Goal: Task Accomplishment & Management: Manage account settings

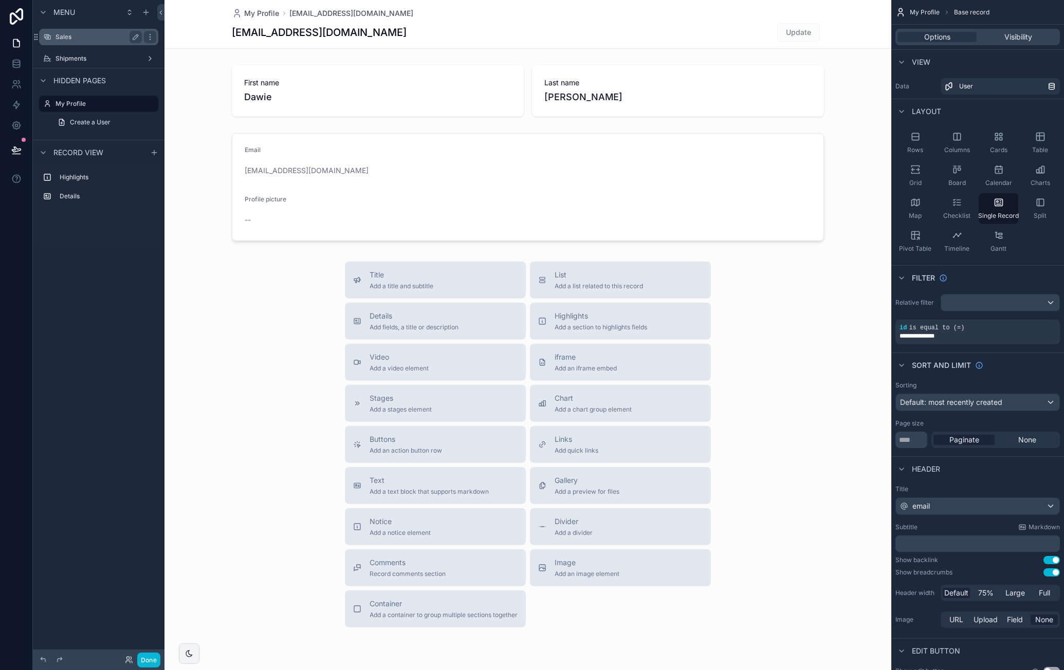
click at [98, 41] on div "Sales" at bounding box center [99, 37] width 86 height 12
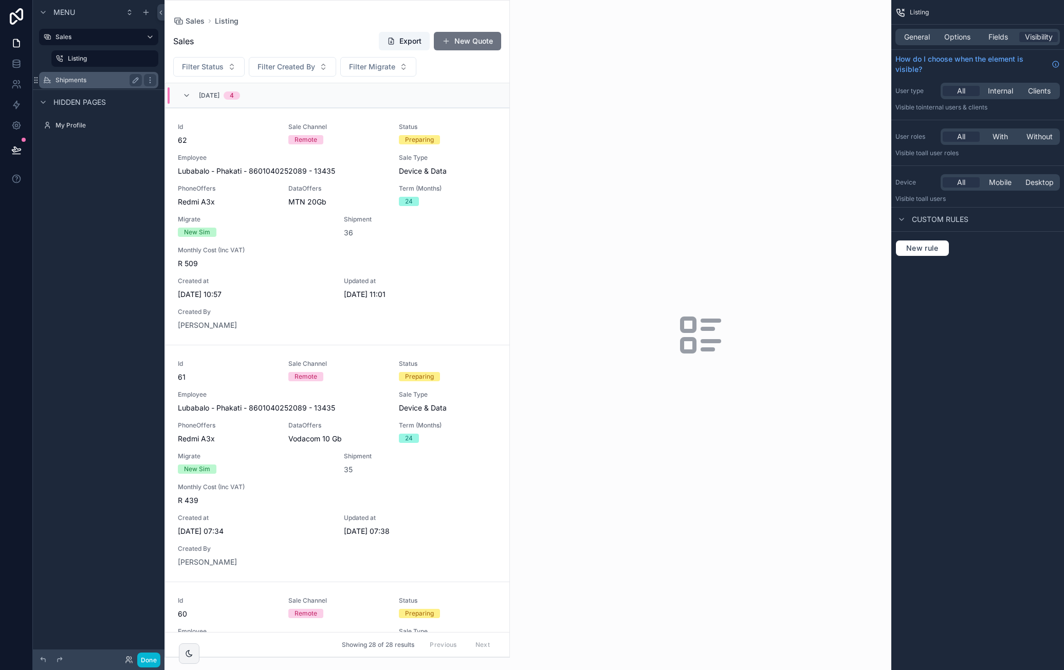
click at [90, 78] on label "Shipments" at bounding box center [97, 80] width 82 height 8
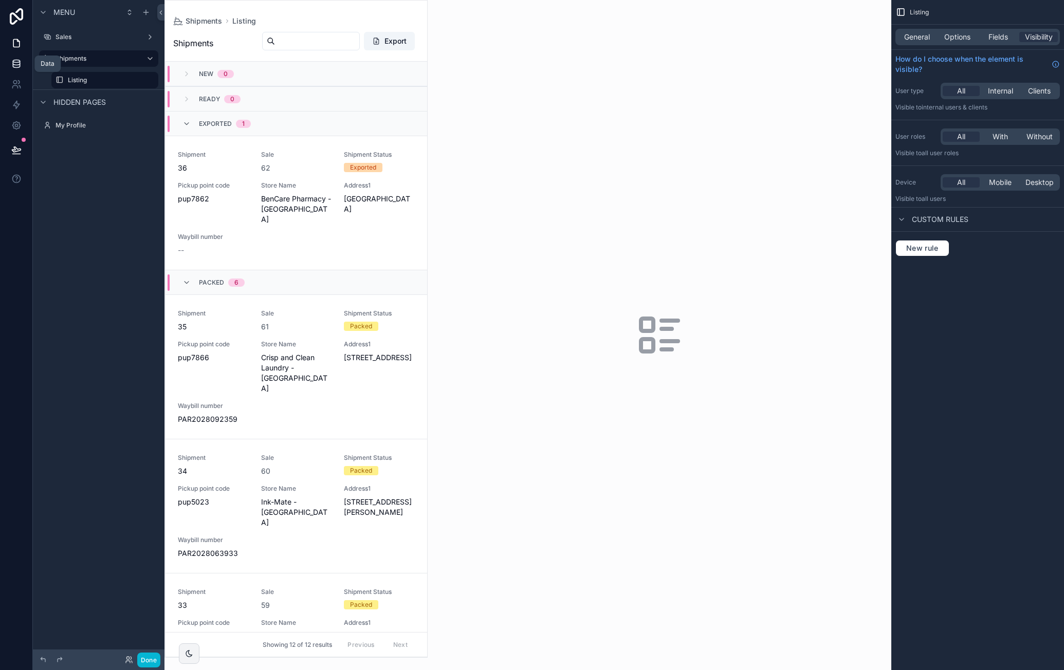
click at [21, 70] on link at bounding box center [16, 63] width 32 height 21
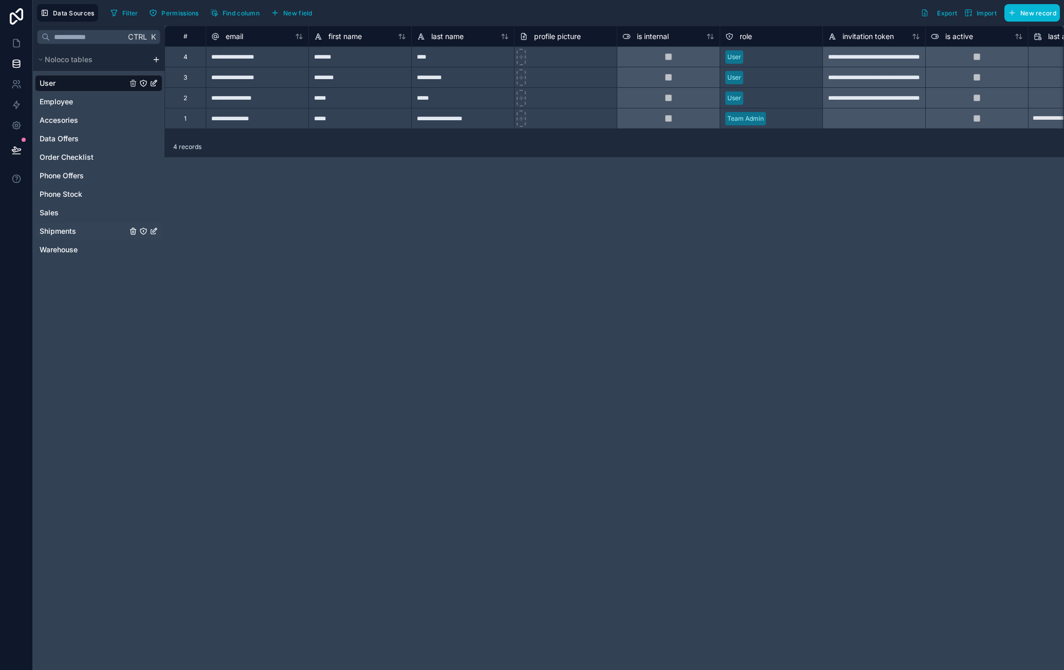
click at [72, 226] on span "Shipments" at bounding box center [58, 231] width 36 height 10
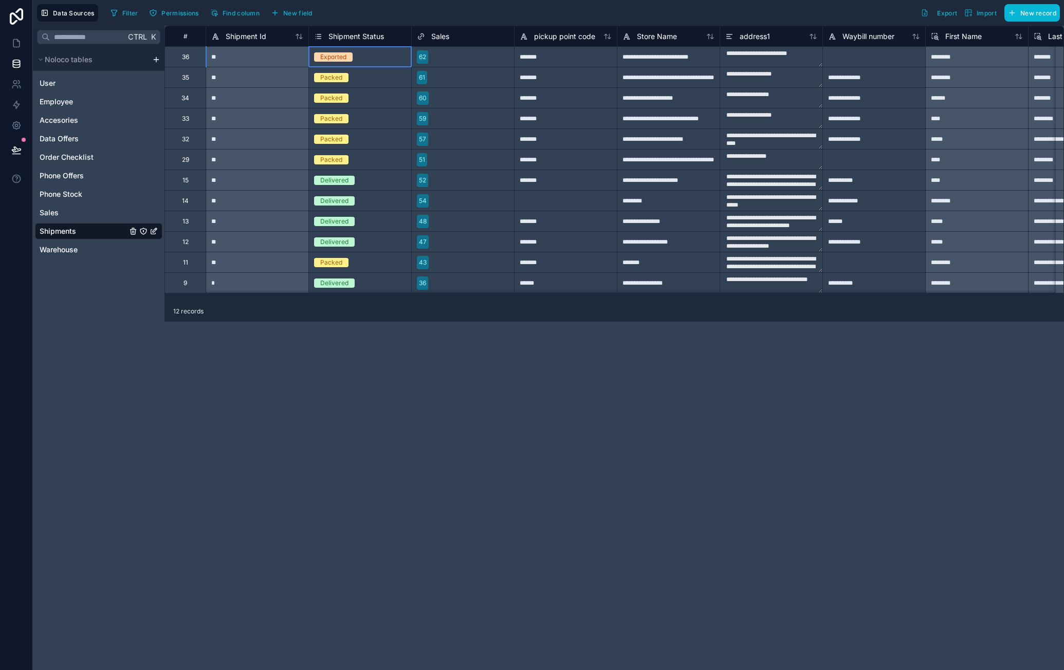
click at [336, 57] on div "Exported" at bounding box center [333, 56] width 26 height 9
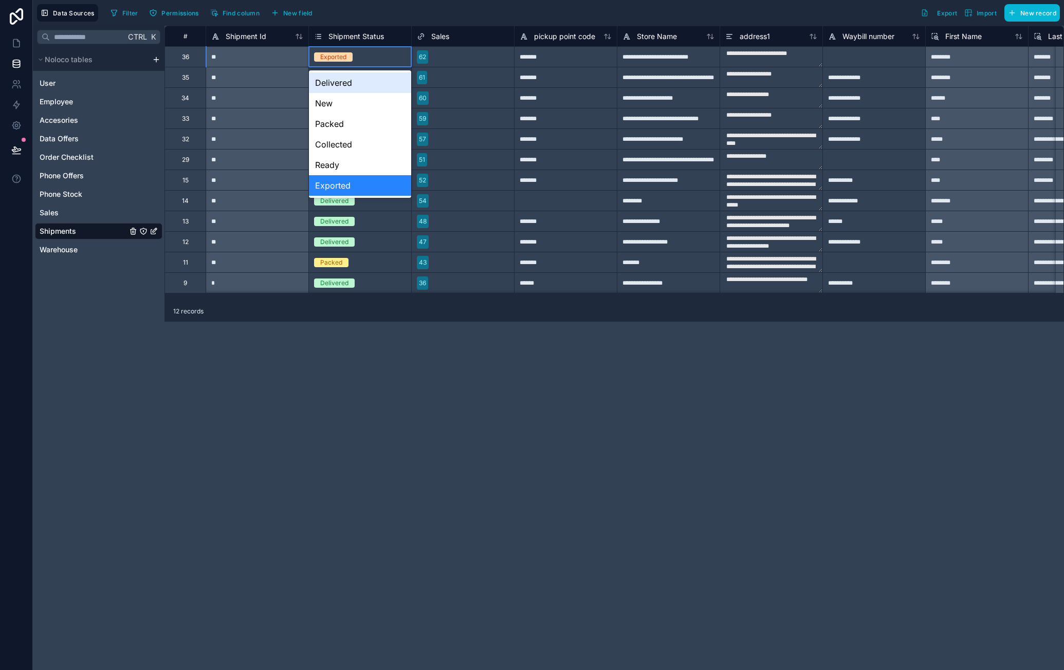
click at [343, 58] on div "Exported" at bounding box center [333, 56] width 26 height 9
click at [353, 161] on div "Ready" at bounding box center [360, 165] width 102 height 21
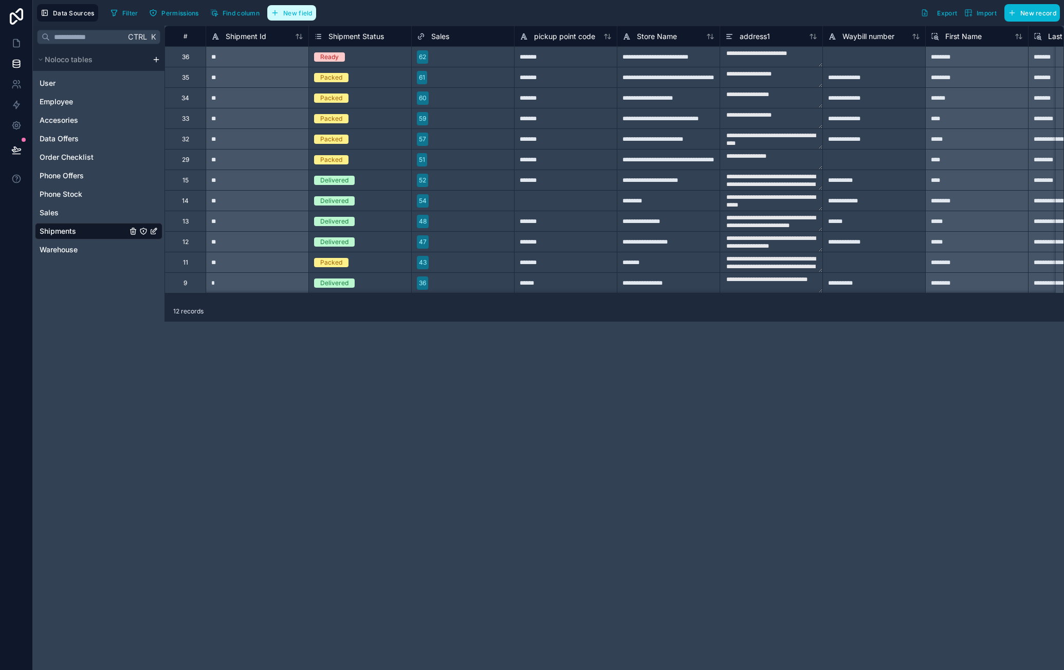
click at [309, 14] on span "New field" at bounding box center [297, 13] width 29 height 8
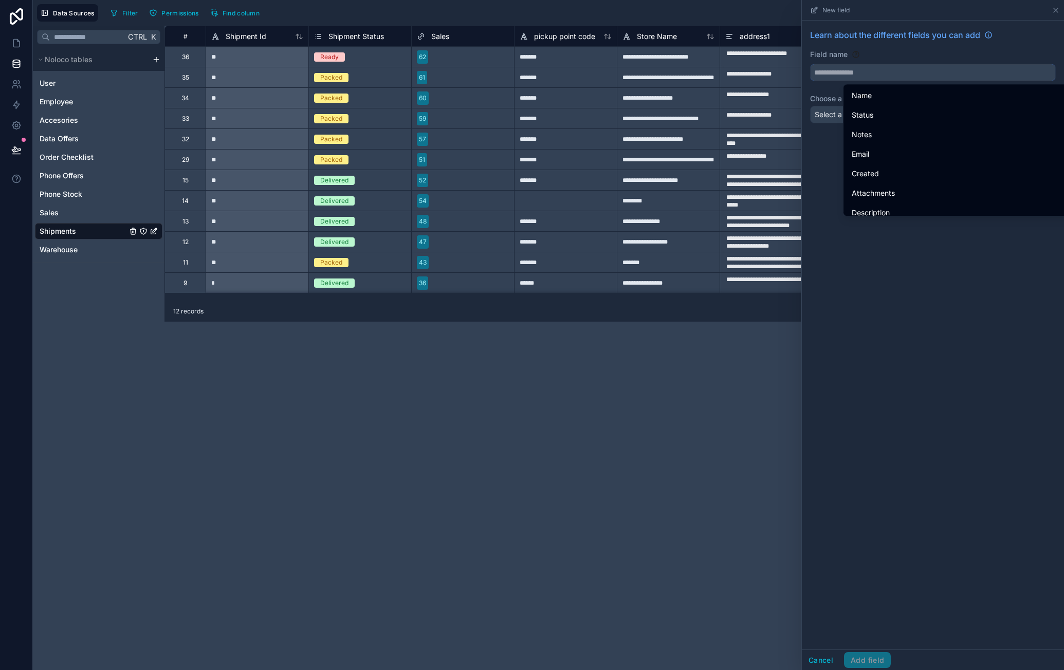
click at [890, 71] on input "text" at bounding box center [933, 72] width 245 height 16
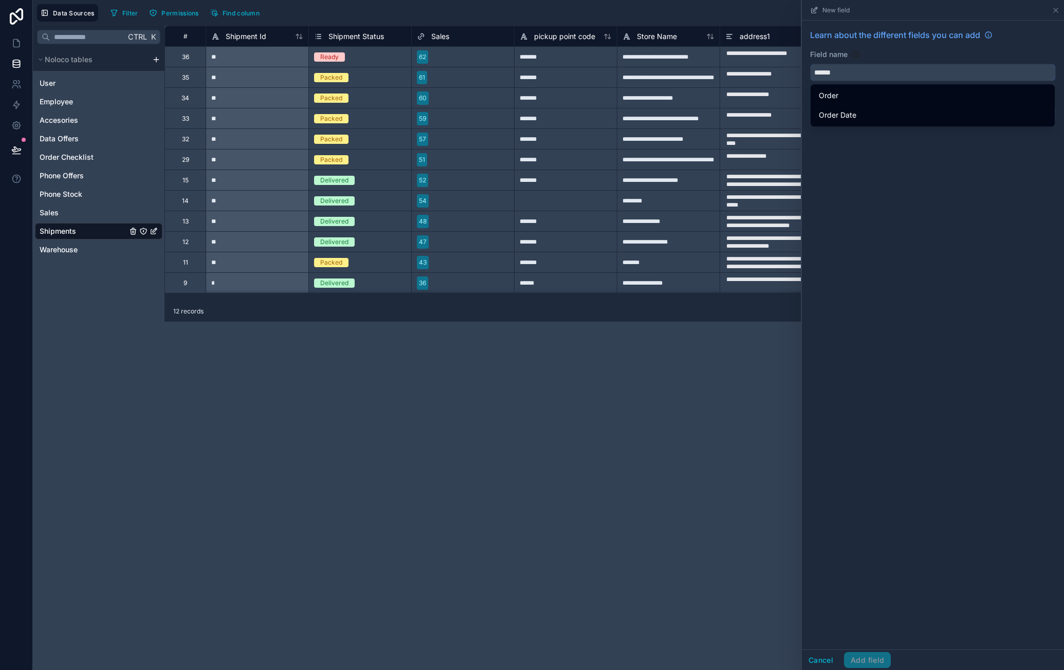
click at [810, 64] on button "*****" at bounding box center [933, 72] width 246 height 17
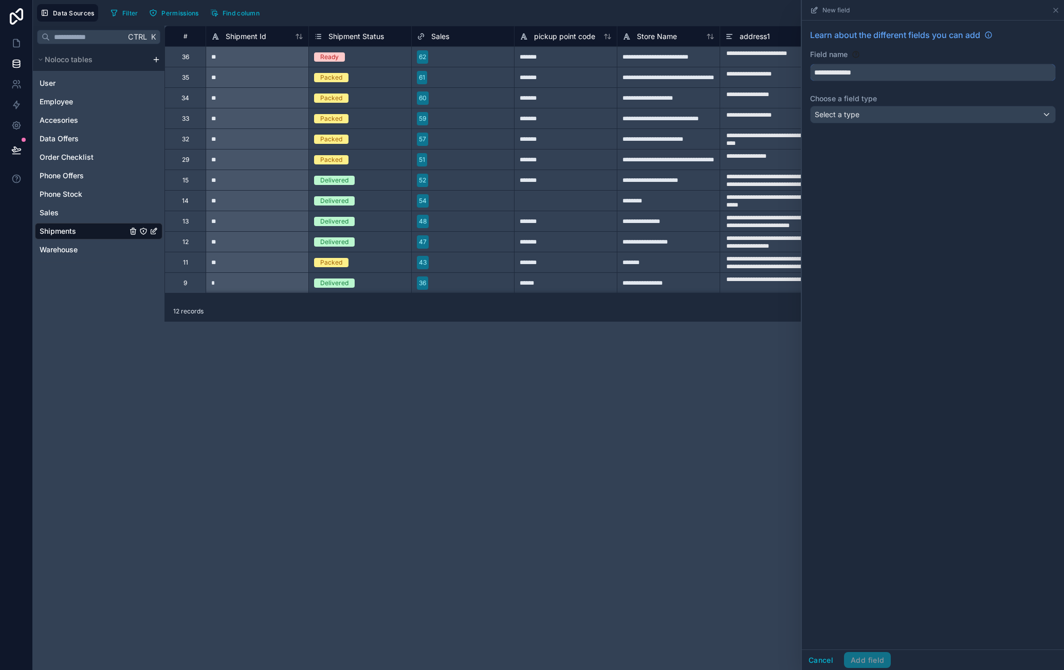
click at [810, 64] on button "**********" at bounding box center [933, 72] width 246 height 17
type input "*"
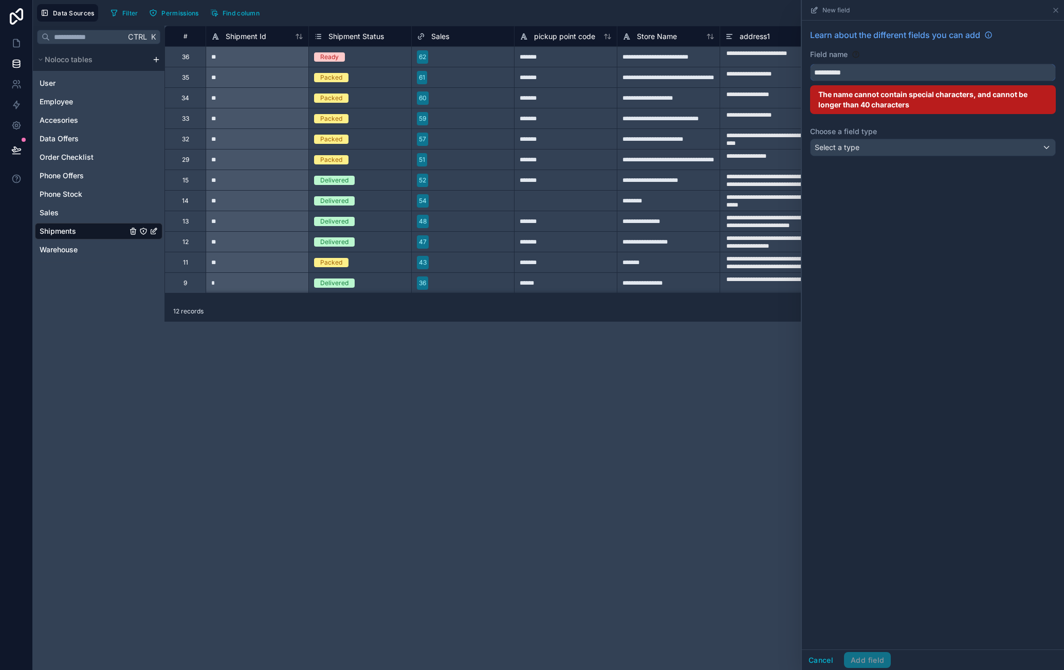
click at [810, 64] on button "*********" at bounding box center [933, 72] width 246 height 17
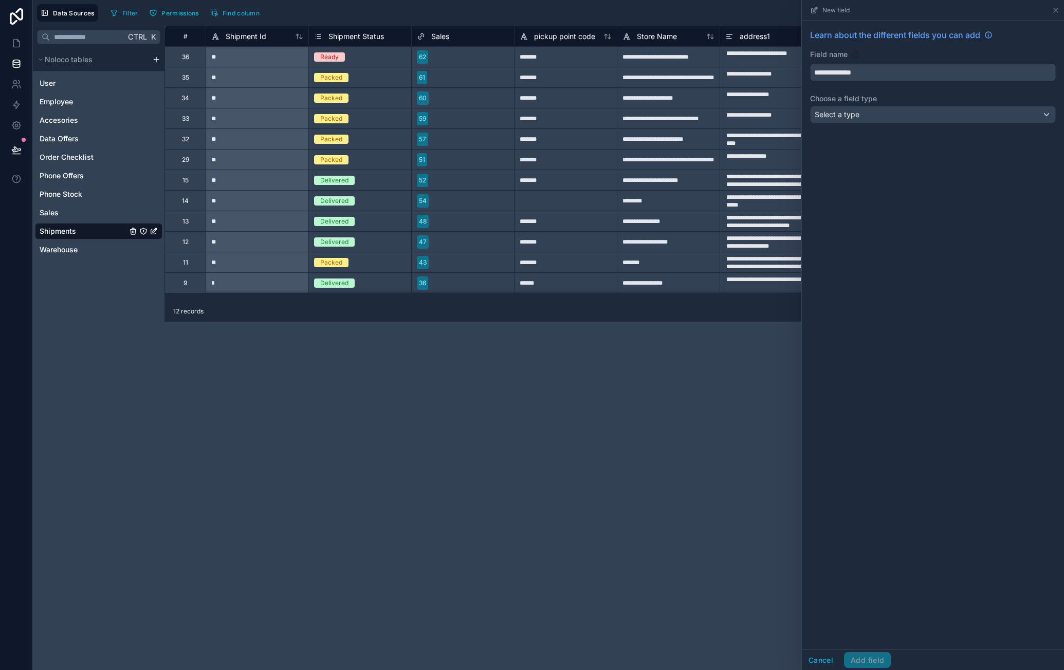
type input "**********"
click at [892, 111] on div "Select a type" at bounding box center [933, 114] width 245 height 16
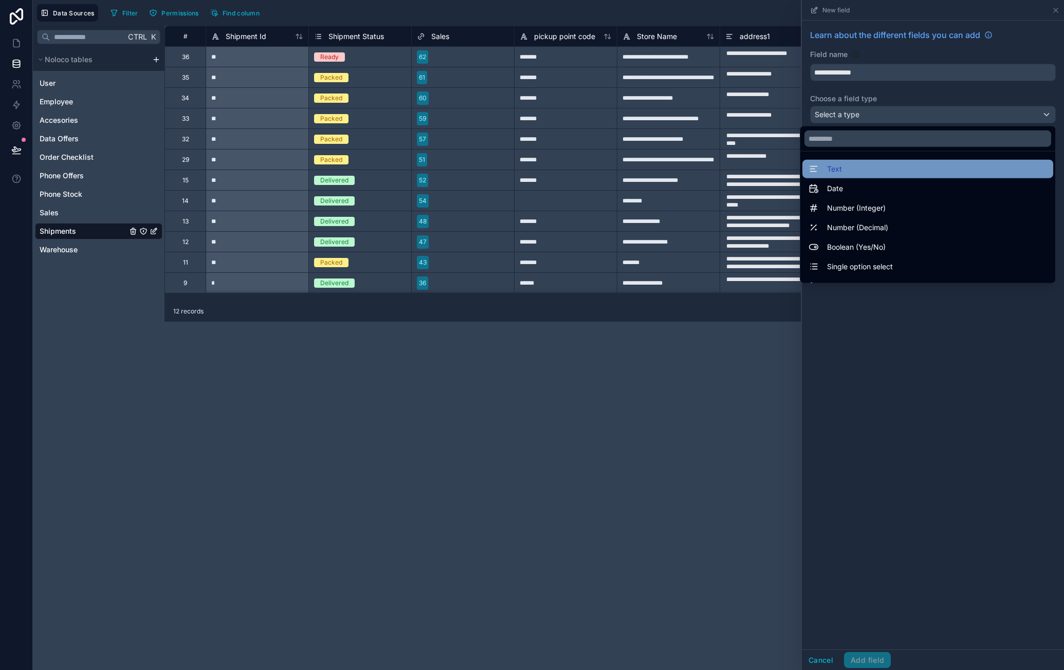
click at [917, 175] on div "Text" at bounding box center [927, 169] width 251 height 19
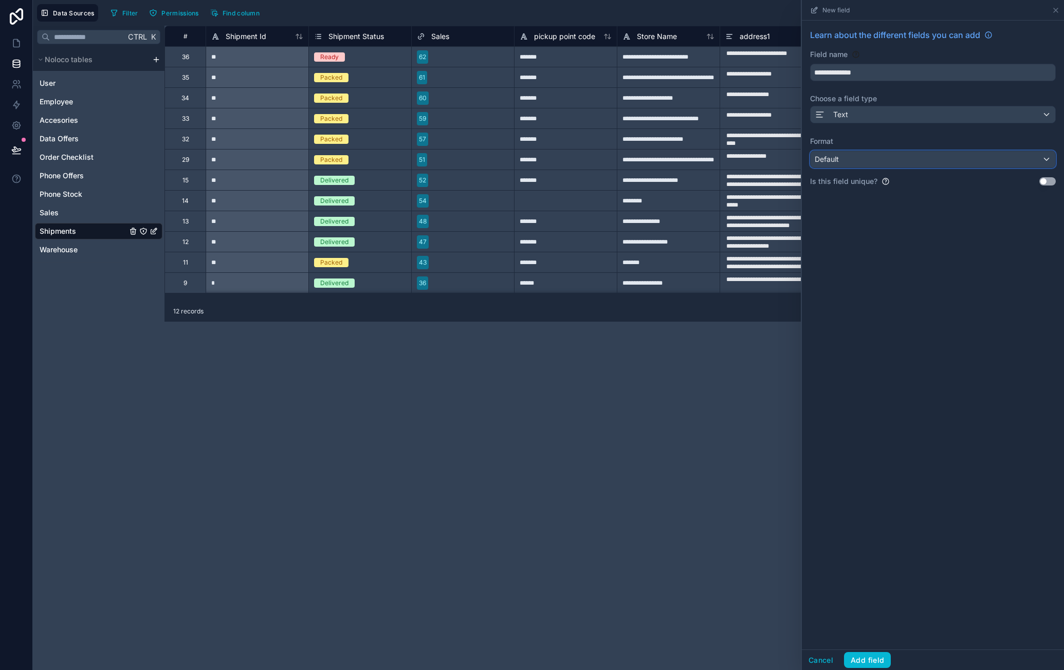
click at [913, 163] on div "Default" at bounding box center [933, 159] width 245 height 16
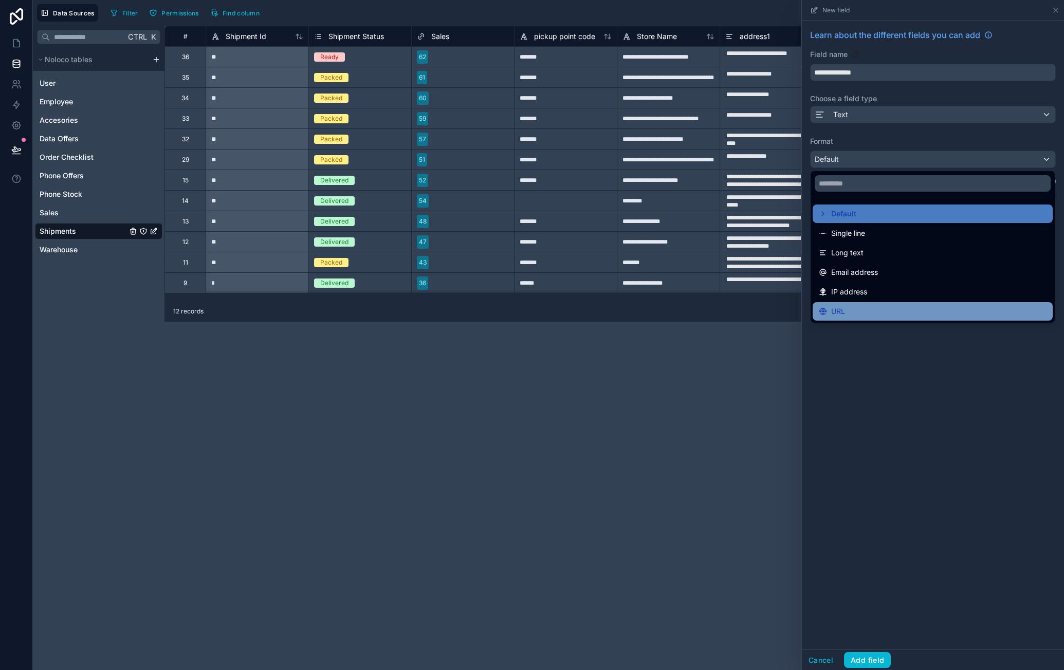
click at [876, 305] on div "URL" at bounding box center [933, 311] width 228 height 12
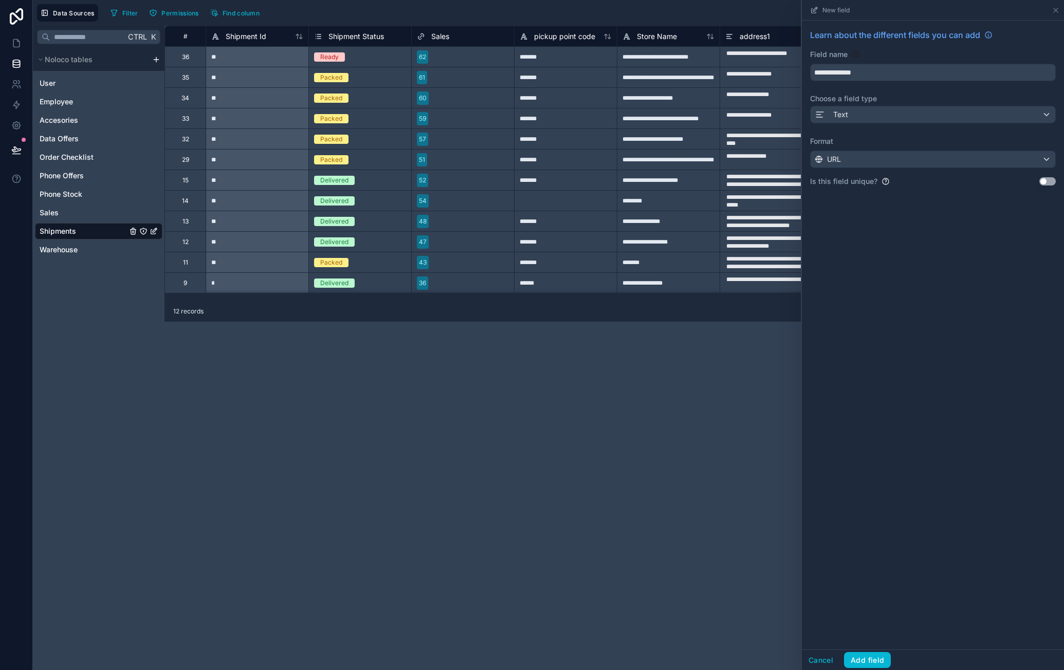
click at [1047, 180] on button "Use setting" at bounding box center [1047, 181] width 16 height 8
click at [885, 656] on button "Add field" at bounding box center [867, 660] width 47 height 16
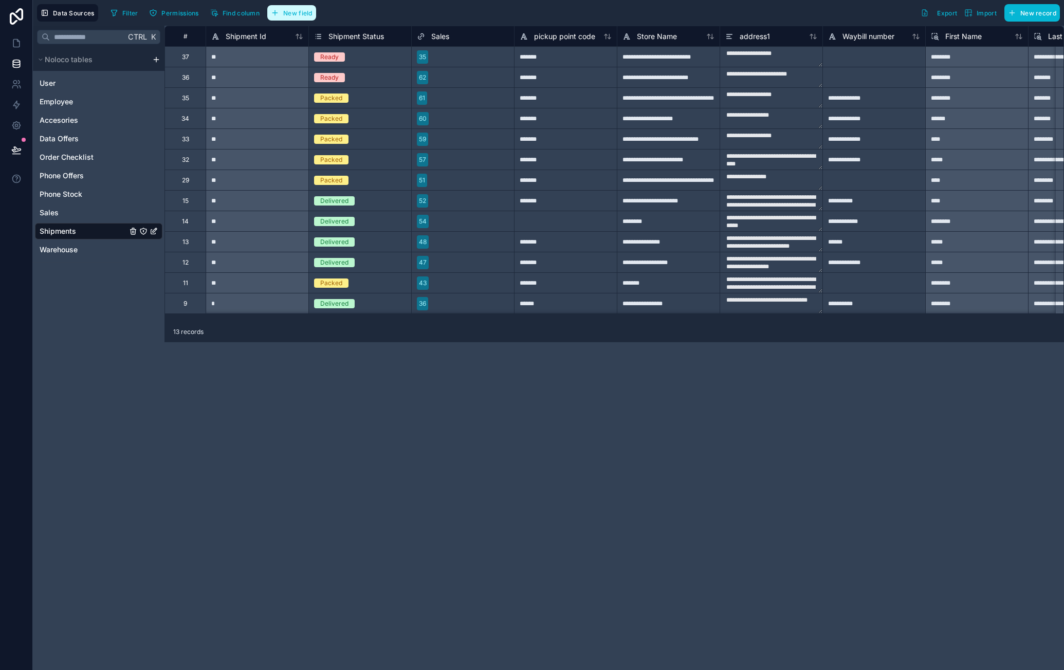
click at [296, 13] on span "New field" at bounding box center [297, 13] width 29 height 8
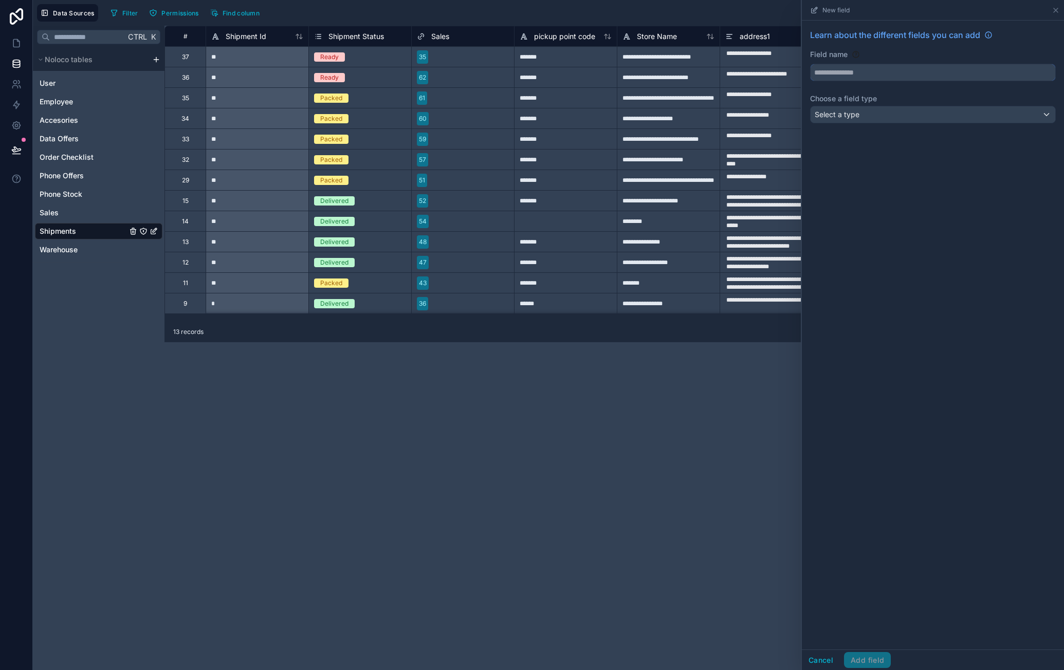
click at [883, 71] on input "text" at bounding box center [933, 72] width 245 height 16
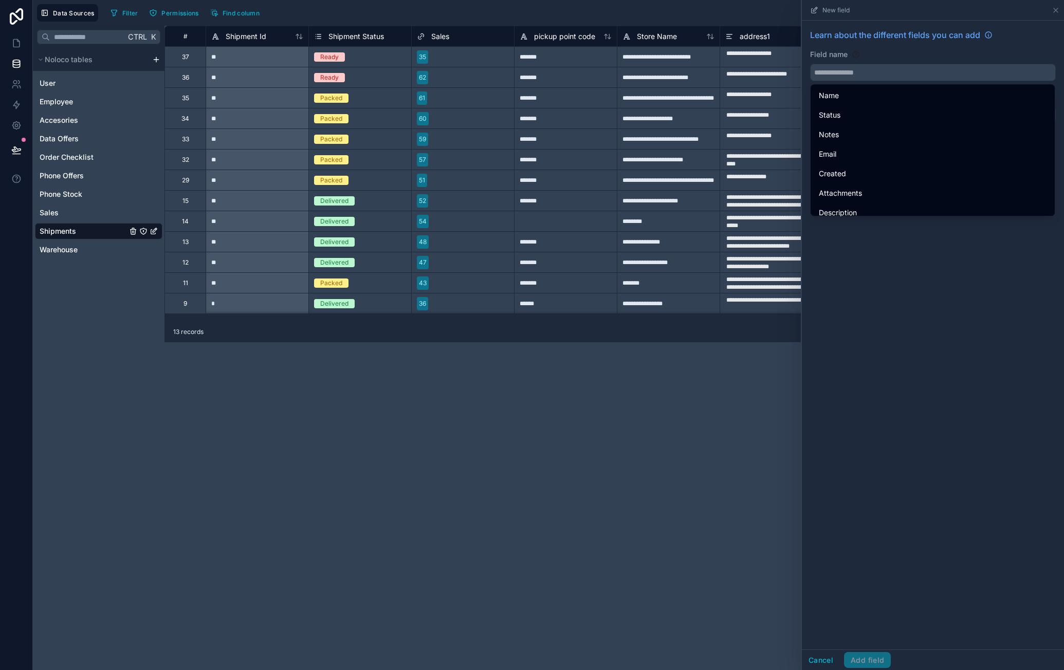
click at [893, 62] on div "Field name" at bounding box center [933, 65] width 246 height 32
click at [953, 270] on div "Learn about the different fields you can add Field name Choose a field type Sel…" at bounding box center [933, 335] width 262 height 629
click at [886, 80] on div "Learn about the different fields you can add Field name Choose a field type Sel…" at bounding box center [933, 78] width 262 height 115
click at [888, 72] on input "text" at bounding box center [933, 72] width 245 height 16
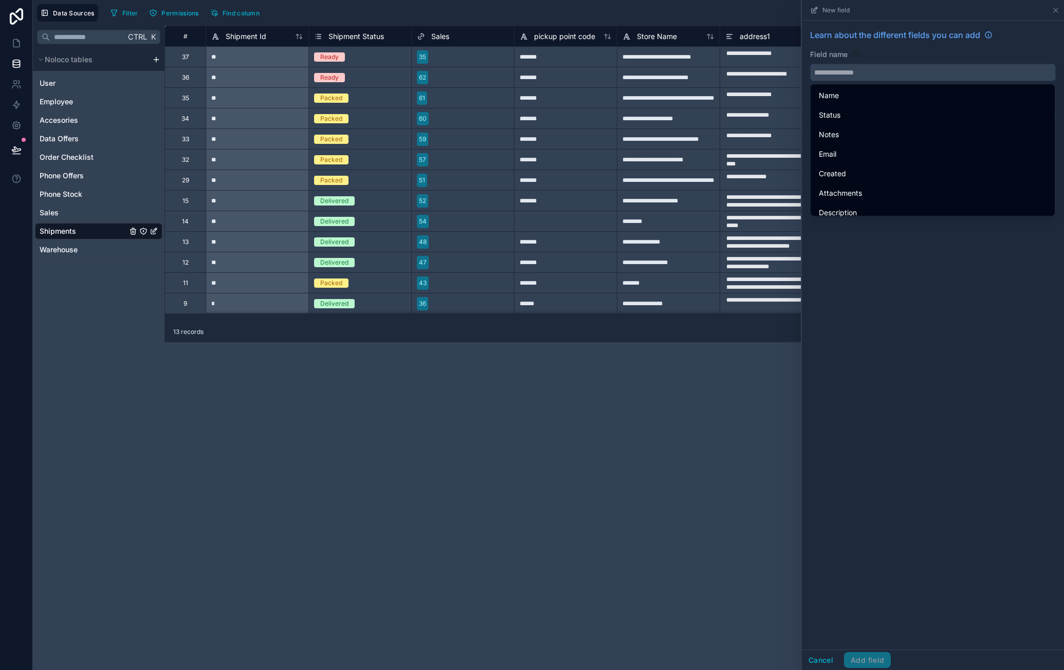
click at [888, 72] on input "text" at bounding box center [933, 72] width 245 height 16
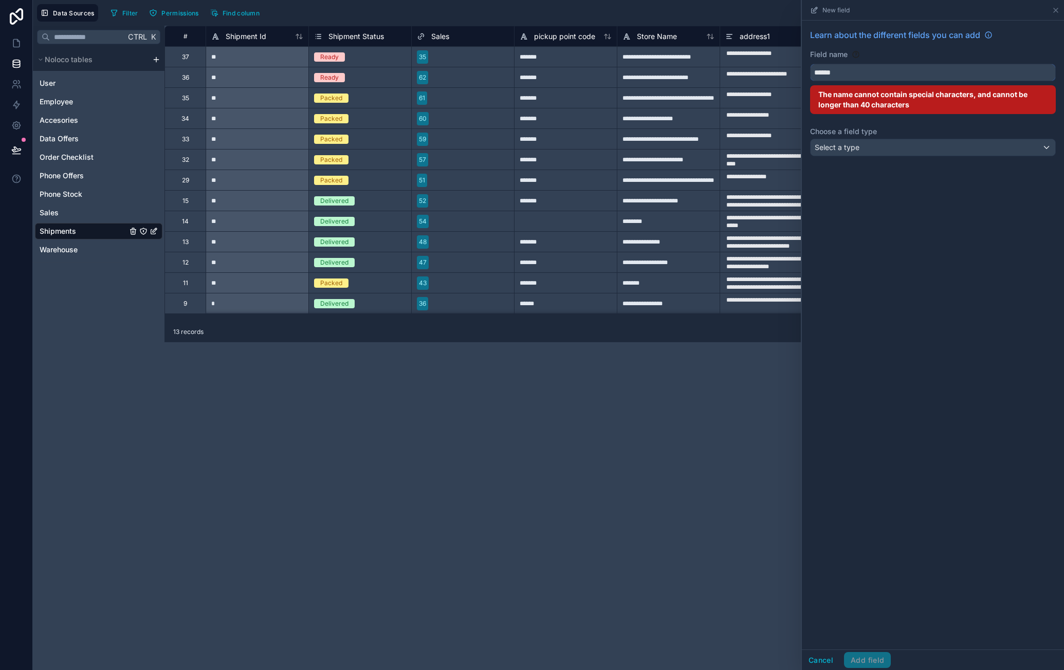
click at [810, 64] on button "*****" at bounding box center [933, 72] width 246 height 17
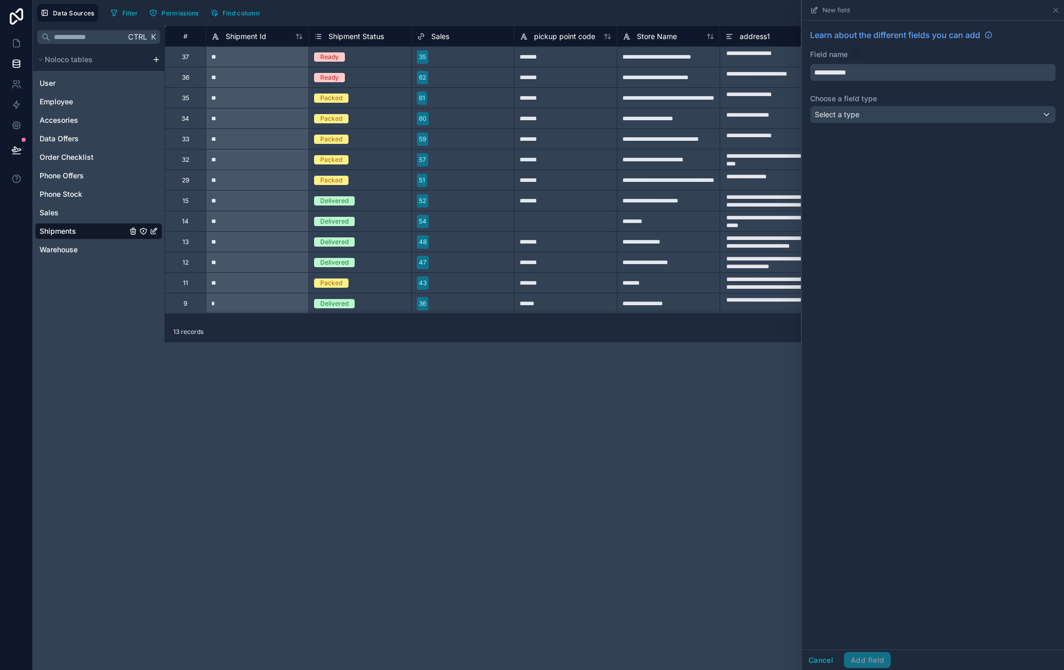
type input "**********"
click at [891, 108] on div "Select a type" at bounding box center [933, 114] width 245 height 16
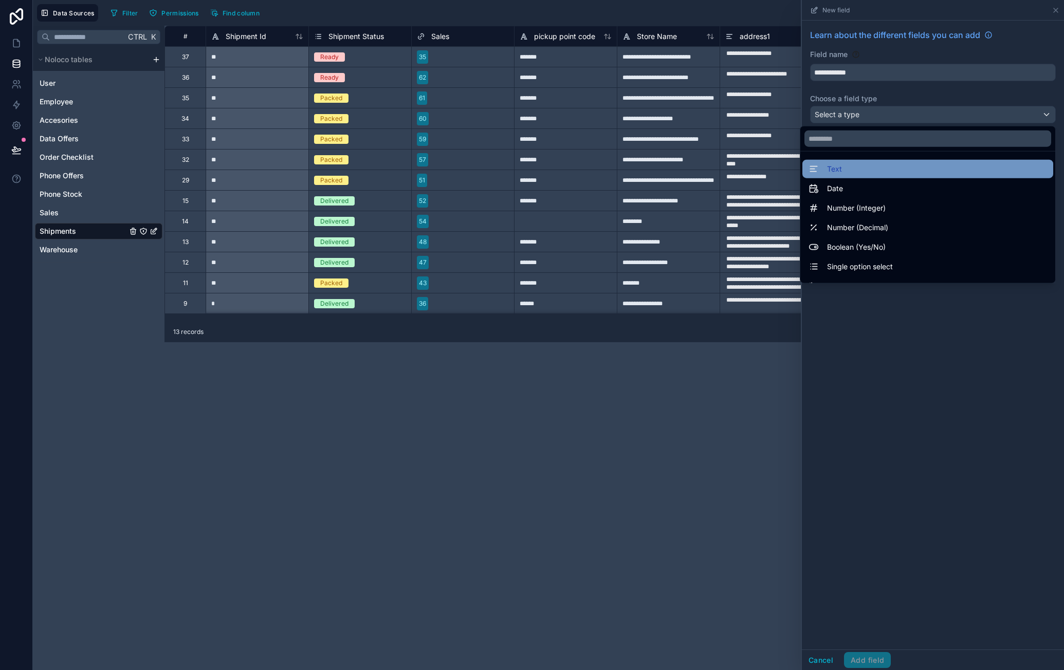
click at [892, 170] on div "Text" at bounding box center [927, 169] width 238 height 12
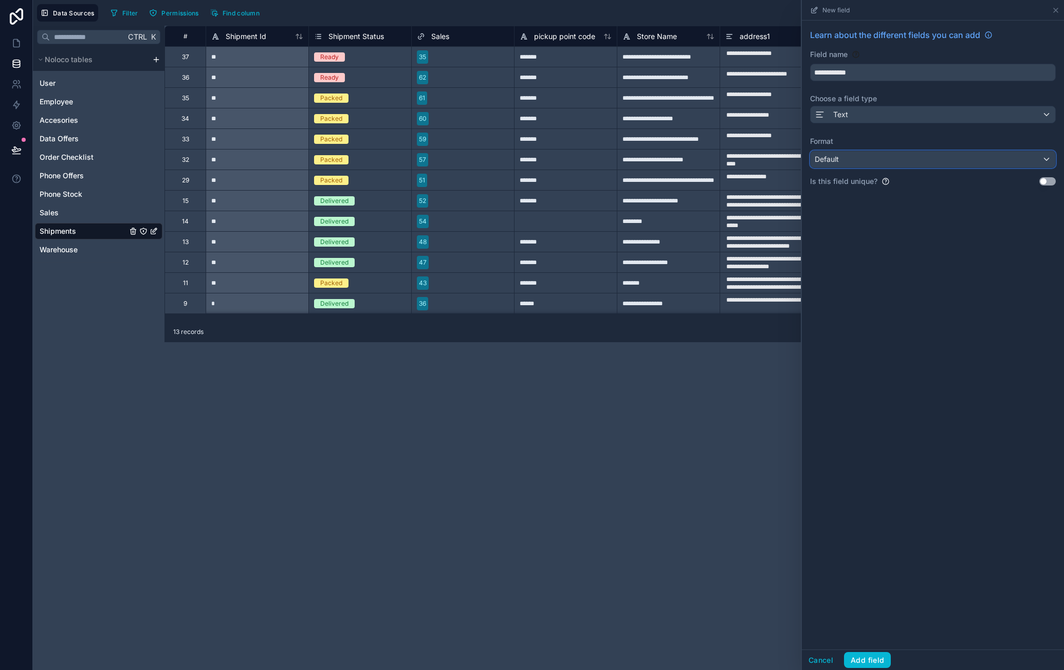
click at [939, 160] on div "Default" at bounding box center [933, 159] width 245 height 16
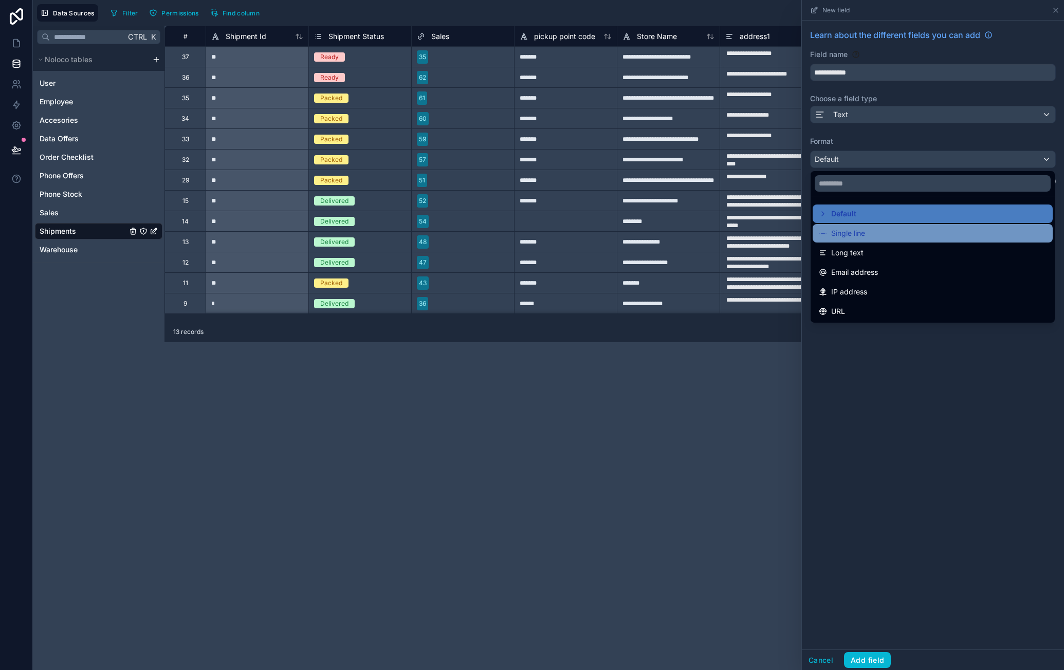
click at [888, 233] on div "Single line" at bounding box center [933, 233] width 228 height 12
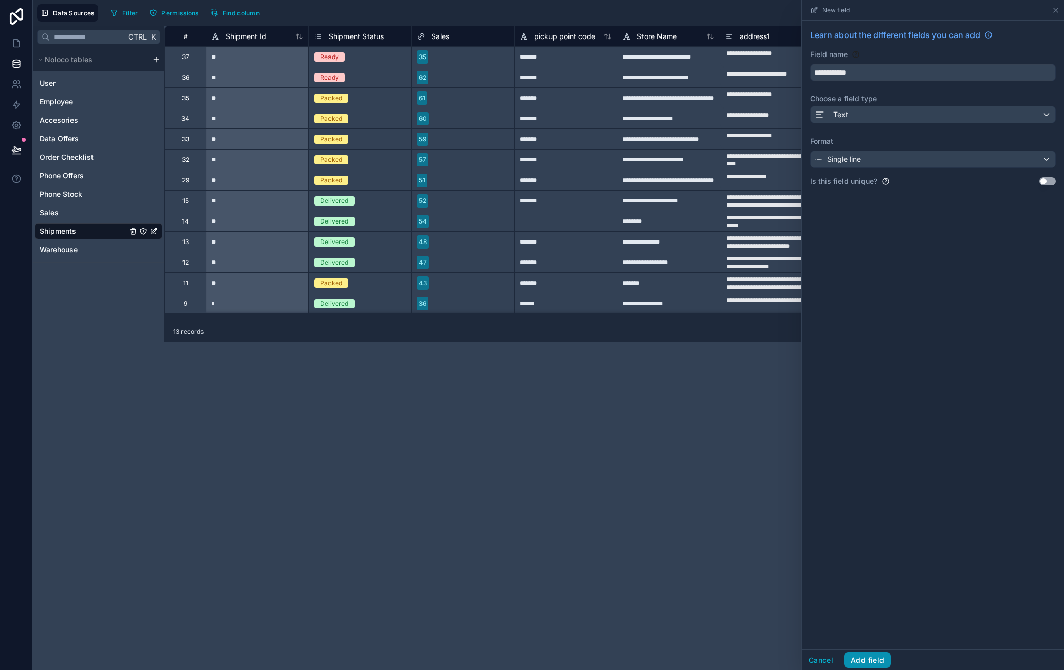
click at [874, 656] on button "Add field" at bounding box center [867, 660] width 47 height 16
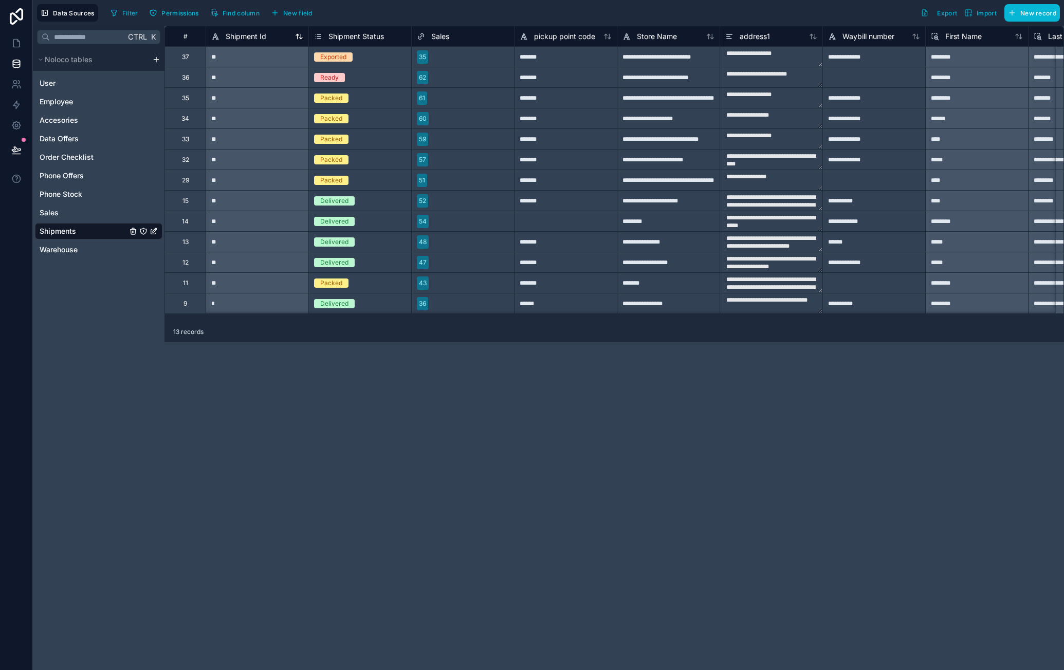
click at [250, 39] on span "Shipment Id" at bounding box center [246, 36] width 41 height 10
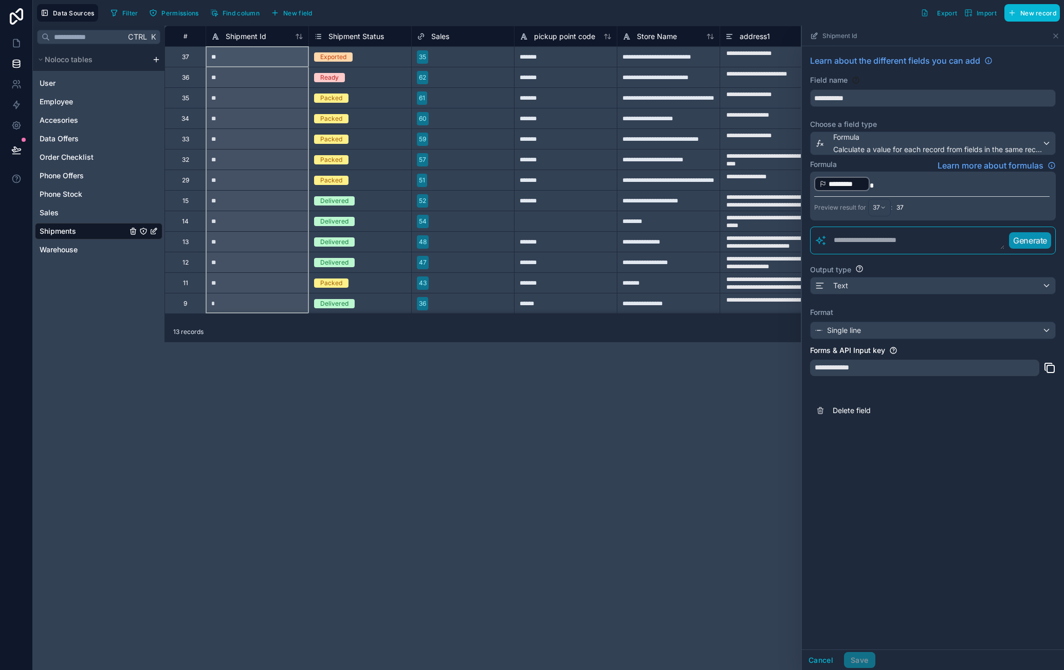
click at [900, 181] on p "﻿ ********* ﻿" at bounding box center [931, 184] width 235 height 16
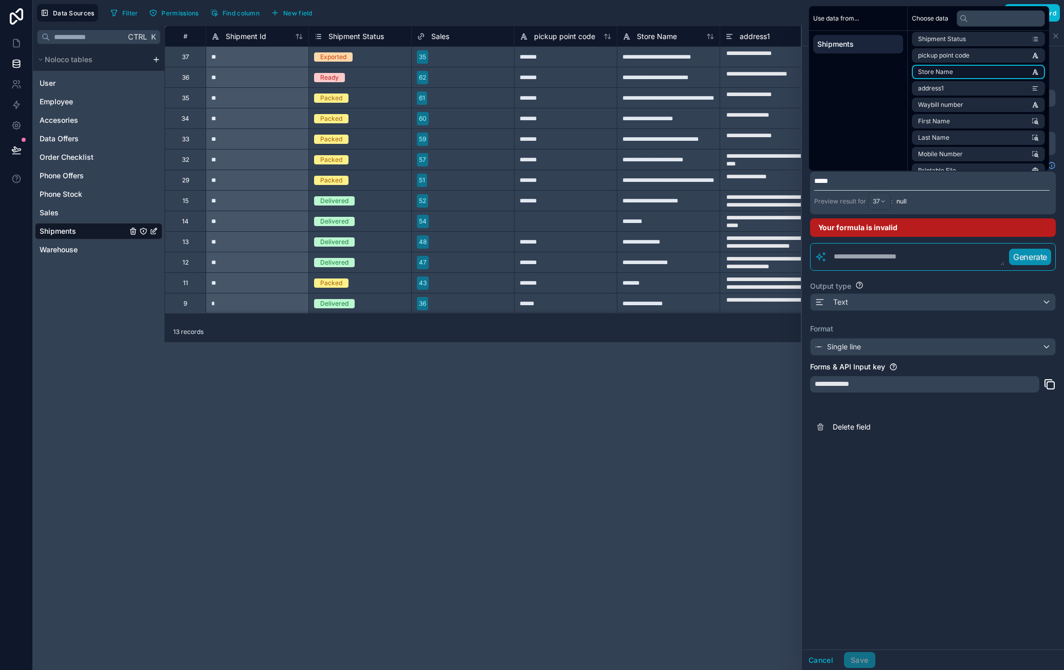
scroll to position [97, 0]
click at [981, 17] on input "text" at bounding box center [1000, 18] width 88 height 16
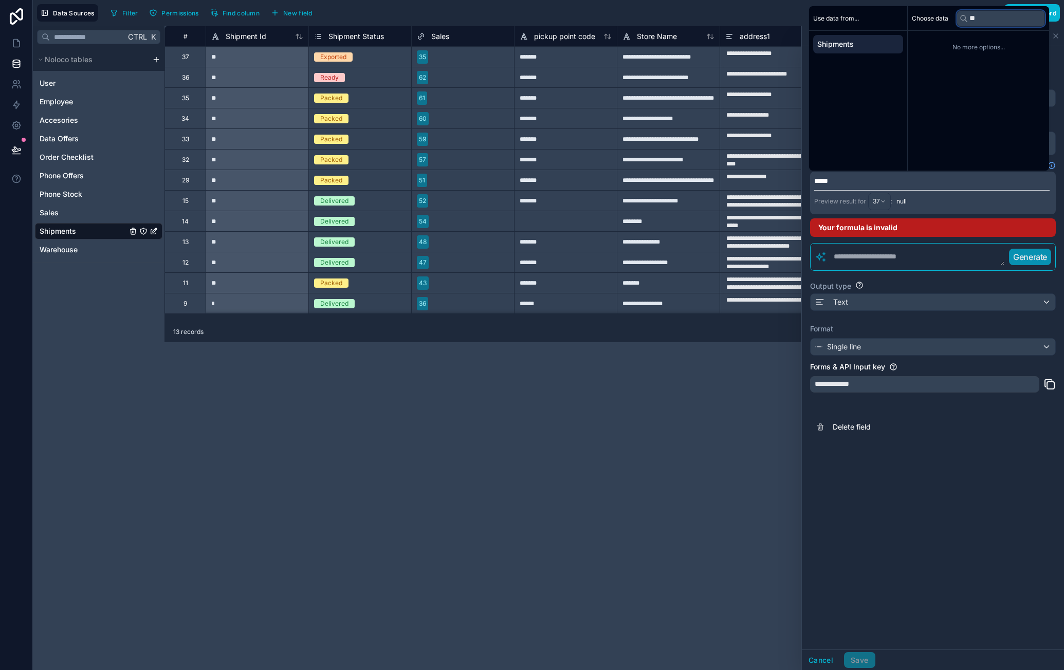
type input "*"
type input "*****"
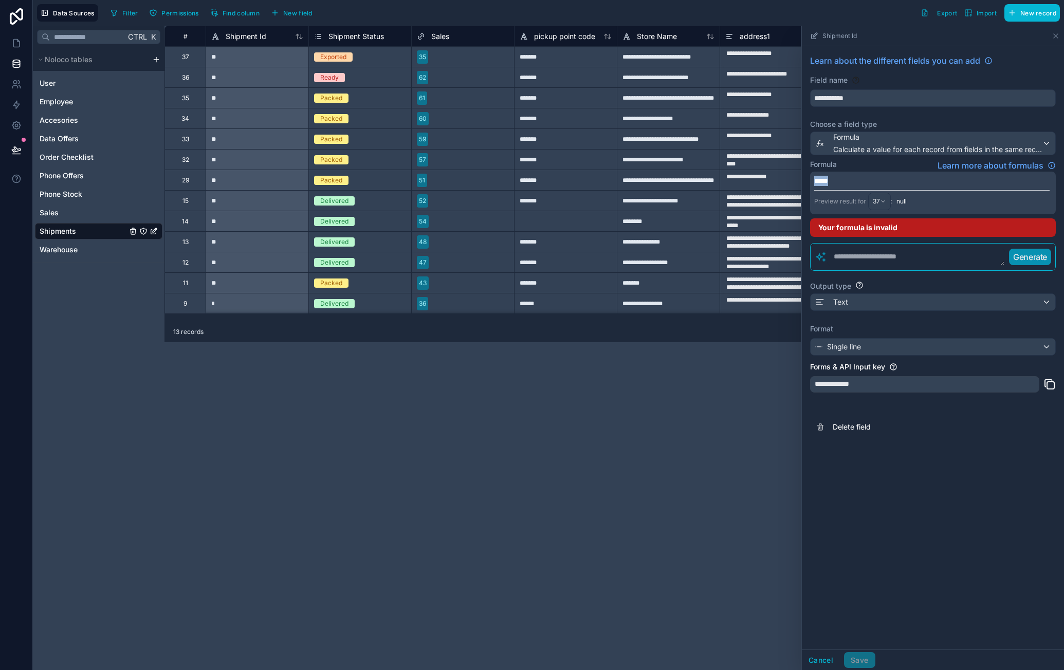
drag, startPoint x: 855, startPoint y: 176, endPoint x: 789, endPoint y: 180, distance: 65.9
click at [789, 180] on div "**********" at bounding box center [613, 348] width 899 height 645
click at [958, 142] on div "Formula Calculate a value for each record from fields in the same record" at bounding box center [937, 143] width 209 height 23
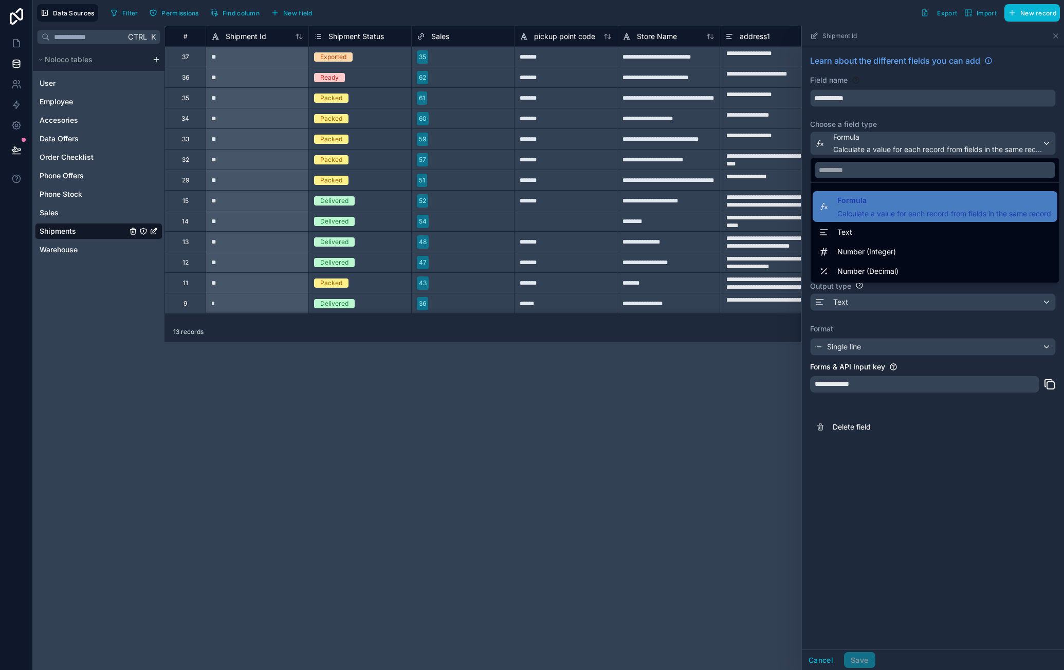
click at [954, 115] on div at bounding box center [933, 348] width 262 height 645
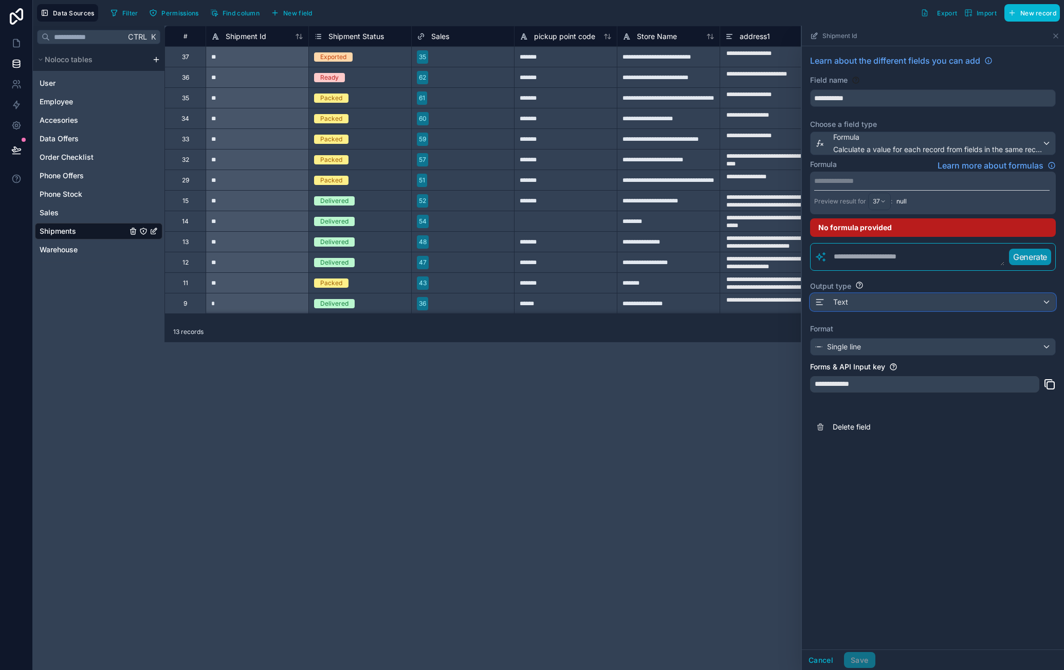
click at [888, 299] on div "Text" at bounding box center [933, 302] width 245 height 16
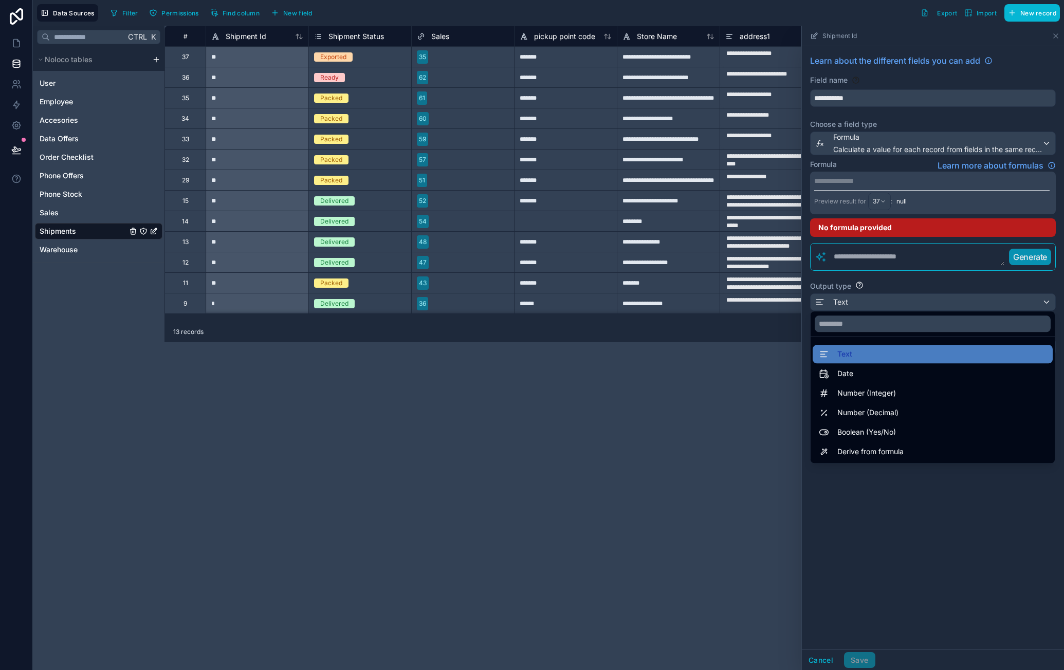
click at [934, 283] on div at bounding box center [933, 348] width 262 height 645
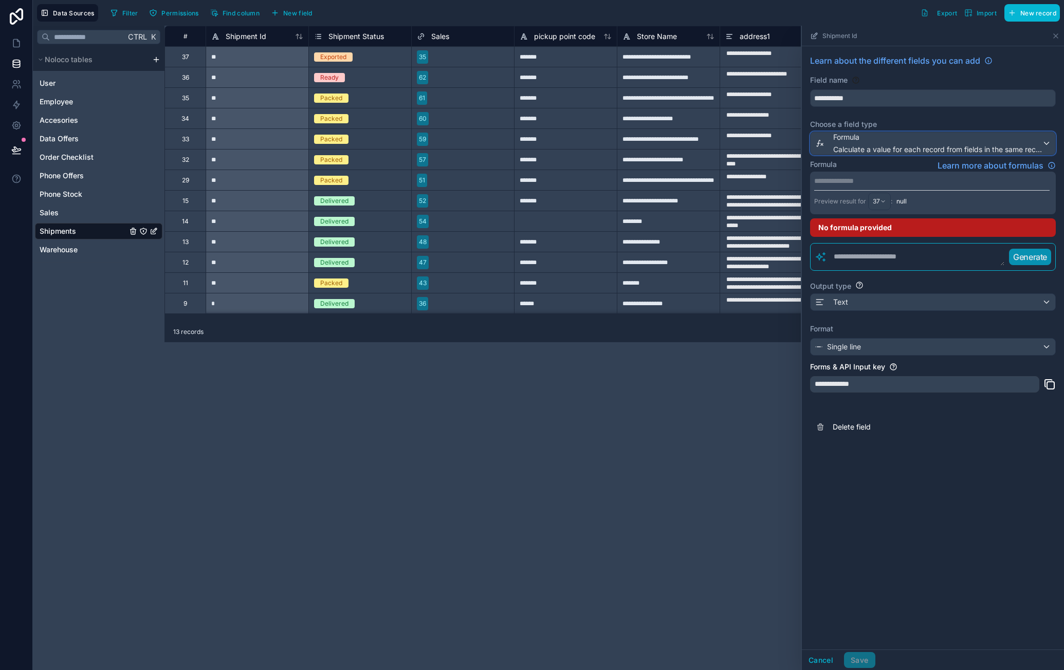
click at [980, 138] on span "Formula" at bounding box center [937, 137] width 209 height 10
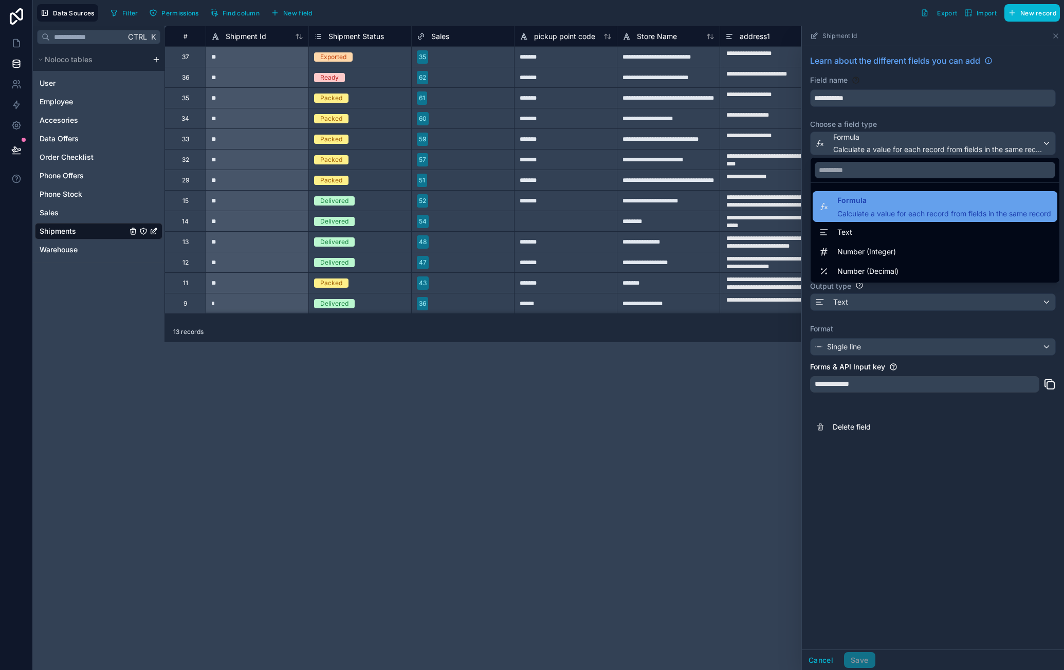
click at [907, 201] on span "Formula" at bounding box center [944, 200] width 214 height 12
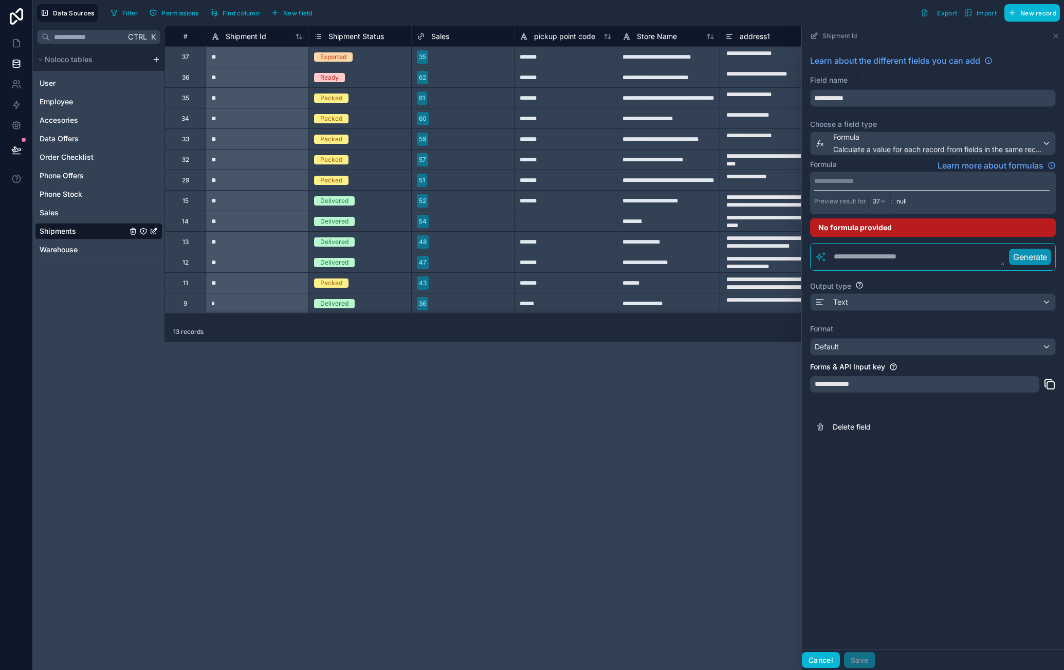
click at [824, 653] on button "Cancel" at bounding box center [821, 660] width 38 height 16
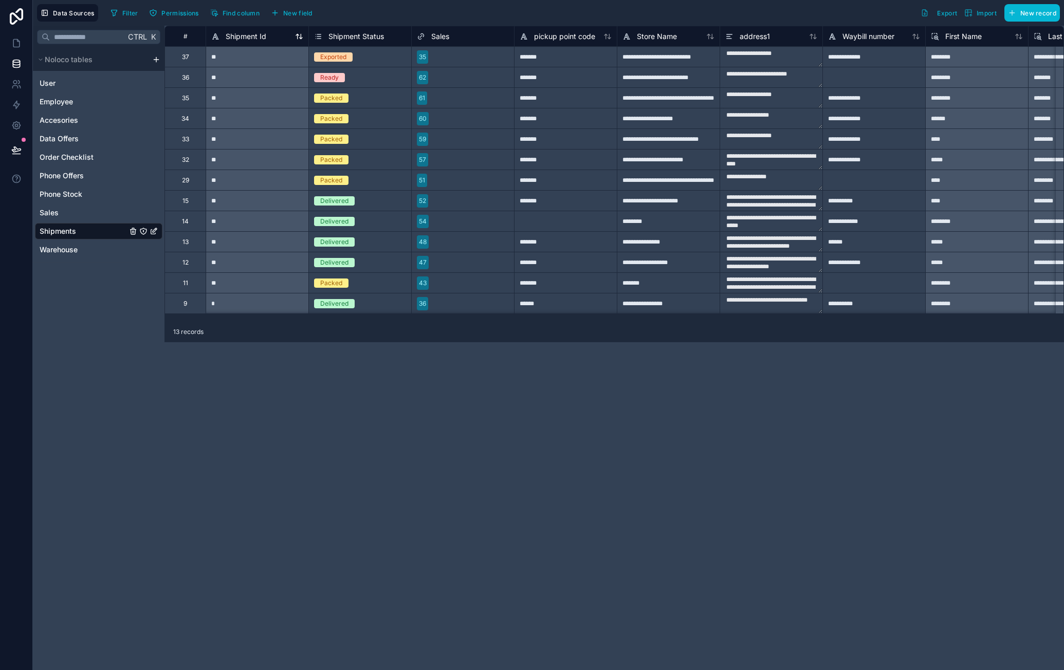
click at [241, 39] on span "Shipment Id" at bounding box center [246, 36] width 41 height 10
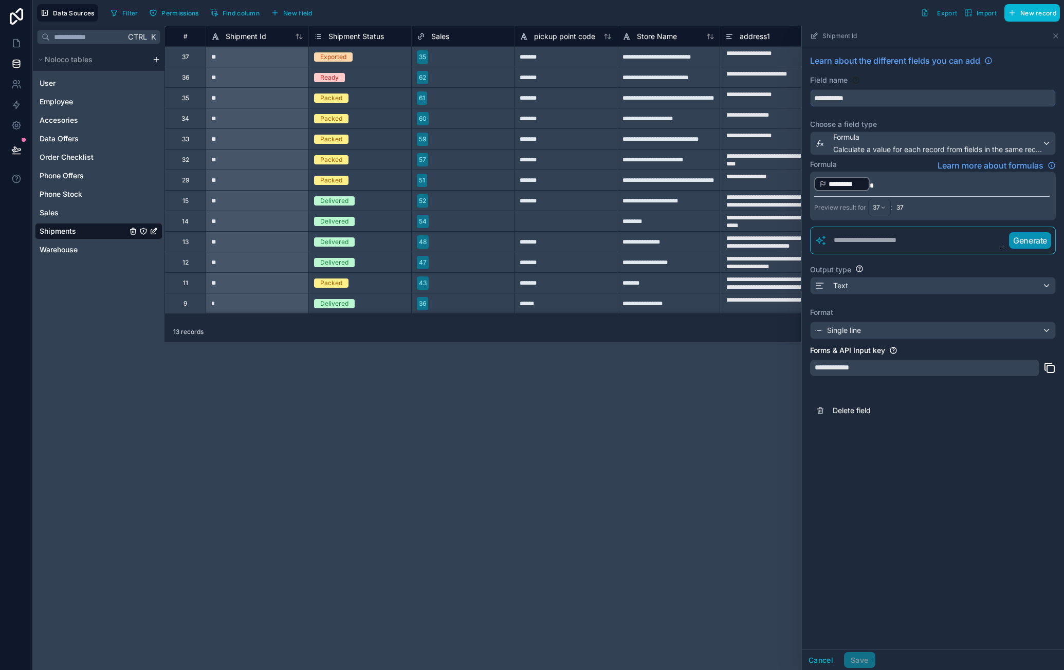
click at [895, 99] on input "**********" at bounding box center [933, 98] width 245 height 16
click at [891, 150] on span "Calculate a value for each record from fields in the same record" at bounding box center [937, 149] width 209 height 10
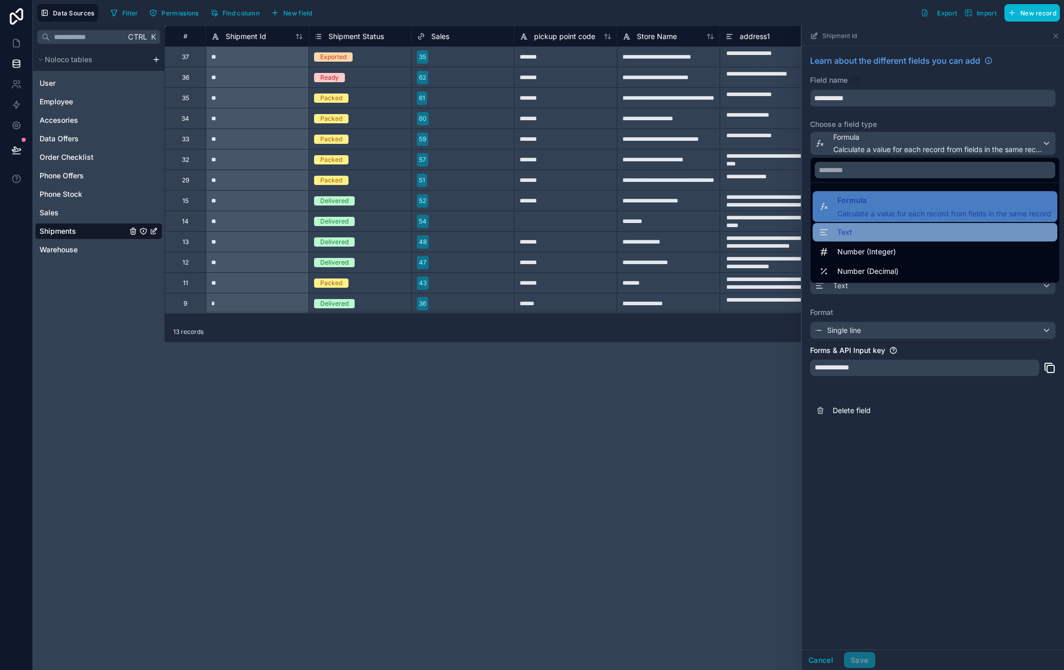
click at [889, 233] on div "Text" at bounding box center [935, 232] width 232 height 12
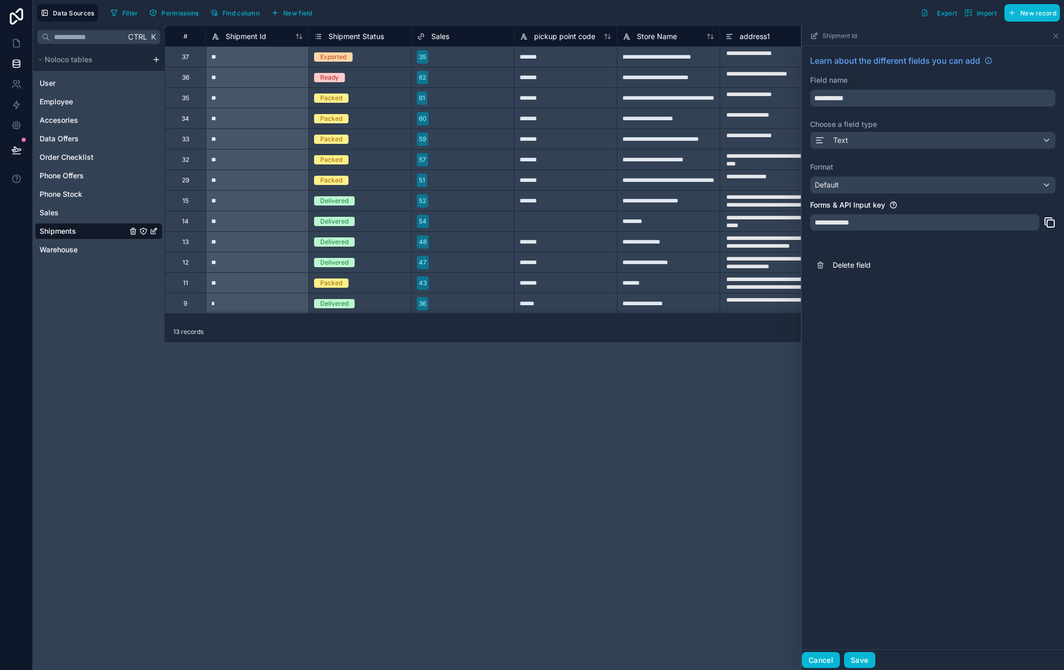
click at [828, 665] on button "Cancel" at bounding box center [821, 660] width 38 height 16
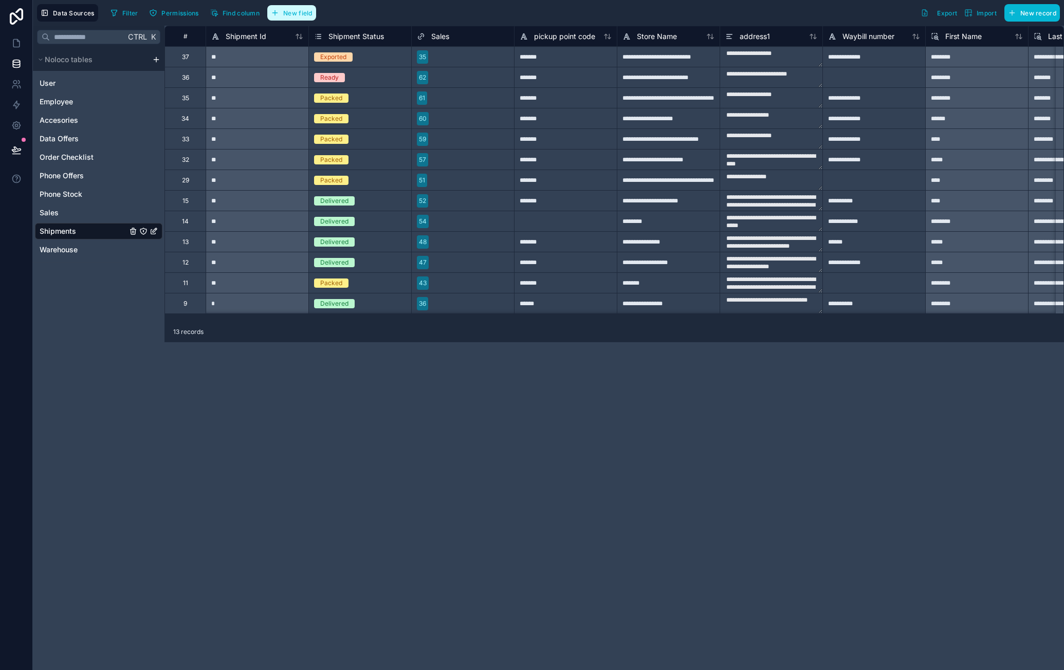
click at [287, 19] on button "New field" at bounding box center [291, 12] width 49 height 15
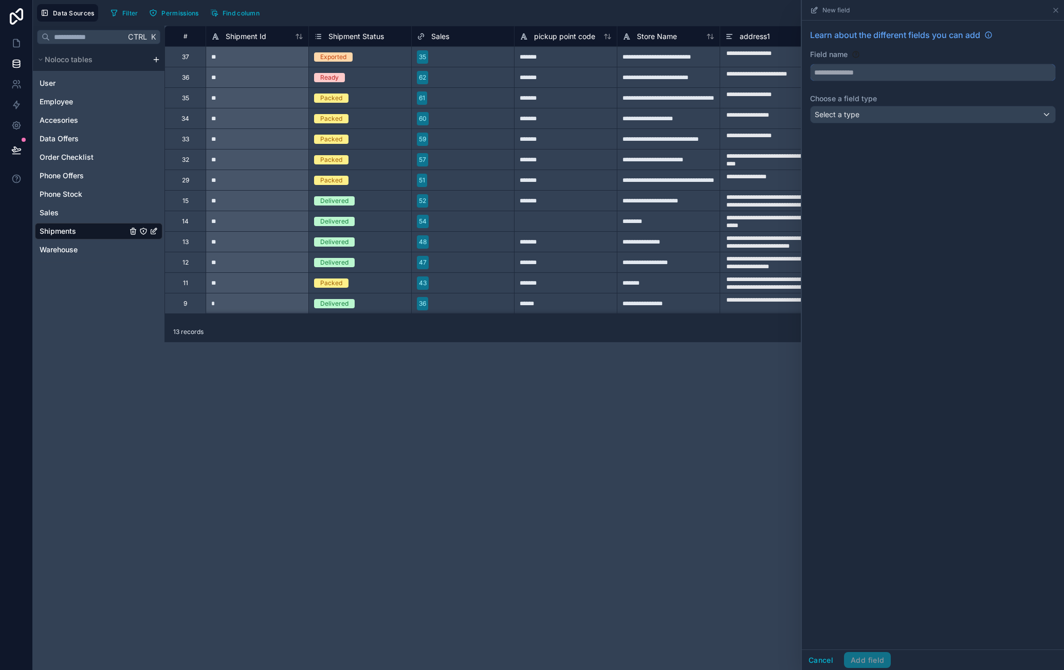
click at [894, 78] on input "text" at bounding box center [933, 72] width 245 height 16
click at [810, 64] on button "********" at bounding box center [933, 72] width 246 height 17
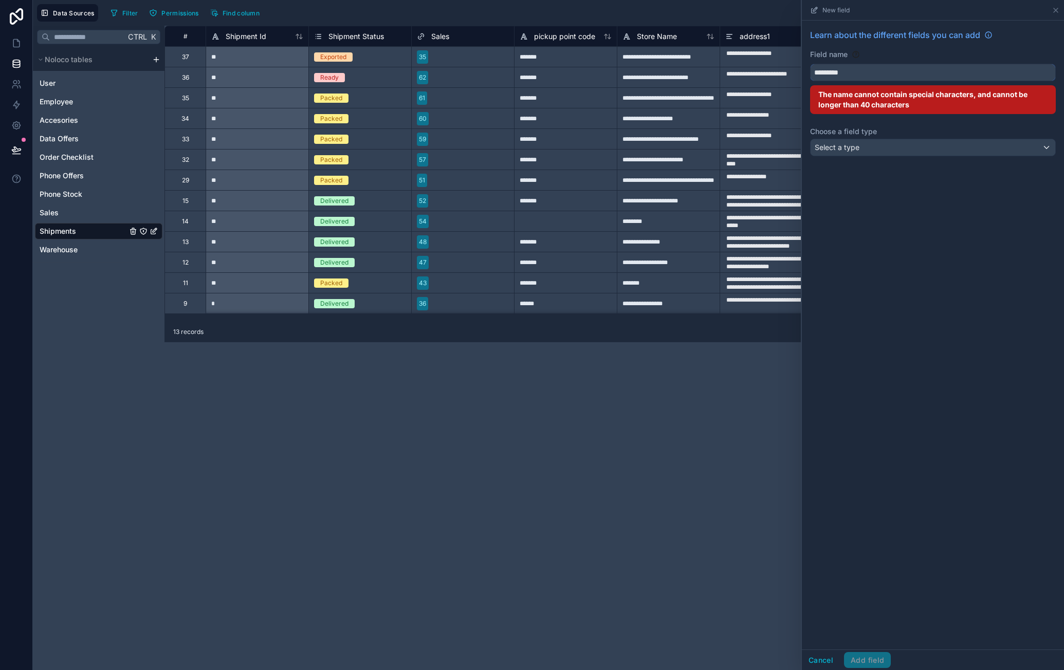
click at [810, 64] on button "********" at bounding box center [933, 72] width 246 height 17
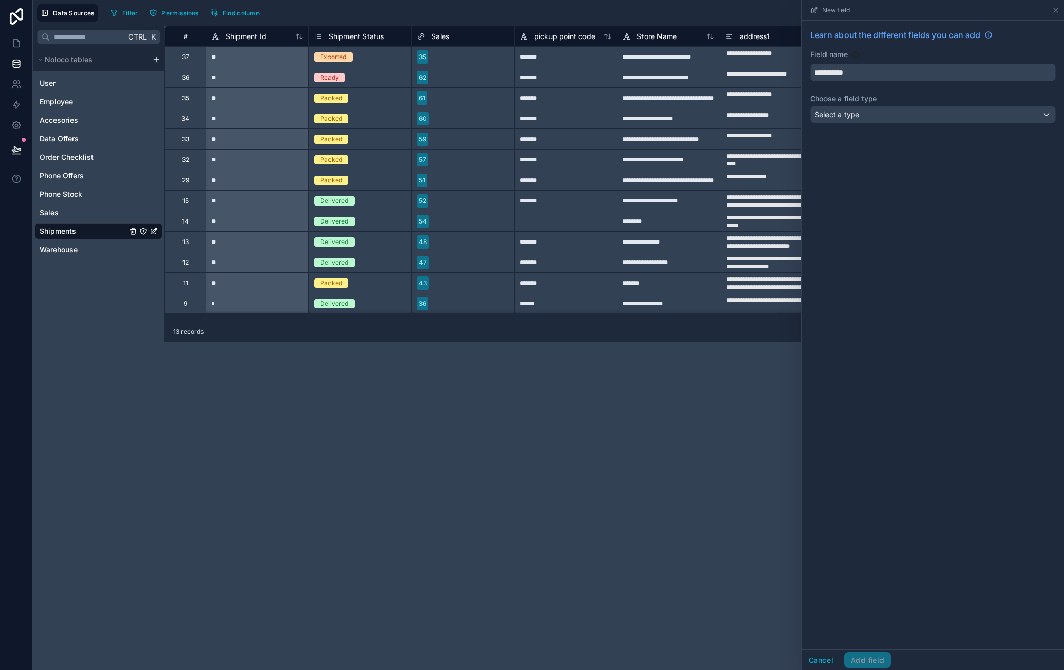
type input "**********"
click at [861, 106] on div "Select a type" at bounding box center [933, 114] width 245 height 16
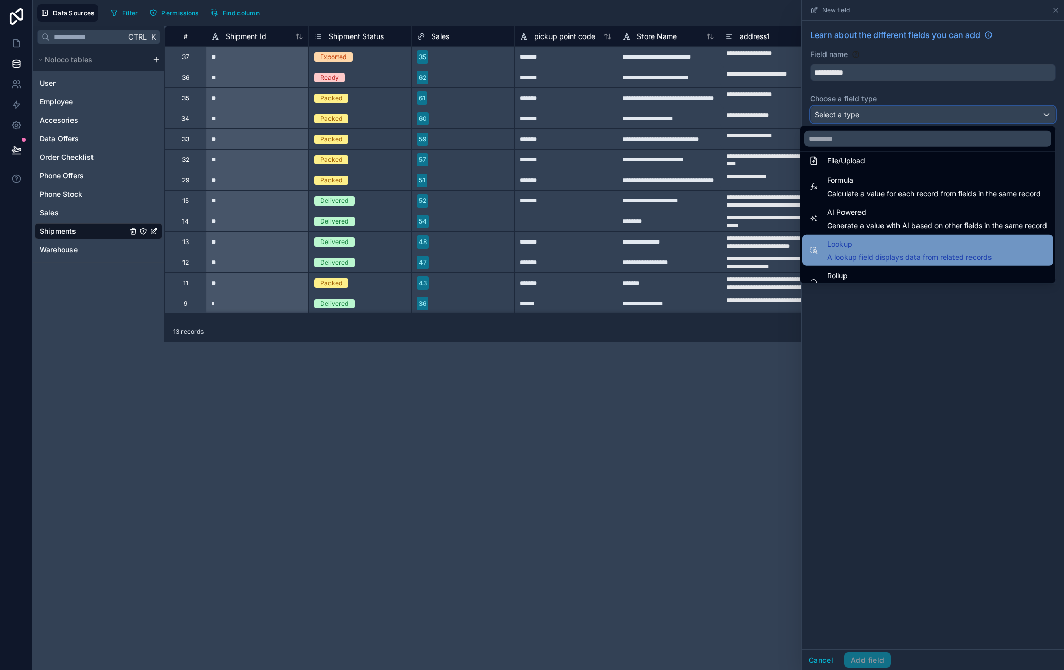
scroll to position [298, 0]
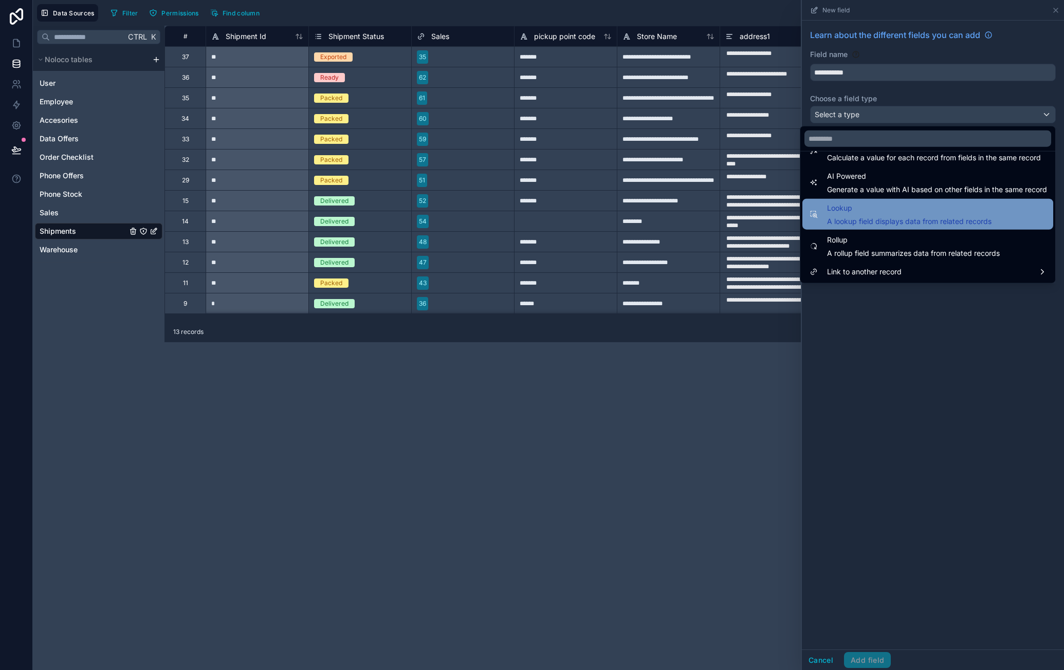
click at [899, 220] on span "A lookup field displays data from related records" at bounding box center [909, 221] width 164 height 10
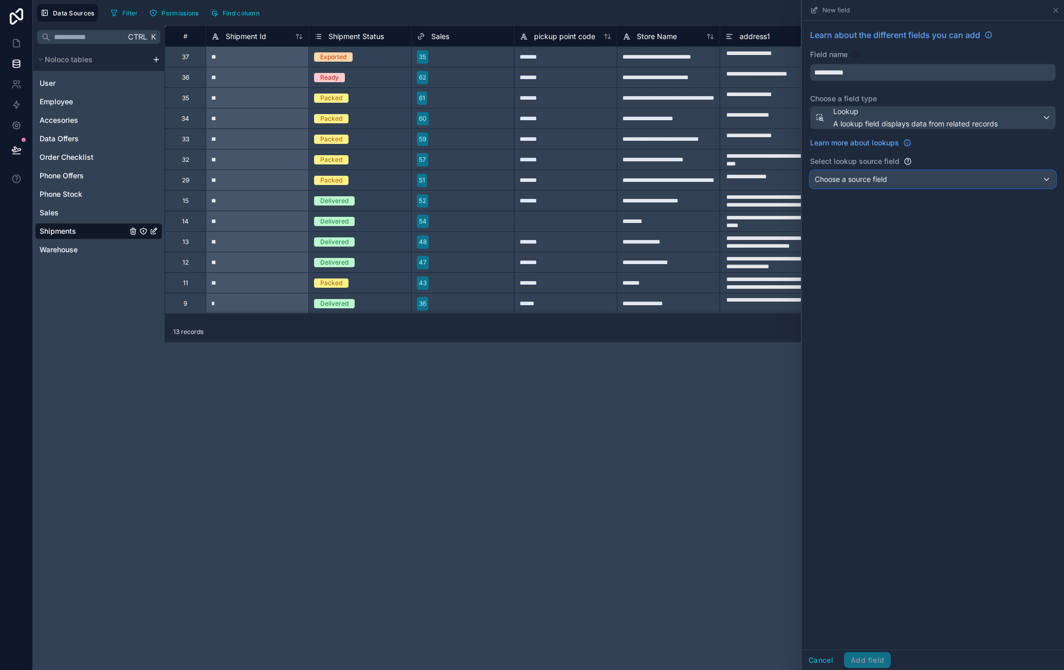
click at [900, 176] on div "Choose a source field" at bounding box center [933, 179] width 245 height 16
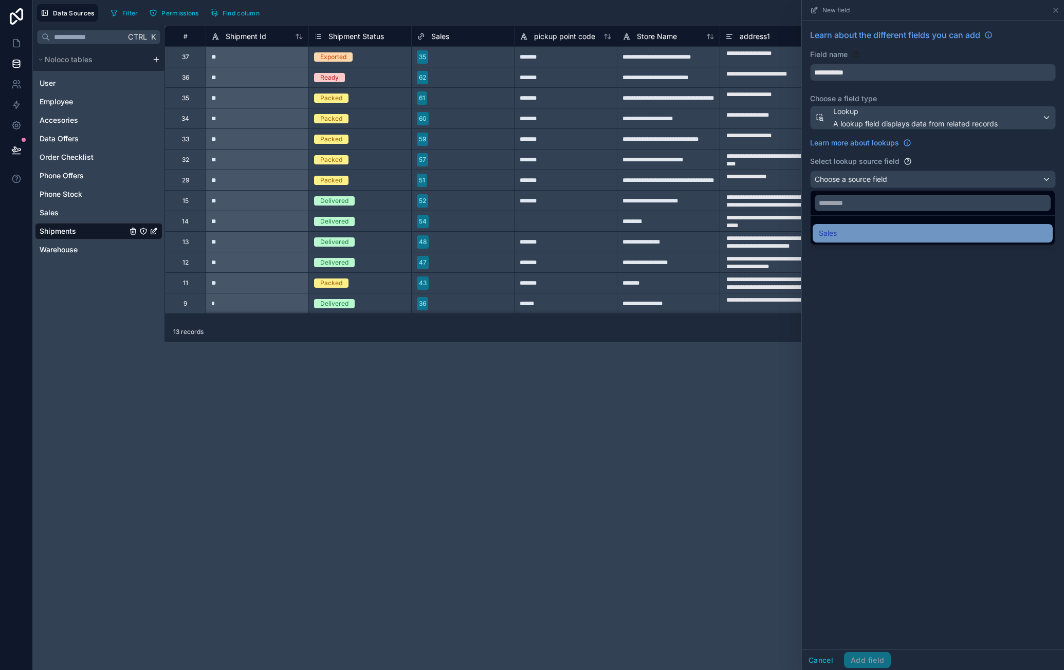
click at [877, 227] on div "Sales" at bounding box center [933, 233] width 228 height 12
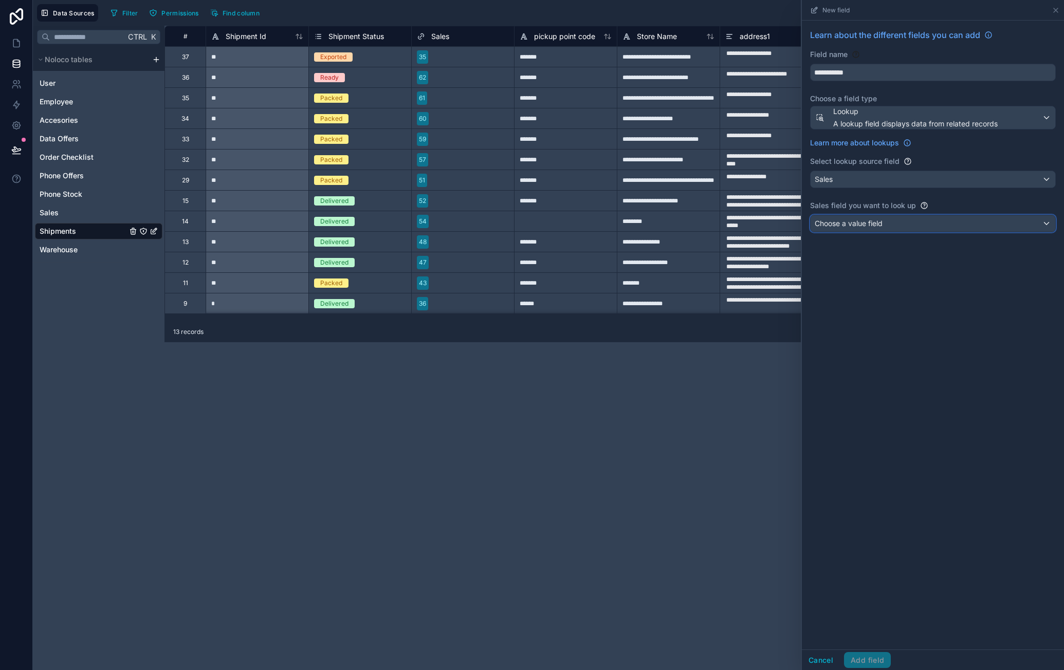
click at [895, 223] on div "Choose a value field" at bounding box center [933, 223] width 245 height 16
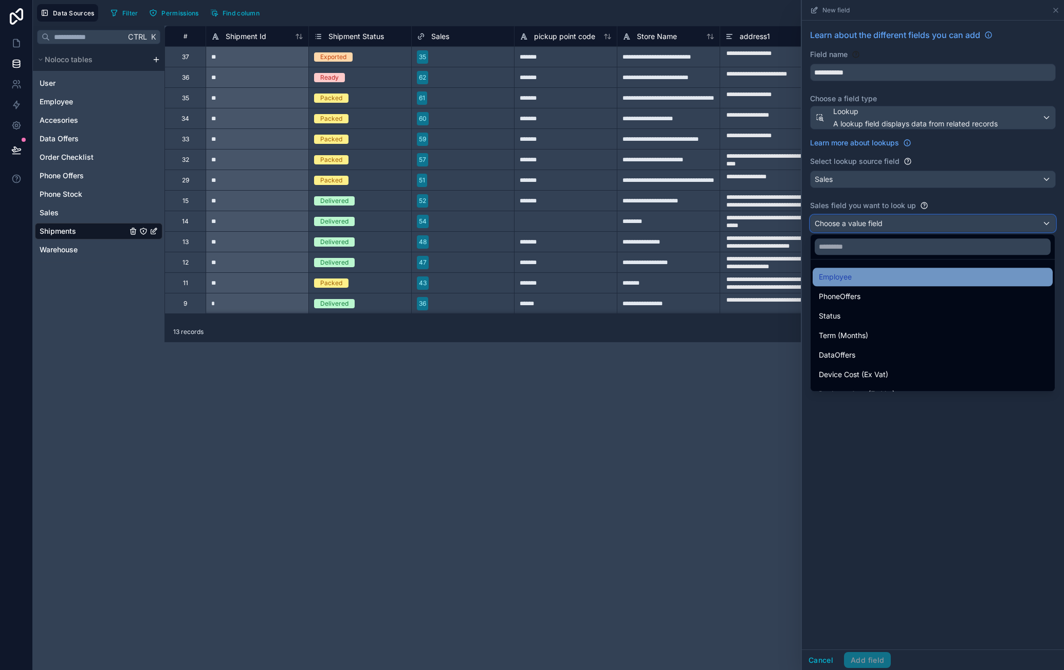
scroll to position [51, 0]
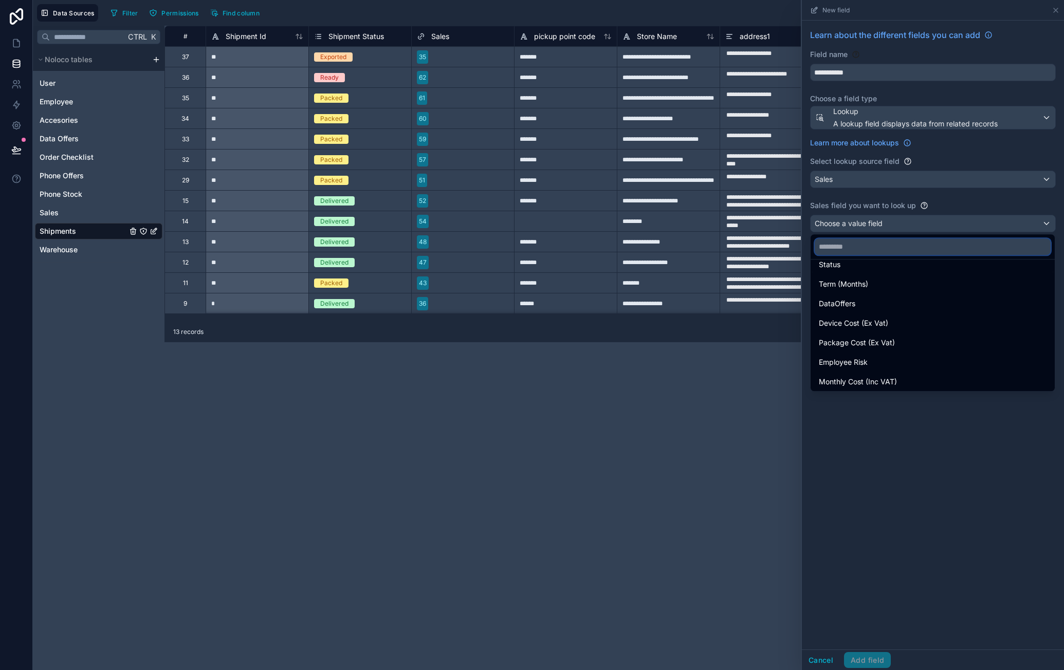
click at [894, 247] on input "text" at bounding box center [933, 246] width 236 height 16
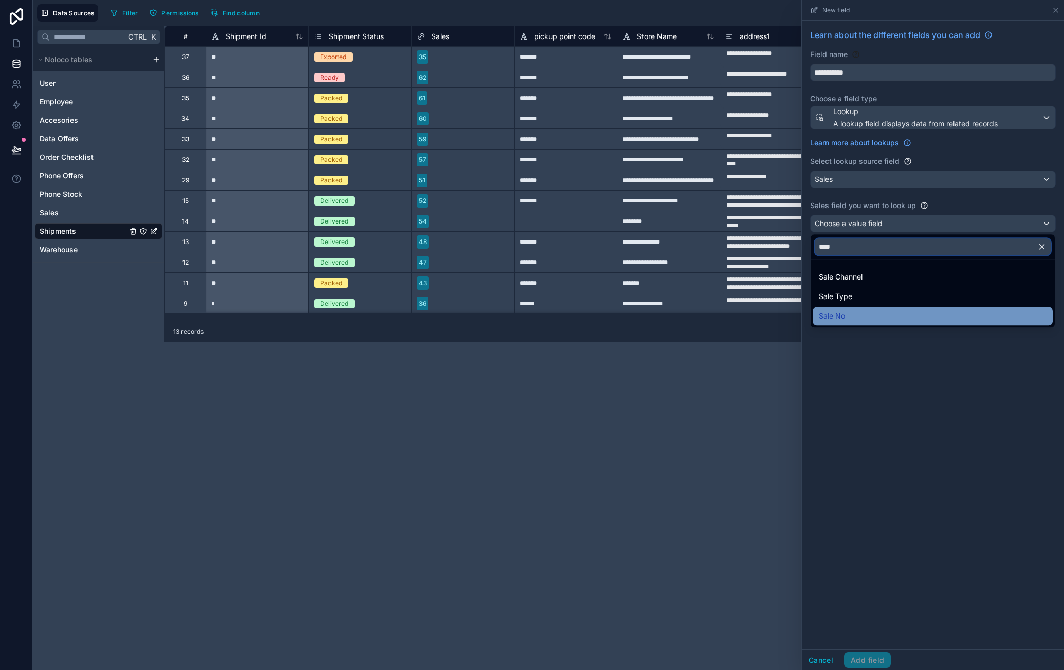
type input "****"
click at [857, 311] on div "Sale No" at bounding box center [933, 316] width 228 height 12
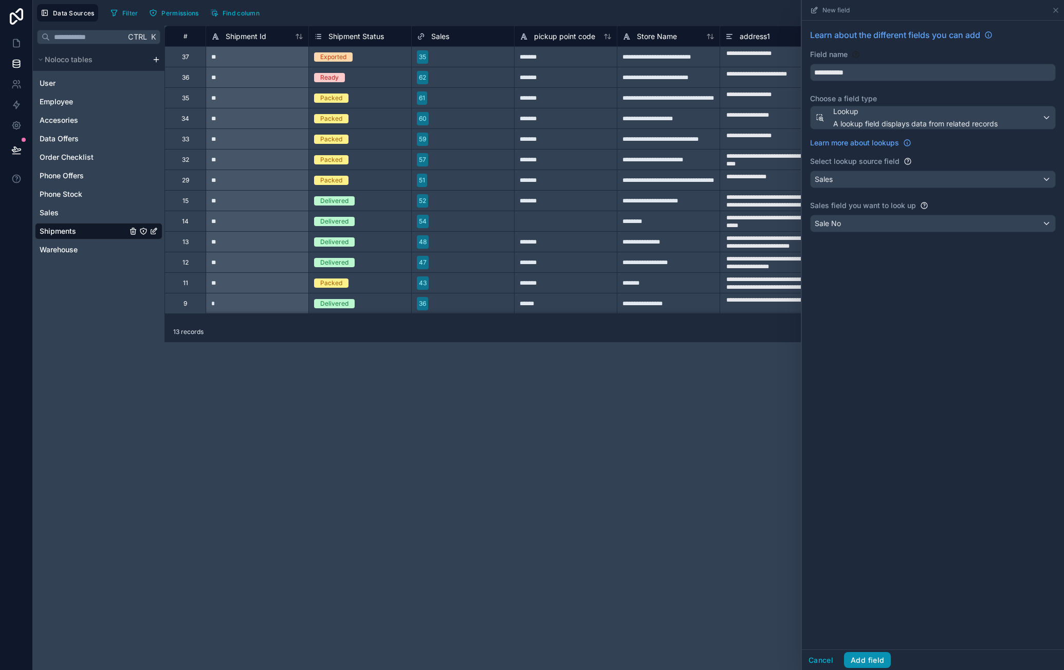
click at [877, 664] on button "Add field" at bounding box center [867, 660] width 47 height 16
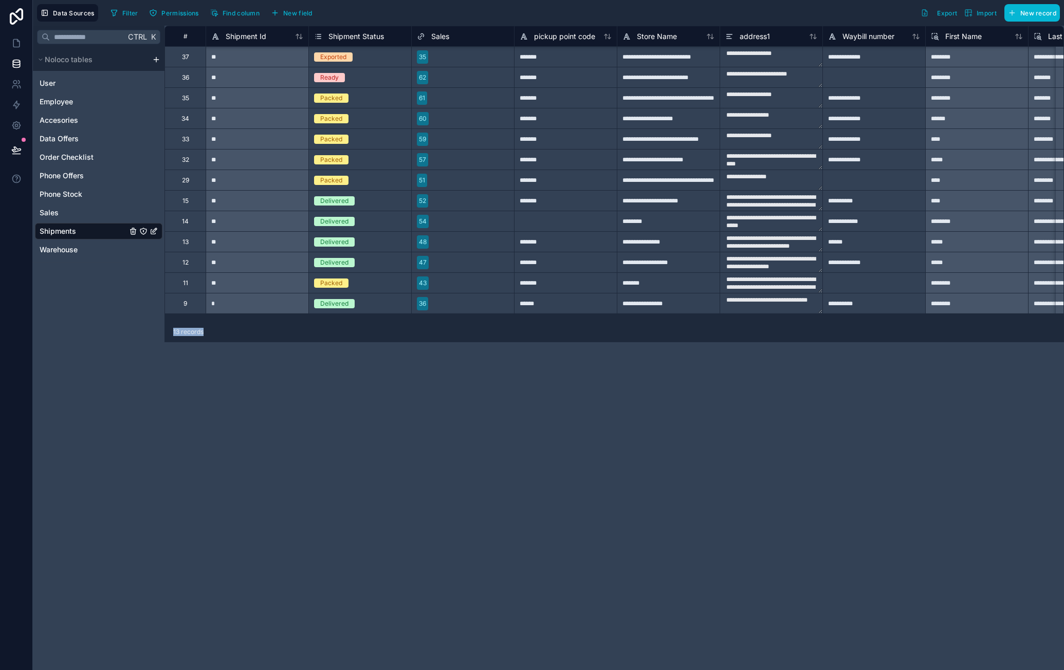
scroll to position [2, 0]
drag, startPoint x: 571, startPoint y: 324, endPoint x: 686, endPoint y: 313, distance: 115.1
click at [686, 313] on div "**********" at bounding box center [613, 348] width 899 height 645
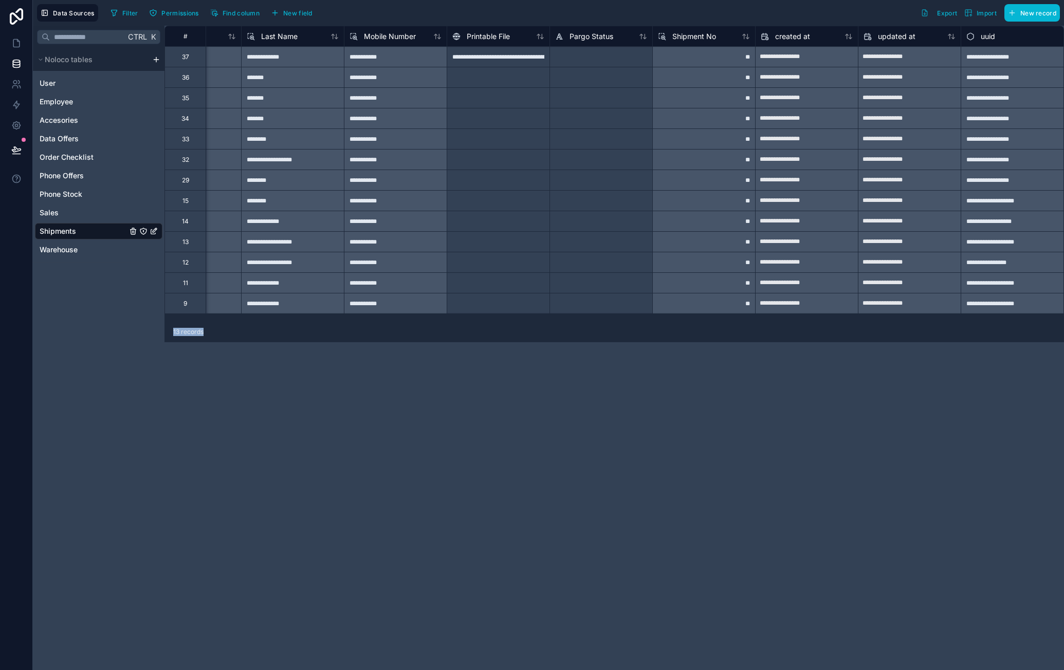
scroll to position [0, 786]
click at [693, 33] on span "Shipment No" at bounding box center [695, 36] width 44 height 10
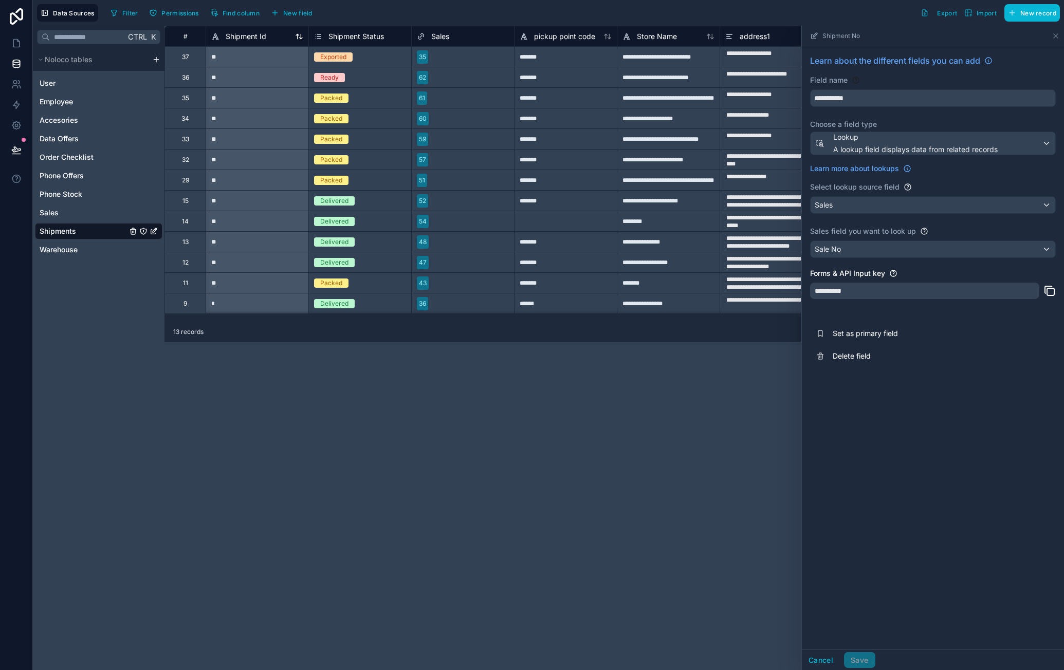
click at [247, 39] on span "Shipment Id" at bounding box center [246, 36] width 41 height 10
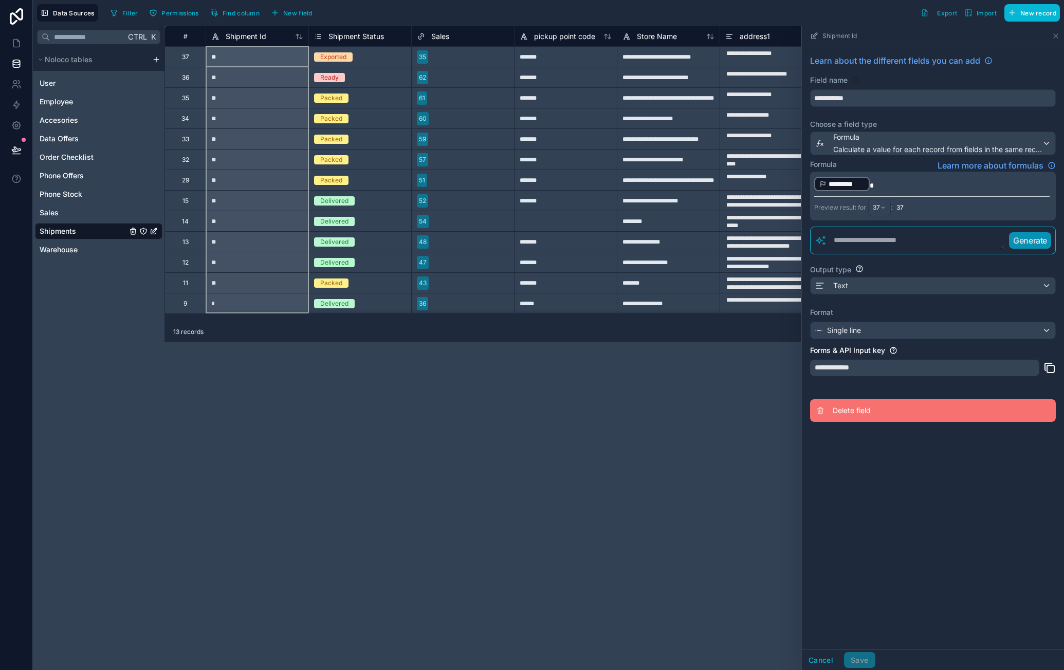
click at [848, 406] on span "Delete field" at bounding box center [907, 411] width 148 height 10
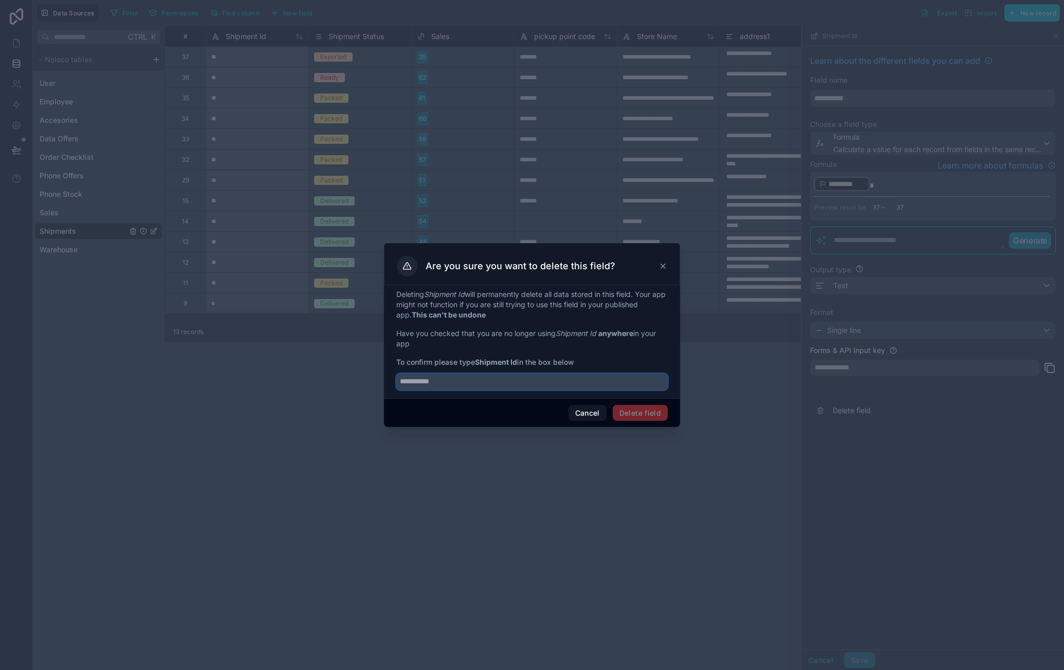
click at [517, 381] on input "text" at bounding box center [531, 382] width 271 height 16
type input "**********"
click at [634, 413] on button "Delete field" at bounding box center [640, 413] width 55 height 16
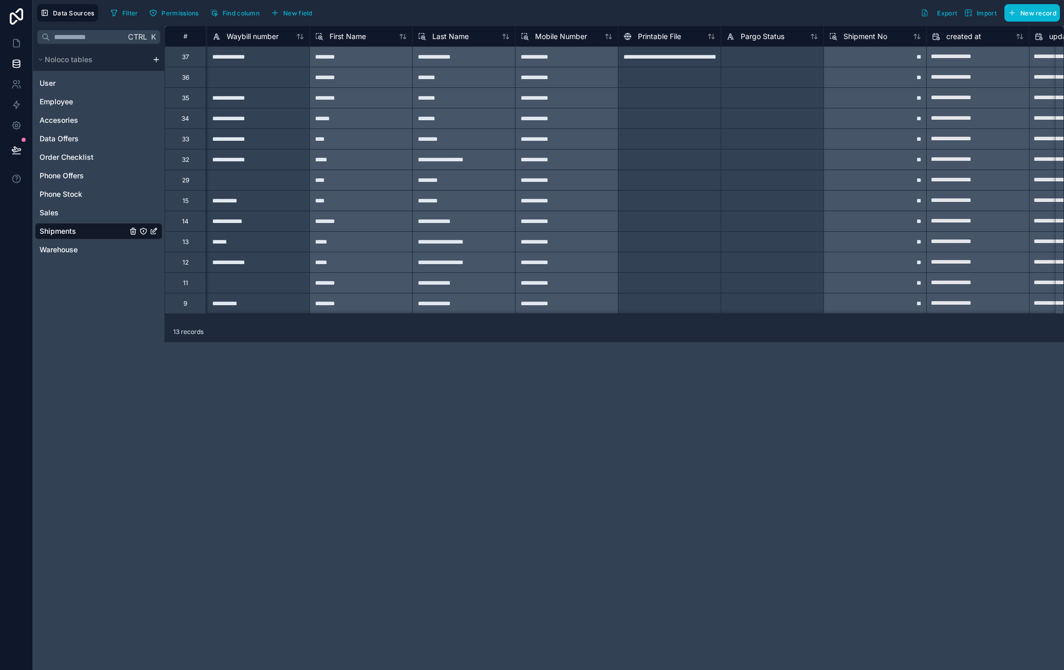
scroll to position [0, 684]
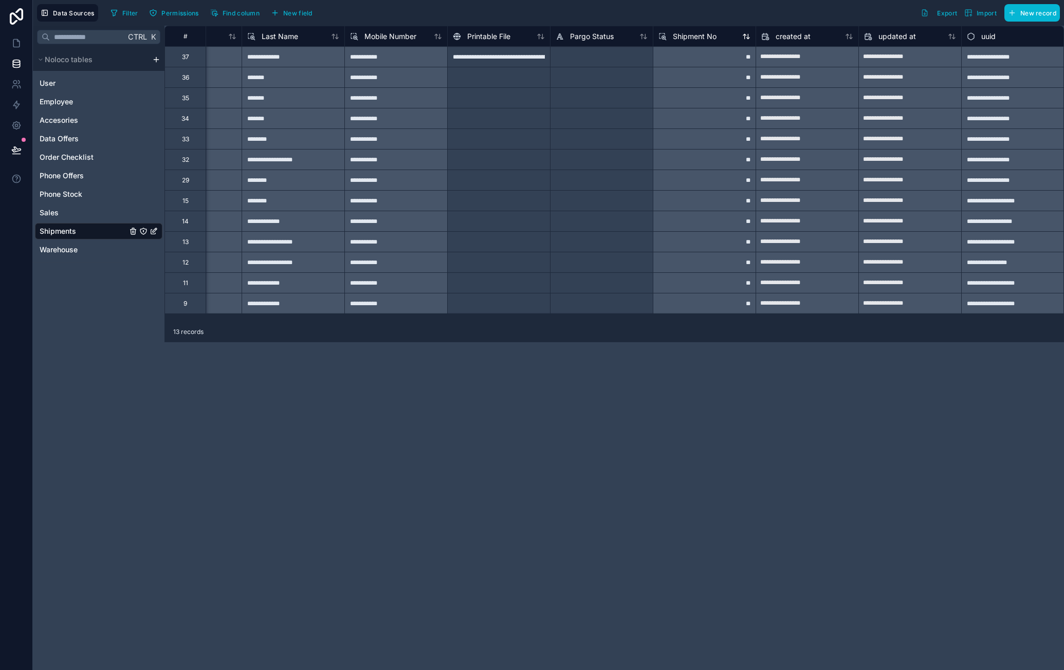
click at [707, 36] on span "Shipment No" at bounding box center [695, 36] width 44 height 10
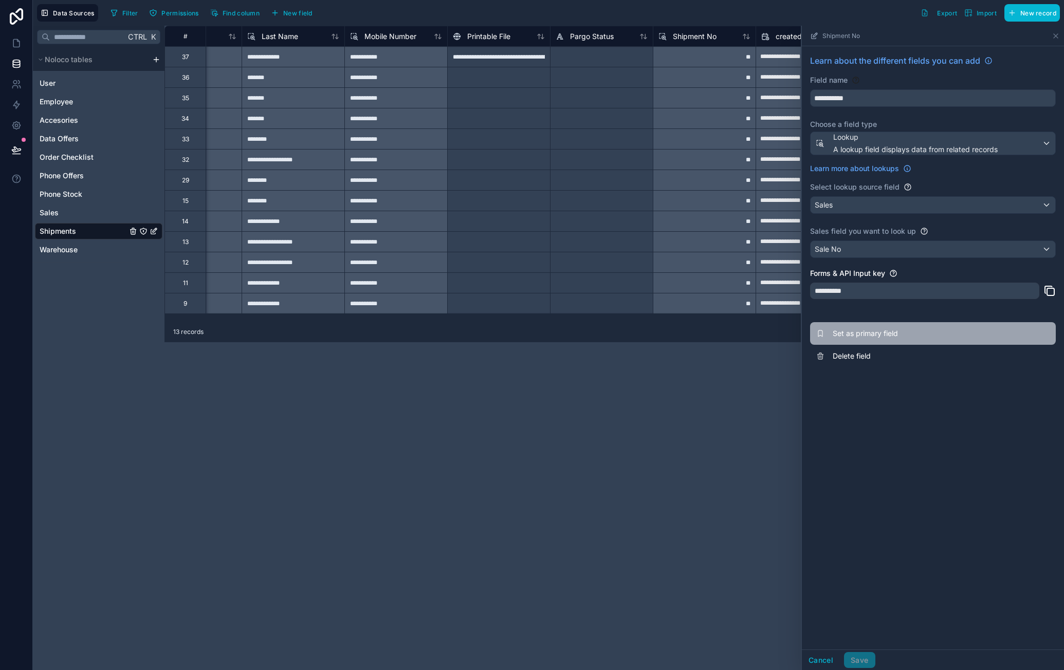
click at [893, 334] on span "Set as primary field" at bounding box center [907, 333] width 148 height 10
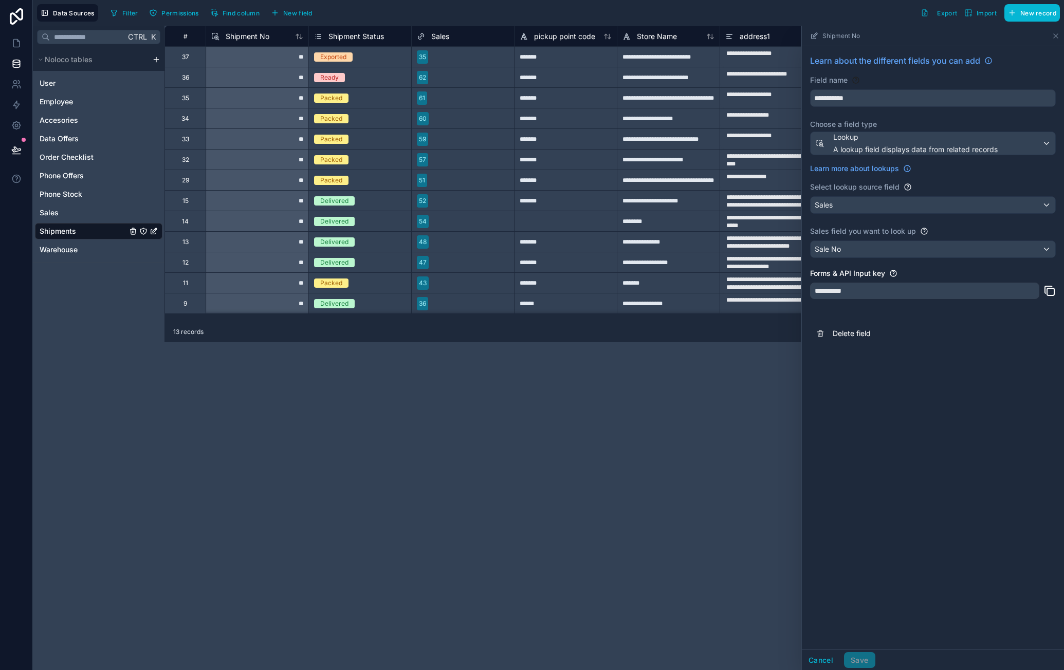
click at [385, 396] on div "**********" at bounding box center [613, 348] width 899 height 645
click at [1055, 36] on icon at bounding box center [1056, 36] width 4 height 4
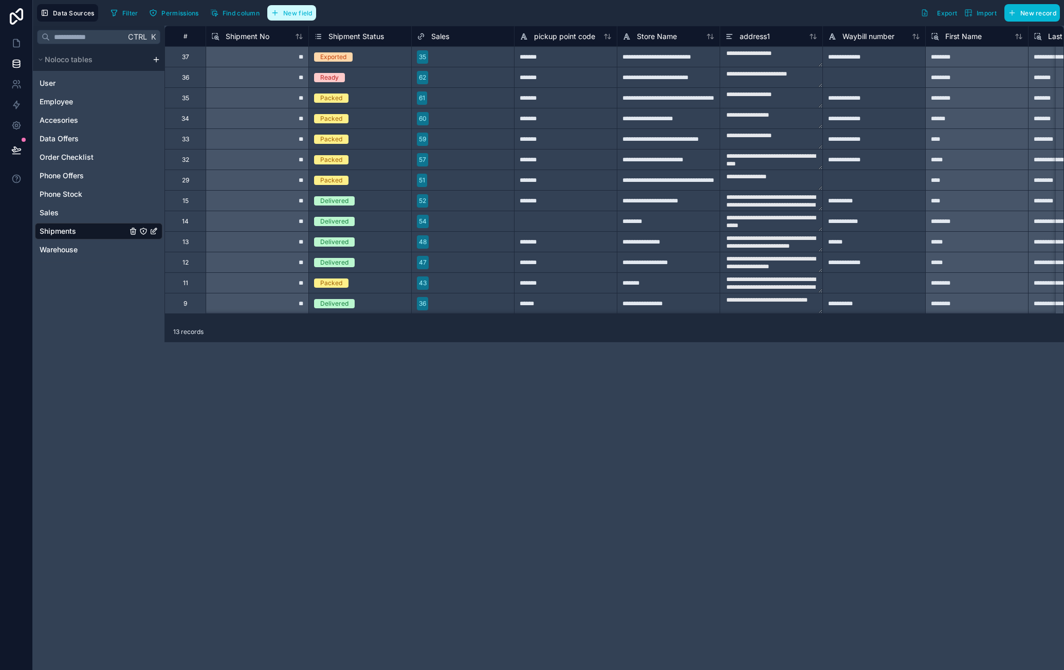
click at [306, 14] on span "New field" at bounding box center [297, 13] width 29 height 8
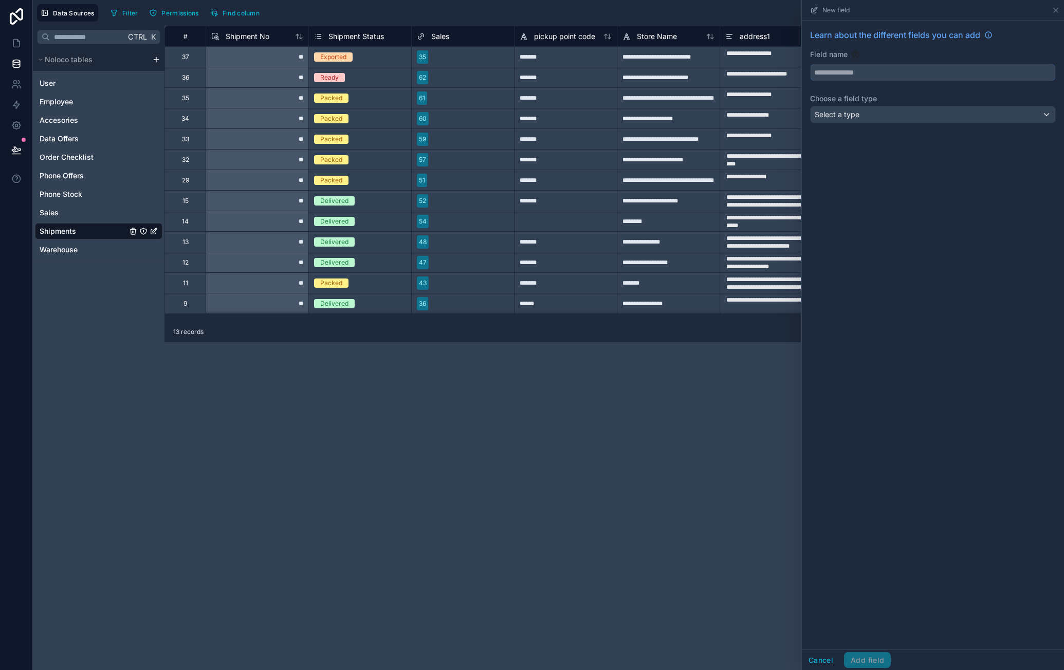
click at [859, 75] on input "text" at bounding box center [933, 72] width 245 height 16
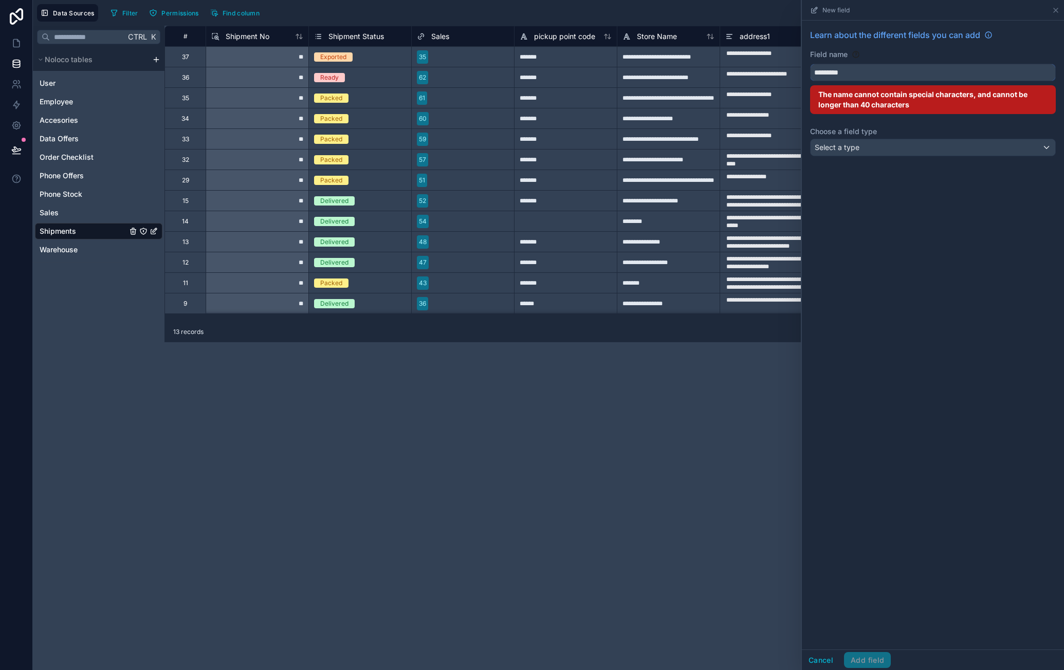
click at [810, 64] on button "********" at bounding box center [933, 72] width 246 height 17
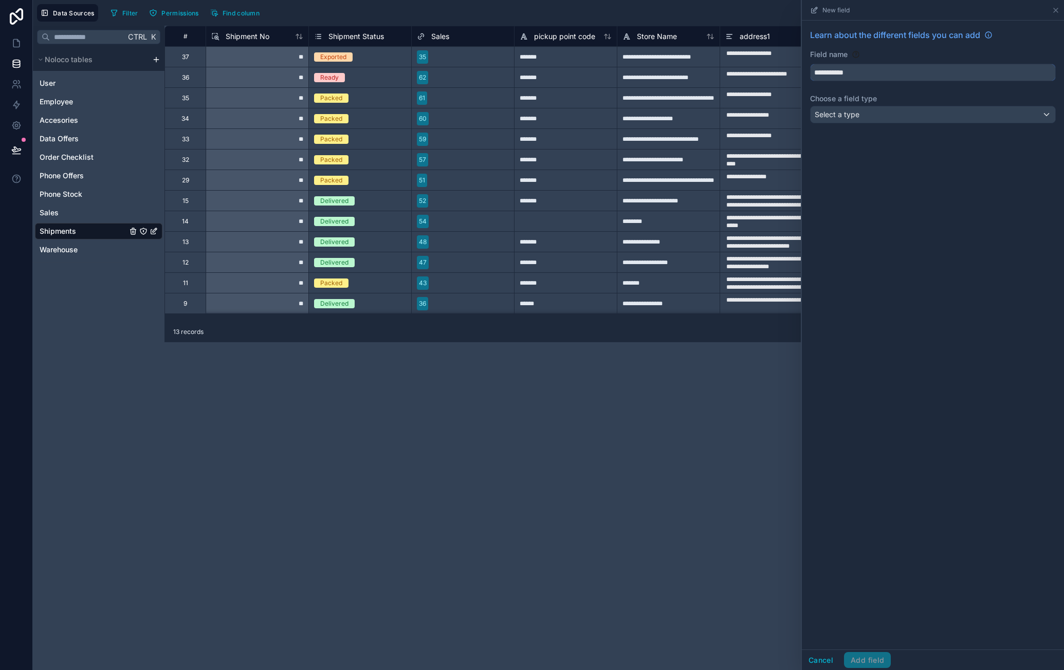
type input "**********"
click at [863, 110] on div "Select a type" at bounding box center [933, 114] width 245 height 16
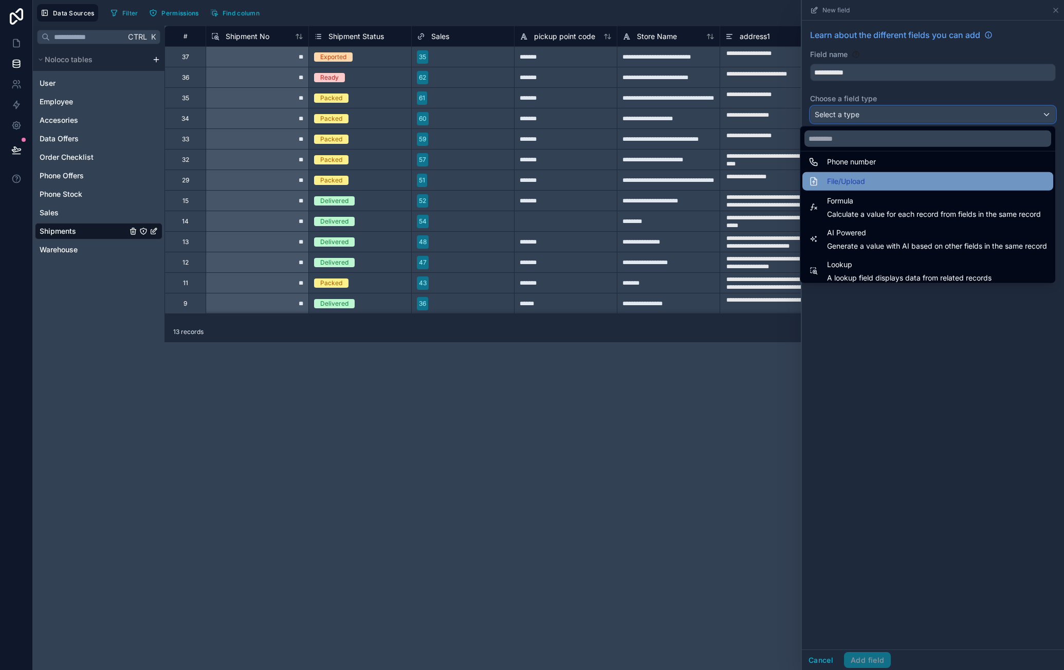
scroll to position [257, 0]
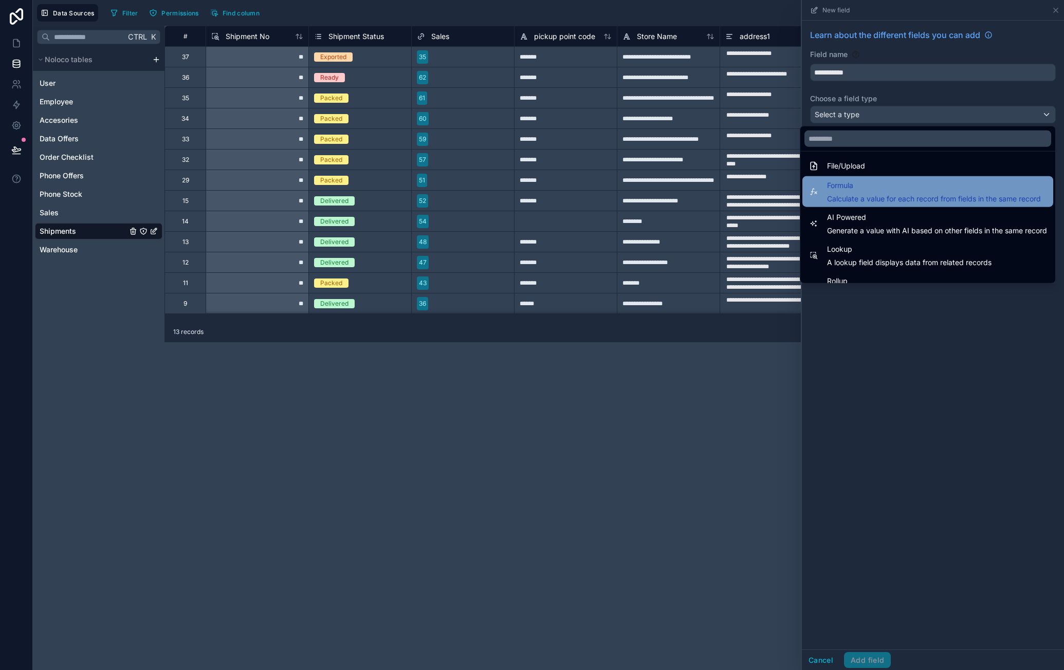
click at [870, 180] on span "Formula" at bounding box center [934, 185] width 214 height 12
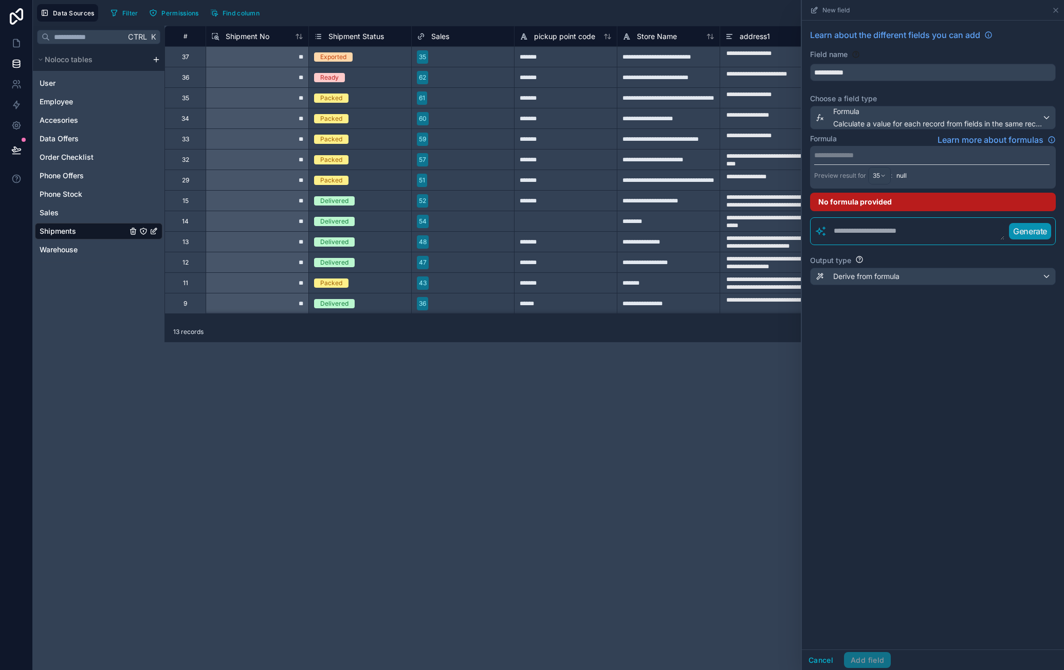
click at [892, 157] on p "**********" at bounding box center [931, 155] width 235 height 10
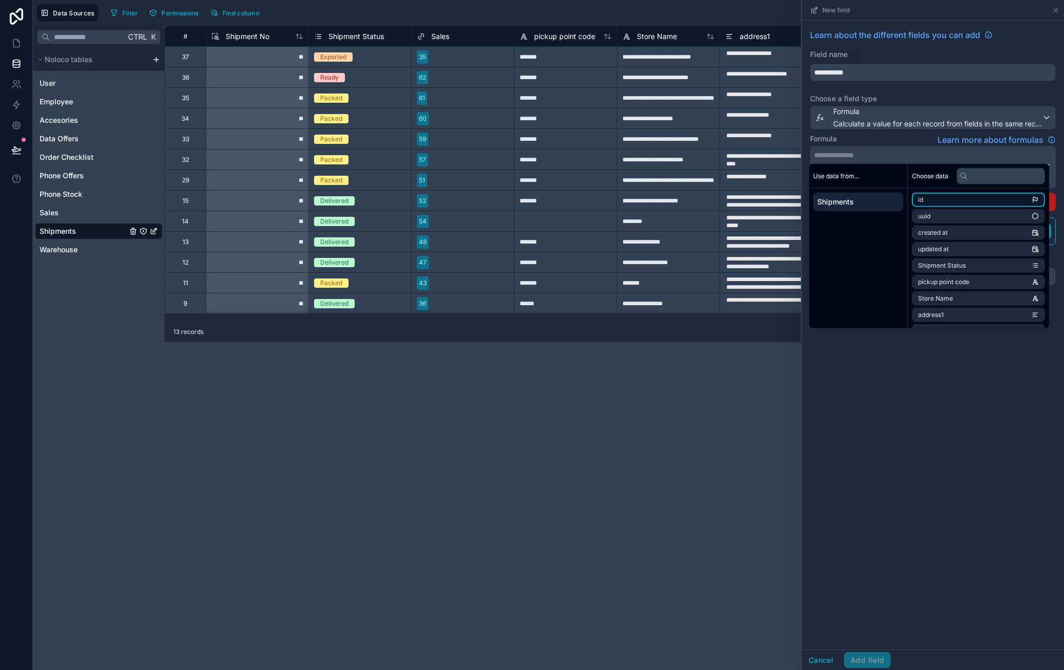
click at [974, 205] on li "id" at bounding box center [978, 200] width 133 height 14
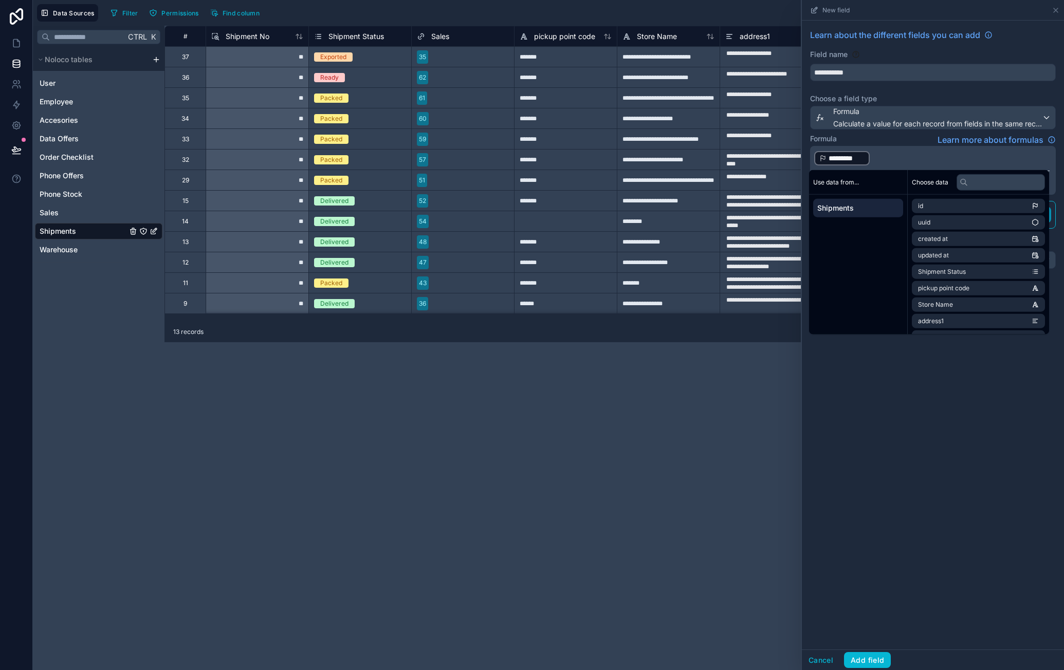
click at [949, 396] on div "**********" at bounding box center [933, 335] width 262 height 629
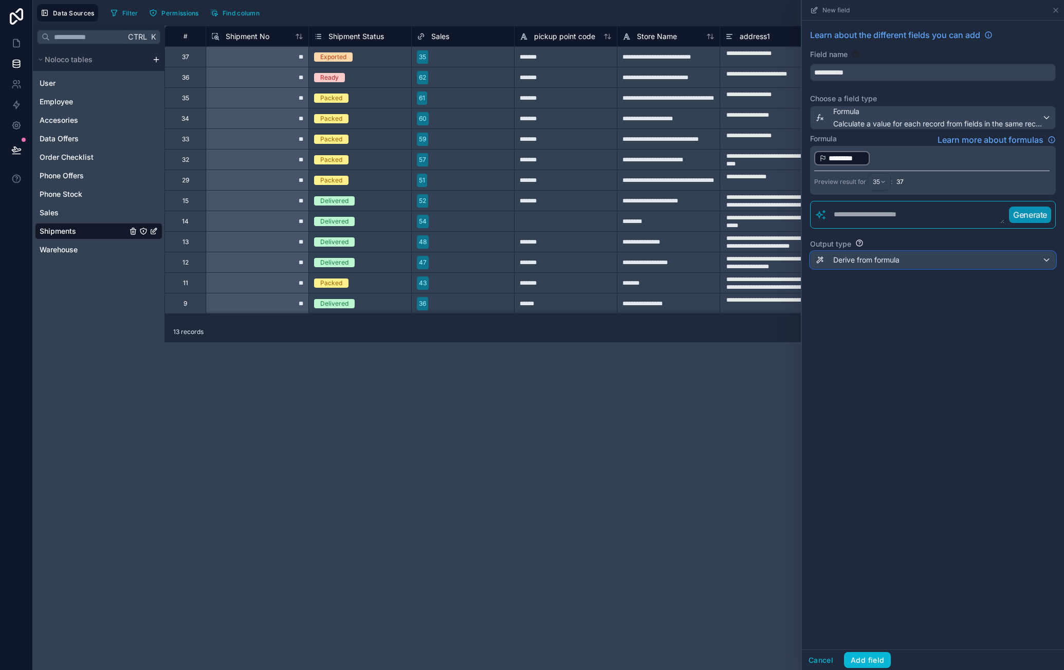
click at [897, 266] on div "Derive from formula" at bounding box center [933, 260] width 245 height 16
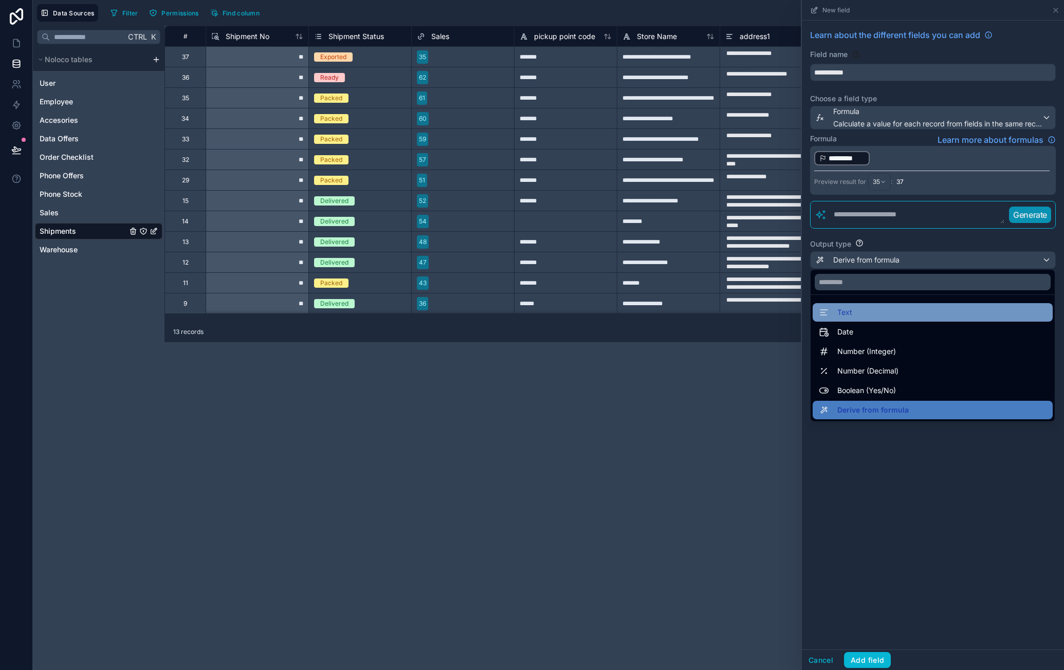
click at [874, 310] on div "Text" at bounding box center [933, 312] width 228 height 12
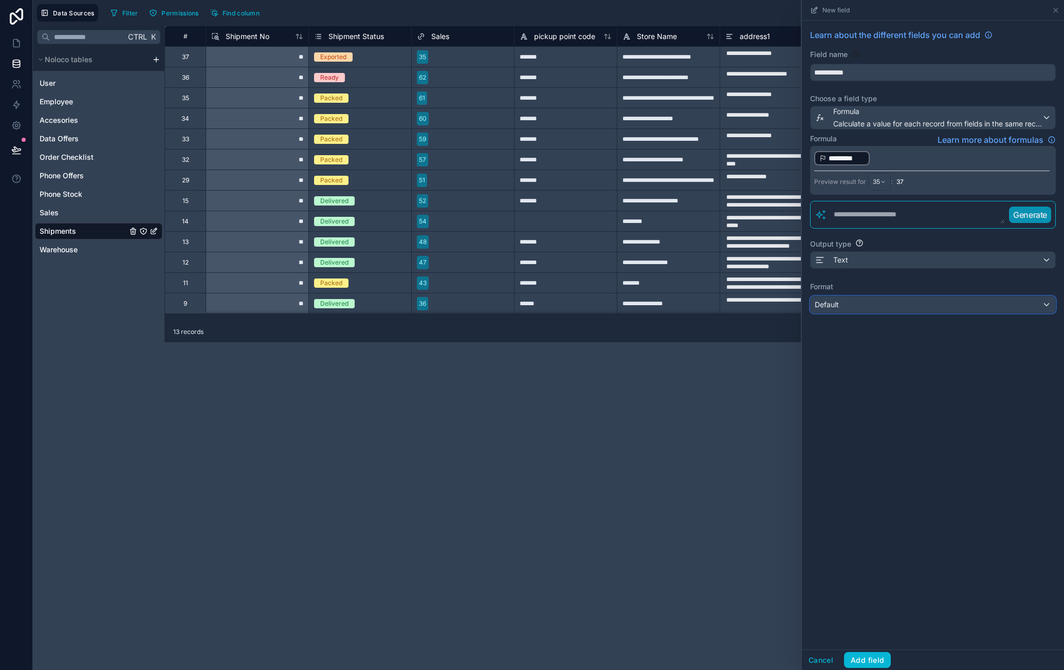
click at [877, 297] on div "Default" at bounding box center [933, 305] width 245 height 16
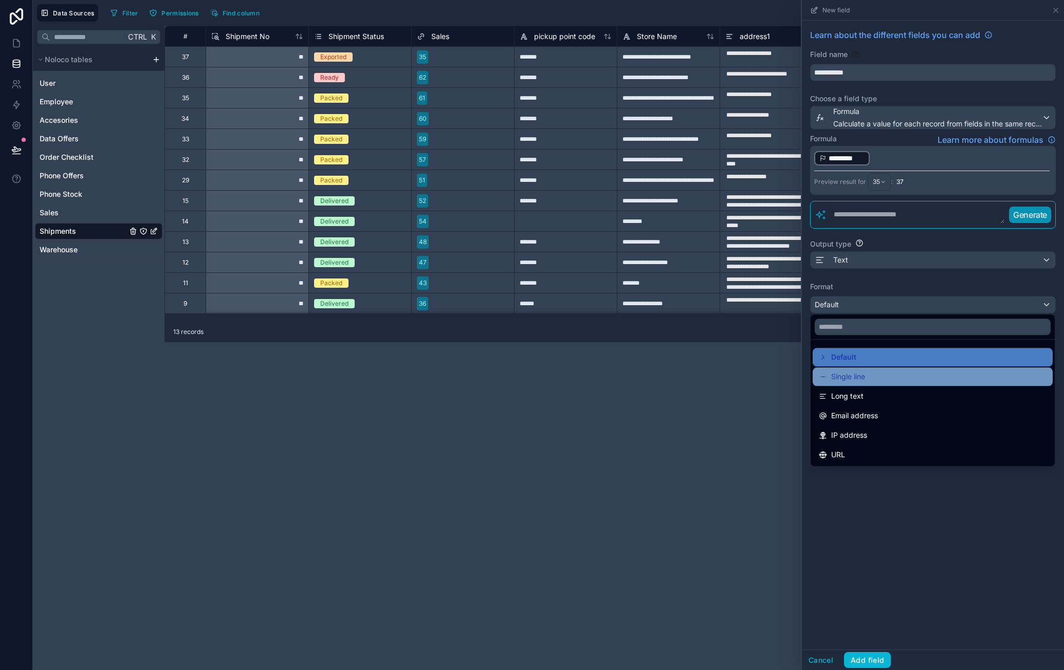
click at [894, 374] on div "Single line" at bounding box center [933, 377] width 228 height 12
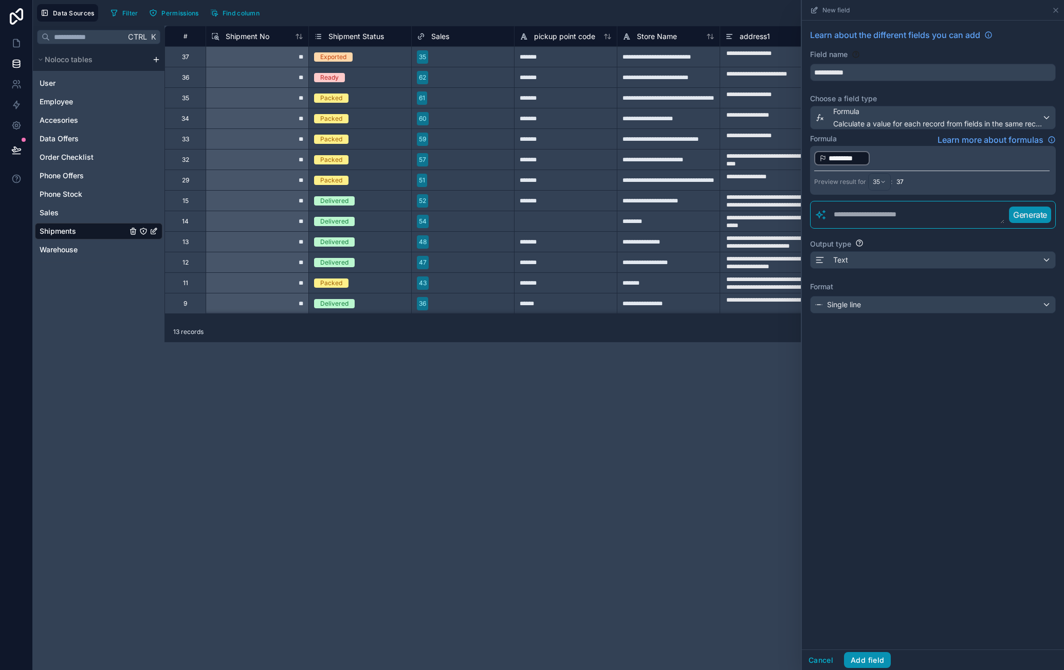
click at [869, 661] on button "Add field" at bounding box center [867, 660] width 47 height 16
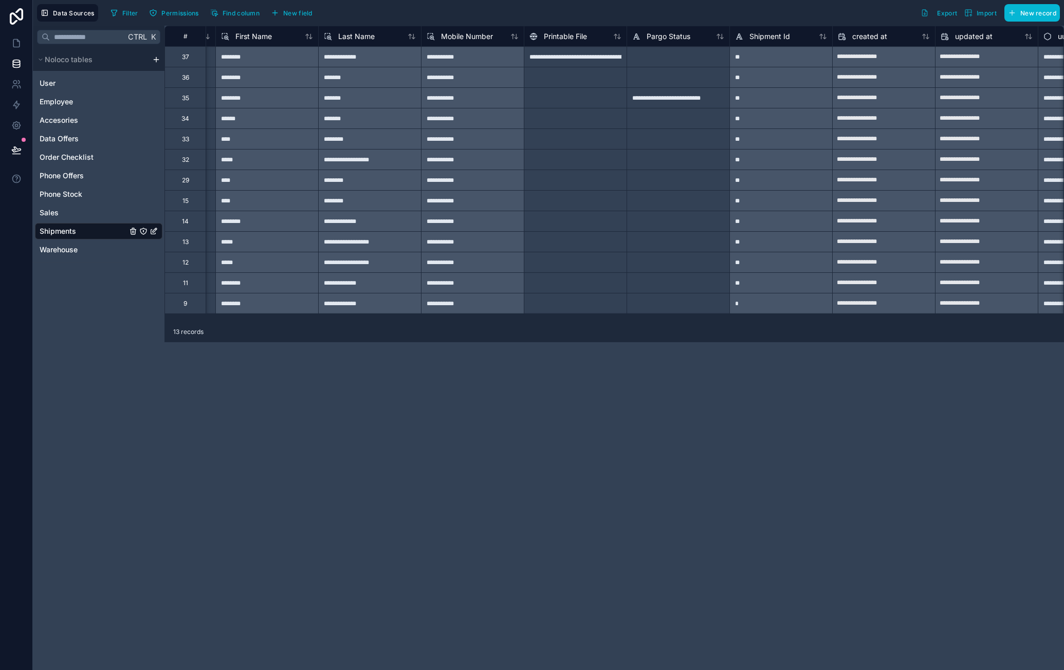
scroll to position [0, 786]
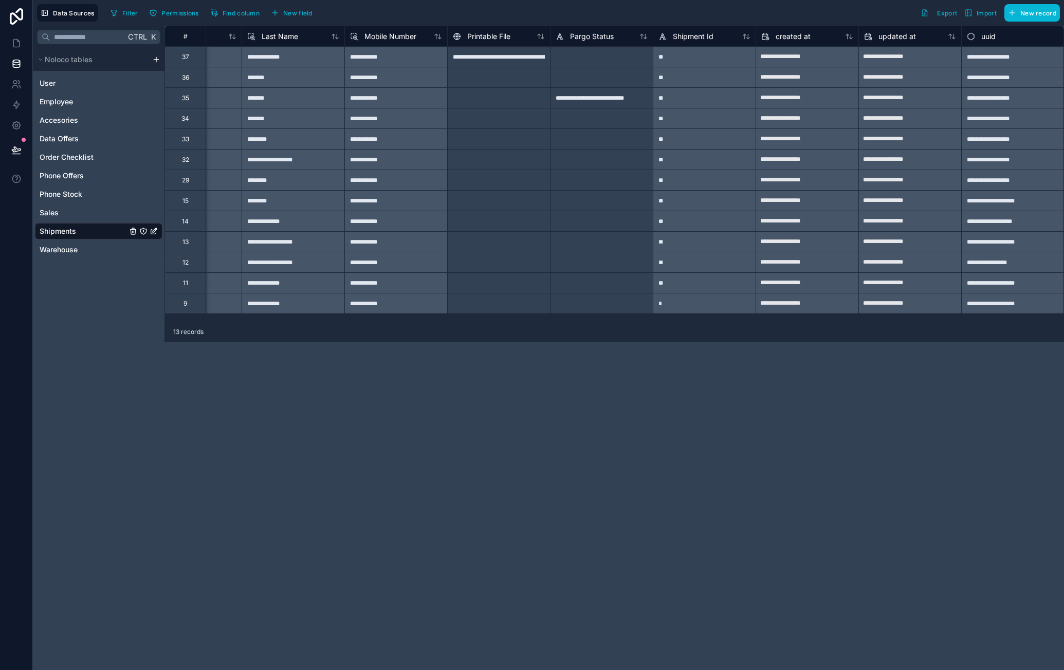
click at [700, 43] on div "Shipment Id" at bounding box center [704, 36] width 103 height 21
click at [698, 34] on span "Shipment Id" at bounding box center [693, 36] width 41 height 10
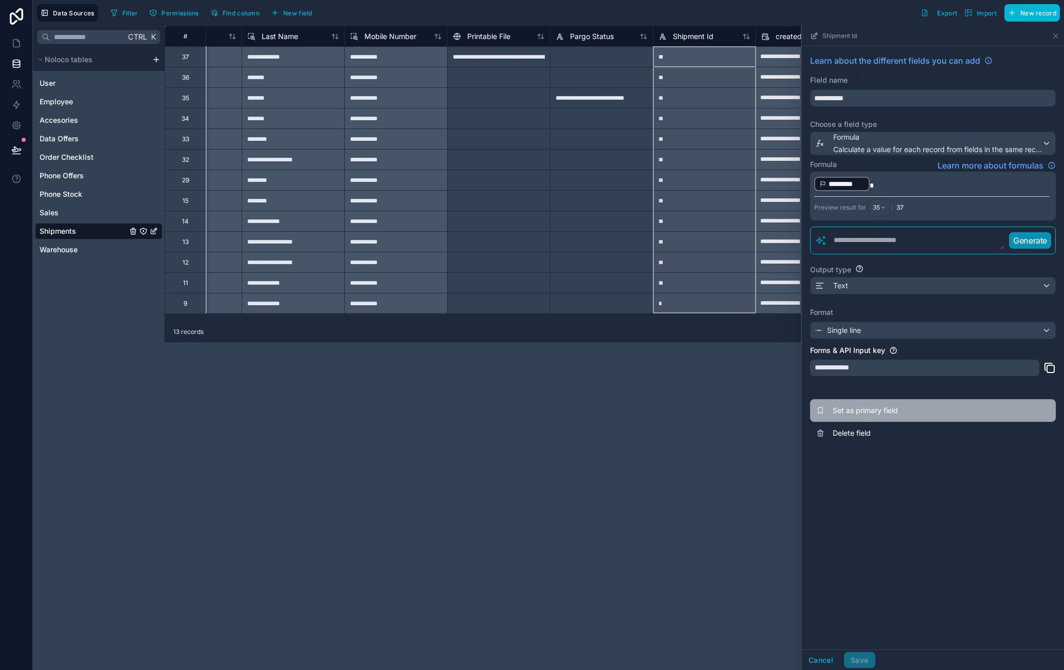
click at [882, 410] on span "Set as primary field" at bounding box center [907, 411] width 148 height 10
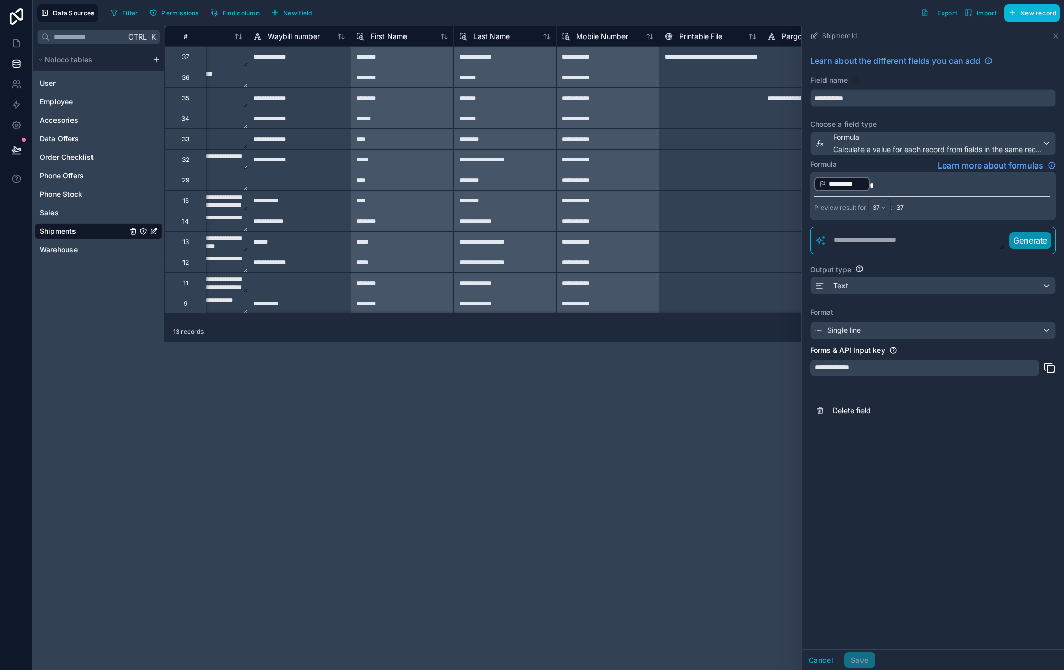
scroll to position [0, 586]
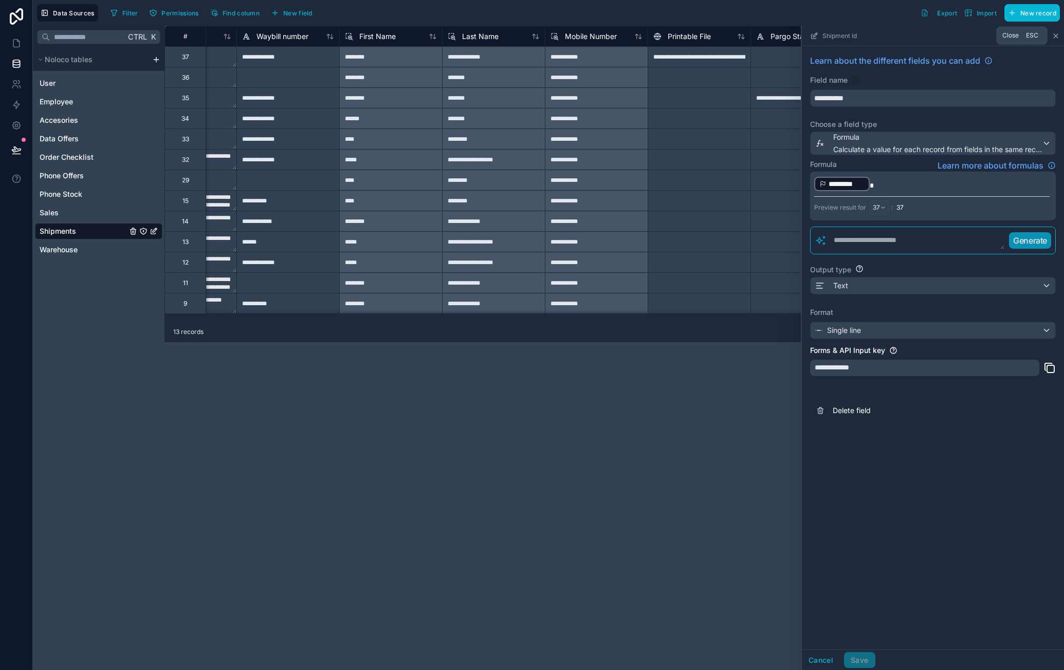
drag, startPoint x: 1053, startPoint y: 34, endPoint x: 1045, endPoint y: 41, distance: 10.2
click at [1053, 34] on icon at bounding box center [1056, 36] width 8 height 8
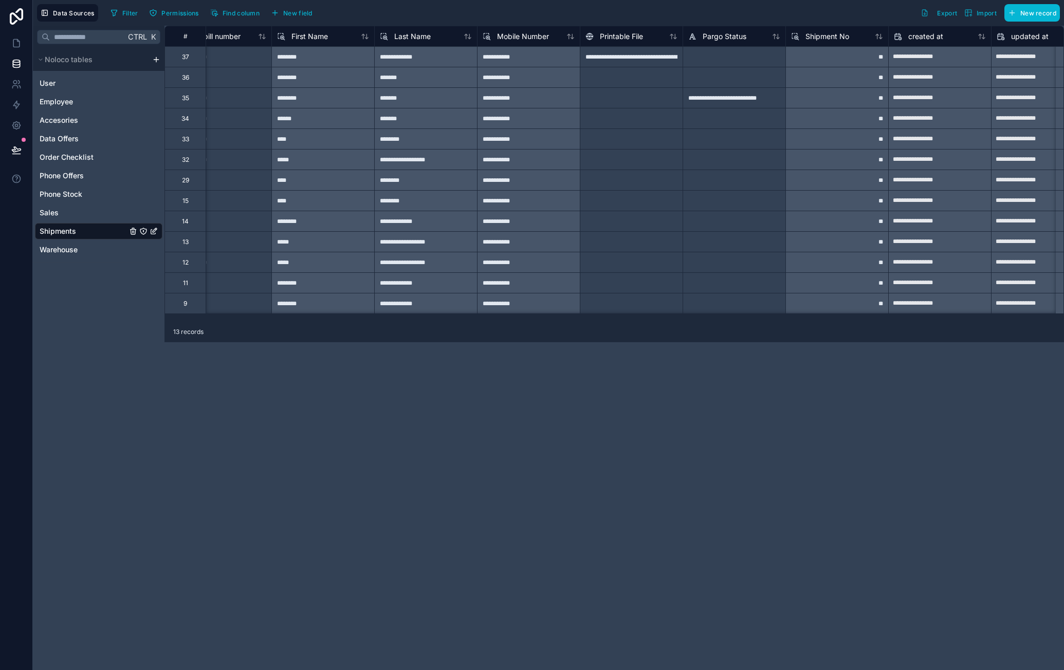
scroll to position [0, 673]
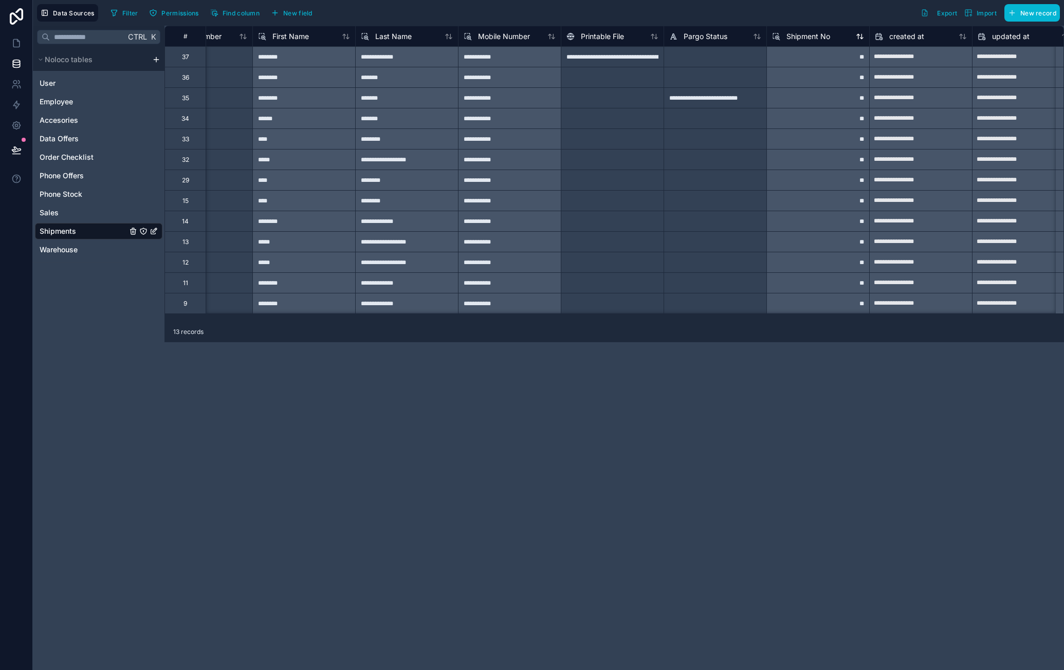
click at [809, 40] on span "Shipment No" at bounding box center [808, 36] width 44 height 10
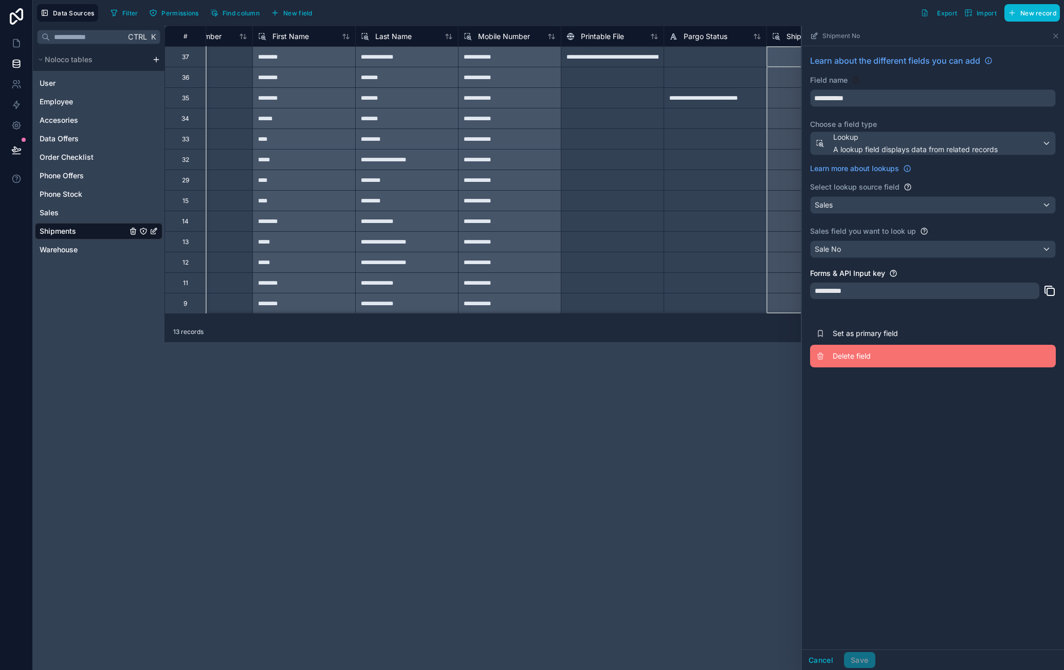
click at [865, 355] on span "Delete field" at bounding box center [907, 356] width 148 height 10
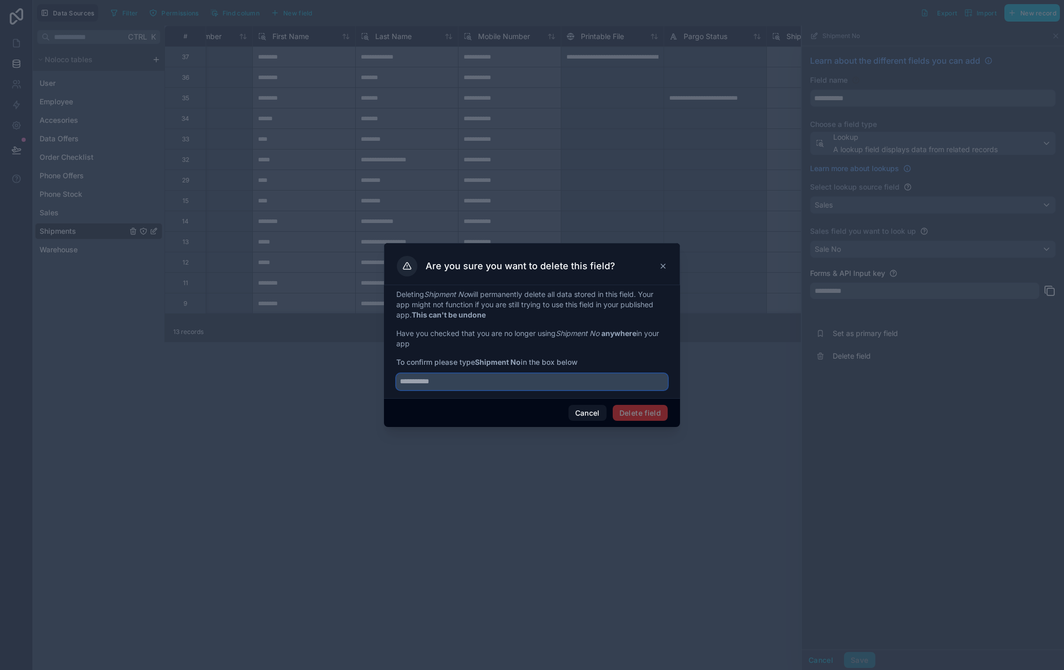
click at [547, 376] on input "text" at bounding box center [531, 382] width 271 height 16
type input "*"
type input "**********"
click at [628, 399] on div "Cancel Delete field" at bounding box center [532, 412] width 296 height 29
click at [639, 413] on button "Delete field" at bounding box center [640, 413] width 55 height 16
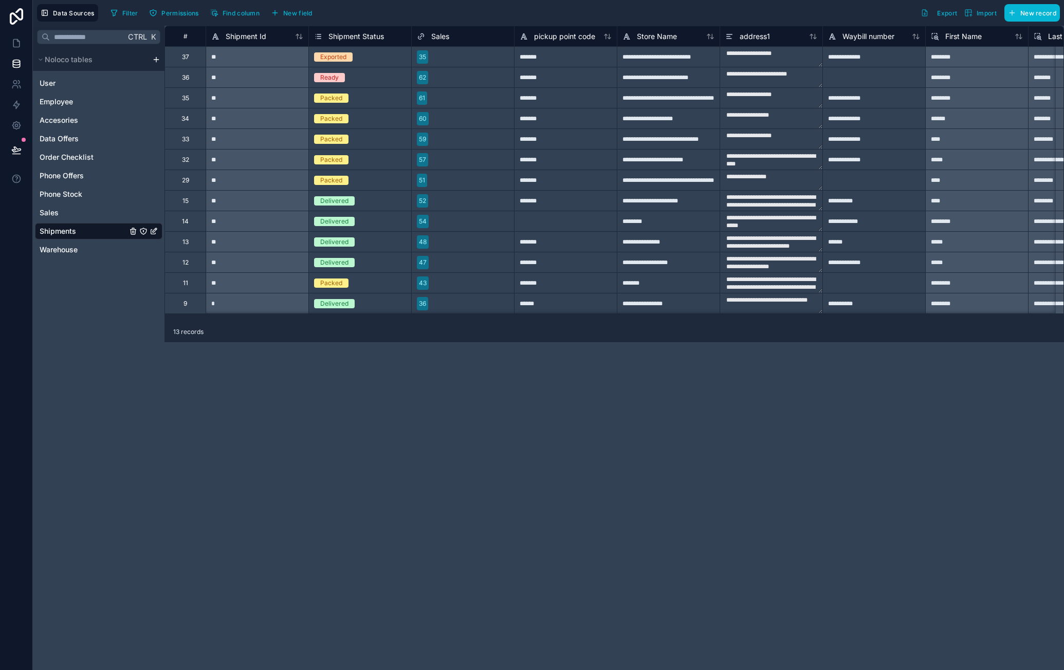
click at [598, 322] on div "13 records" at bounding box center [613, 332] width 899 height 21
click at [354, 34] on span "Shipment Status" at bounding box center [356, 36] width 56 height 10
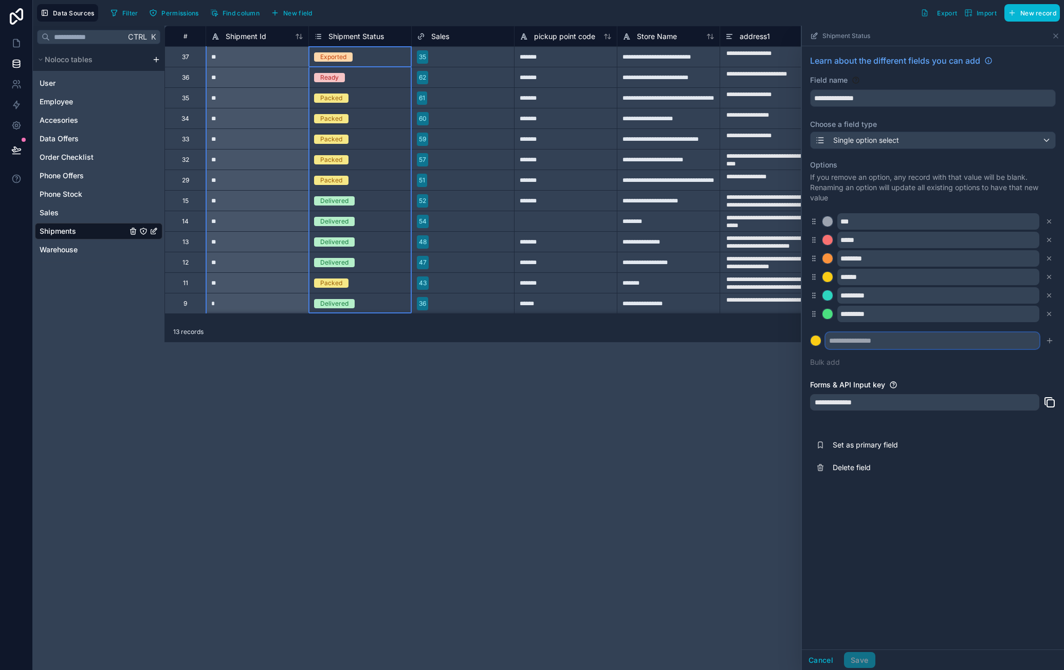
click at [867, 339] on input "text" at bounding box center [932, 341] width 214 height 16
type input "****"
click at [814, 343] on div at bounding box center [816, 341] width 10 height 10
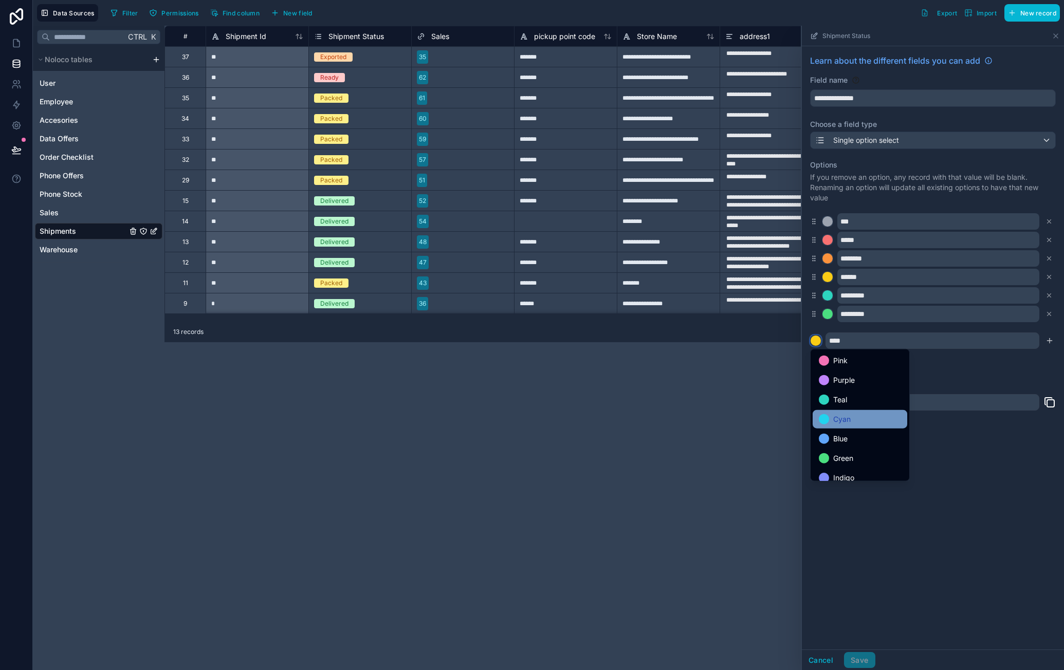
scroll to position [86, 0]
click at [836, 449] on span "Red" at bounding box center [839, 450] width 13 height 12
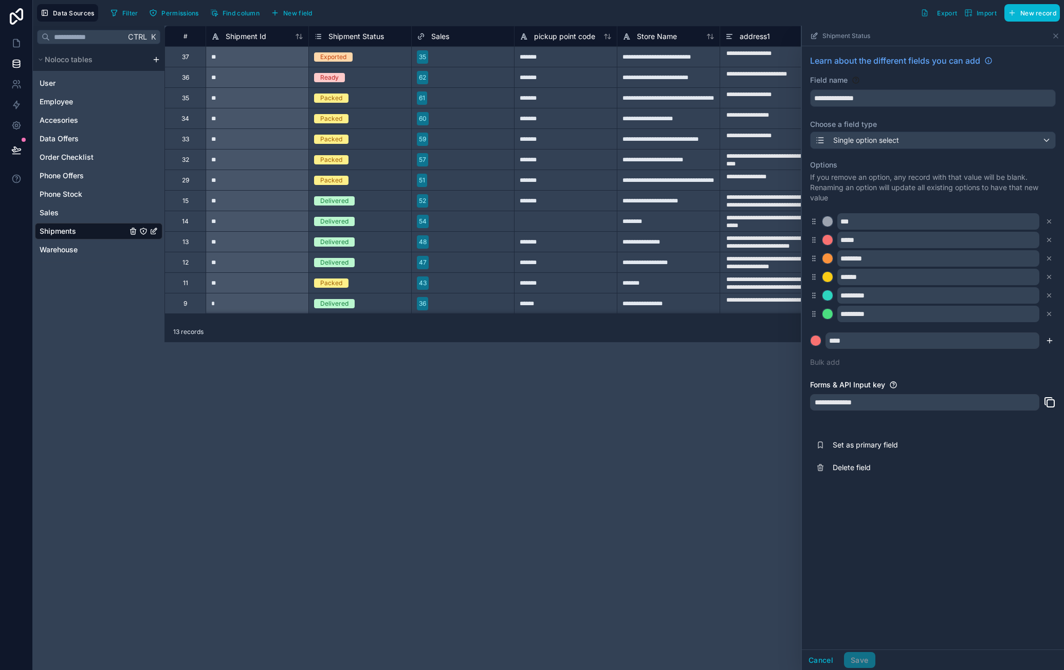
click at [1050, 337] on icon "submit" at bounding box center [1049, 341] width 8 height 8
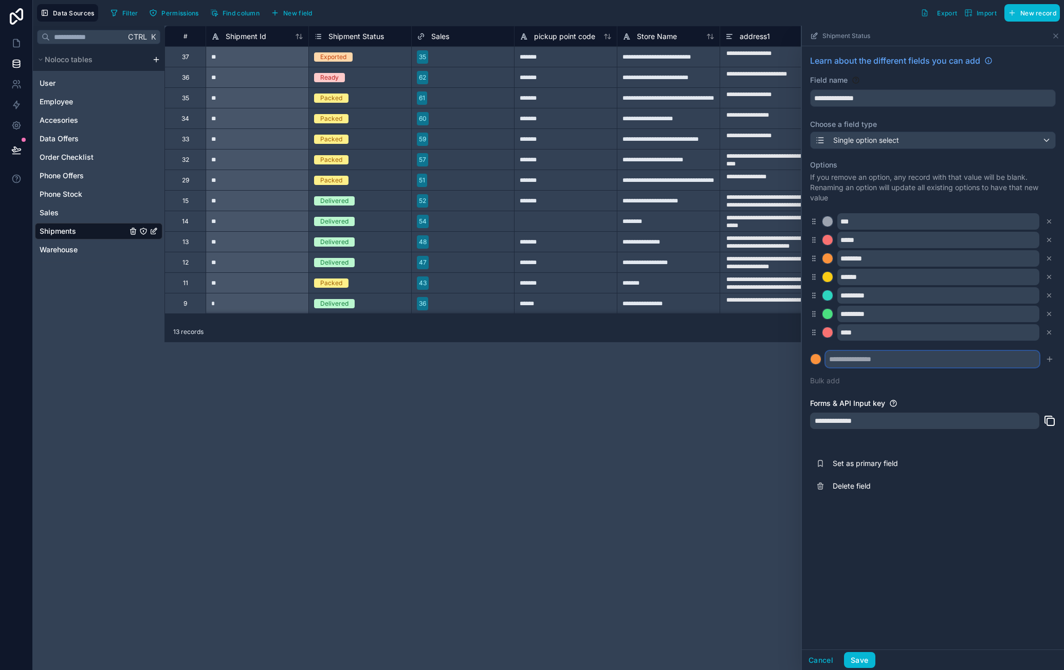
click at [914, 358] on input "text" at bounding box center [932, 359] width 214 height 16
click at [817, 362] on div at bounding box center [816, 359] width 10 height 10
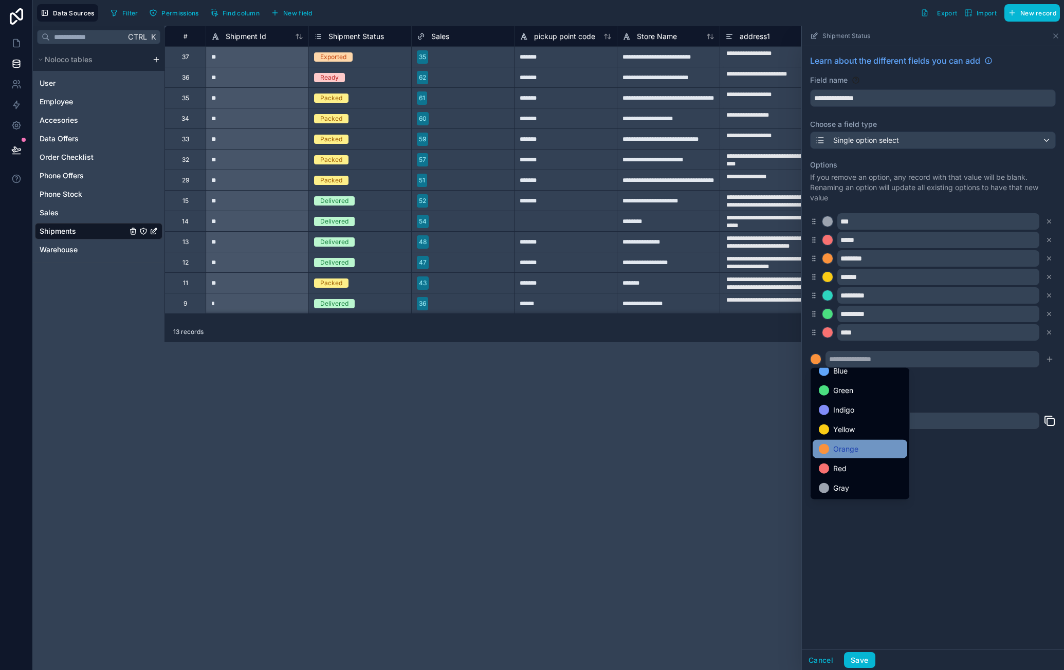
click at [867, 443] on div "Orange" at bounding box center [860, 449] width 82 height 12
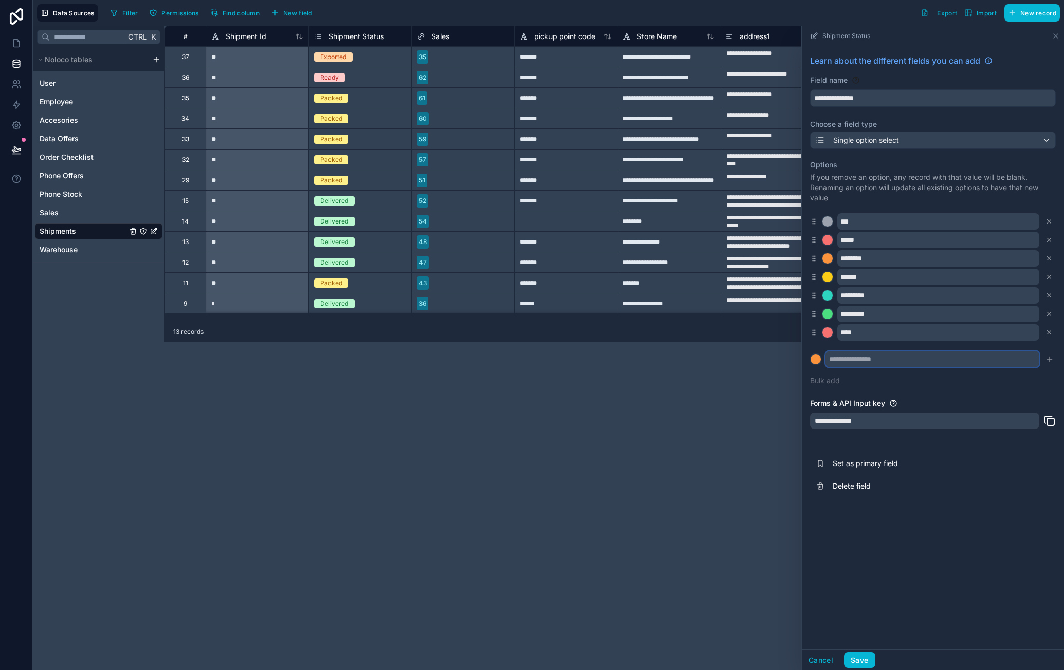
click at [884, 355] on input "text" at bounding box center [932, 359] width 214 height 16
type input "********"
click at [1050, 359] on icon "submit" at bounding box center [1050, 359] width 0 height 5
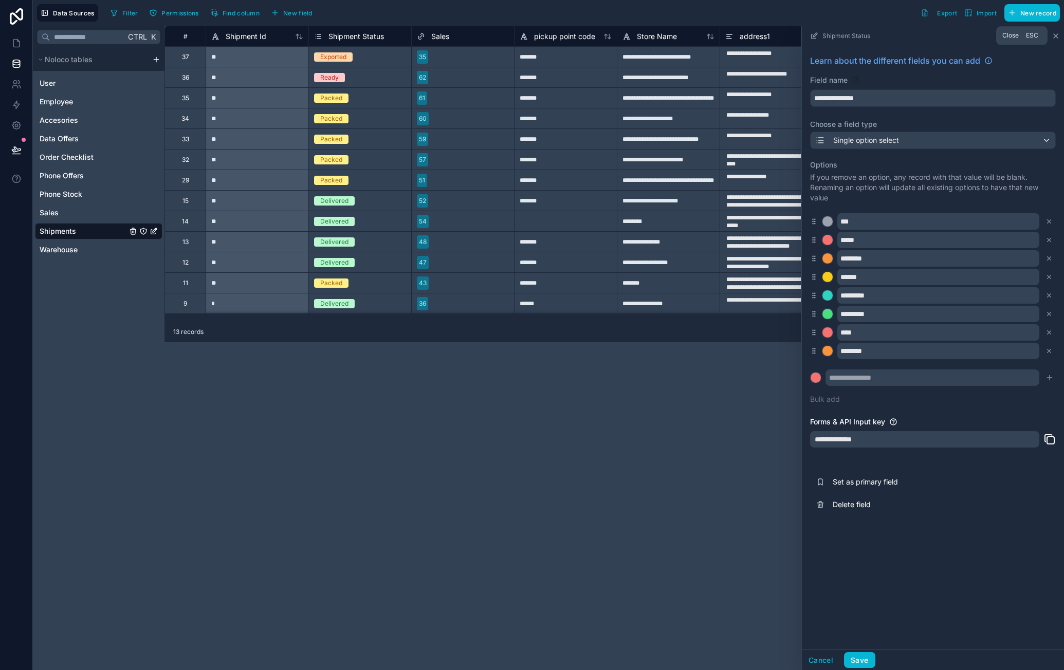
click at [1057, 35] on icon at bounding box center [1056, 36] width 8 height 8
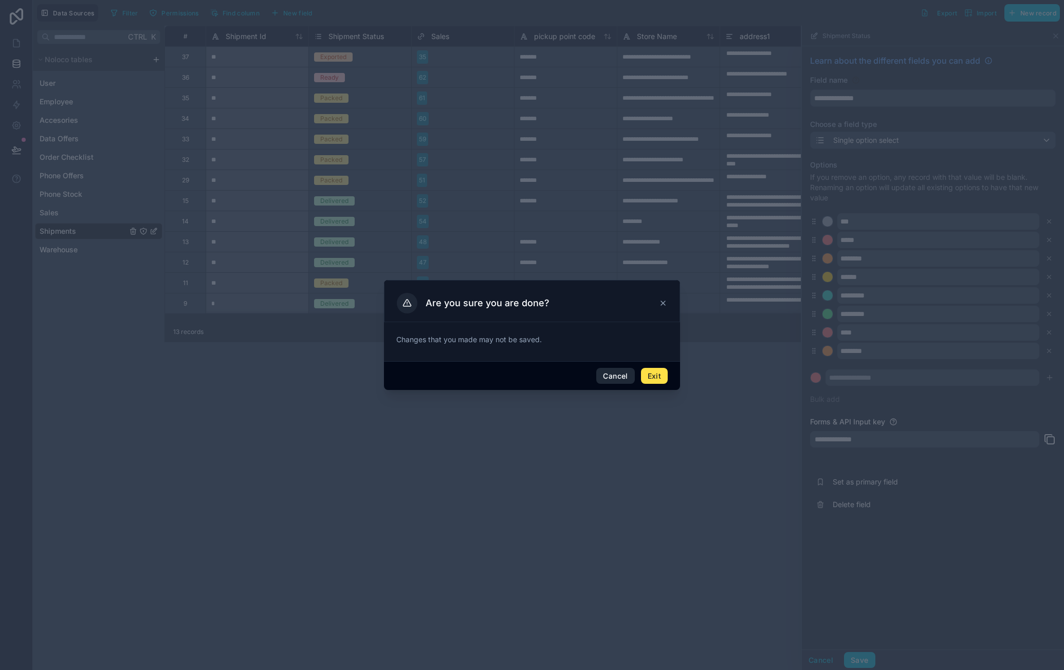
click at [613, 375] on button "Cancel" at bounding box center [615, 376] width 38 height 16
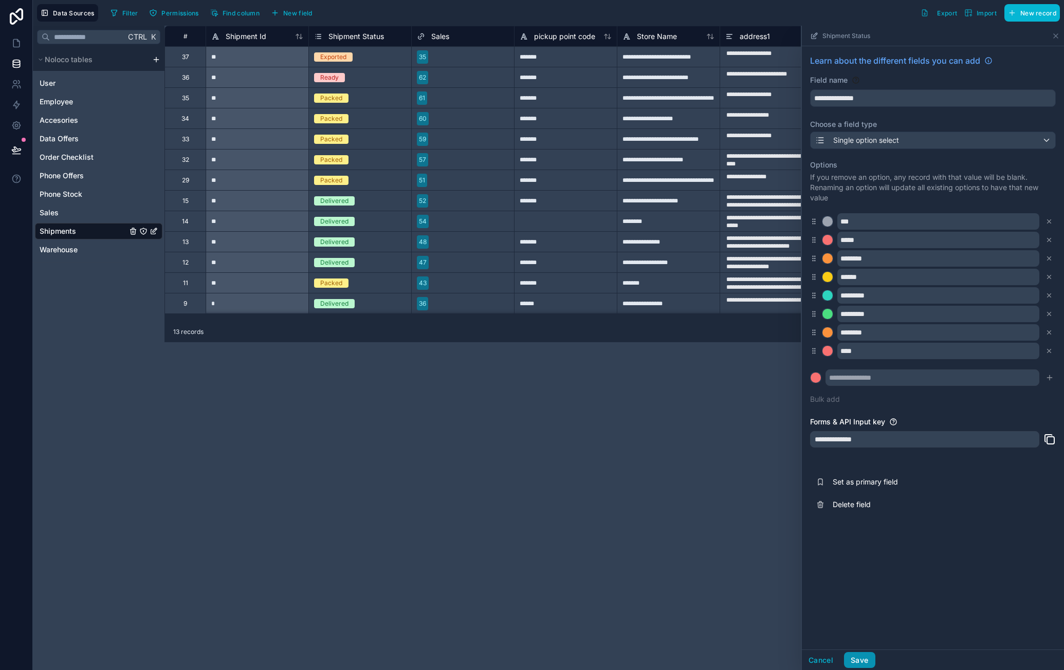
click at [860, 662] on button "Save" at bounding box center [859, 660] width 31 height 16
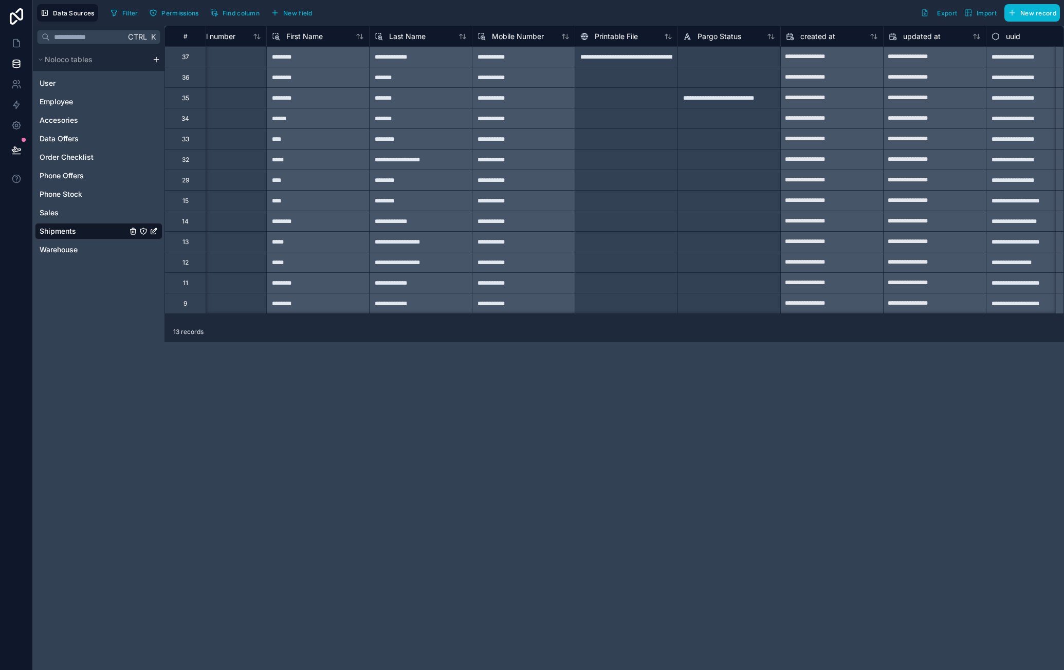
scroll to position [0, 661]
click at [739, 105] on div "**********" at bounding box center [726, 97] width 103 height 21
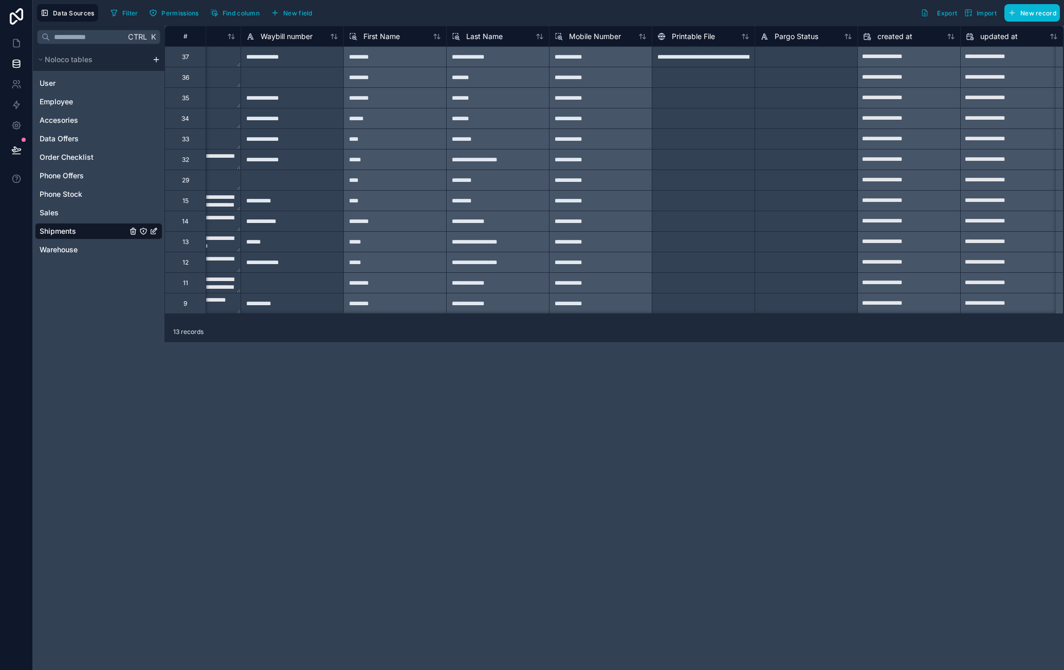
scroll to position [0, 586]
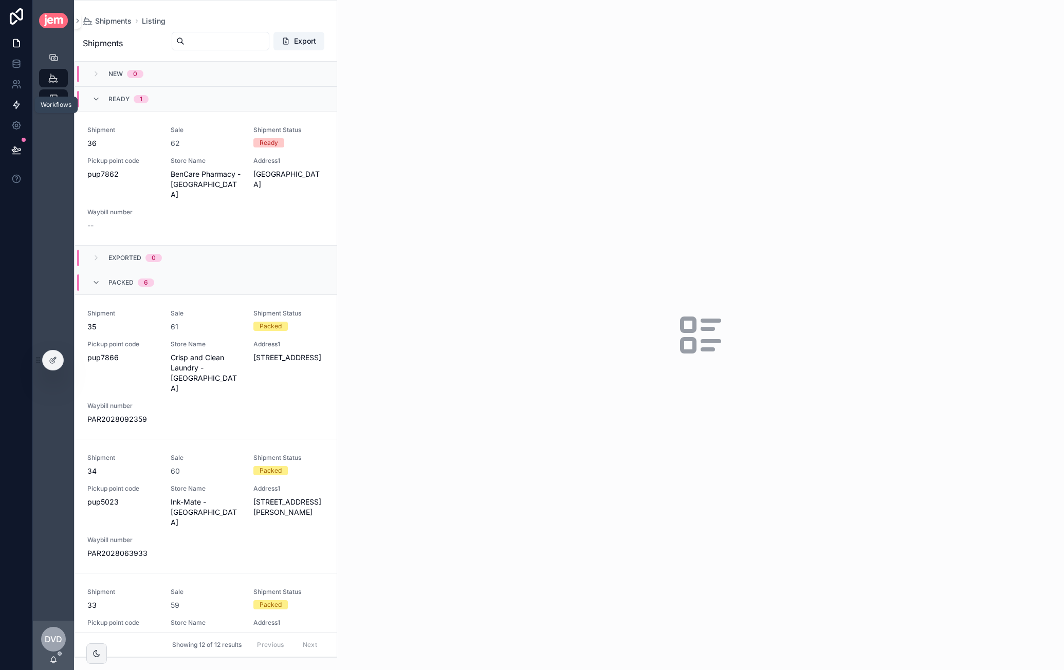
drag, startPoint x: 15, startPoint y: 104, endPoint x: 22, endPoint y: 104, distance: 6.2
click at [15, 104] on icon at bounding box center [16, 105] width 10 height 10
click at [50, 356] on icon at bounding box center [53, 360] width 8 height 8
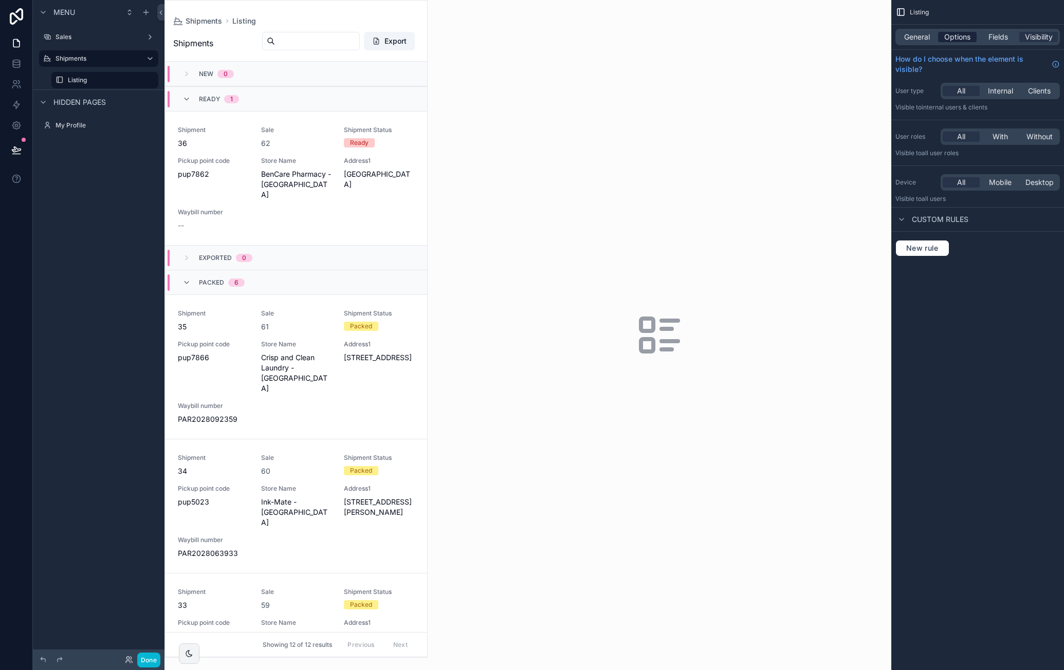
click at [963, 34] on span "Options" at bounding box center [957, 37] width 26 height 10
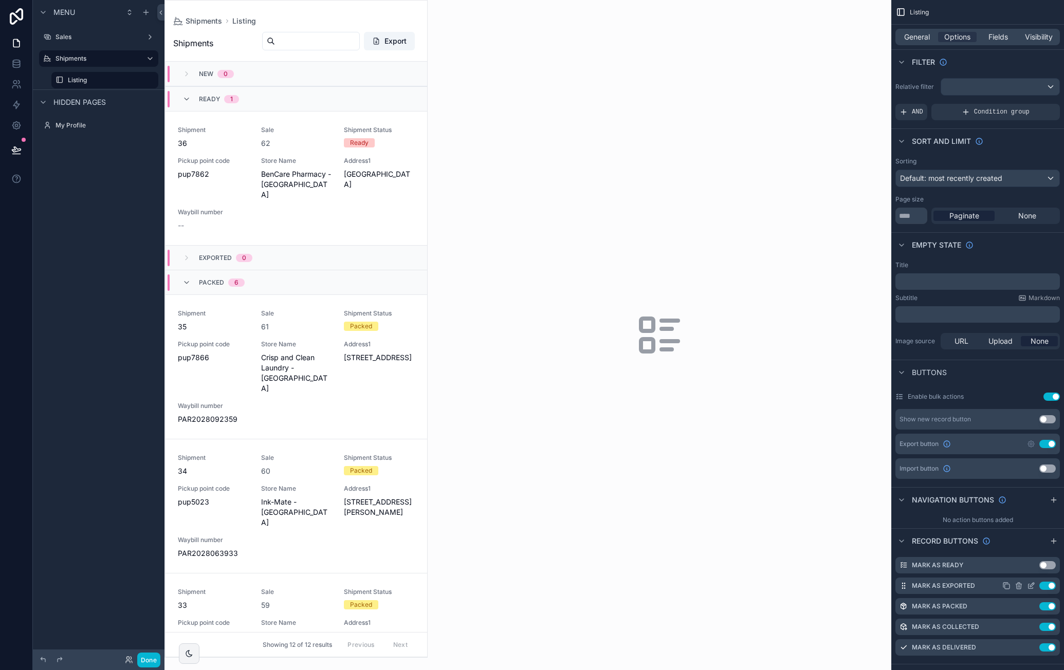
click at [1030, 585] on icon "scrollable content" at bounding box center [1032, 585] width 4 height 4
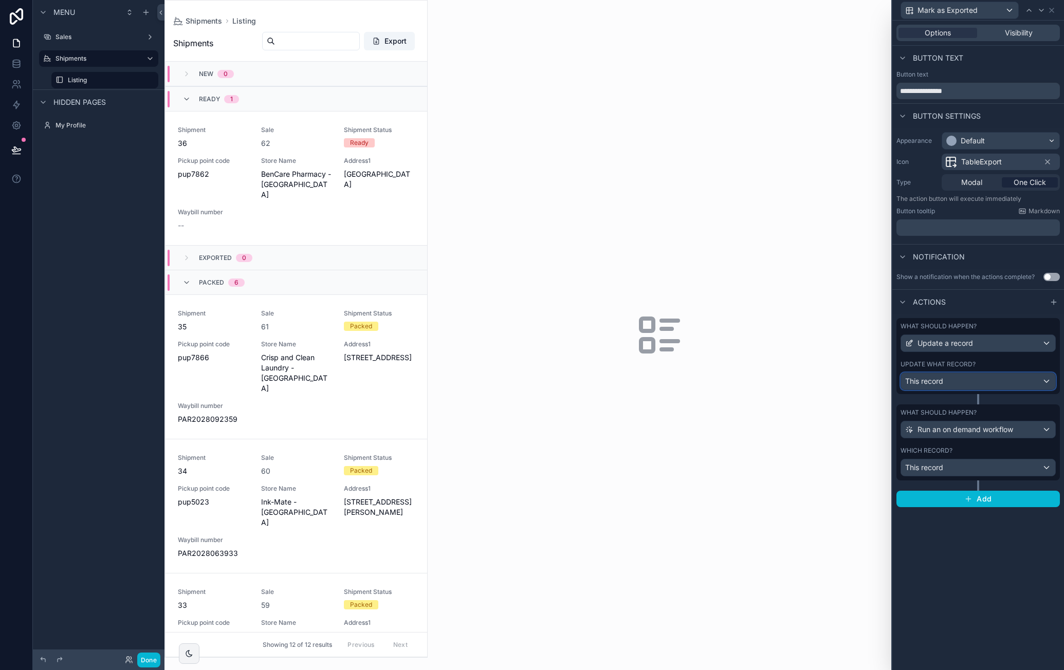
click at [1015, 380] on div "This record" at bounding box center [978, 381] width 154 height 16
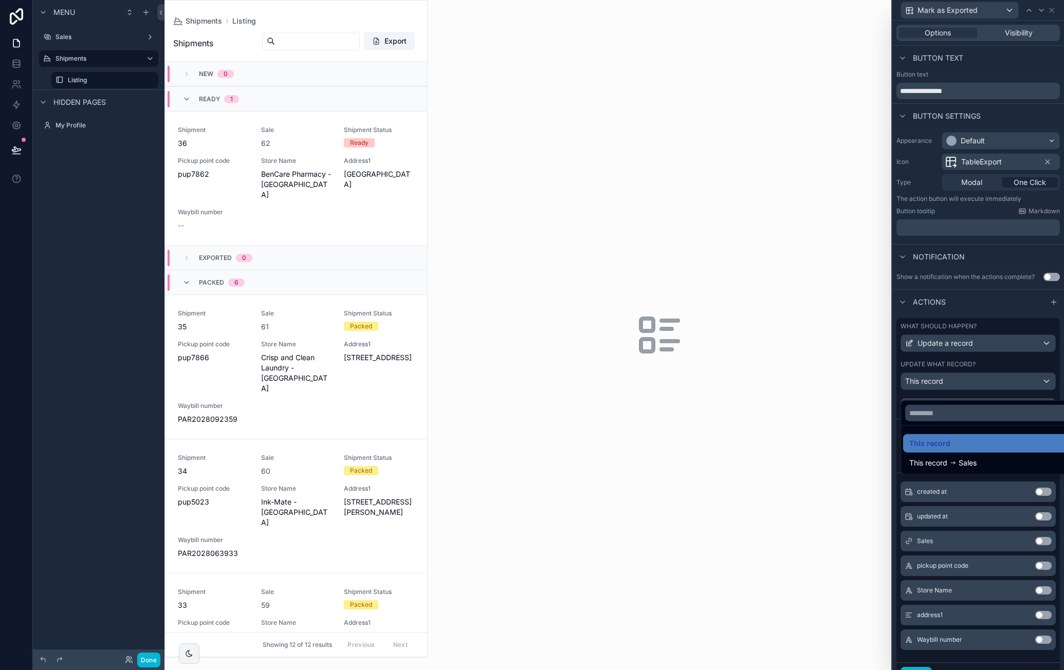
click at [1027, 371] on div at bounding box center [978, 335] width 172 height 670
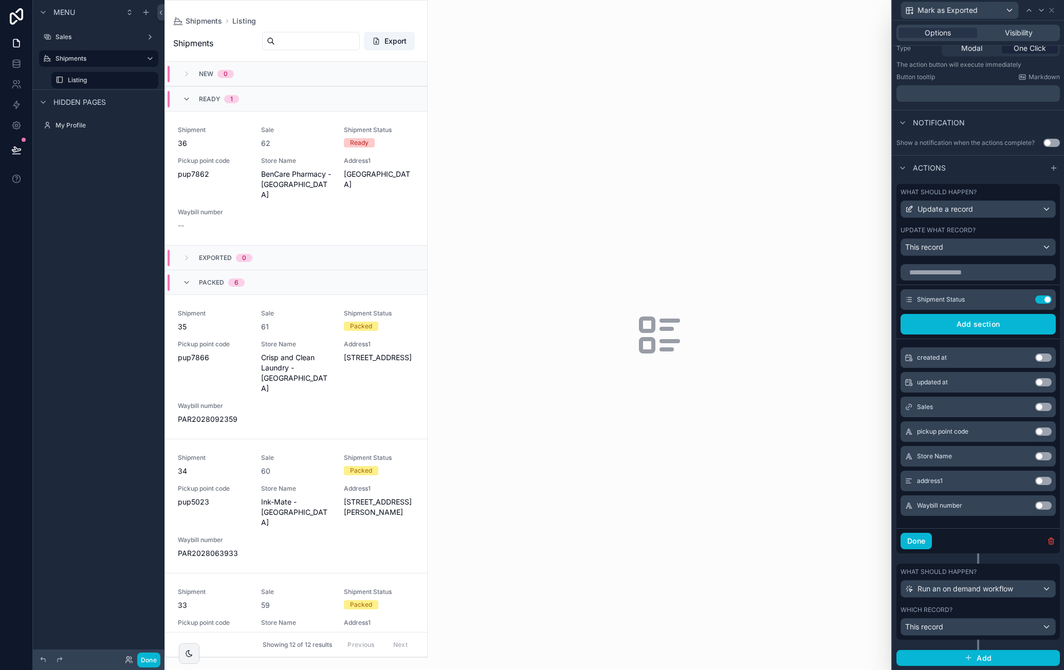
scroll to position [139, 0]
click at [1050, 540] on icon "button" at bounding box center [1051, 539] width 2 height 2
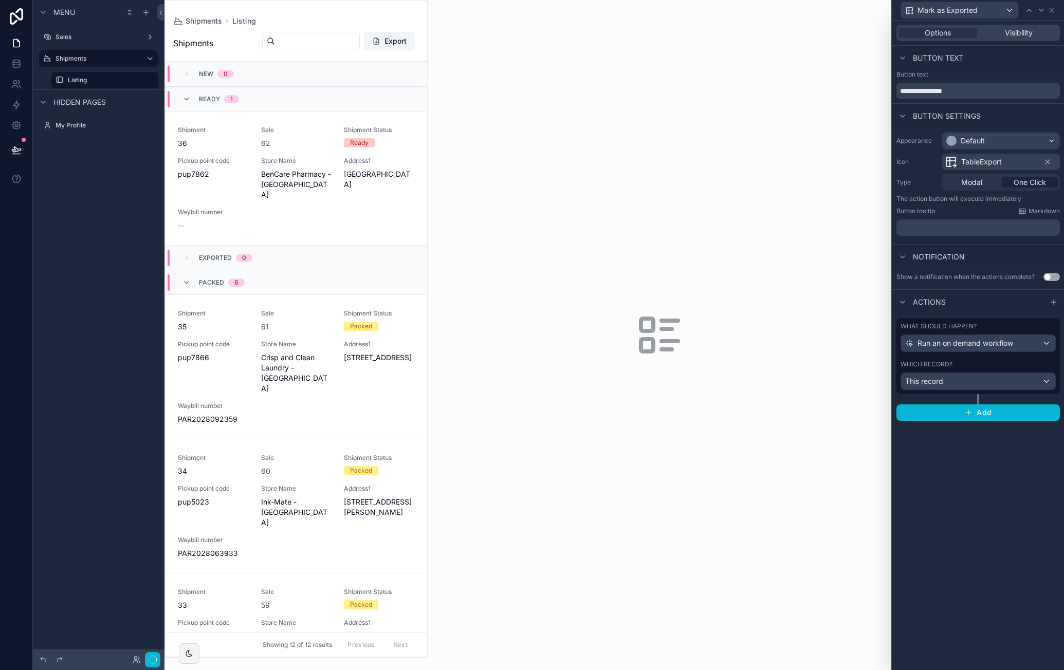
scroll to position [0, 0]
click at [150, 656] on button "Done" at bounding box center [148, 660] width 23 height 15
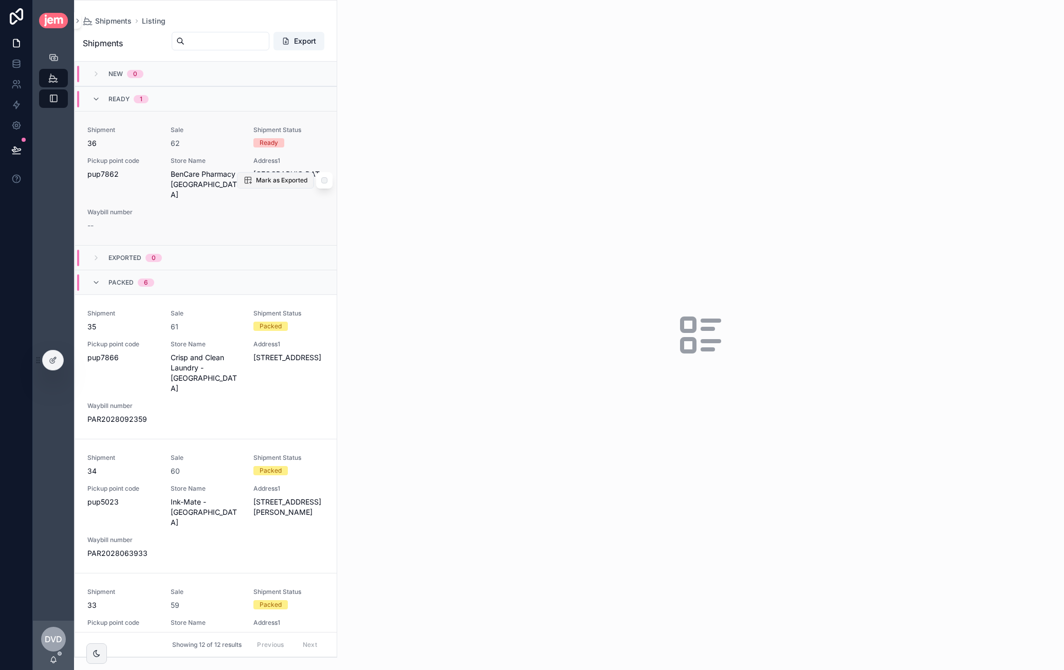
click at [267, 176] on span "Mark as Exported" at bounding box center [281, 180] width 51 height 8
click at [260, 176] on span "Mark as Exported" at bounding box center [281, 180] width 51 height 8
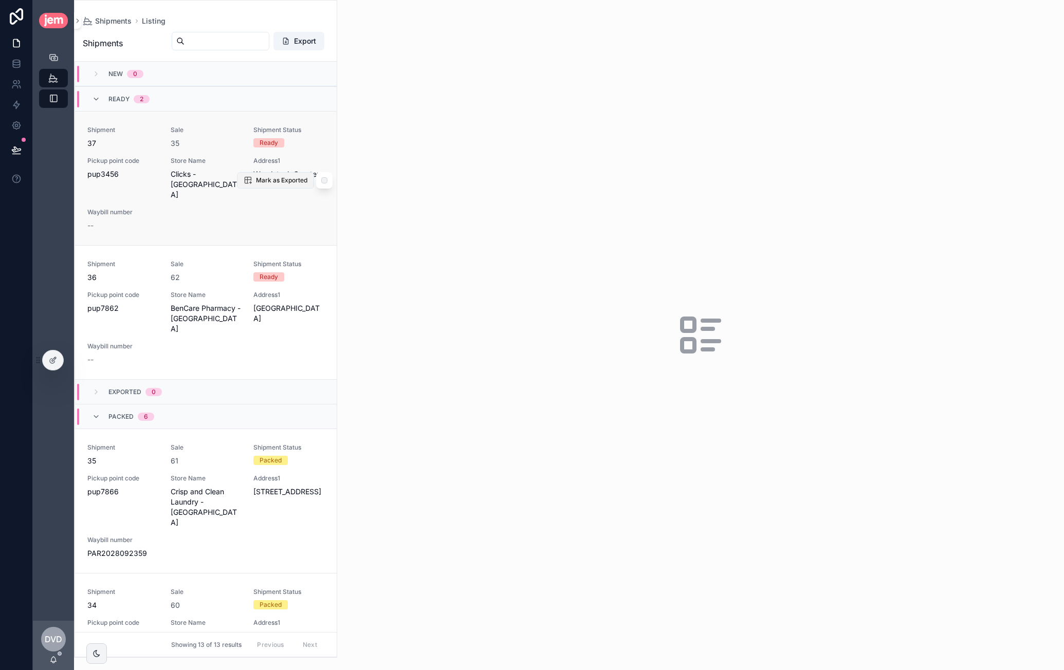
click at [279, 176] on span "Mark as Exported" at bounding box center [281, 180] width 51 height 8
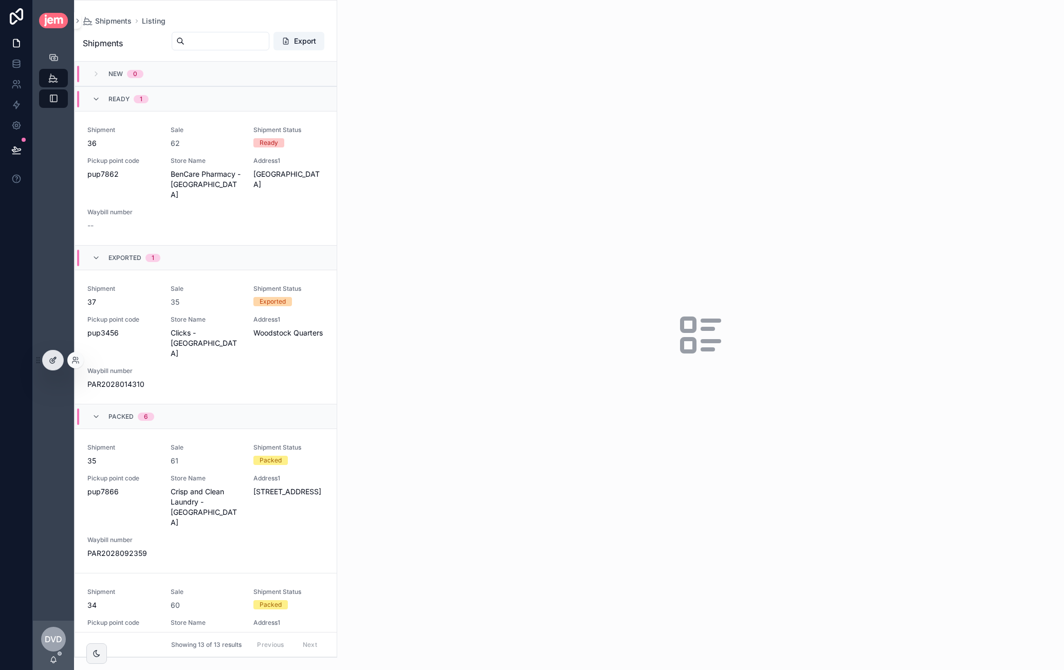
click at [50, 362] on icon at bounding box center [53, 360] width 8 height 8
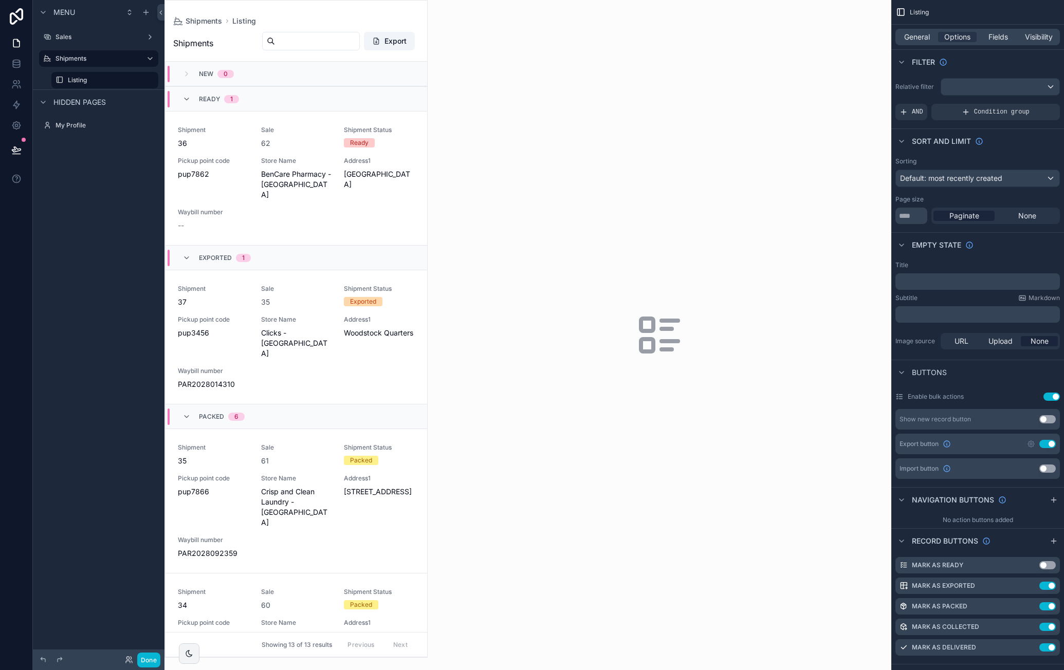
click at [316, 280] on div "scrollable content" at bounding box center [296, 329] width 262 height 657
click at [335, 285] on div "Shipment 37 Sale 35 Shipment Status Exported Pickup point code pup3456 Store Na…" at bounding box center [296, 337] width 237 height 105
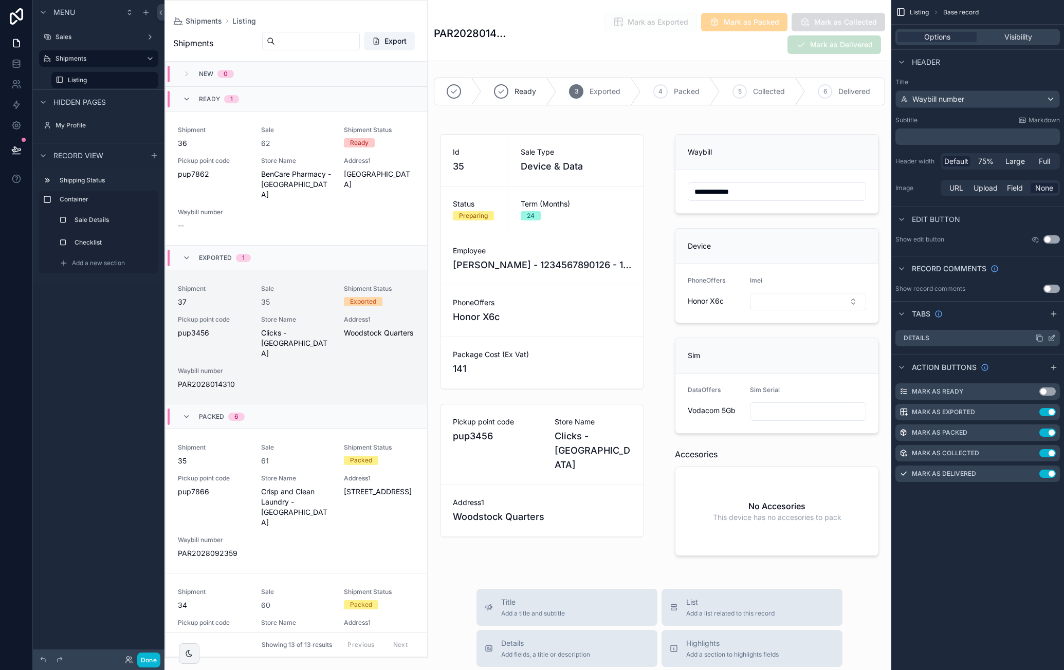
drag, startPoint x: 1054, startPoint y: 315, endPoint x: 1004, endPoint y: 340, distance: 56.1
click at [1054, 315] on icon "scrollable content" at bounding box center [1054, 314] width 8 height 8
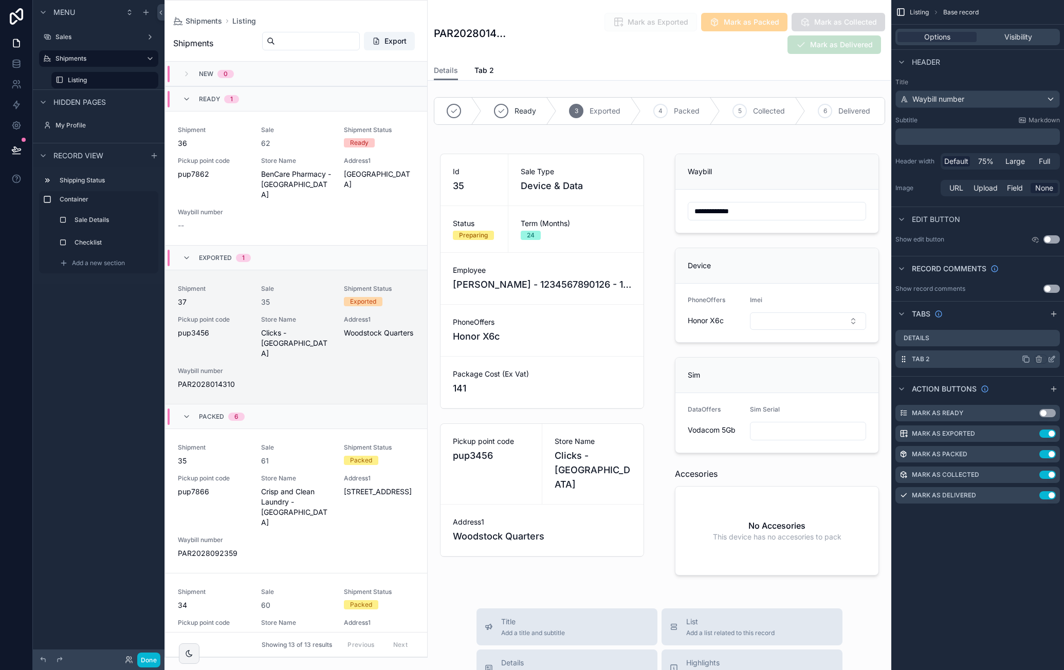
scroll to position [197, 0]
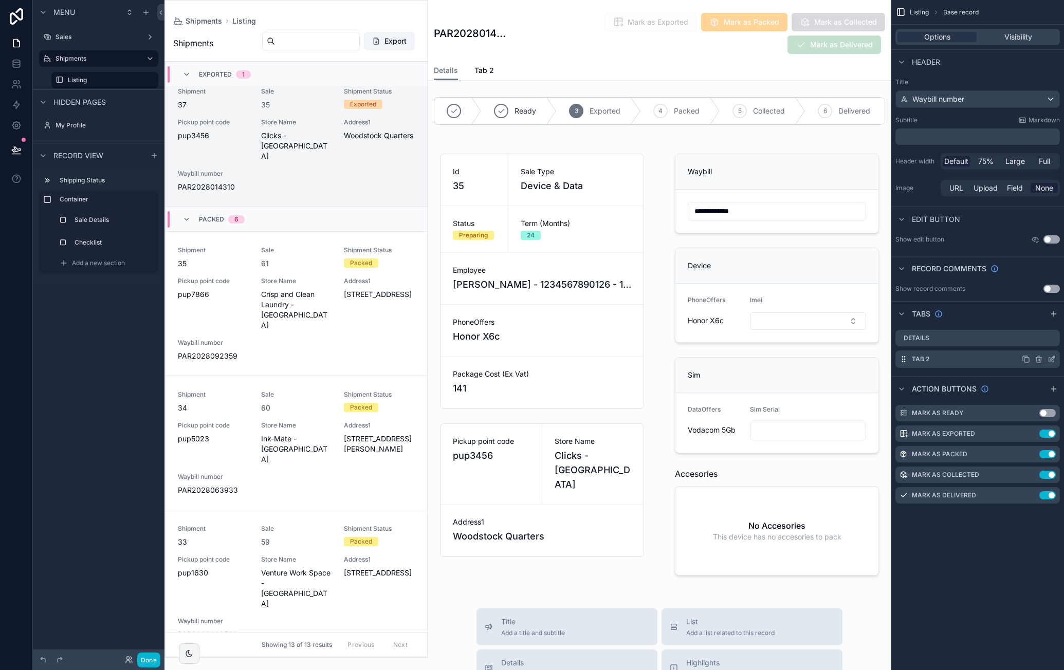
click at [948, 357] on div "Tab 2" at bounding box center [977, 359] width 164 height 17
click at [1050, 357] on icon "scrollable content" at bounding box center [1051, 359] width 8 height 8
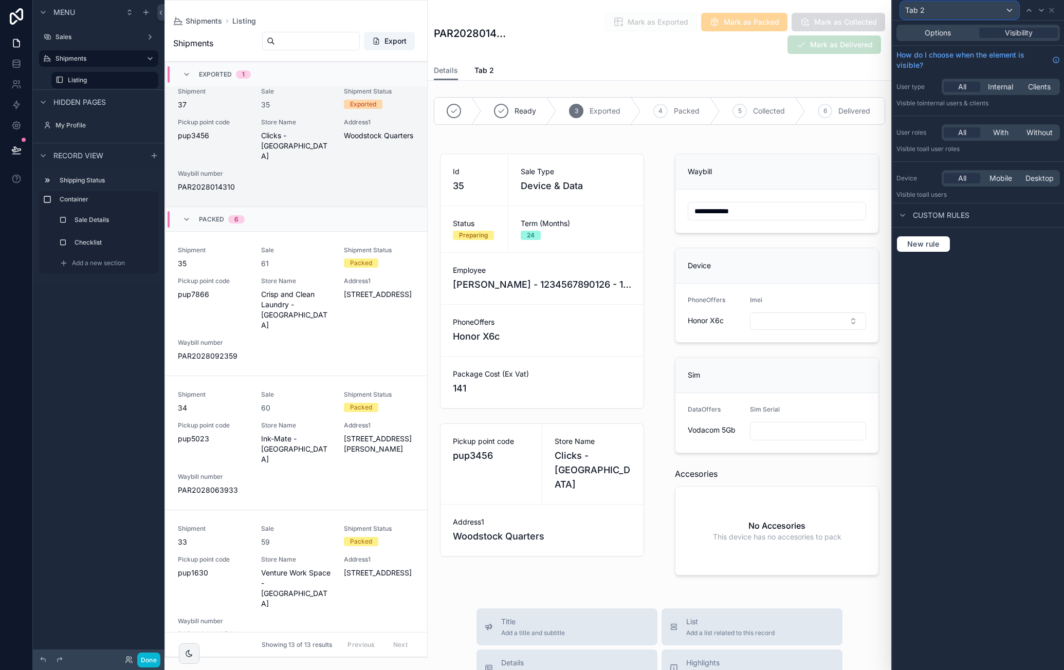
click at [940, 13] on div "Tab 2" at bounding box center [959, 10] width 117 height 16
click at [919, 7] on span "Tab 2" at bounding box center [915, 10] width 20 height 10
click at [919, 7] on div at bounding box center [978, 335] width 172 height 670
click at [919, 7] on span "Tab 2" at bounding box center [915, 10] width 20 height 10
click at [934, 29] on input "text" at bounding box center [959, 35] width 108 height 16
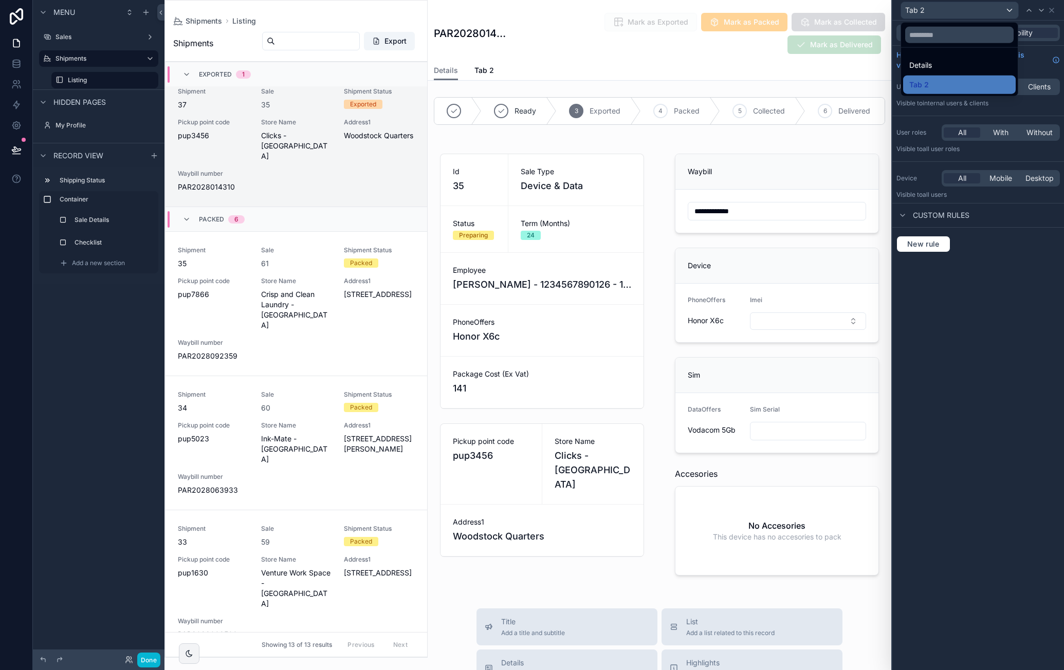
click at [1005, 297] on div at bounding box center [978, 335] width 172 height 670
click at [958, 31] on div "Options" at bounding box center [937, 33] width 79 height 10
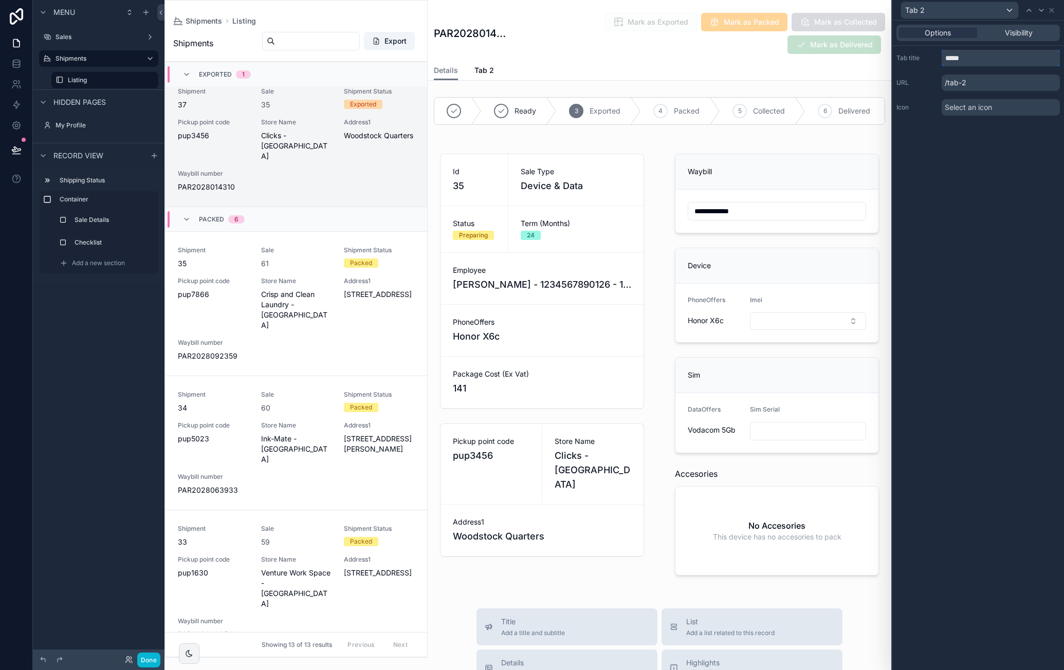
click at [989, 62] on input "*****" at bounding box center [1001, 58] width 118 height 16
click at [987, 56] on input "*****" at bounding box center [1001, 58] width 118 height 16
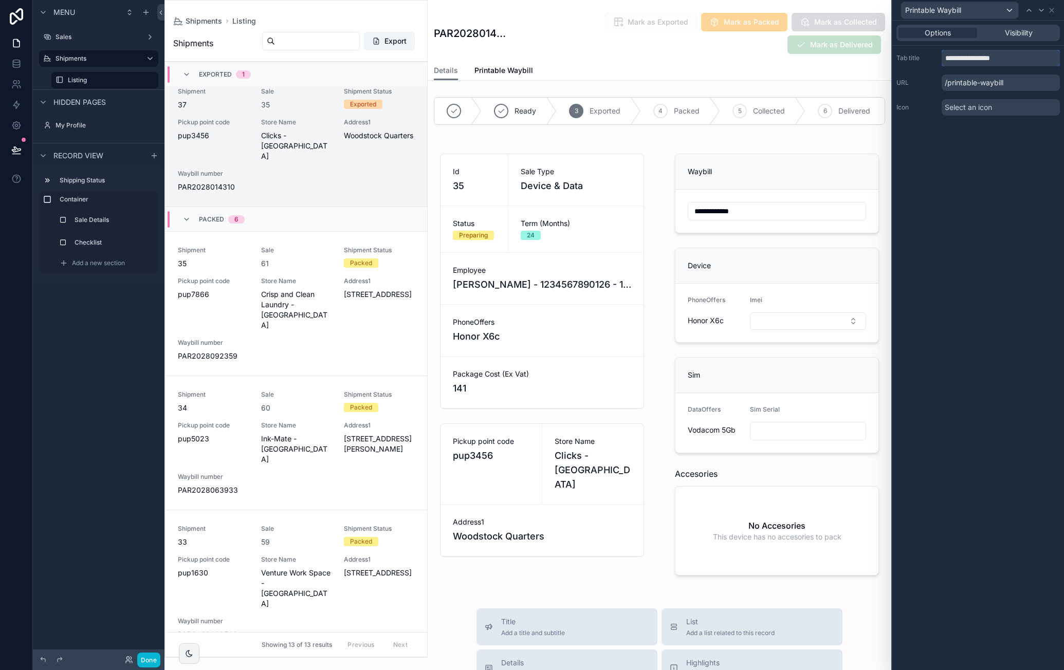
type input "**********"
click at [988, 84] on p "/printable-waybill" at bounding box center [1001, 83] width 118 height 16
click at [986, 102] on span "Select an icon" at bounding box center [968, 107] width 47 height 10
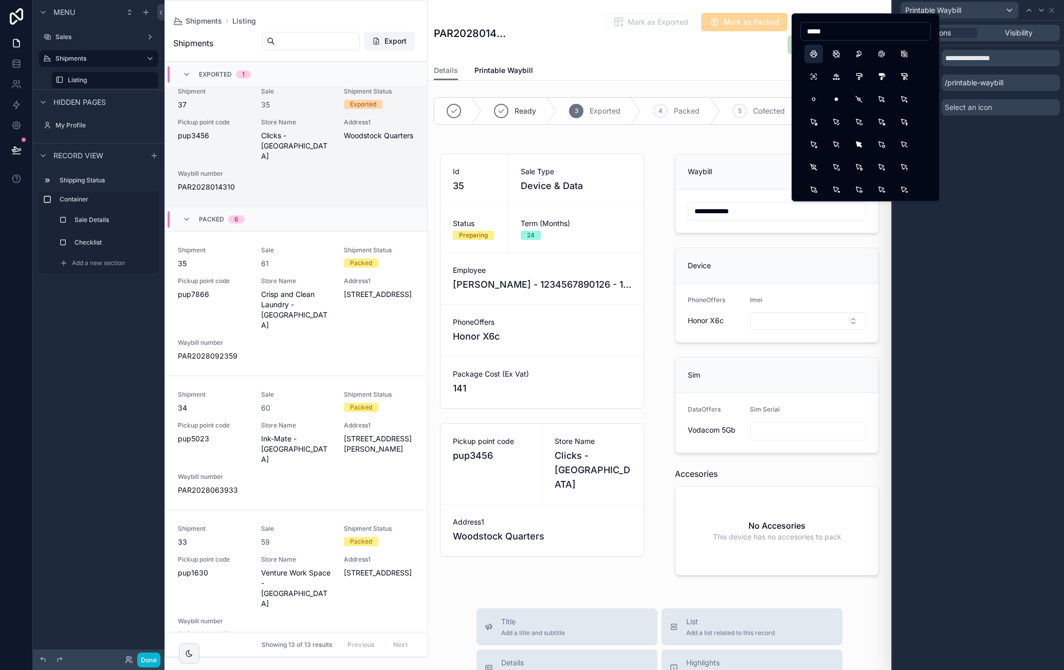
type input "*****"
click at [817, 53] on button "Printer" at bounding box center [813, 54] width 19 height 19
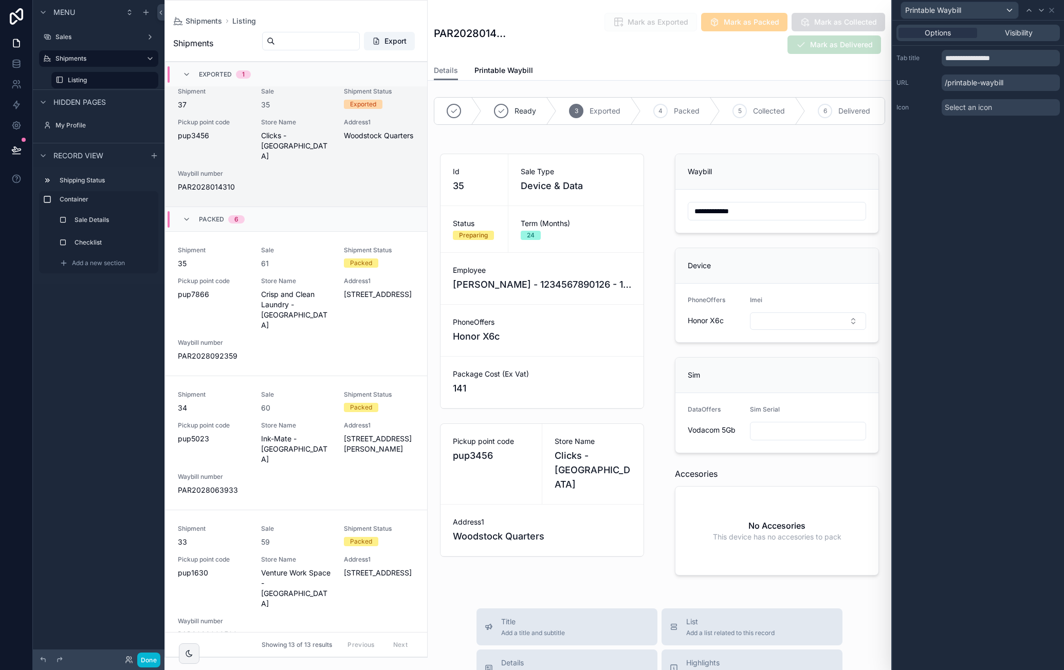
click at [996, 205] on div "**********" at bounding box center [978, 346] width 172 height 650
click at [1039, 34] on div "Visibility" at bounding box center [1018, 33] width 79 height 10
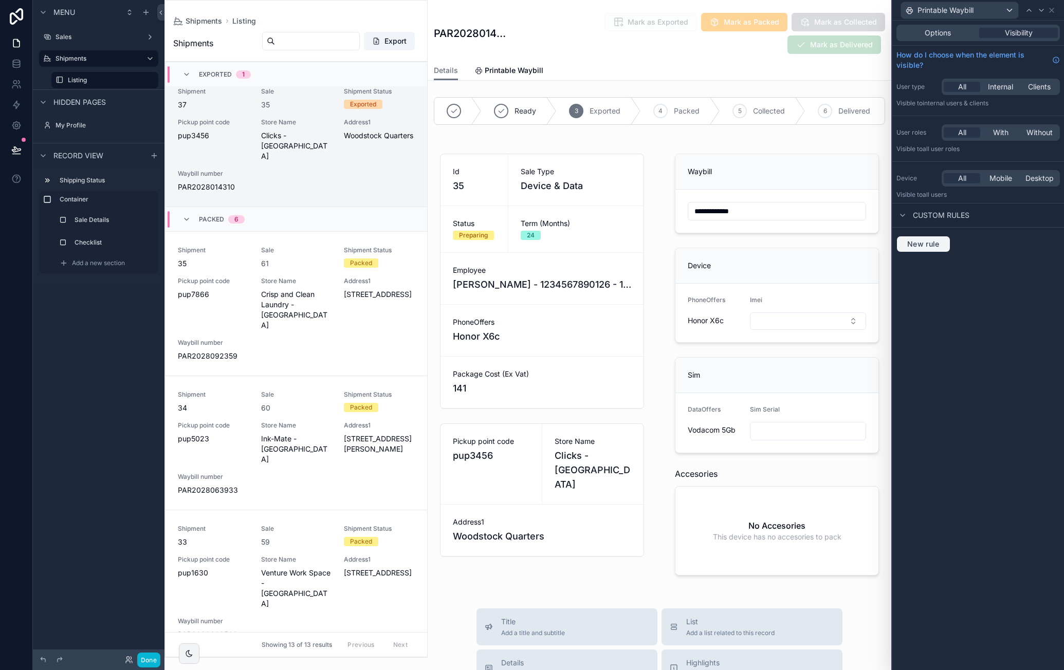
click at [932, 245] on span "New rule" at bounding box center [923, 244] width 41 height 9
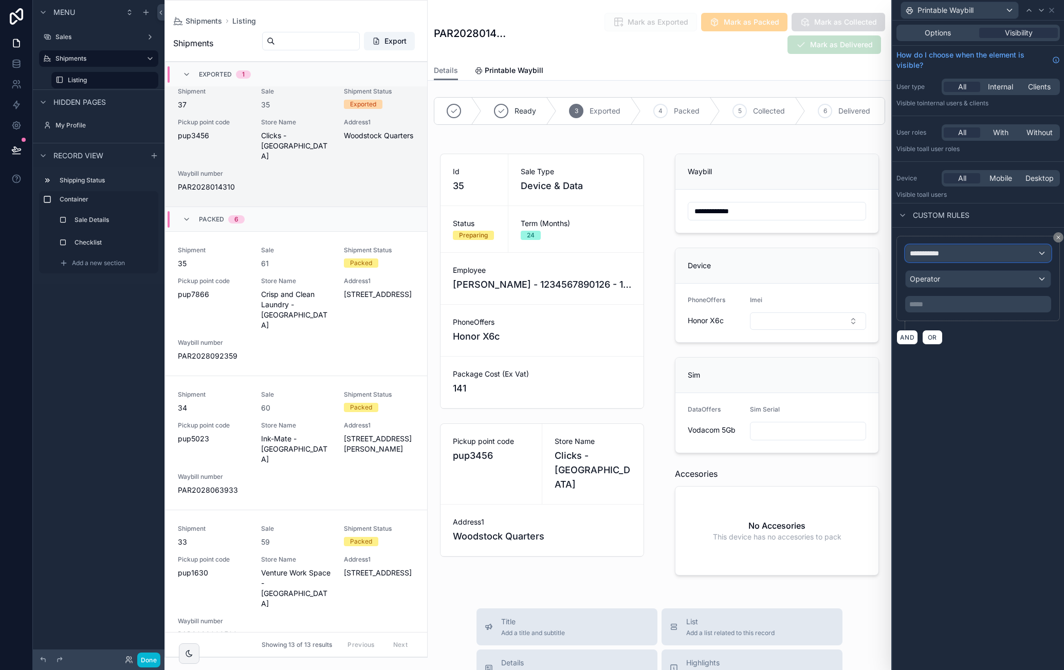
click at [962, 254] on div "**********" at bounding box center [978, 253] width 145 height 16
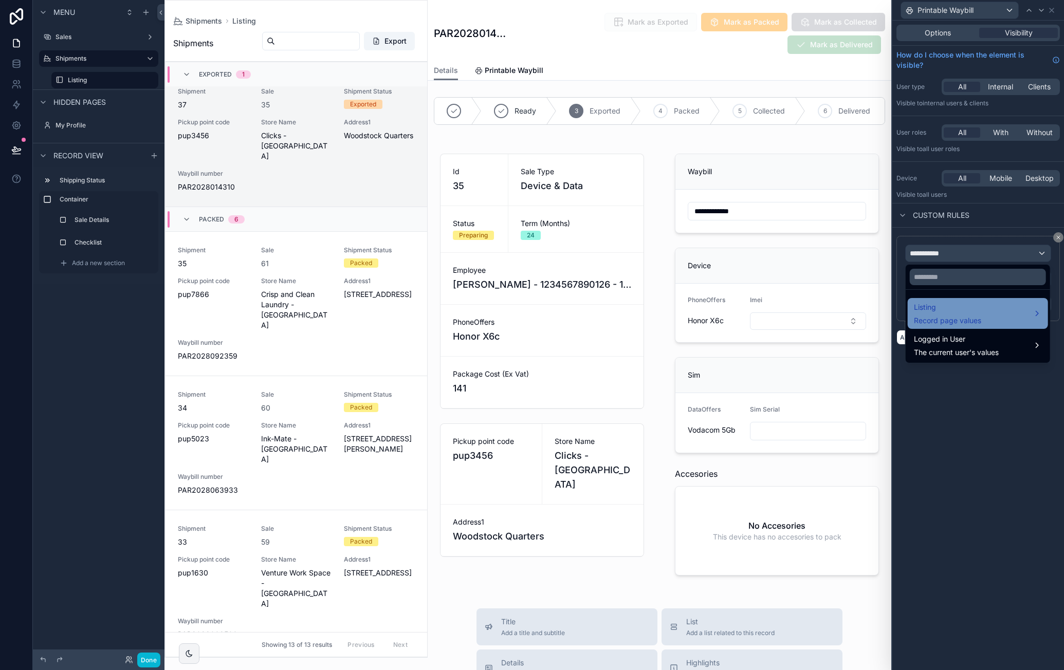
click at [964, 302] on span "Listing" at bounding box center [947, 307] width 67 height 12
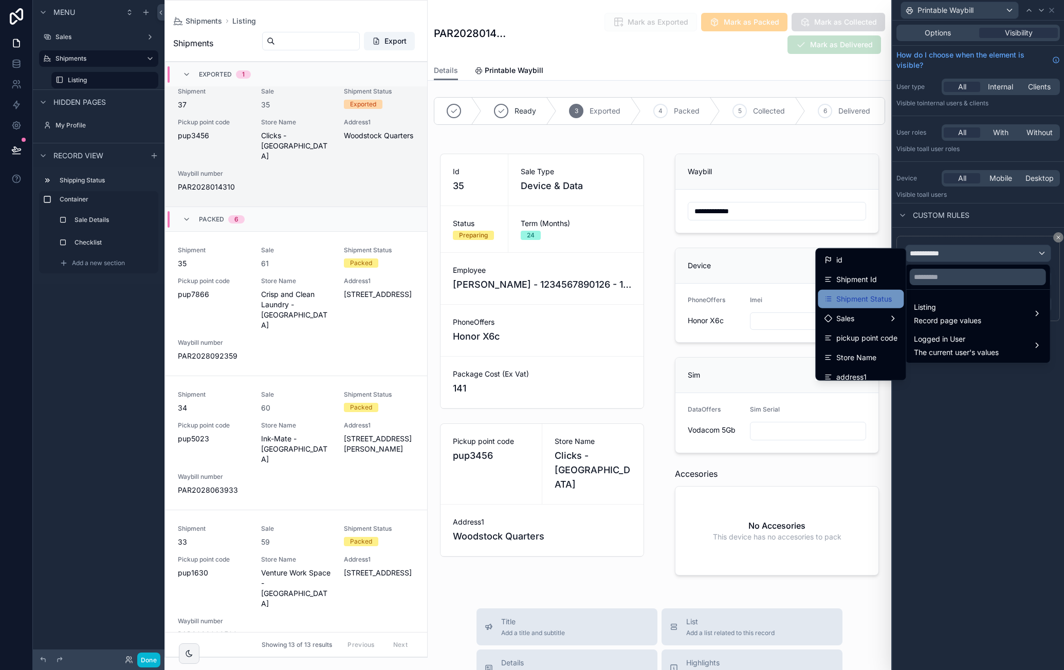
click at [872, 294] on span "Shipment Status" at bounding box center [864, 299] width 56 height 12
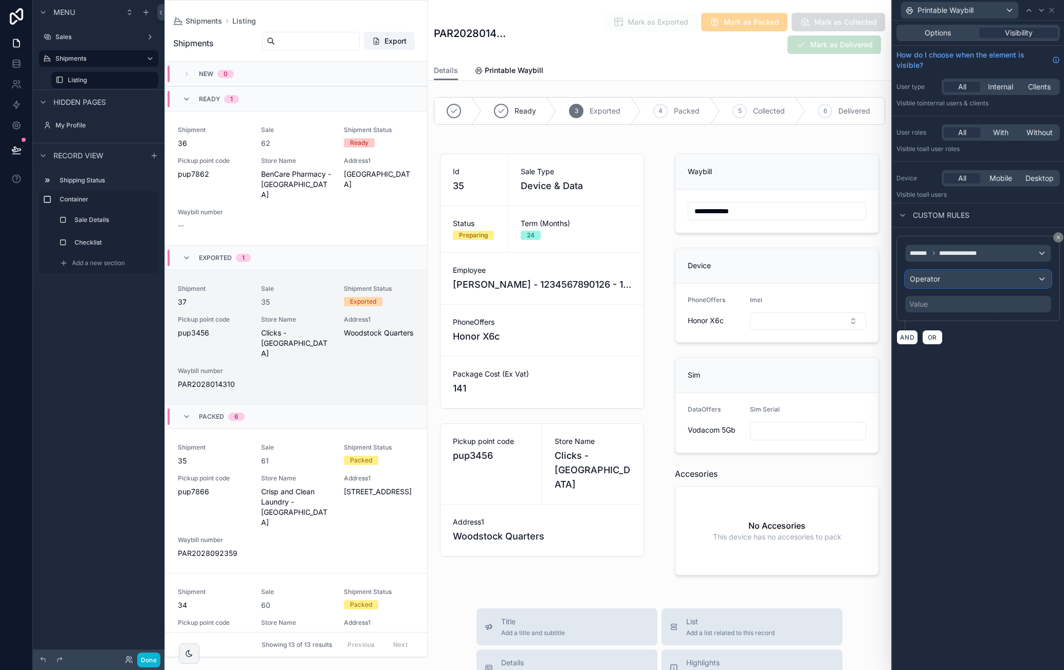
click at [988, 282] on div "Operator" at bounding box center [978, 279] width 145 height 16
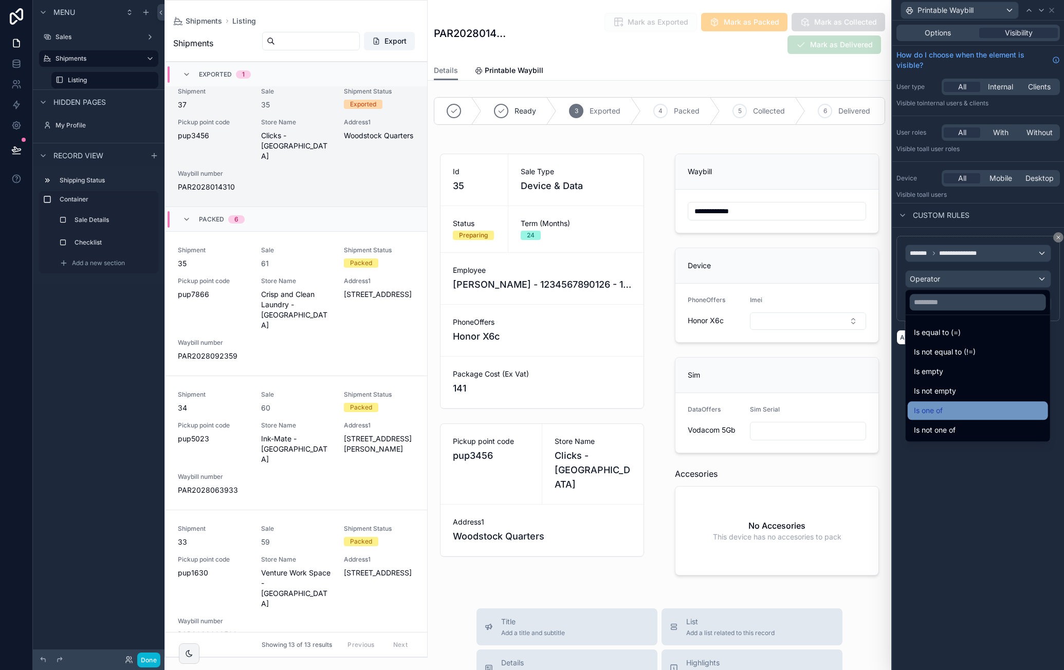
click at [971, 406] on div "Is one of" at bounding box center [978, 410] width 128 height 12
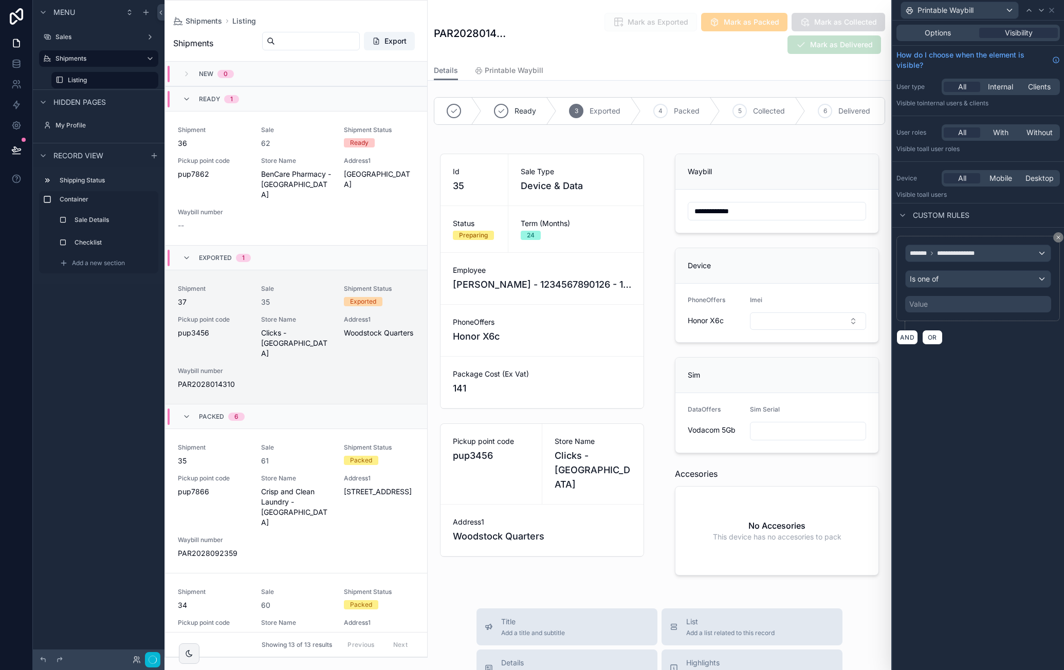
click at [988, 303] on div "Value" at bounding box center [978, 304] width 146 height 16
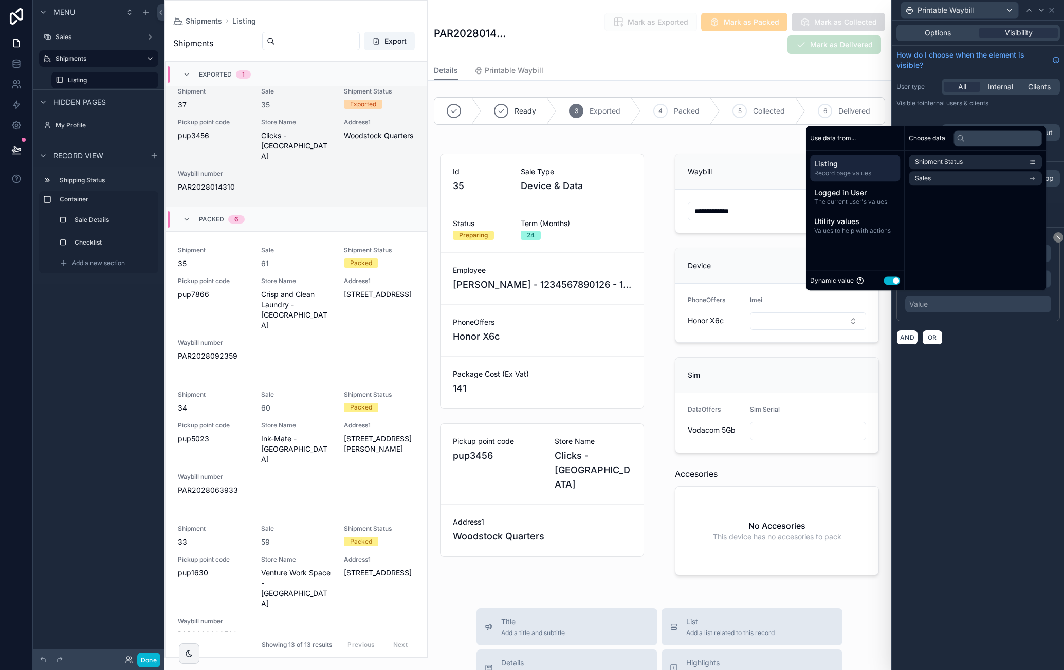
click at [893, 276] on div "Dynamic value Use setting" at bounding box center [855, 280] width 90 height 12
click at [889, 280] on button "Use setting" at bounding box center [891, 281] width 16 height 8
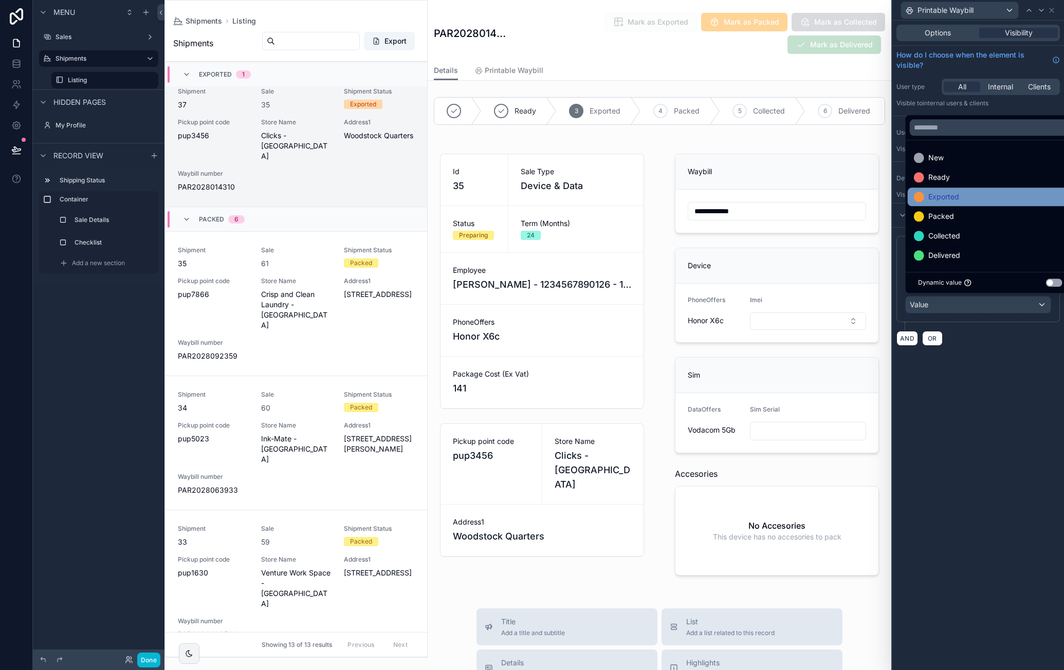
click at [973, 199] on div "Exported" at bounding box center [990, 197] width 153 height 12
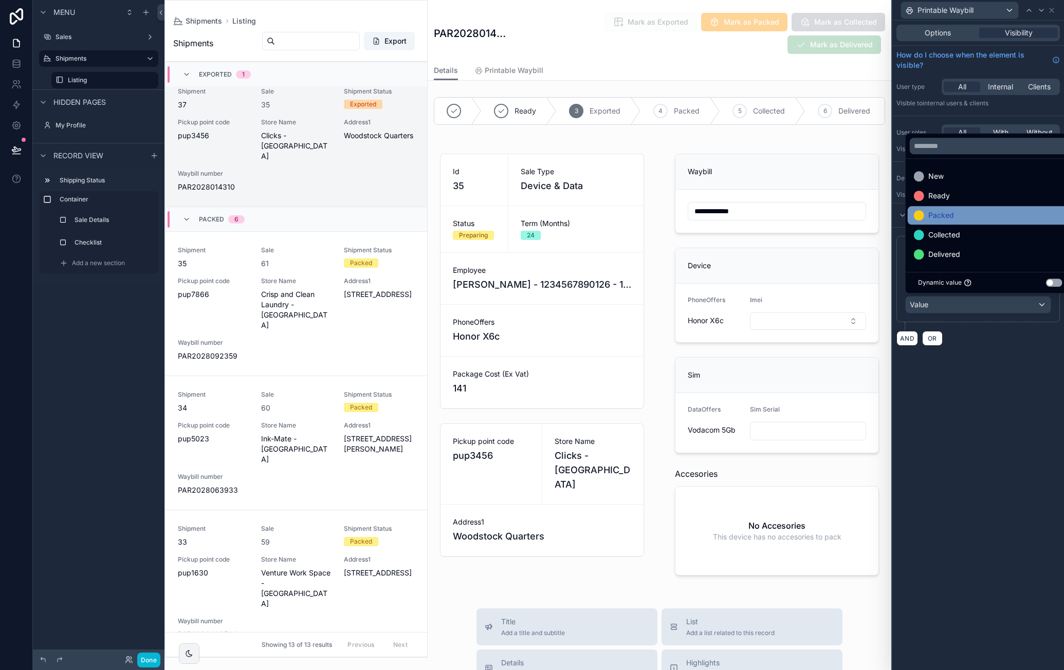
click at [969, 212] on div "Packed" at bounding box center [990, 215] width 153 height 12
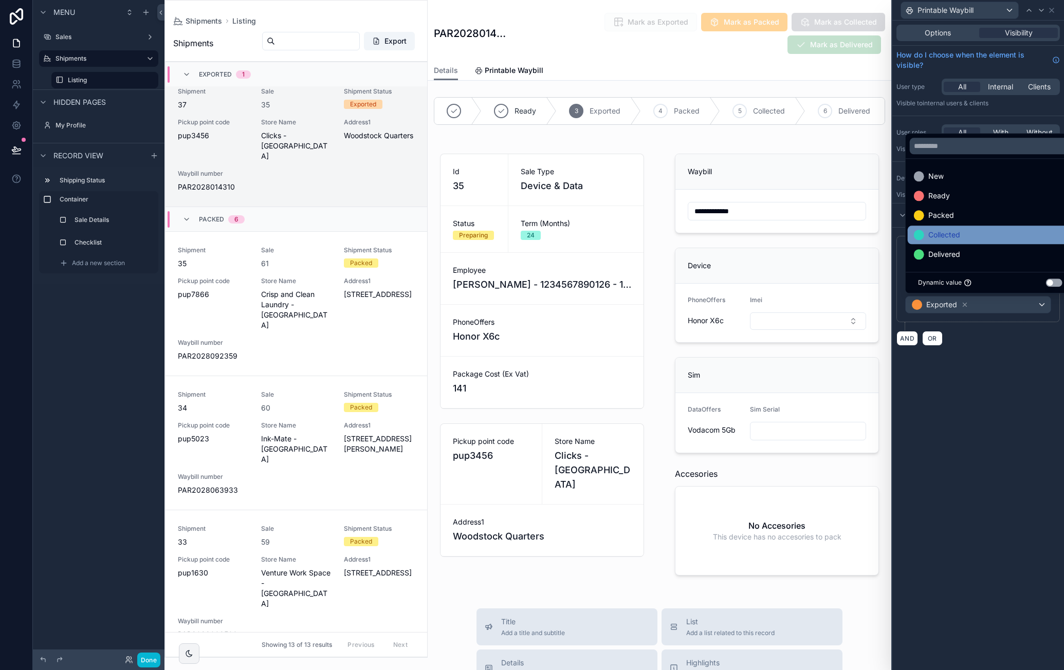
click at [967, 229] on div "Collected" at bounding box center [990, 235] width 153 height 12
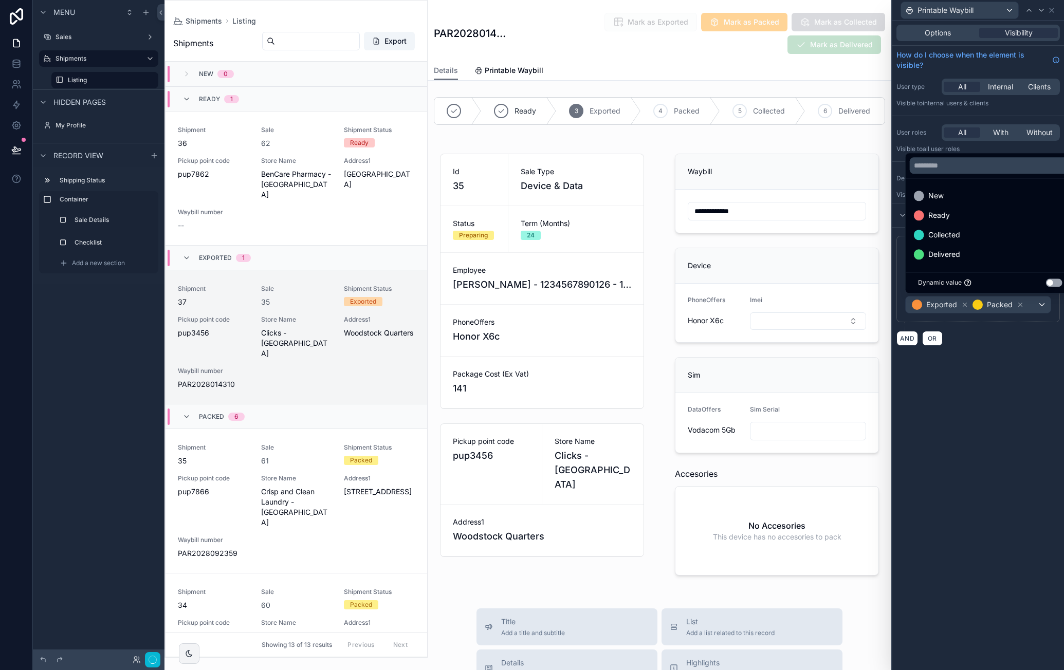
click at [964, 255] on div "Delivered" at bounding box center [990, 254] width 153 height 12
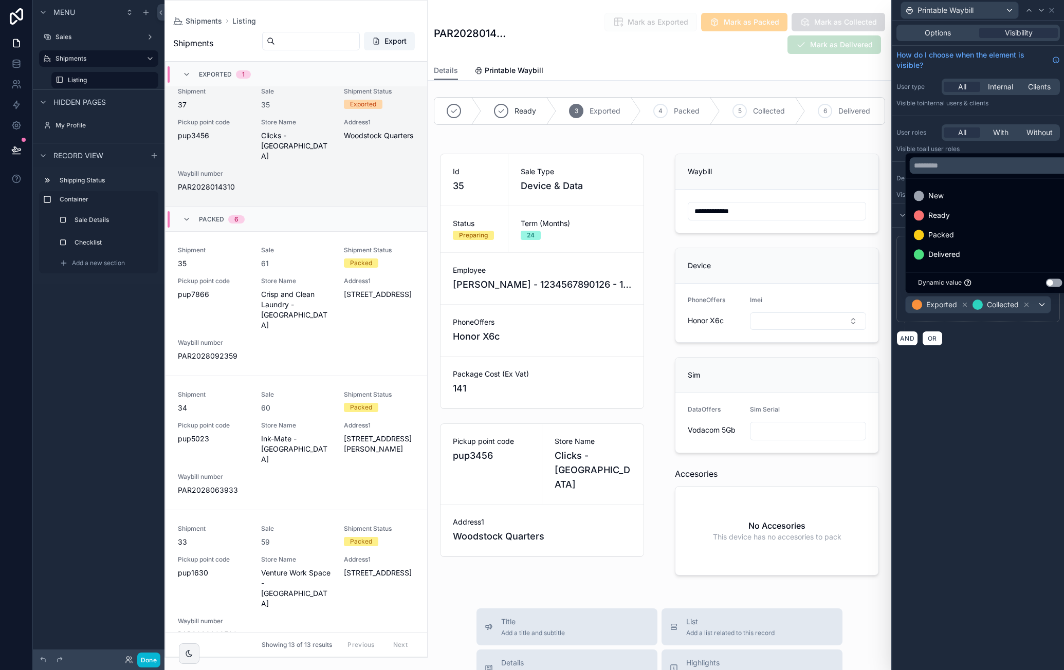
click at [994, 360] on div "**********" at bounding box center [978, 346] width 172 height 650
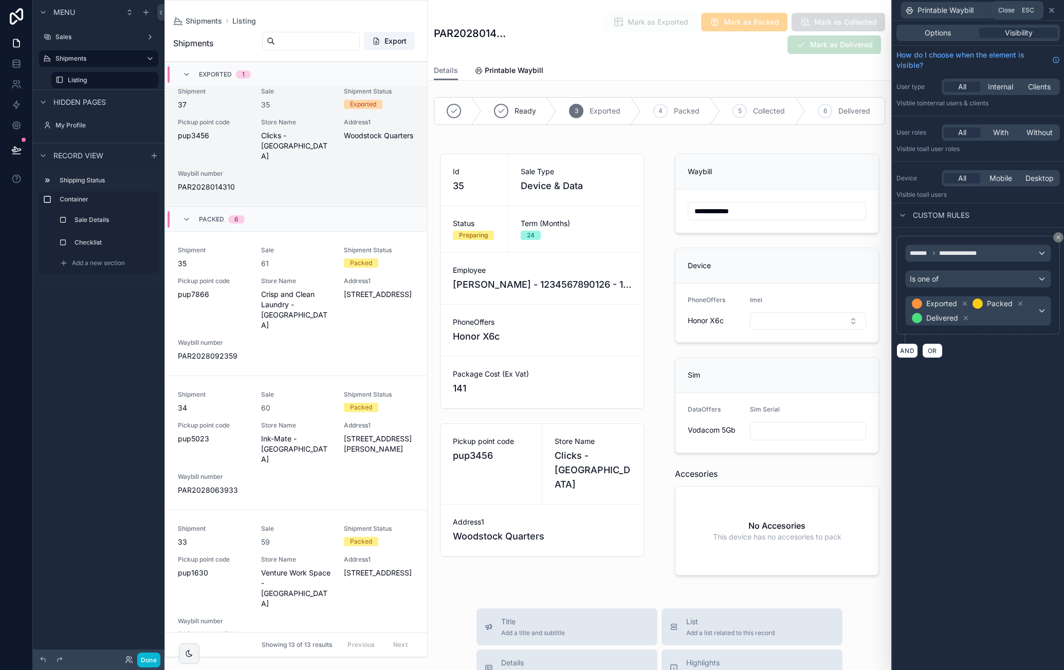
click at [1051, 11] on icon at bounding box center [1052, 10] width 4 height 4
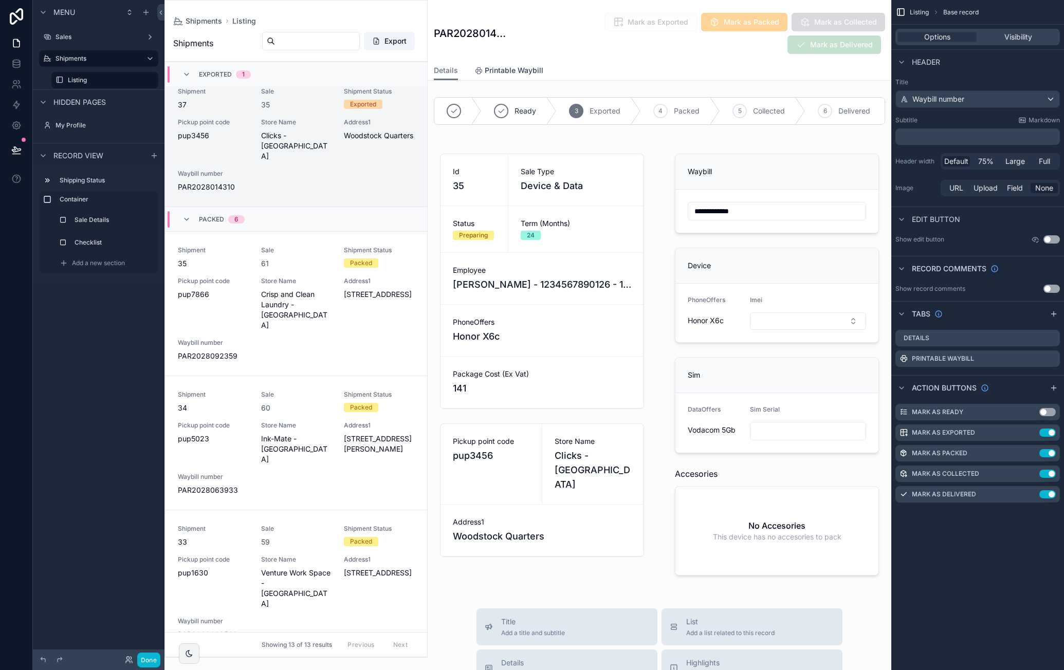
drag, startPoint x: 513, startPoint y: 65, endPoint x: 539, endPoint y: 73, distance: 26.3
click at [513, 65] on span "Printable Waybill" at bounding box center [514, 70] width 59 height 10
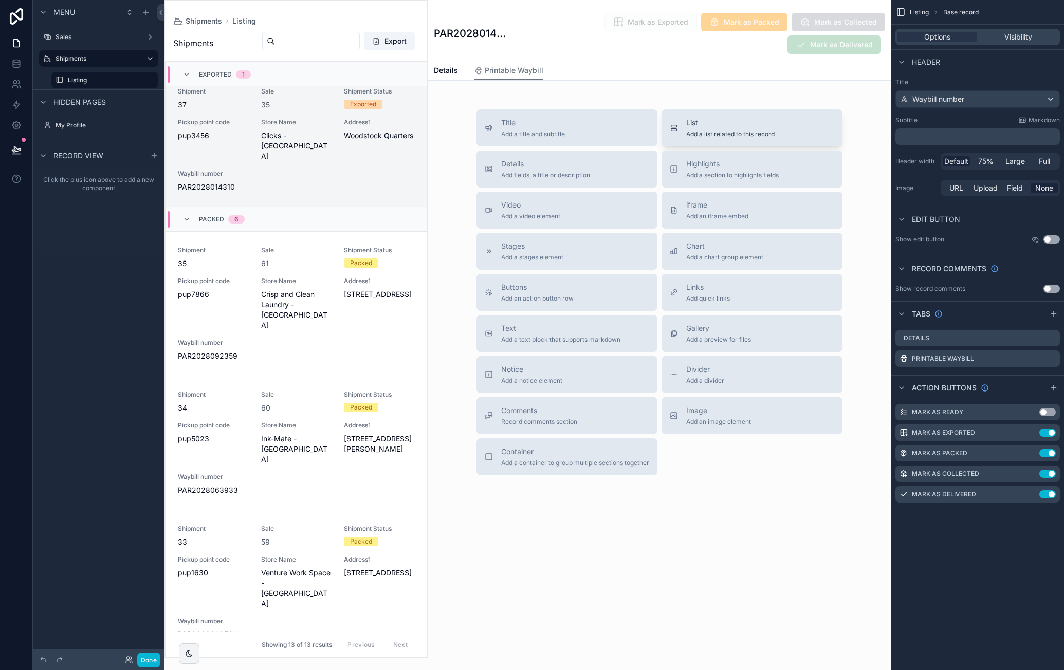
click at [737, 125] on span "List" at bounding box center [730, 123] width 88 height 10
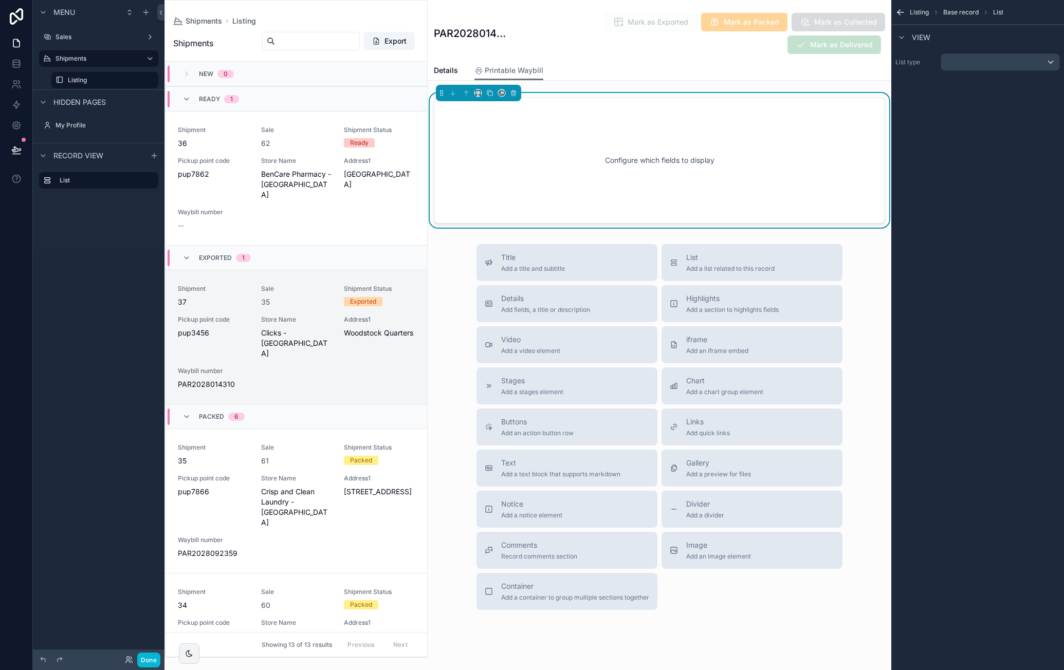
scroll to position [197, 0]
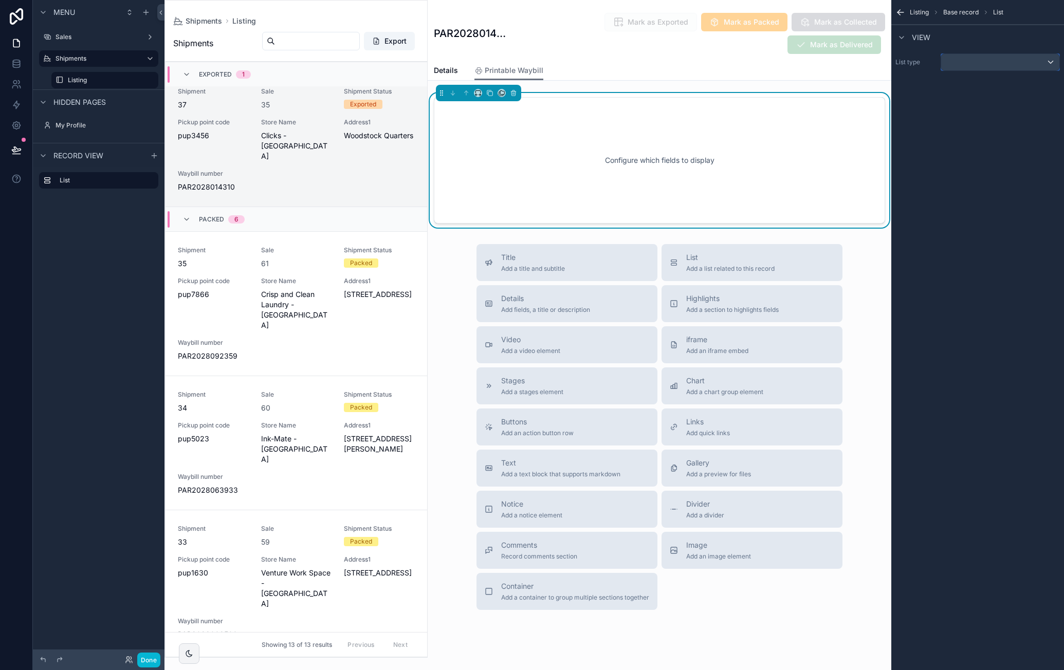
click at [983, 65] on div "scrollable content" at bounding box center [1000, 62] width 118 height 16
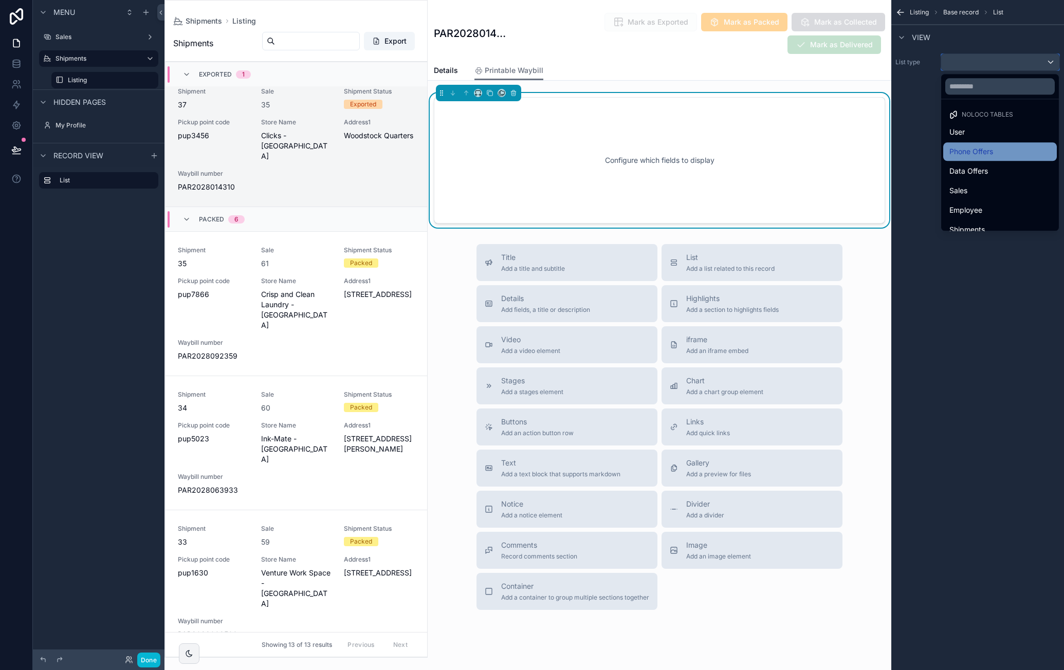
scroll to position [88, 0]
click at [917, 11] on div "scrollable content" at bounding box center [532, 335] width 1064 height 670
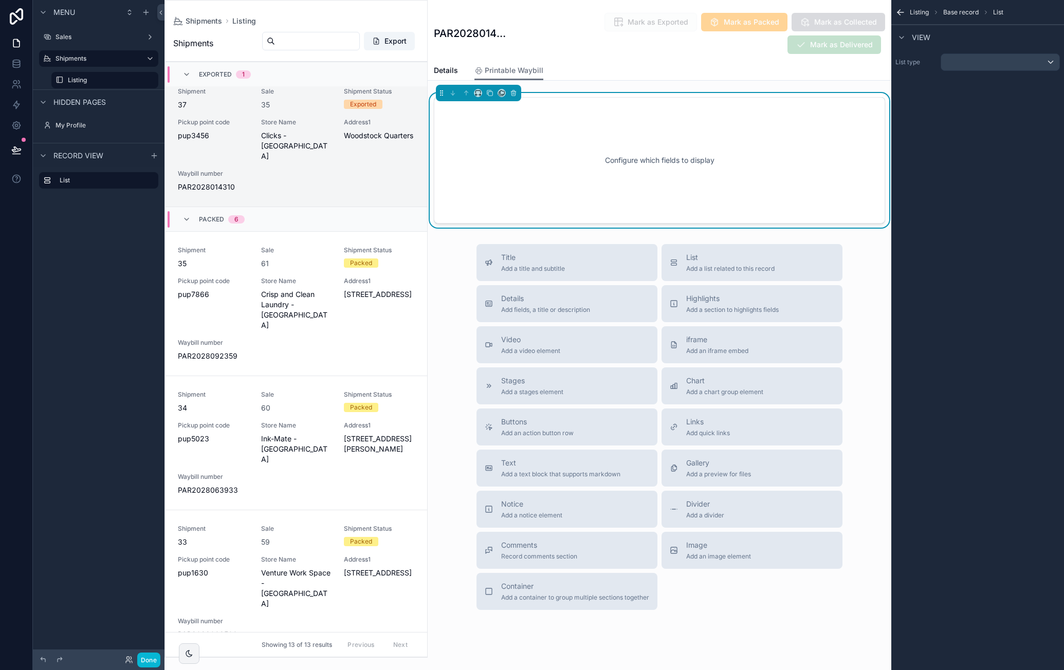
click at [901, 12] on icon "scrollable content" at bounding box center [900, 12] width 6 height 0
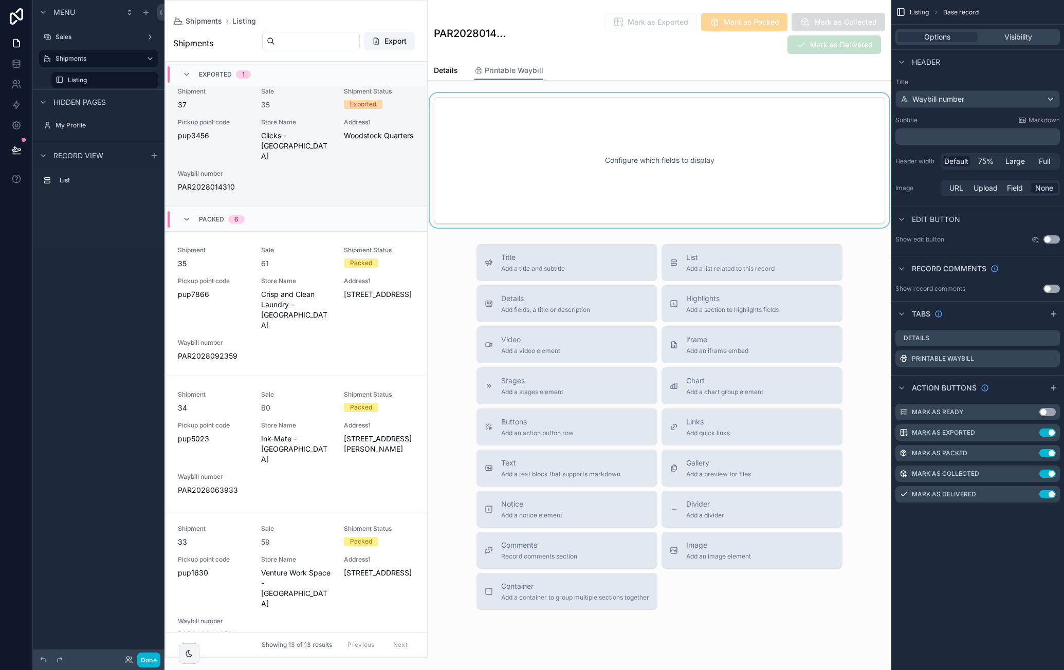
click at [729, 133] on div "scrollable content" at bounding box center [660, 160] width 464 height 135
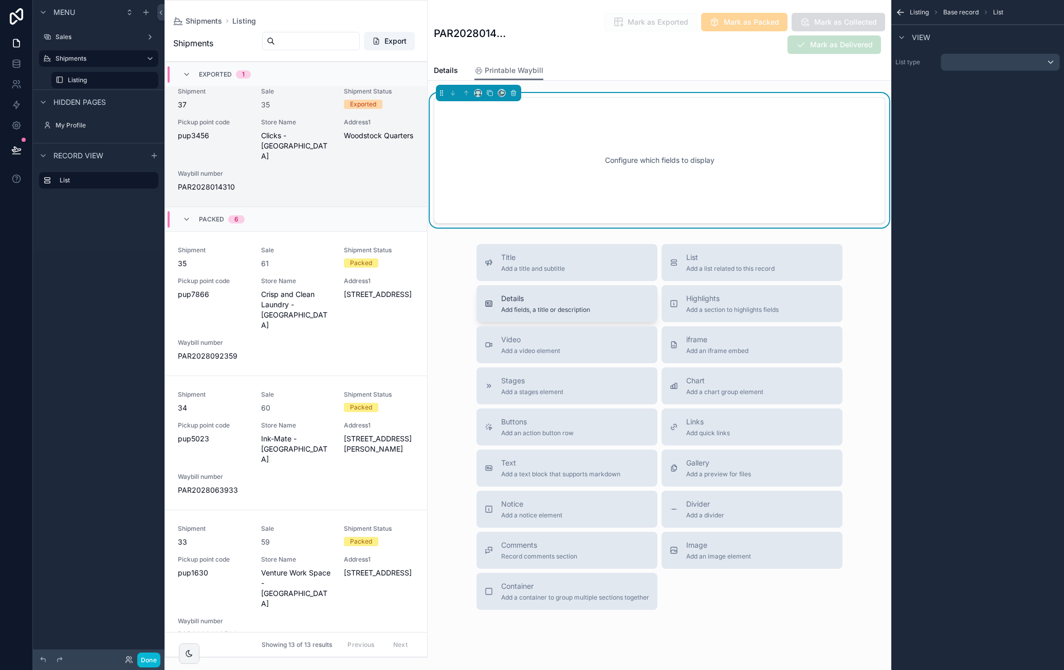
click at [550, 308] on span "Add fields, a title or description" at bounding box center [545, 310] width 89 height 8
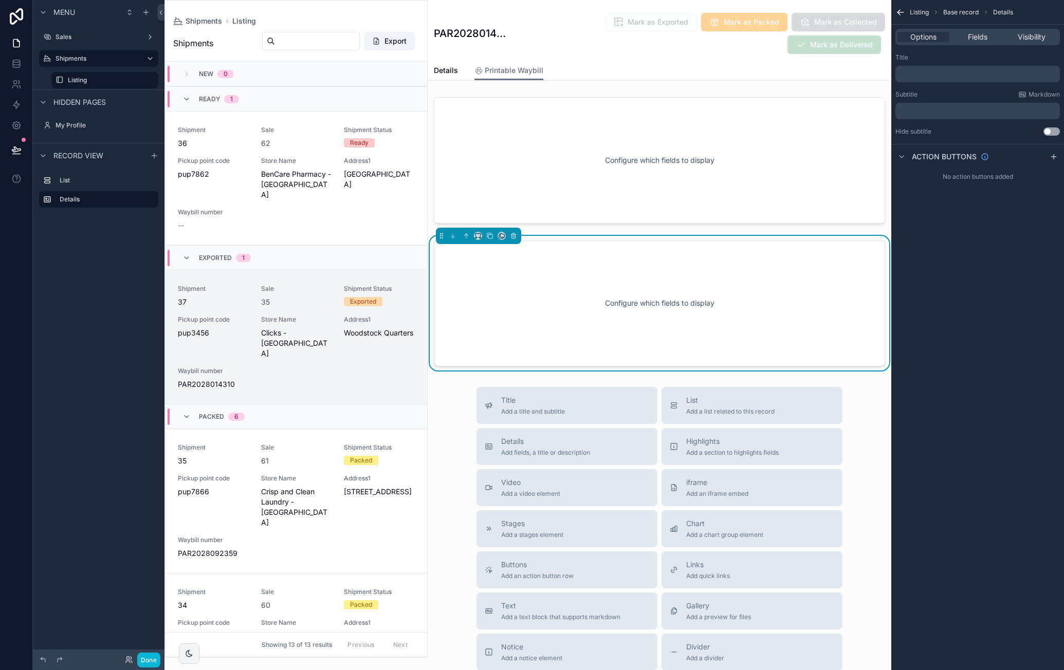
scroll to position [197, 0]
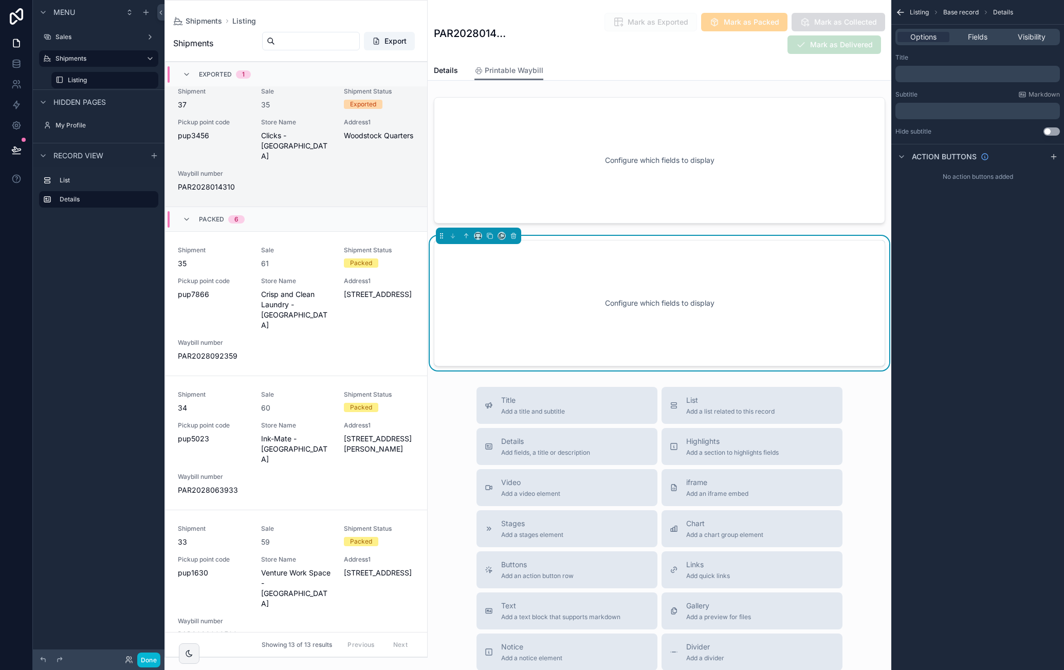
click at [964, 67] on div "﻿" at bounding box center [977, 74] width 164 height 16
click at [964, 71] on p "﻿" at bounding box center [978, 74] width 158 height 8
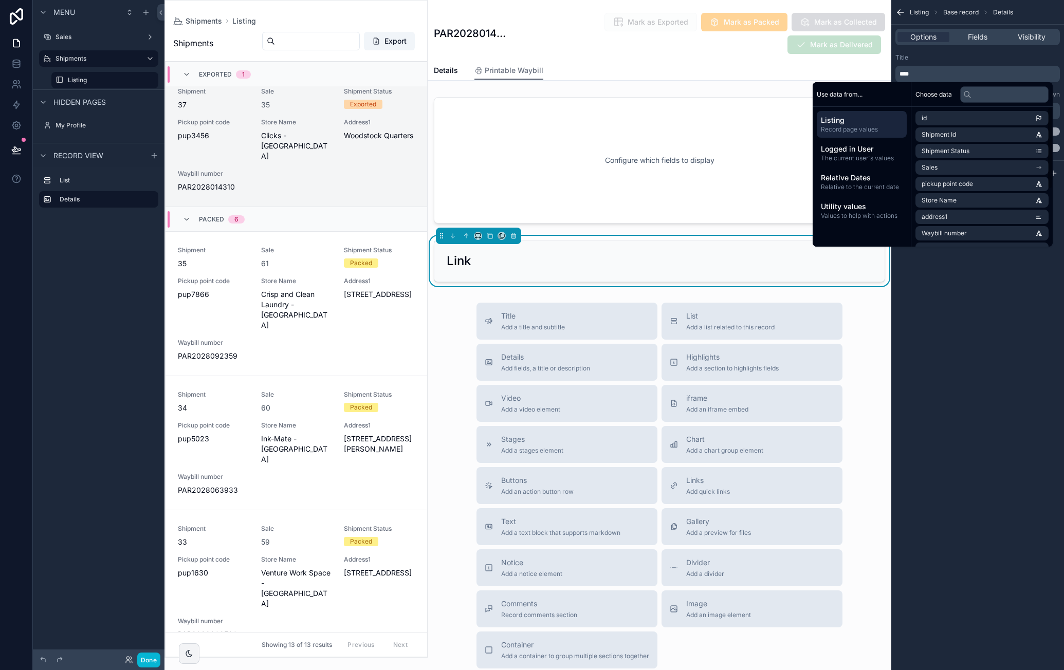
click at [998, 333] on div "Listing Base record Details Options Fields Visibility Title **** Subtitle Markd…" at bounding box center [977, 335] width 173 height 670
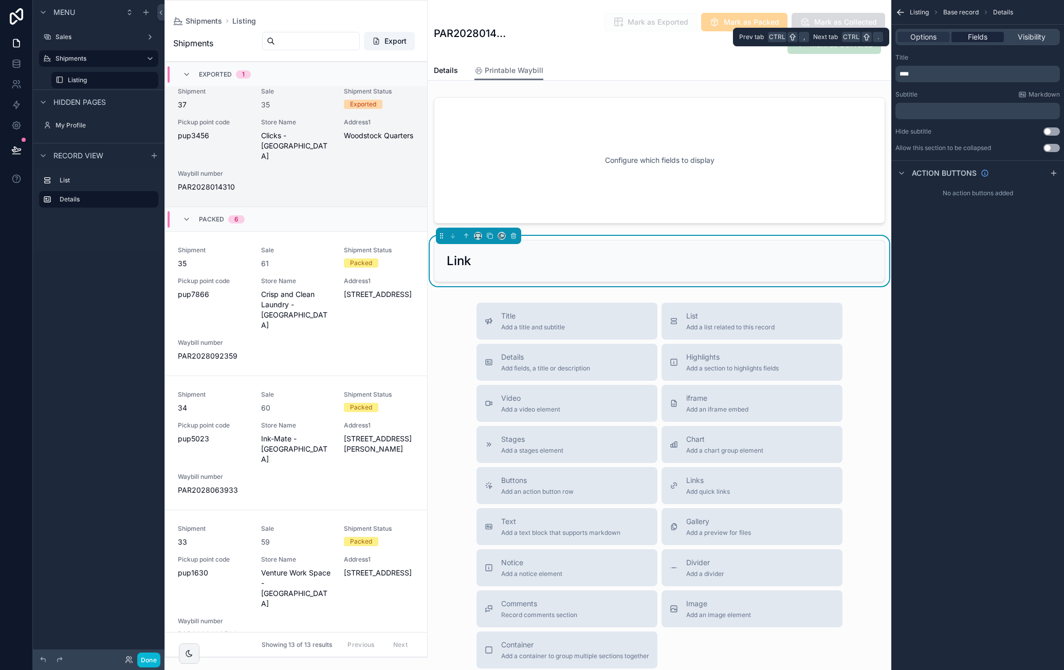
click at [979, 36] on span "Fields" at bounding box center [978, 37] width 20 height 10
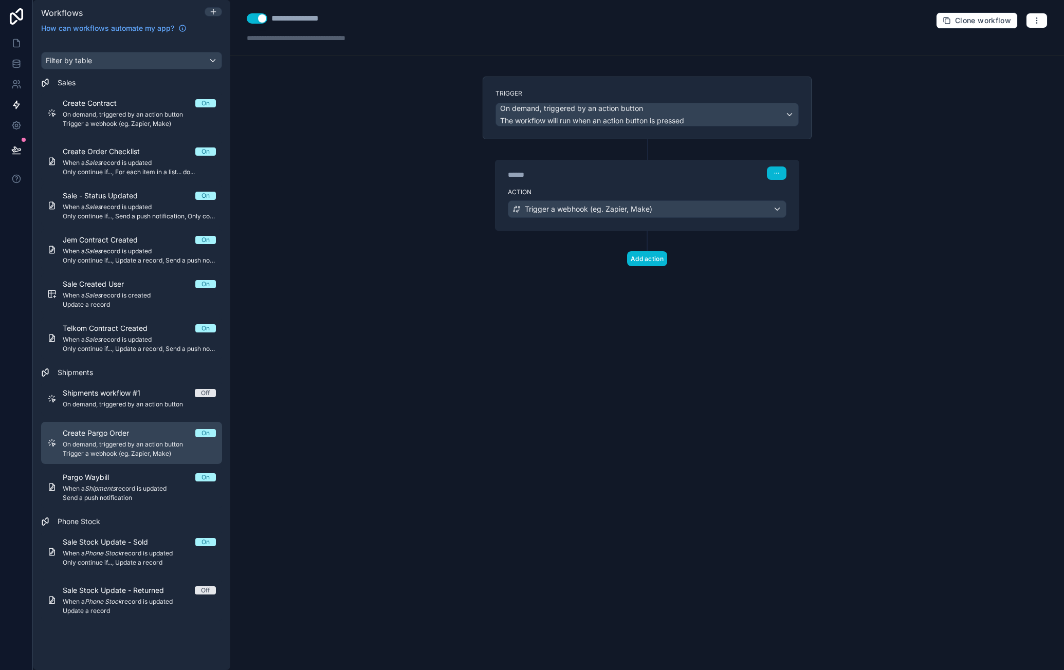
click at [143, 437] on div "Create Pargo Order On" at bounding box center [139, 433] width 153 height 10
click at [707, 206] on div "Trigger a webhook (eg. Zapier, Make)" at bounding box center [647, 209] width 278 height 16
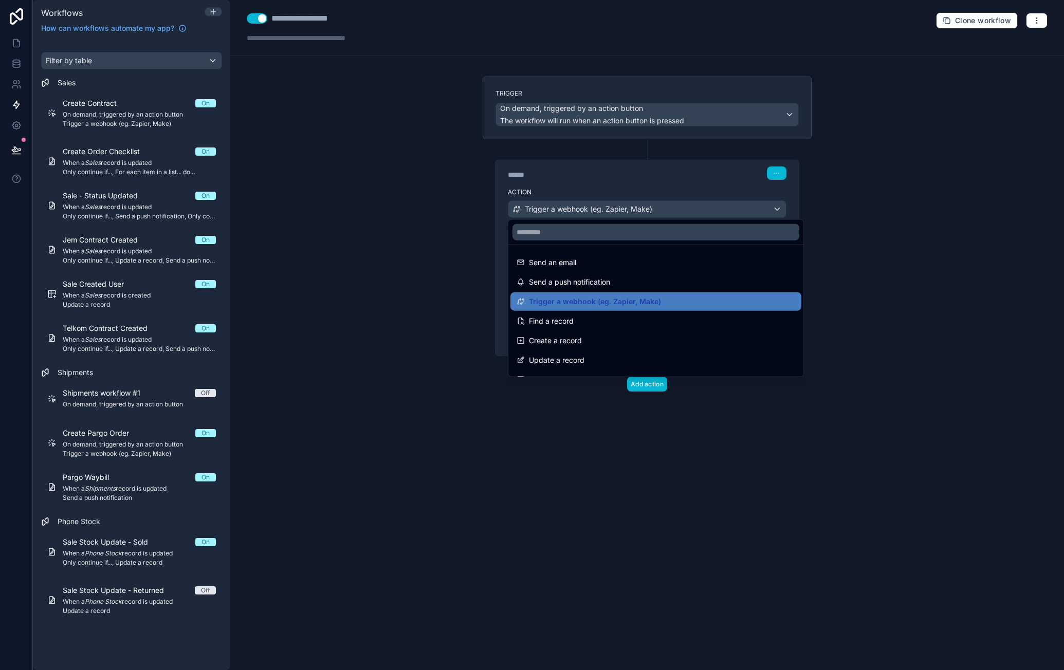
click at [892, 208] on div at bounding box center [532, 335] width 1064 height 670
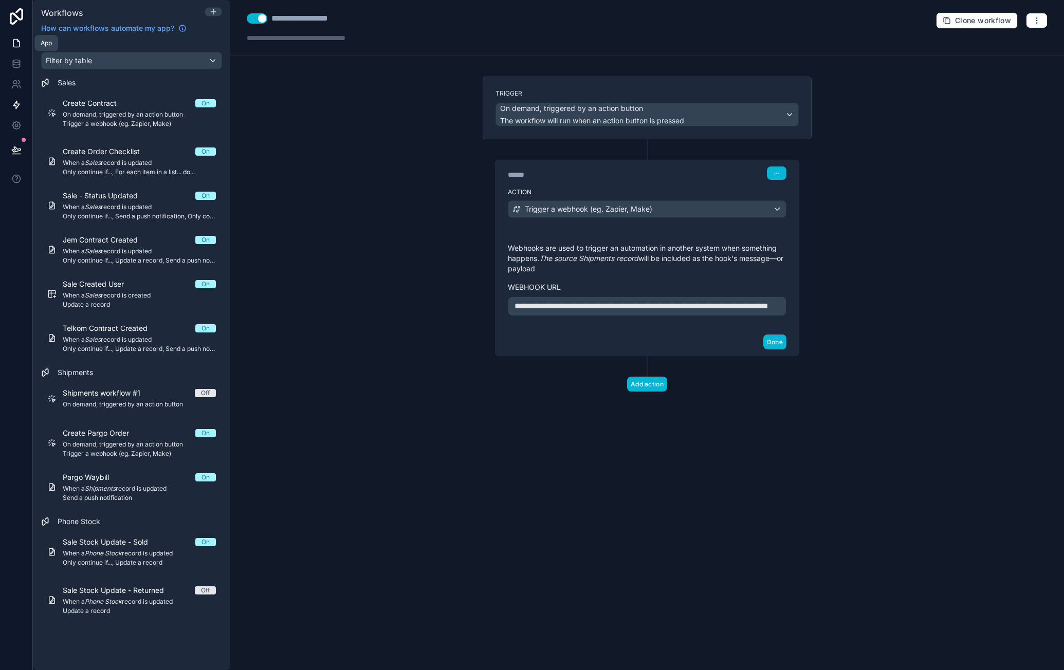
drag, startPoint x: 19, startPoint y: 50, endPoint x: 29, endPoint y: 51, distance: 10.3
click at [19, 49] on link at bounding box center [16, 43] width 32 height 21
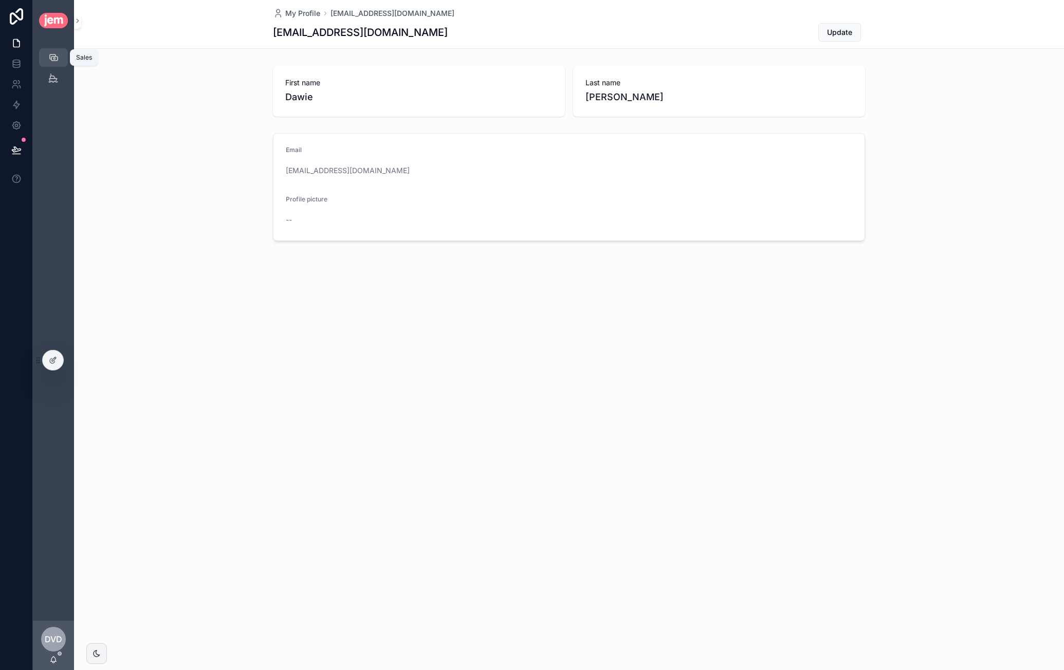
click at [54, 57] on icon "scrollable content" at bounding box center [53, 57] width 10 height 10
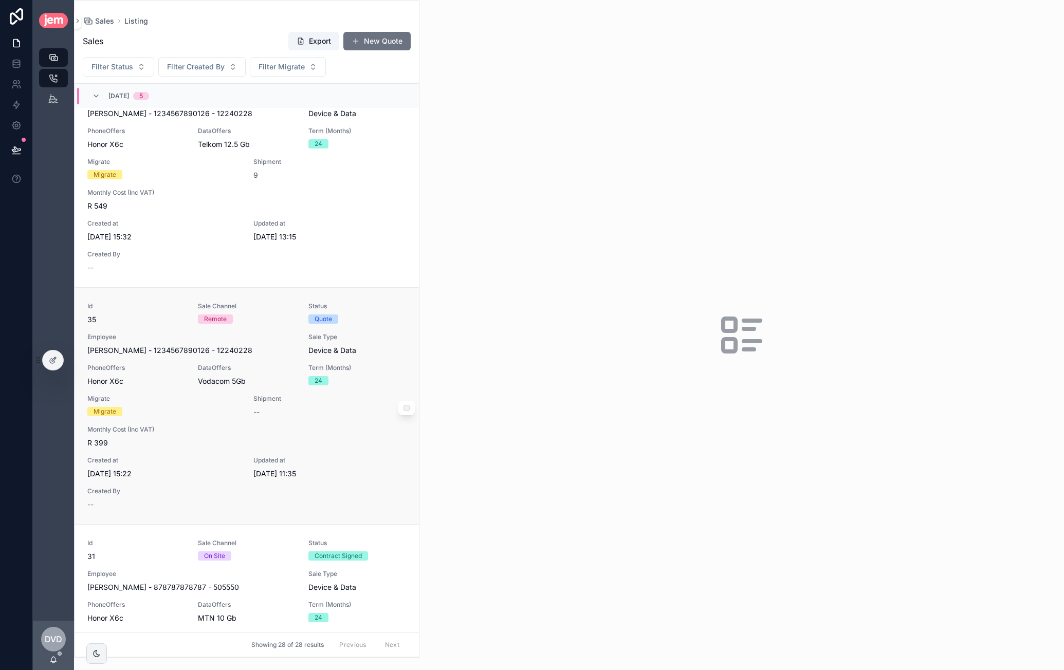
scroll to position [6040, 0]
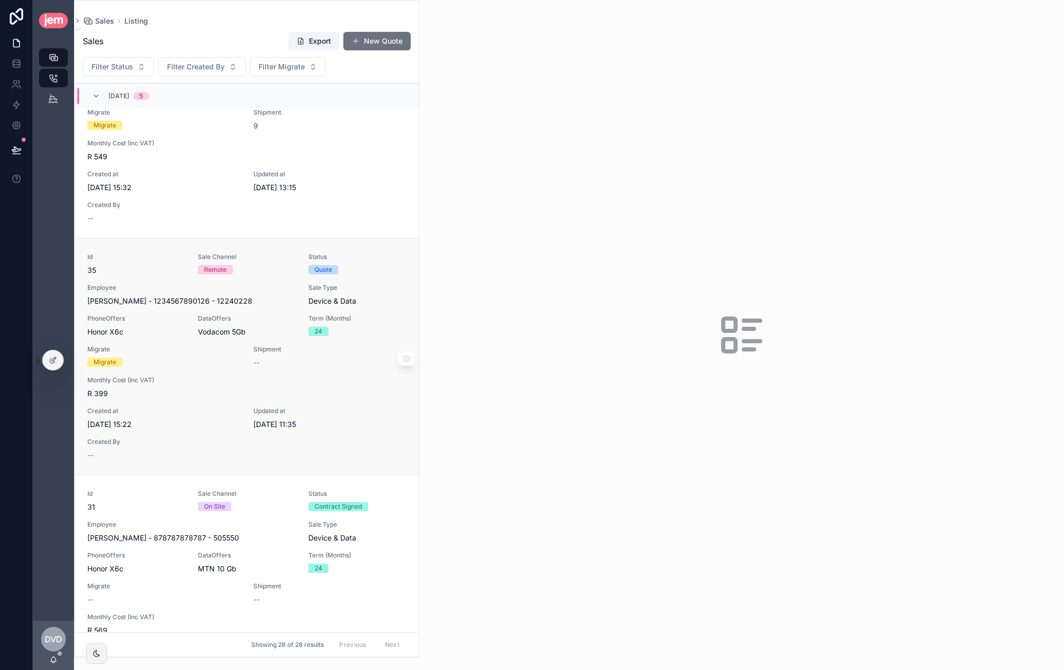
click at [252, 296] on span "[PERSON_NAME] - 1234567890126 - 12240228" at bounding box center [169, 301] width 165 height 10
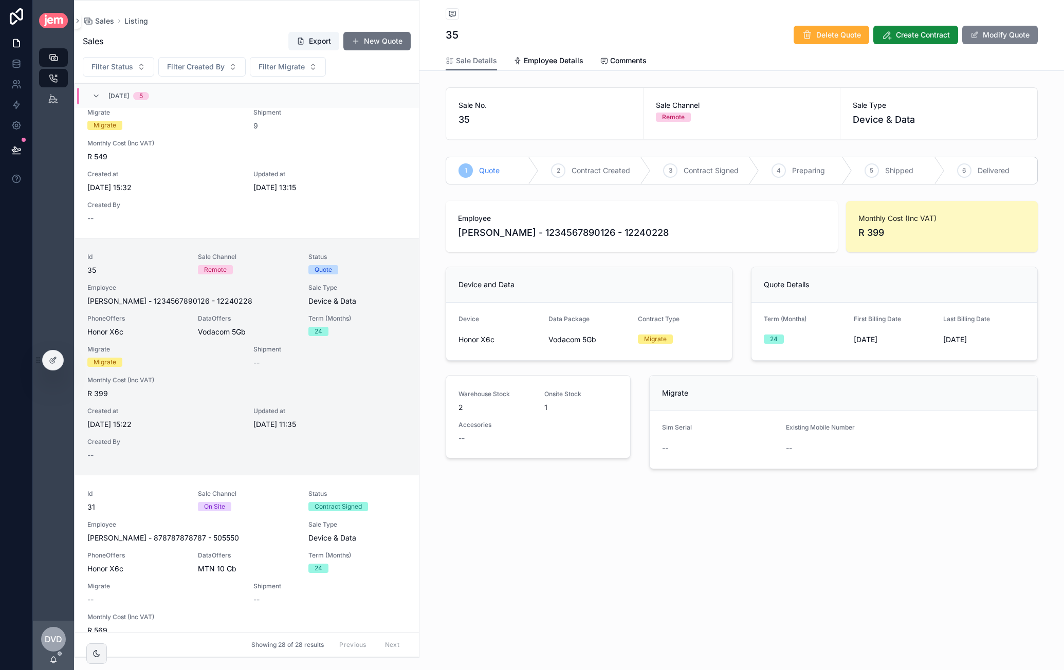
click at [1018, 30] on button "Modify Quote" at bounding box center [1000, 35] width 76 height 19
click at [679, 337] on span "Migrate" at bounding box center [664, 341] width 35 height 9
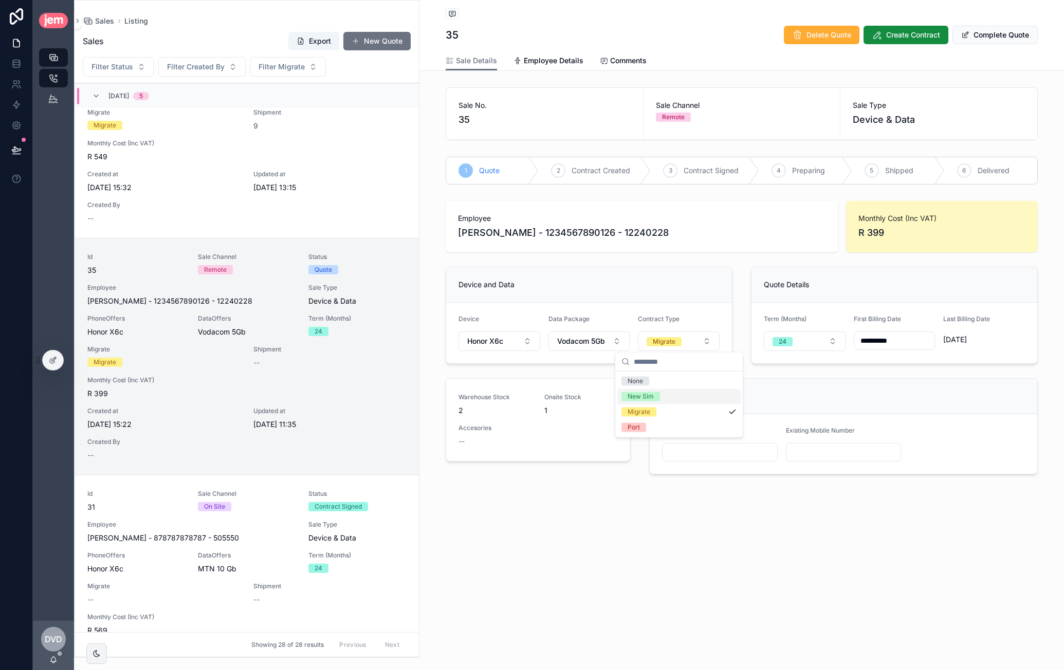
click at [664, 397] on div "New Sim" at bounding box center [678, 396] width 123 height 15
click at [977, 36] on button "Complete Quote" at bounding box center [994, 35] width 85 height 19
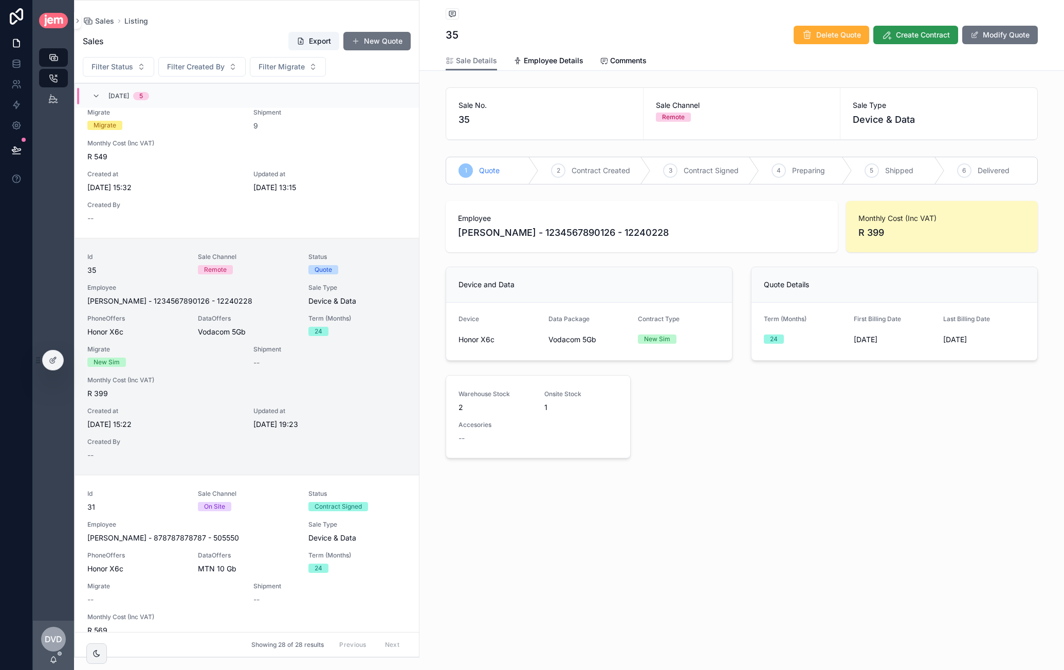
click at [933, 40] on span "Create Contract" at bounding box center [923, 35] width 54 height 10
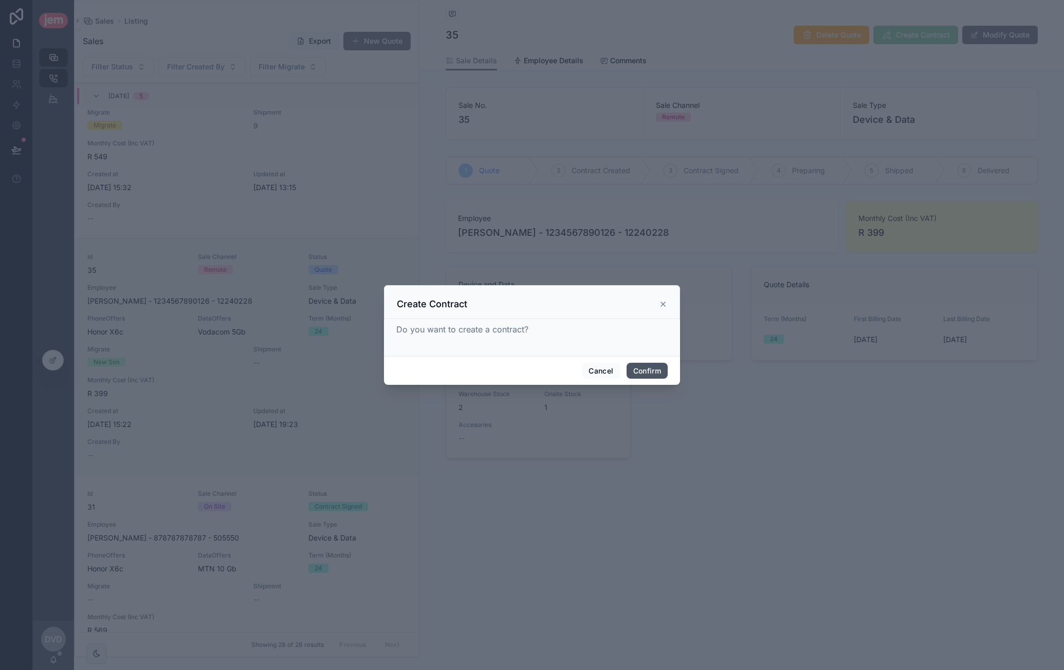
click at [665, 374] on button "Confirm" at bounding box center [647, 371] width 41 height 16
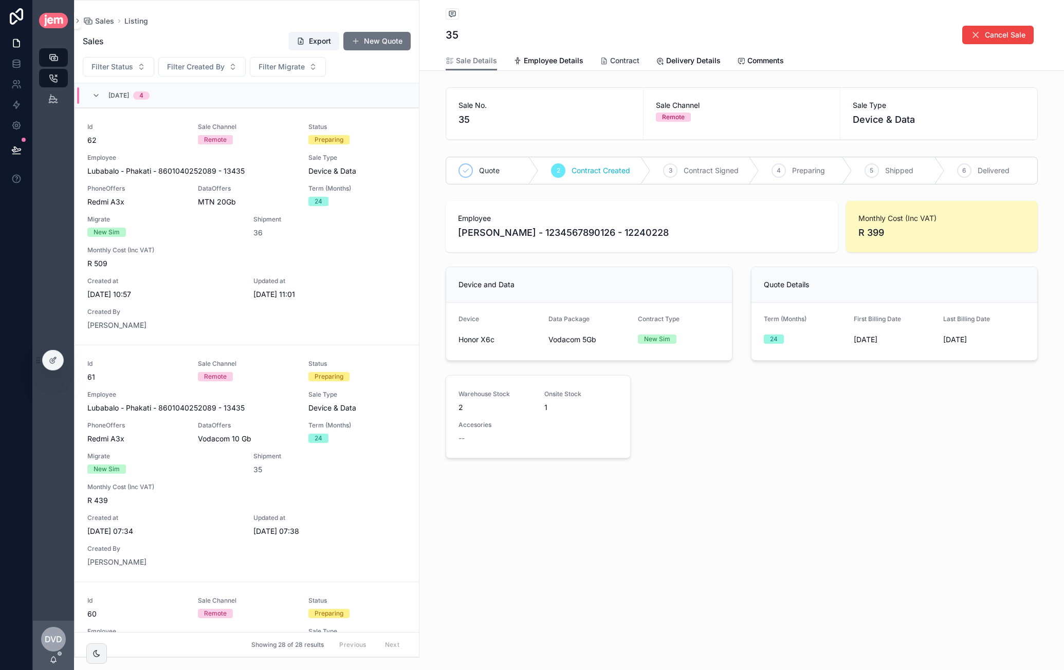
drag, startPoint x: 622, startPoint y: 63, endPoint x: 642, endPoint y: 75, distance: 23.0
click at [622, 63] on span "Contract" at bounding box center [624, 61] width 29 height 10
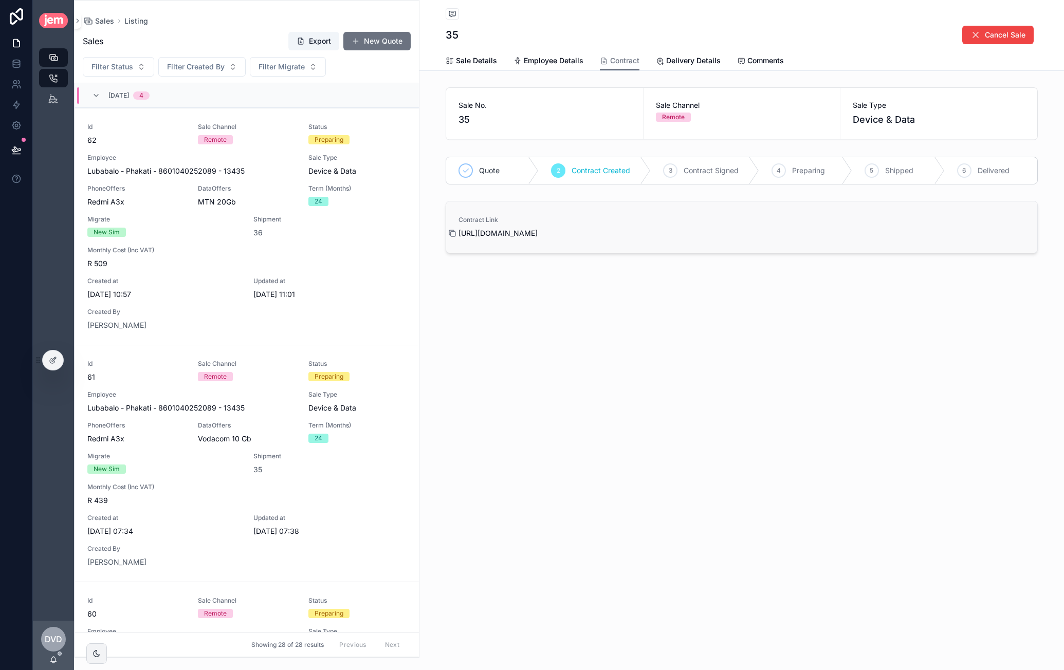
click at [453, 233] on icon "scrollable content" at bounding box center [452, 233] width 8 height 8
click at [674, 60] on span "Delivery Details" at bounding box center [693, 61] width 54 height 10
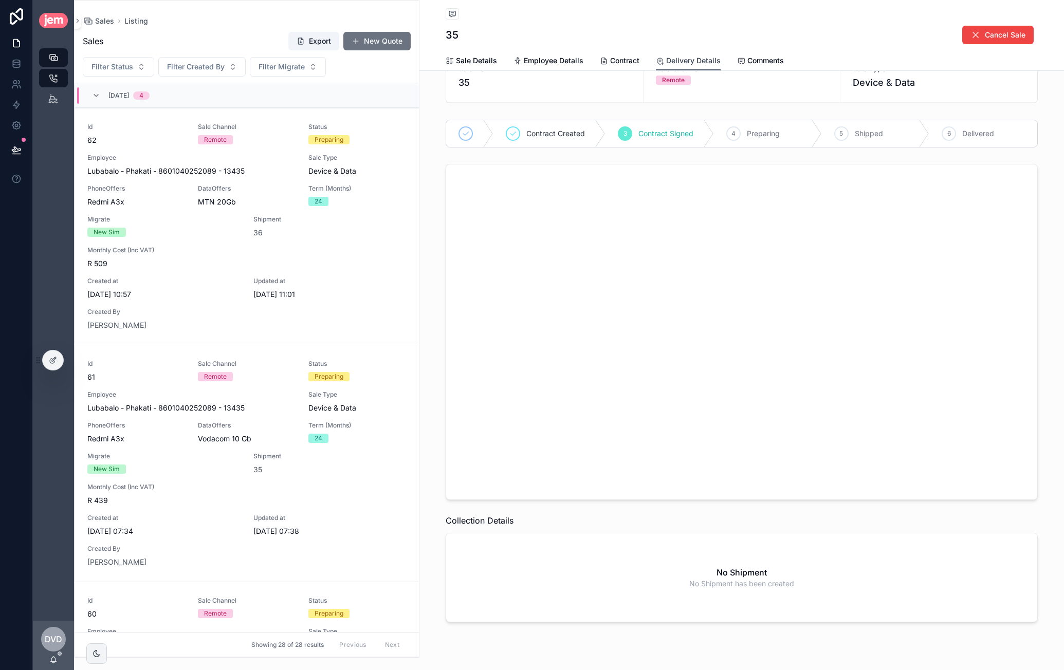
scroll to position [72, 0]
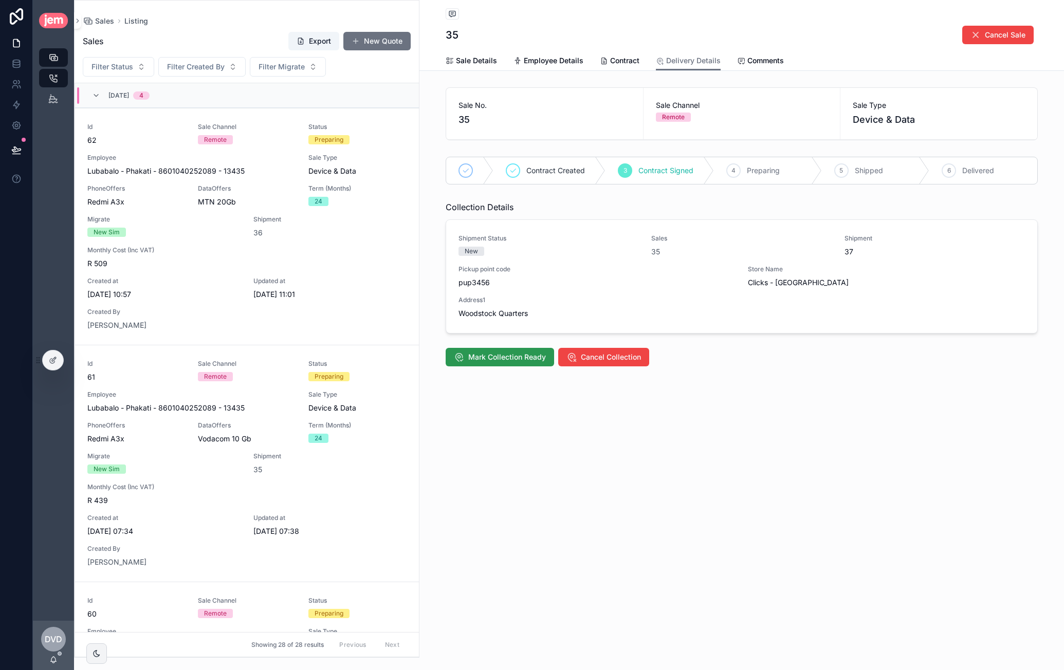
click at [528, 356] on span "Mark Collection Ready" at bounding box center [507, 357] width 78 height 10
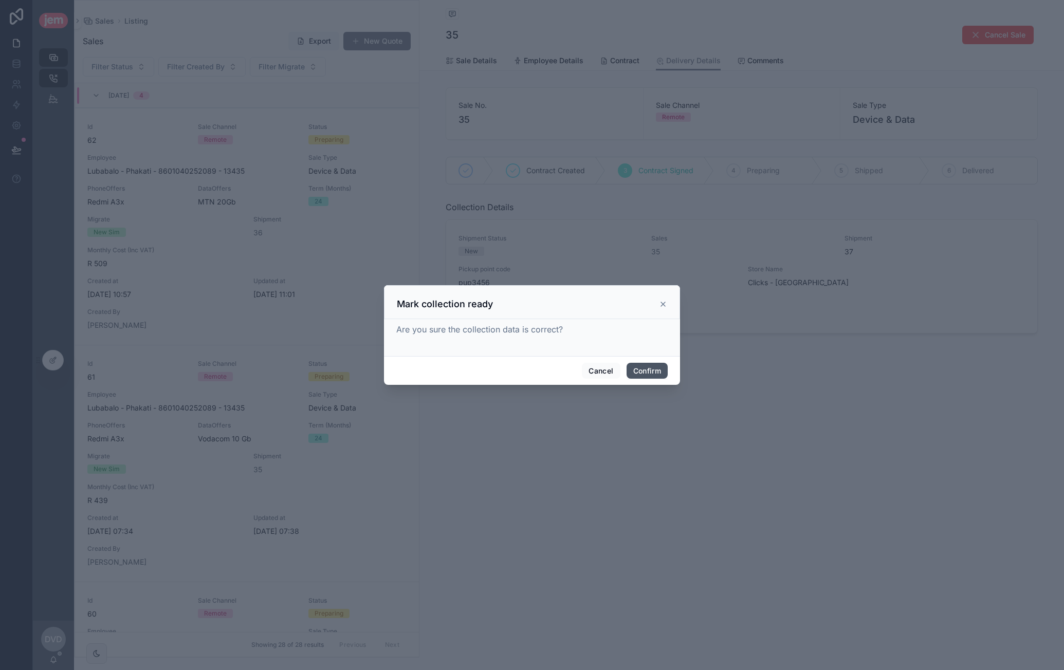
click at [656, 377] on button "Confirm" at bounding box center [647, 371] width 41 height 16
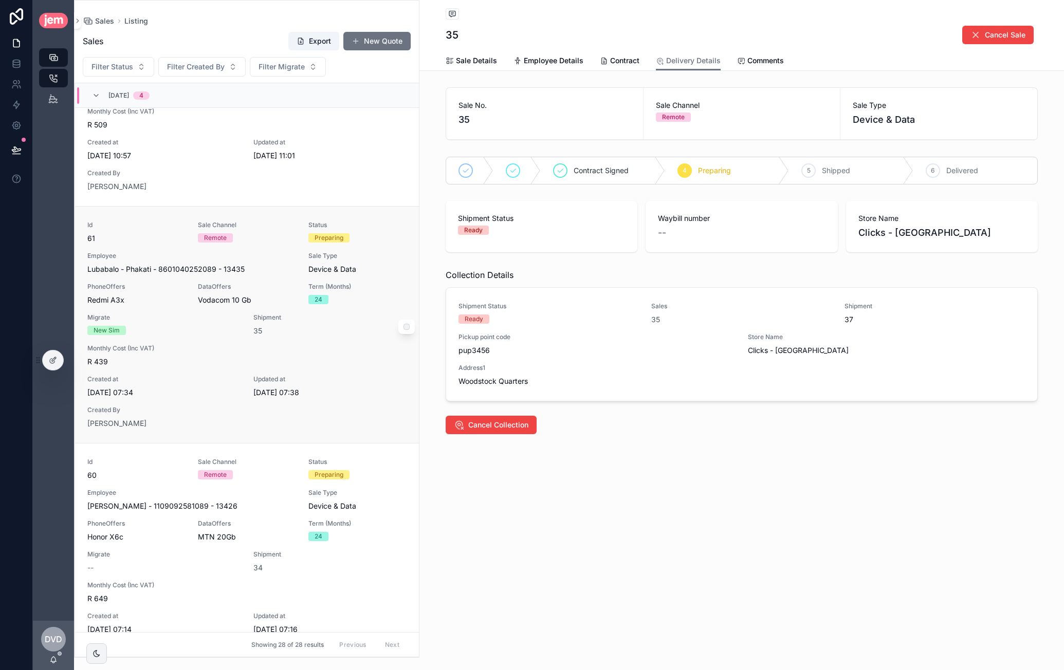
scroll to position [154, 0]
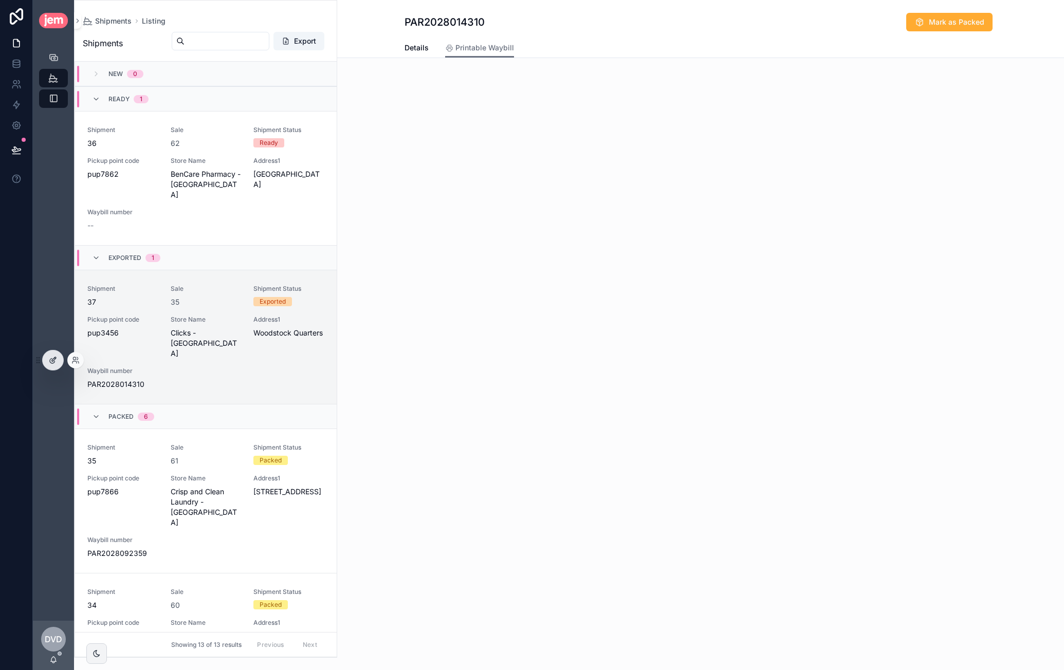
click at [49, 358] on icon at bounding box center [53, 360] width 8 height 8
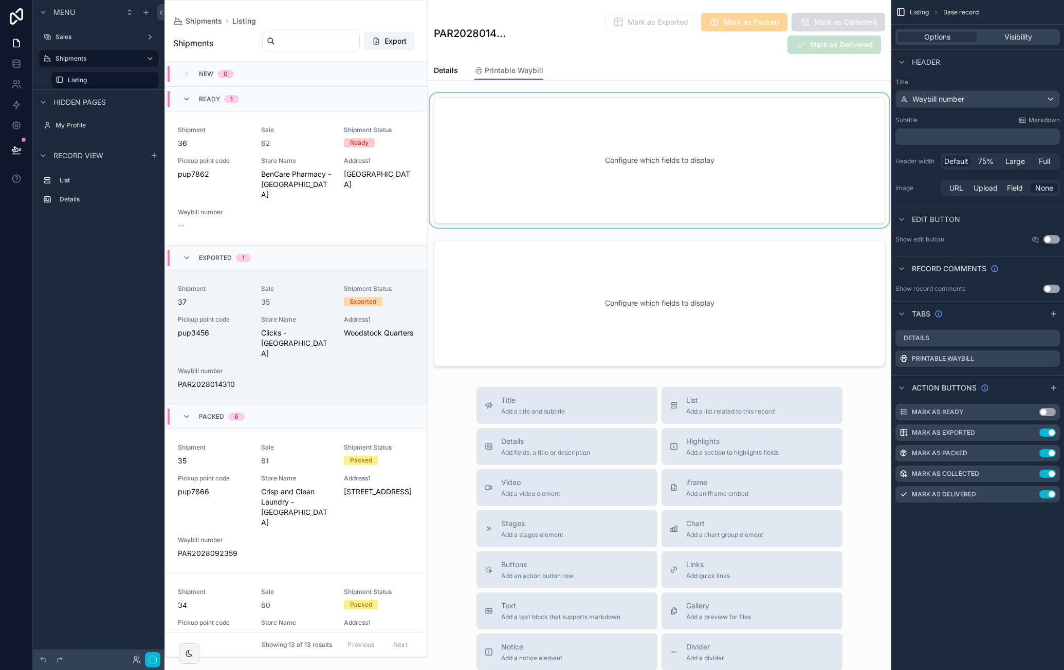
scroll to position [197, 0]
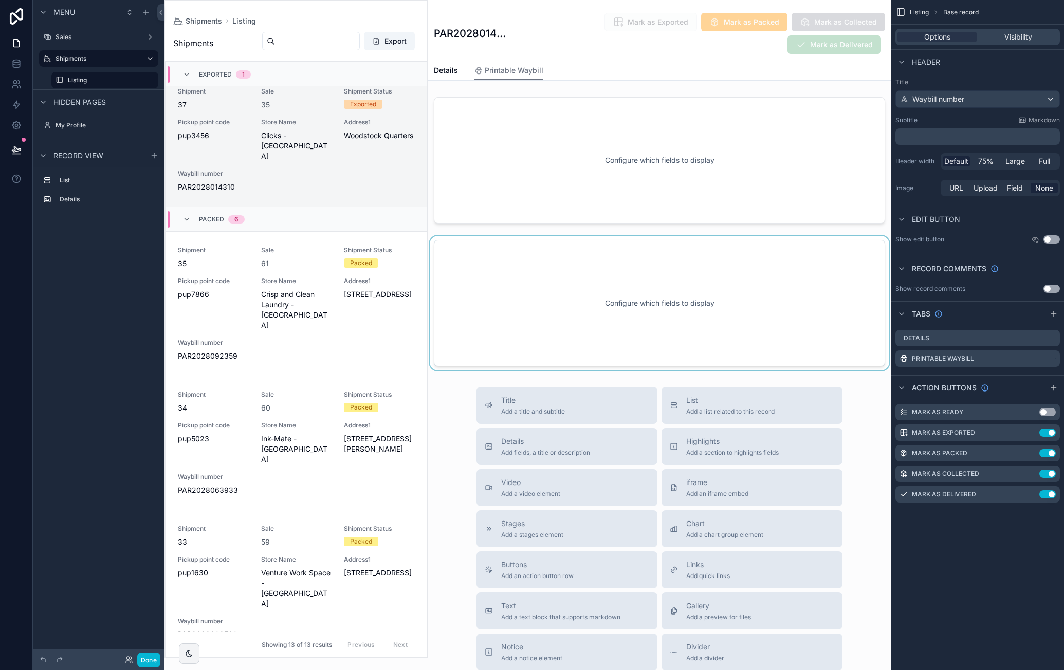
click at [635, 272] on div "scrollable content" at bounding box center [660, 303] width 464 height 135
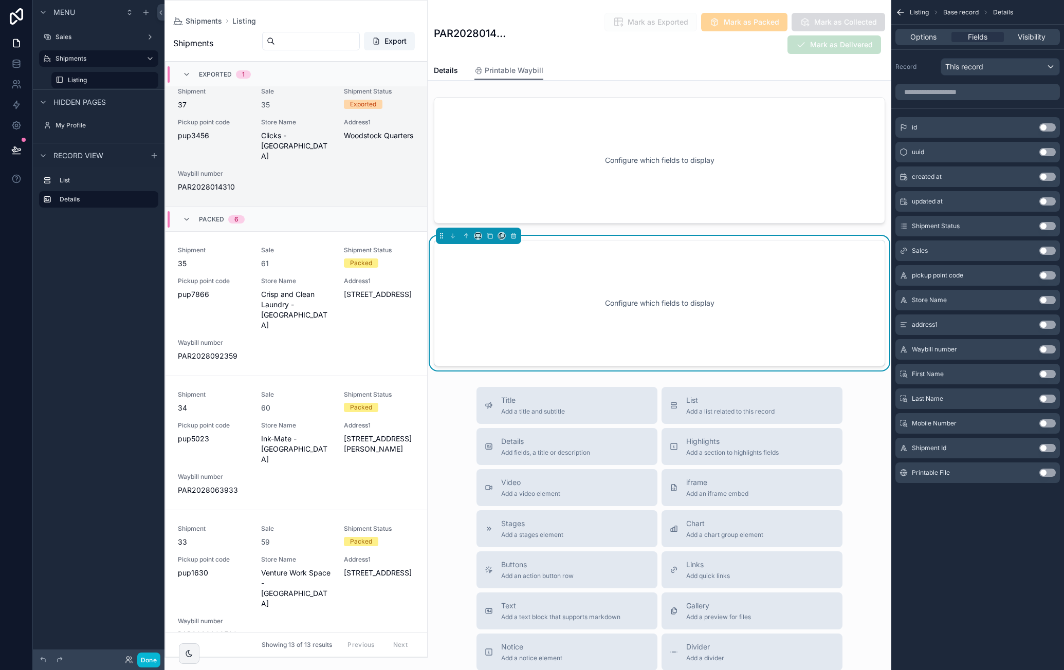
click at [1043, 472] on button "Use setting" at bounding box center [1047, 473] width 16 height 8
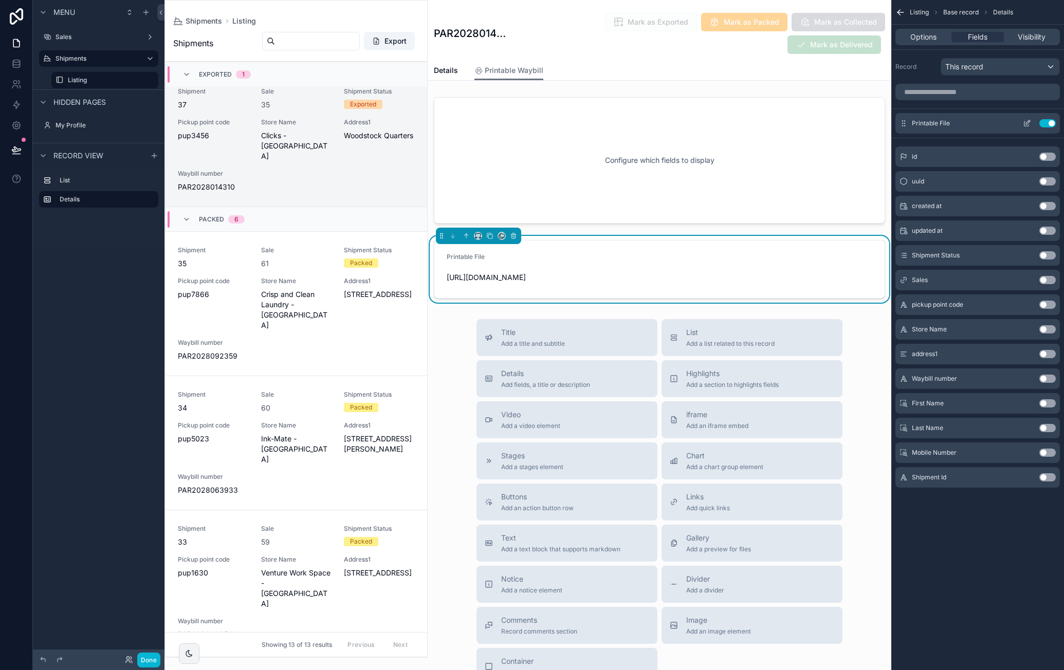
click at [1027, 123] on icon "scrollable content" at bounding box center [1028, 122] width 4 height 4
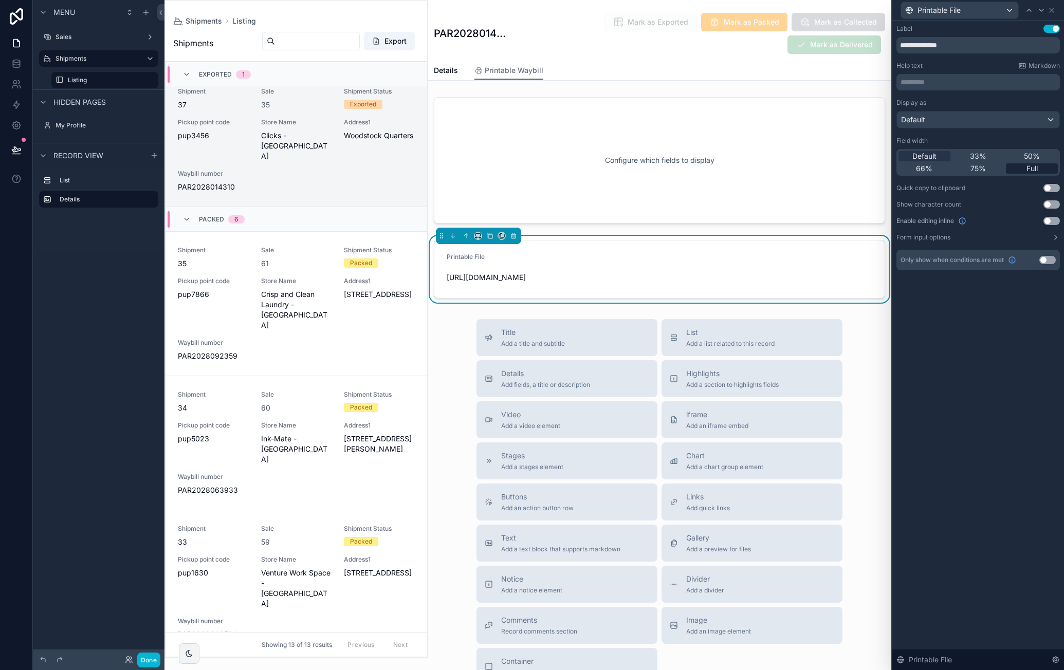
click at [1035, 172] on span "Full" at bounding box center [1031, 168] width 11 height 10
click at [871, 336] on div "Title Add a title and subtitle List Add a list related to this record Details A…" at bounding box center [660, 502] width 464 height 366
click at [742, 179] on div "scrollable content" at bounding box center [660, 160] width 464 height 135
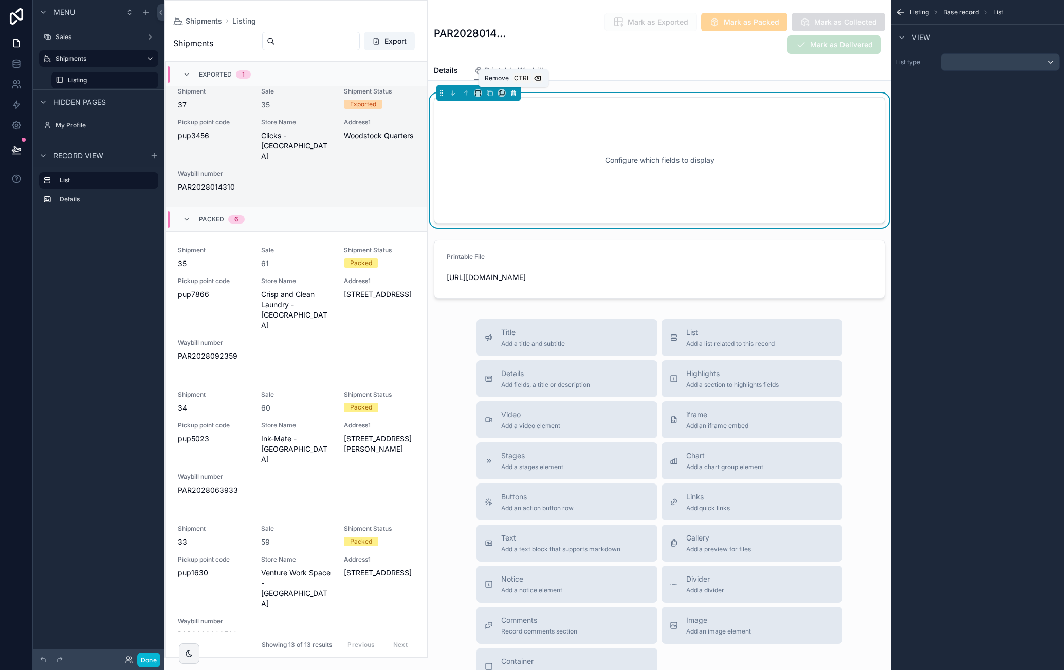
click at [513, 91] on icon "scrollable content" at bounding box center [513, 91] width 5 height 0
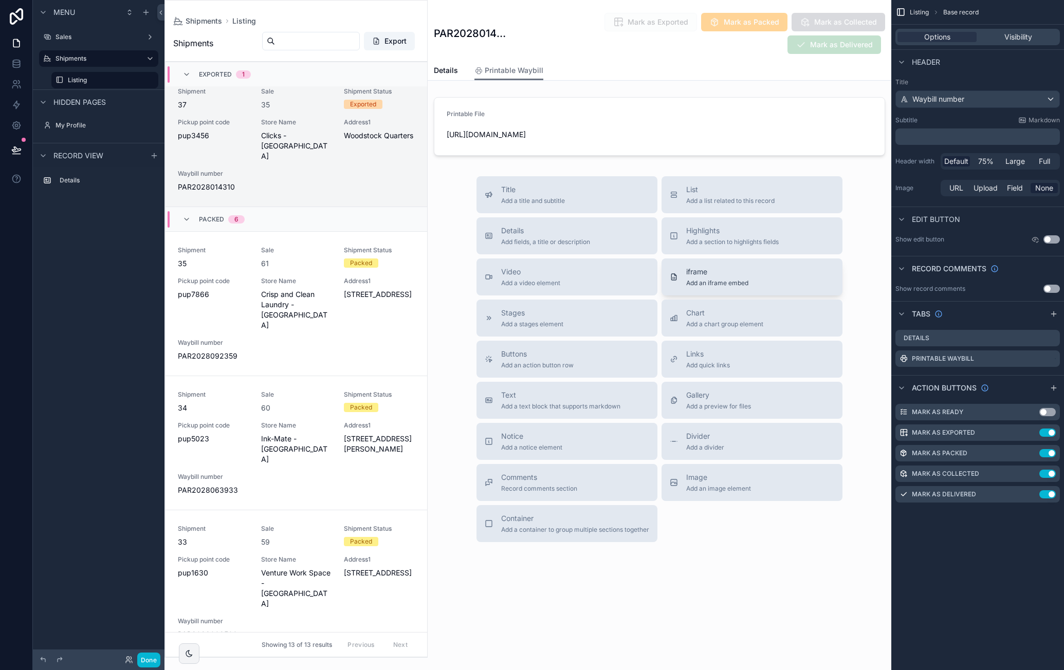
click at [744, 277] on div "iframe Add an iframe embed" at bounding box center [717, 277] width 62 height 21
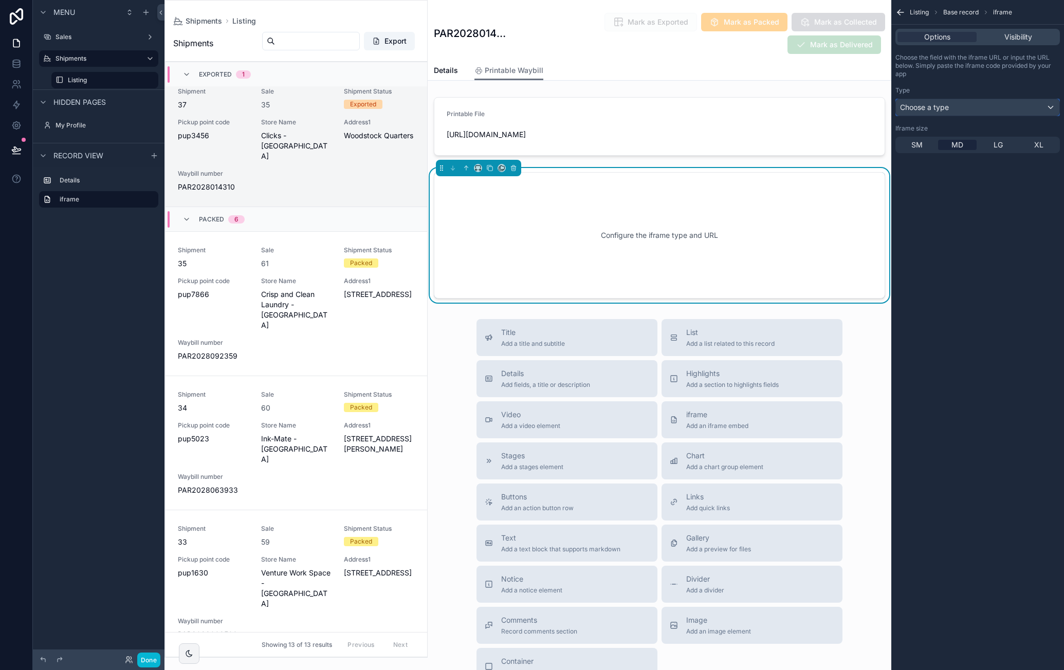
click at [980, 101] on div "Choose a type" at bounding box center [977, 107] width 163 height 16
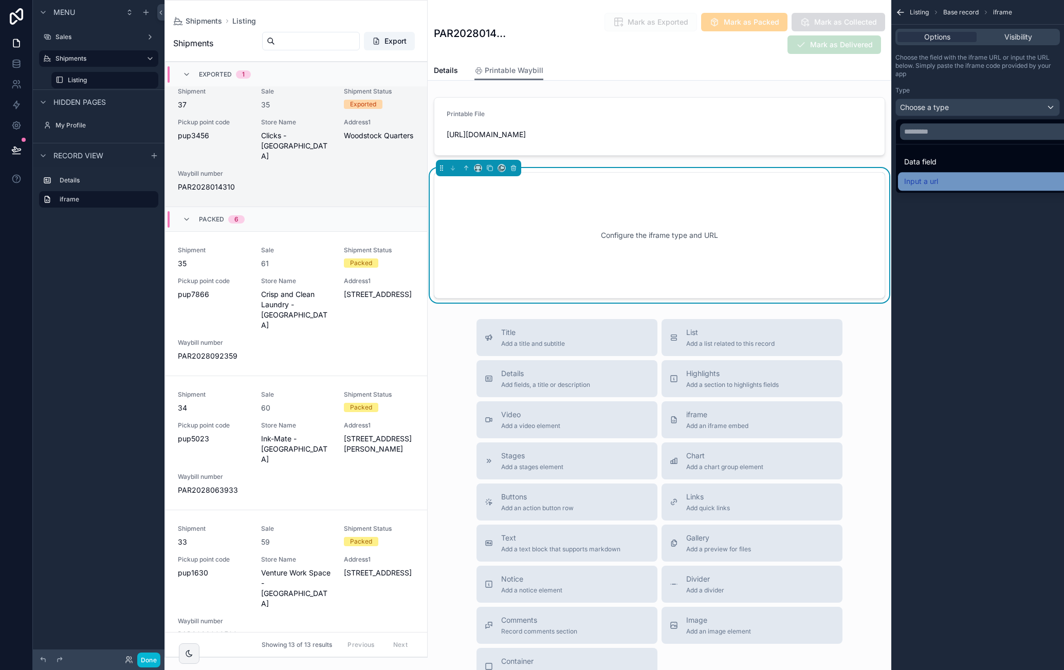
click at [951, 177] on div "Input a url" at bounding box center [989, 181] width 171 height 12
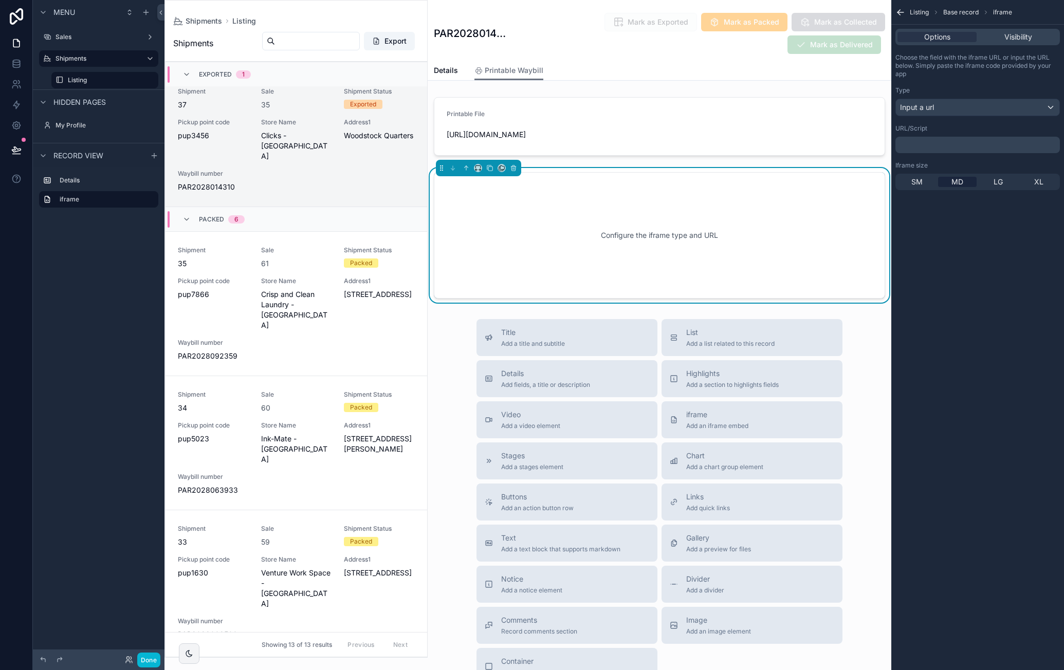
click at [955, 141] on p "﻿" at bounding box center [978, 145] width 158 height 8
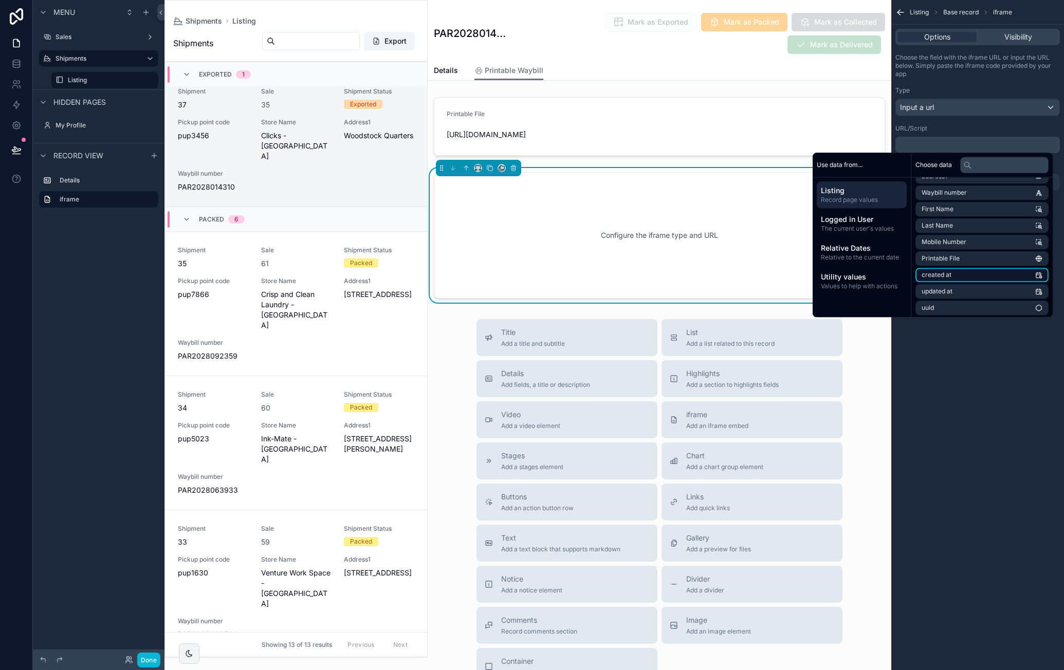
scroll to position [113, 0]
click at [983, 256] on li "Printable File" at bounding box center [981, 256] width 133 height 14
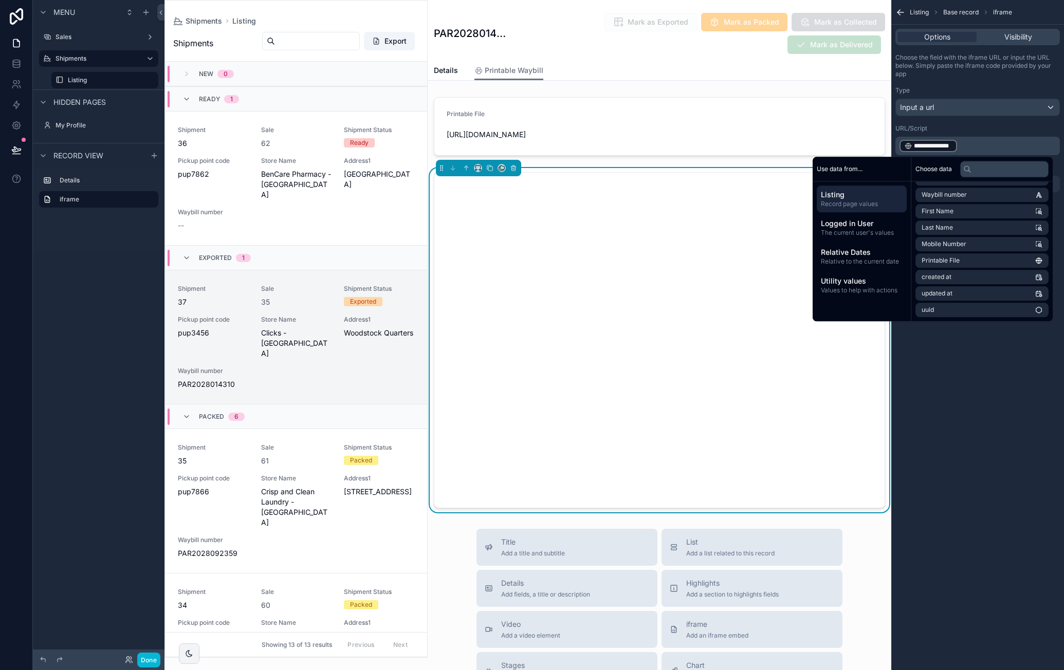
scroll to position [197, 0]
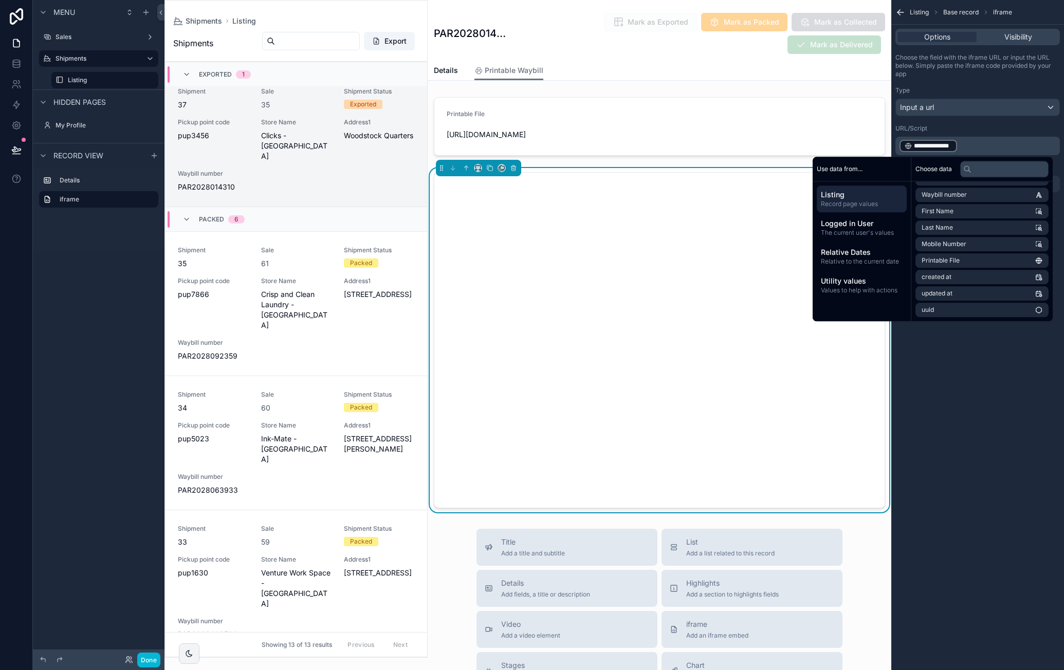
click at [951, 412] on div "**********" at bounding box center [977, 335] width 173 height 670
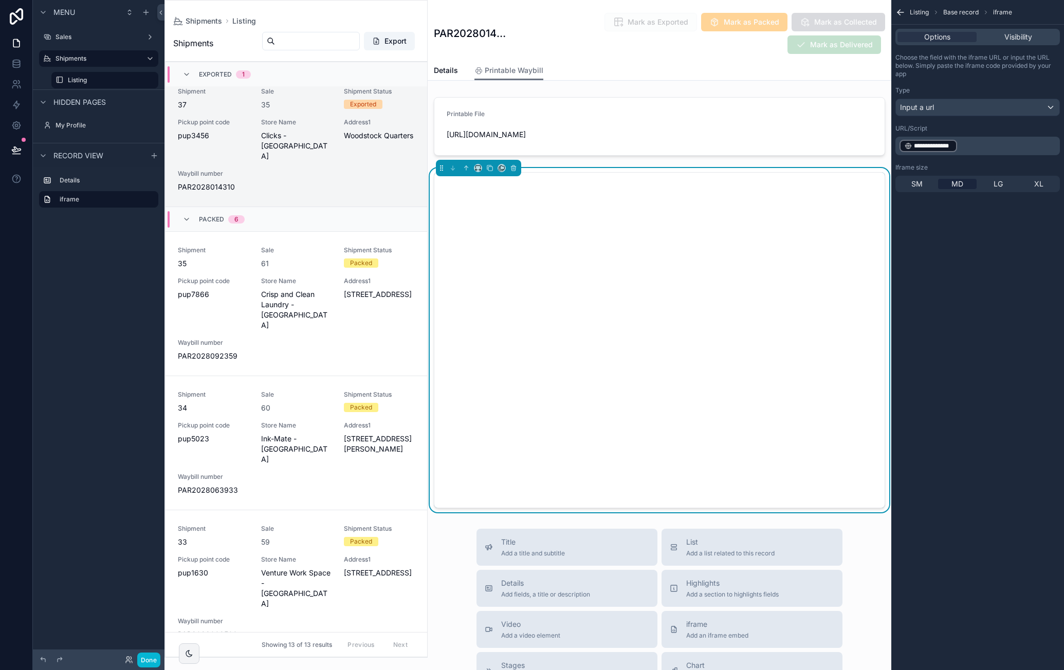
click at [622, 87] on div "Listing PAR2028014310 Mark as Exported Mark as Packed Mark as Collected Mark as…" at bounding box center [660, 488] width 464 height 977
click at [452, 76] on link "Details" at bounding box center [446, 71] width 24 height 21
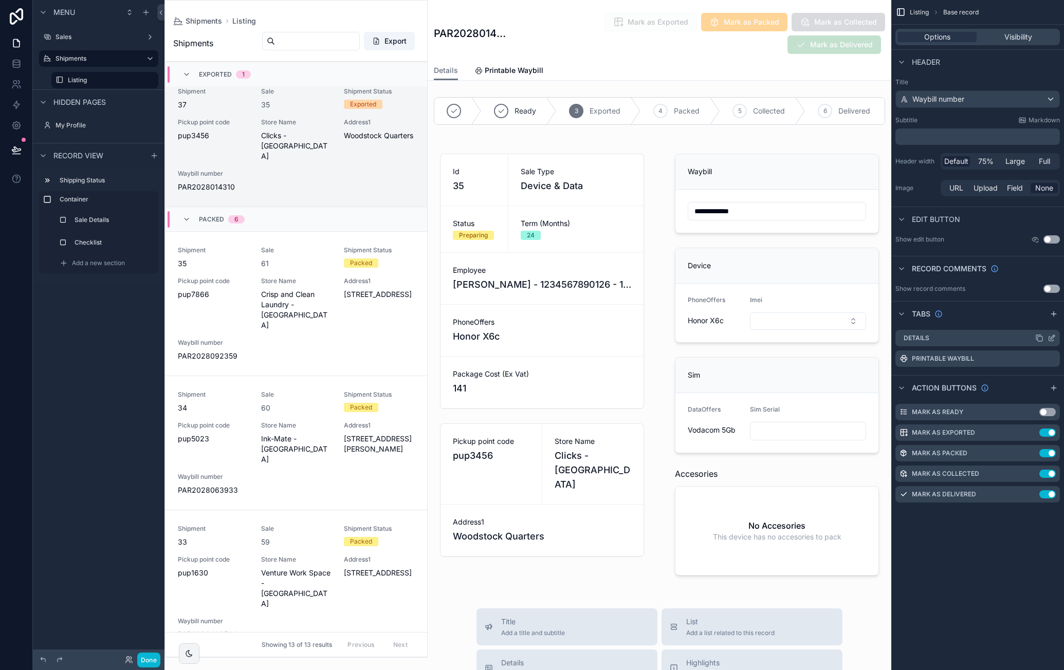
click at [1052, 338] on icon "scrollable content" at bounding box center [1051, 338] width 8 height 8
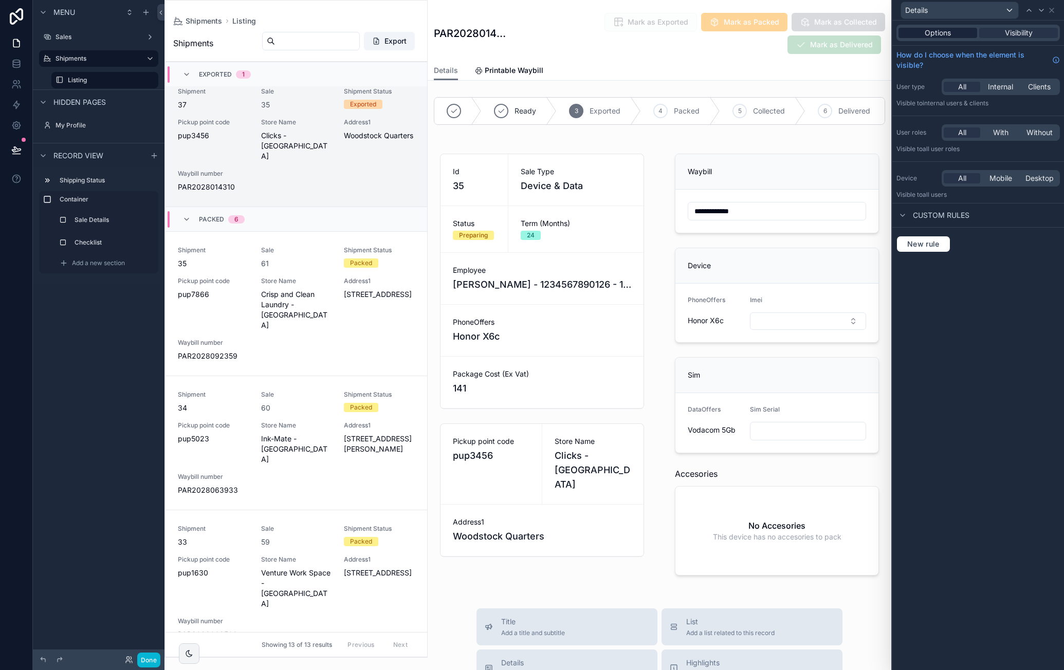
click at [963, 31] on div "Options" at bounding box center [937, 33] width 79 height 10
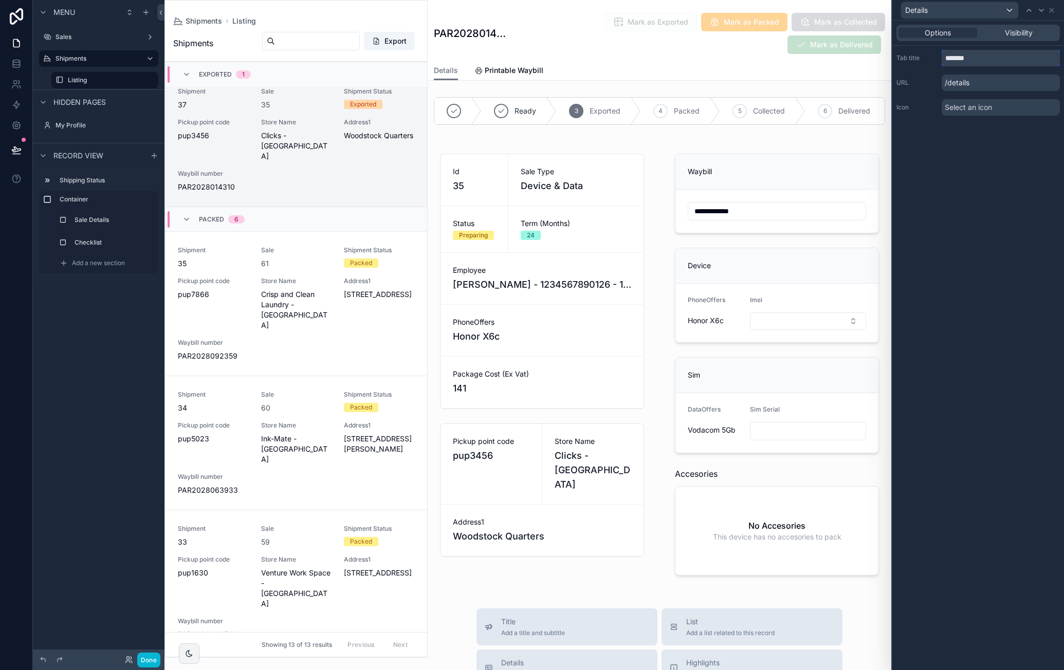
click at [946, 59] on input "*******" at bounding box center [1001, 58] width 118 height 16
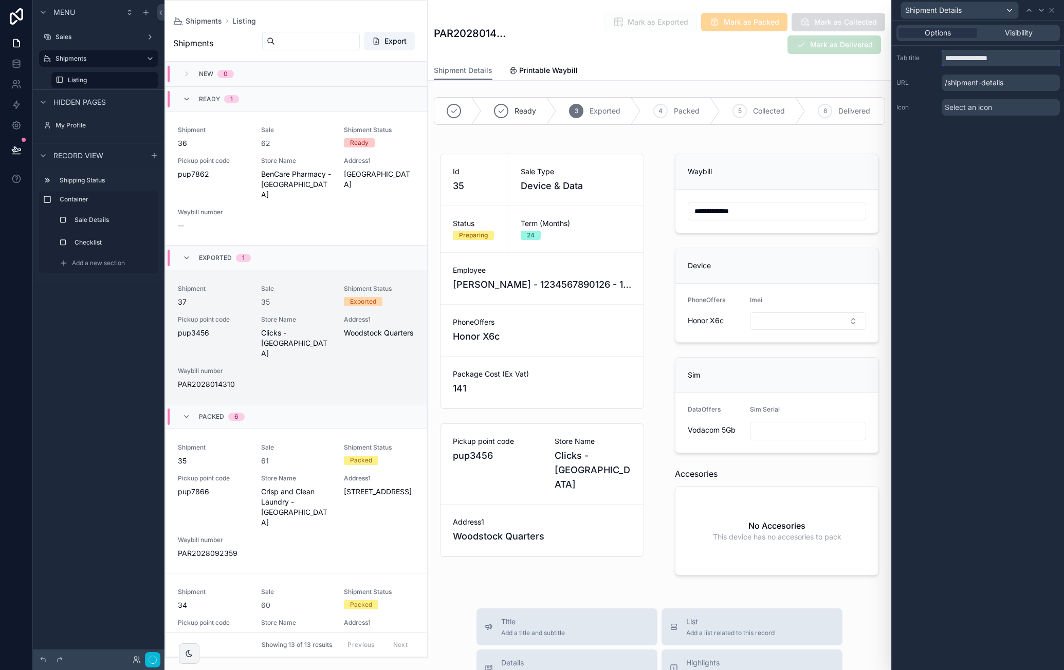
type input "**********"
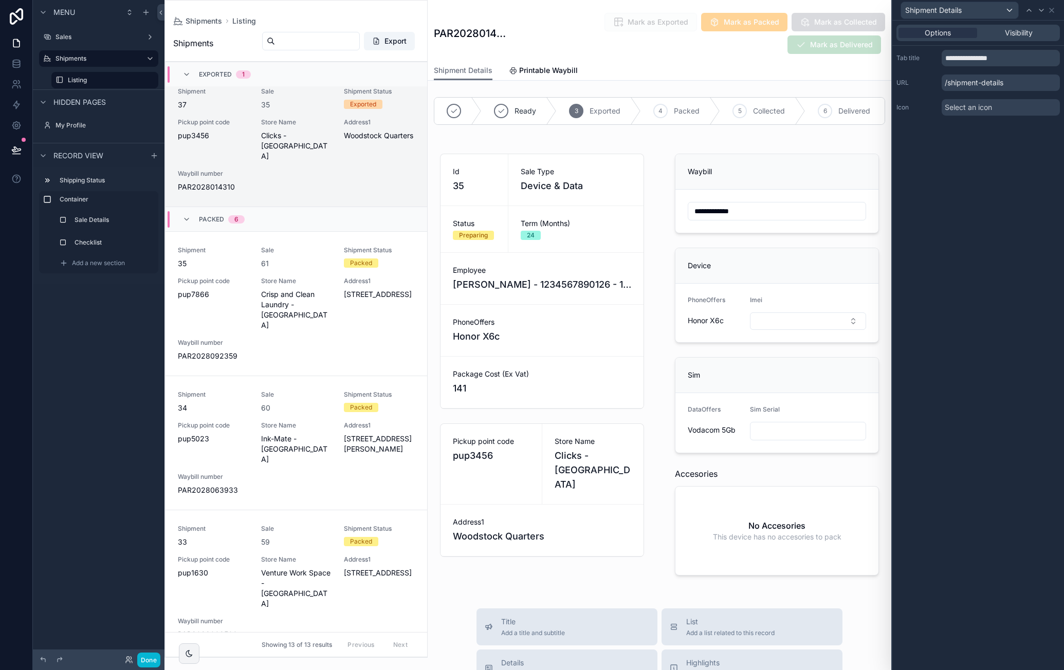
click at [981, 105] on span "Select an icon" at bounding box center [968, 107] width 47 height 10
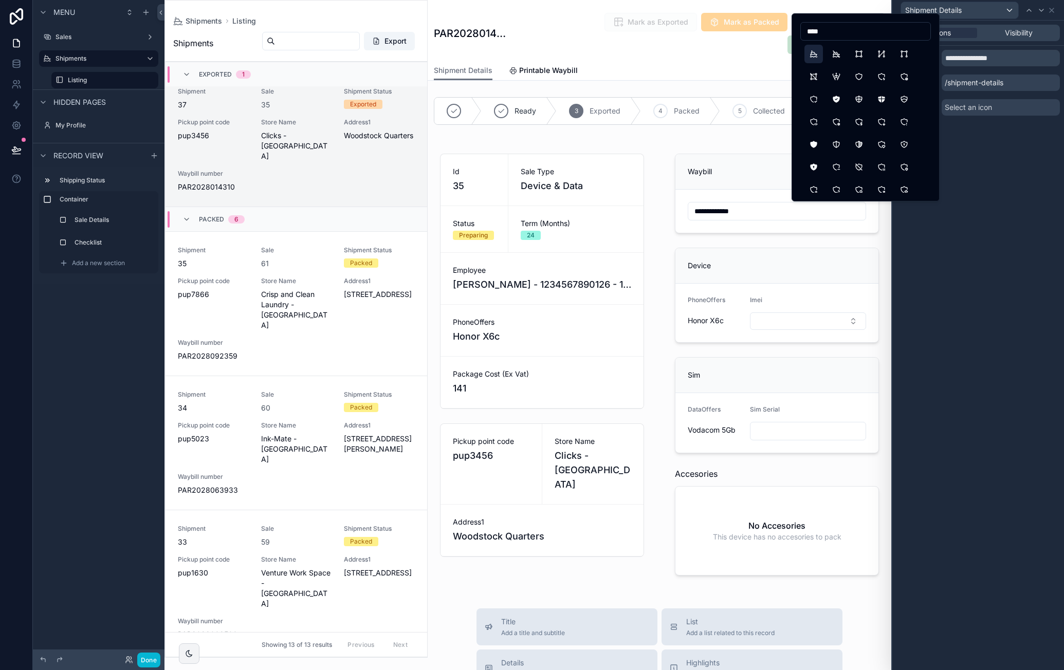
type input "****"
click at [816, 54] on button "Ship" at bounding box center [813, 54] width 19 height 19
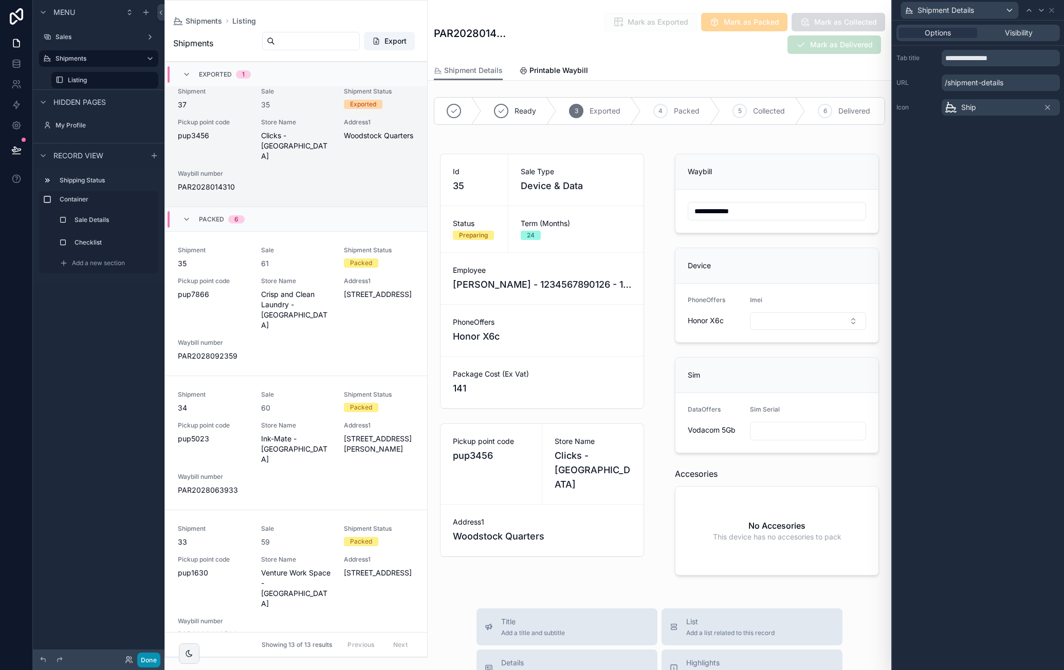
click at [157, 655] on button "Done" at bounding box center [148, 660] width 23 height 15
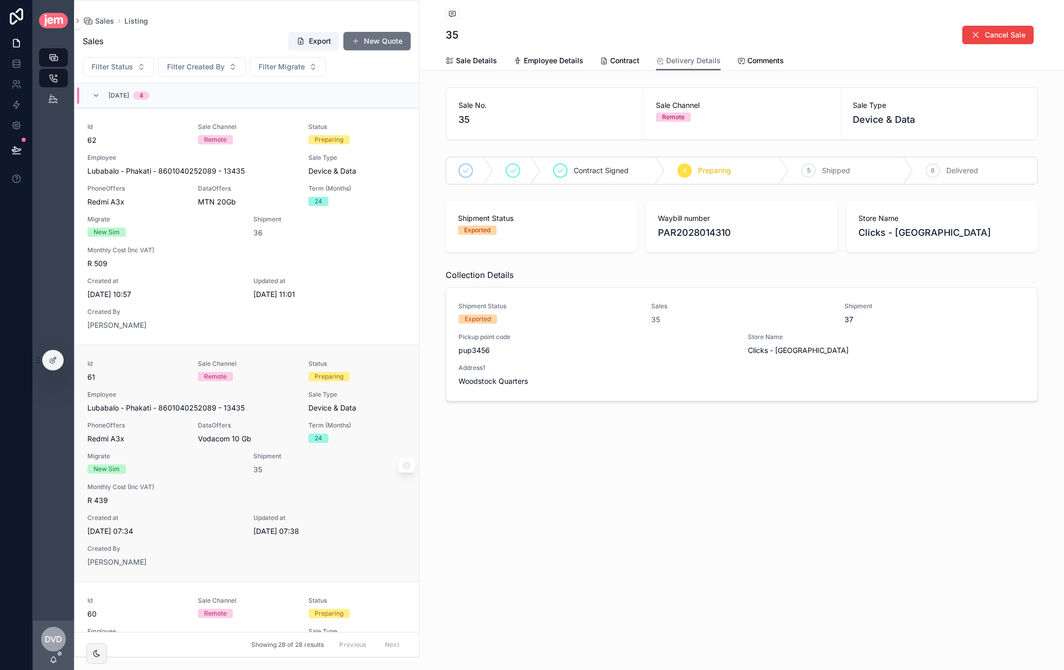
click at [382, 404] on span "Device & Data" at bounding box center [357, 408] width 98 height 10
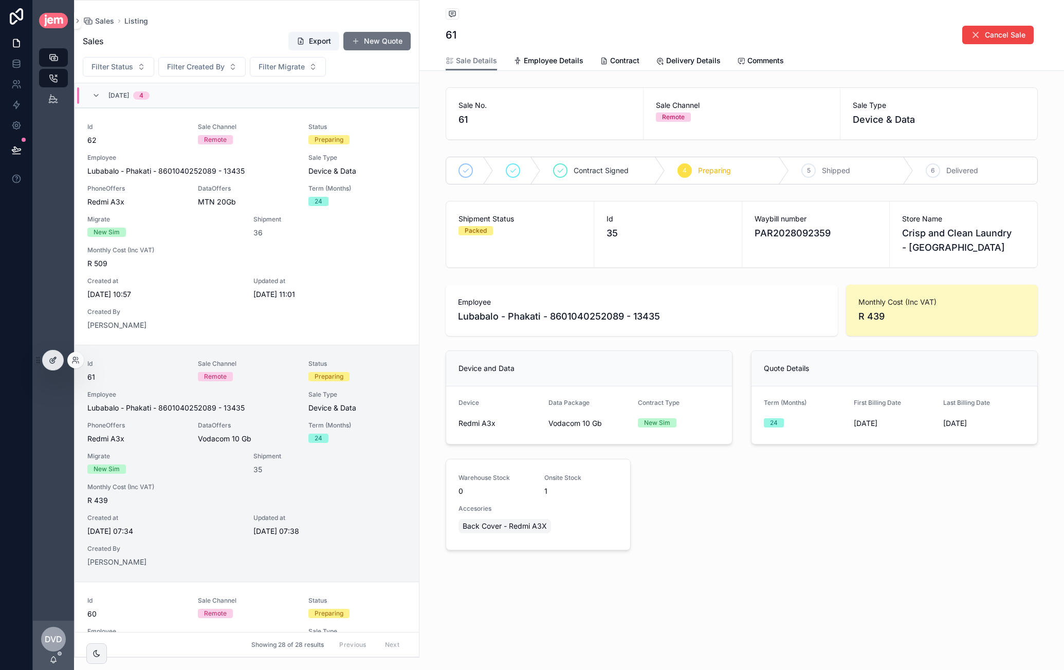
click at [60, 358] on div at bounding box center [53, 361] width 21 height 20
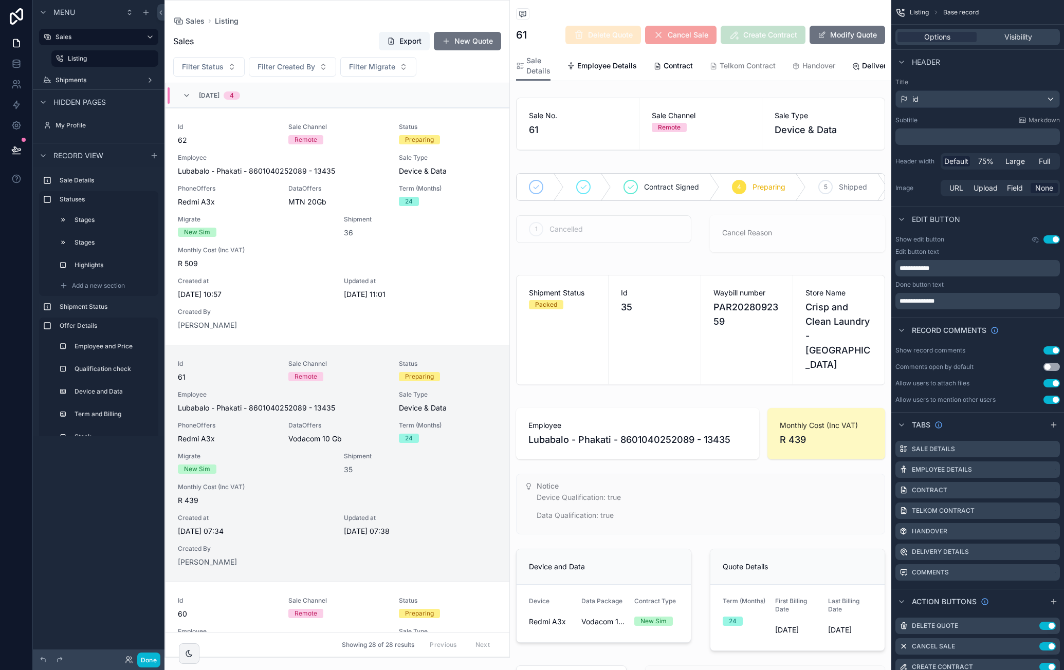
scroll to position [262, 0]
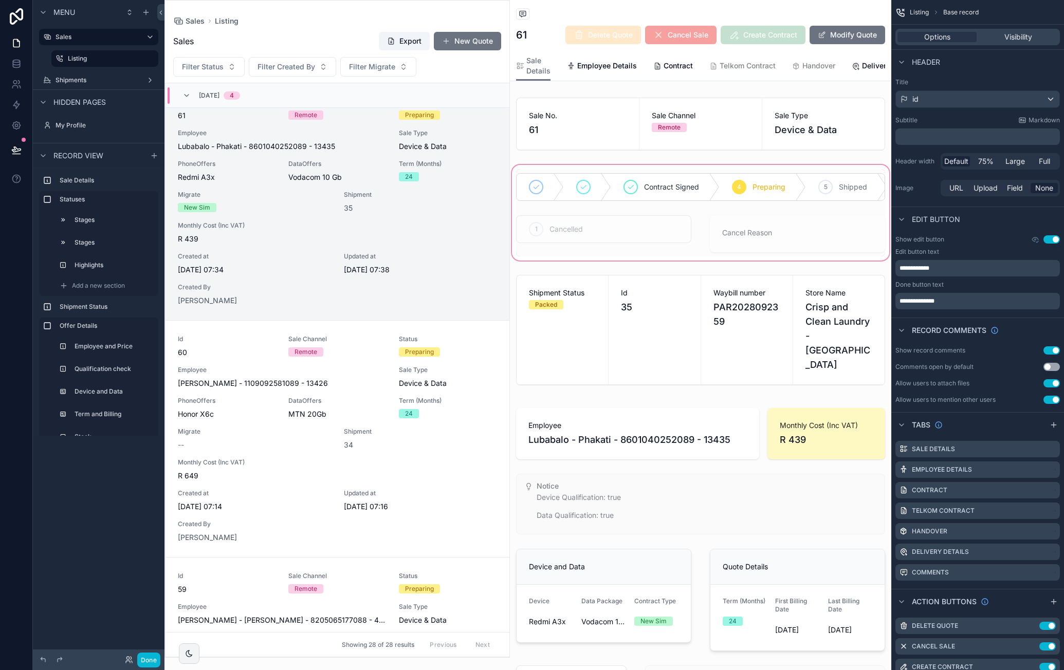
click at [555, 209] on div "scrollable content" at bounding box center [700, 213] width 381 height 100
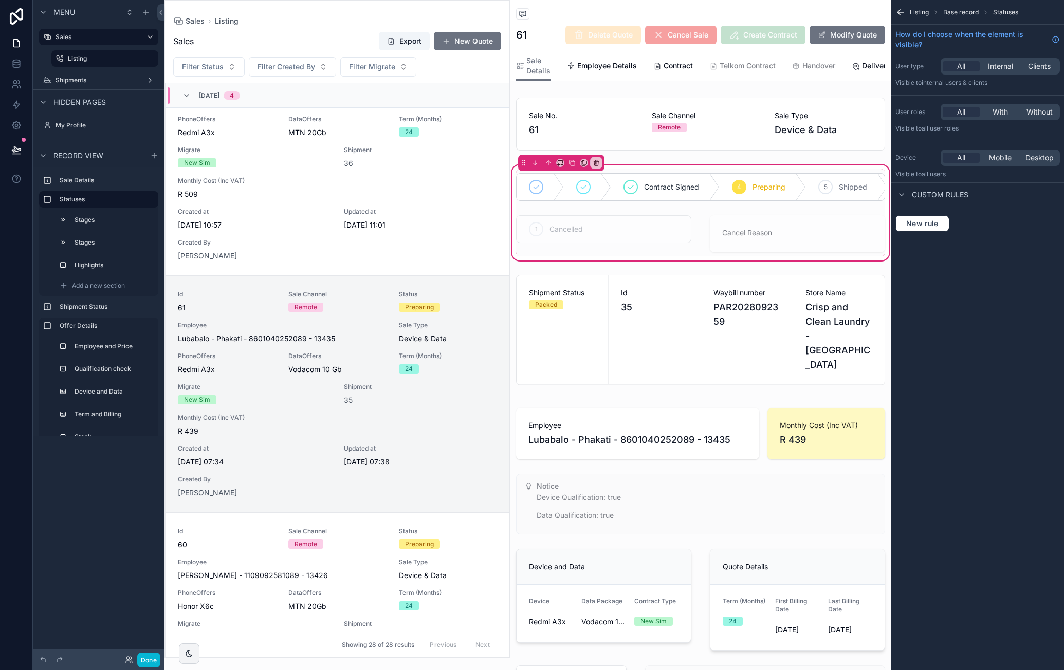
scroll to position [0, 0]
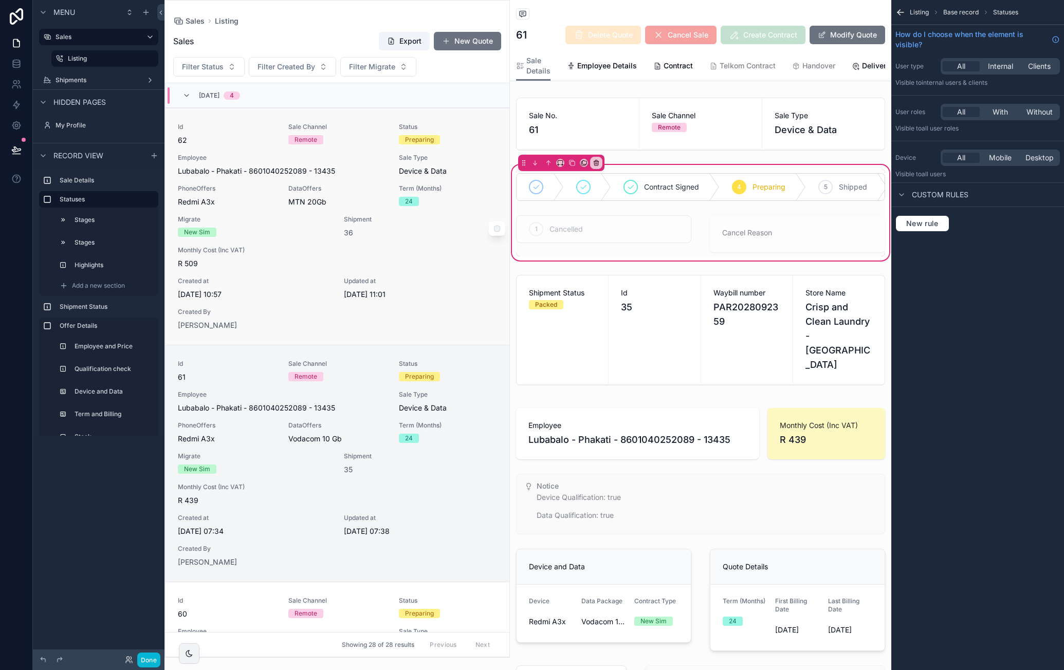
click at [362, 130] on span "Sale Channel" at bounding box center [337, 127] width 98 height 8
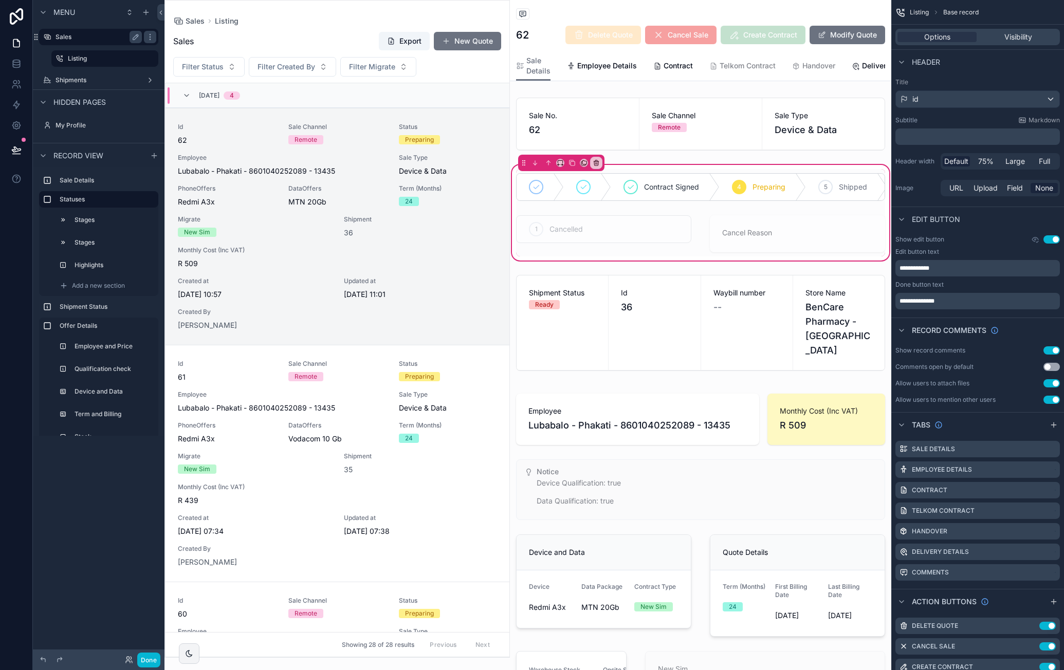
click at [95, 39] on label "Sales" at bounding box center [97, 37] width 82 height 8
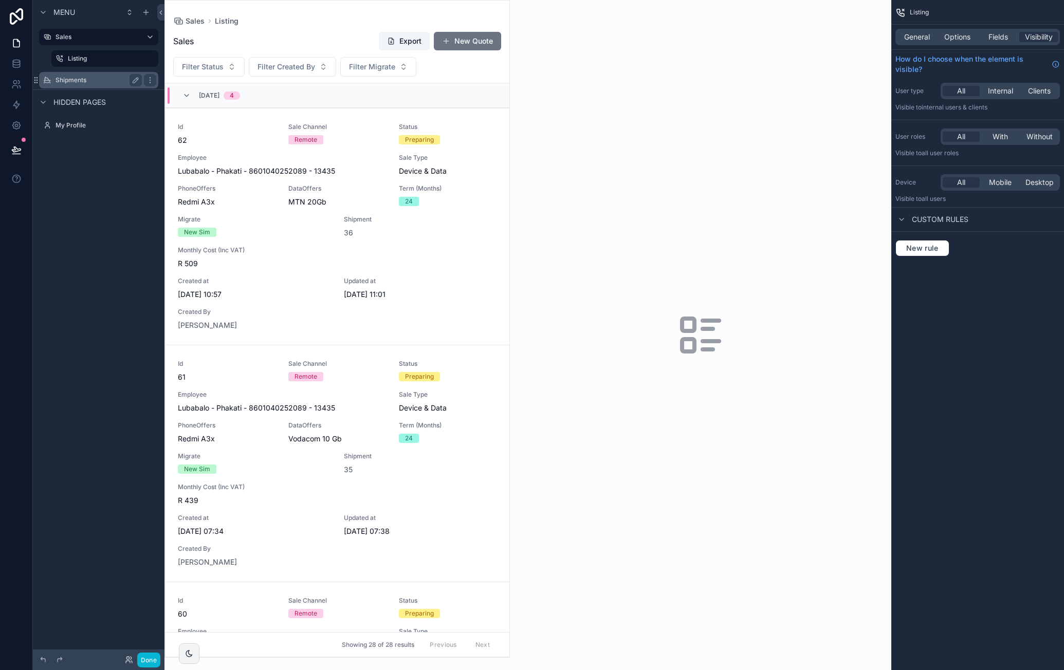
click at [82, 77] on label "Shipments" at bounding box center [97, 80] width 82 height 8
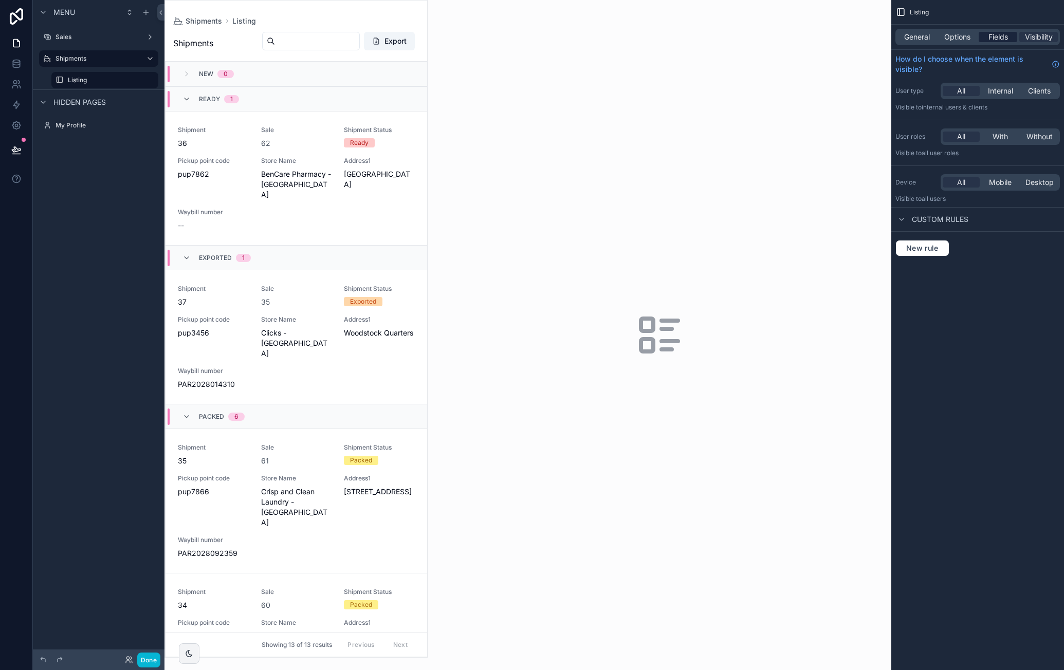
click at [988, 34] on span "Fields" at bounding box center [998, 37] width 20 height 10
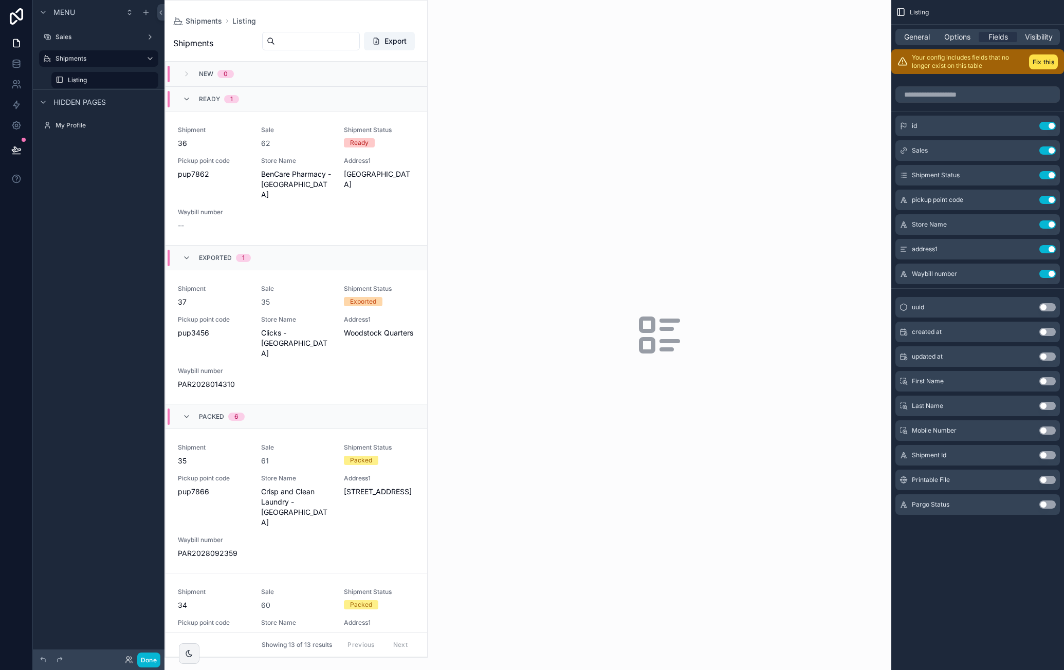
click at [1043, 505] on button "Use setting" at bounding box center [1047, 505] width 16 height 8
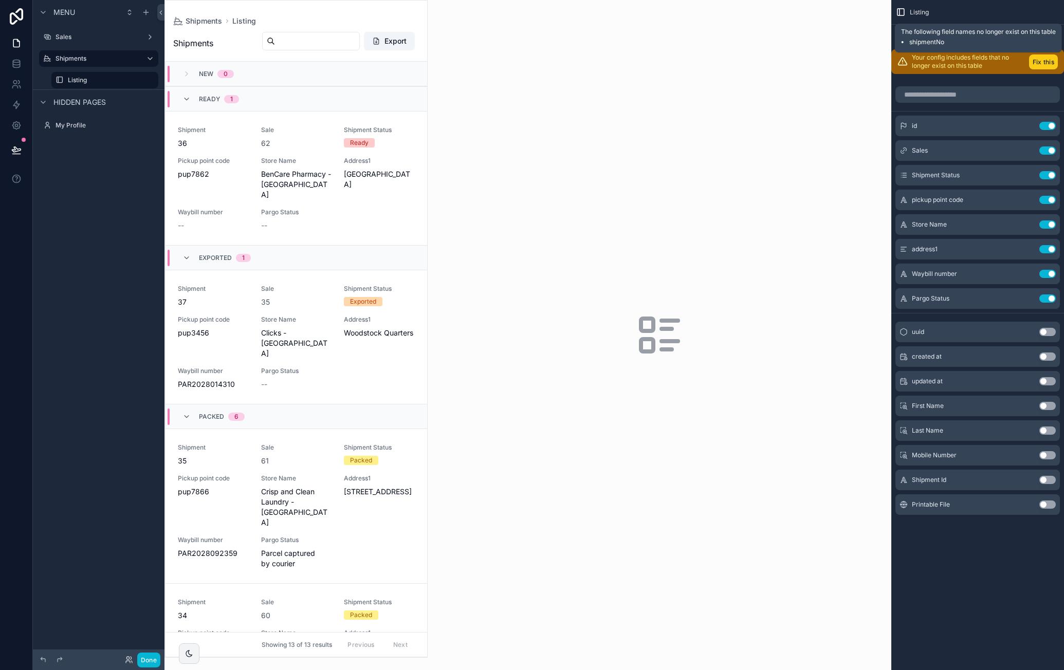
click at [1048, 61] on button "Fix this" at bounding box center [1043, 61] width 29 height 15
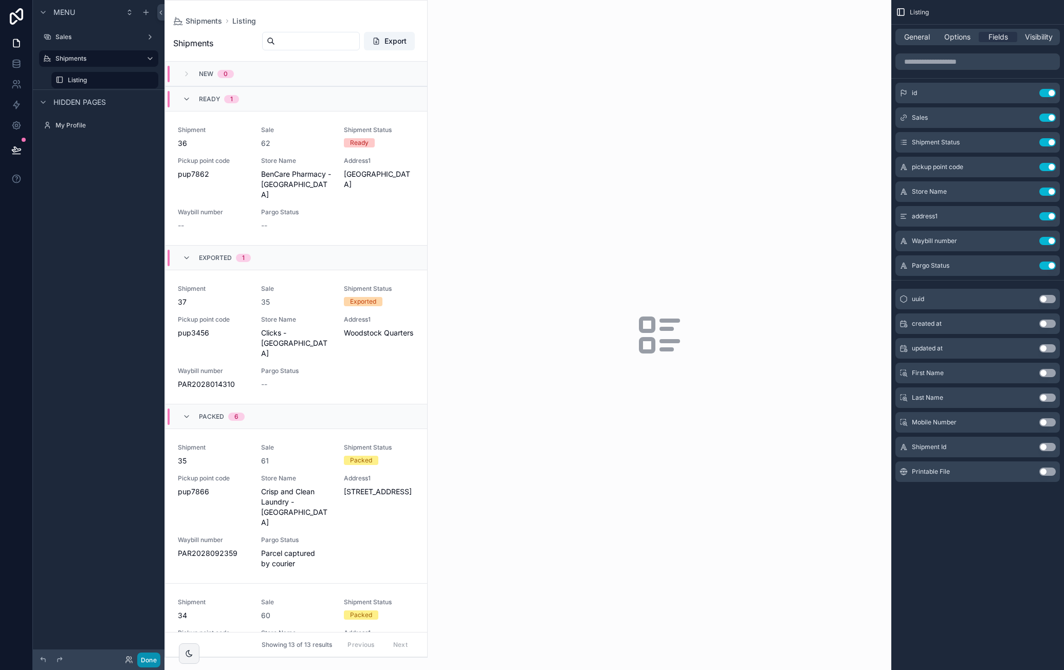
click at [148, 654] on button "Done" at bounding box center [148, 660] width 23 height 15
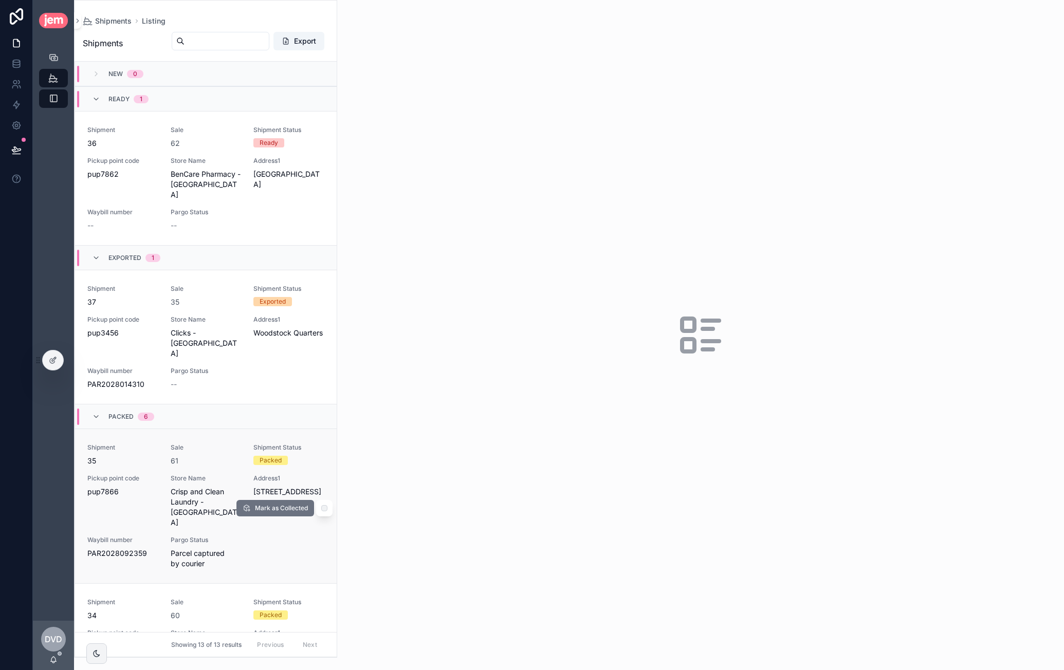
click at [202, 487] on span "Crisp and Clean Laundry - [GEOGRAPHIC_DATA]" at bounding box center [206, 507] width 71 height 41
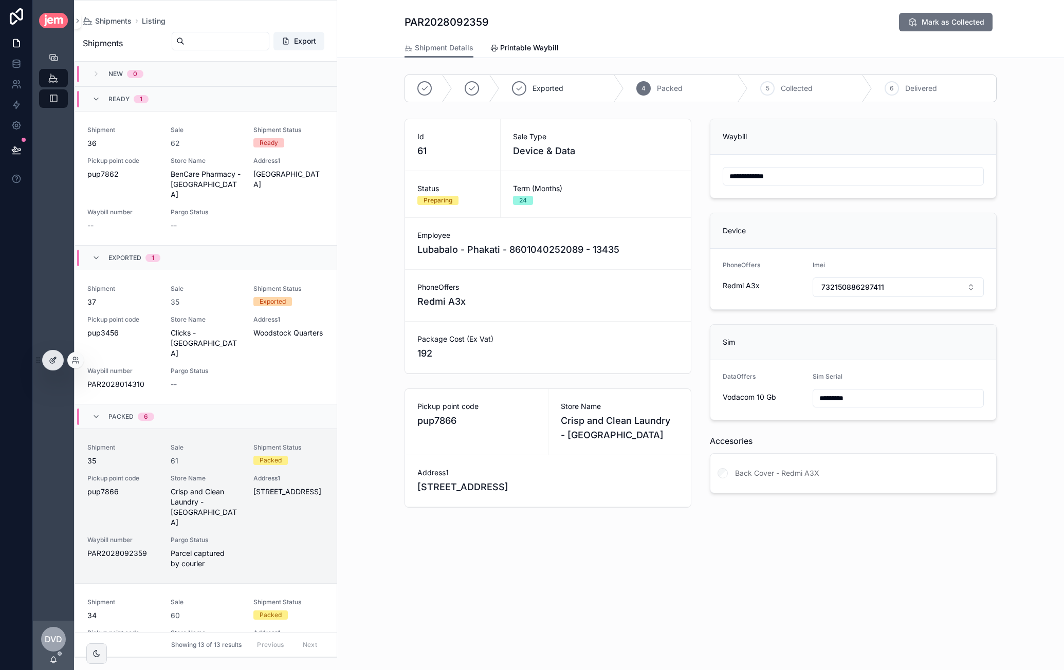
click at [57, 359] on div at bounding box center [53, 361] width 21 height 20
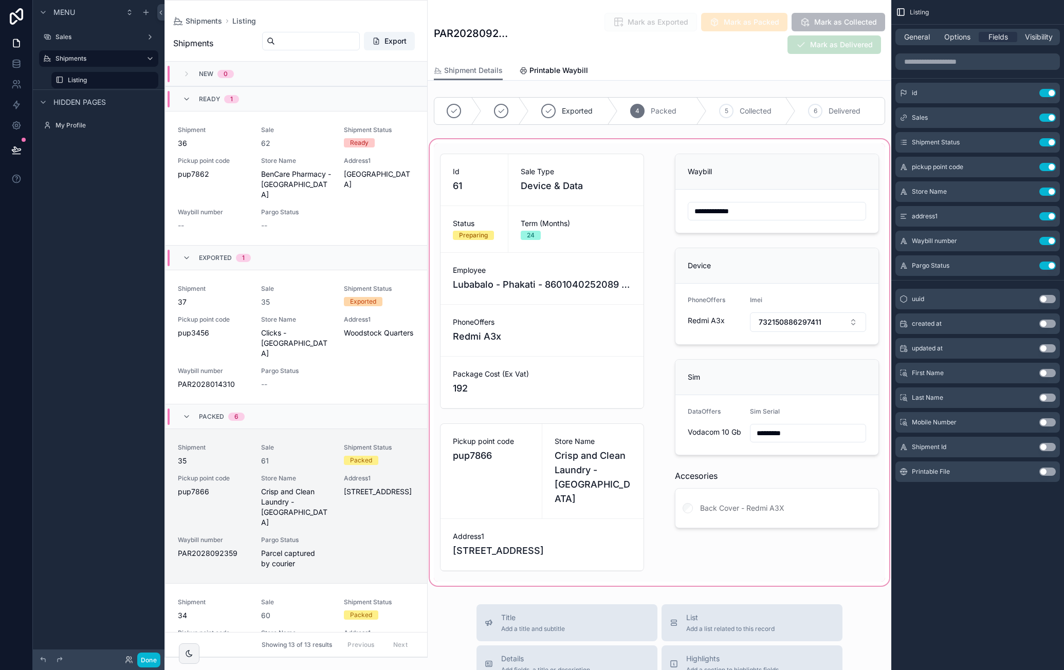
scroll to position [346, 0]
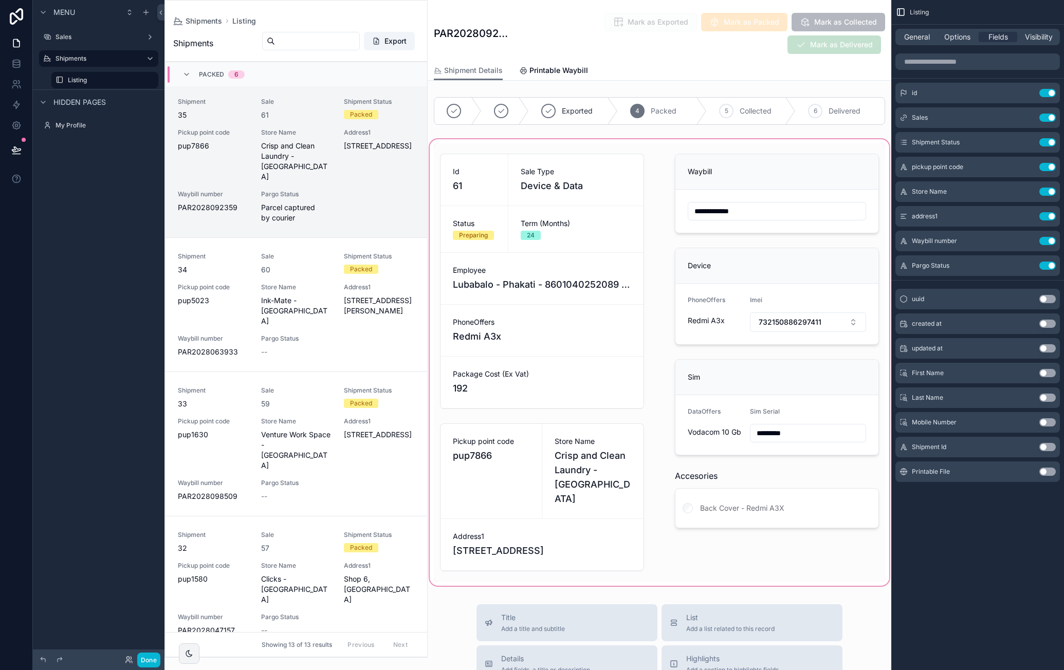
click at [602, 440] on div "scrollable content" at bounding box center [660, 362] width 464 height 451
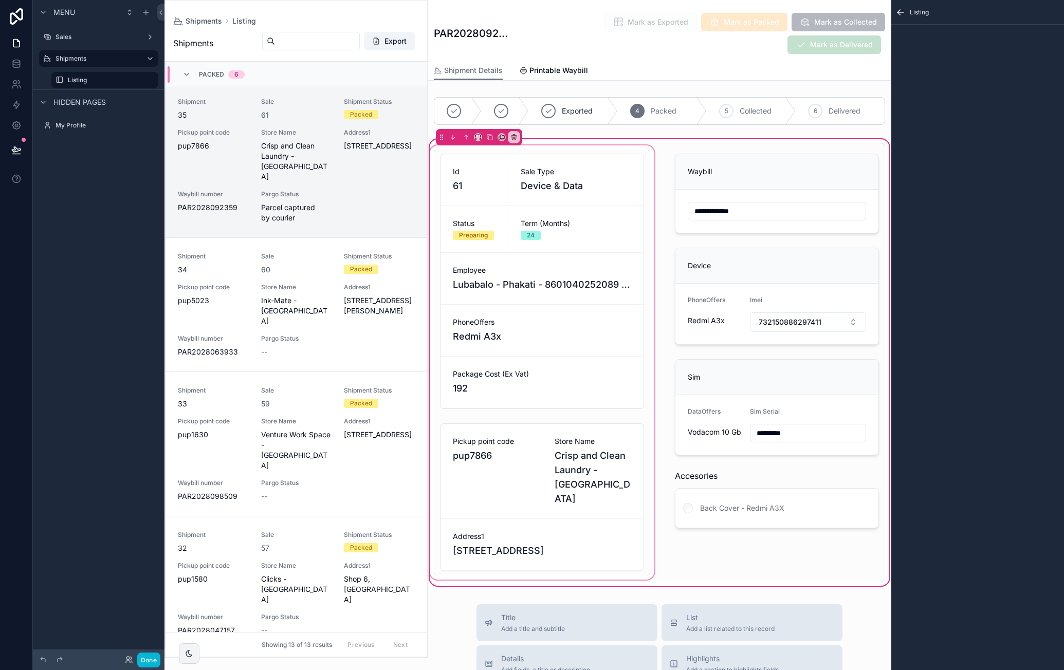
click at [602, 445] on div "scrollable content" at bounding box center [542, 362] width 229 height 438
click at [620, 439] on div "scrollable content" at bounding box center [542, 362] width 229 height 438
click at [598, 436] on div "scrollable content" at bounding box center [542, 362] width 229 height 438
click at [614, 169] on div "scrollable content" at bounding box center [542, 362] width 229 height 438
click at [628, 154] on div "scrollable content" at bounding box center [542, 362] width 229 height 438
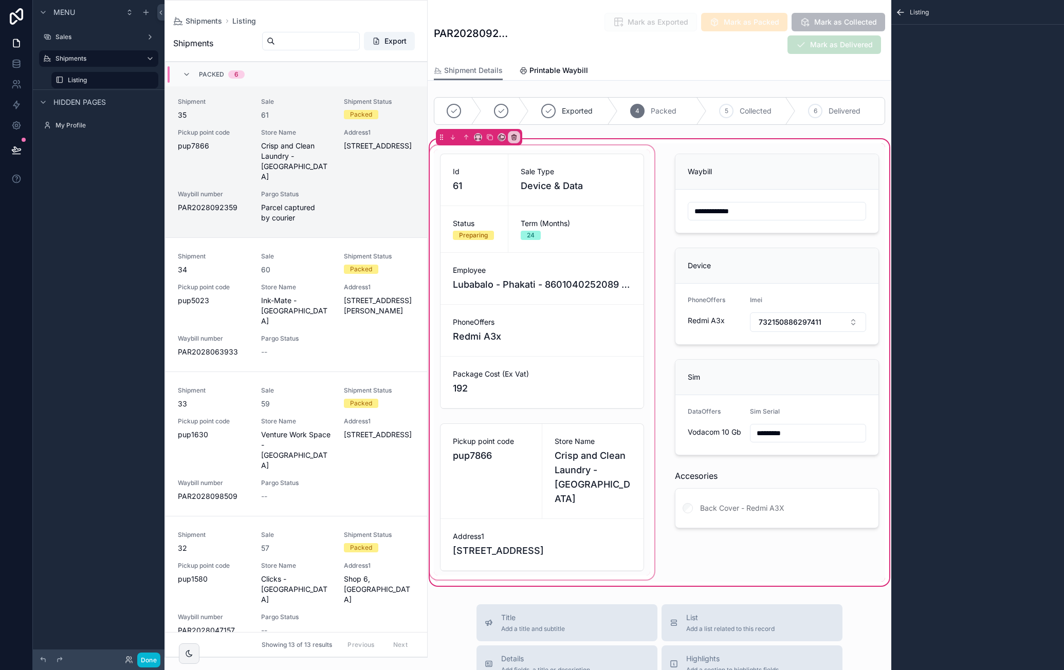
click at [565, 413] on div "scrollable content" at bounding box center [542, 362] width 229 height 438
click at [562, 385] on div "scrollable content" at bounding box center [542, 362] width 229 height 438
click at [542, 152] on div "scrollable content" at bounding box center [542, 362] width 229 height 438
click at [79, 79] on label "Listing" at bounding box center [103, 80] width 70 height 8
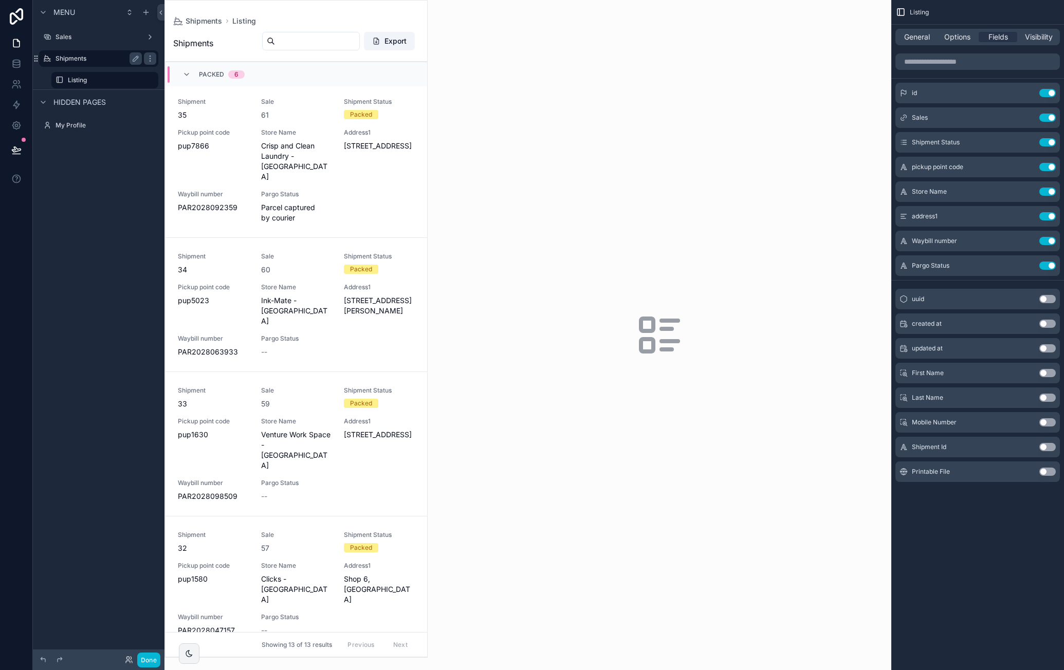
click at [85, 62] on label "Shipments" at bounding box center [97, 58] width 82 height 8
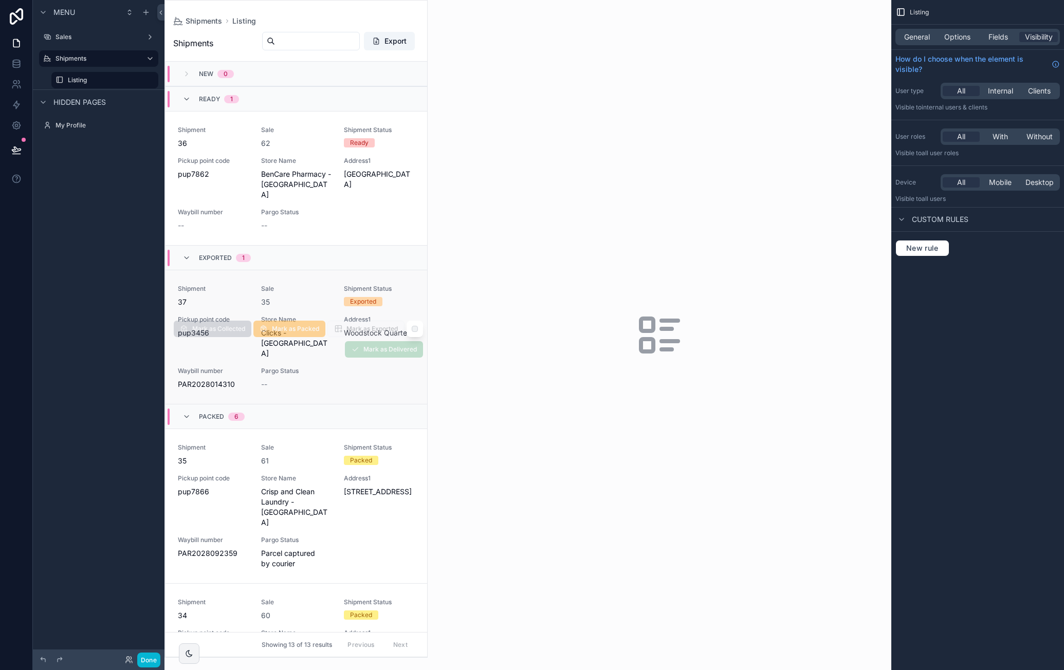
click at [352, 362] on div "Shipment 37 Sale 35 Shipment Status Exported Pickup point code pup3456 Store Na…" at bounding box center [296, 337] width 237 height 105
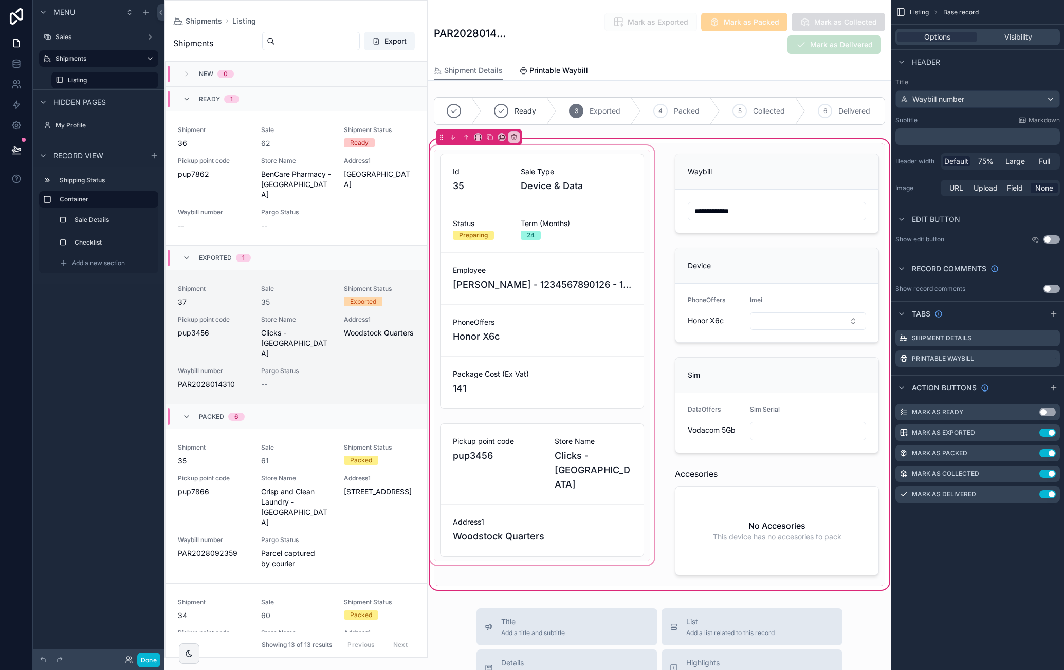
click at [607, 447] on div "scrollable content" at bounding box center [542, 364] width 229 height 443
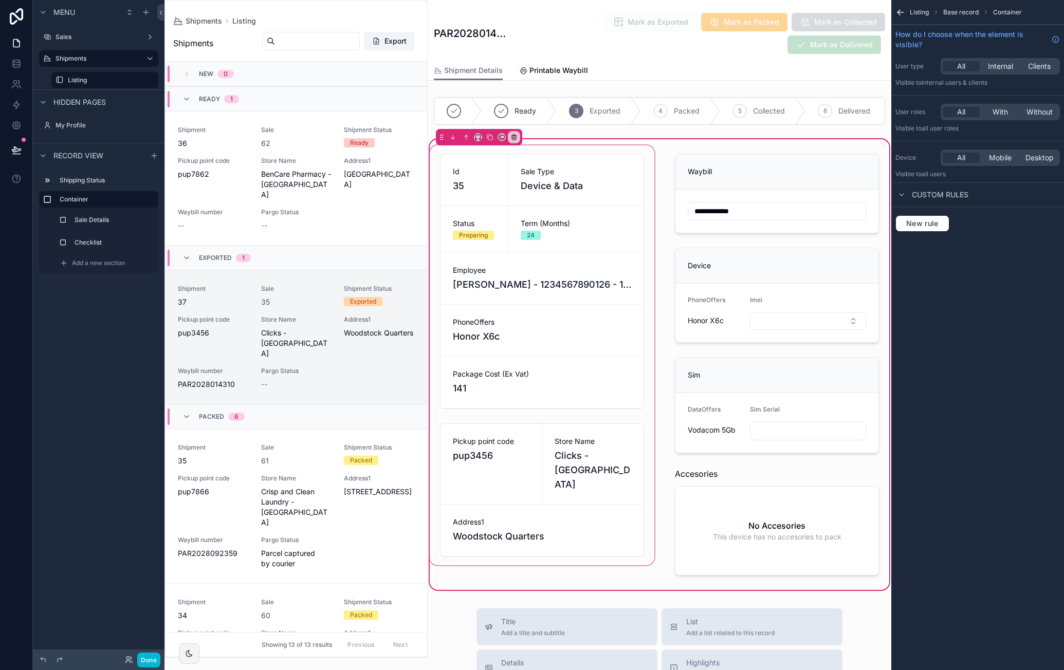
click at [592, 447] on div "scrollable content" at bounding box center [542, 364] width 229 height 443
click at [102, 224] on label "Sale Details" at bounding box center [112, 220] width 72 height 8
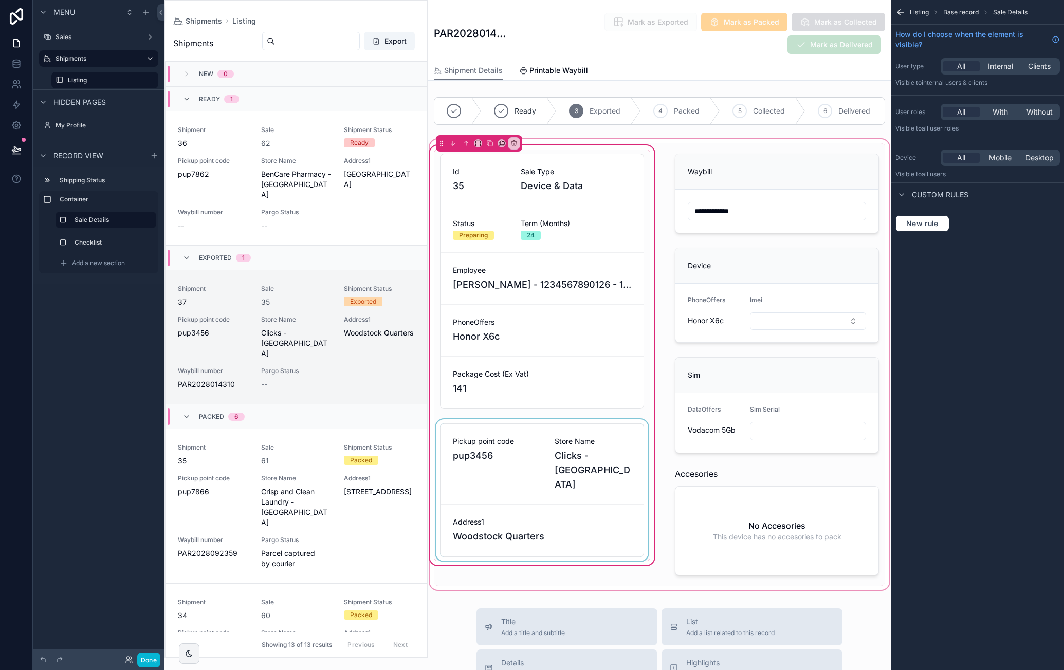
click at [627, 461] on div "scrollable content" at bounding box center [542, 490] width 216 height 142
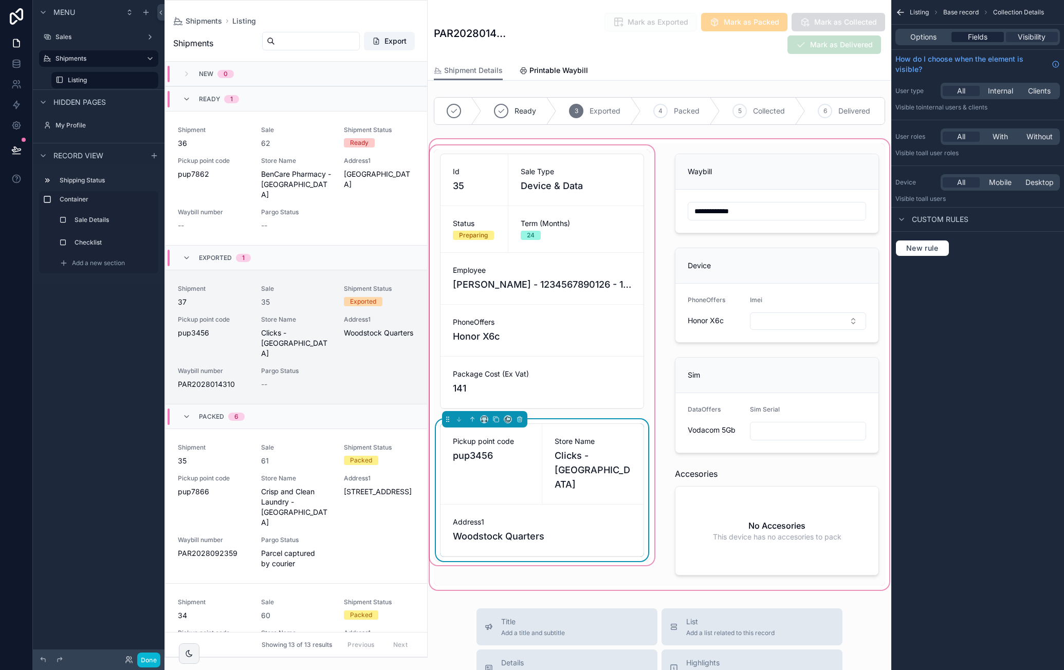
click at [986, 40] on span "Fields" at bounding box center [978, 37] width 20 height 10
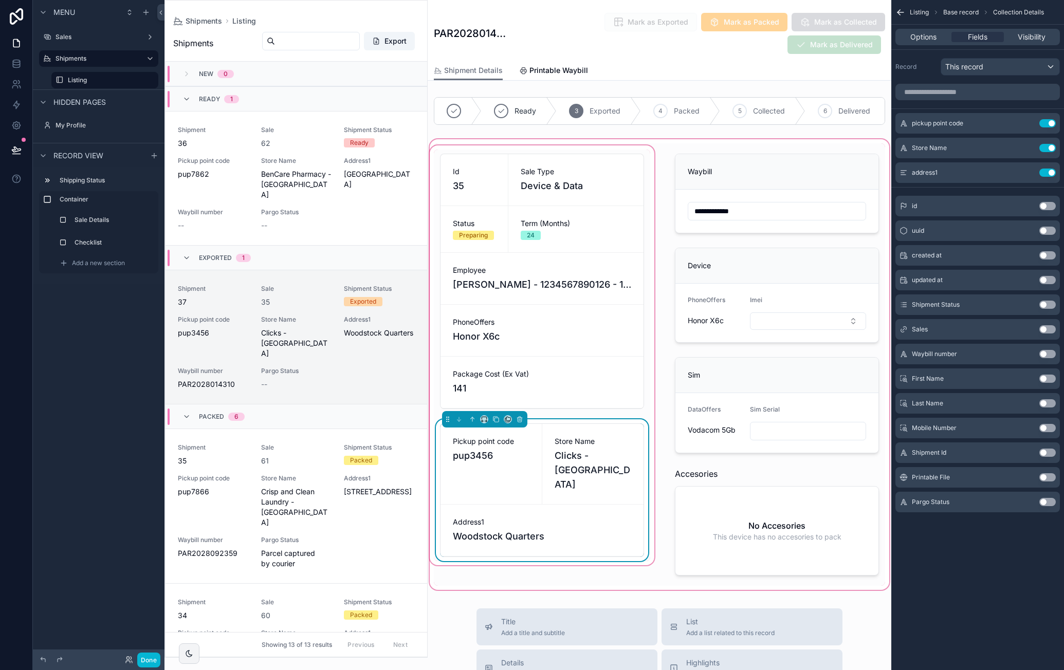
click at [1050, 500] on button "Use setting" at bounding box center [1047, 502] width 16 height 8
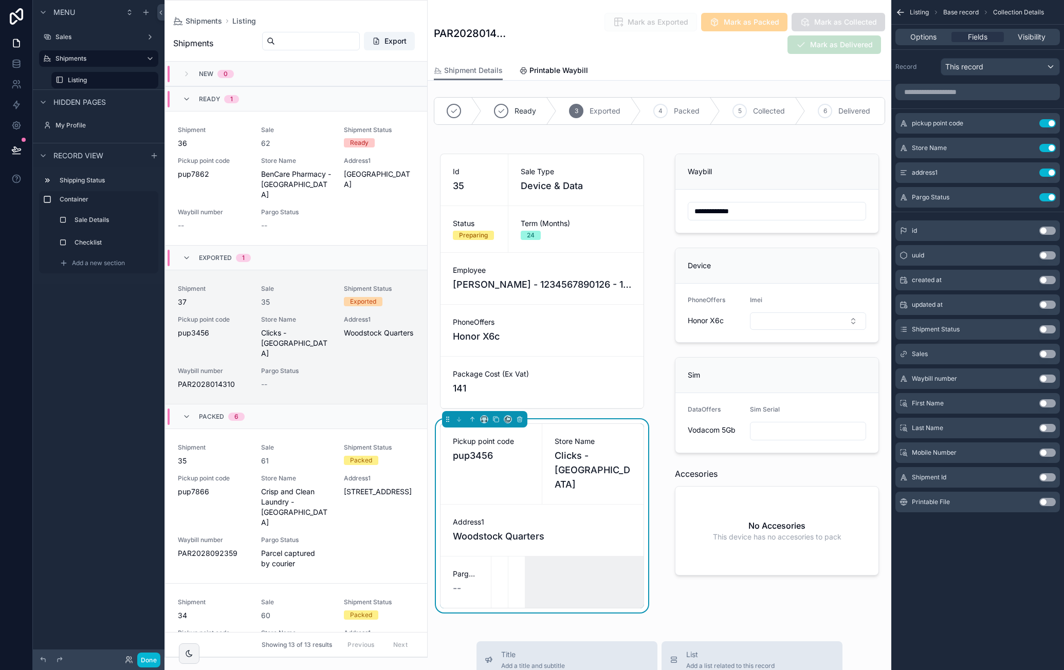
scroll to position [197, 0]
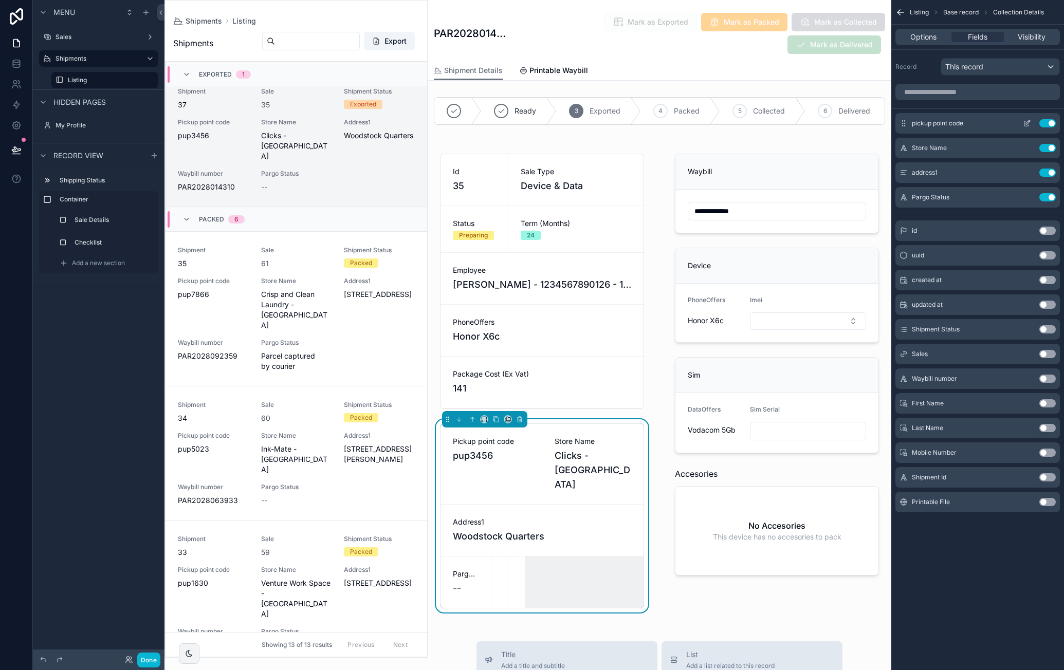
click at [1025, 120] on icon "scrollable content" at bounding box center [1027, 123] width 8 height 8
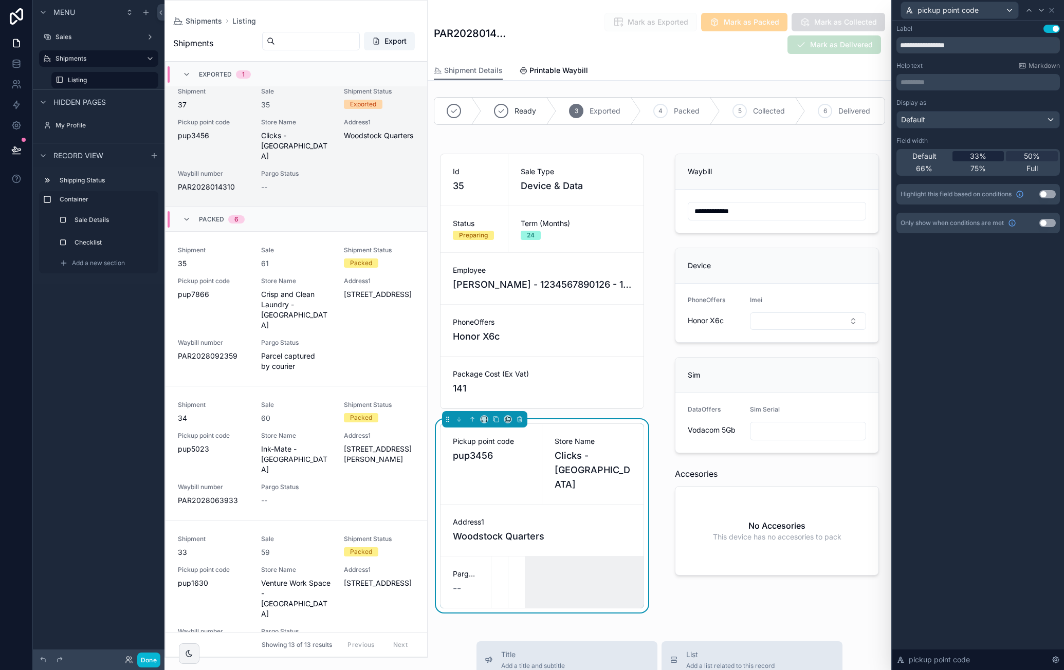
click at [983, 157] on span "33%" at bounding box center [978, 156] width 16 height 10
click at [926, 160] on span "Default" at bounding box center [924, 156] width 24 height 10
click at [1041, 156] on div "50%" at bounding box center [1032, 156] width 52 height 10
click at [1039, 170] on div "Full" at bounding box center [1032, 168] width 52 height 10
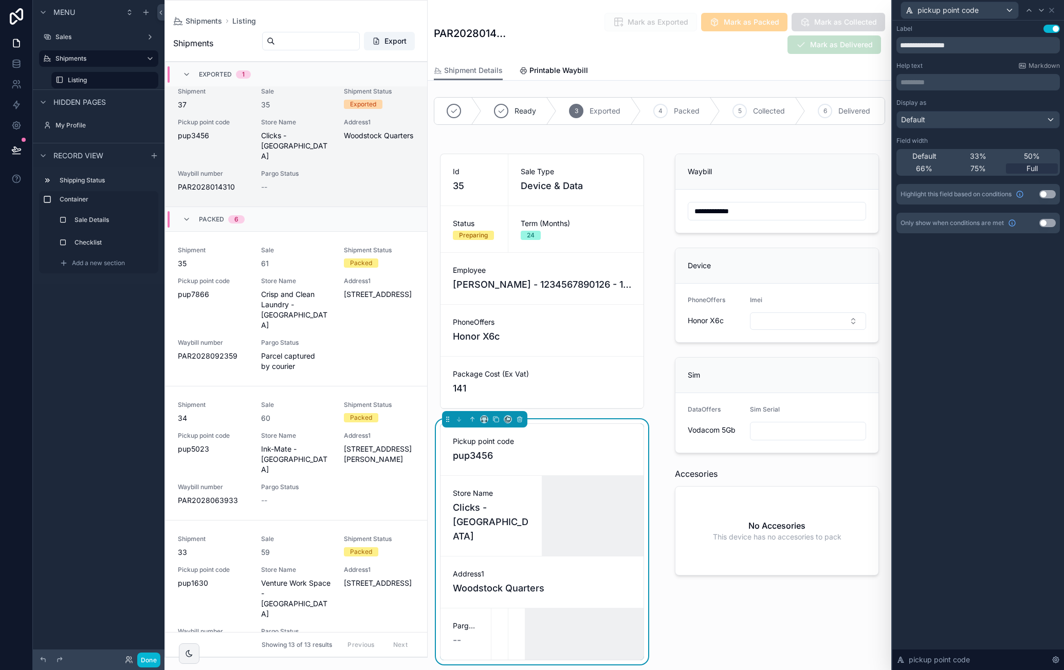
click at [1056, 13] on div "pickup point code" at bounding box center [977, 10] width 163 height 20
click at [1055, 13] on icon at bounding box center [1051, 10] width 8 height 8
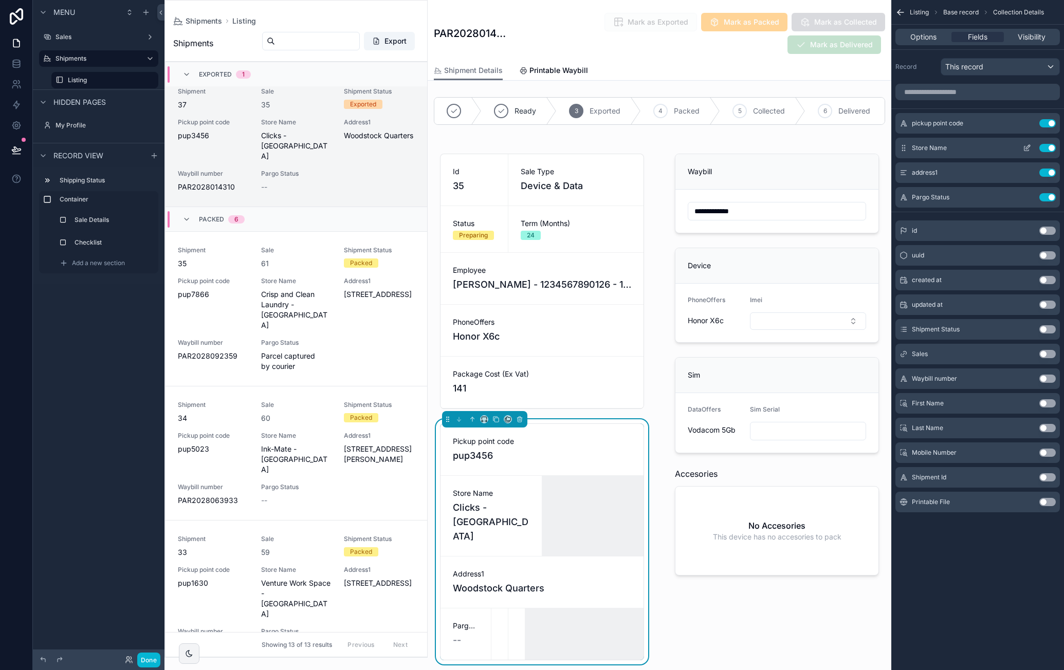
click at [1026, 148] on icon "scrollable content" at bounding box center [1027, 148] width 8 height 8
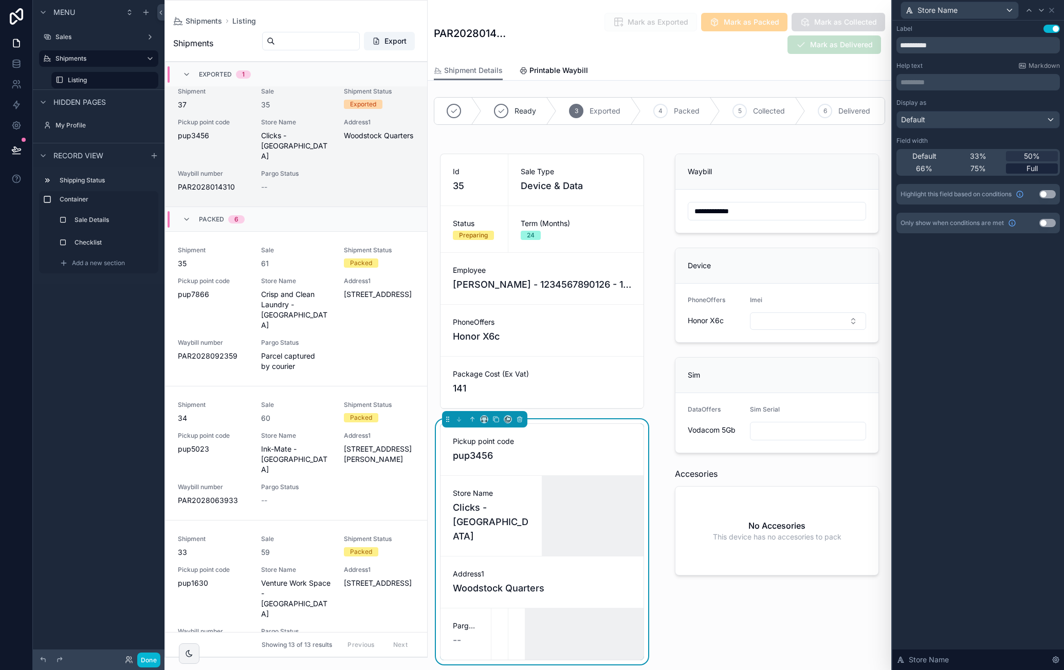
click at [1028, 164] on span "Full" at bounding box center [1031, 168] width 11 height 10
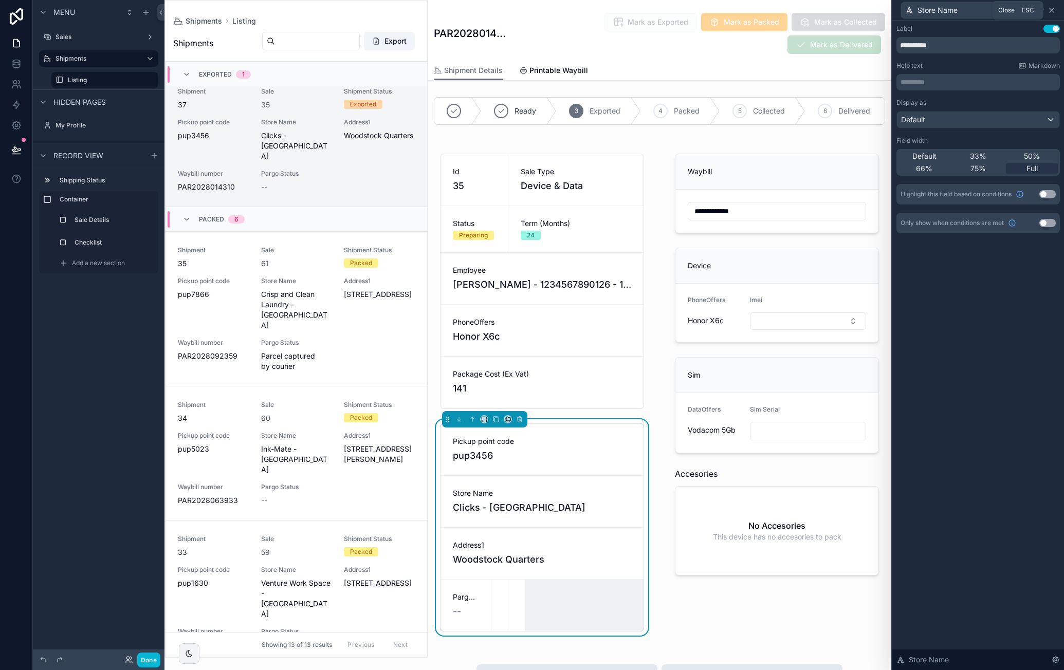
click at [1049, 10] on icon at bounding box center [1051, 10] width 8 height 8
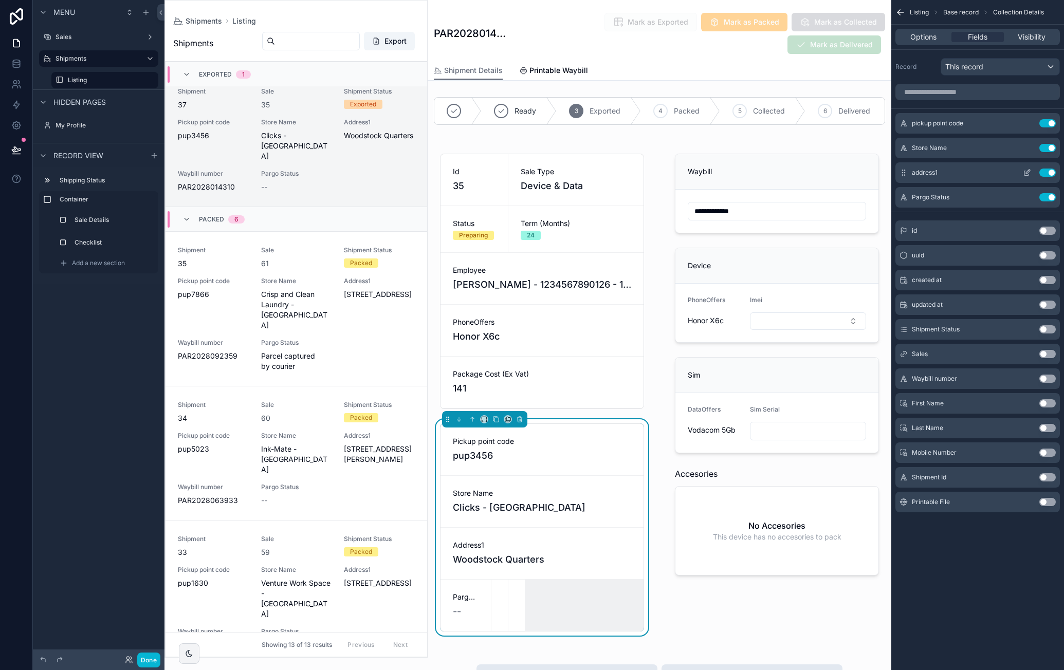
click at [1027, 172] on icon "scrollable content" at bounding box center [1028, 172] width 4 height 4
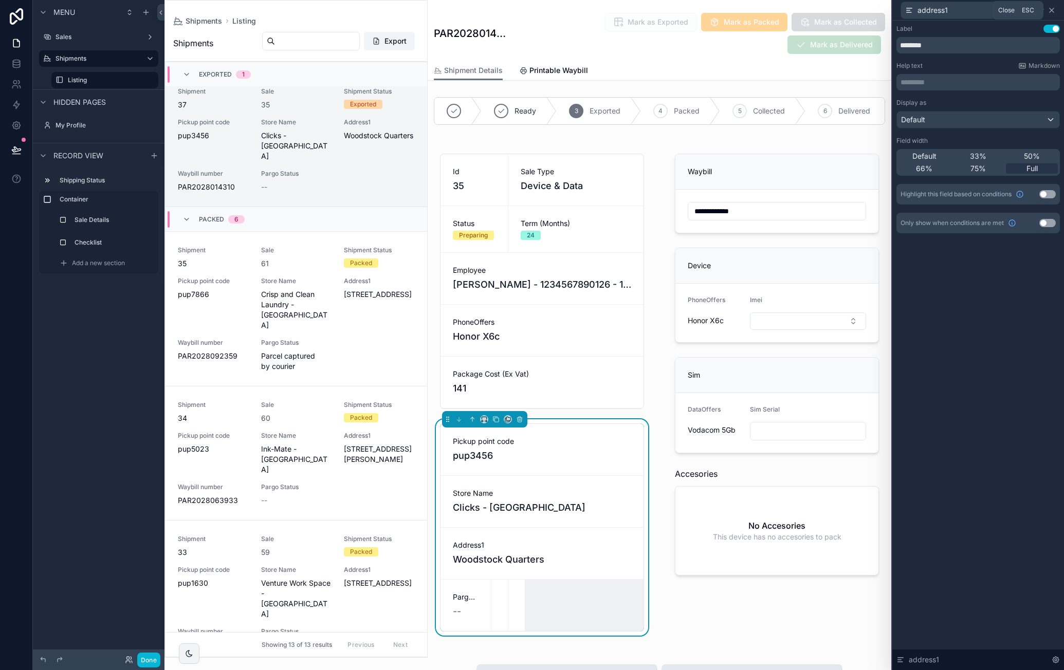
click at [1054, 11] on icon at bounding box center [1051, 10] width 8 height 8
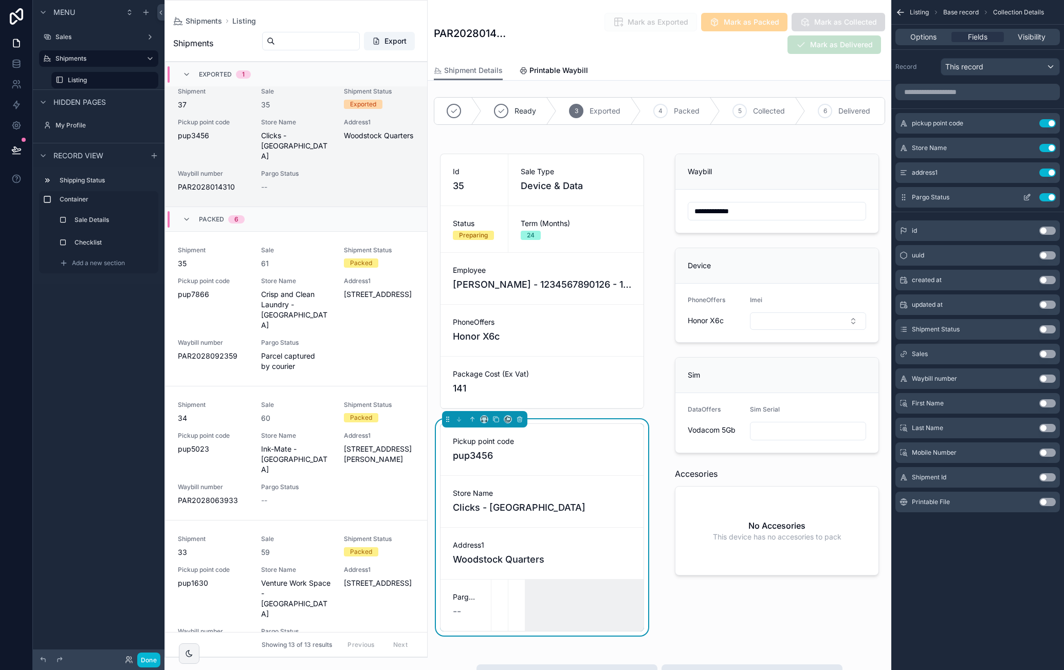
click at [1025, 198] on icon "scrollable content" at bounding box center [1027, 197] width 8 height 8
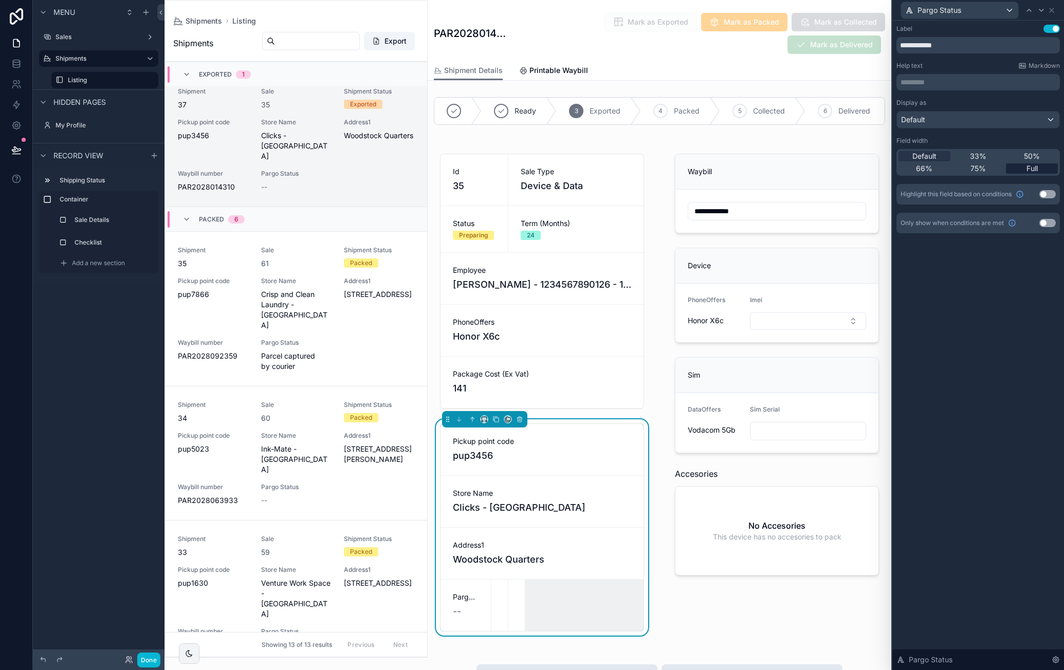
click at [1029, 168] on span "Full" at bounding box center [1031, 168] width 11 height 10
click at [147, 658] on button "Done" at bounding box center [148, 660] width 23 height 15
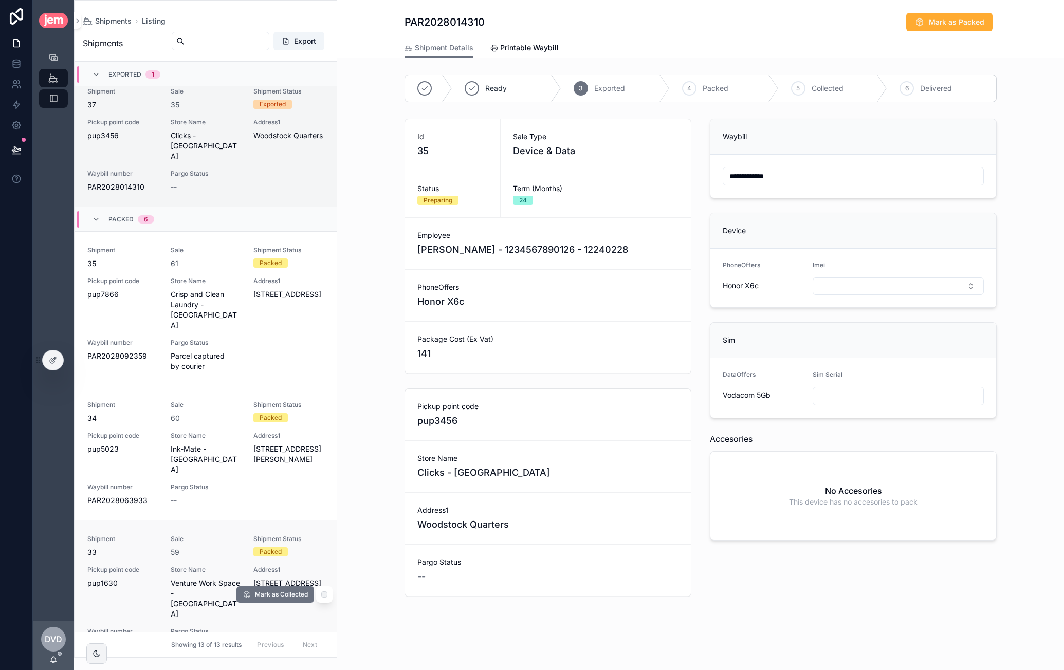
click at [240, 535] on div "Shipment 33 Sale 59 Shipment Status Packed Pickup point code pup1630 Store Name…" at bounding box center [205, 592] width 237 height 115
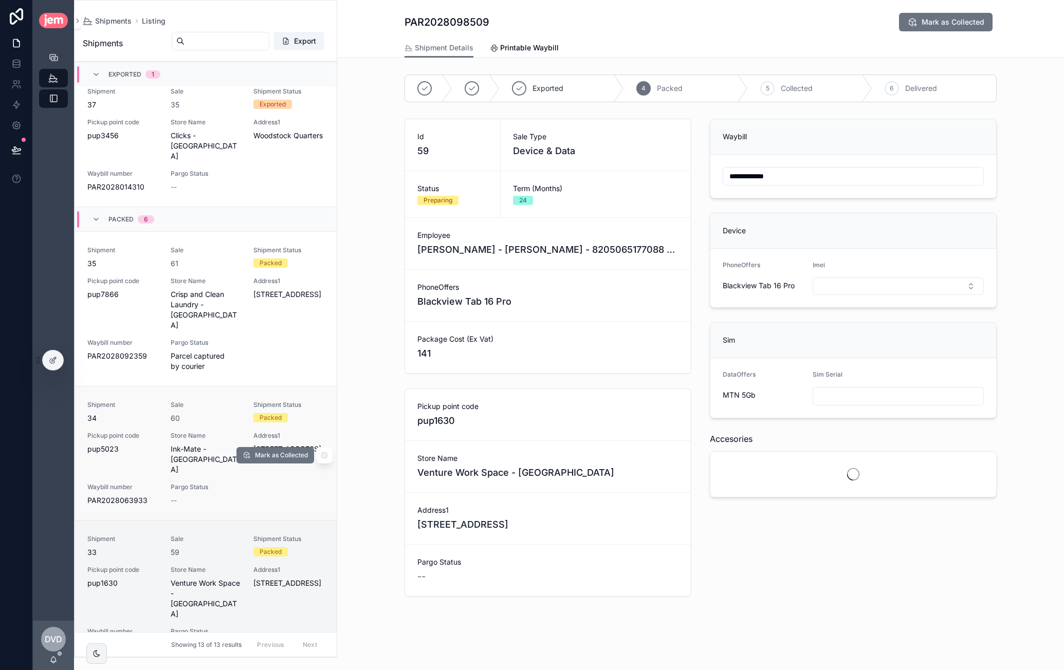
click at [217, 413] on div "60" at bounding box center [206, 418] width 71 height 10
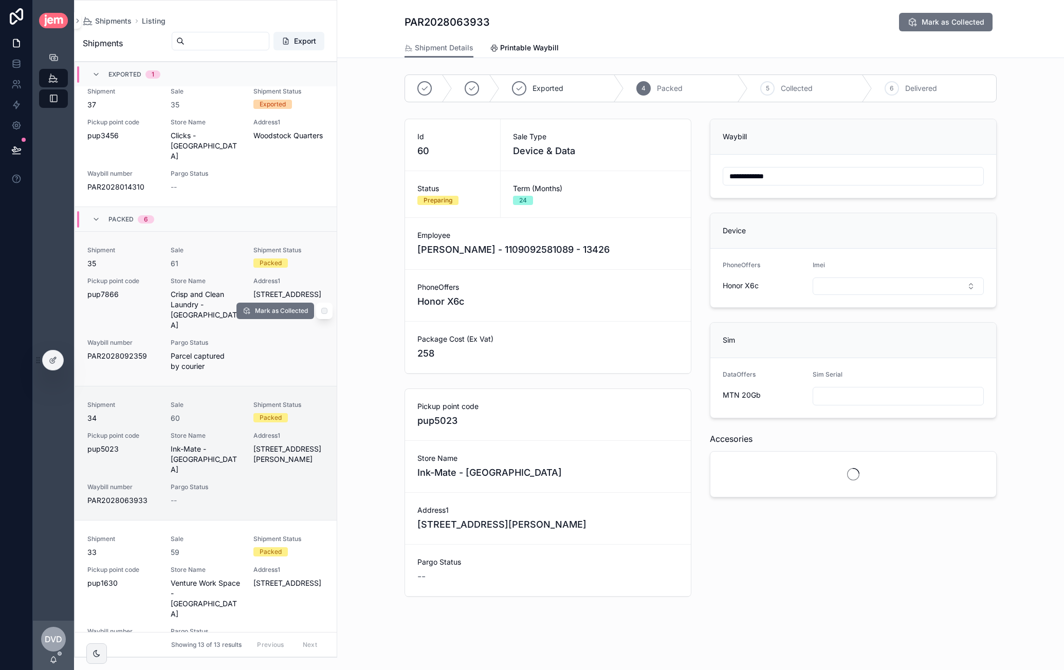
click at [237, 317] on div "Shipment 35 Sale 61 Shipment Status Packed Pickup point code pup7866 Store Name…" at bounding box center [205, 308] width 237 height 125
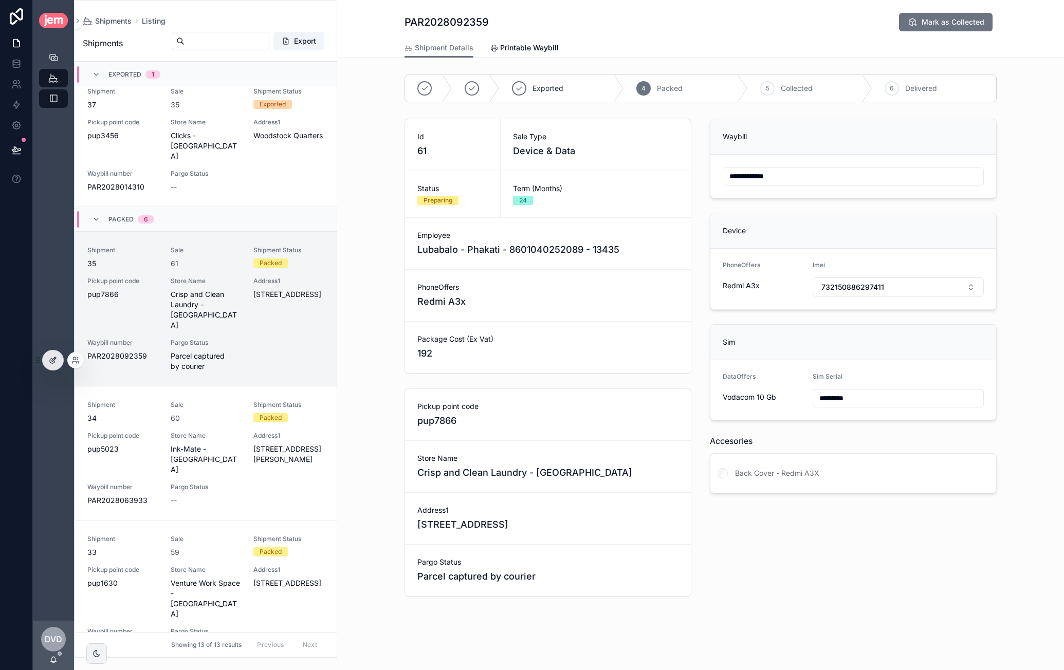
click at [45, 358] on div at bounding box center [53, 361] width 21 height 20
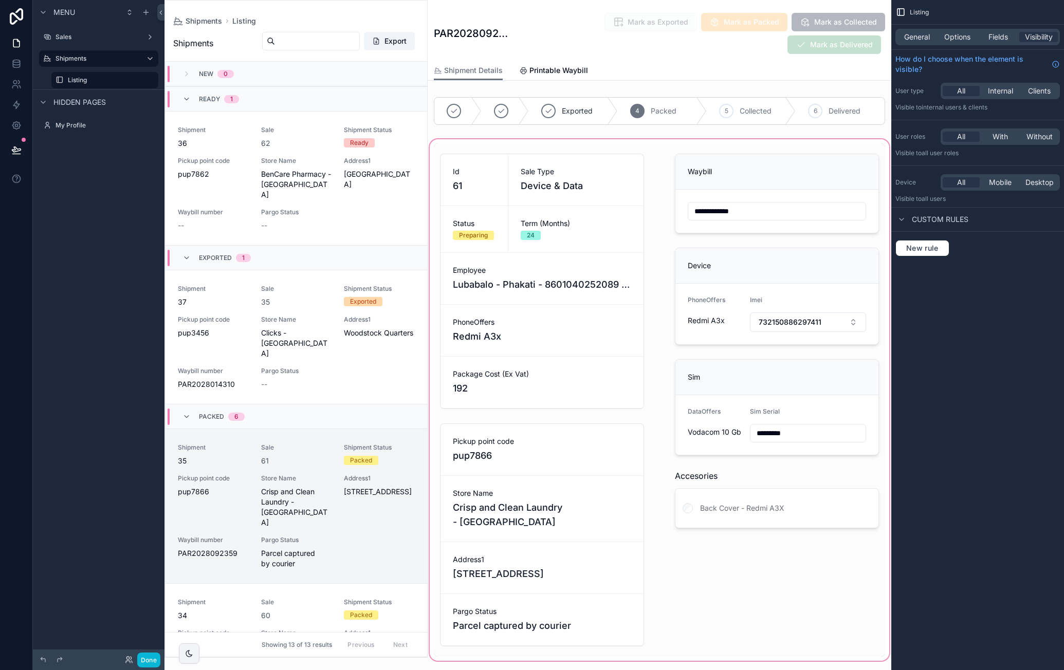
scroll to position [346, 0]
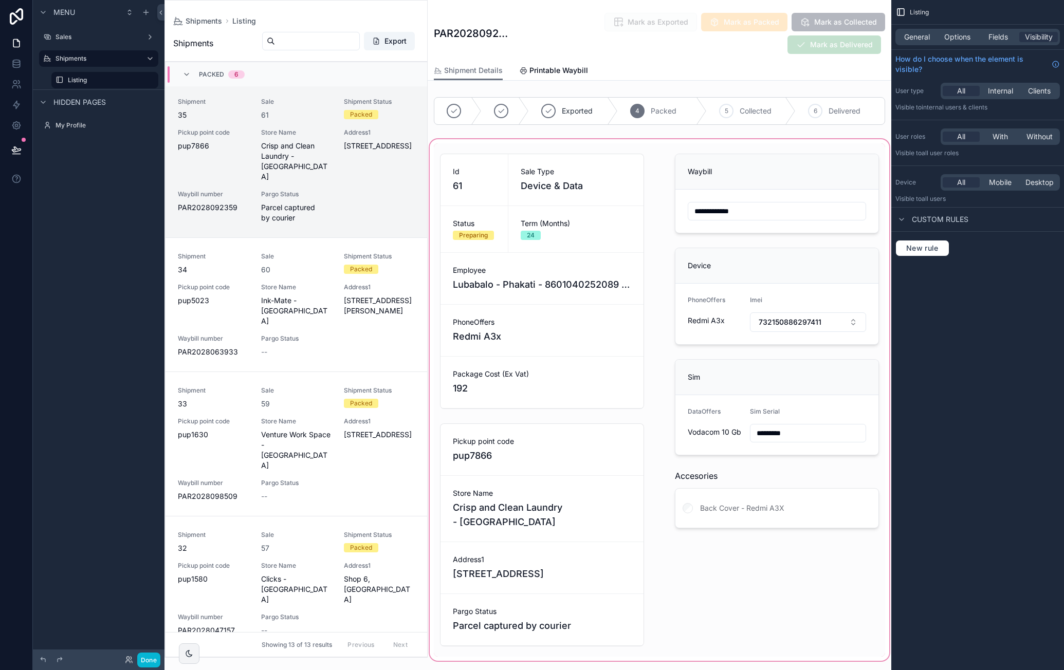
click at [820, 169] on div "scrollable content" at bounding box center [660, 400] width 464 height 526
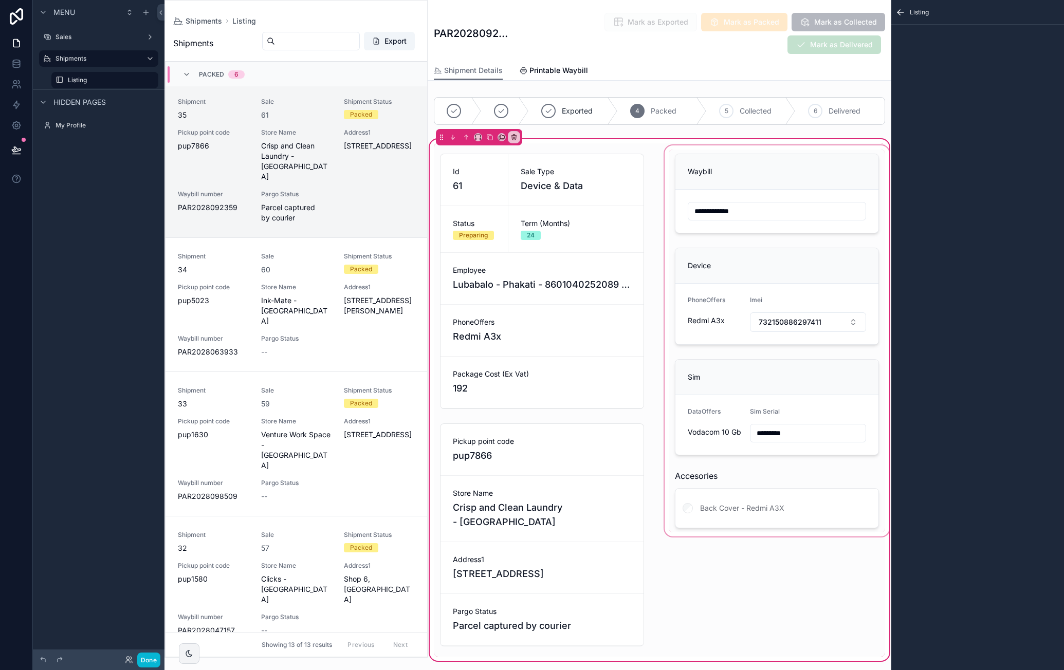
click at [818, 173] on div "scrollable content" at bounding box center [776, 399] width 229 height 513
click at [799, 153] on div "scrollable content" at bounding box center [776, 399] width 229 height 513
click at [70, 82] on label "Listing" at bounding box center [103, 80] width 70 height 8
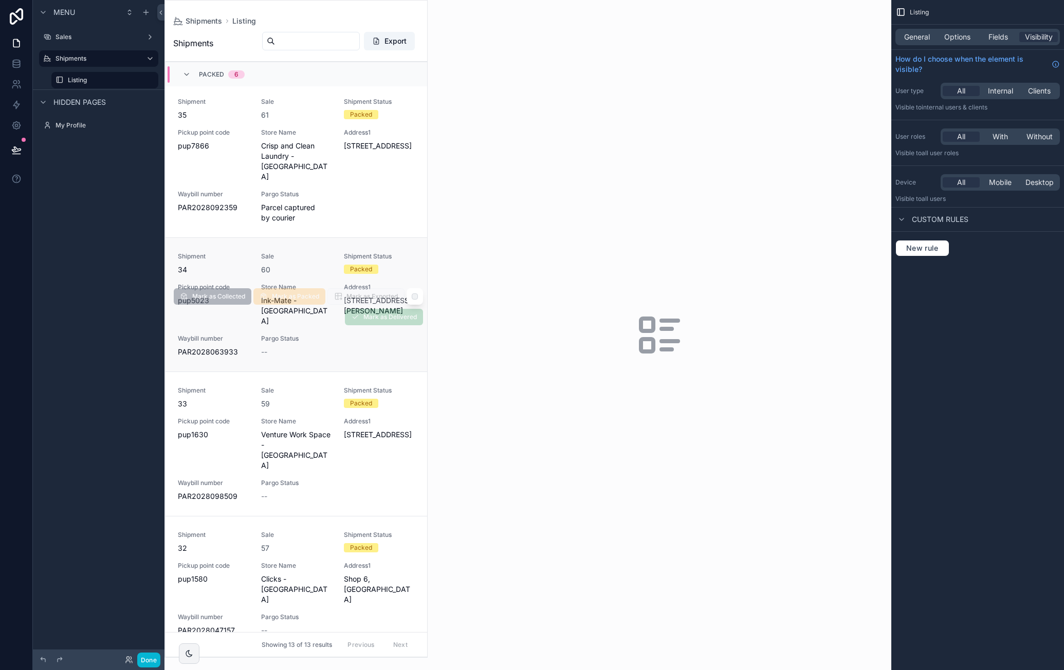
click at [309, 347] on div "--" at bounding box center [296, 352] width 71 height 10
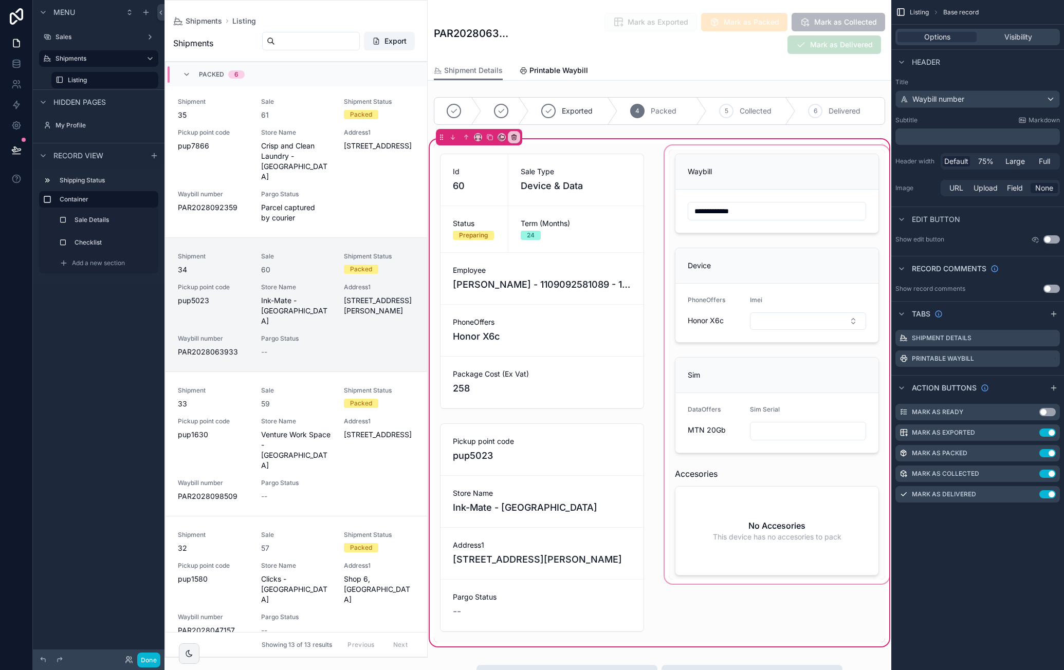
click at [774, 181] on div "scrollable content" at bounding box center [776, 392] width 229 height 499
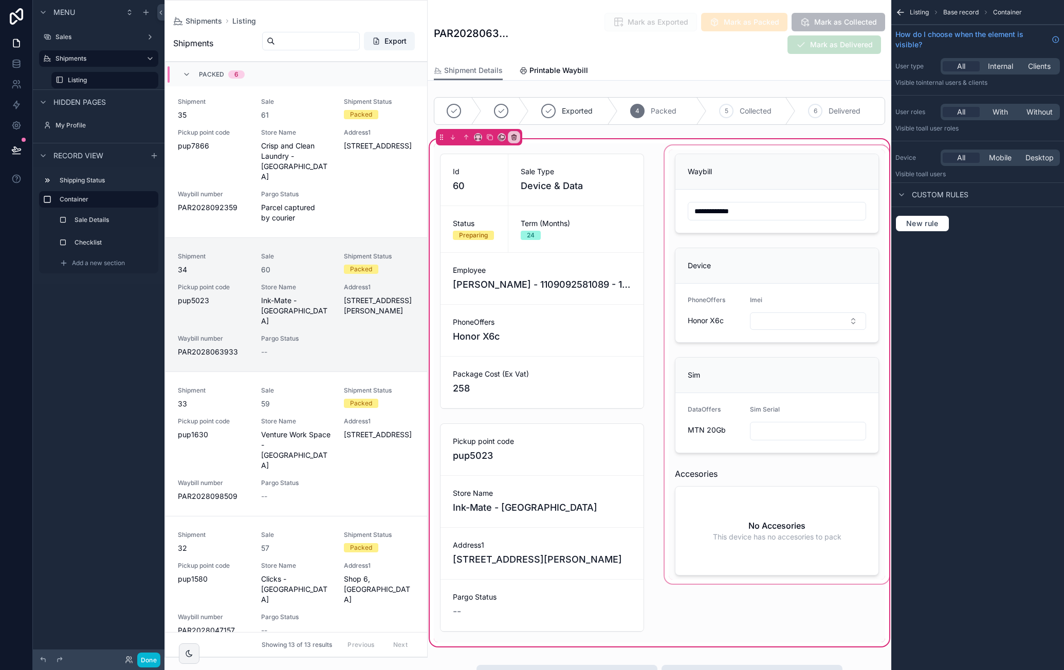
click at [688, 151] on div "scrollable content" at bounding box center [776, 392] width 229 height 499
click at [114, 218] on label "Sale Details" at bounding box center [112, 220] width 72 height 8
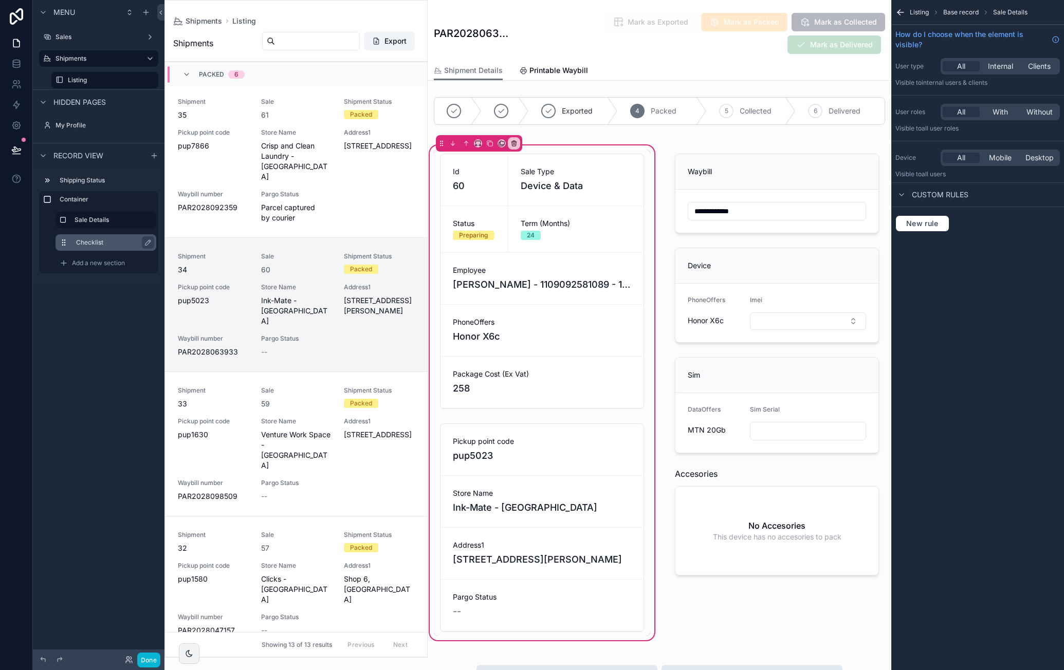
click at [103, 235] on div "Checklist" at bounding box center [106, 242] width 101 height 16
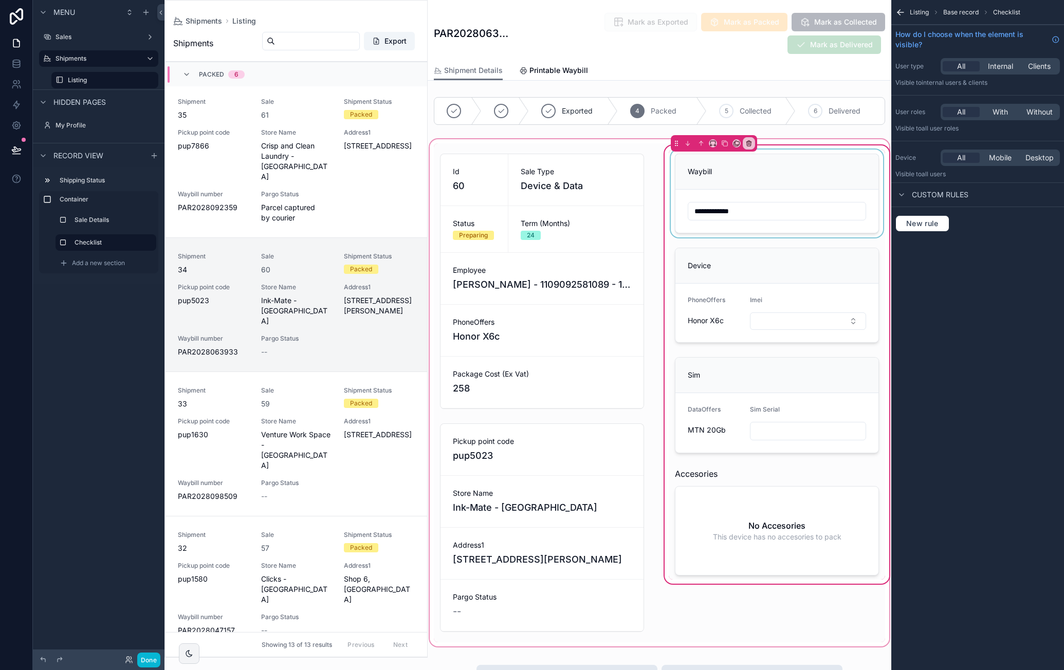
click at [799, 176] on div "scrollable content" at bounding box center [777, 194] width 216 height 88
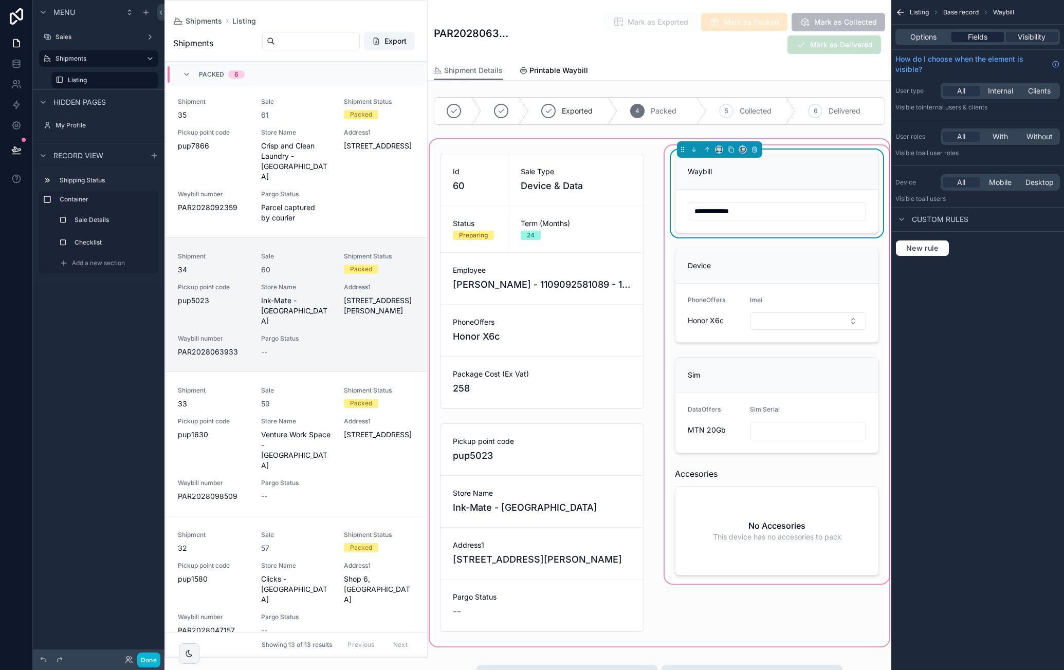
click at [983, 39] on span "Fields" at bounding box center [978, 37] width 20 height 10
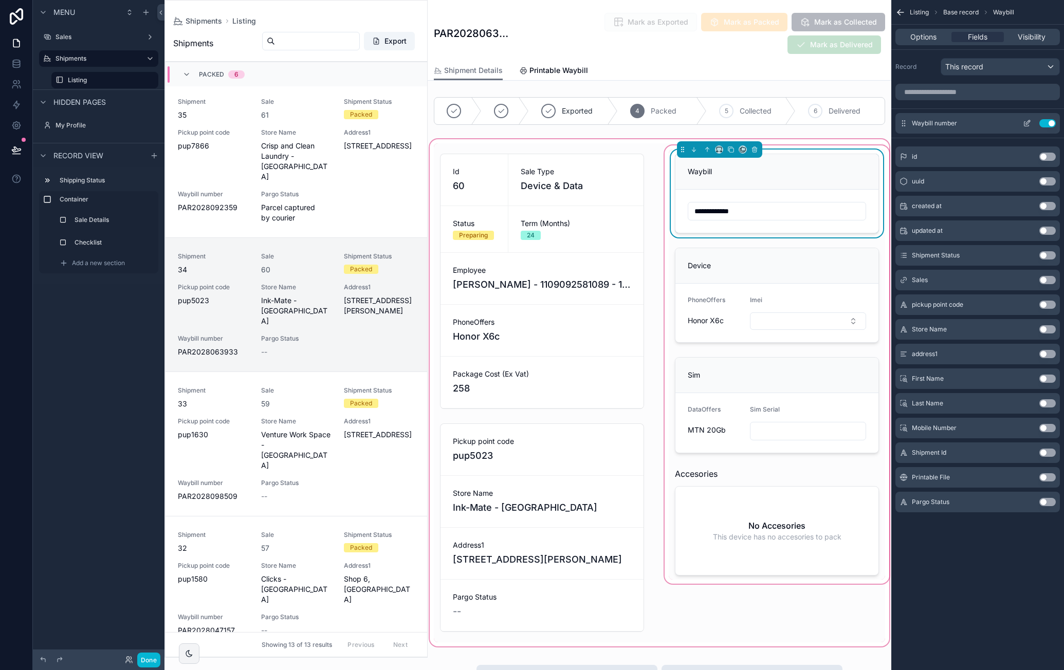
click at [1029, 124] on icon "scrollable content" at bounding box center [1027, 123] width 8 height 8
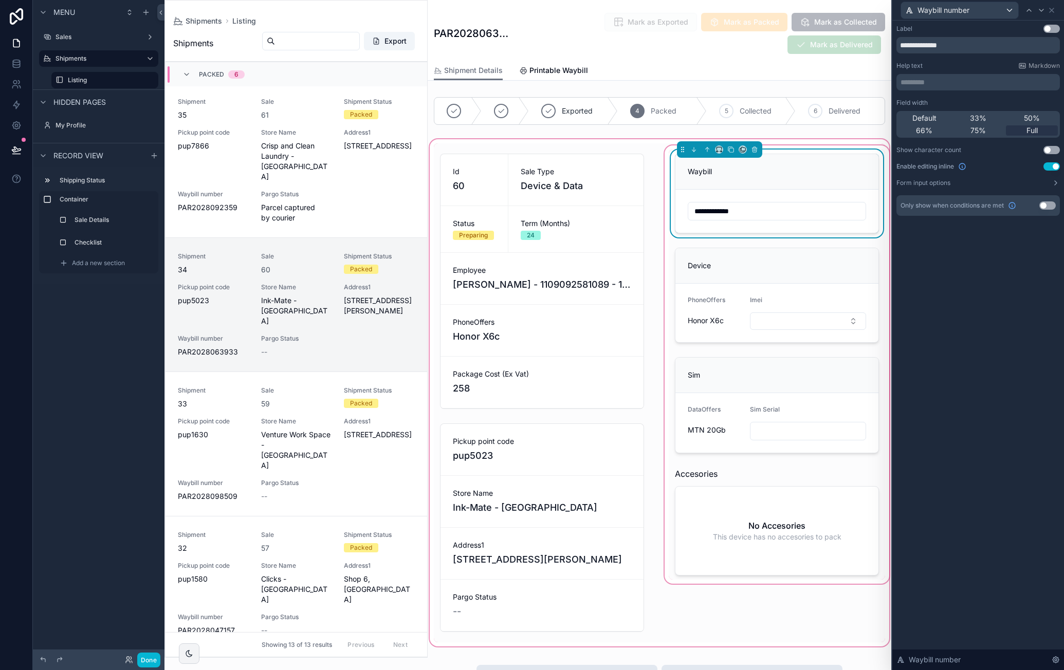
click at [1052, 167] on button "Use setting" at bounding box center [1051, 166] width 16 height 8
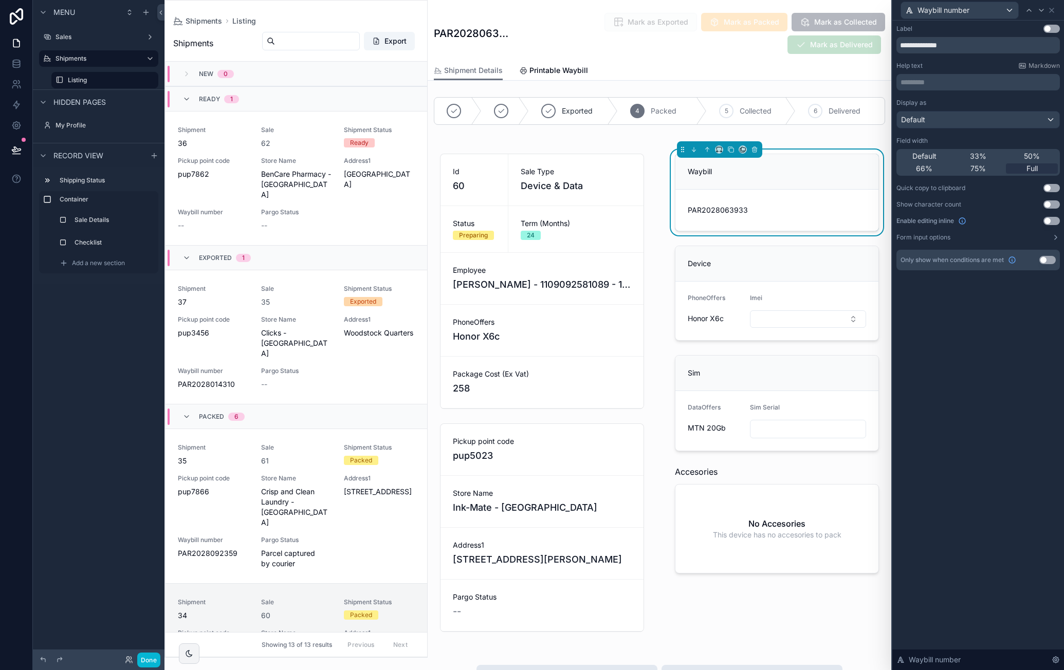
scroll to position [480, 0]
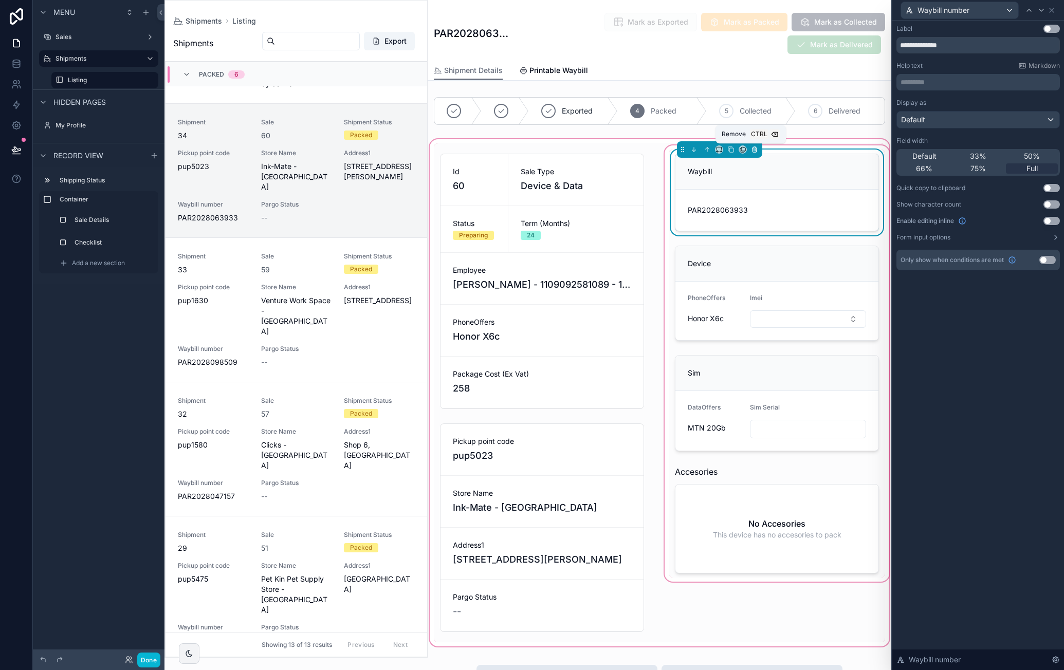
click at [751, 150] on icon "scrollable content" at bounding box center [754, 149] width 7 height 7
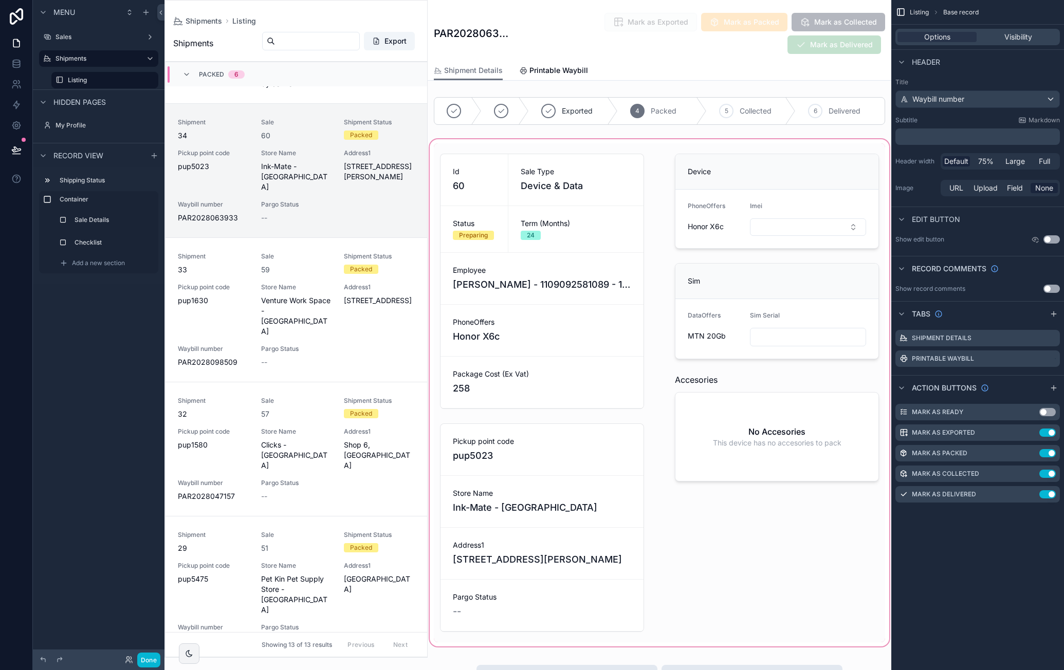
click at [580, 216] on div "scrollable content" at bounding box center [660, 392] width 464 height 511
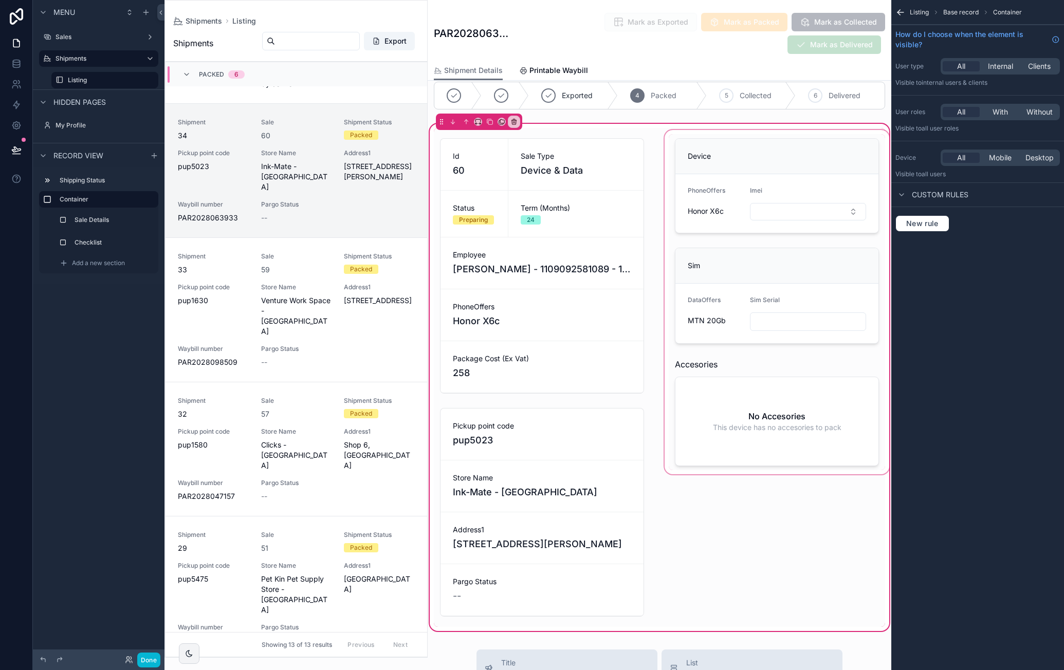
scroll to position [0, 0]
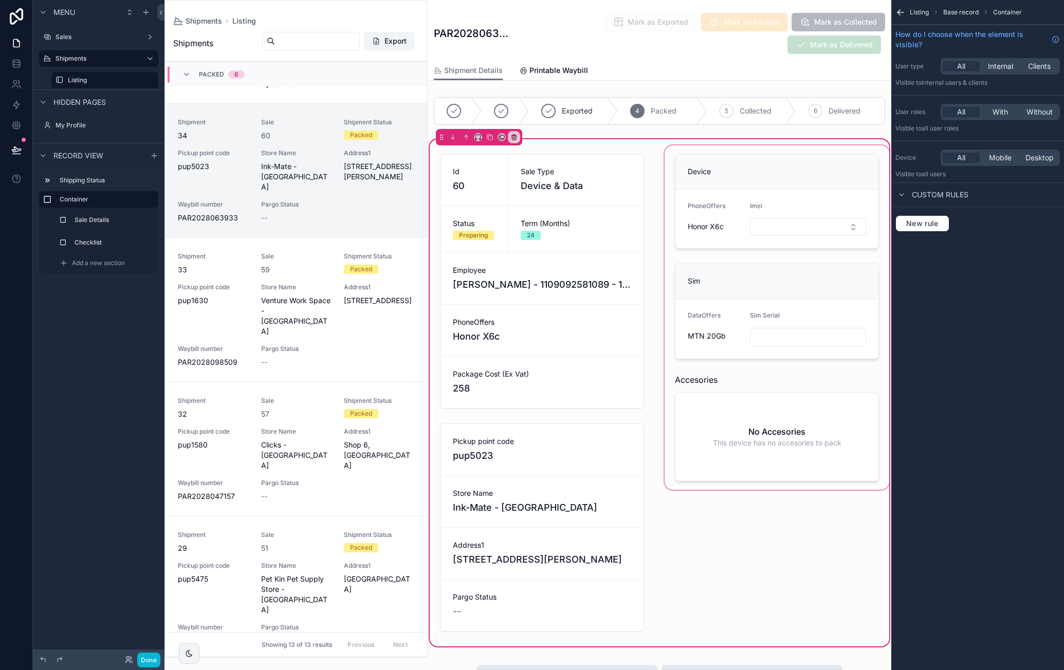
click at [796, 165] on div "scrollable content" at bounding box center [776, 392] width 229 height 499
click at [578, 159] on div "scrollable content" at bounding box center [542, 392] width 229 height 499
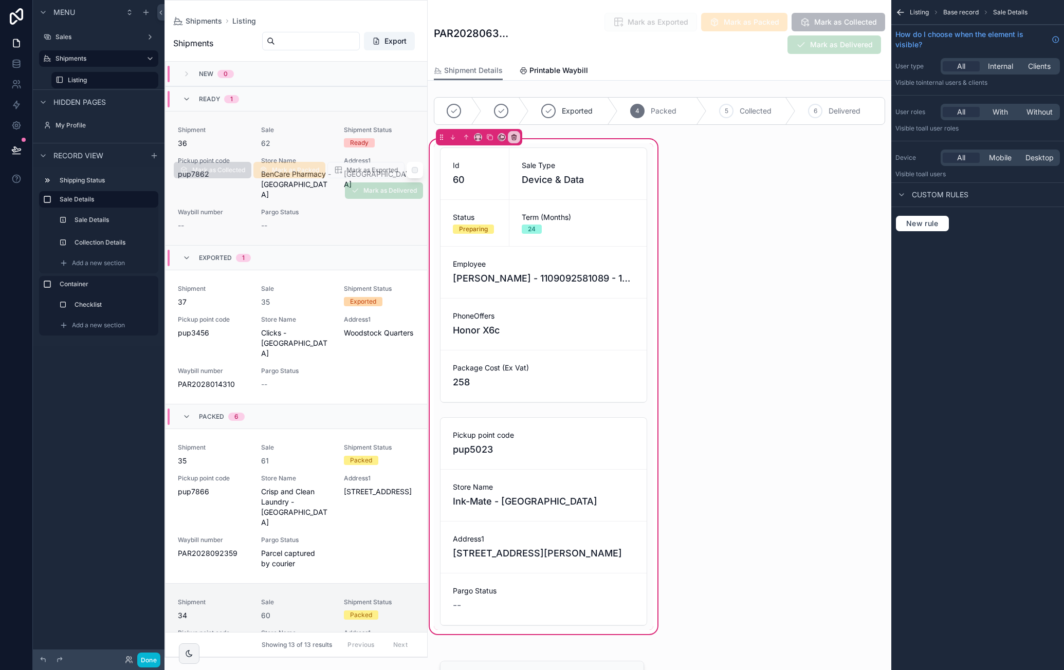
scroll to position [480, 0]
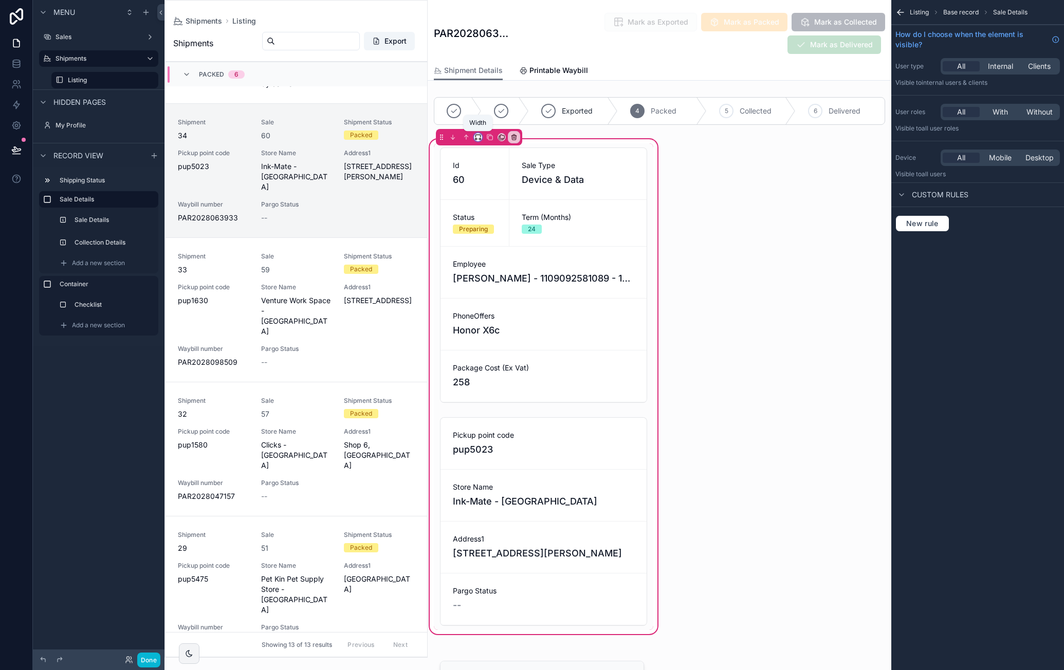
click at [476, 135] on icon "scrollable content" at bounding box center [477, 137] width 7 height 7
click at [511, 158] on div "Default" at bounding box center [499, 156] width 32 height 12
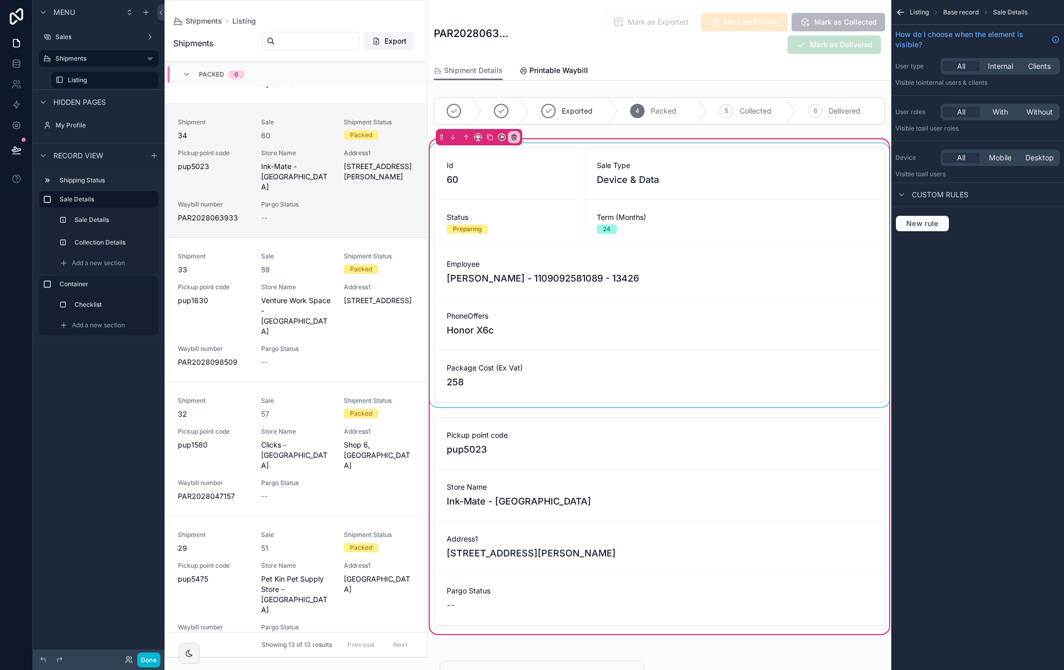
click at [568, 168] on div "scrollable content" at bounding box center [660, 275] width 464 height 264
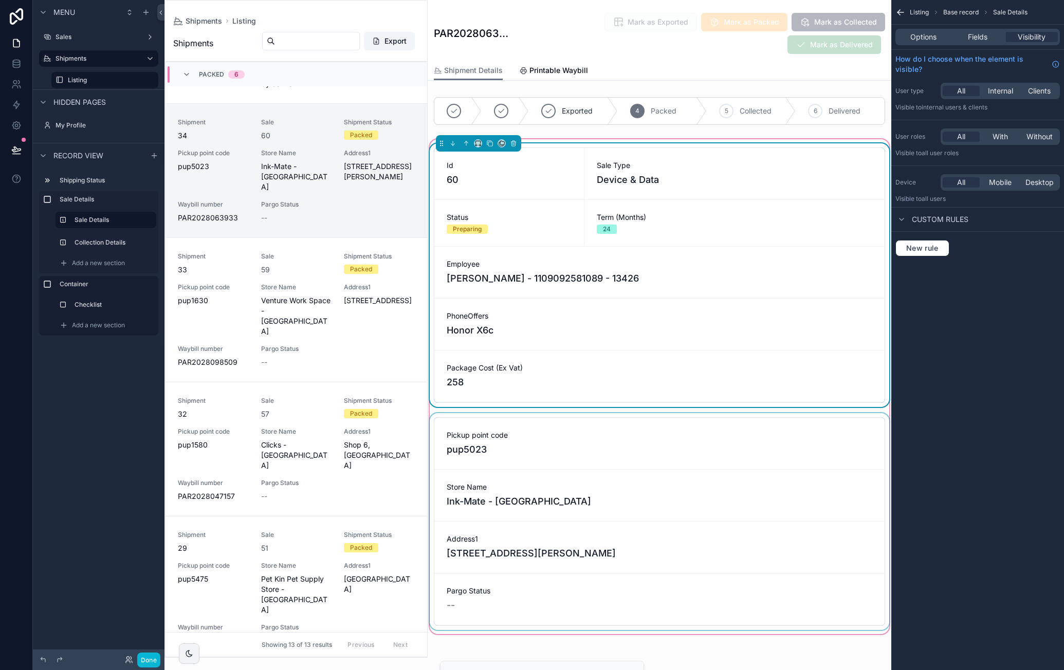
click at [594, 435] on div "scrollable content" at bounding box center [660, 521] width 464 height 217
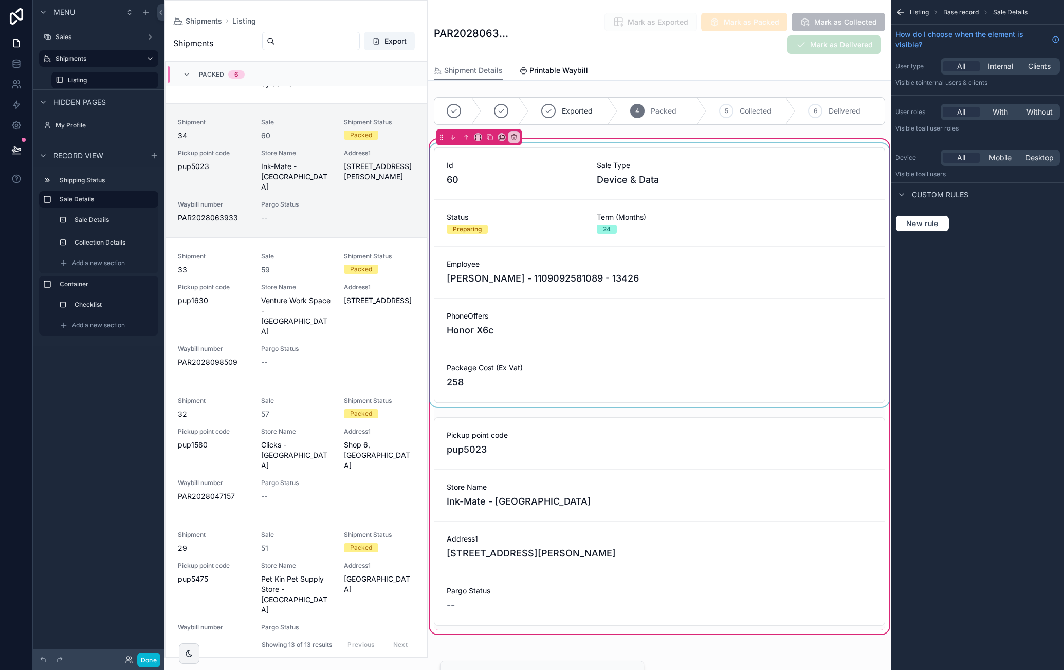
click at [638, 348] on div "scrollable content" at bounding box center [660, 275] width 464 height 264
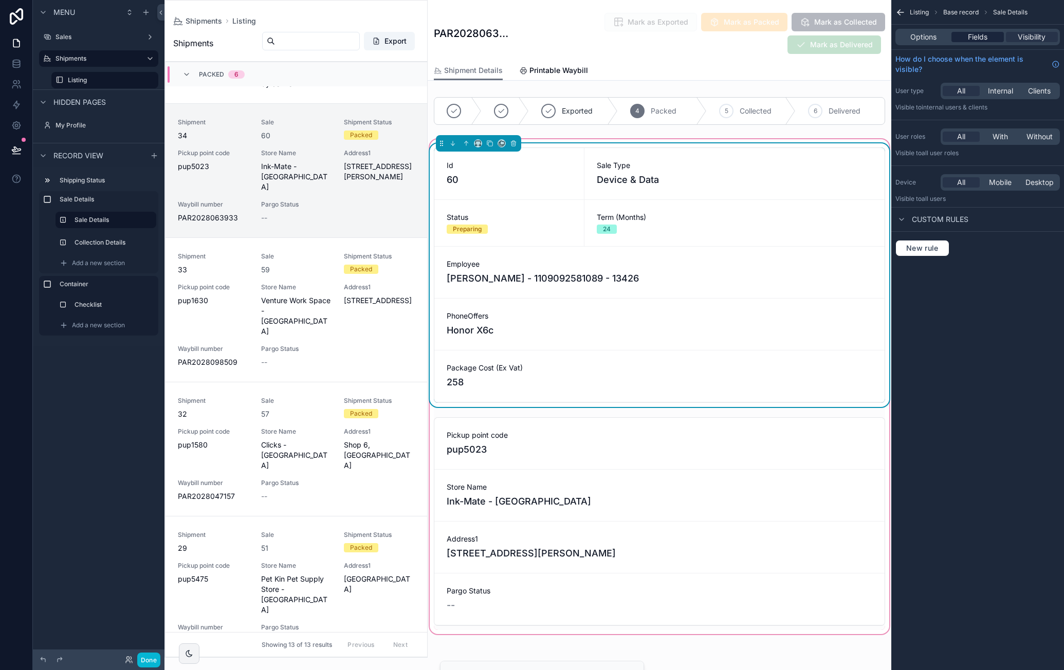
click at [980, 30] on div "Options Fields Visibility" at bounding box center [977, 37] width 164 height 16
click at [980, 35] on span "Fields" at bounding box center [978, 37] width 20 height 10
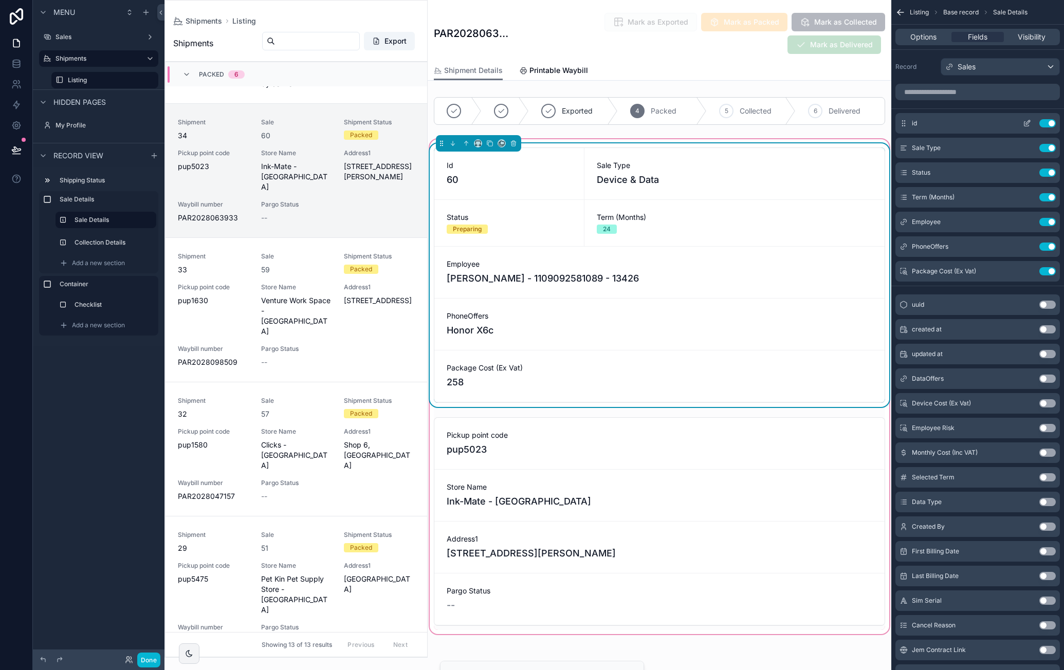
click at [1024, 122] on icon "scrollable content" at bounding box center [1026, 124] width 5 height 5
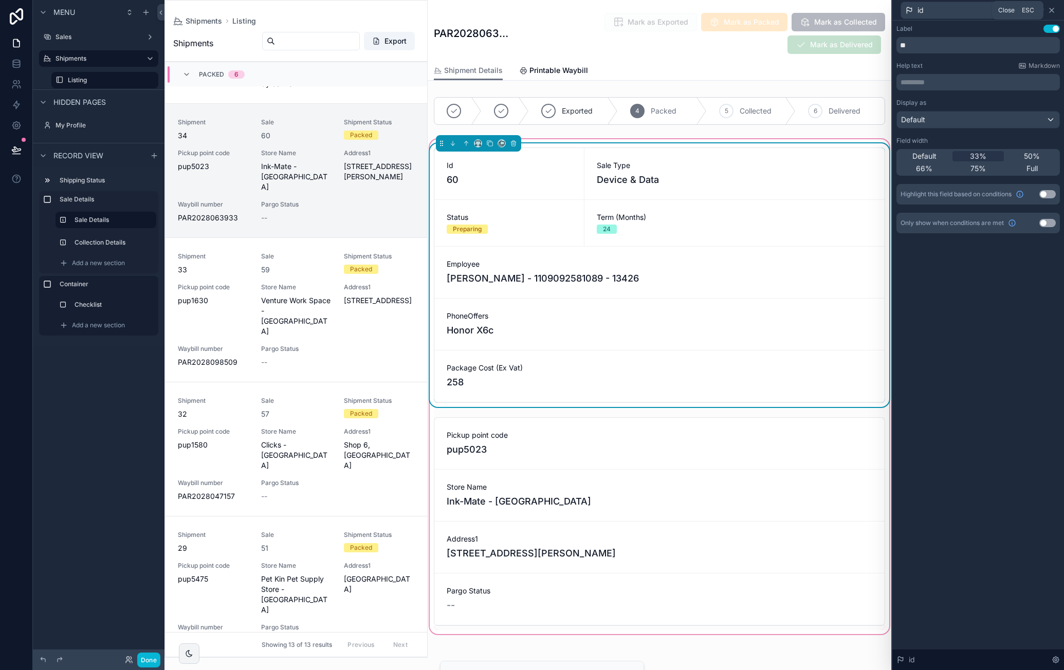
click at [1055, 11] on icon at bounding box center [1051, 10] width 8 height 8
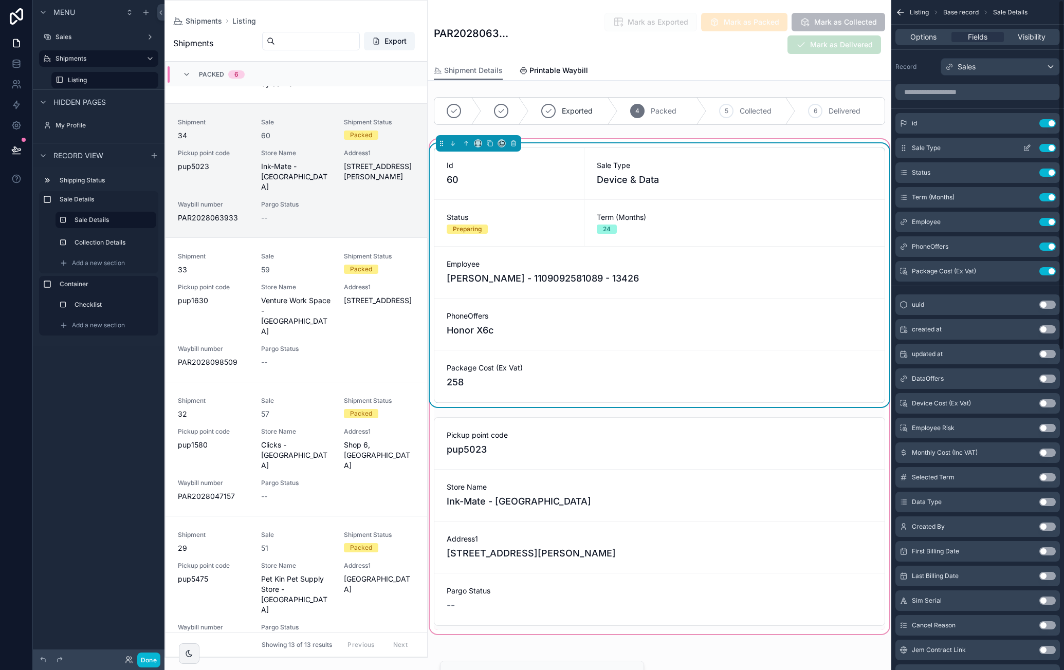
click at [1025, 146] on icon "scrollable content" at bounding box center [1027, 148] width 8 height 8
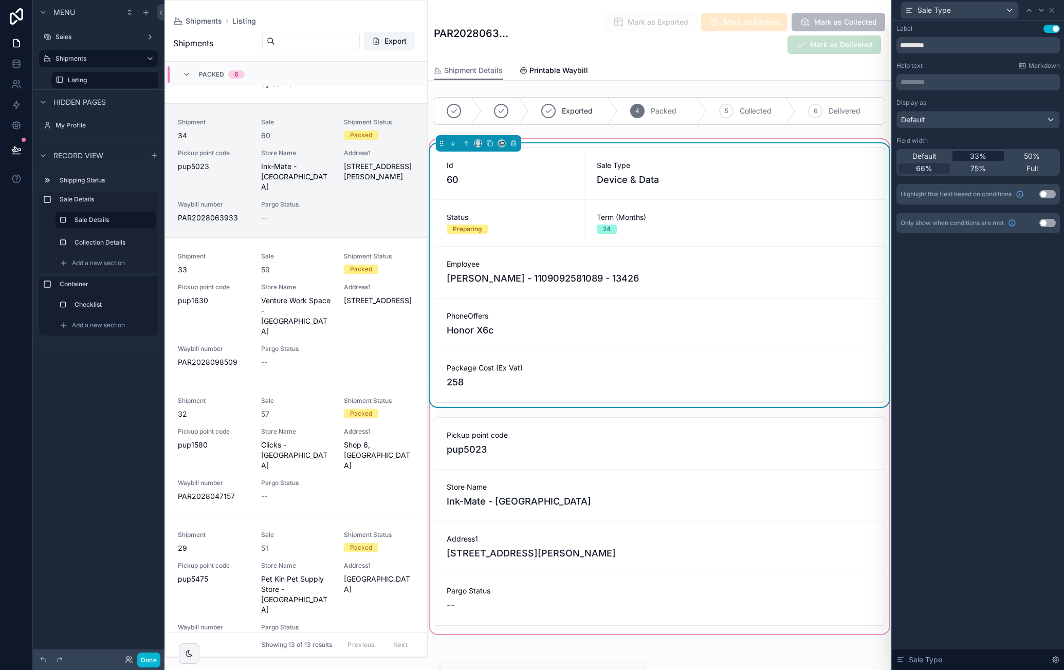
click at [991, 157] on div "33%" at bounding box center [978, 156] width 52 height 10
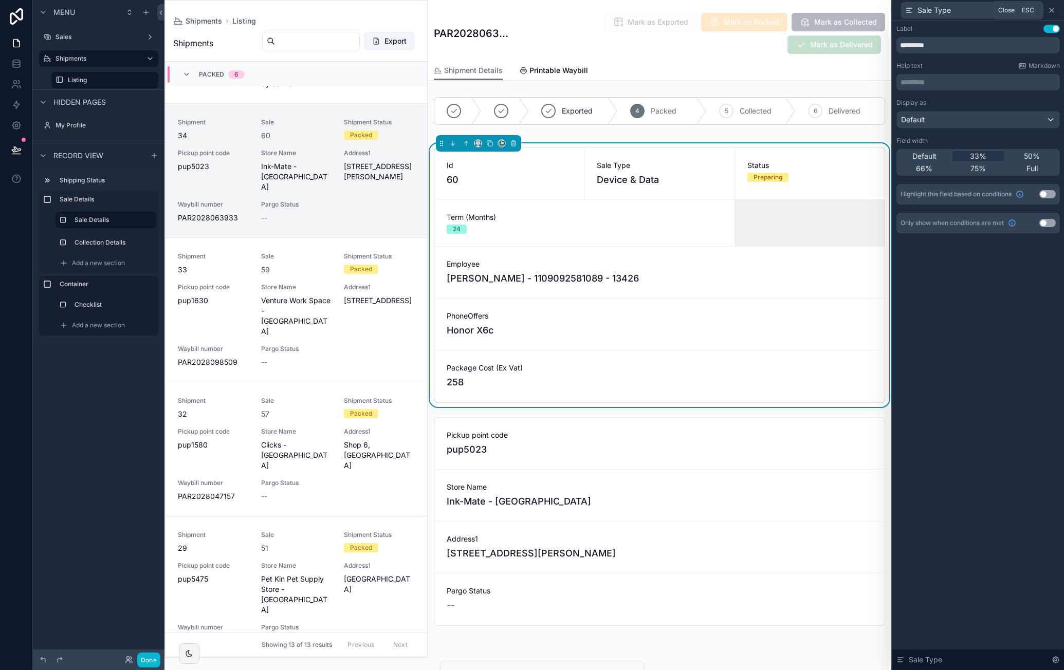
click at [1052, 13] on icon at bounding box center [1051, 10] width 8 height 8
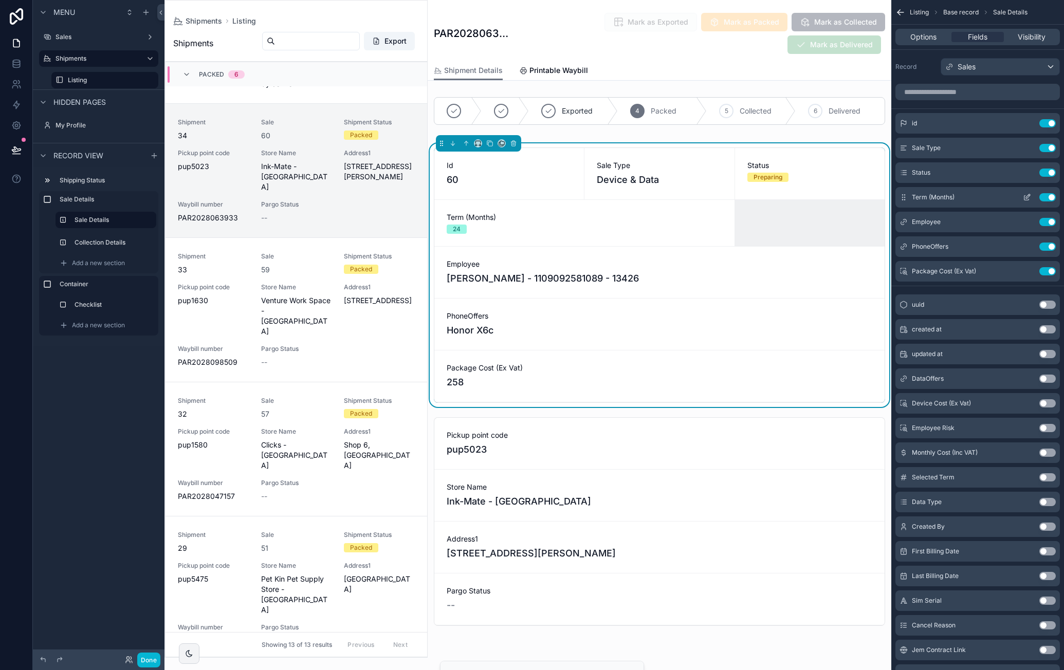
click at [1026, 194] on icon "scrollable content" at bounding box center [1027, 197] width 8 height 8
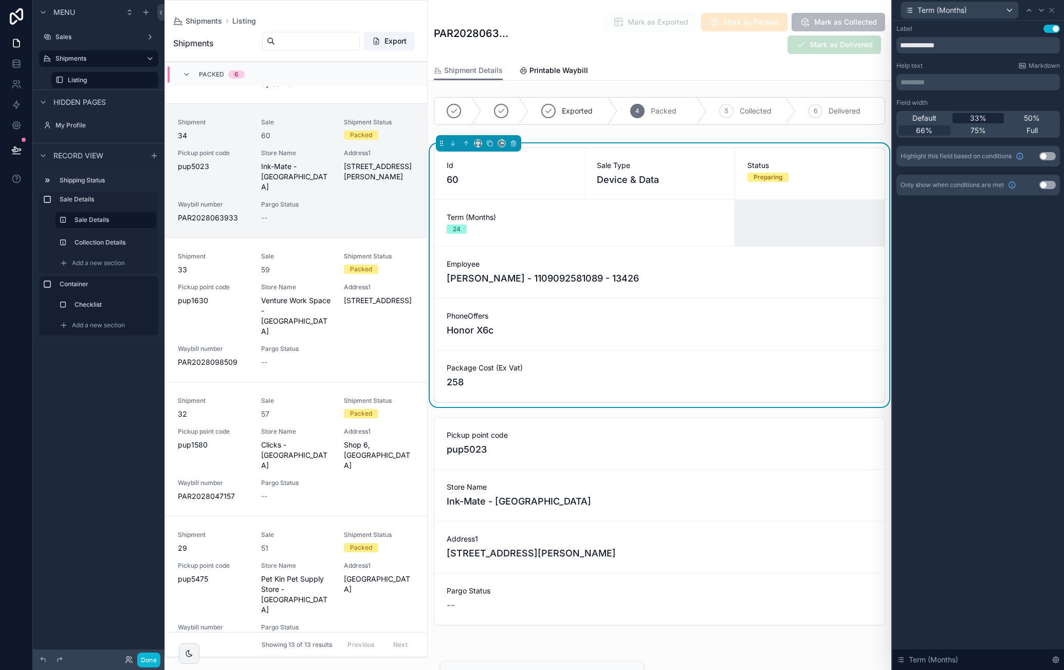
click at [982, 114] on span "33%" at bounding box center [978, 118] width 16 height 10
click at [1056, 12] on div "Term (Months)" at bounding box center [977, 10] width 163 height 20
click at [1052, 12] on icon at bounding box center [1051, 10] width 8 height 8
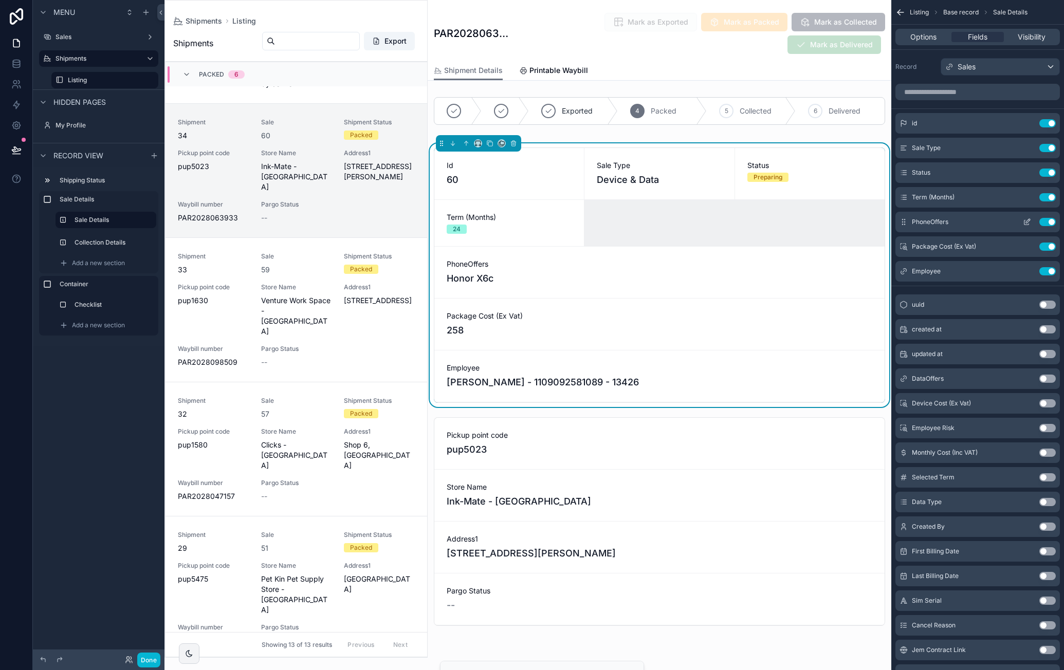
click at [1028, 222] on icon "scrollable content" at bounding box center [1027, 222] width 8 height 8
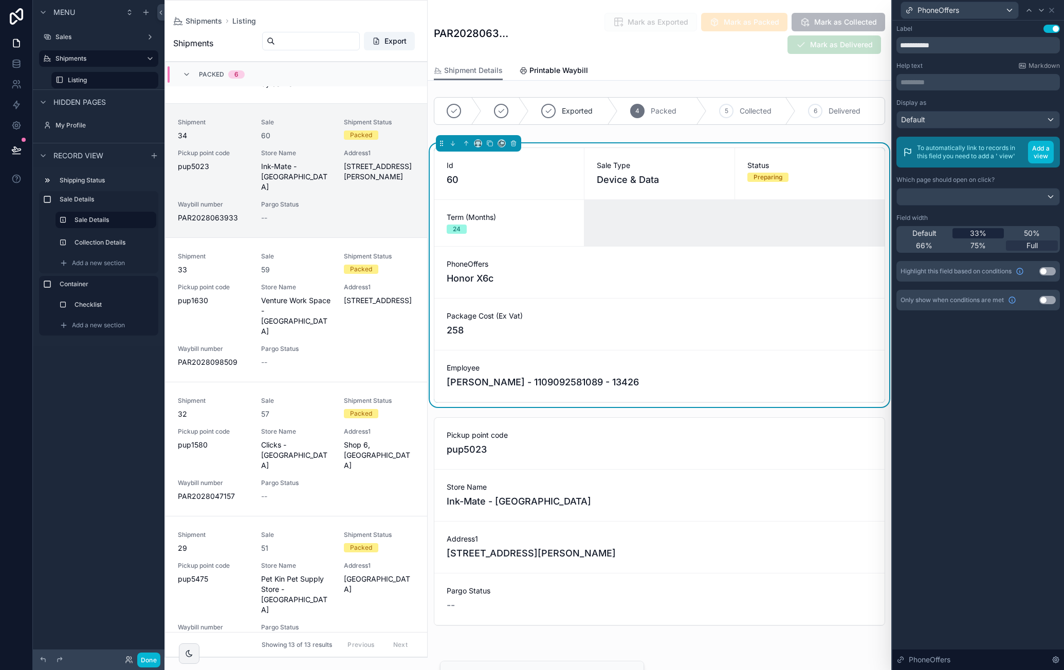
click at [995, 233] on div "33%" at bounding box center [978, 233] width 52 height 10
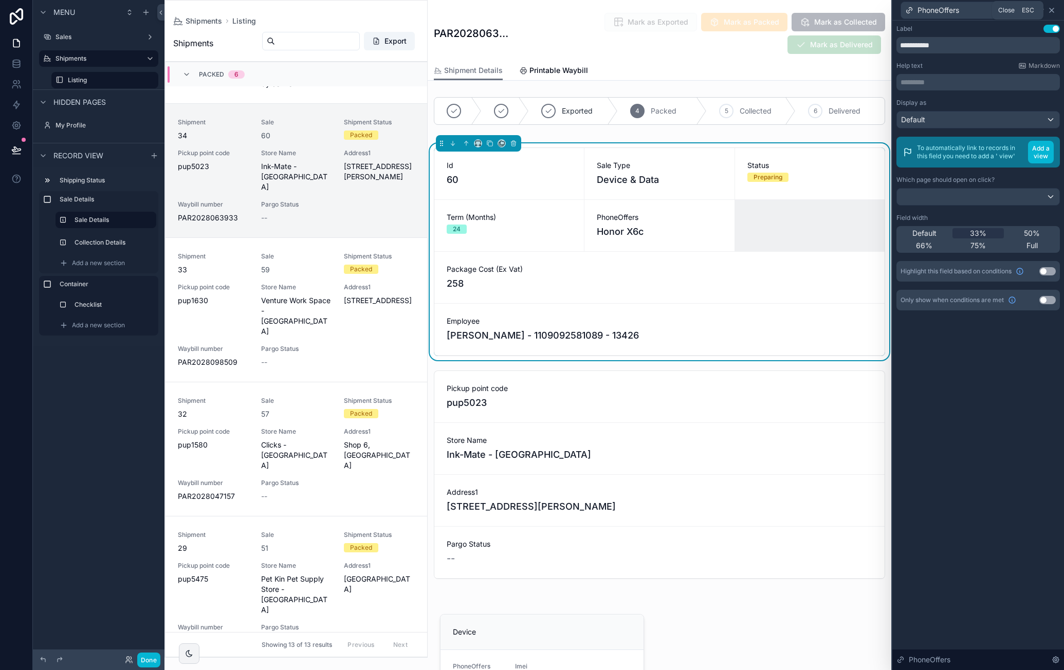
click at [1054, 9] on icon at bounding box center [1051, 10] width 8 height 8
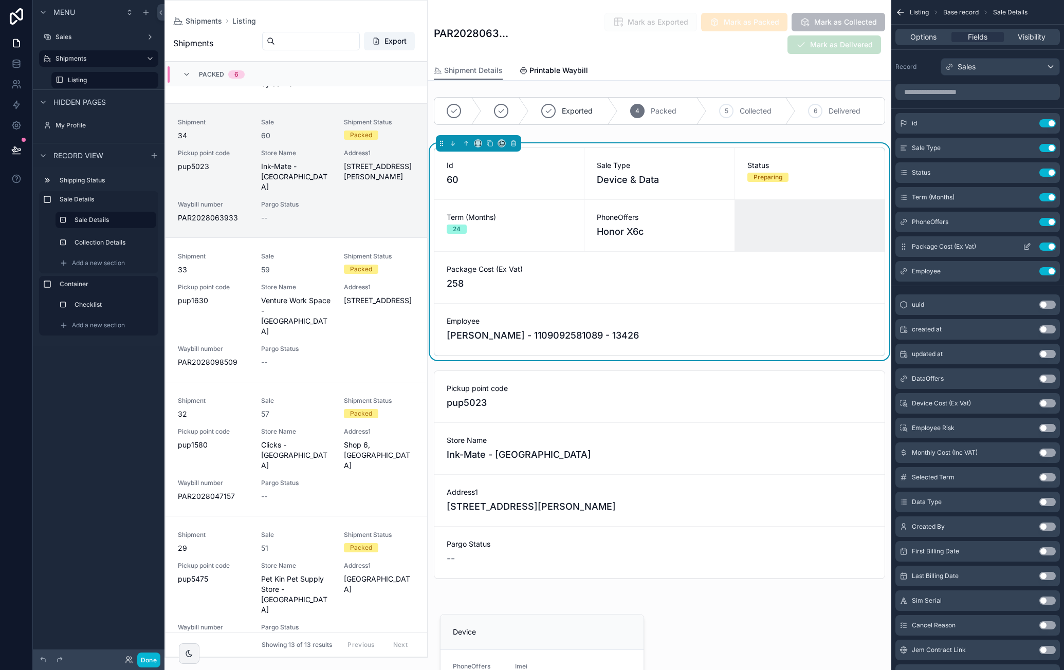
click at [1025, 243] on icon "scrollable content" at bounding box center [1027, 247] width 8 height 8
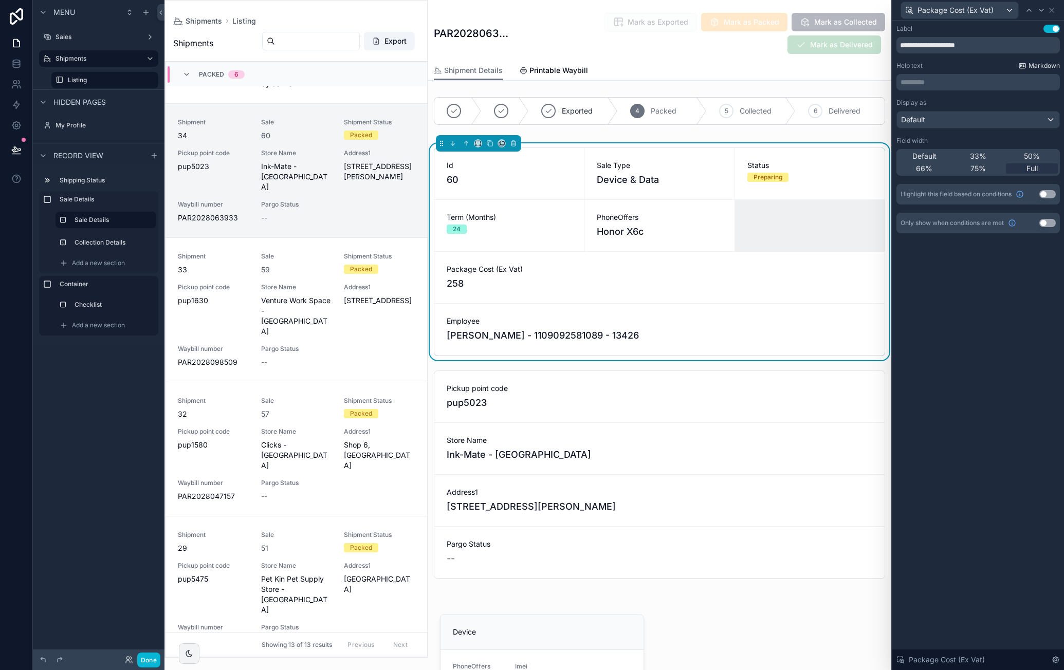
drag, startPoint x: 997, startPoint y: 159, endPoint x: 1046, endPoint y: 69, distance: 101.9
click at [997, 159] on div "33%" at bounding box center [978, 156] width 52 height 10
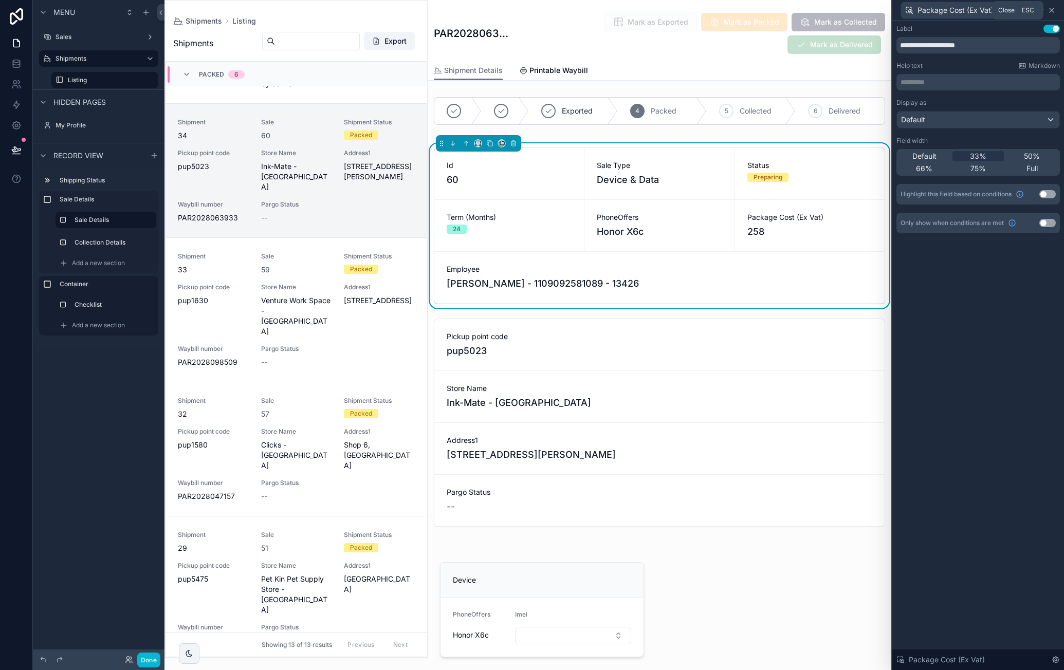
click at [1053, 13] on icon at bounding box center [1051, 10] width 8 height 8
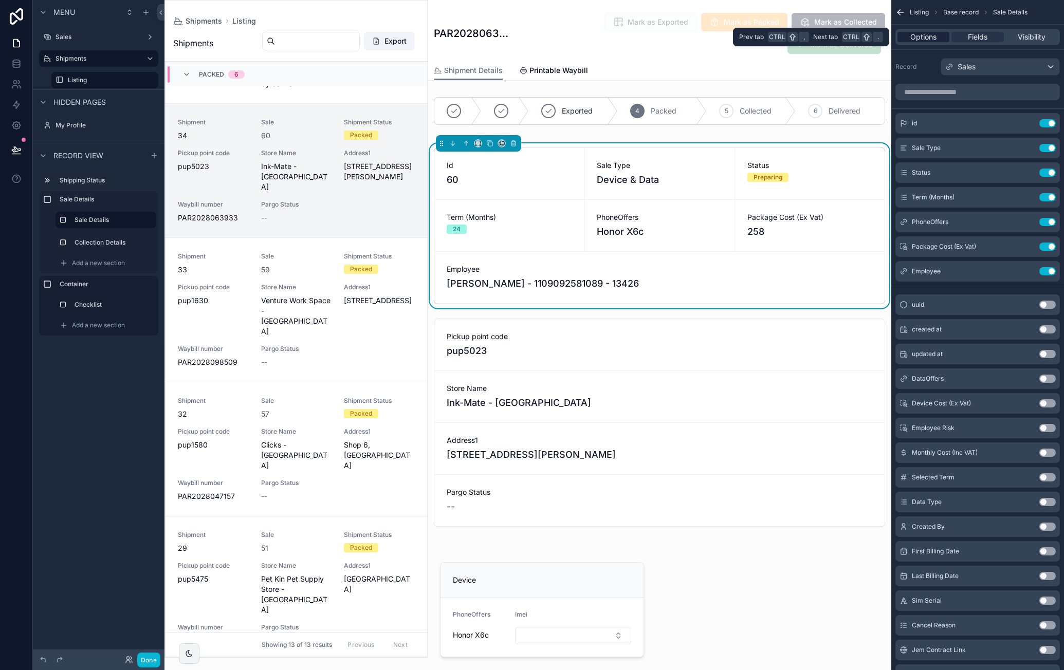
click at [938, 39] on div "Options" at bounding box center [923, 37] width 52 height 10
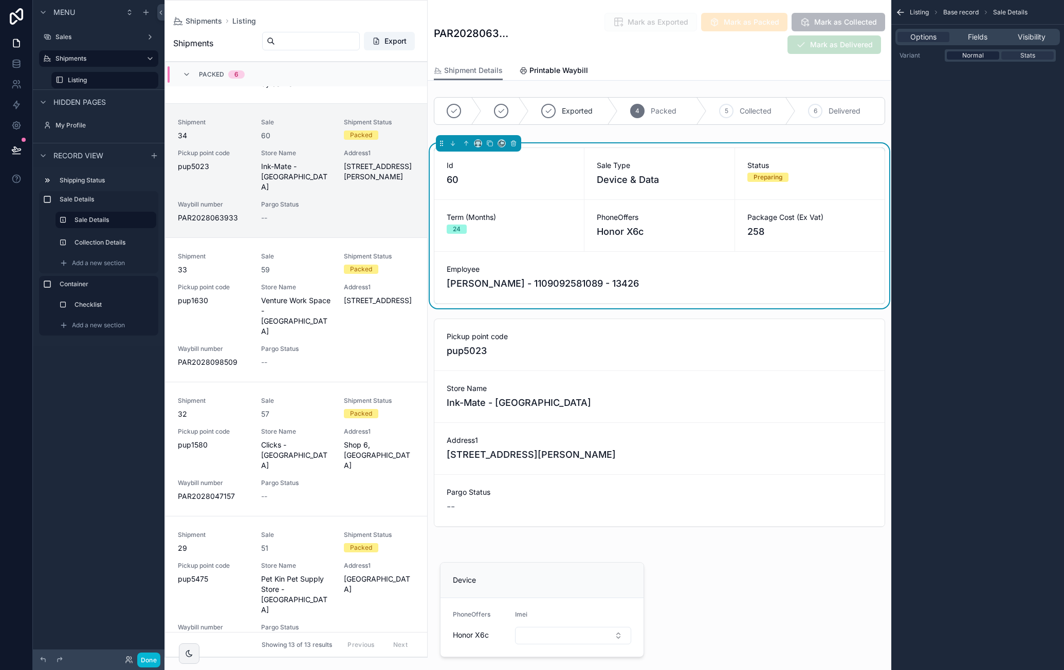
click at [968, 54] on span "Normal" at bounding box center [973, 55] width 22 height 8
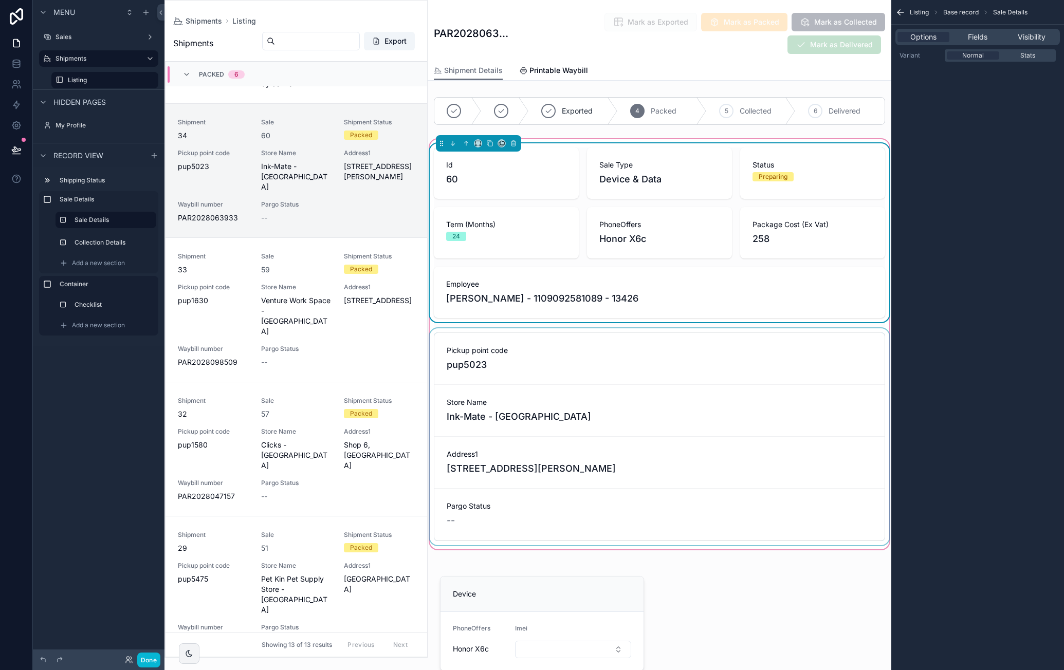
click at [698, 339] on div "scrollable content" at bounding box center [660, 436] width 464 height 217
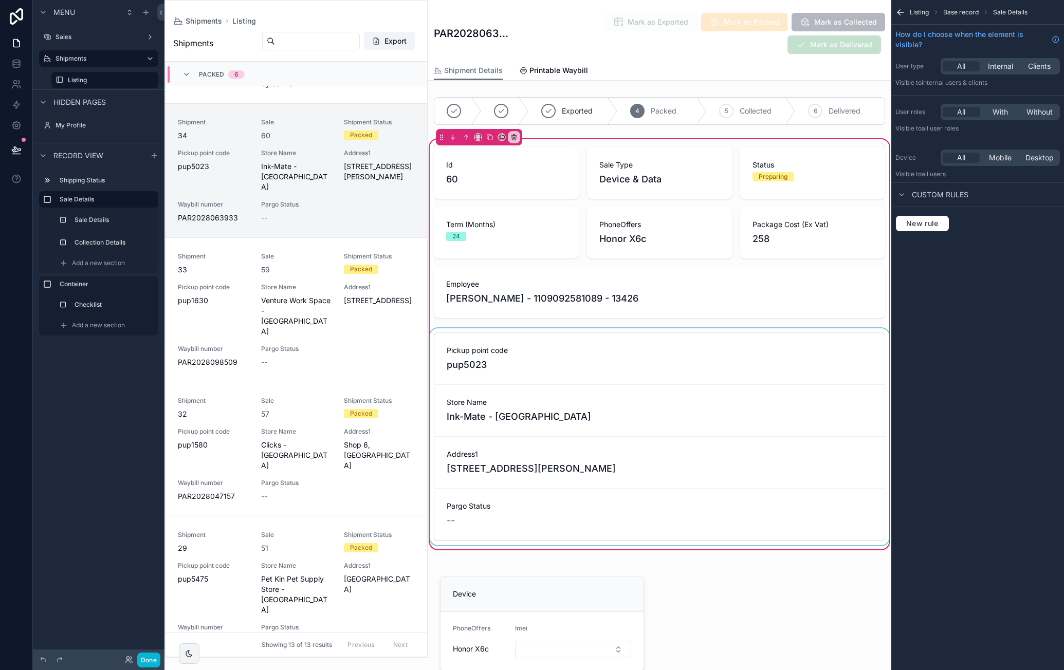
click at [720, 344] on div "scrollable content" at bounding box center [660, 436] width 464 height 217
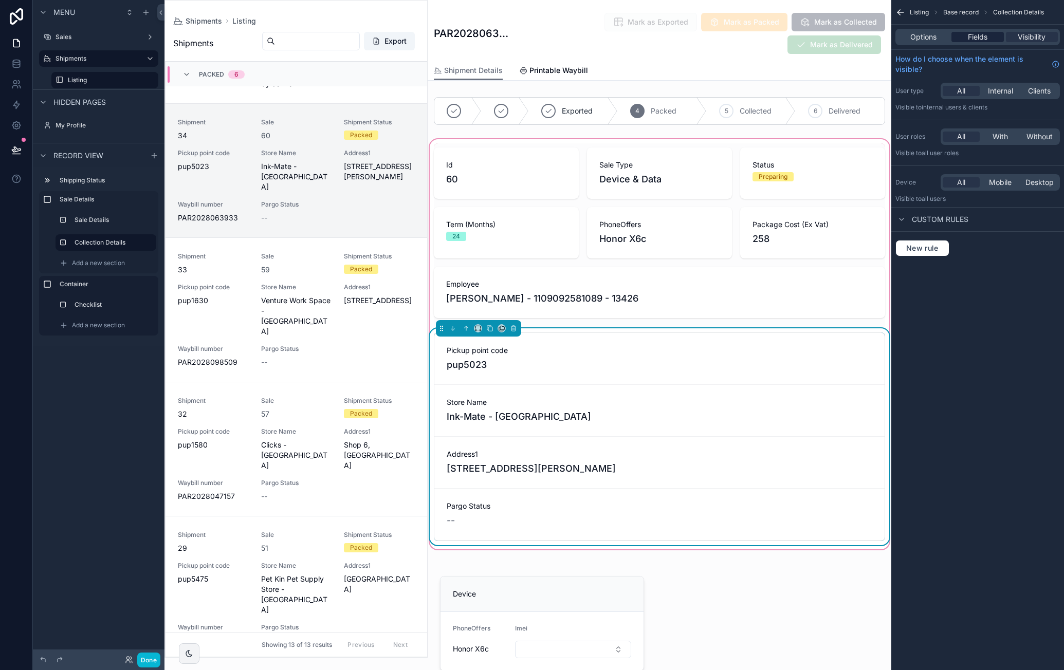
click at [981, 36] on span "Fields" at bounding box center [978, 37] width 20 height 10
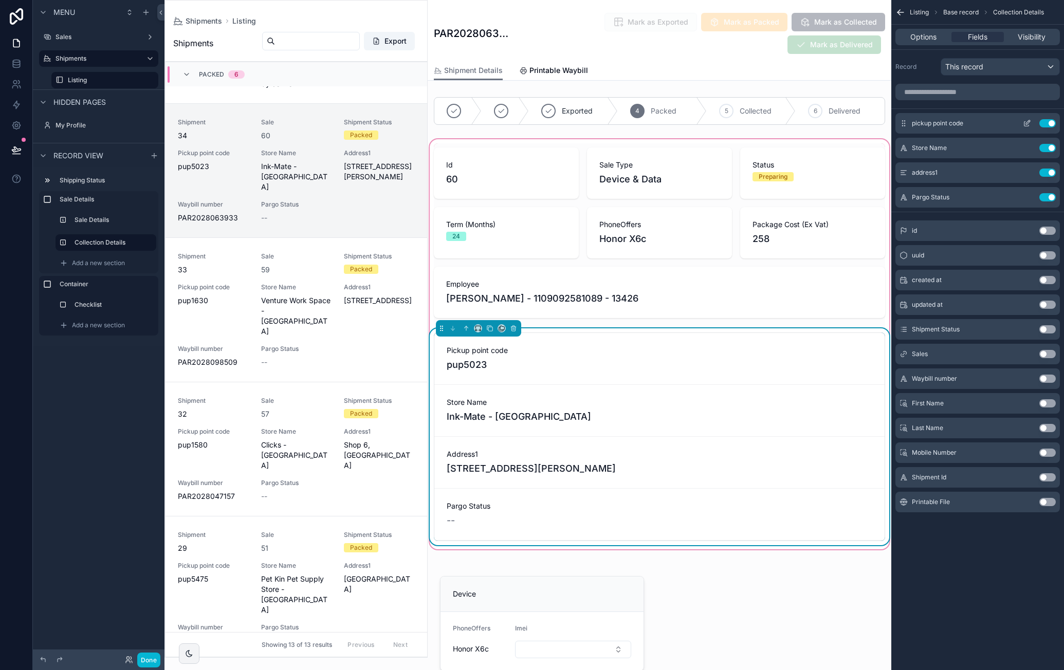
click at [1029, 121] on icon "scrollable content" at bounding box center [1027, 123] width 8 height 8
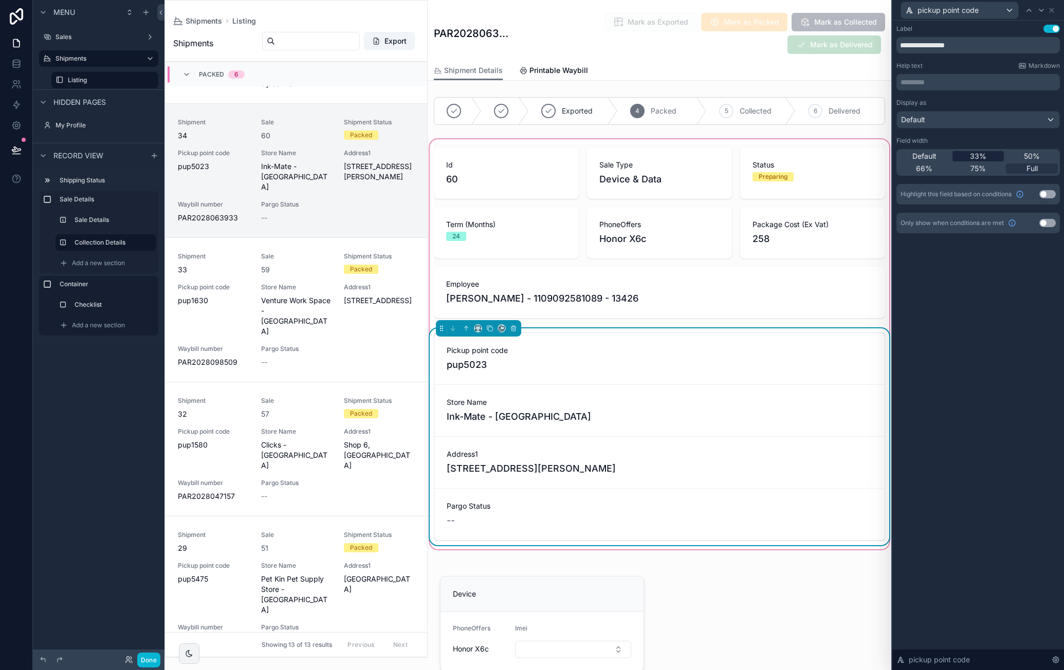
click at [991, 152] on div "33%" at bounding box center [978, 156] width 52 height 10
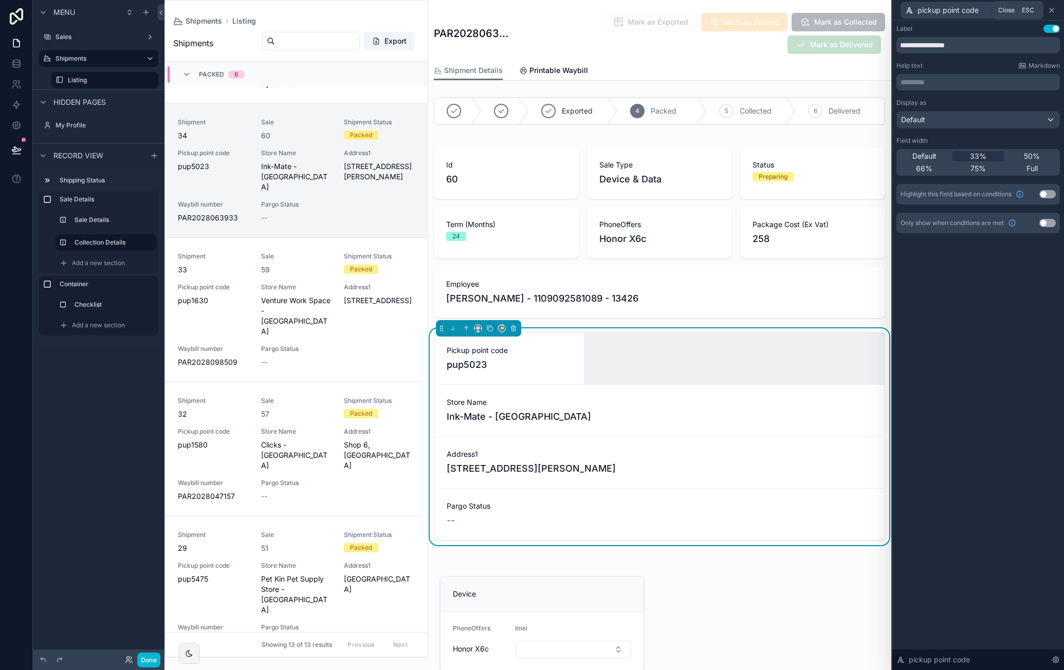
click at [1054, 9] on icon at bounding box center [1051, 10] width 8 height 8
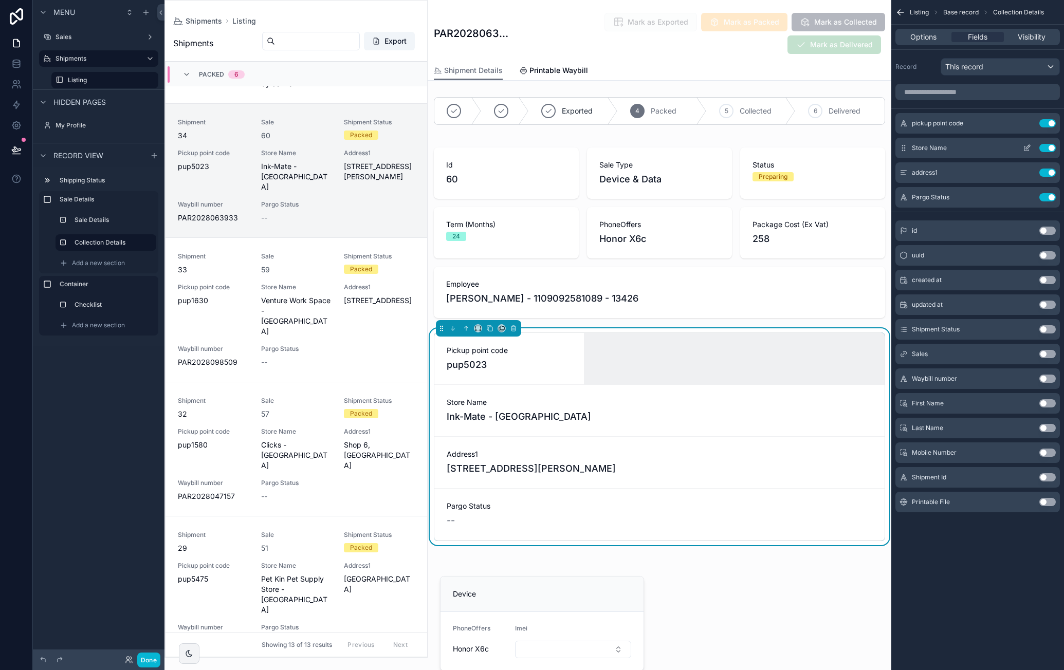
click at [1025, 149] on icon "scrollable content" at bounding box center [1027, 148] width 8 height 8
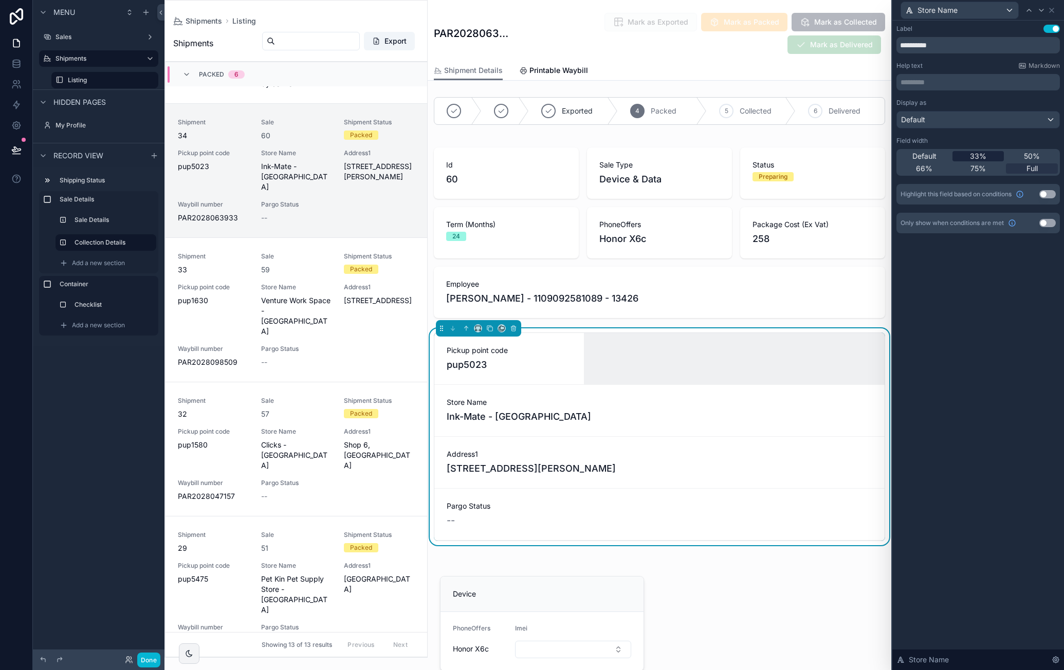
click at [989, 153] on div "33%" at bounding box center [978, 156] width 52 height 10
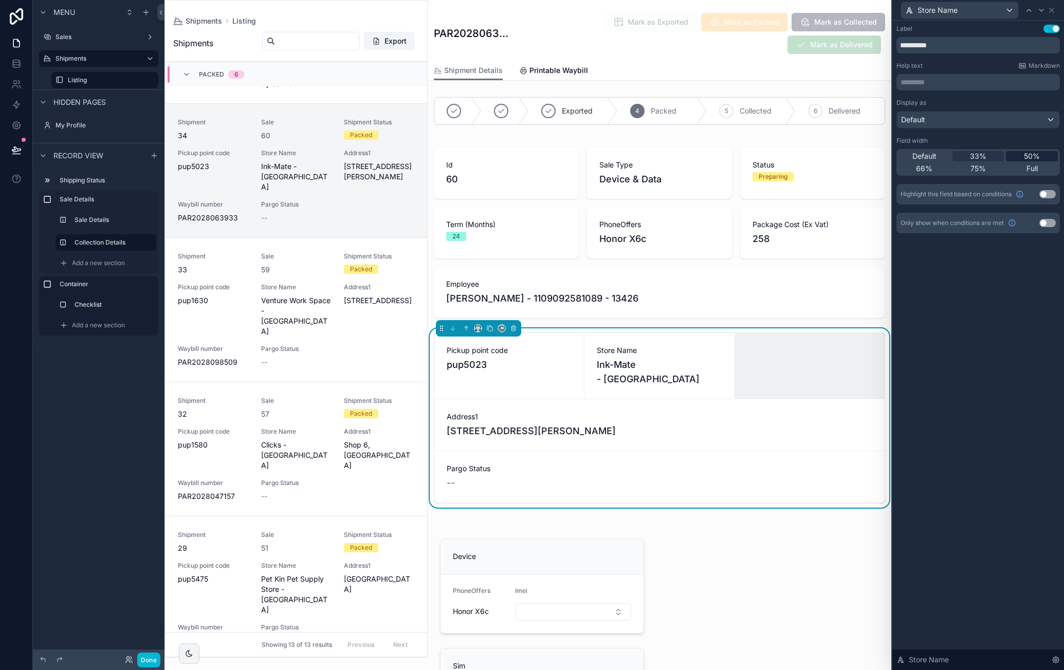
click at [1023, 154] on div "50%" at bounding box center [1032, 156] width 52 height 10
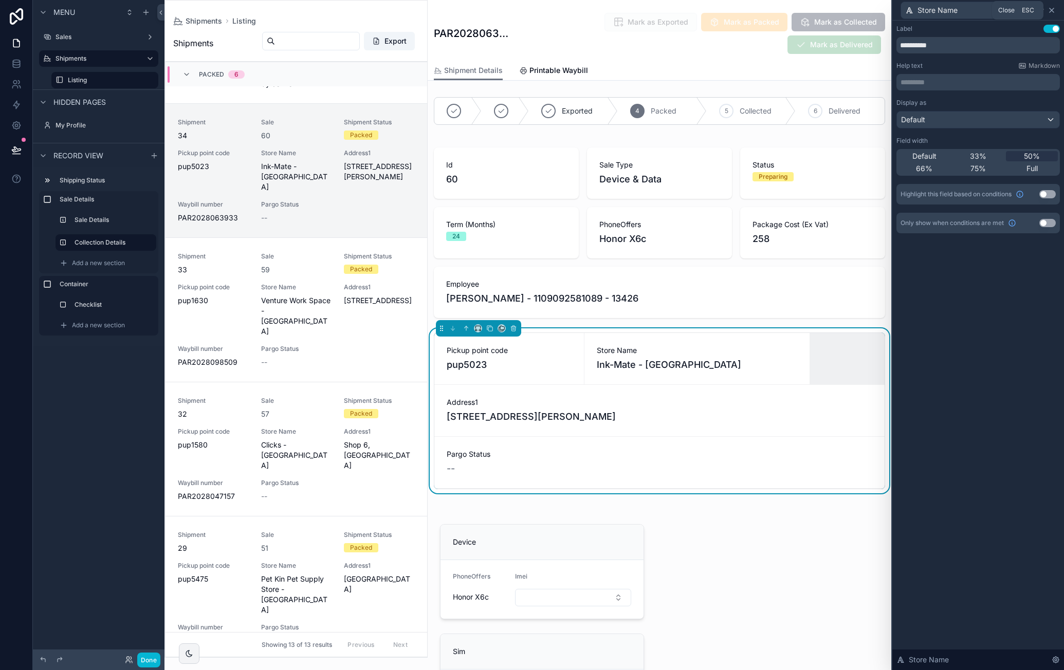
click at [1052, 13] on icon at bounding box center [1051, 10] width 8 height 8
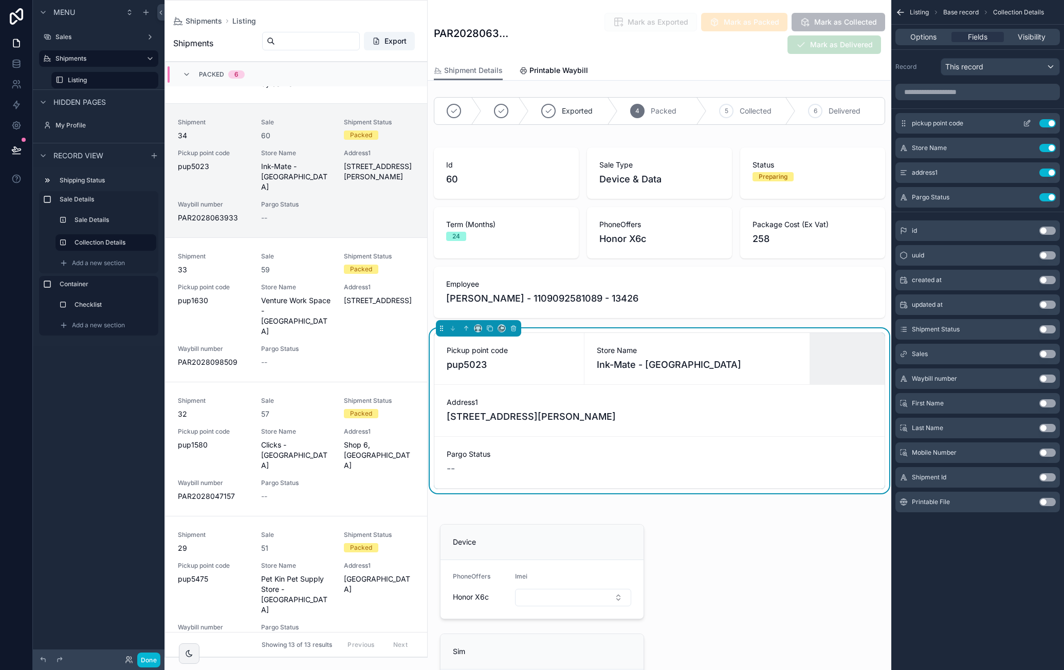
click at [1026, 121] on icon "scrollable content" at bounding box center [1027, 123] width 8 height 8
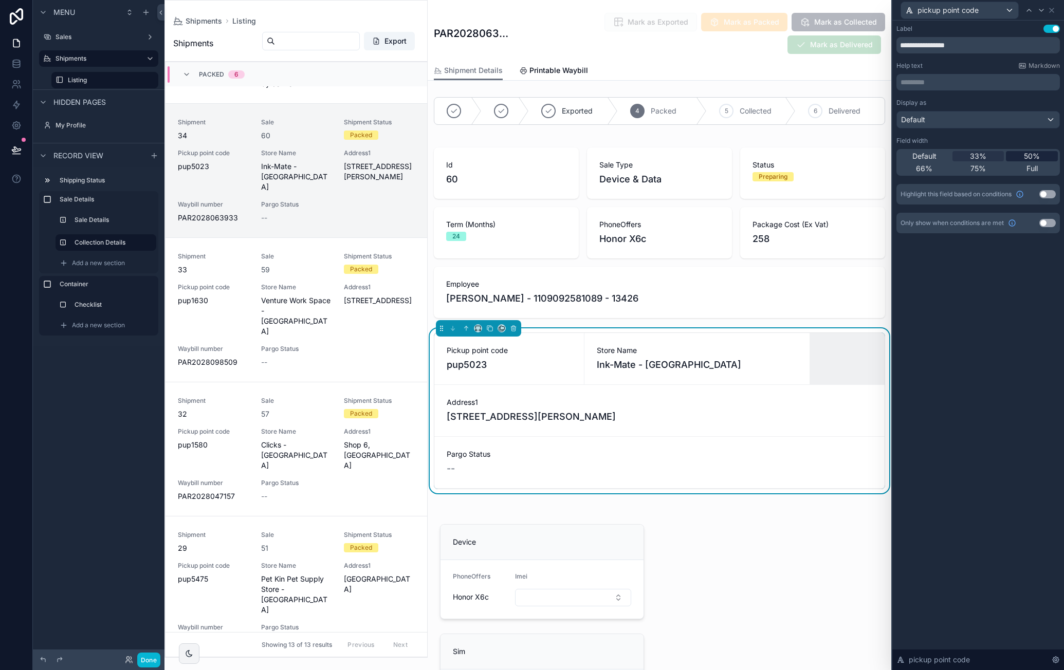
click at [1029, 153] on span "50%" at bounding box center [1032, 156] width 16 height 10
click at [1053, 11] on icon at bounding box center [1051, 10] width 8 height 8
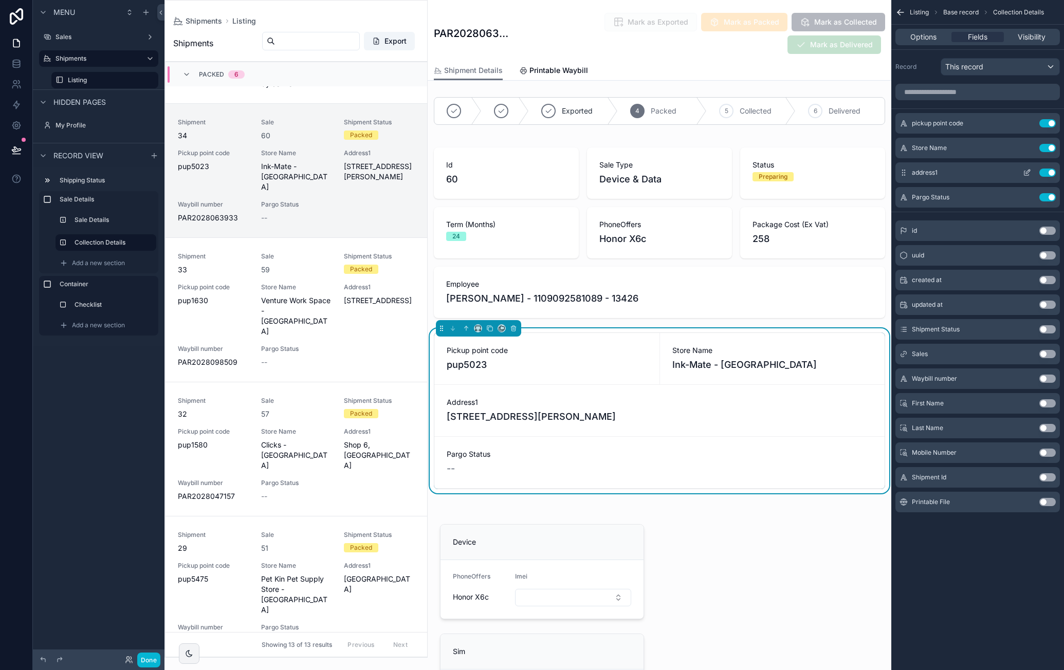
click at [1026, 172] on icon "scrollable content" at bounding box center [1028, 172] width 4 height 4
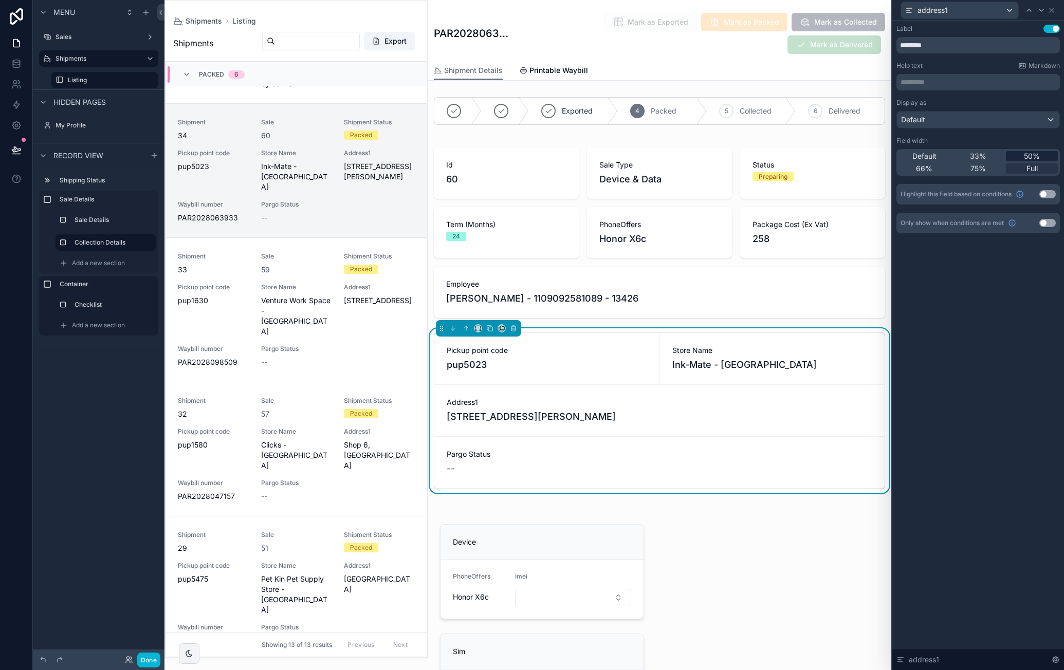
click at [1026, 153] on span "50%" at bounding box center [1032, 156] width 16 height 10
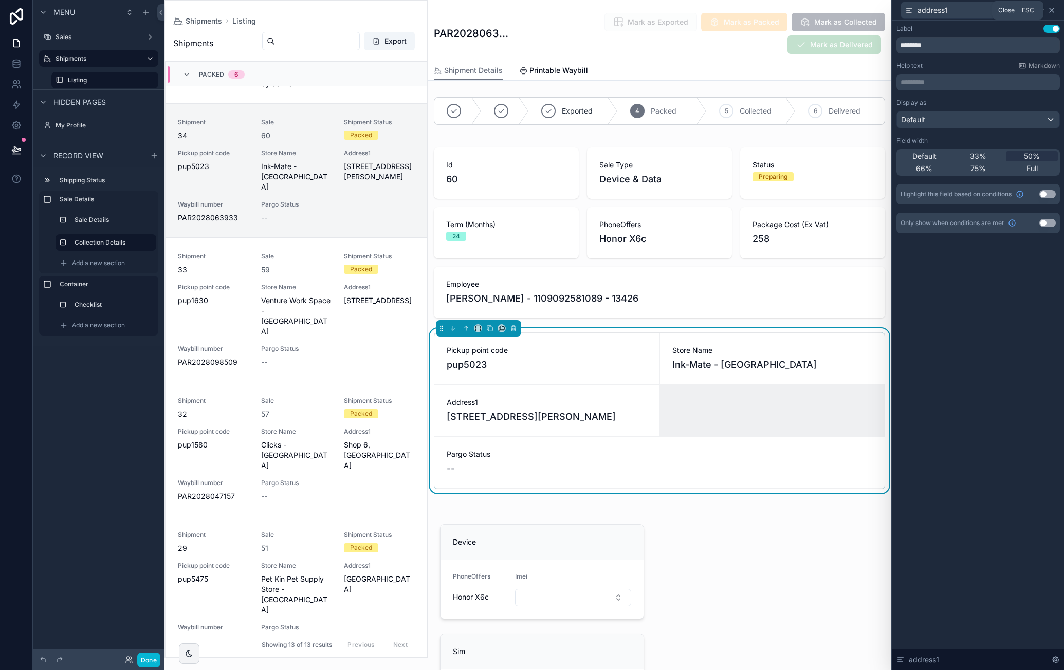
click at [1055, 11] on icon at bounding box center [1051, 10] width 8 height 8
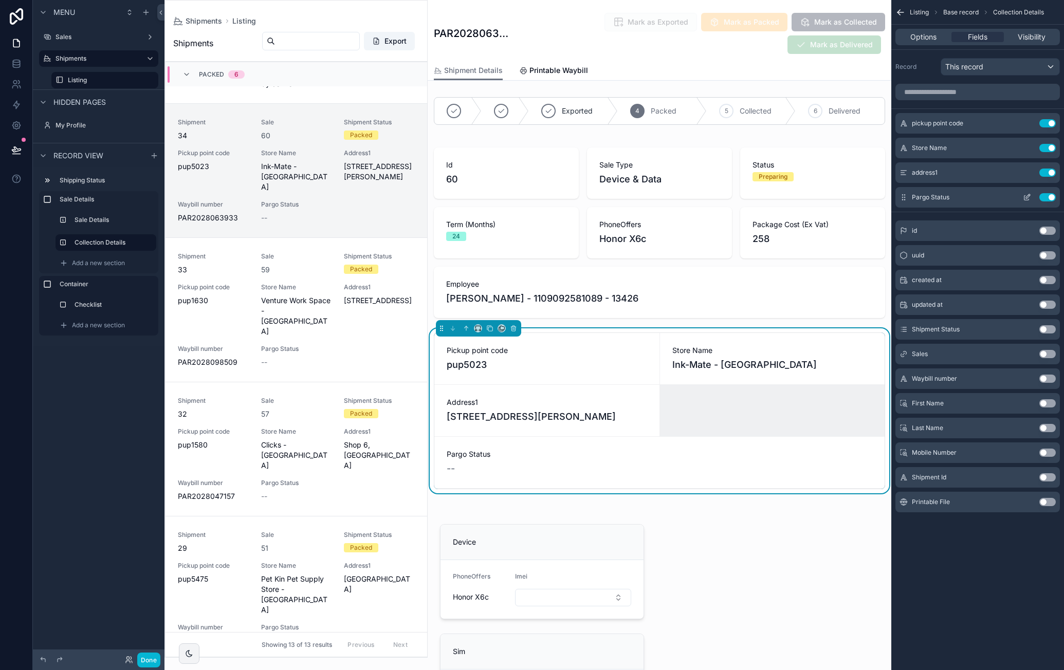
click at [1025, 194] on icon "scrollable content" at bounding box center [1027, 197] width 8 height 8
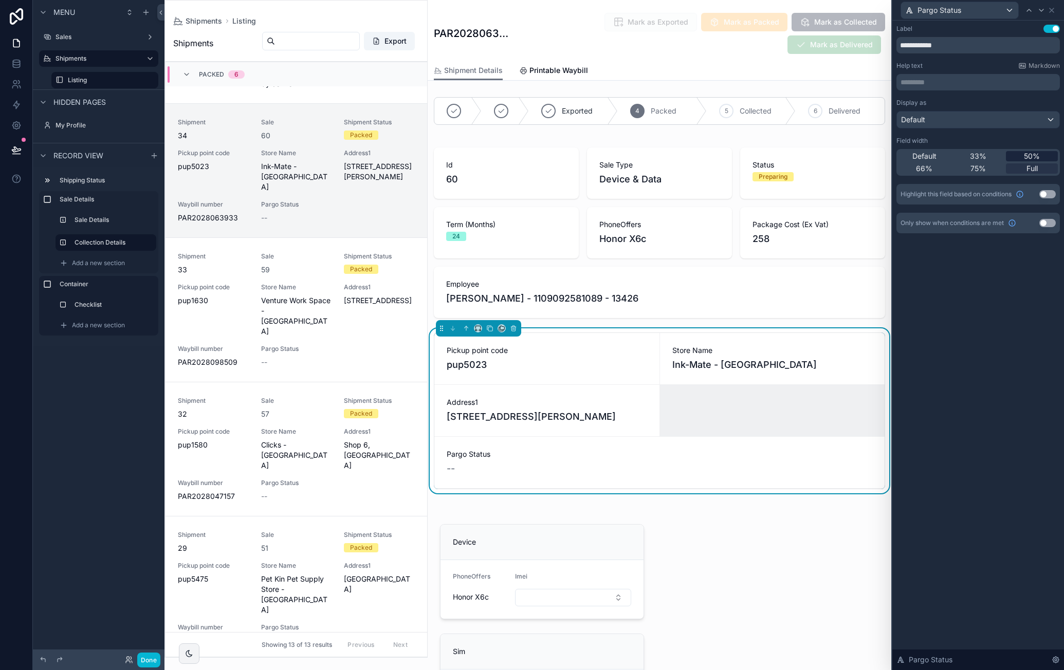
click at [1035, 154] on span "50%" at bounding box center [1032, 156] width 16 height 10
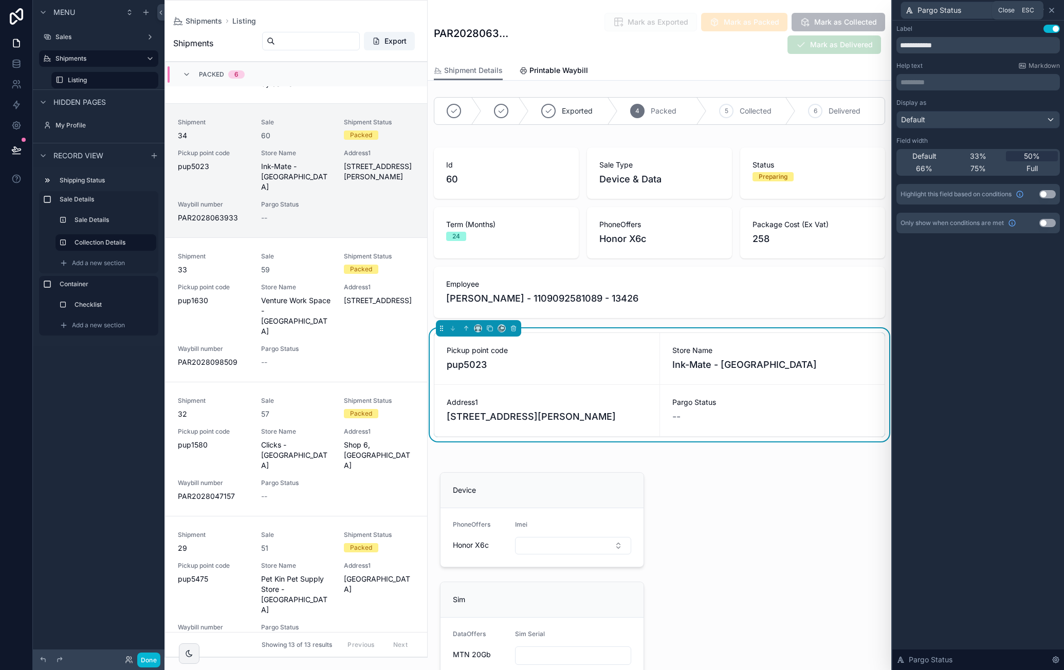
click at [1053, 14] on icon at bounding box center [1051, 10] width 8 height 8
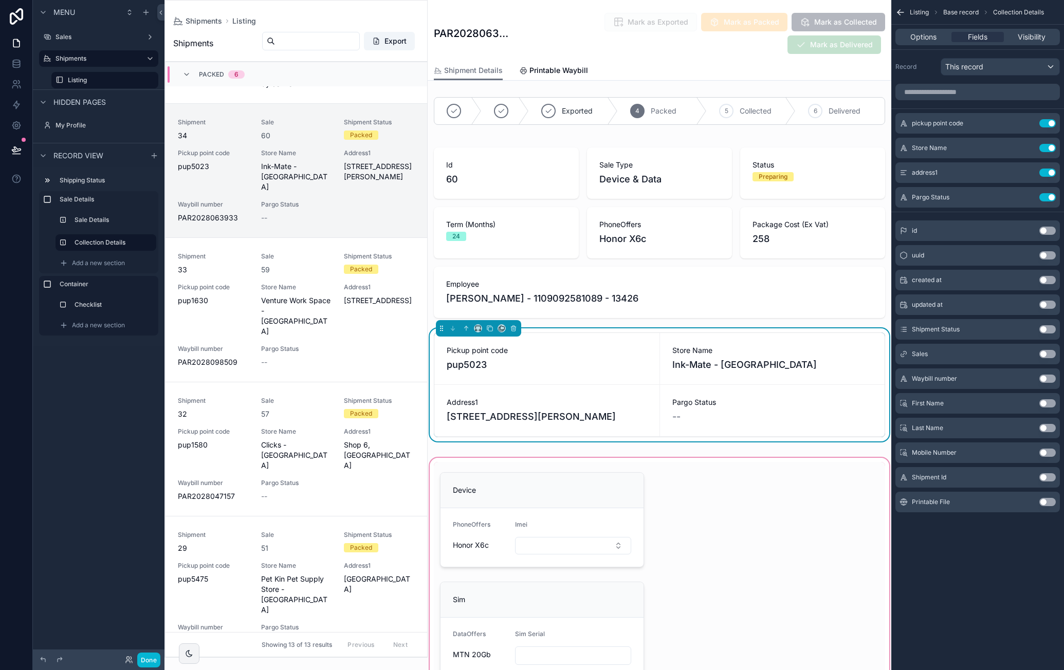
click at [609, 472] on div "scrollable content" at bounding box center [660, 636] width 464 height 361
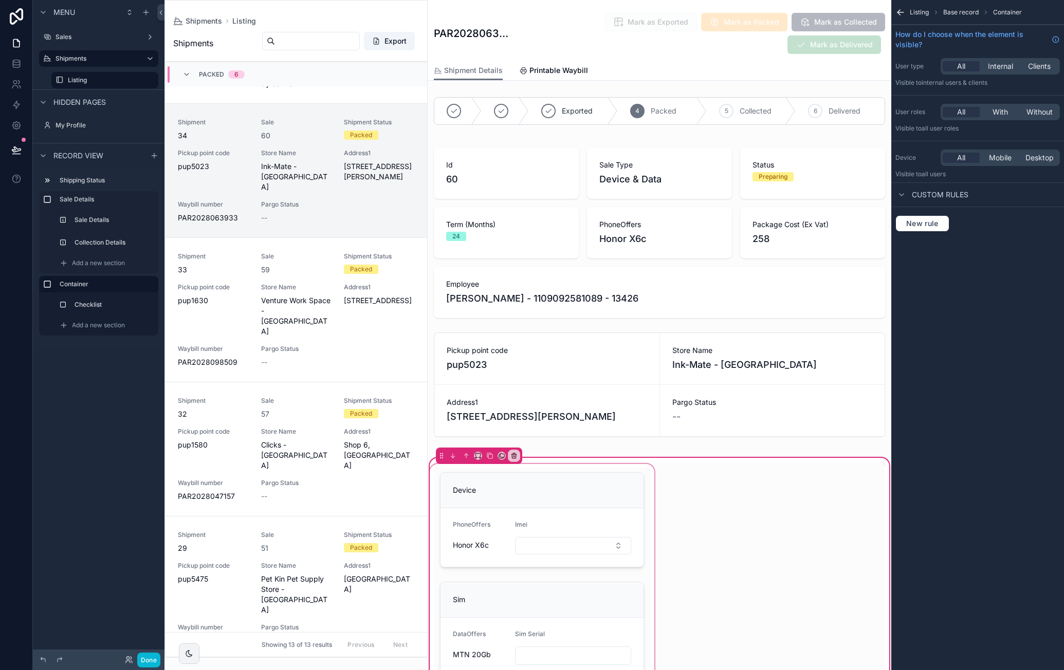
click at [609, 478] on div "scrollable content" at bounding box center [542, 636] width 229 height 348
click at [80, 284] on label "Container" at bounding box center [105, 284] width 90 height 8
click at [84, 301] on label "Checklist" at bounding box center [112, 305] width 72 height 8
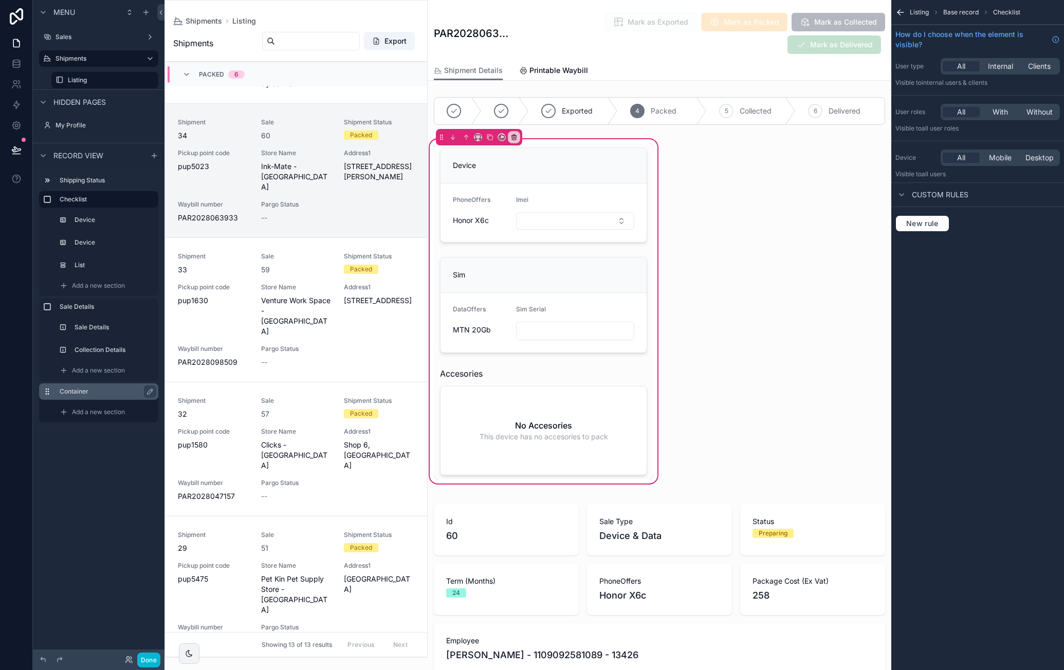
click at [99, 391] on label "Container" at bounding box center [105, 392] width 90 height 8
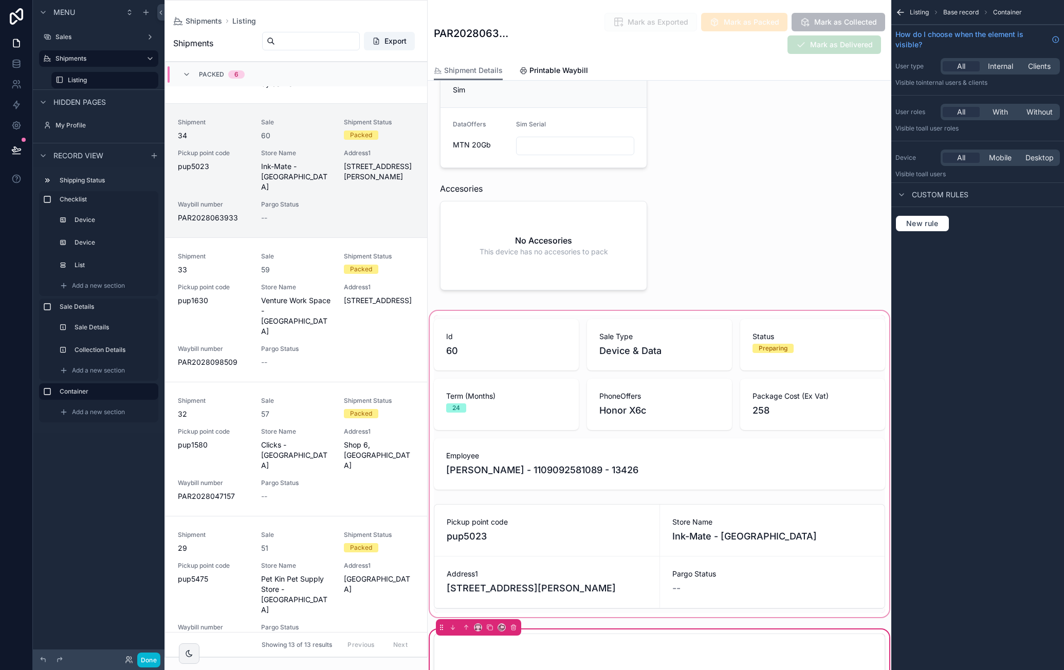
scroll to position [308, 0]
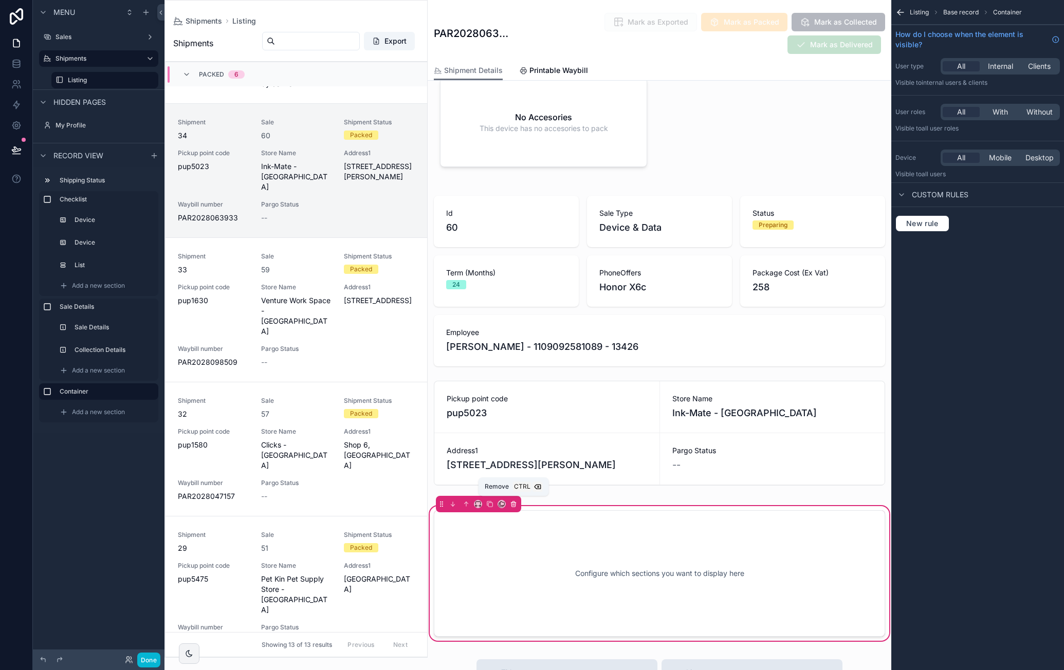
click at [515, 501] on icon "scrollable content" at bounding box center [513, 504] width 7 height 7
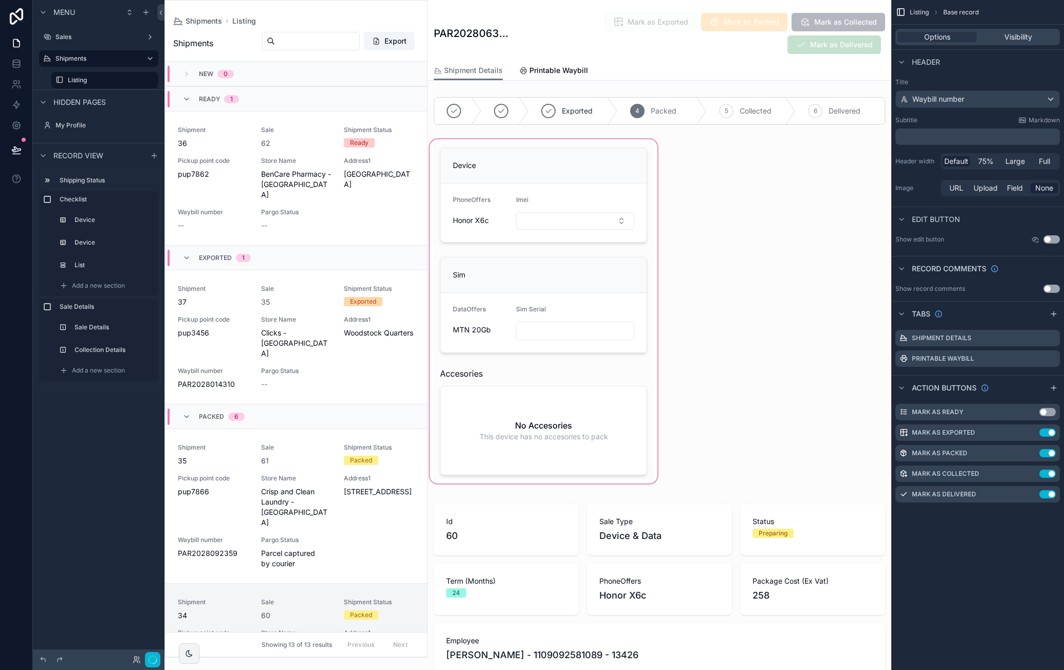
scroll to position [480, 0]
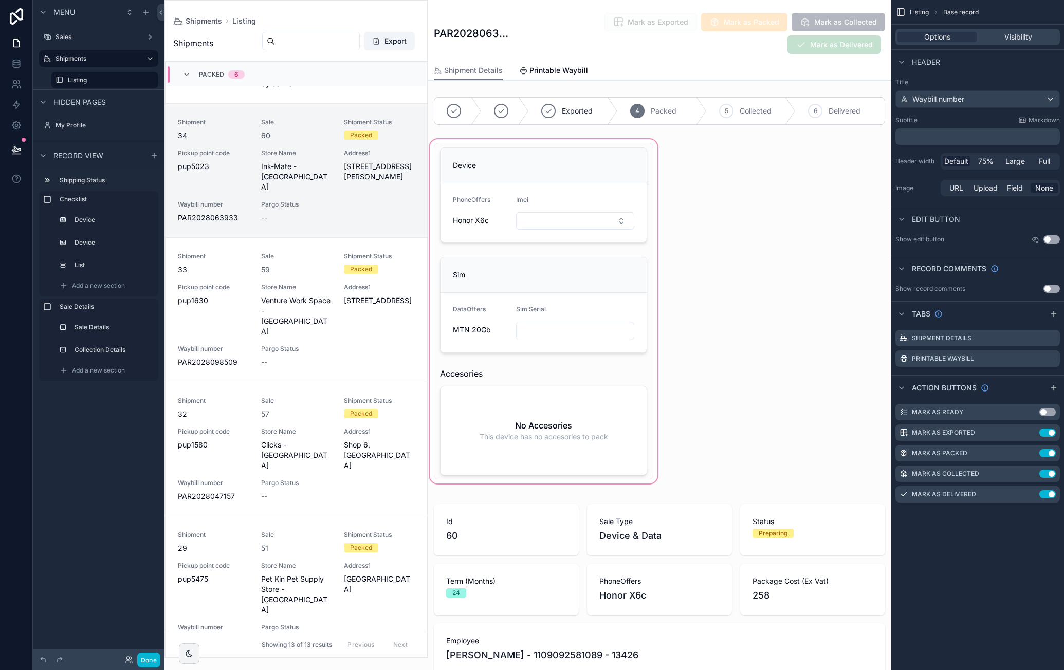
click at [568, 142] on div "scrollable content" at bounding box center [544, 311] width 232 height 348
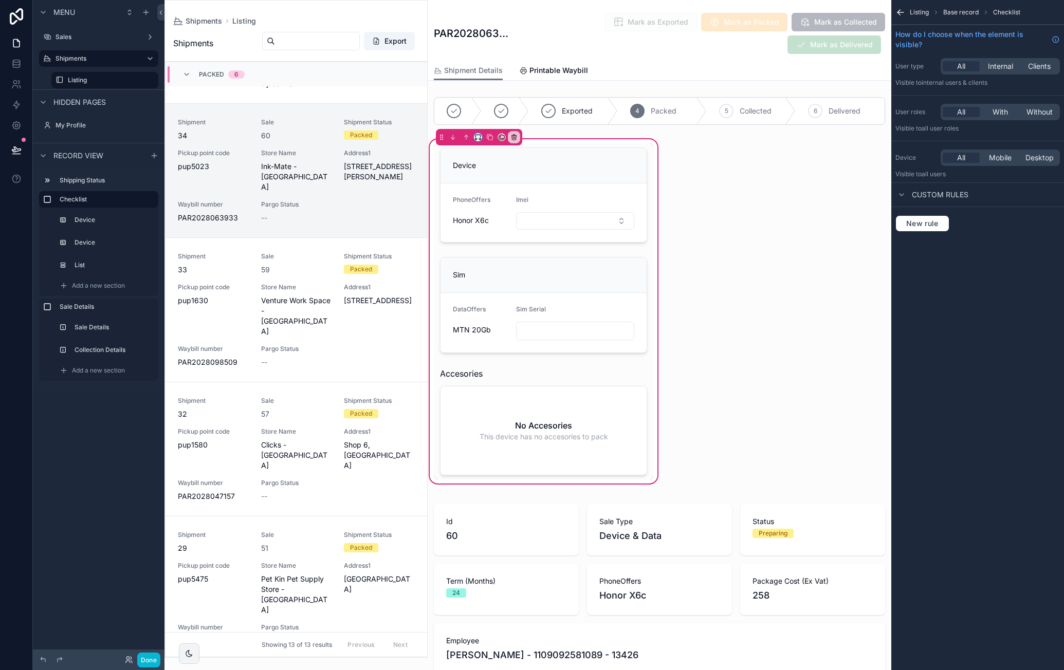
click at [476, 133] on button "scrollable content" at bounding box center [478, 137] width 8 height 8
click at [501, 159] on span "Default" at bounding box center [495, 156] width 24 height 12
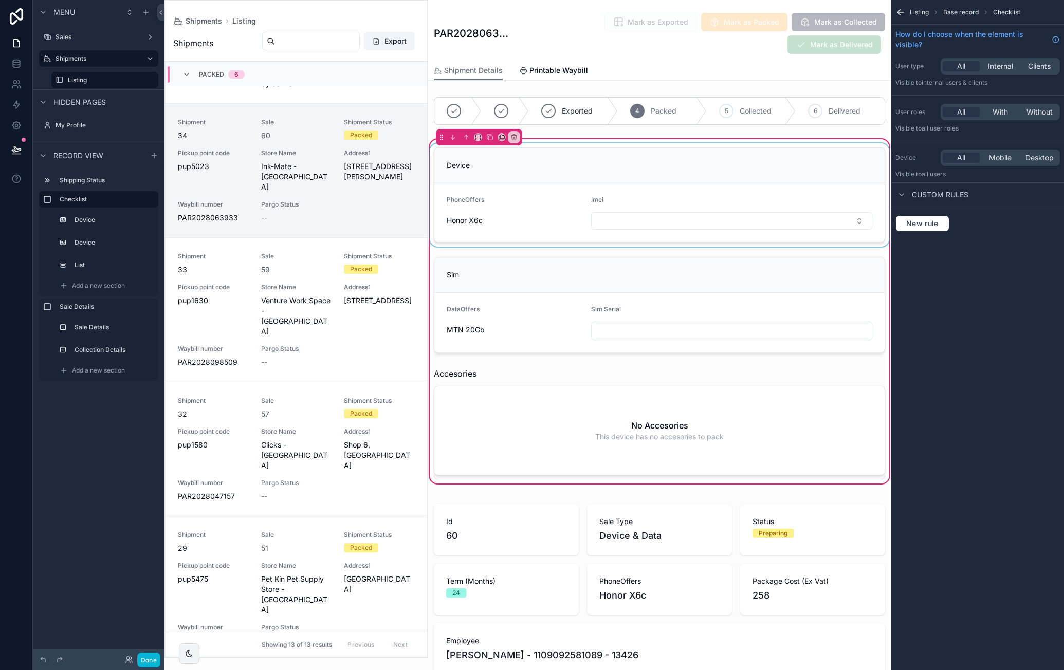
click at [617, 171] on div "scrollable content" at bounding box center [660, 194] width 464 height 103
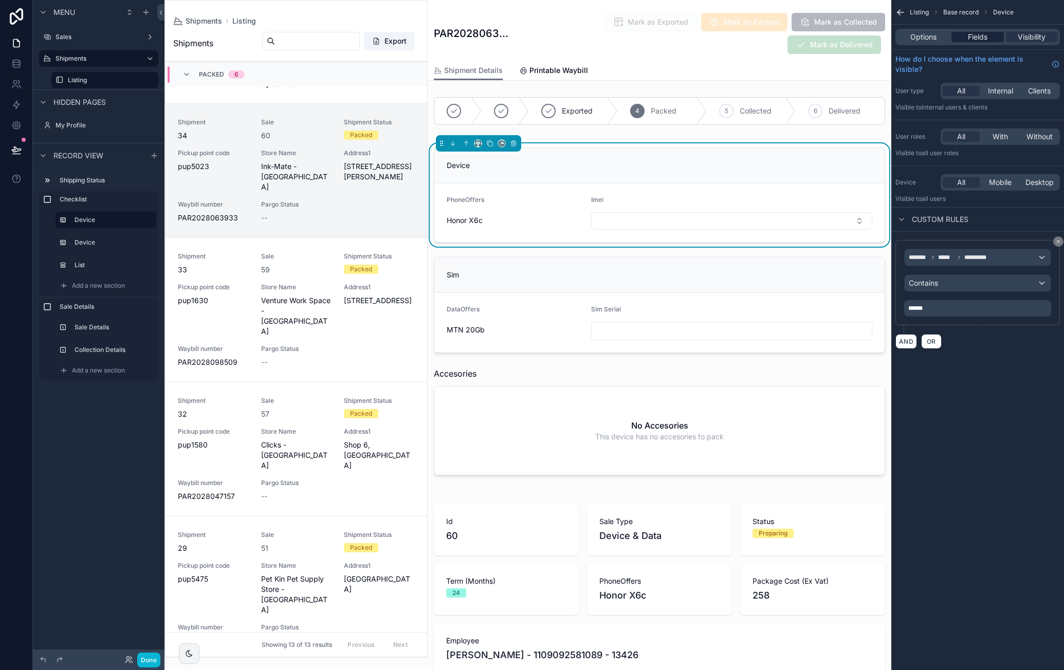
click at [978, 41] on span "Fields" at bounding box center [978, 37] width 20 height 10
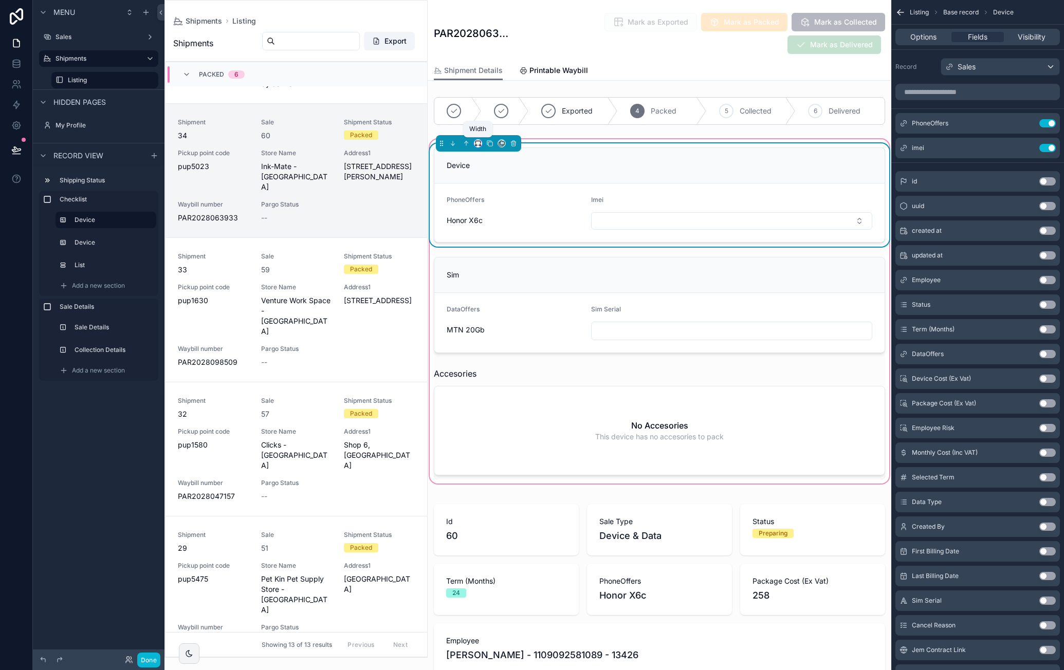
click at [476, 145] on icon "scrollable content" at bounding box center [476, 145] width 2 height 0
click at [502, 217] on div "50%" at bounding box center [499, 220] width 32 height 12
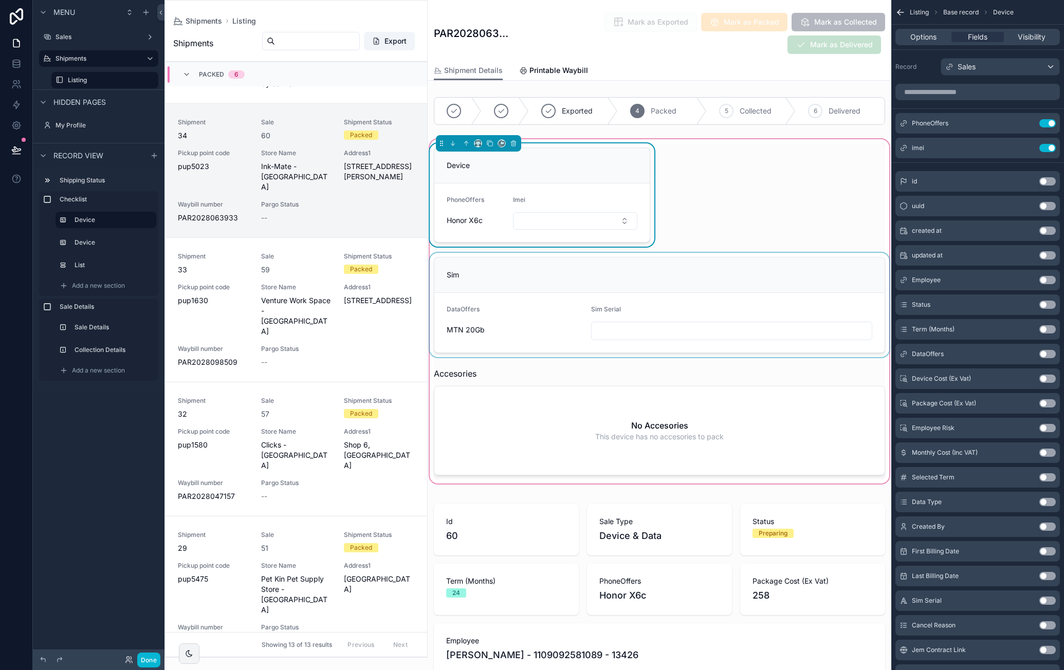
click at [586, 273] on div "scrollable content" at bounding box center [660, 305] width 464 height 104
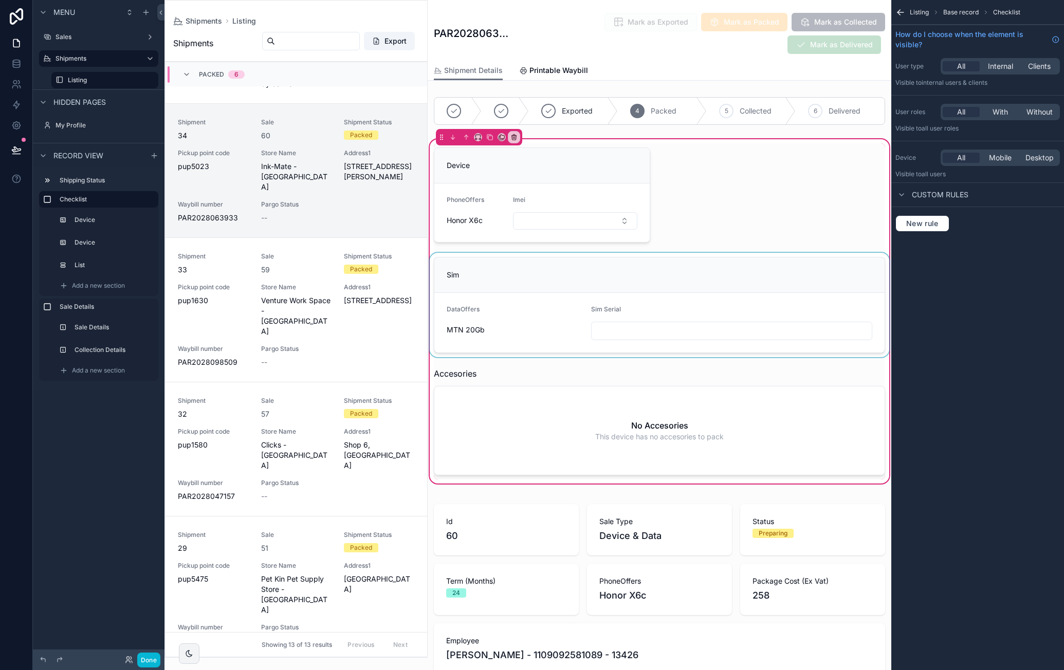
click at [533, 265] on div "scrollable content" at bounding box center [660, 305] width 464 height 104
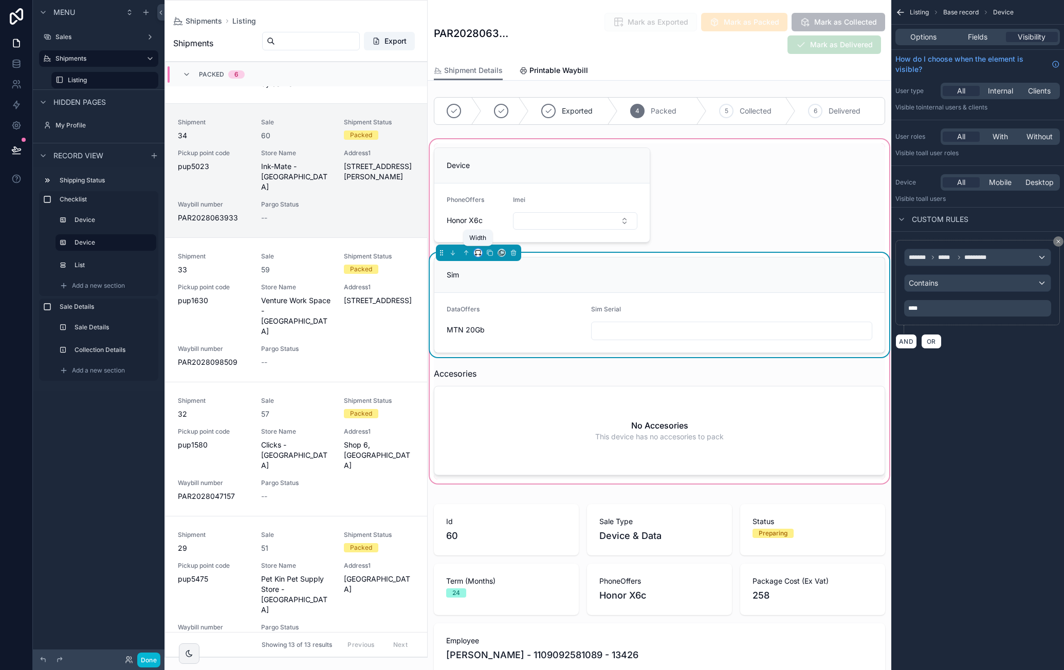
click at [478, 252] on icon "scrollable content" at bounding box center [477, 252] width 7 height 7
click at [508, 323] on div "50%" at bounding box center [499, 329] width 32 height 12
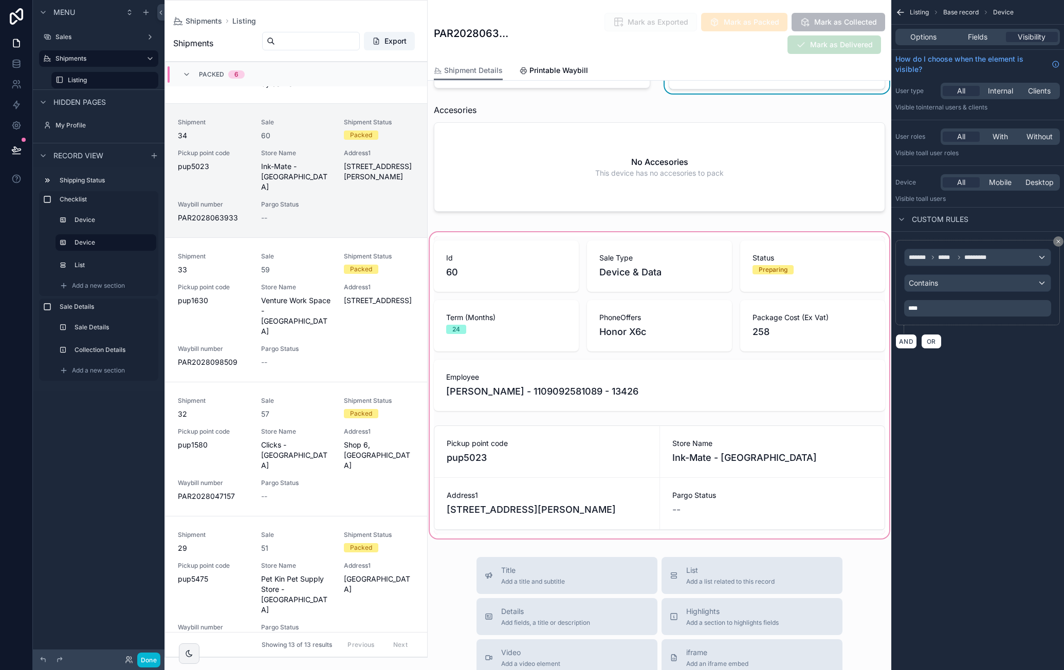
scroll to position [103, 0]
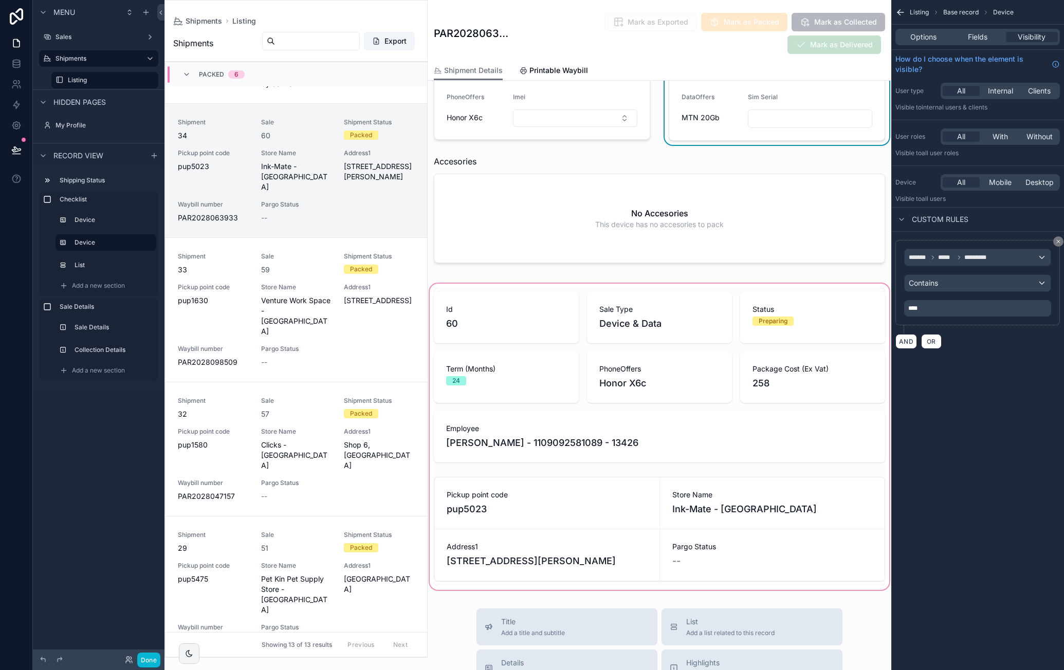
click at [569, 288] on div "scrollable content" at bounding box center [660, 437] width 464 height 310
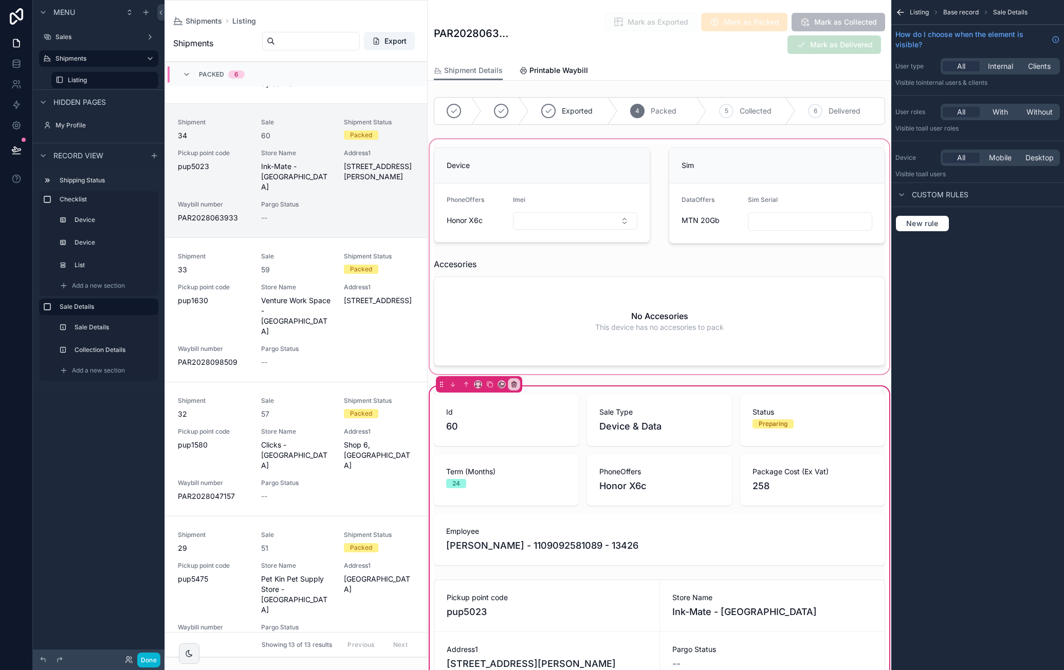
scroll to position [0, 0]
click at [464, 384] on icon "scrollable content" at bounding box center [466, 384] width 7 height 7
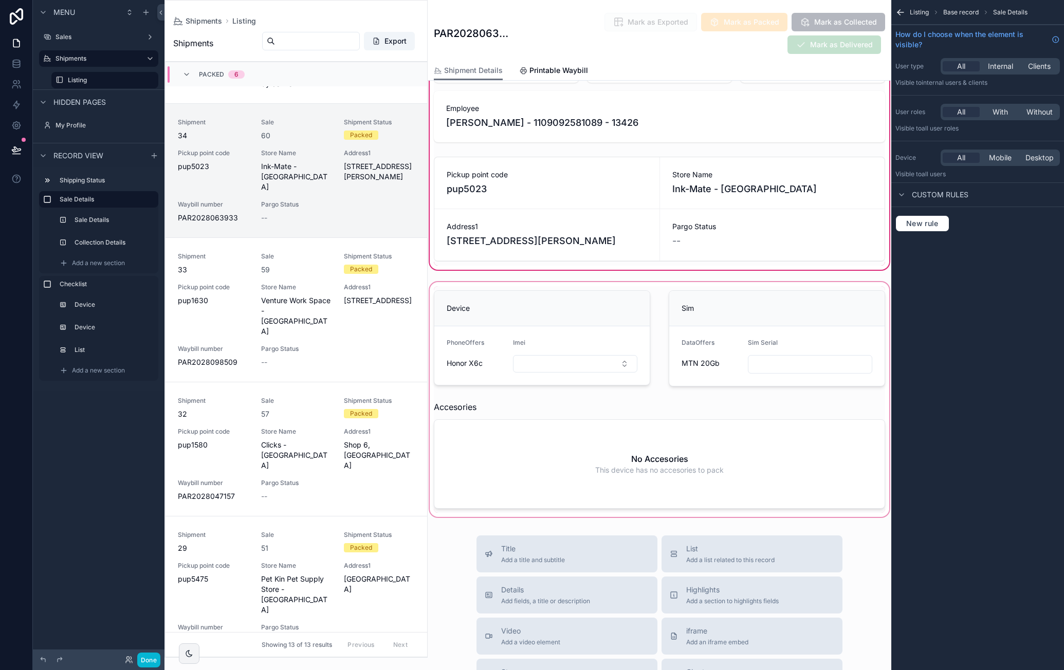
scroll to position [308, 0]
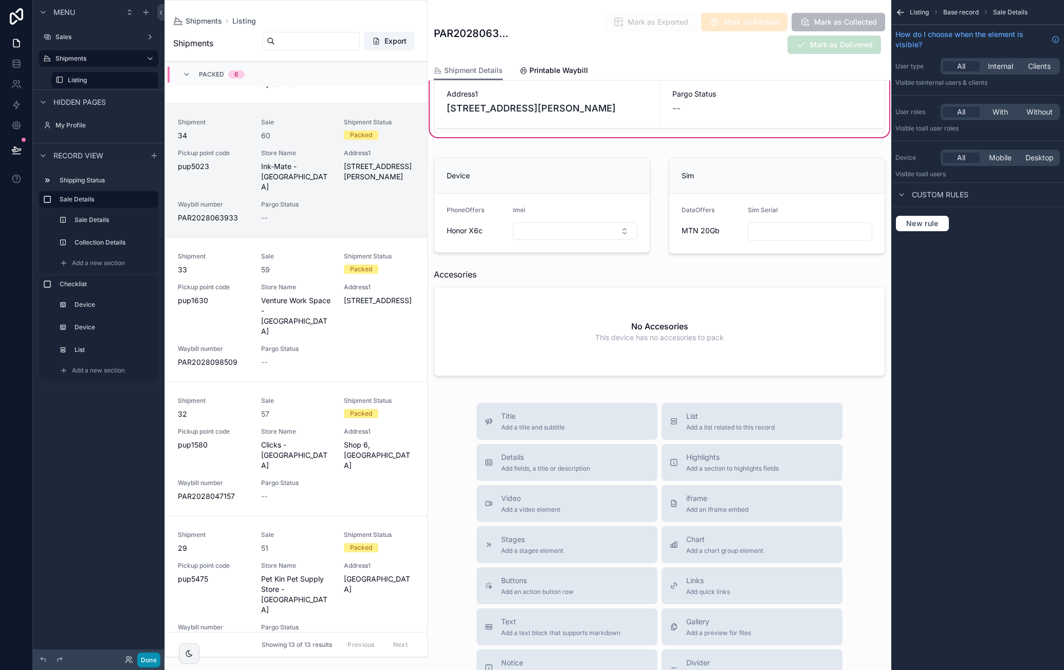
click at [149, 656] on button "Done" at bounding box center [148, 660] width 23 height 15
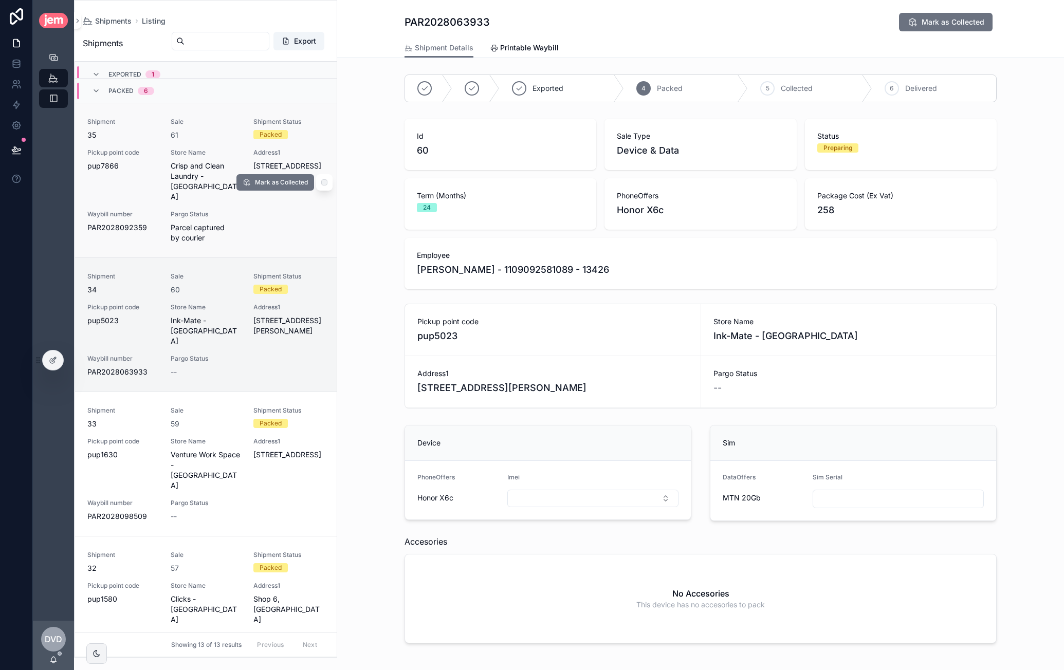
scroll to position [172, 0]
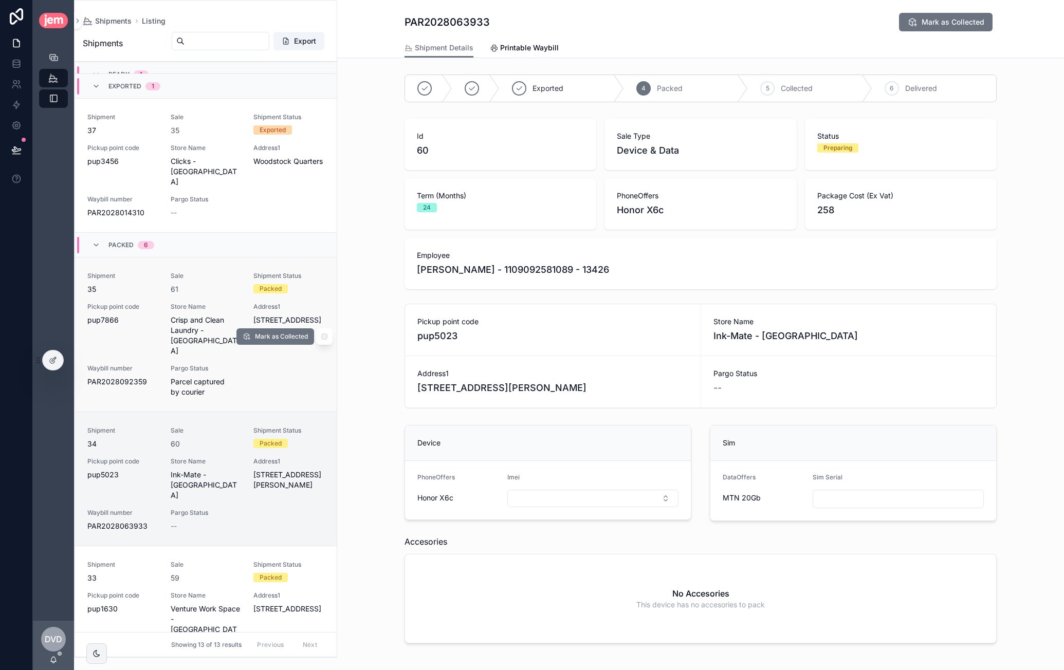
click at [225, 276] on div "Shipment 35 Sale 61 Shipment Status Packed Pickup point code pup7866 Store Name…" at bounding box center [205, 334] width 237 height 125
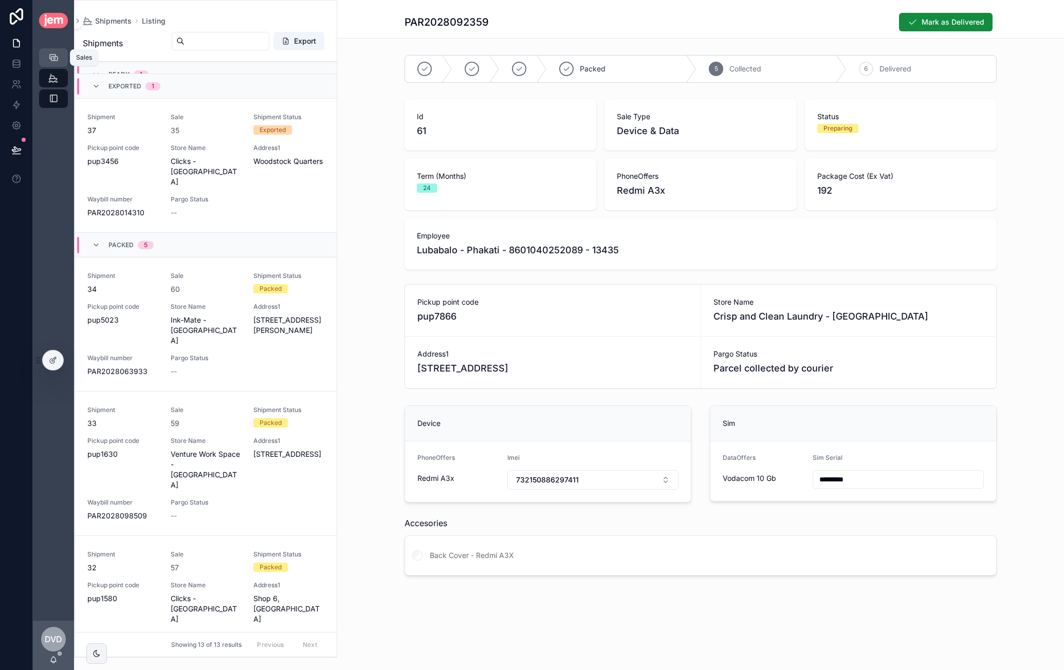
click at [51, 61] on icon "scrollable content" at bounding box center [53, 57] width 10 height 10
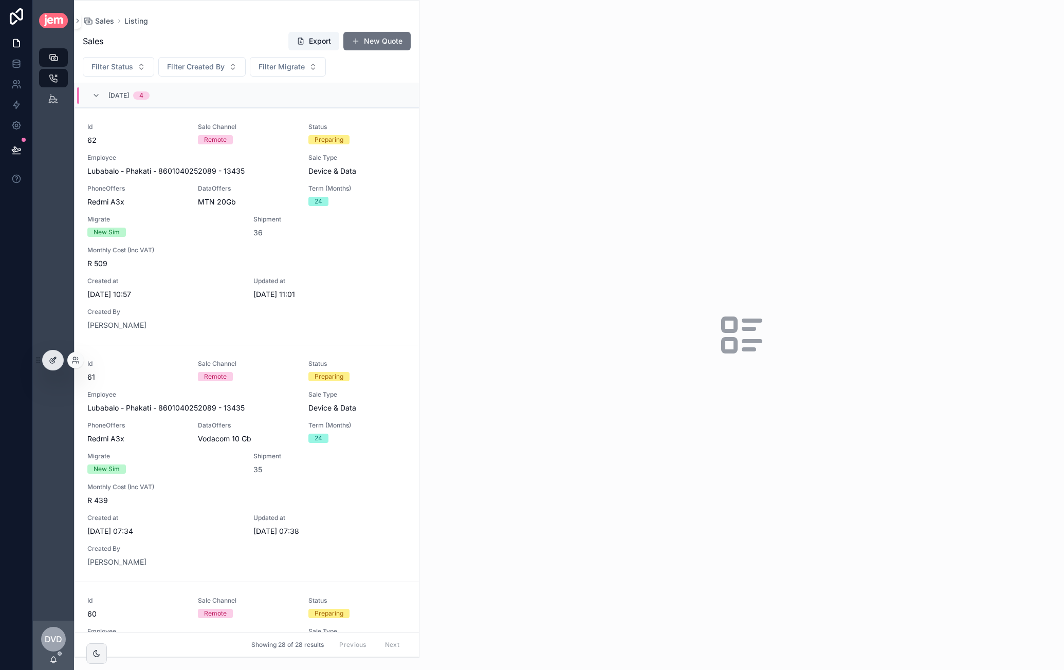
click at [50, 356] on icon at bounding box center [53, 360] width 8 height 8
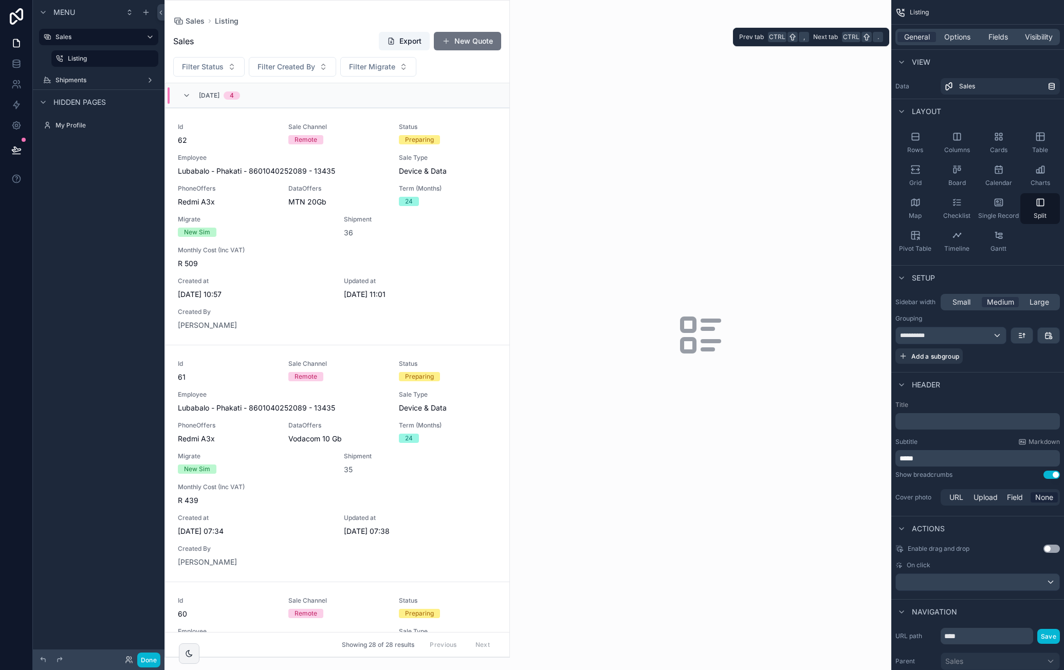
click at [960, 44] on div "General Options Fields Visibility" at bounding box center [977, 37] width 164 height 16
click at [961, 36] on span "Options" at bounding box center [957, 37] width 26 height 10
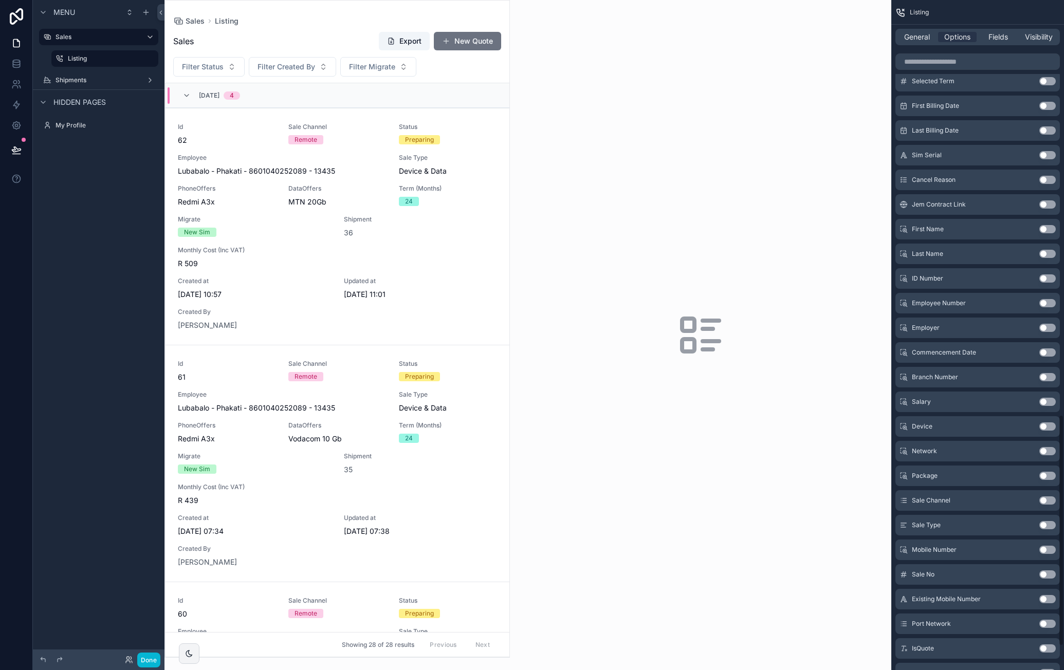
scroll to position [1268, 0]
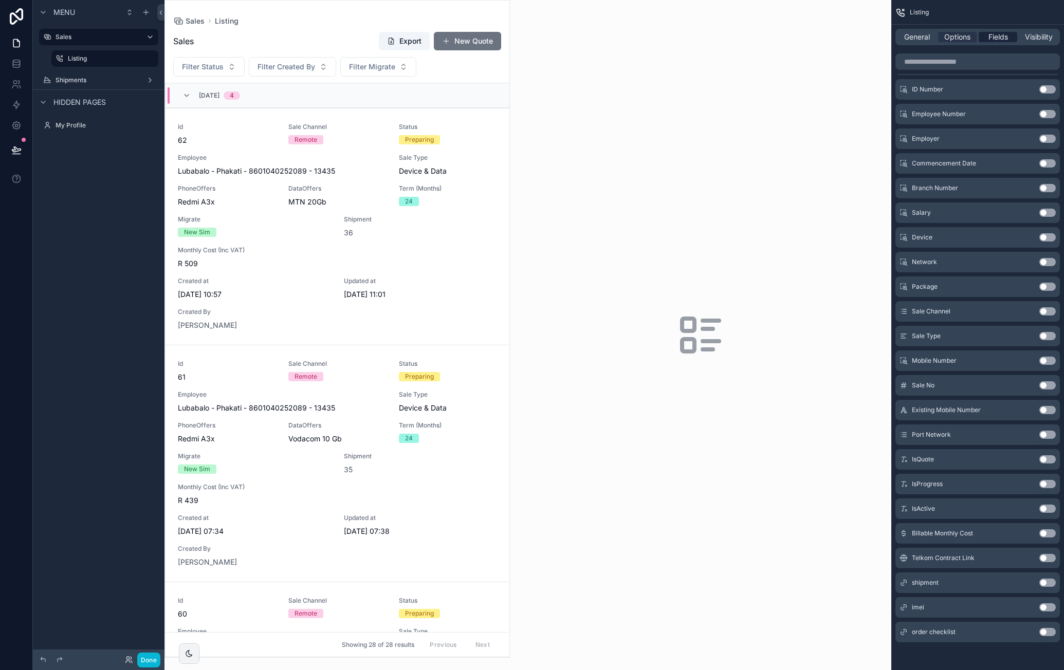
click at [997, 41] on span "Fields" at bounding box center [998, 37] width 20 height 10
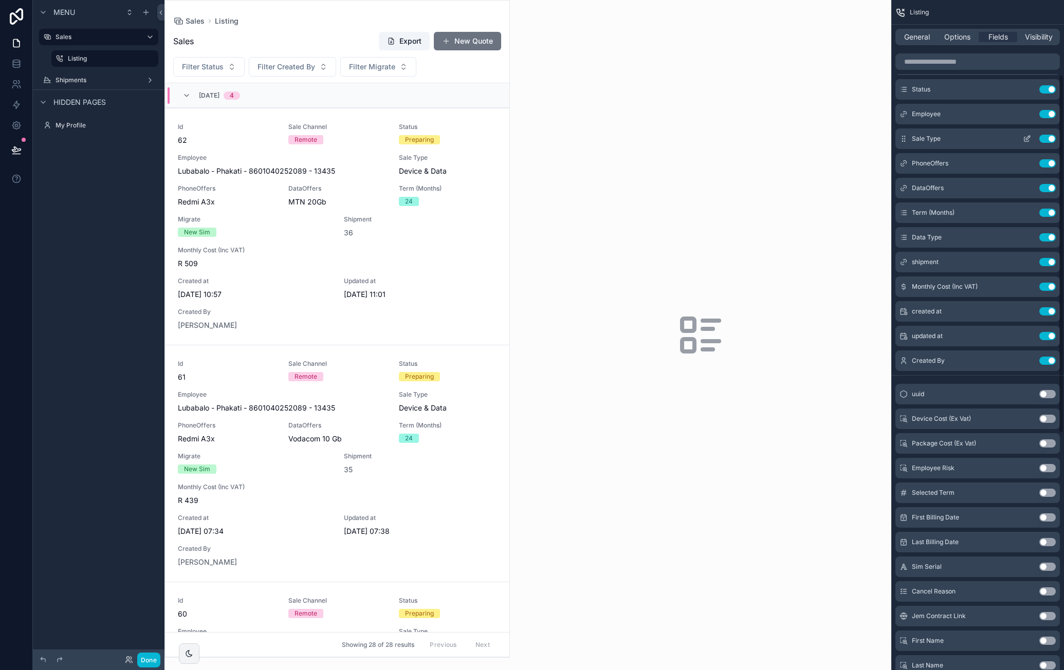
scroll to position [0, 0]
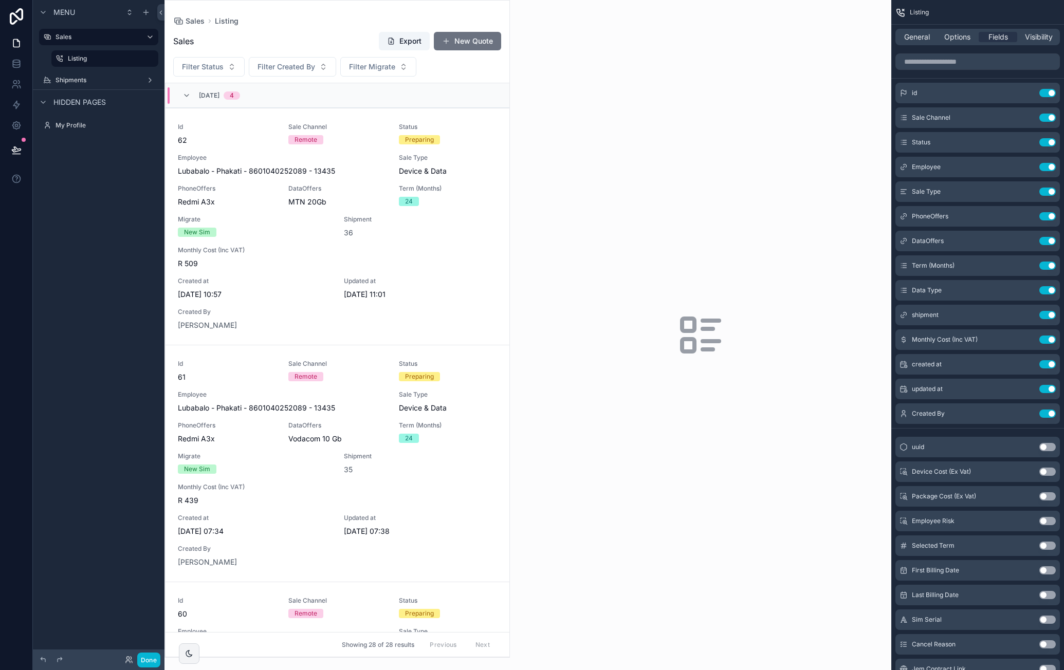
click at [336, 146] on div "scrollable content" at bounding box center [337, 329] width 344 height 657
click at [358, 129] on span "Sale Channel" at bounding box center [337, 127] width 98 height 8
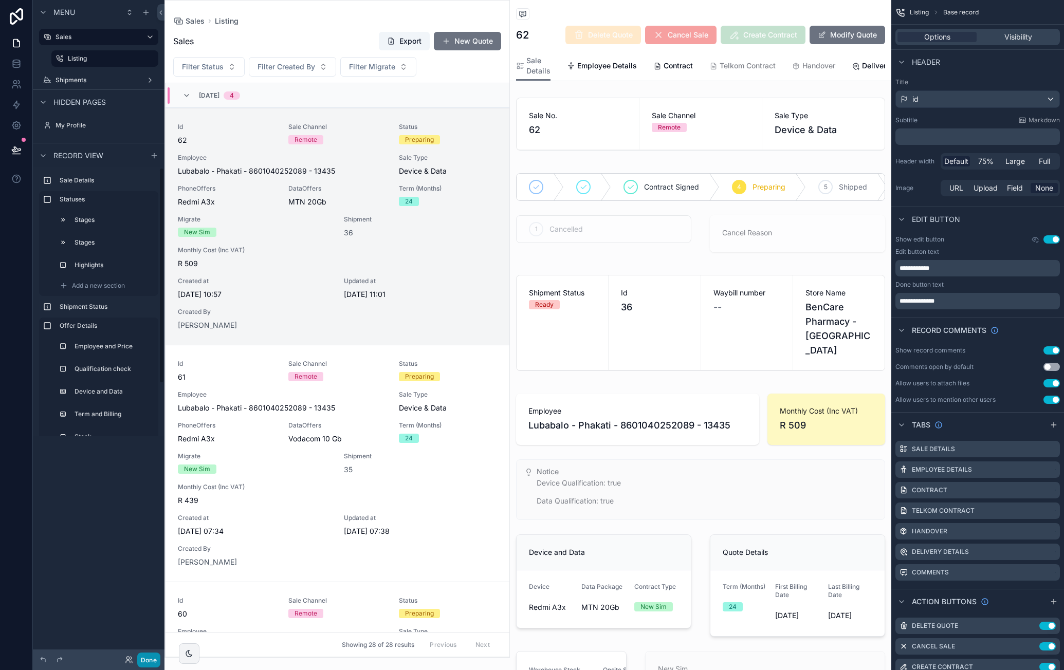
click at [146, 660] on button "Done" at bounding box center [148, 660] width 23 height 15
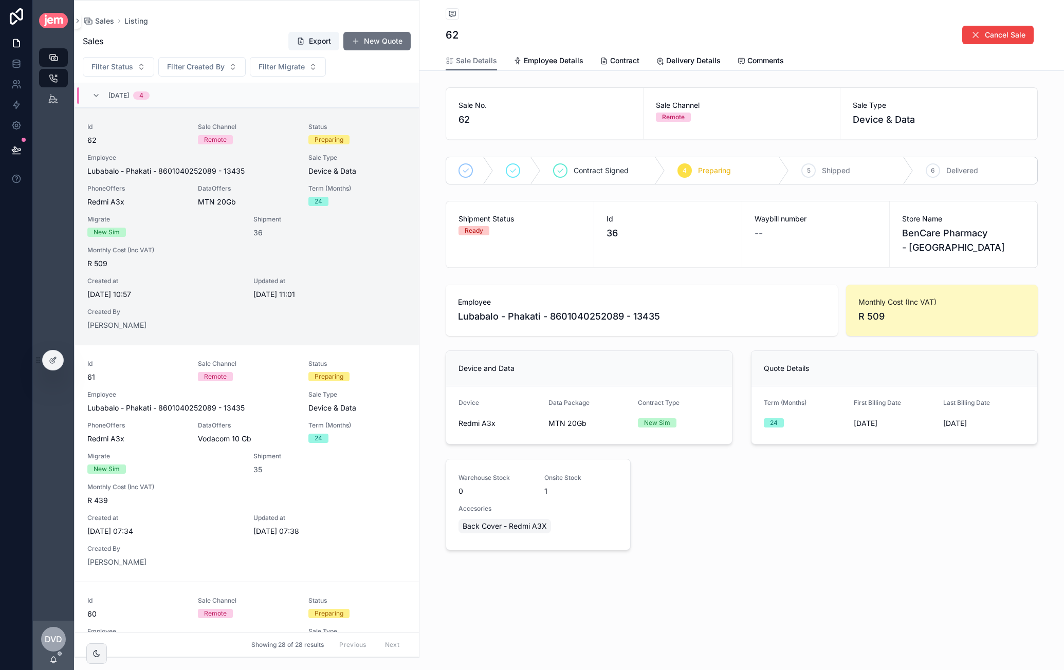
scroll to position [25, 0]
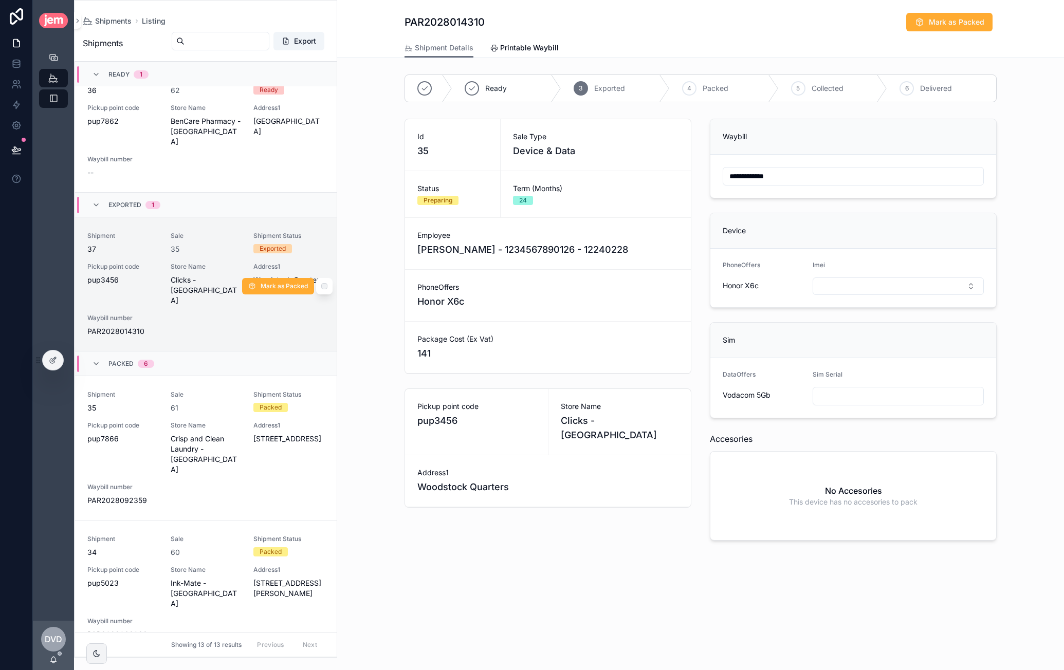
scroll to position [43, 0]
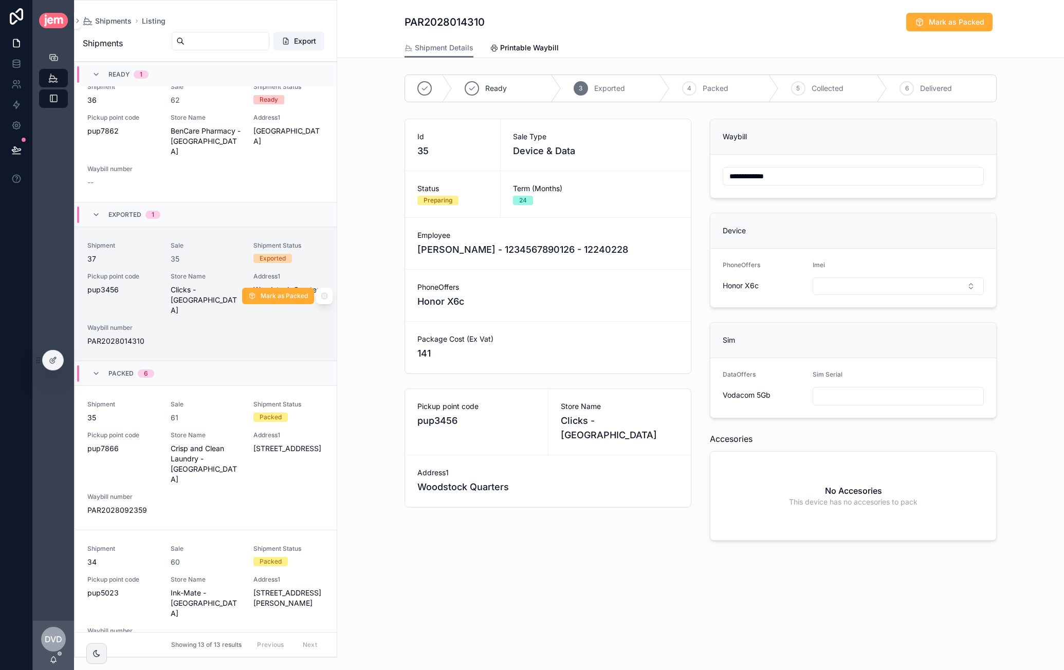
click at [202, 254] on div "35" at bounding box center [206, 259] width 71 height 10
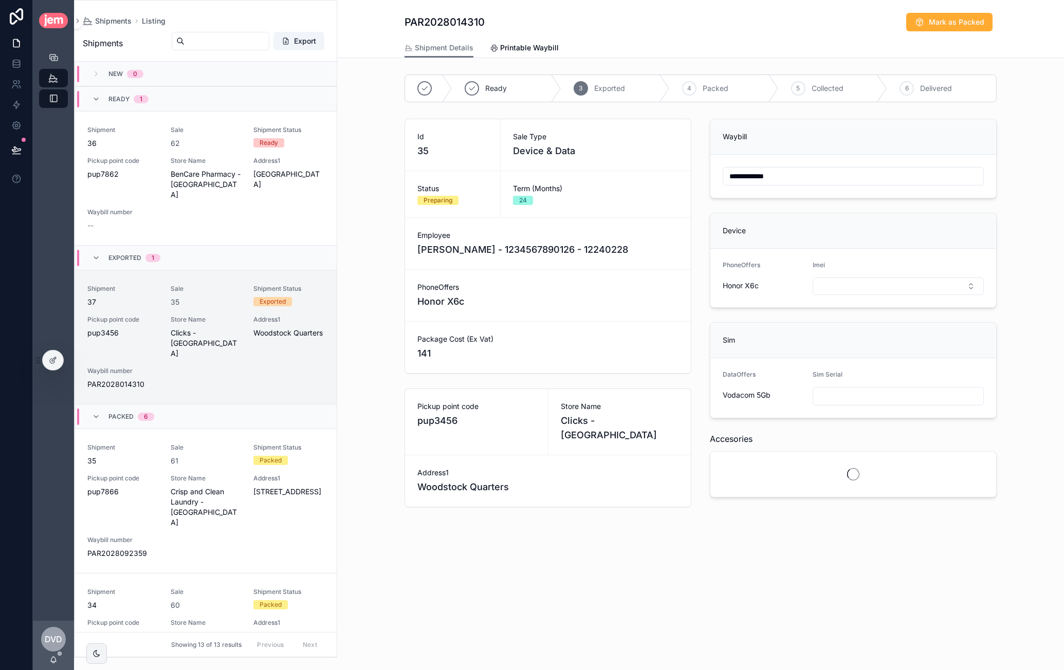
scroll to position [197, 0]
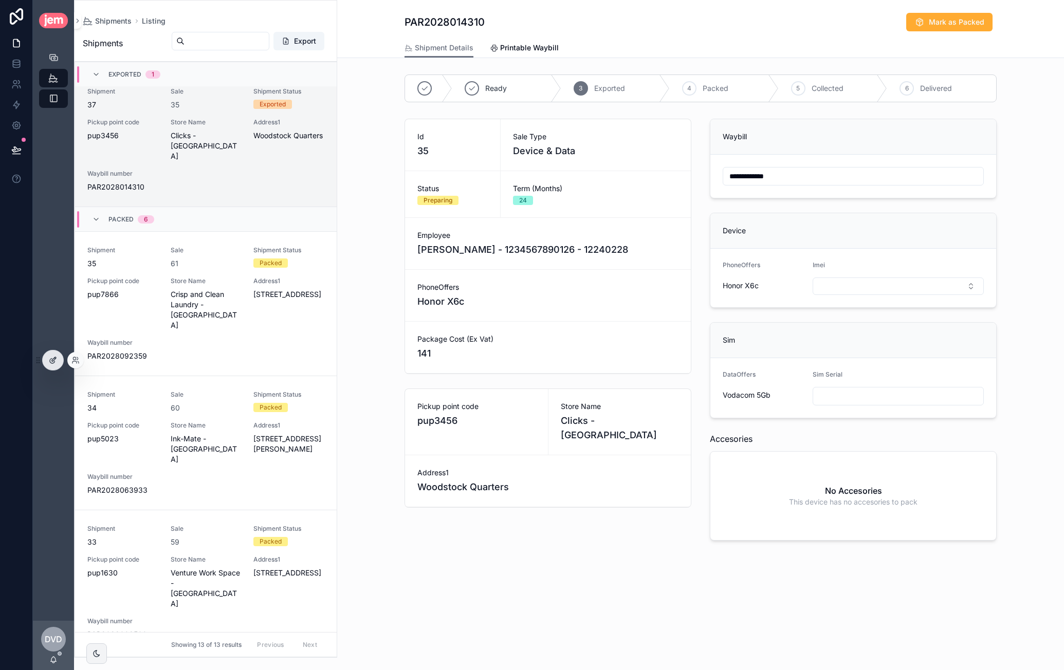
click at [56, 354] on div at bounding box center [53, 361] width 21 height 20
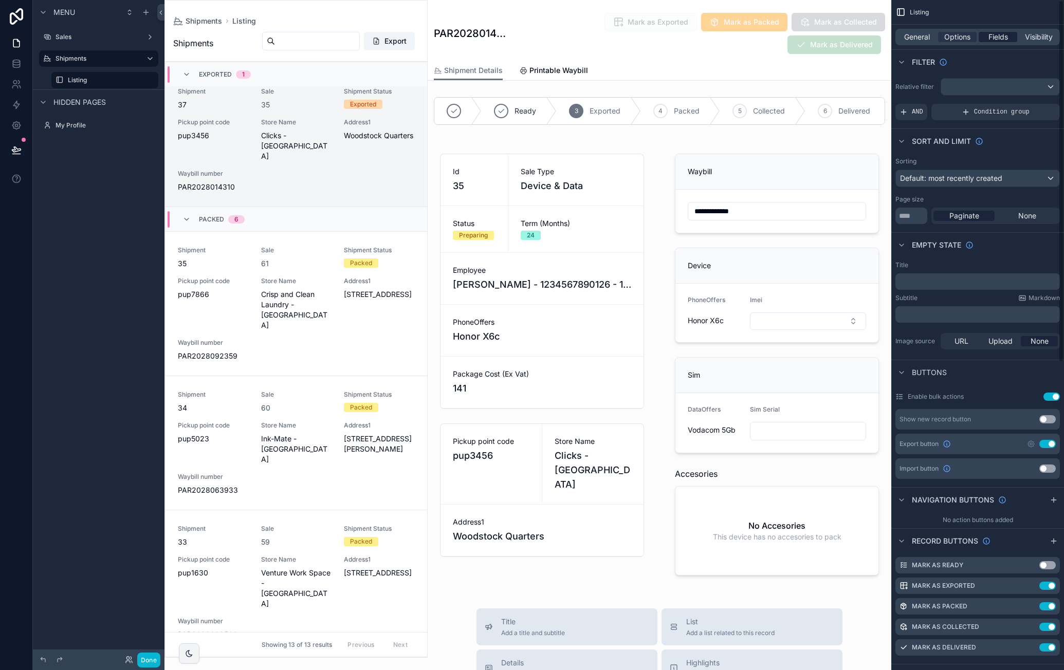
click at [989, 36] on span "Fields" at bounding box center [998, 37] width 20 height 10
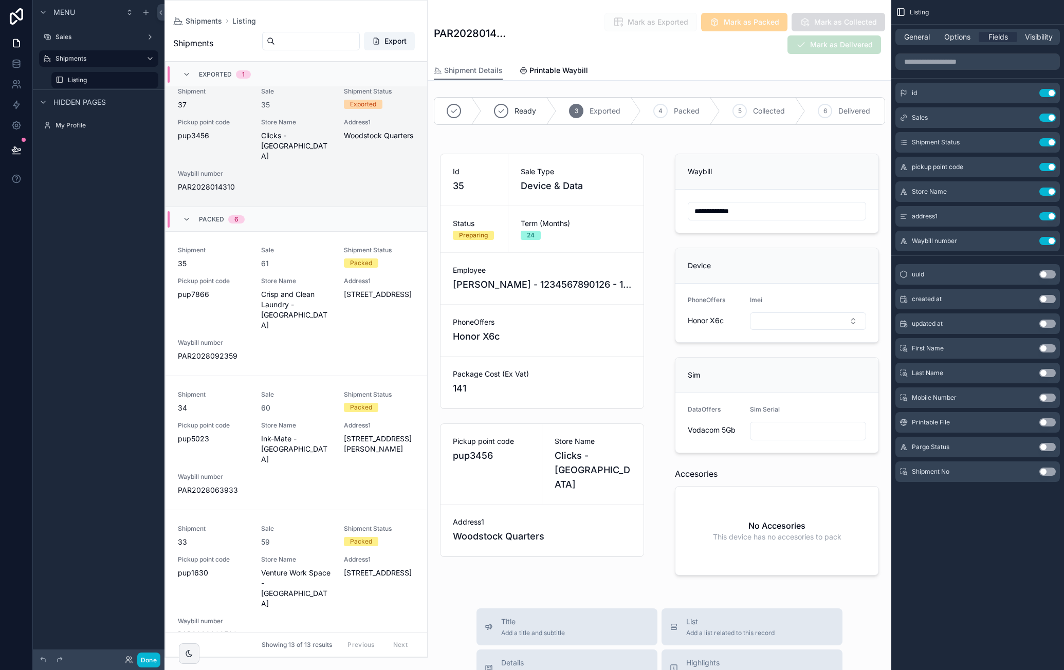
click at [1045, 472] on button "Use setting" at bounding box center [1047, 472] width 16 height 8
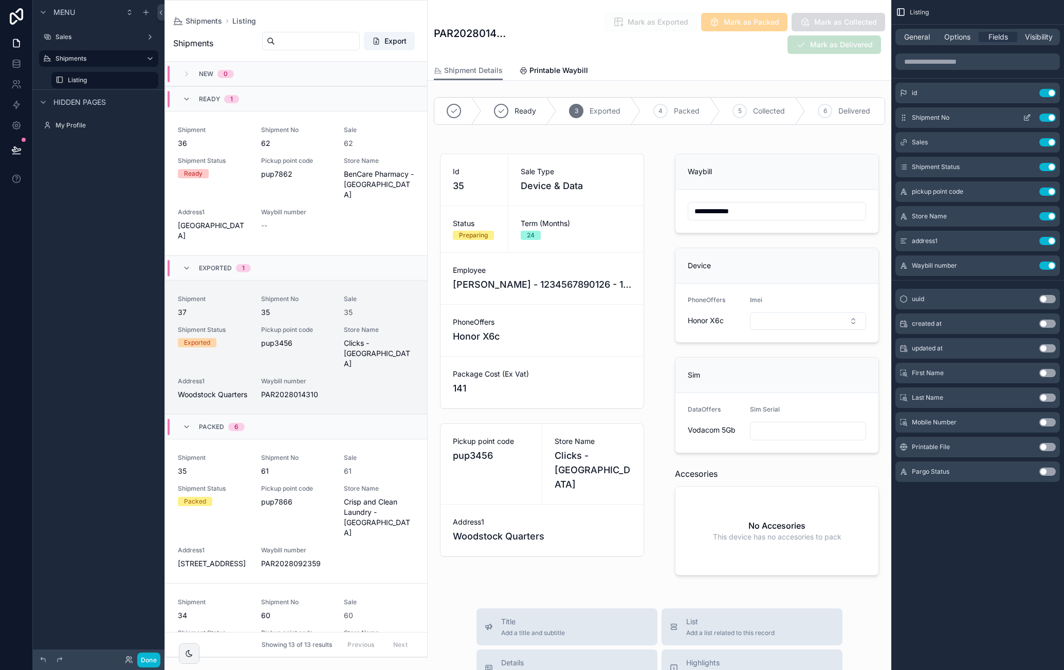
scroll to position [208, 0]
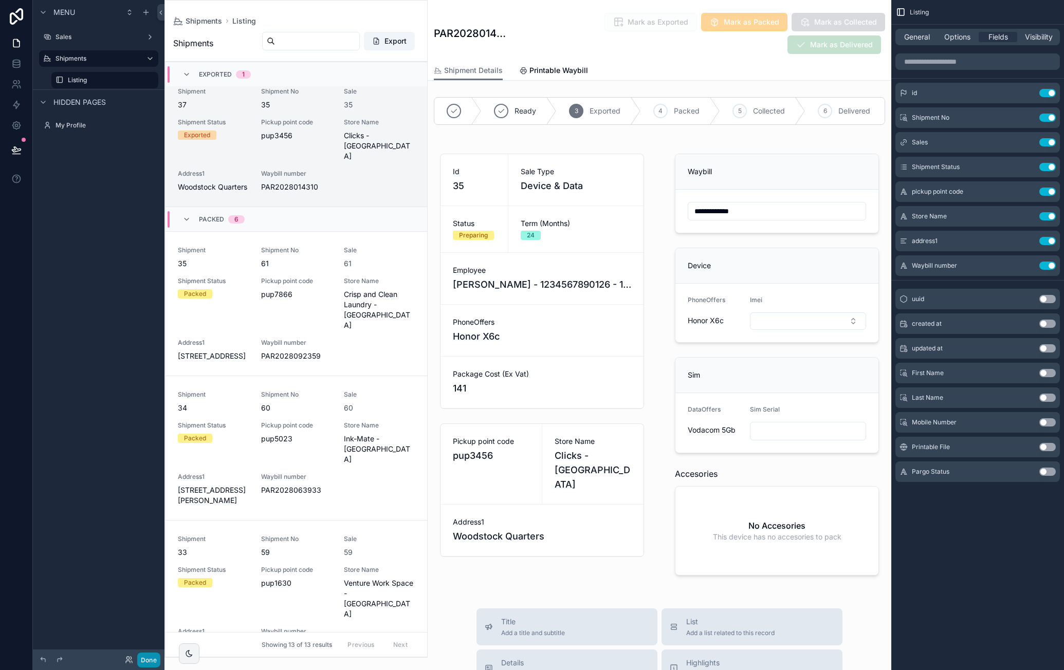
click at [154, 661] on button "Done" at bounding box center [148, 660] width 23 height 15
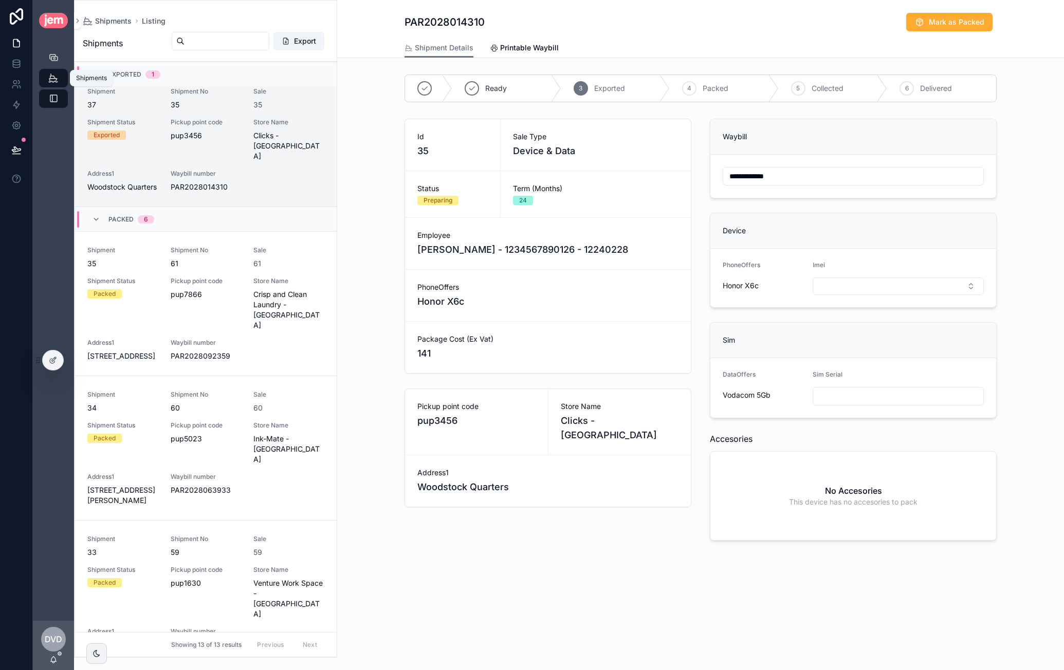
click at [53, 76] on icon "scrollable content" at bounding box center [53, 78] width 10 height 10
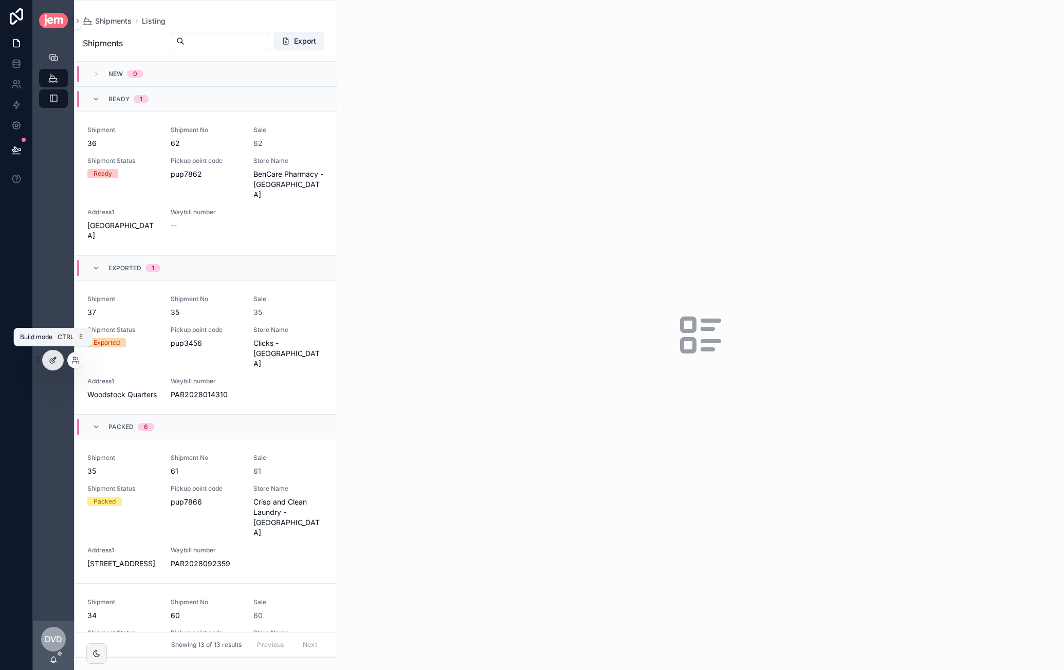
click at [51, 360] on icon at bounding box center [53, 360] width 8 height 8
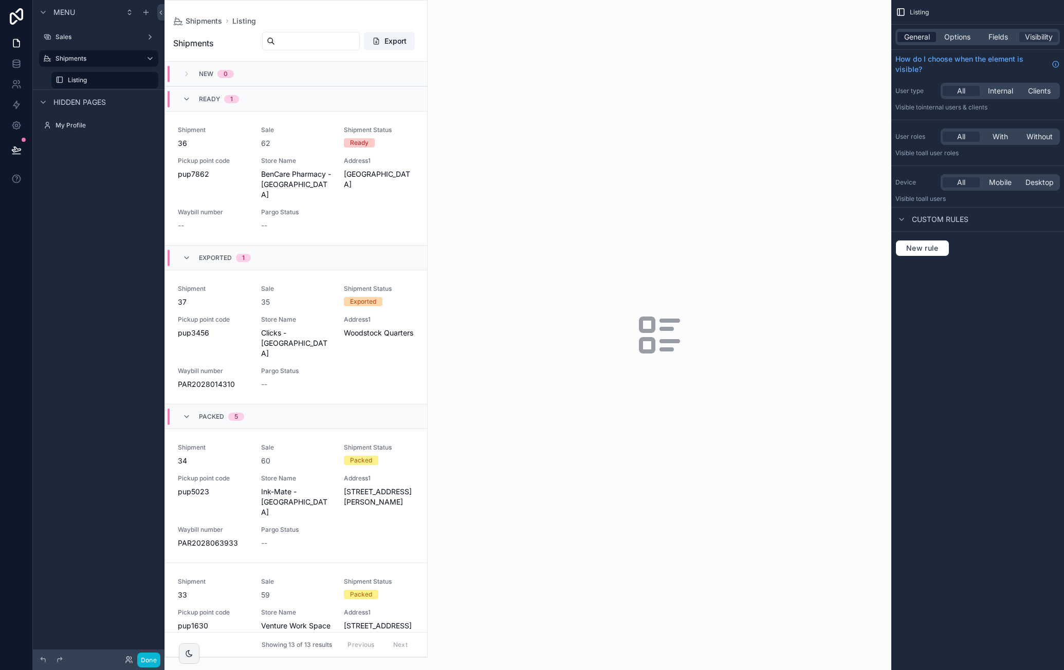
click at [920, 36] on span "General" at bounding box center [917, 37] width 26 height 10
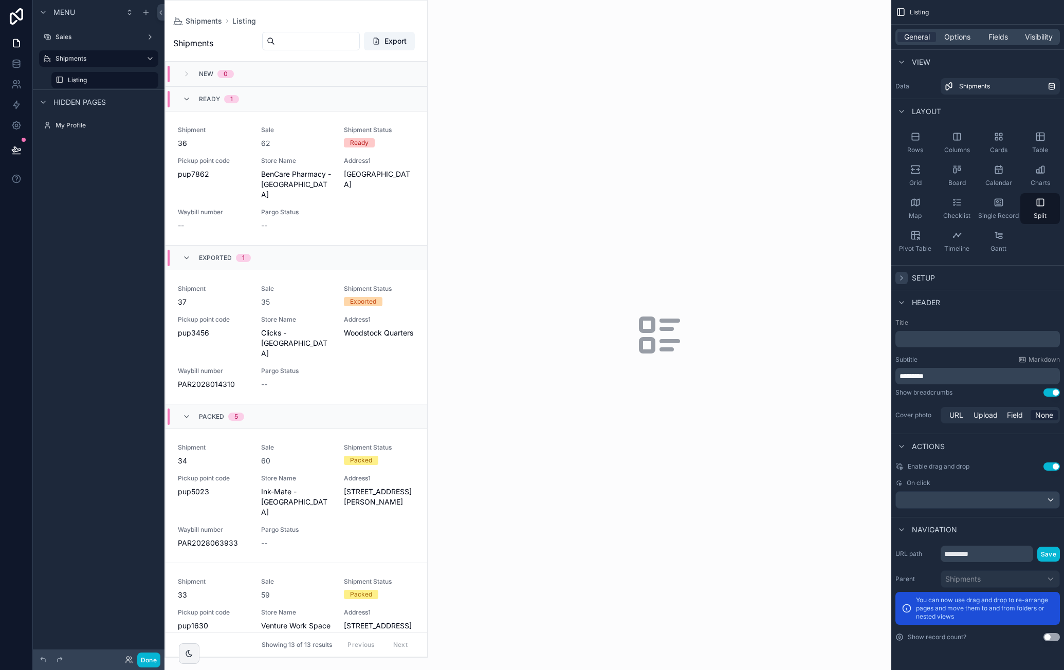
click at [904, 275] on icon "scrollable content" at bounding box center [901, 278] width 8 height 8
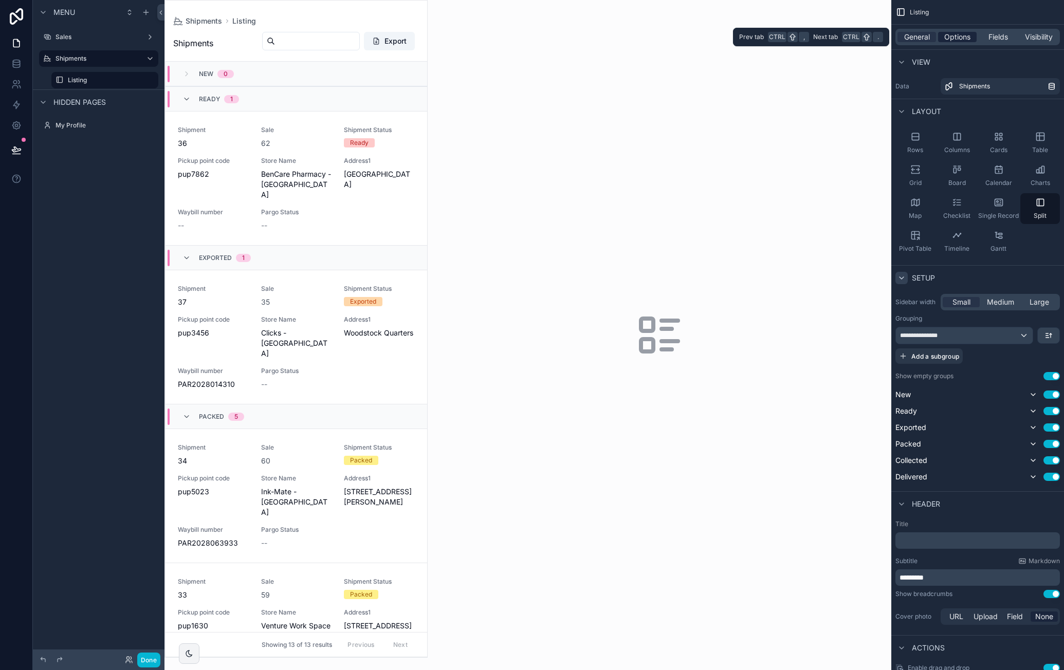
click at [967, 35] on span "Options" at bounding box center [957, 37] width 26 height 10
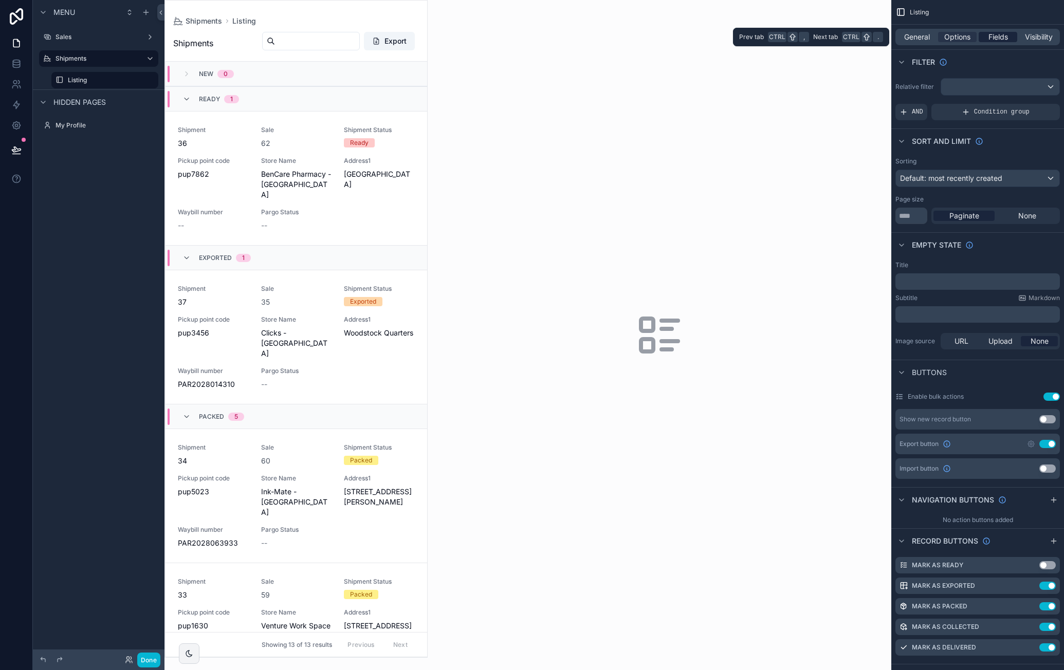
click at [1008, 38] on div "Fields" at bounding box center [998, 37] width 39 height 10
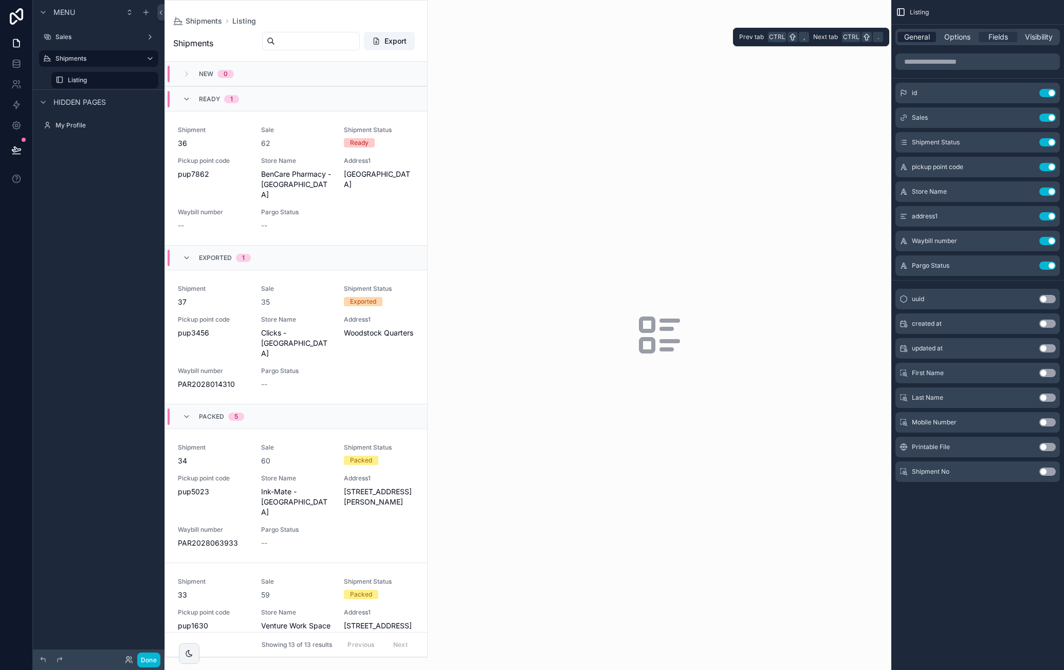
click at [918, 36] on span "General" at bounding box center [917, 37] width 26 height 10
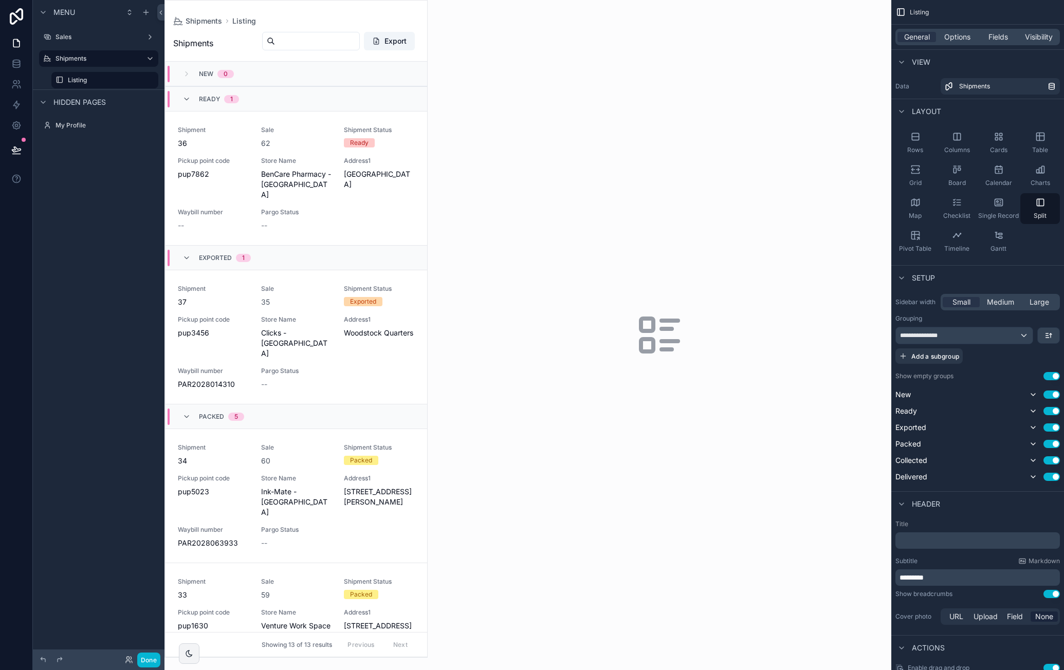
click at [309, 139] on div "scrollable content" at bounding box center [296, 329] width 262 height 657
click at [313, 285] on span "Sale" at bounding box center [296, 289] width 71 height 8
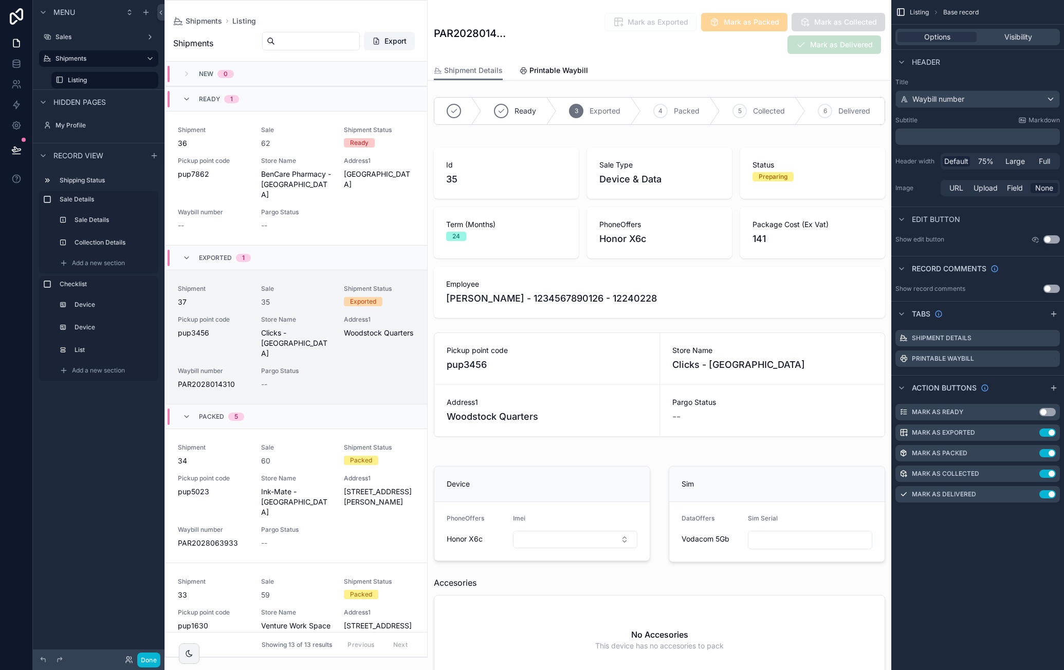
click at [1052, 291] on button "Use setting" at bounding box center [1051, 289] width 16 height 8
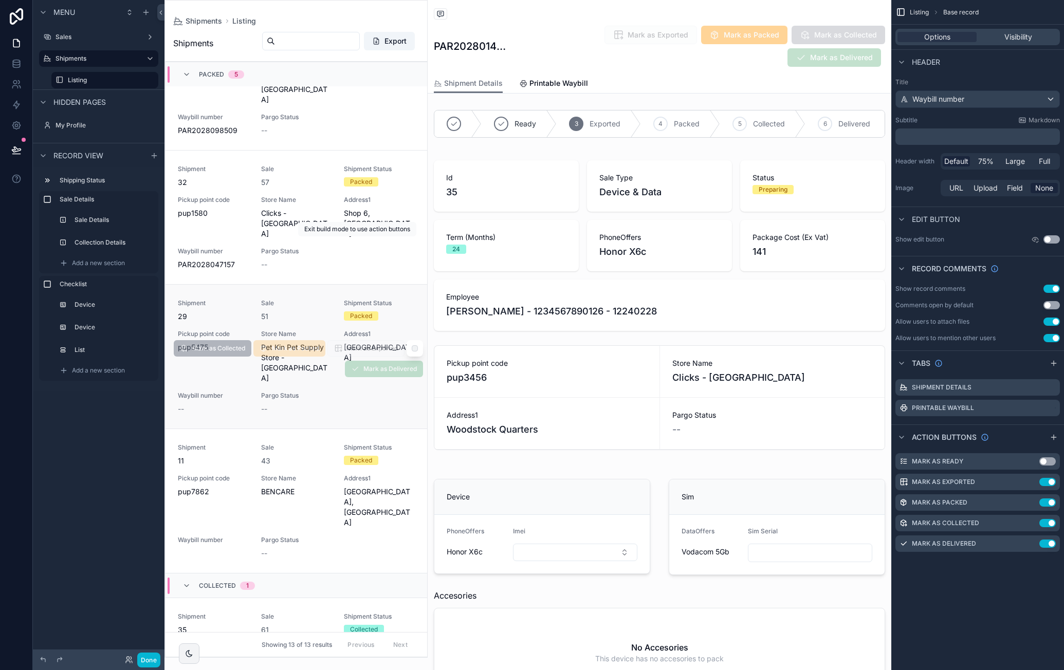
scroll to position [763, 0]
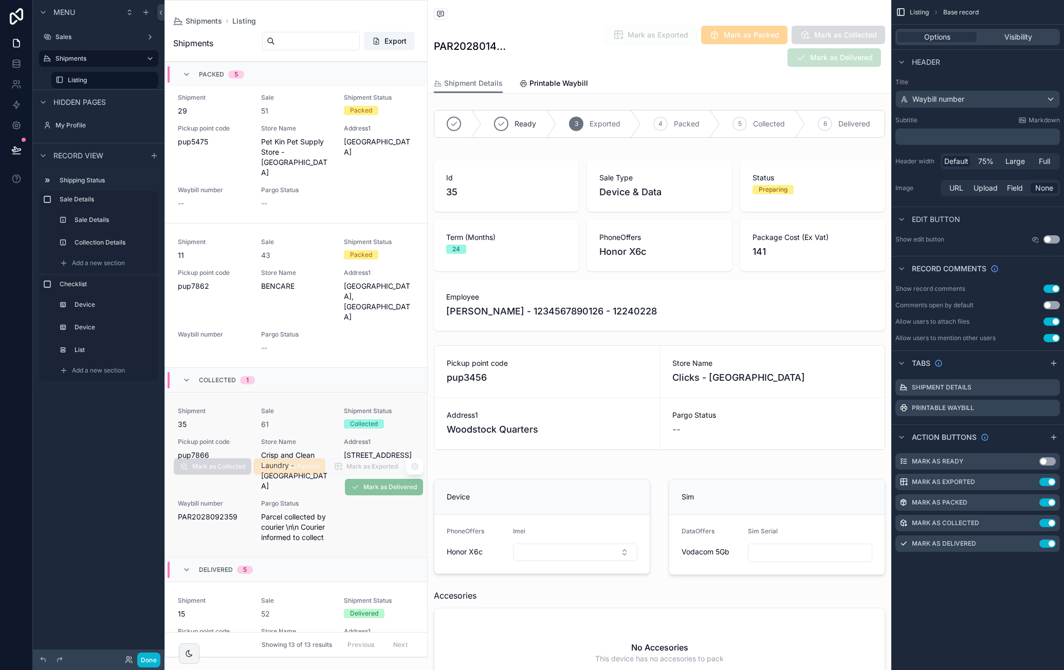
click at [343, 444] on div "Shipment 35 Sale 61 Shipment Status Collected Pickup point code pup7866 Store N…" at bounding box center [296, 475] width 237 height 136
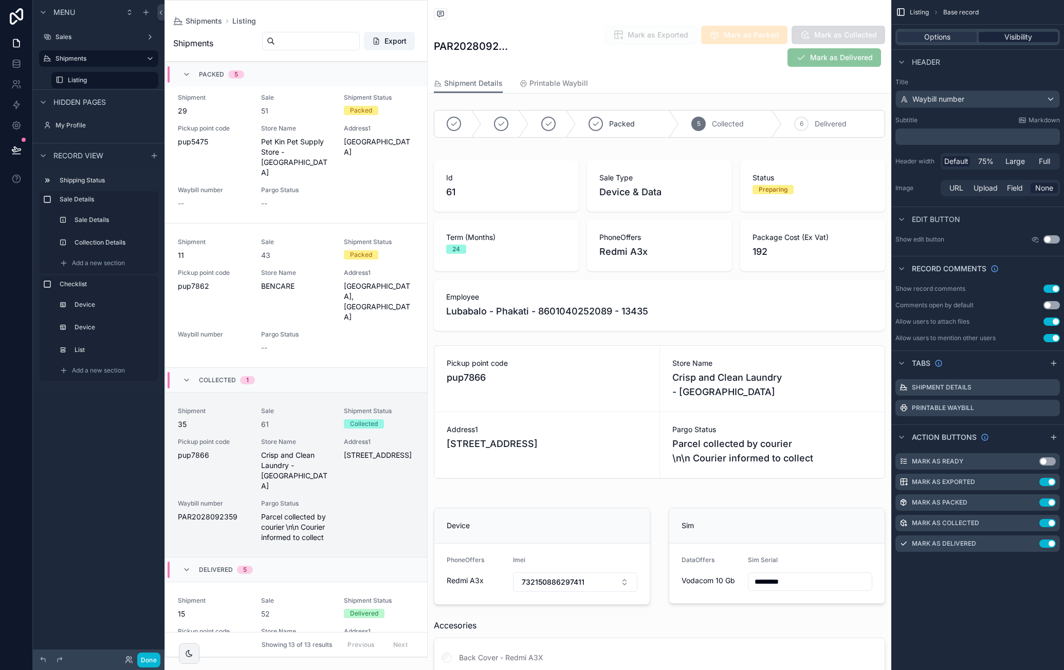
click at [989, 40] on div "Visibility" at bounding box center [1018, 37] width 79 height 10
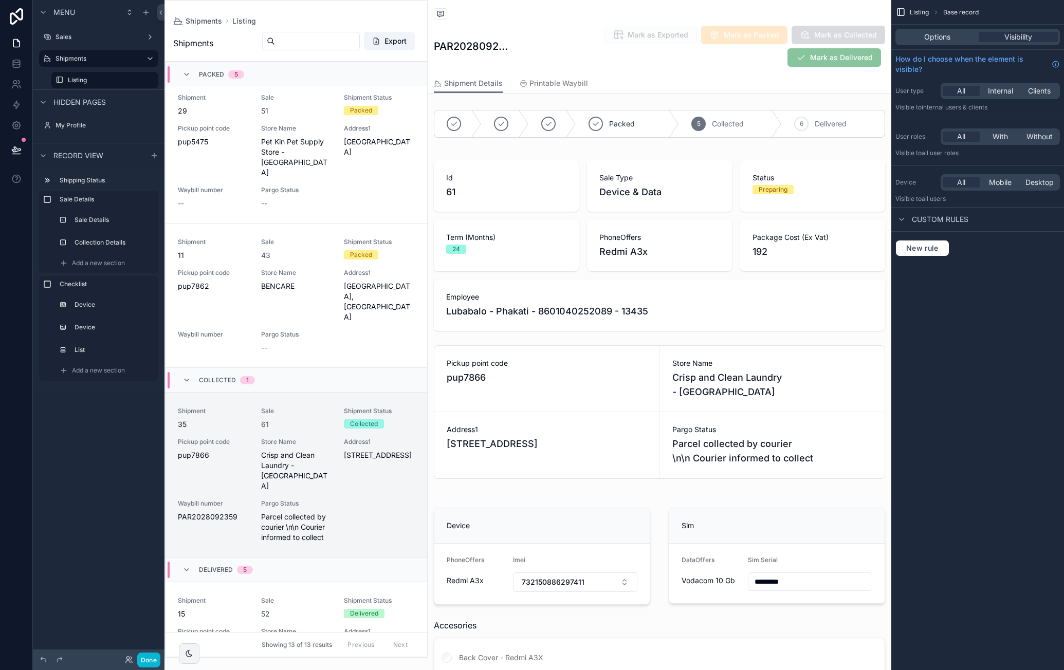
click at [289, 19] on div "Shipments Listing" at bounding box center [296, 21] width 246 height 8
click at [922, 13] on span "Listing" at bounding box center [919, 12] width 19 height 8
click at [955, 14] on span "Base record" at bounding box center [960, 12] width 35 height 8
click at [92, 57] on label "Shipments" at bounding box center [97, 58] width 82 height 8
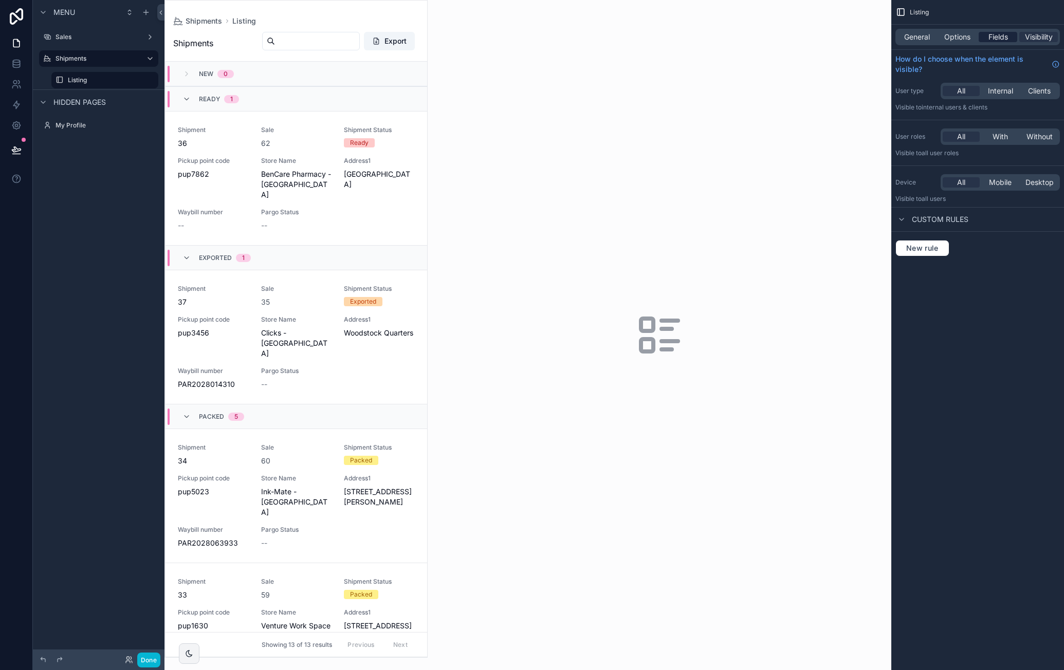
click at [988, 34] on span "Fields" at bounding box center [998, 37] width 20 height 10
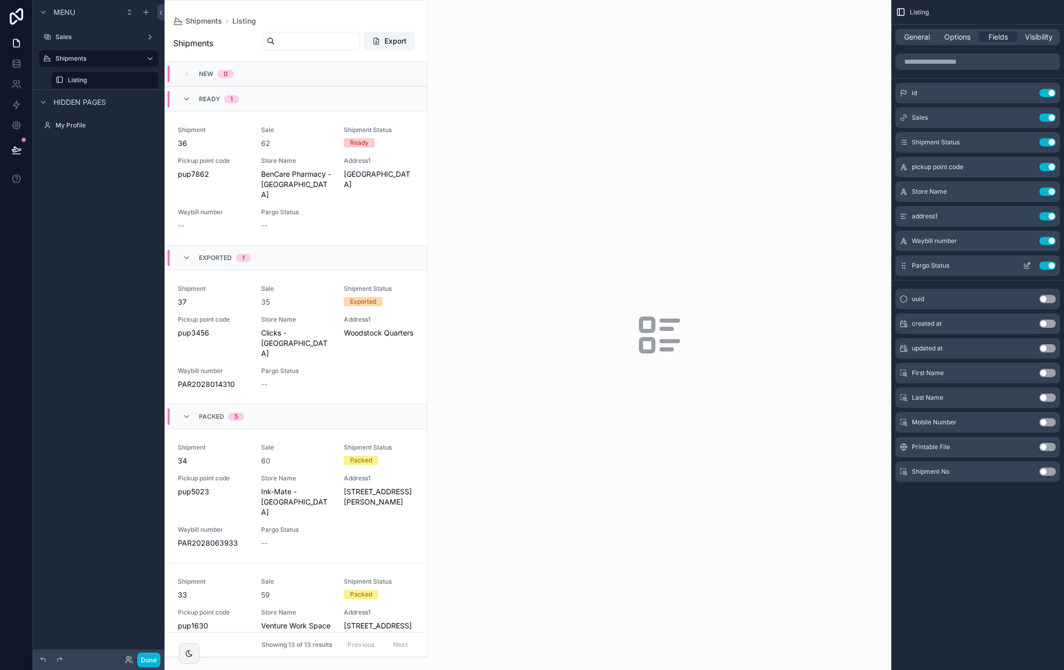
click at [1050, 267] on button "Use setting" at bounding box center [1047, 266] width 16 height 8
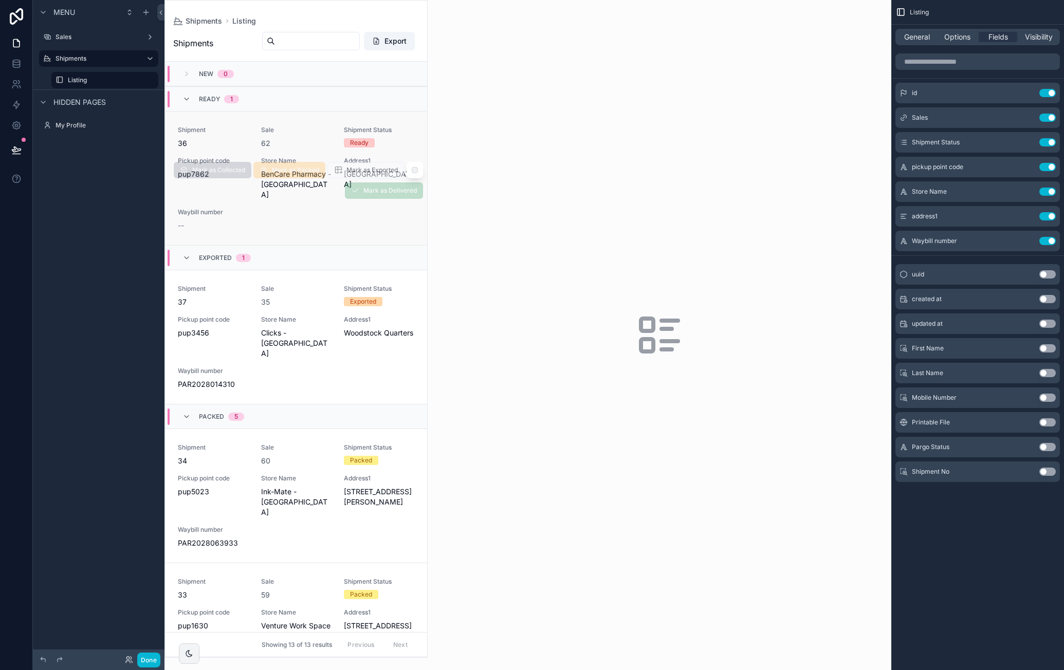
click at [320, 126] on span "Sale" at bounding box center [296, 130] width 71 height 8
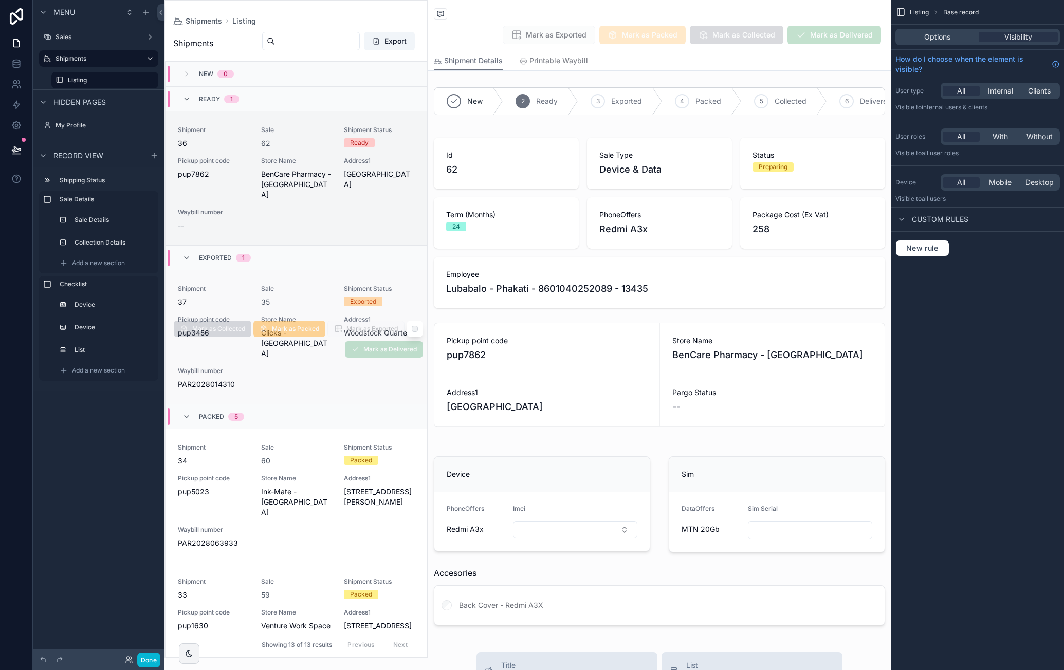
click at [353, 272] on link "Shipment 37 Sale 35 Shipment Status Exported Pickup point code pup3456 Store Na…" at bounding box center [296, 337] width 262 height 134
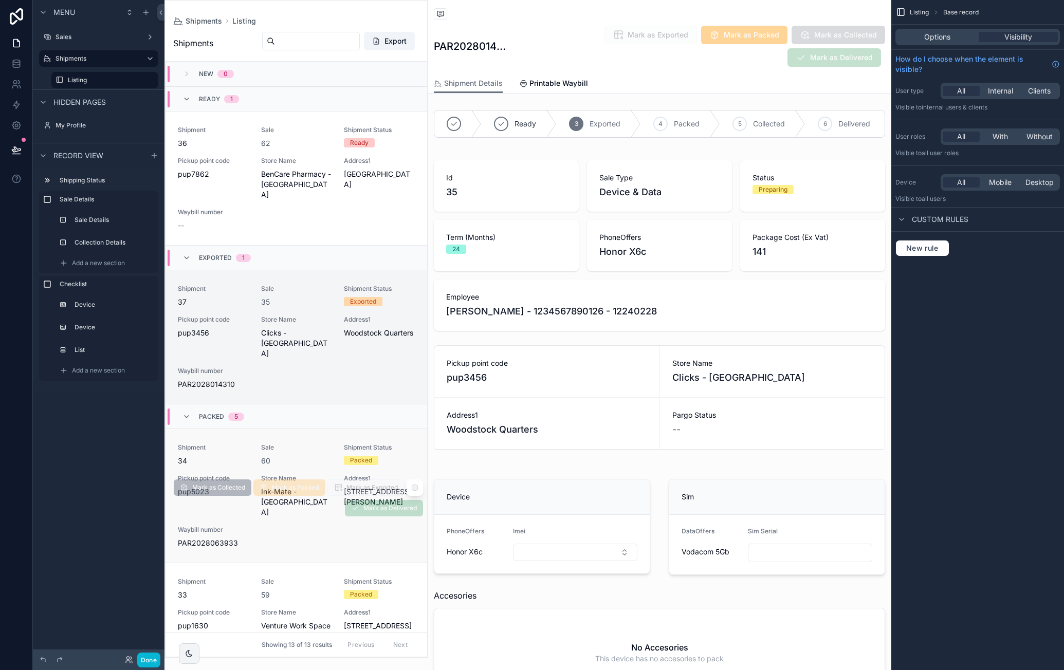
click at [323, 444] on div "Sale 60" at bounding box center [296, 455] width 71 height 23
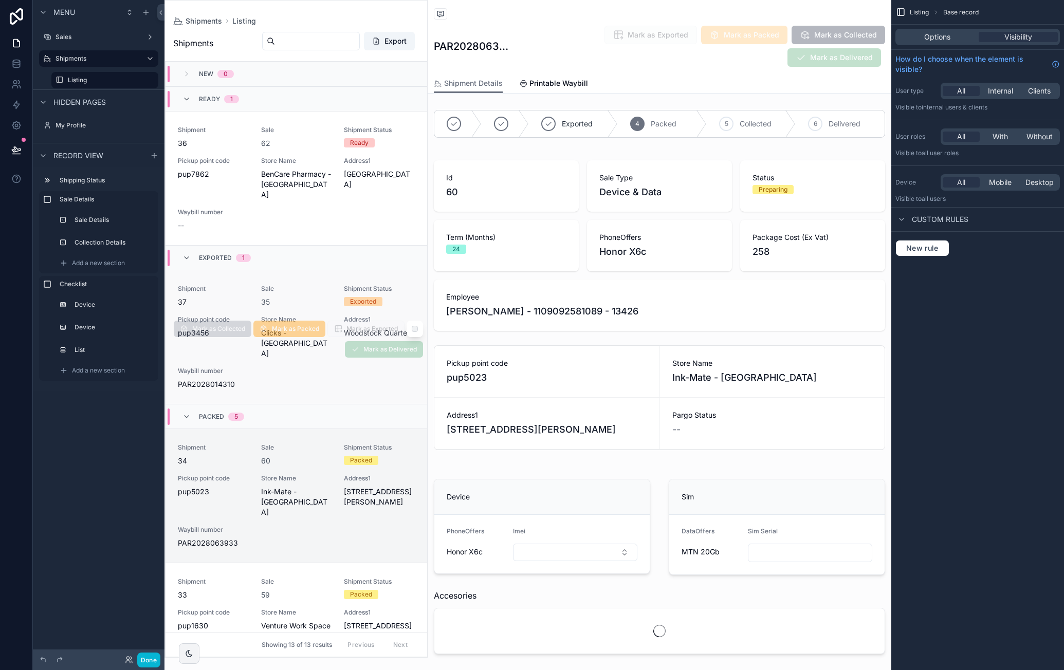
click at [321, 285] on span "Sale" at bounding box center [296, 289] width 71 height 8
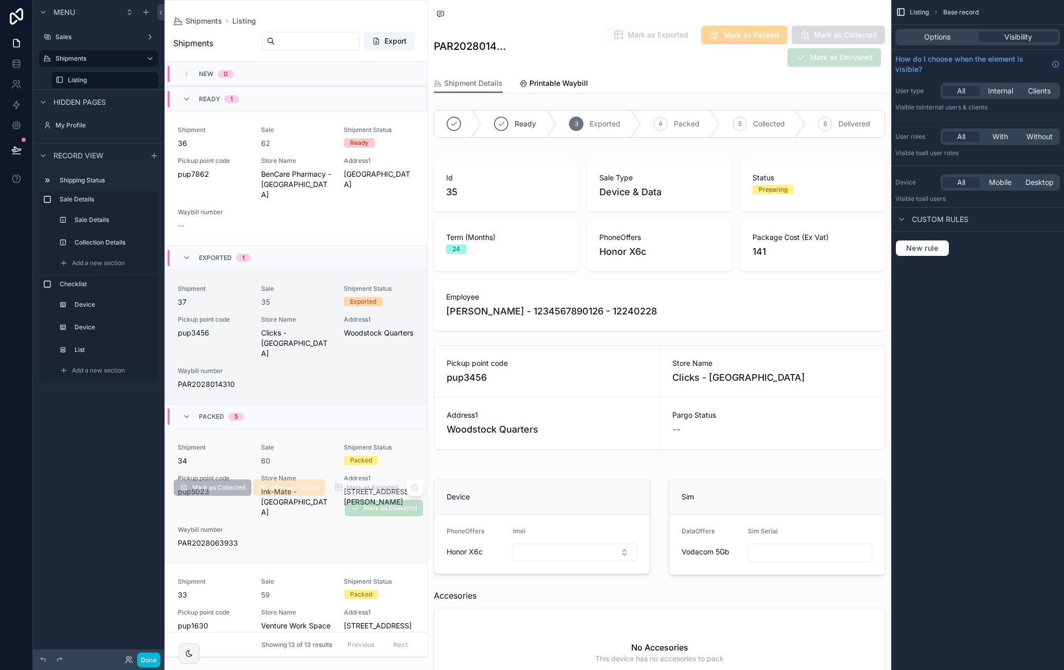
click at [317, 444] on div "Sale 60" at bounding box center [296, 455] width 71 height 23
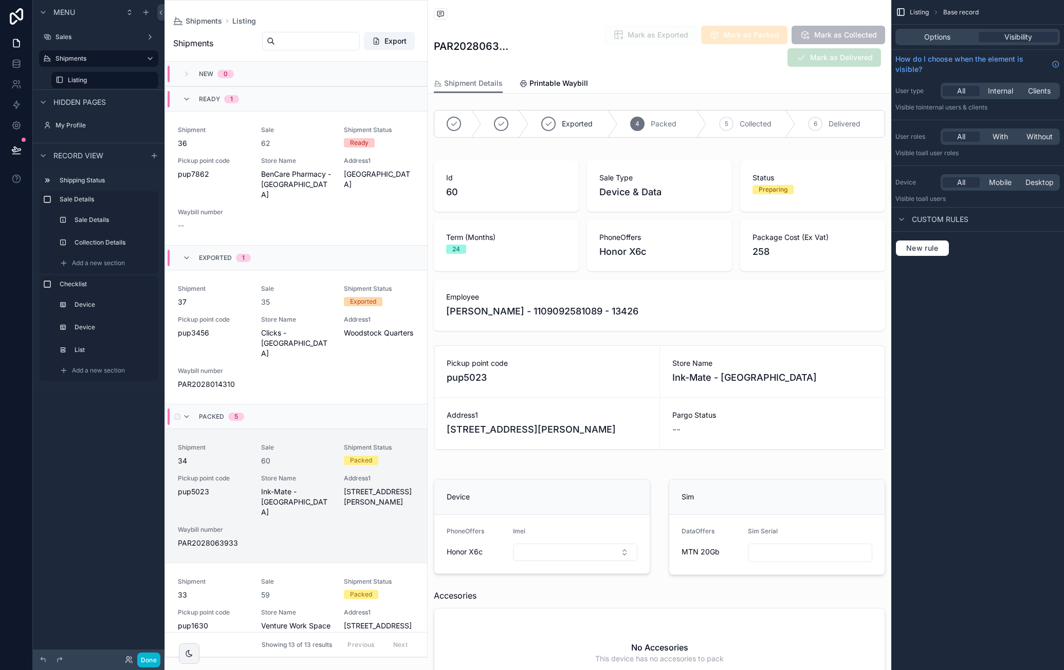
scroll to position [154, 0]
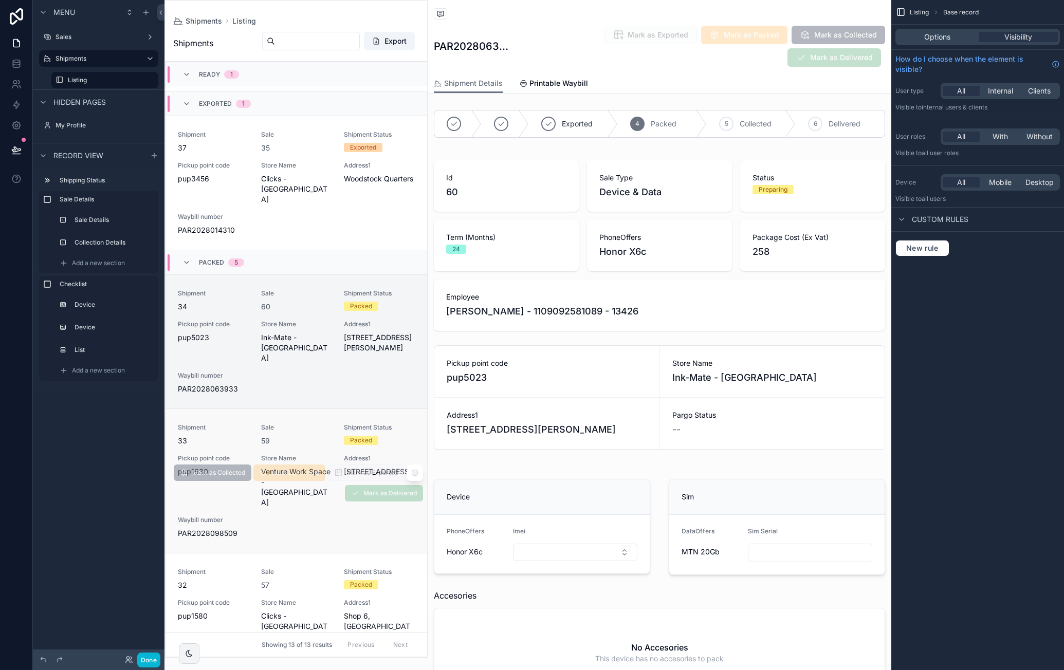
click at [324, 424] on div "Sale 59" at bounding box center [296, 435] width 71 height 23
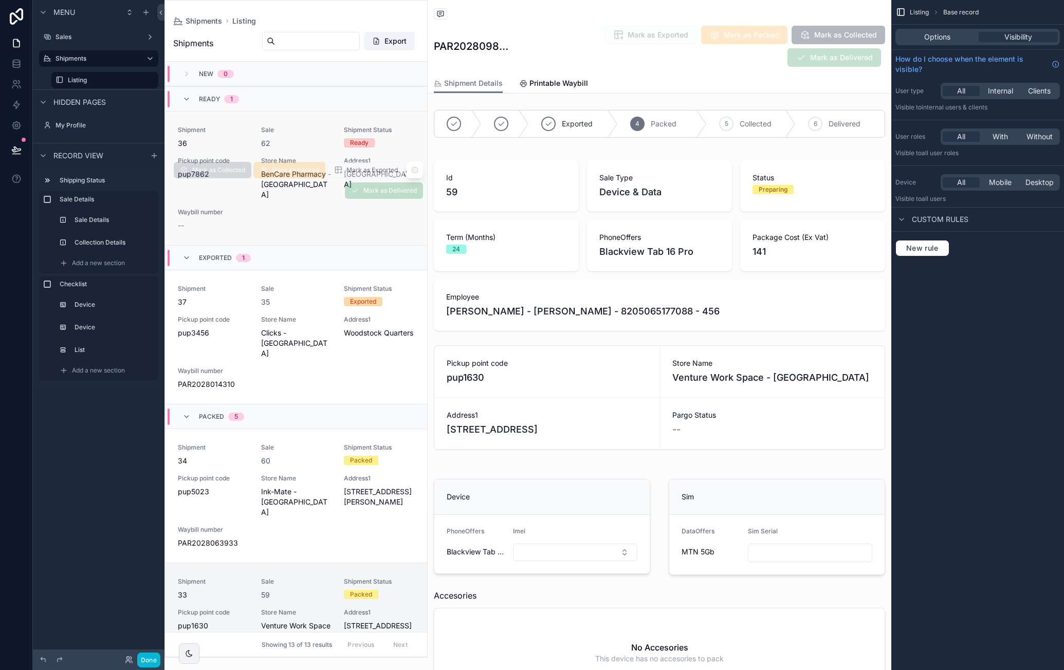
click at [316, 132] on span "Sale" at bounding box center [296, 130] width 71 height 8
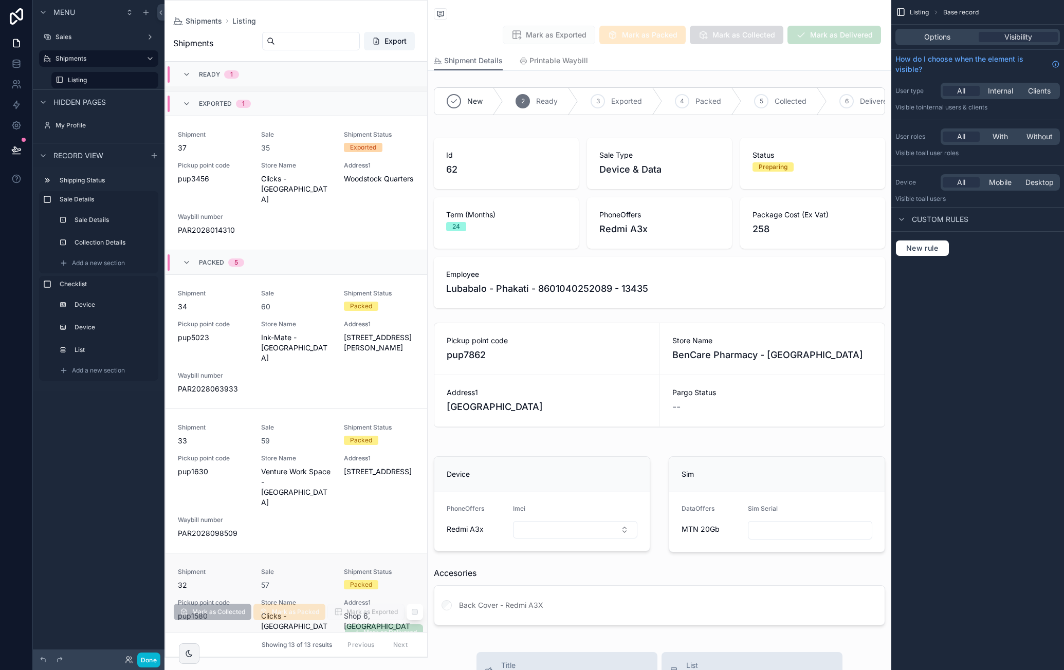
scroll to position [411, 0]
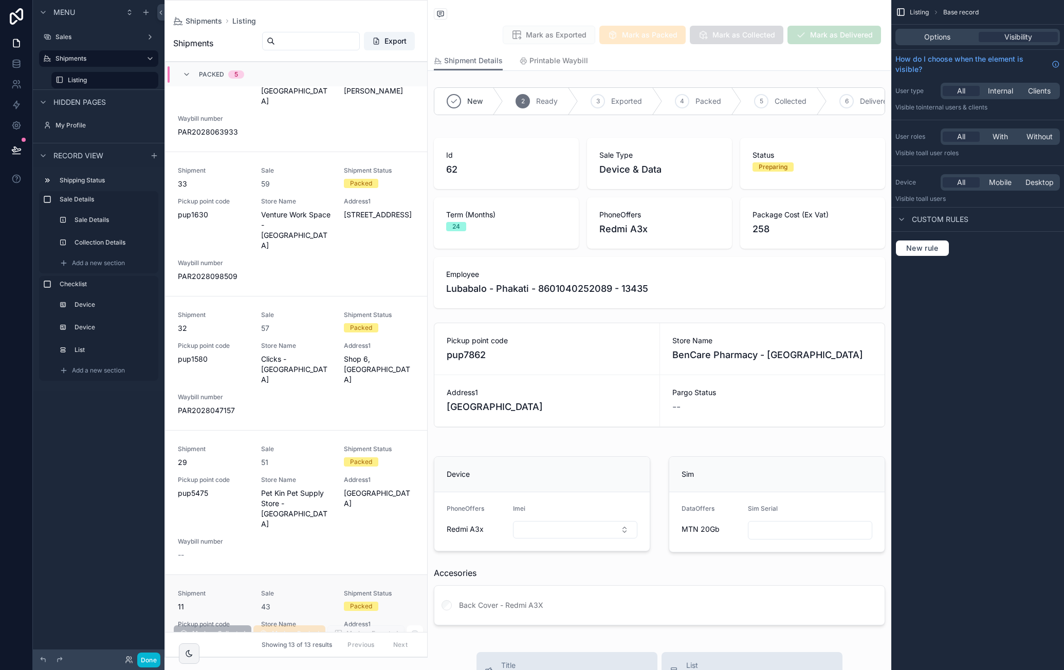
click at [328, 590] on div "Shipment 11 Sale 43 Shipment Status Packed Pickup point code pup7862 Store Name…" at bounding box center [296, 642] width 237 height 105
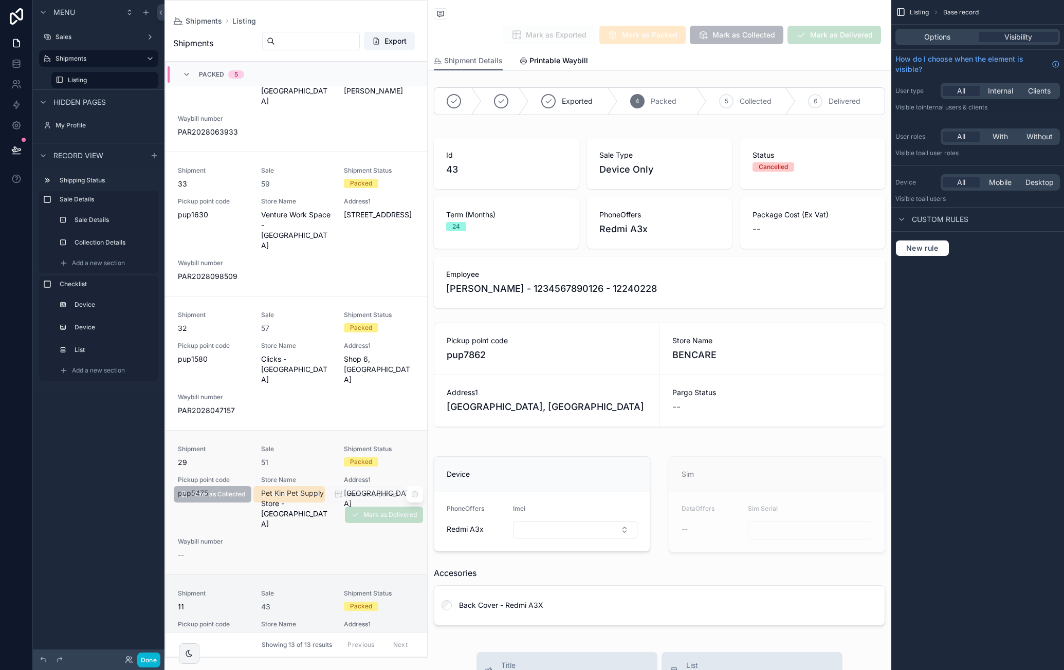
click at [321, 445] on span "Sale" at bounding box center [296, 449] width 71 height 8
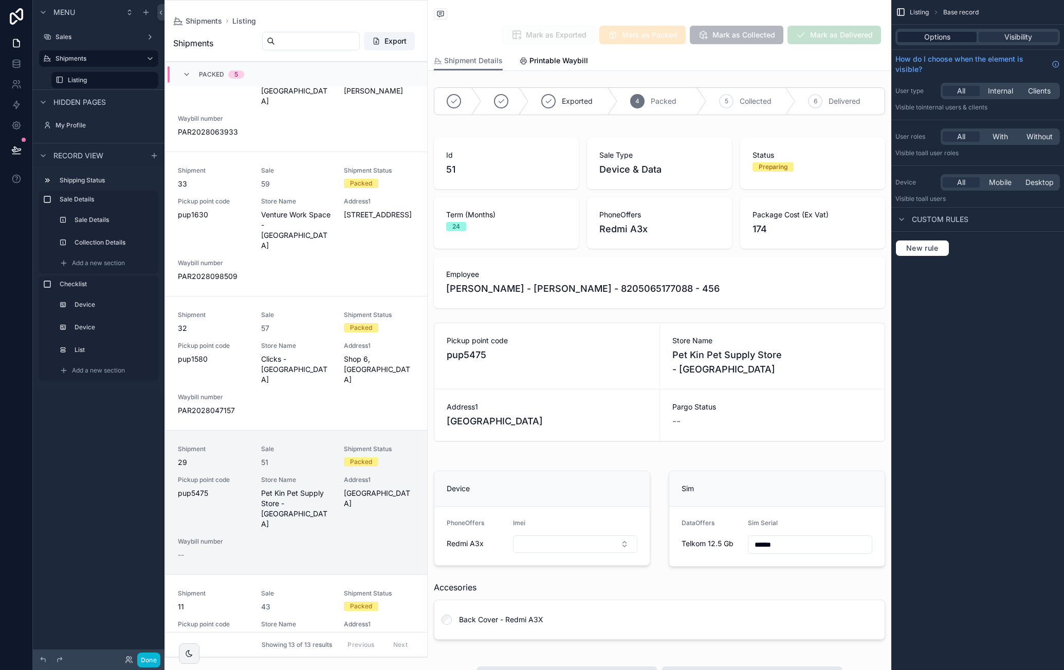
click at [957, 35] on div "Options" at bounding box center [936, 37] width 79 height 10
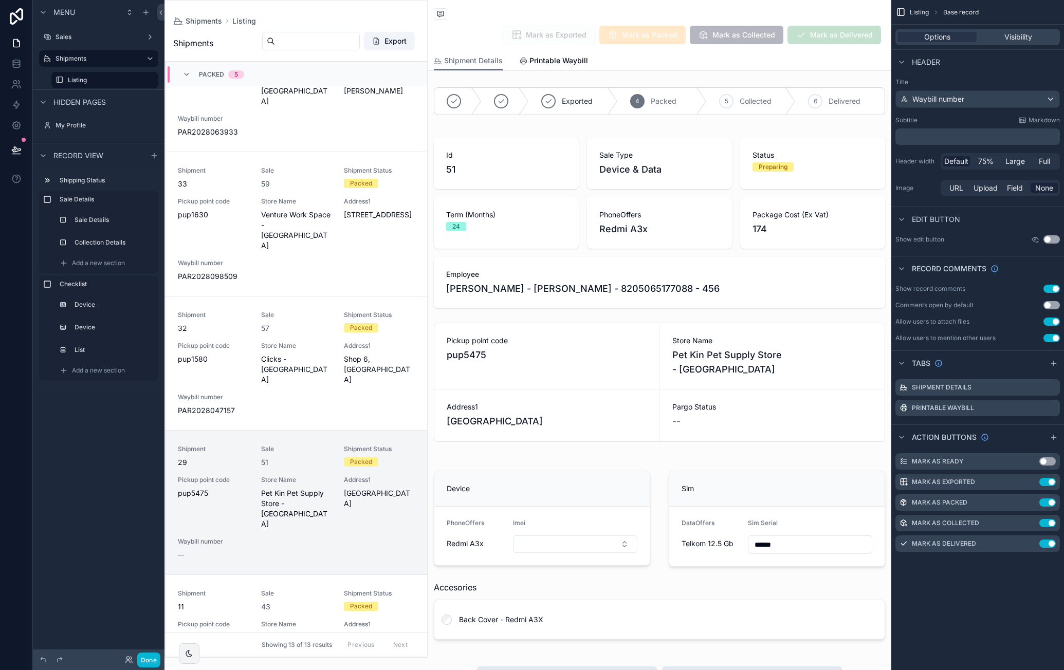
click at [1052, 287] on button "Use setting" at bounding box center [1051, 289] width 16 height 8
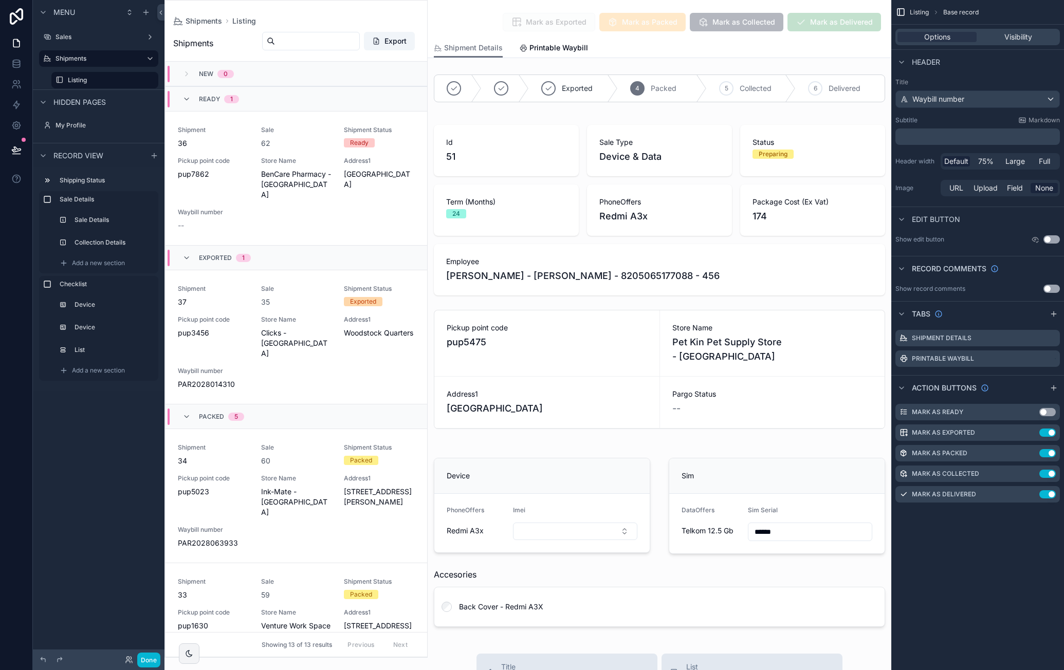
scroll to position [717, 0]
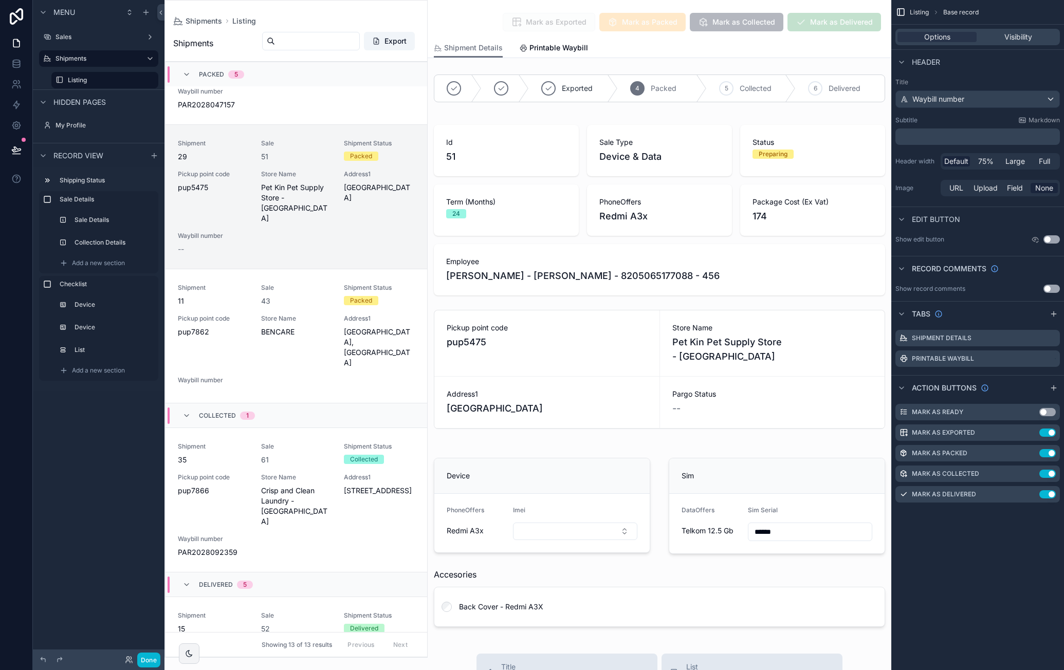
click at [1056, 288] on button "Use setting" at bounding box center [1051, 289] width 16 height 8
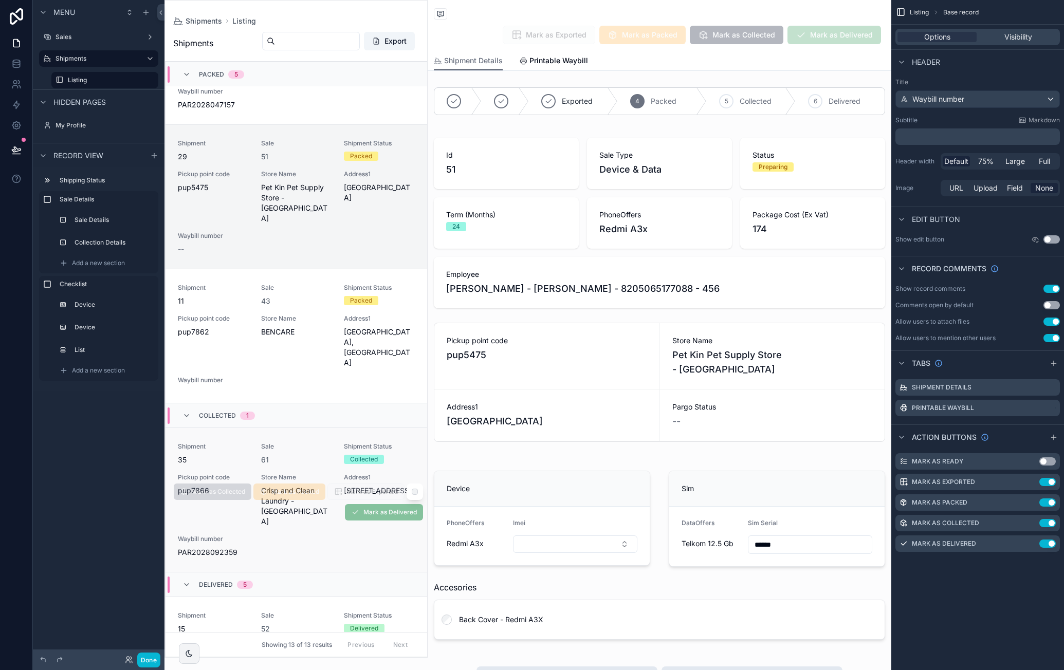
click at [308, 443] on span "Sale" at bounding box center [296, 447] width 71 height 8
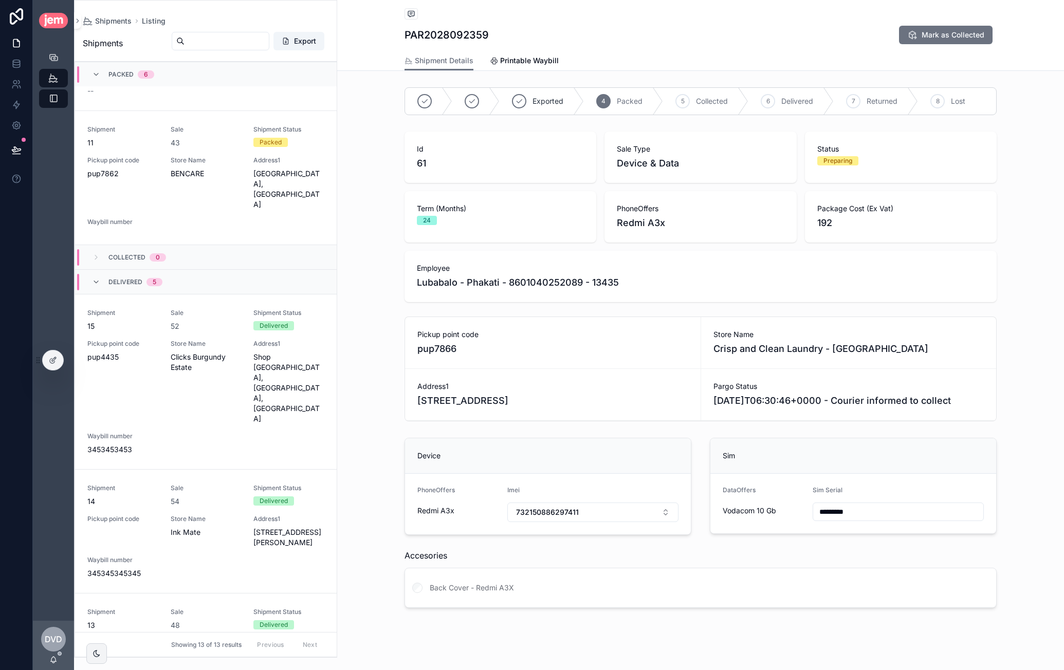
scroll to position [1119, 0]
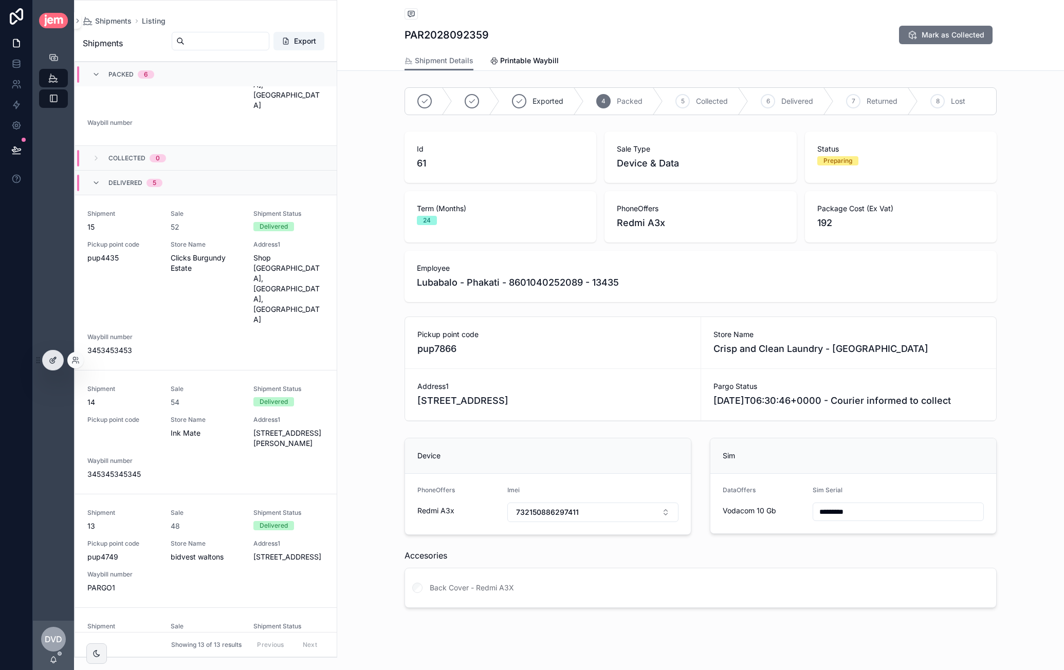
click at [60, 356] on div at bounding box center [53, 361] width 21 height 20
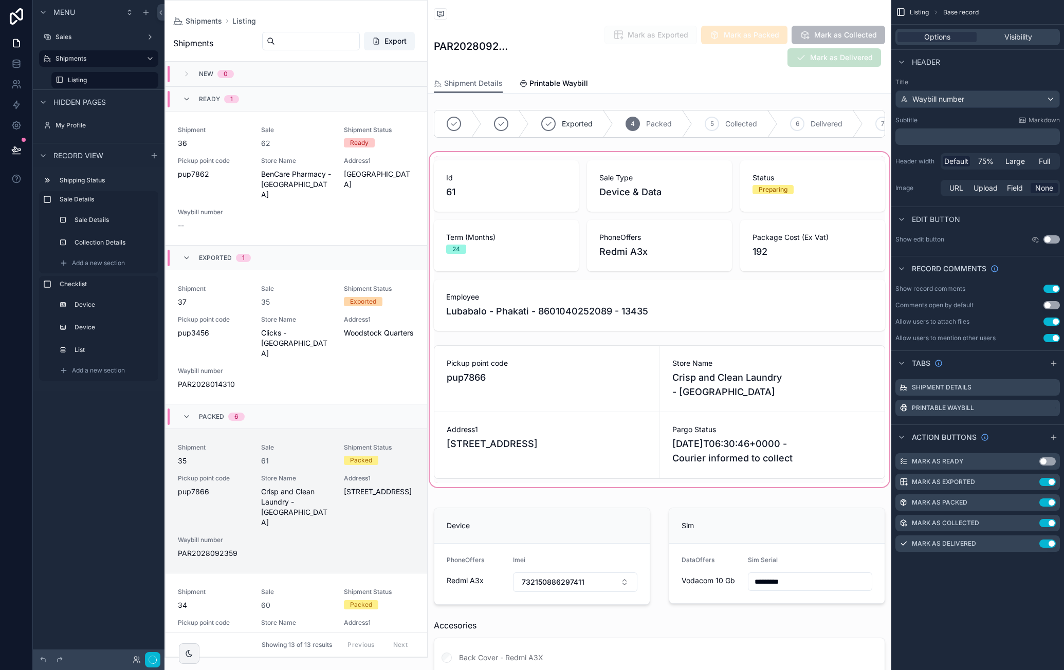
scroll to position [346, 0]
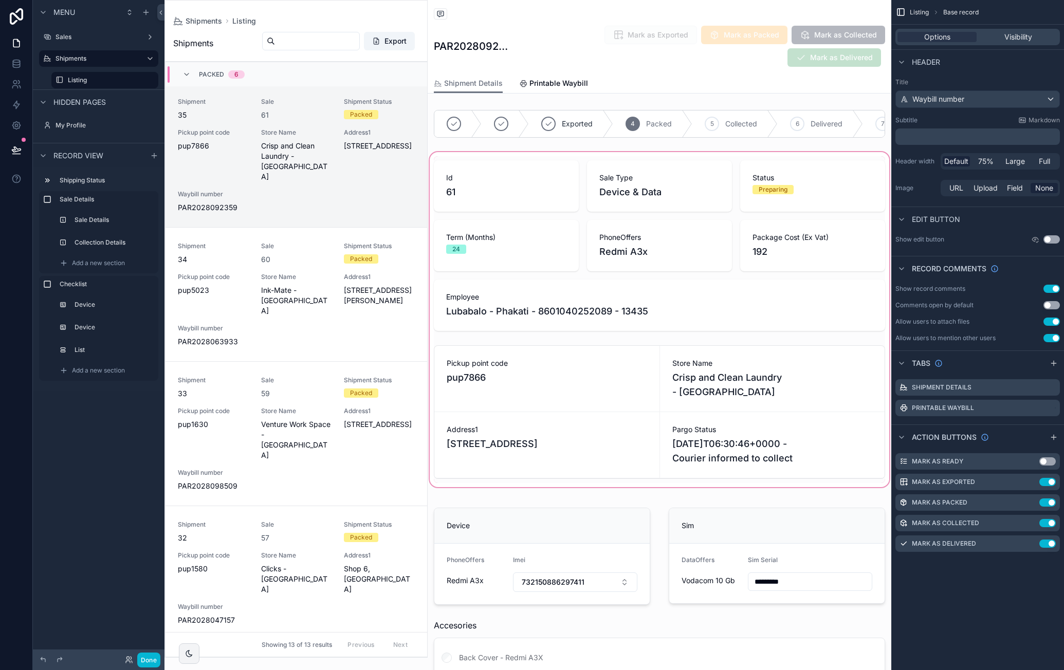
click at [756, 374] on div "scrollable content" at bounding box center [660, 319] width 464 height 339
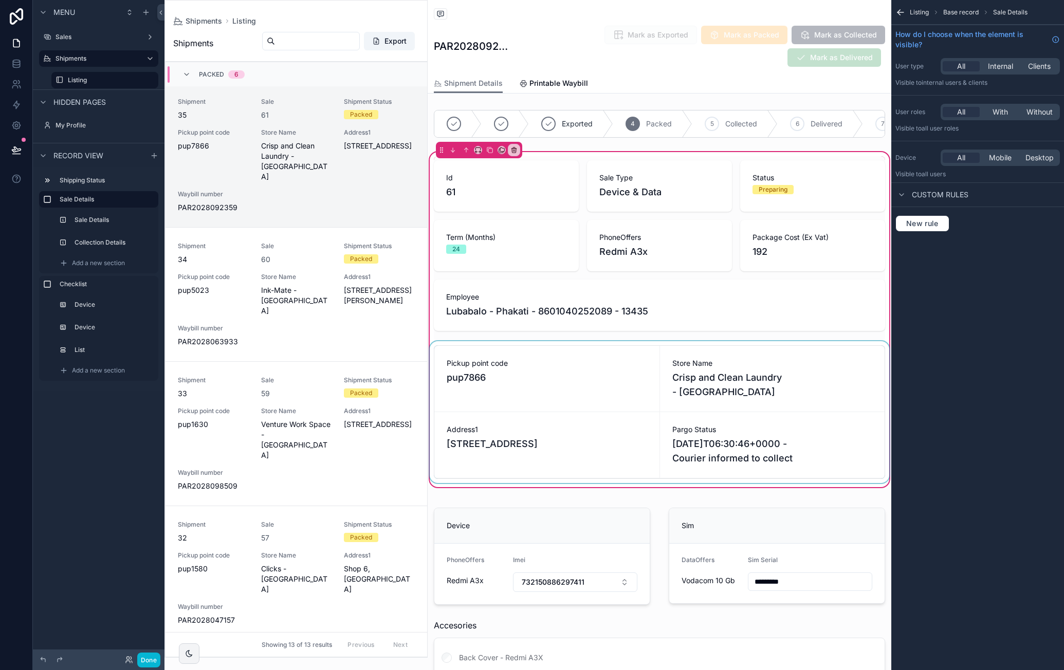
click at [654, 386] on div "scrollable content" at bounding box center [660, 412] width 464 height 142
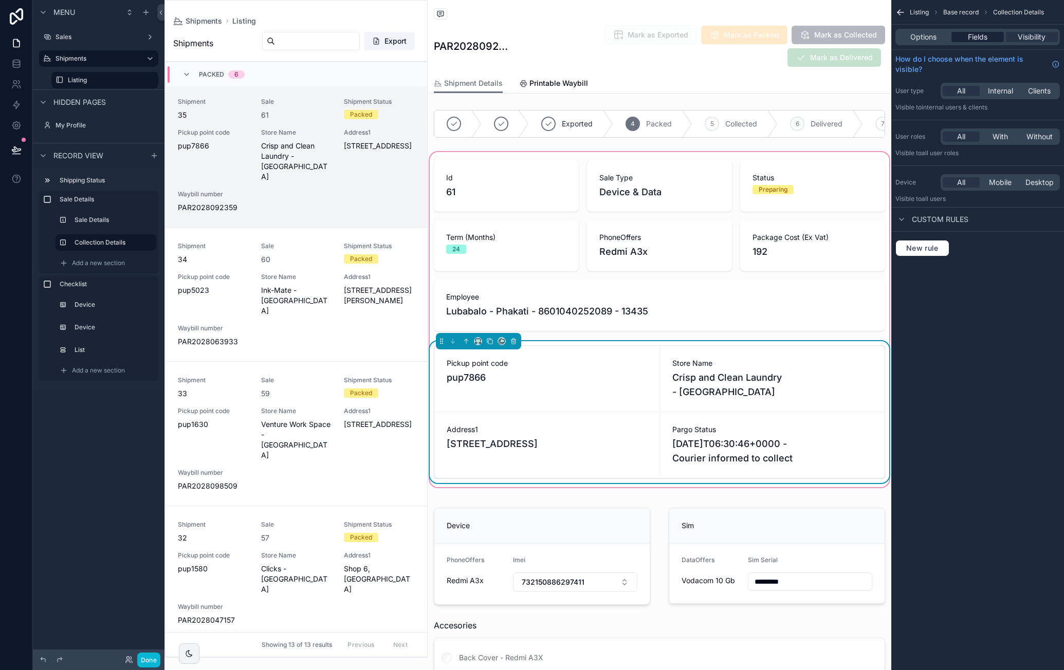
click at [980, 39] on span "Fields" at bounding box center [978, 37] width 20 height 10
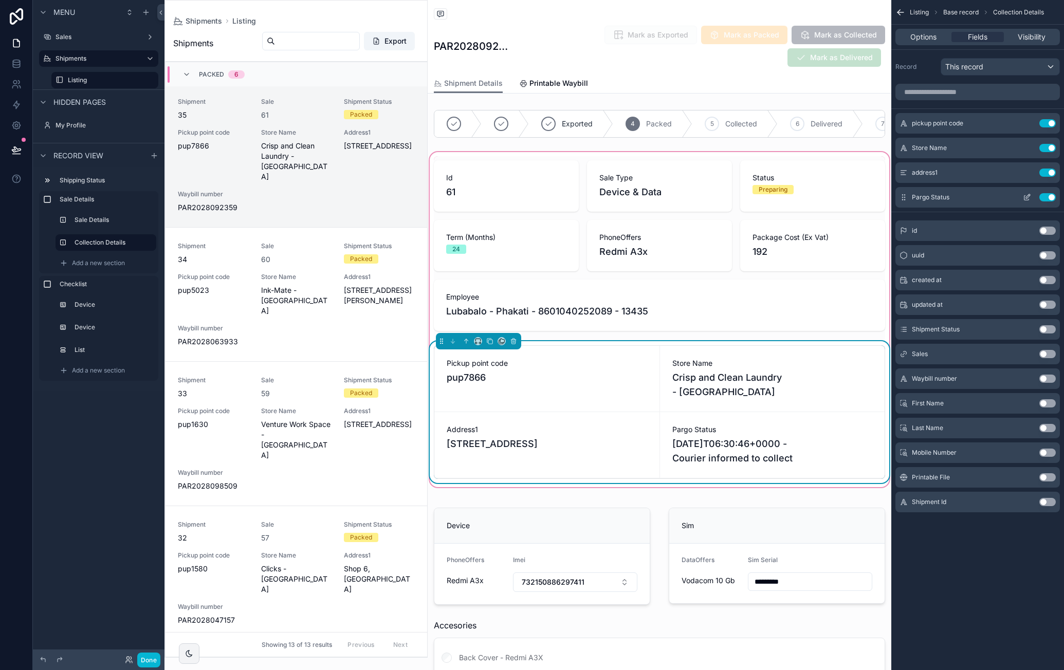
click at [1044, 198] on button "Use setting" at bounding box center [1047, 197] width 16 height 8
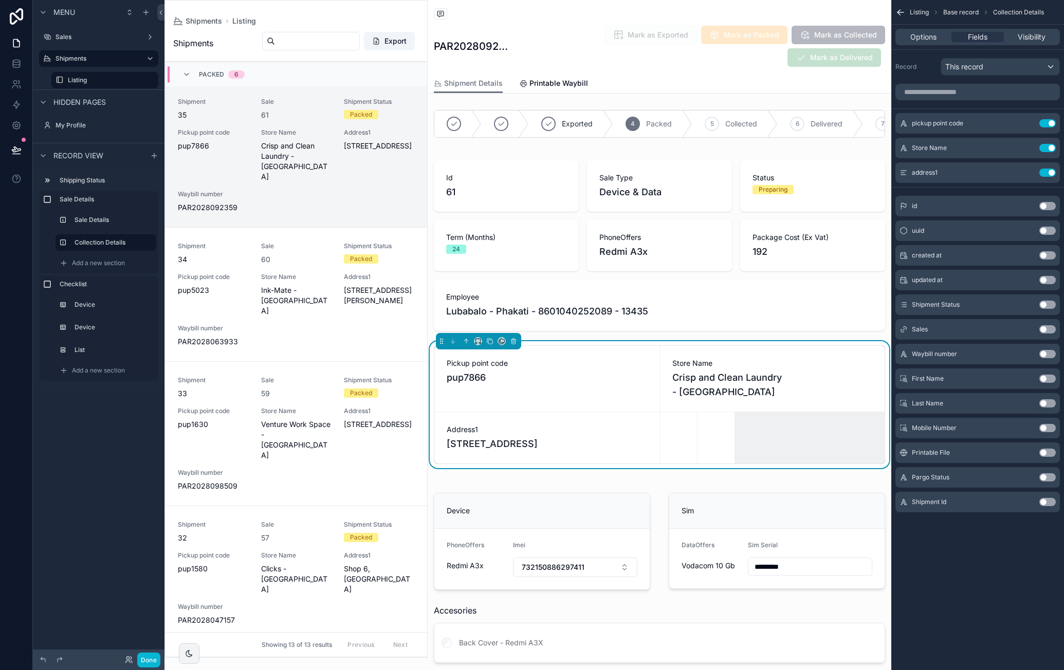
click at [1043, 350] on button "Use setting" at bounding box center [1047, 354] width 16 height 8
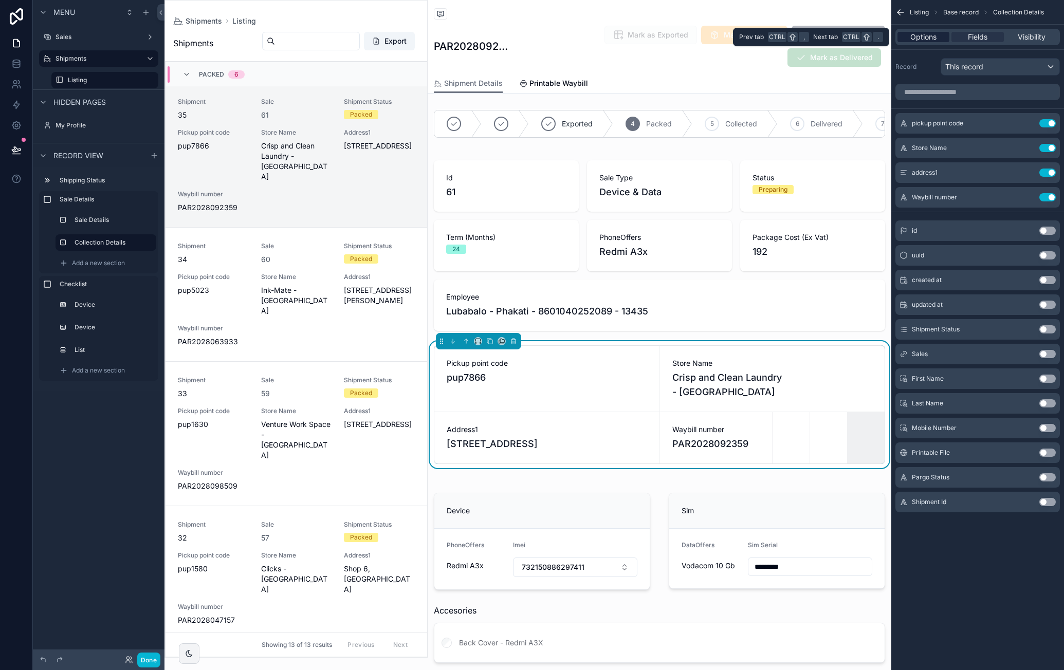
click at [928, 40] on span "Options" at bounding box center [923, 37] width 26 height 10
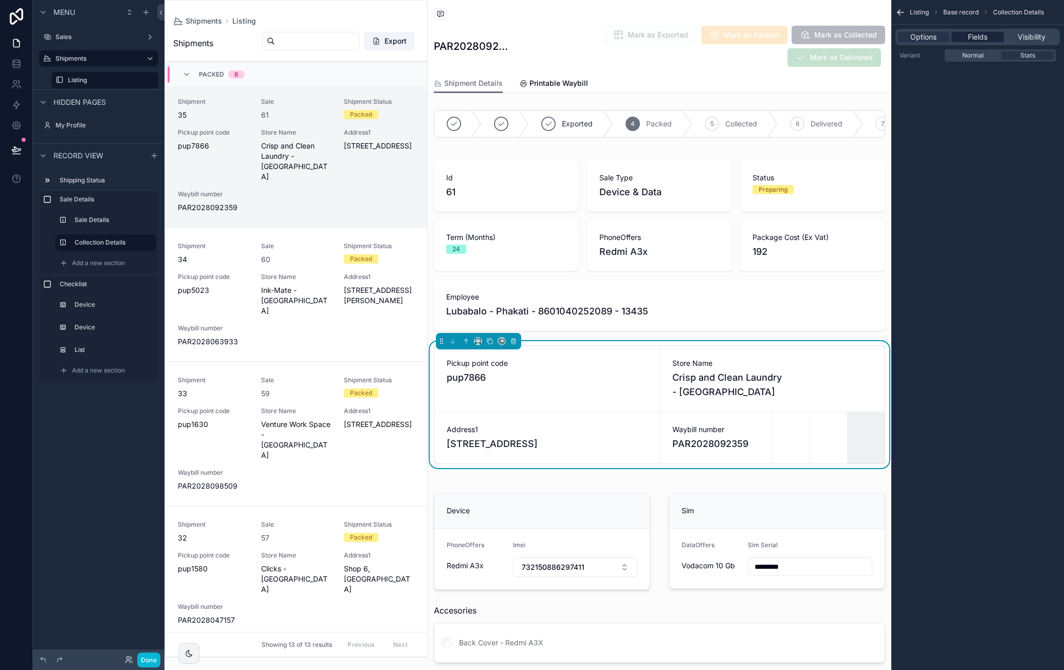
click at [977, 41] on span "Fields" at bounding box center [978, 37] width 20 height 10
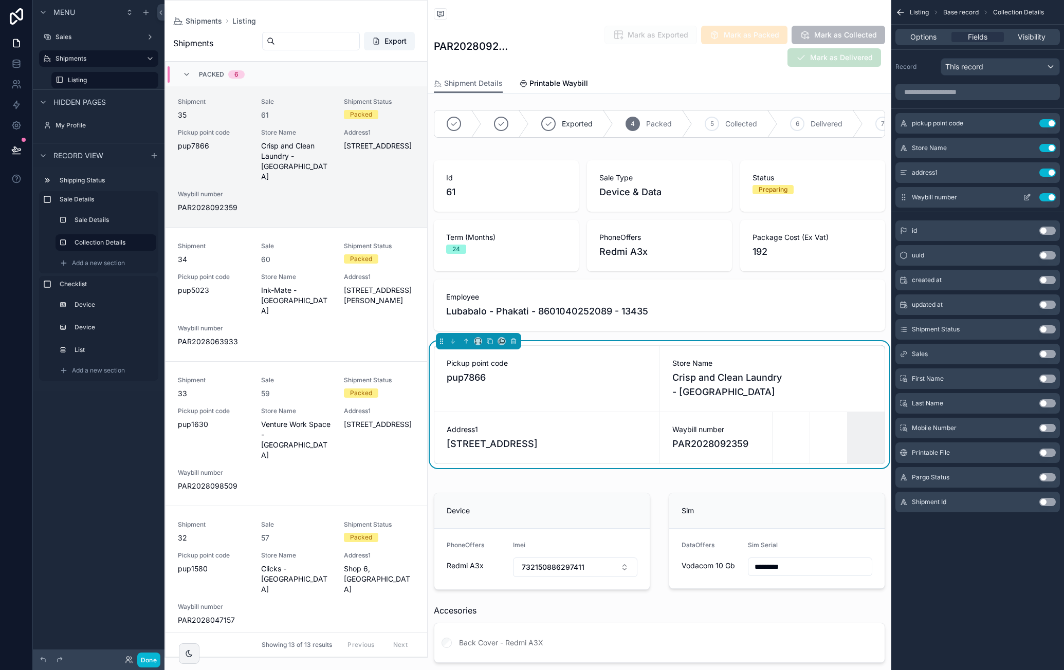
click at [1028, 197] on icon "scrollable content" at bounding box center [1027, 197] width 8 height 8
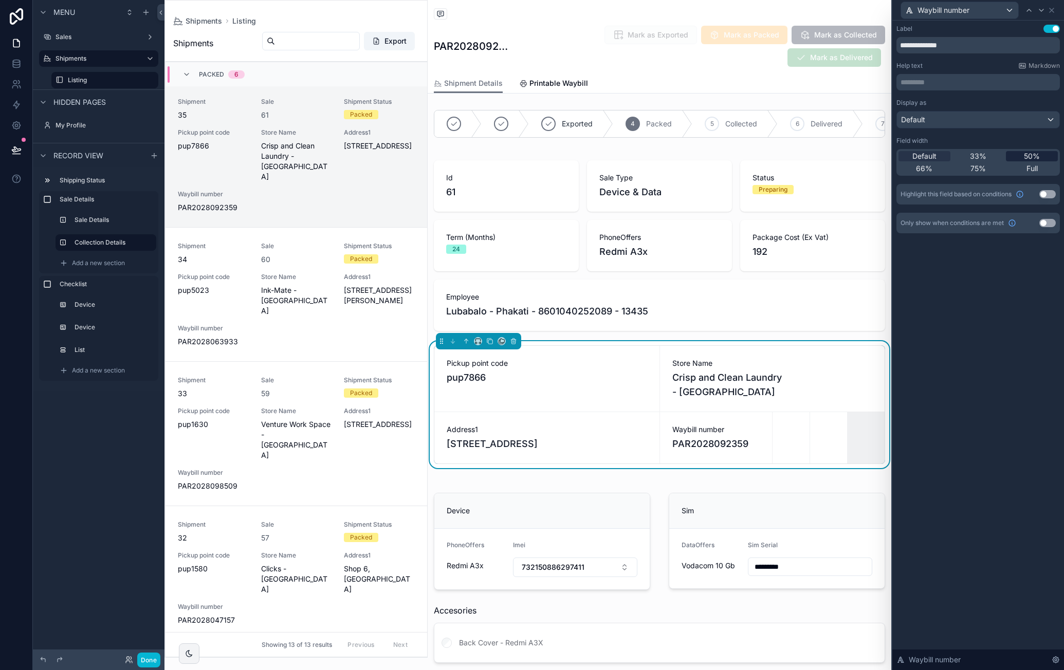
click at [1035, 159] on span "50%" at bounding box center [1032, 156] width 16 height 10
click at [1053, 13] on icon at bounding box center [1051, 10] width 8 height 8
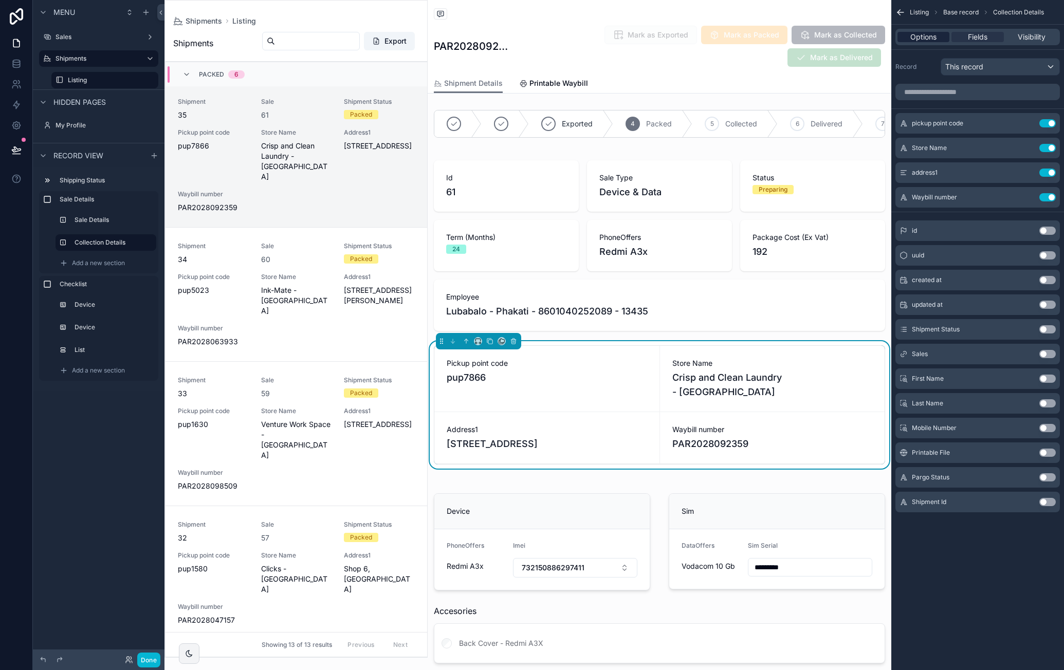
click at [929, 38] on span "Options" at bounding box center [923, 37] width 26 height 10
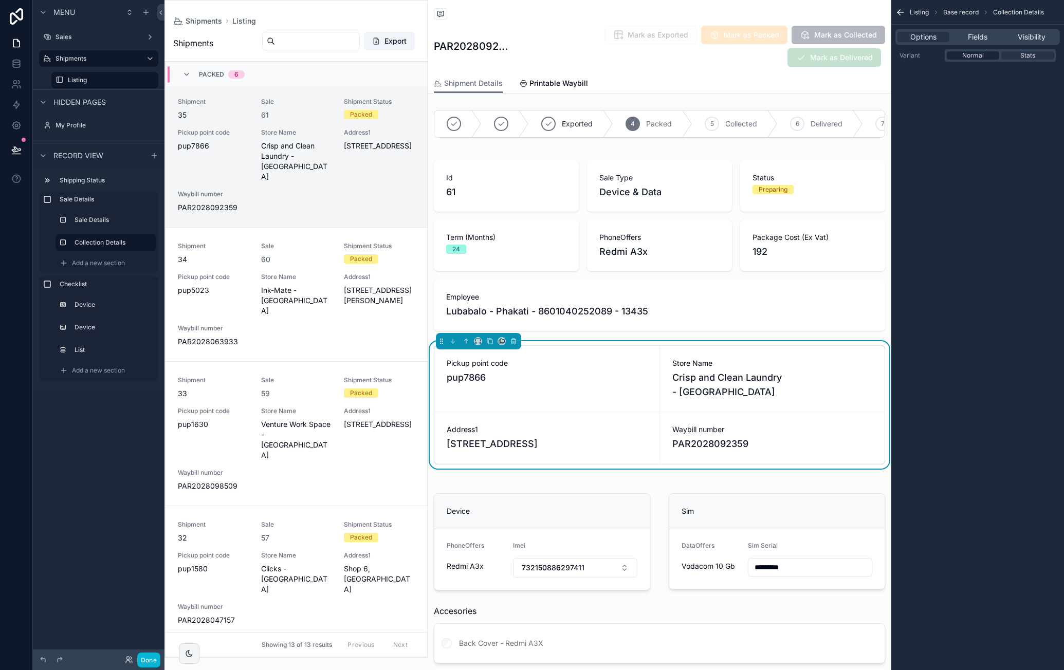
click at [974, 57] on span "Normal" at bounding box center [973, 55] width 22 height 8
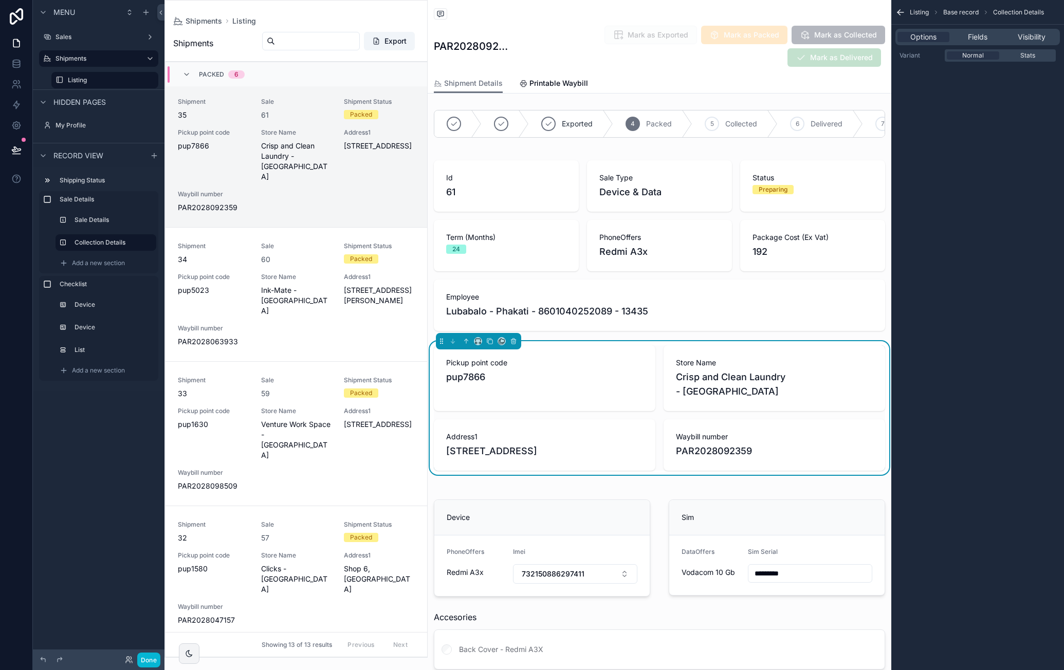
click at [761, 476] on div "Exported 4 Packed 5 Collected 6 Delivered 7 Returned 8 Lost Id 61 Sale Type Dev…" at bounding box center [660, 393] width 464 height 574
drag, startPoint x: 961, startPoint y: 11, endPoint x: 955, endPoint y: 12, distance: 6.3
click at [961, 11] on span "Base record" at bounding box center [960, 12] width 35 height 8
click at [906, 9] on div "Listing Base record Collection Details" at bounding box center [977, 12] width 173 height 25
click at [901, 11] on icon "scrollable content" at bounding box center [900, 12] width 10 height 10
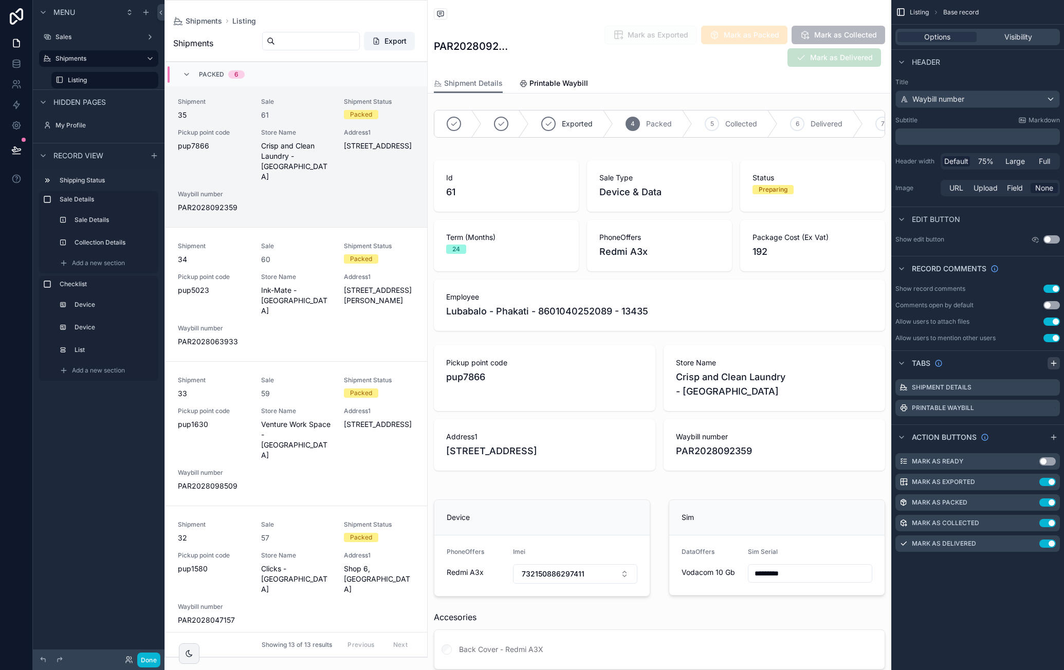
click at [1054, 364] on icon "scrollable content" at bounding box center [1054, 363] width 0 height 5
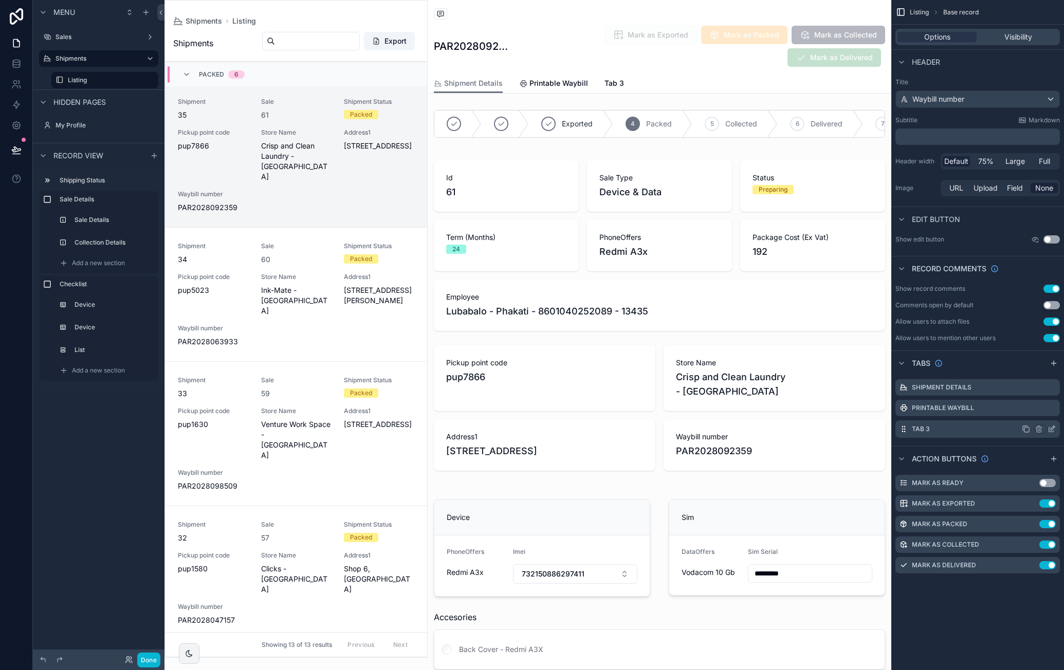
click at [1052, 427] on icon "scrollable content" at bounding box center [1051, 429] width 8 height 8
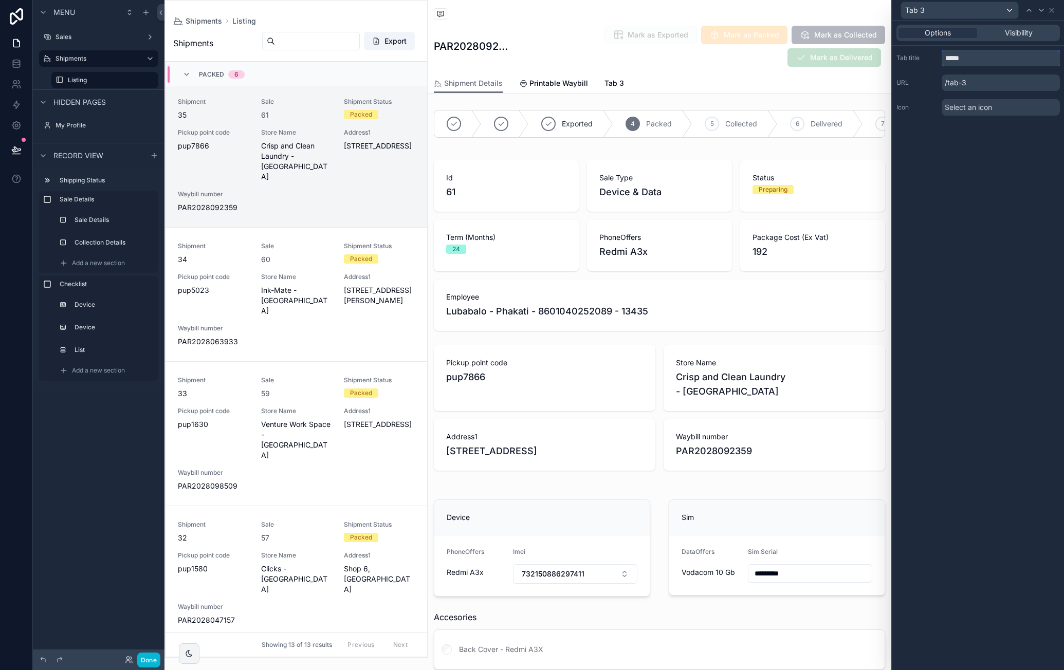
drag, startPoint x: 980, startPoint y: 58, endPoint x: 933, endPoint y: 60, distance: 46.3
click at [933, 60] on div "Tab title *****" at bounding box center [977, 58] width 163 height 16
type input "**********"
click at [988, 104] on span "Select an icon" at bounding box center [968, 107] width 47 height 10
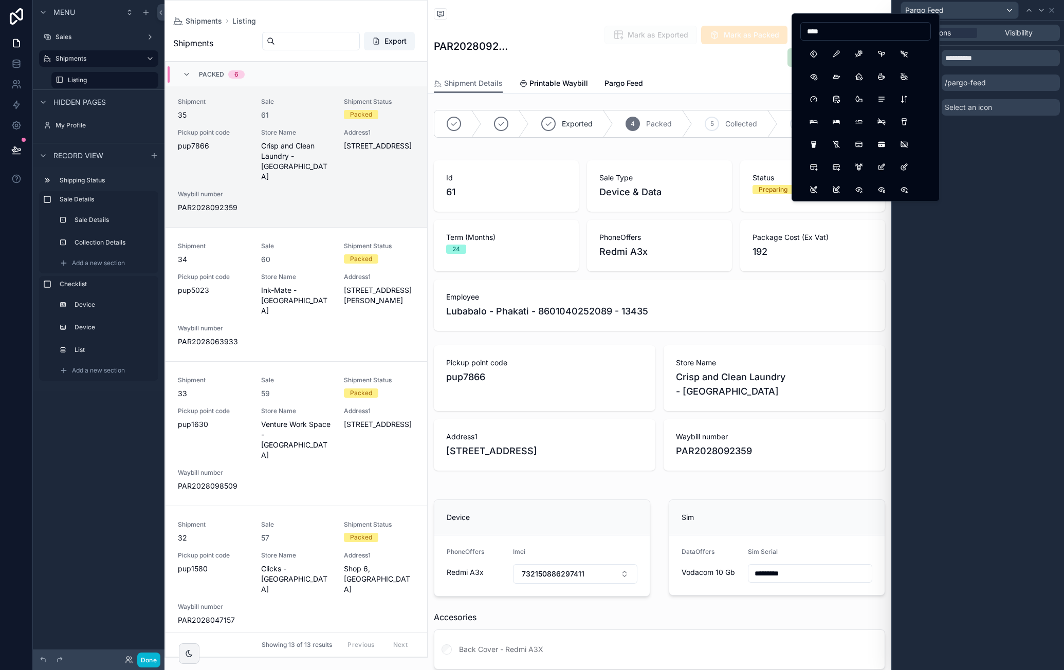
drag, startPoint x: 856, startPoint y: 30, endPoint x: 786, endPoint y: 28, distance: 69.9
click at [786, 28] on div "**********" at bounding box center [532, 335] width 1064 height 670
type input "*"
type input "****"
click at [911, 57] on button "ListNumbers" at bounding box center [904, 54] width 19 height 19
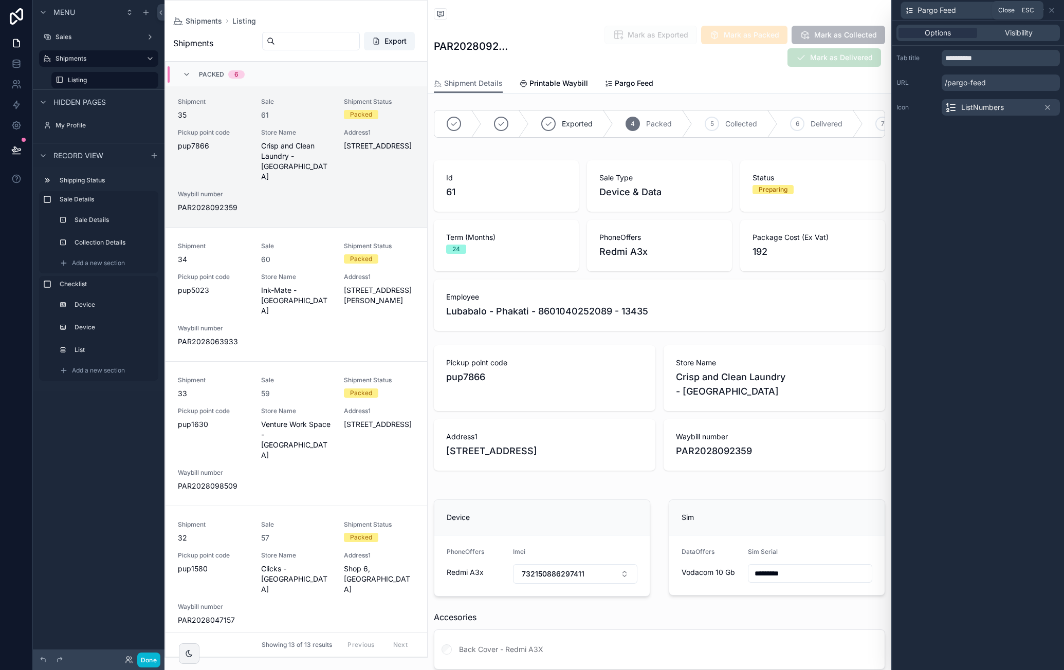
click at [1055, 10] on icon at bounding box center [1051, 10] width 8 height 8
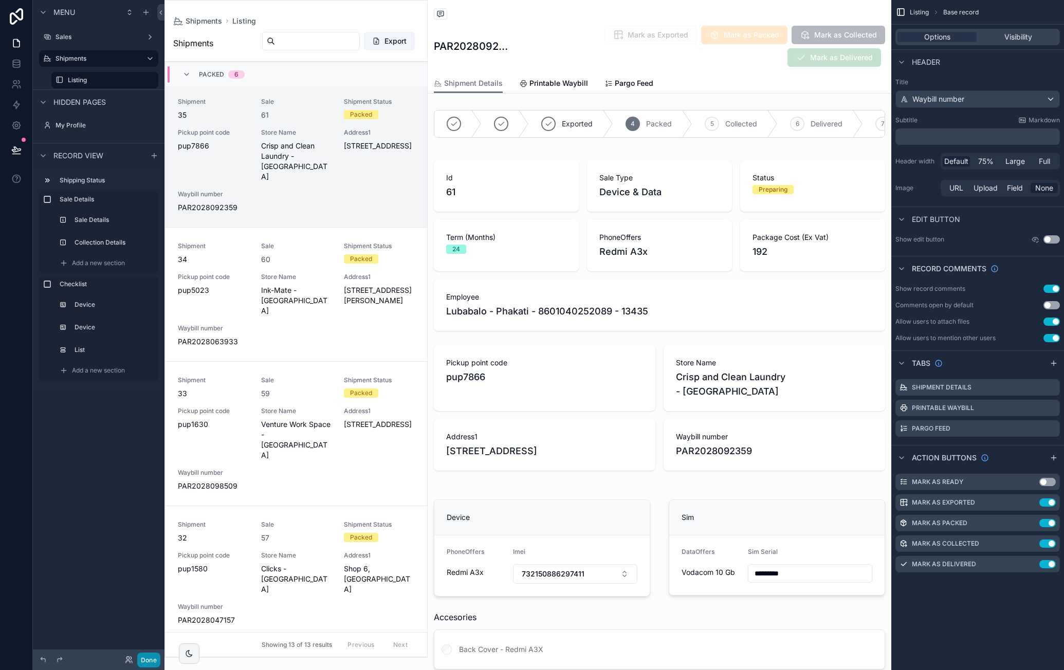
click at [150, 654] on button "Done" at bounding box center [148, 660] width 23 height 15
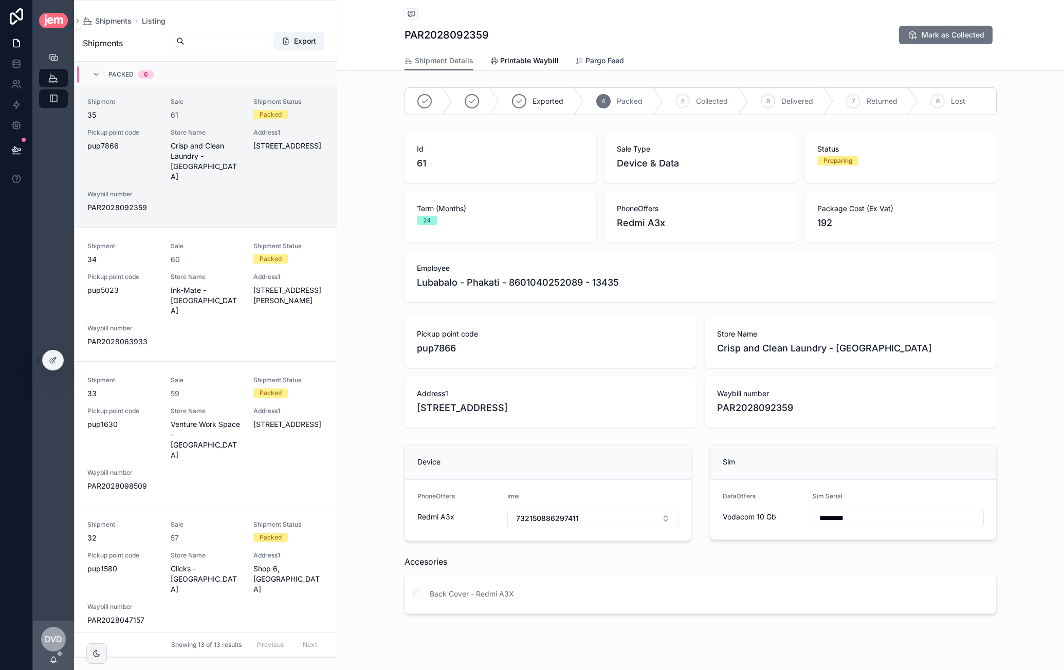
click at [601, 58] on span "Pargo Feed" at bounding box center [604, 61] width 39 height 10
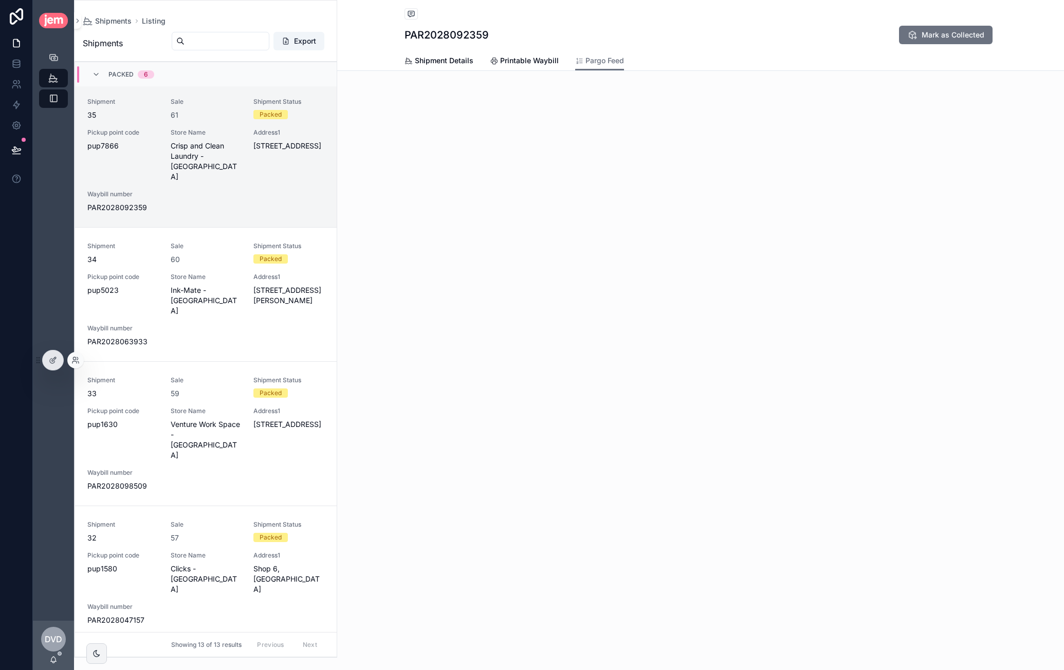
click at [42, 360] on div at bounding box center [53, 360] width 22 height 21
click at [49, 362] on icon at bounding box center [53, 360] width 8 height 8
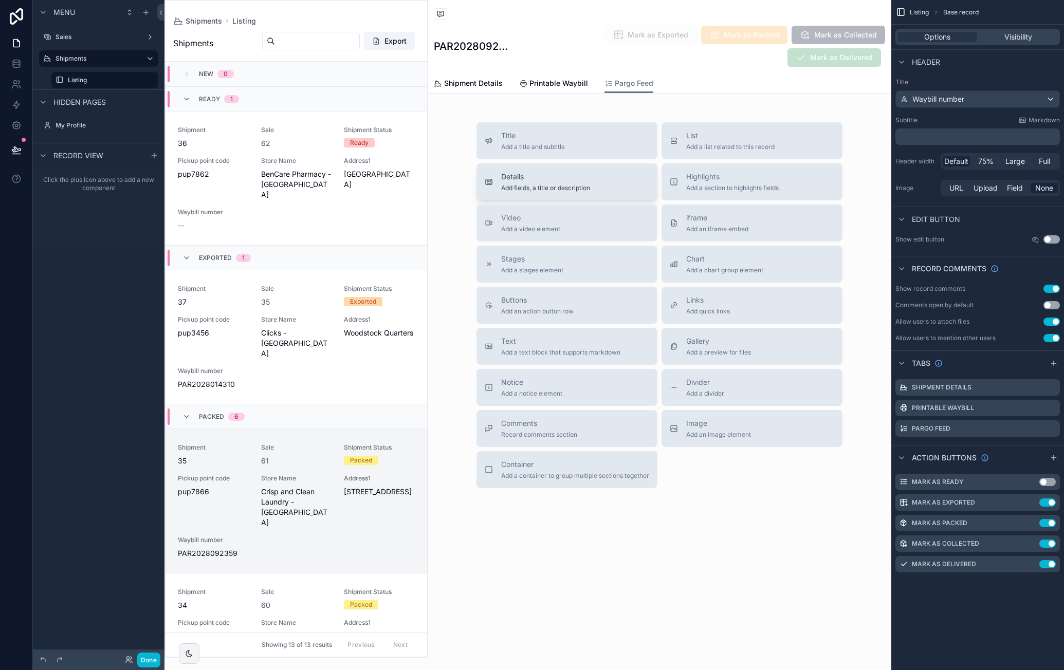
scroll to position [346, 0]
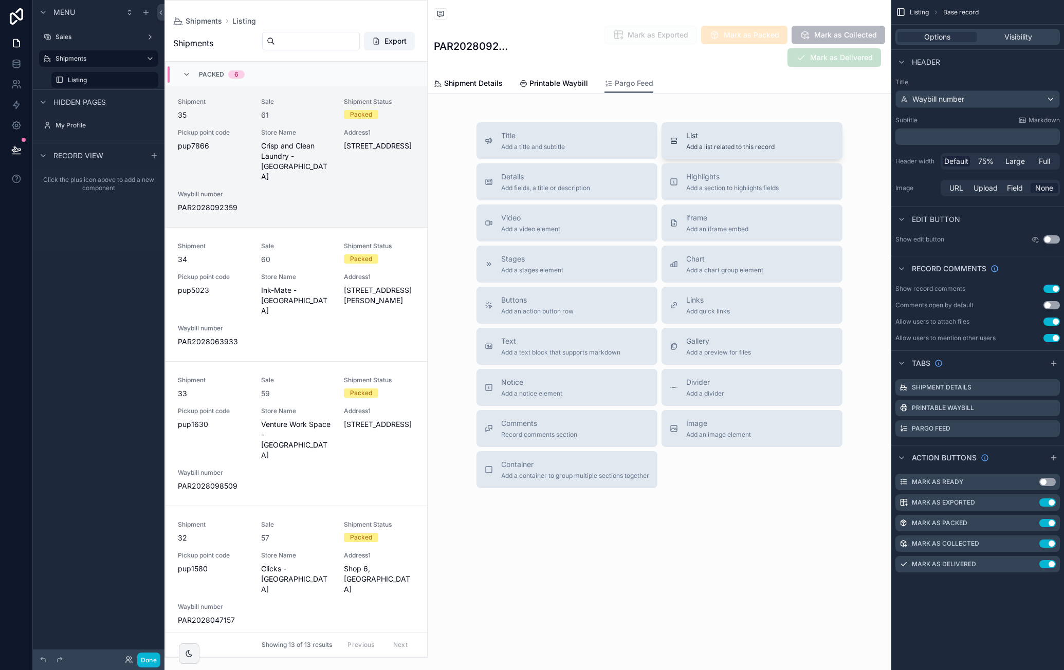
click at [788, 142] on div "List Add a list related to this record" at bounding box center [752, 141] width 164 height 21
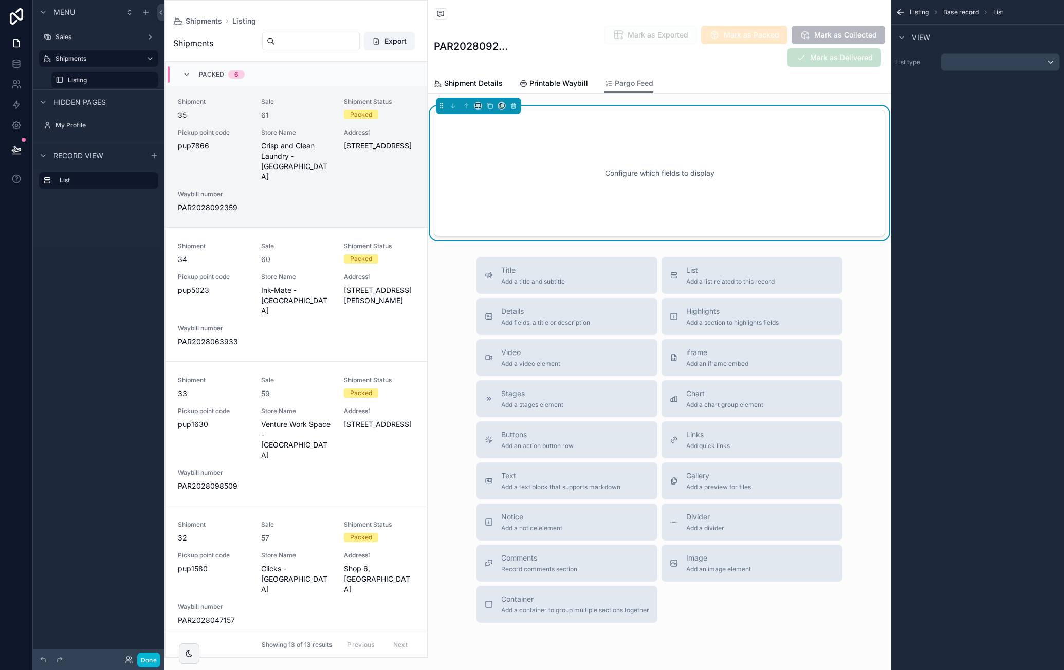
click at [765, 157] on div "Configure which fields to display" at bounding box center [659, 173] width 417 height 93
click at [643, 181] on div "Configure which fields to display" at bounding box center [659, 173] width 417 height 93
click at [992, 56] on div "scrollable content" at bounding box center [1000, 62] width 118 height 16
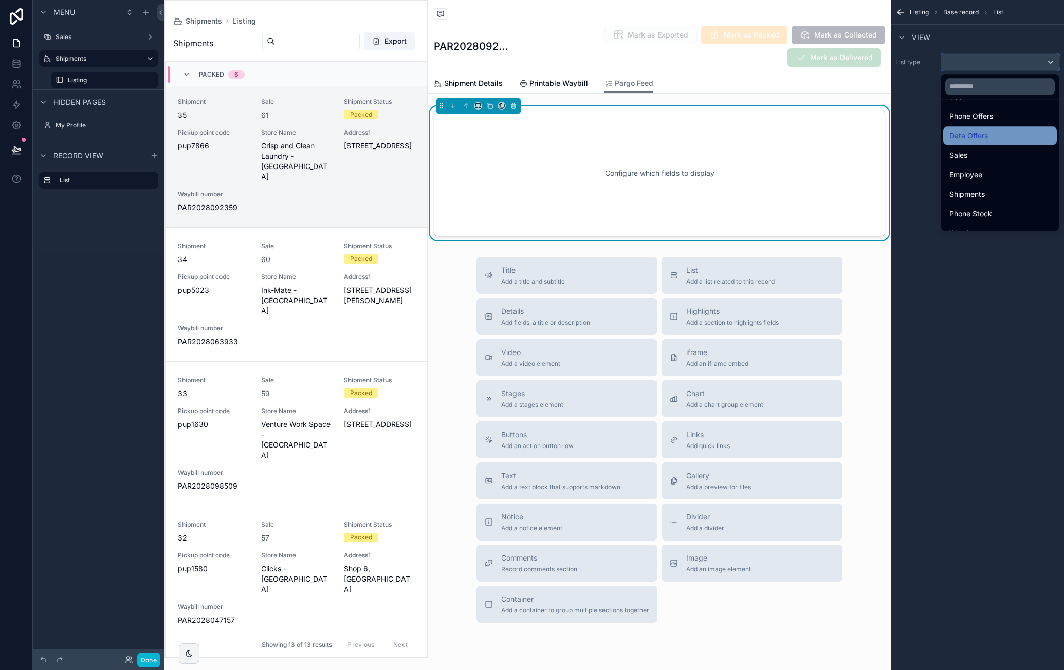
scroll to position [51, 0]
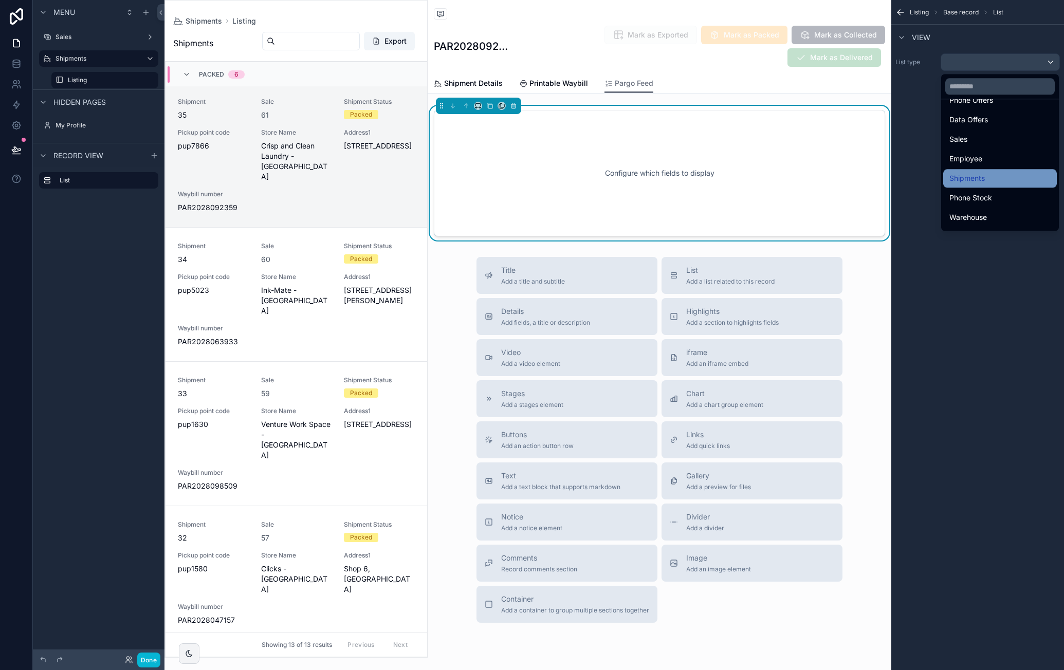
click at [1016, 173] on div "Shipments" at bounding box center [999, 178] width 101 height 12
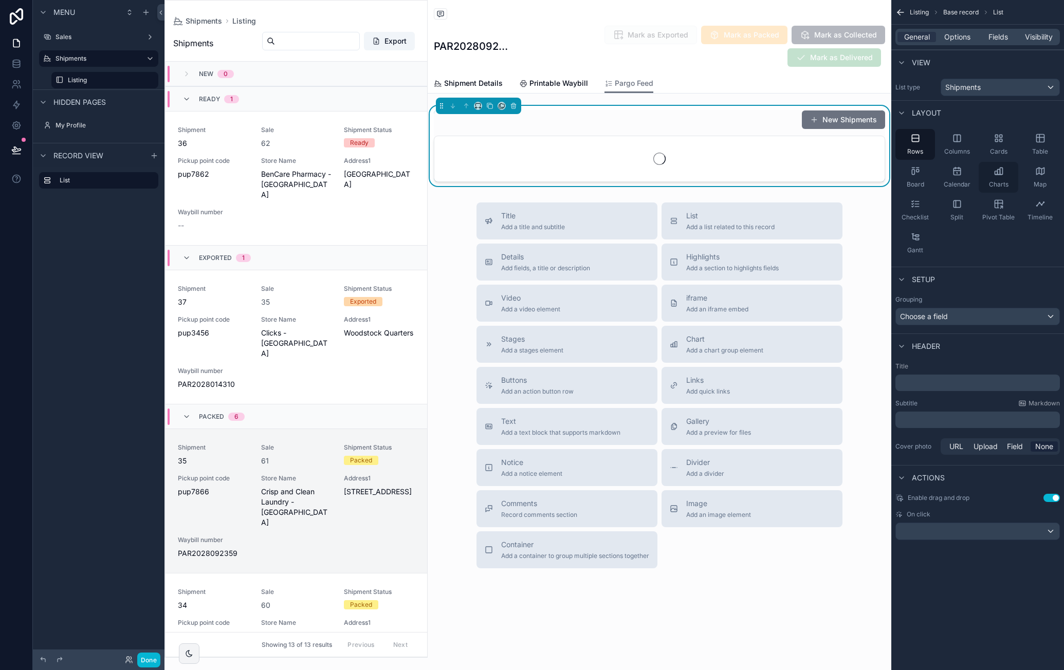
scroll to position [346, 0]
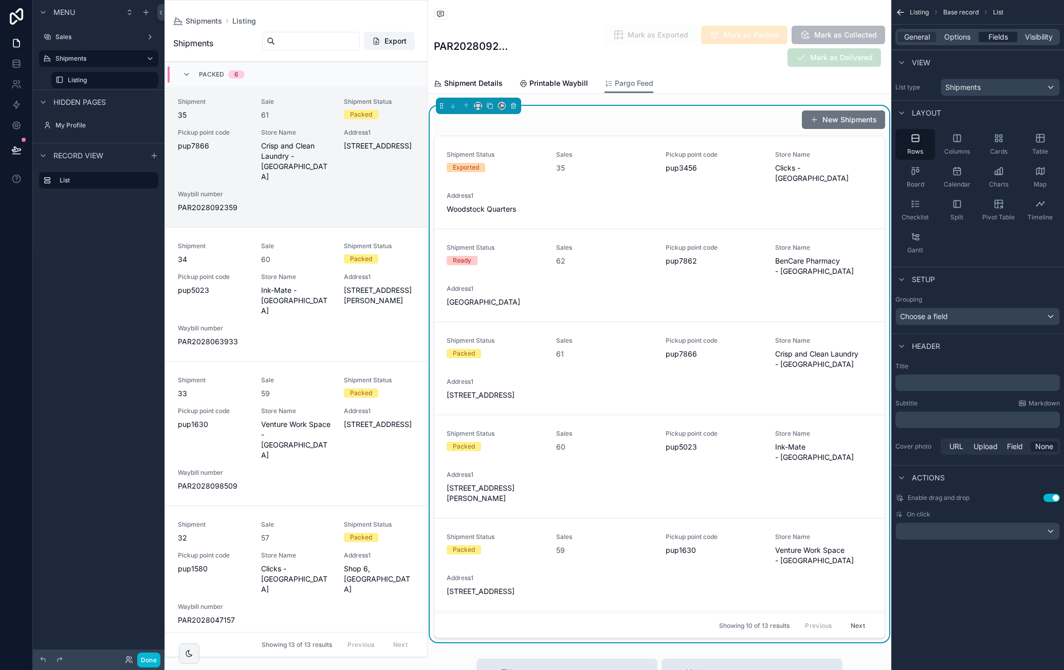
click at [1002, 38] on span "Fields" at bounding box center [998, 37] width 20 height 10
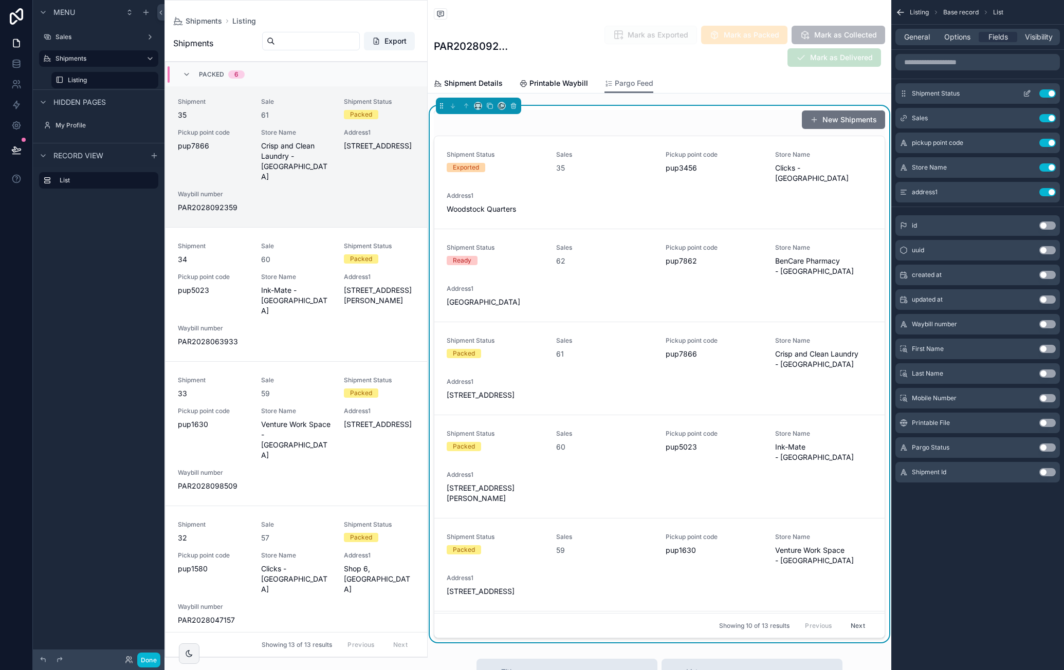
click at [1043, 90] on button "Use setting" at bounding box center [1047, 93] width 16 height 8
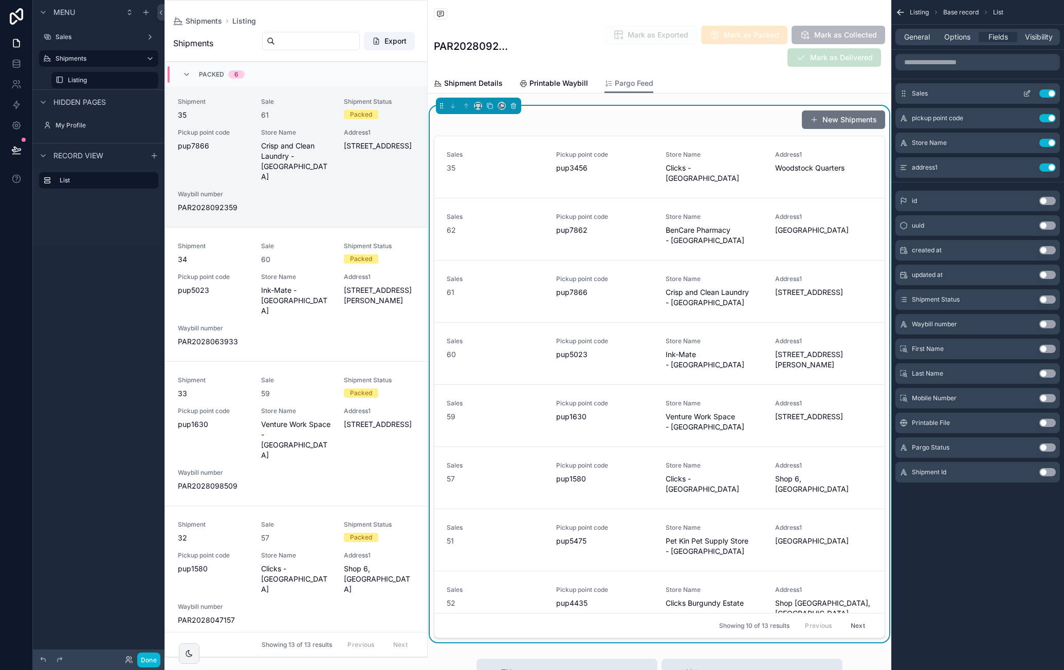
click at [1051, 92] on button "Use setting" at bounding box center [1047, 93] width 16 height 8
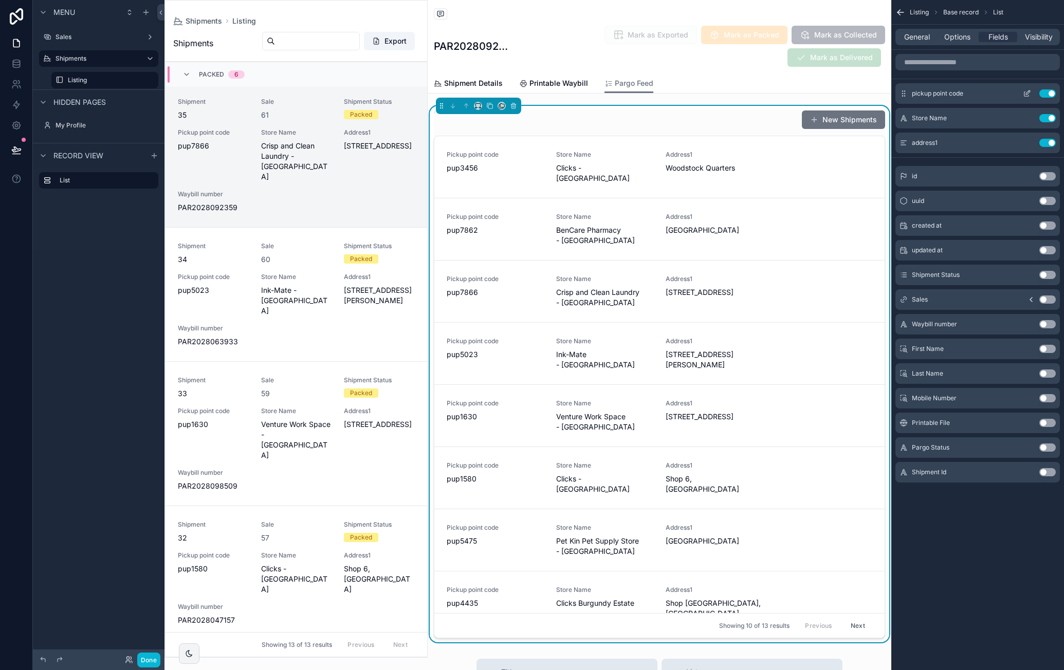
click at [1051, 93] on button "Use setting" at bounding box center [1047, 93] width 16 height 8
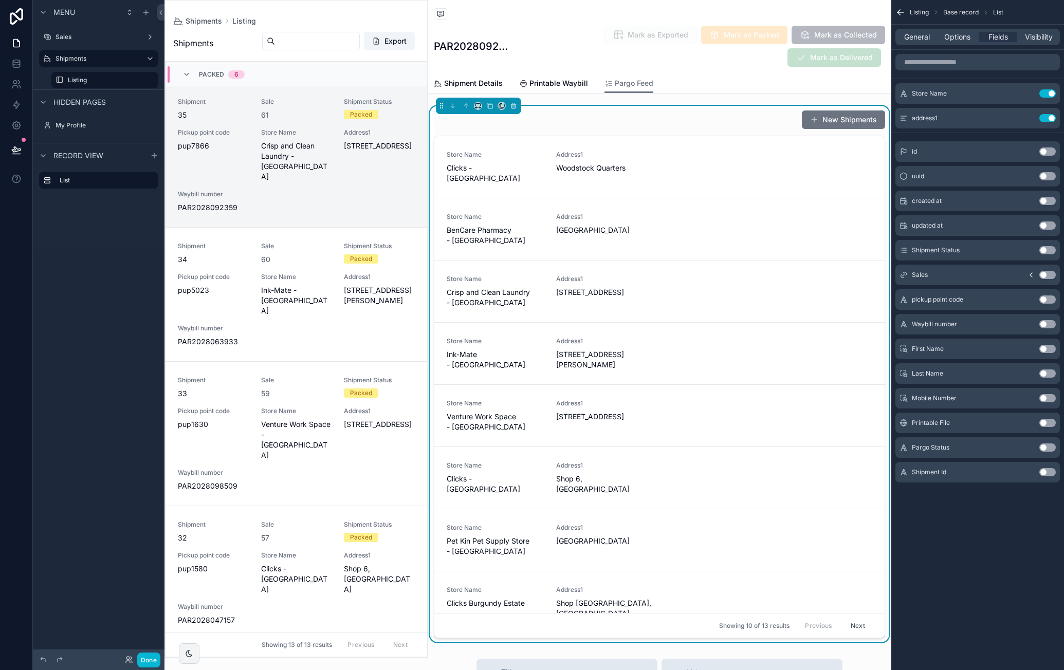
click at [1051, 93] on button "Use setting" at bounding box center [1047, 93] width 16 height 8
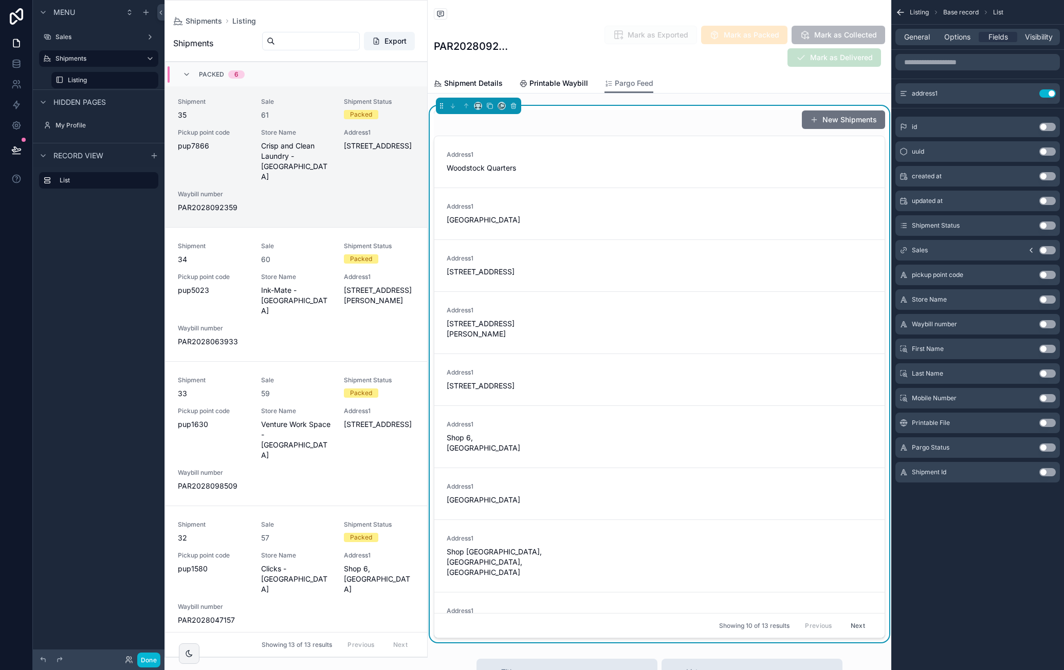
click at [1051, 93] on button "Use setting" at bounding box center [1047, 93] width 16 height 8
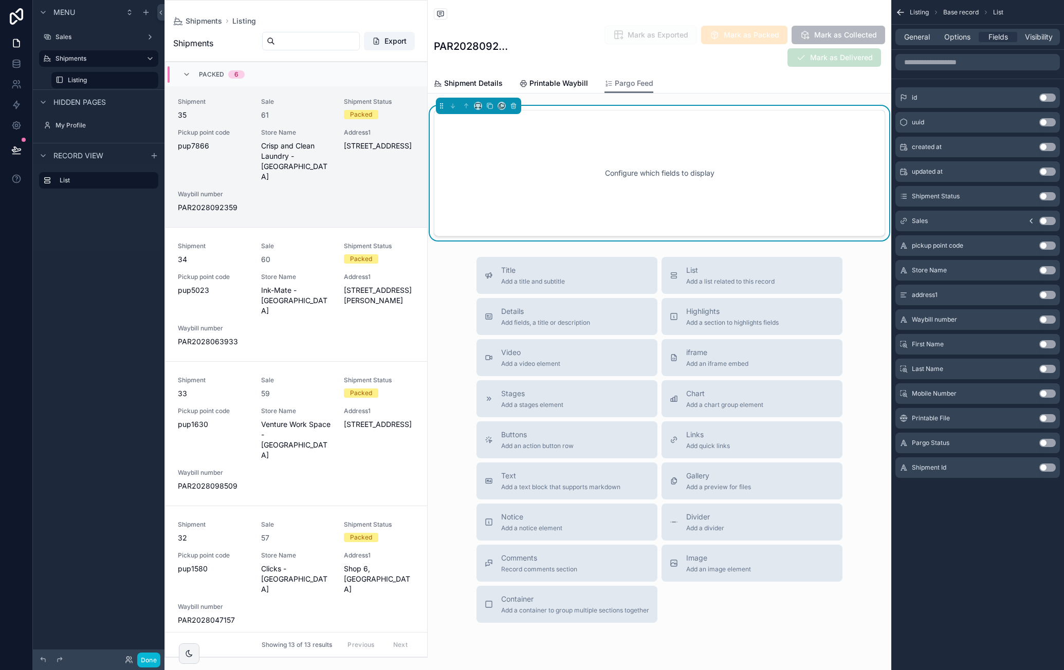
click at [1052, 443] on button "Use setting" at bounding box center [1047, 443] width 16 height 8
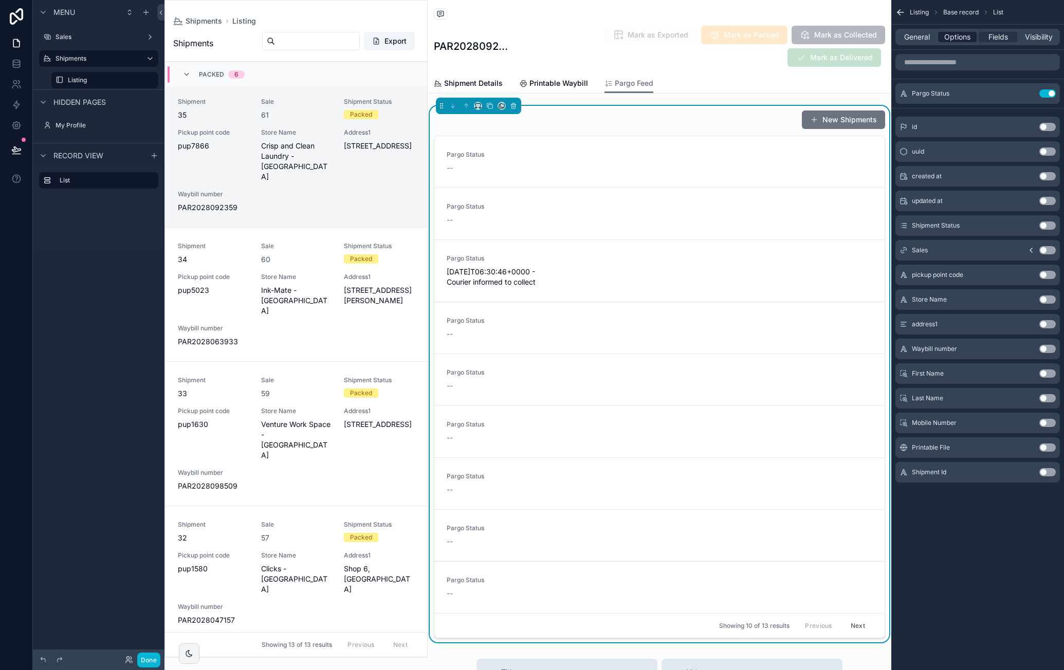
click at [963, 41] on span "Options" at bounding box center [957, 37] width 26 height 10
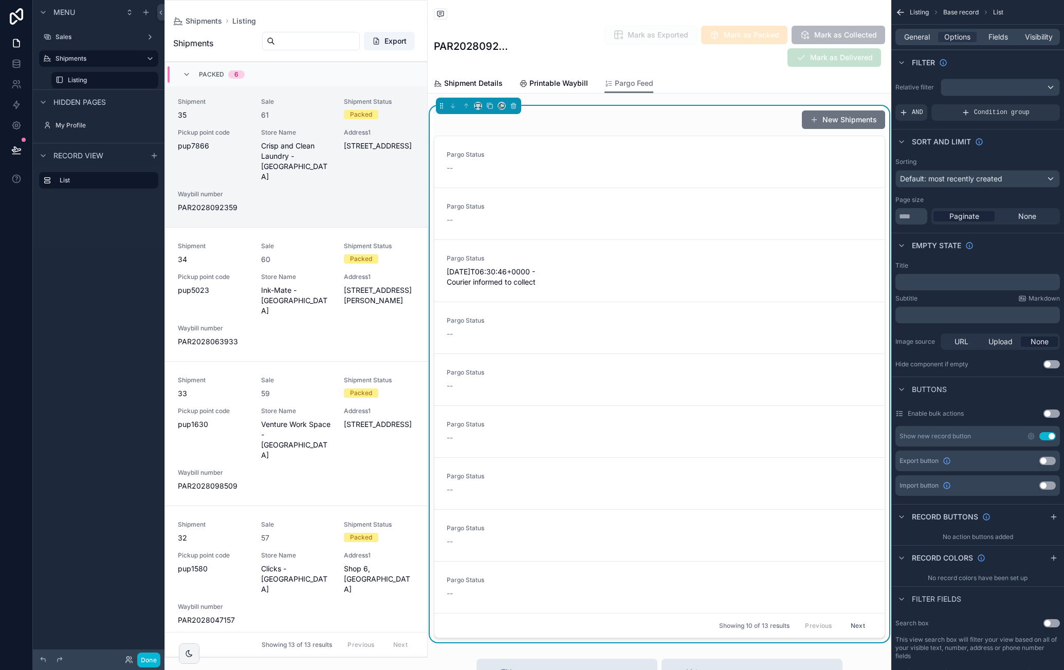
click at [1050, 434] on button "Use setting" at bounding box center [1047, 436] width 16 height 8
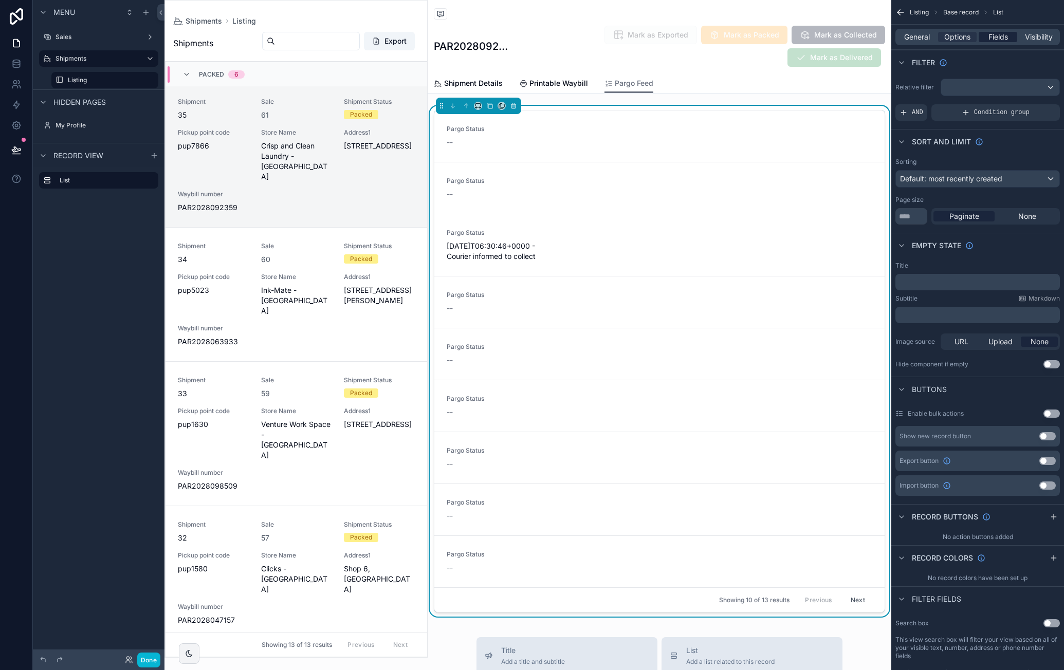
click at [1003, 40] on span "Fields" at bounding box center [998, 37] width 20 height 10
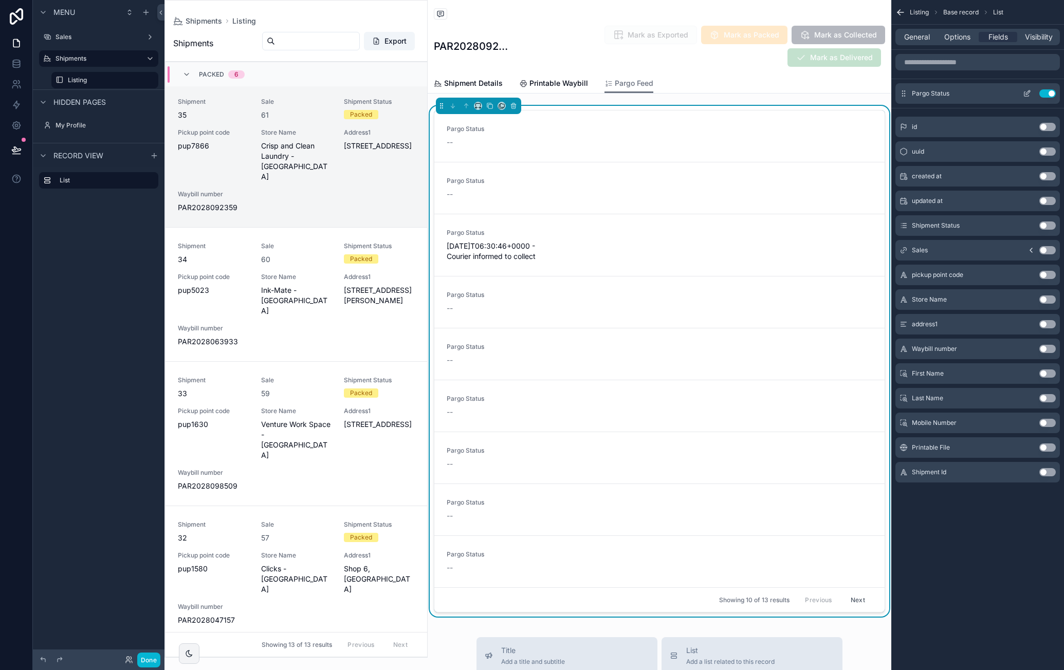
click at [1024, 94] on icon "scrollable content" at bounding box center [1026, 94] width 5 height 5
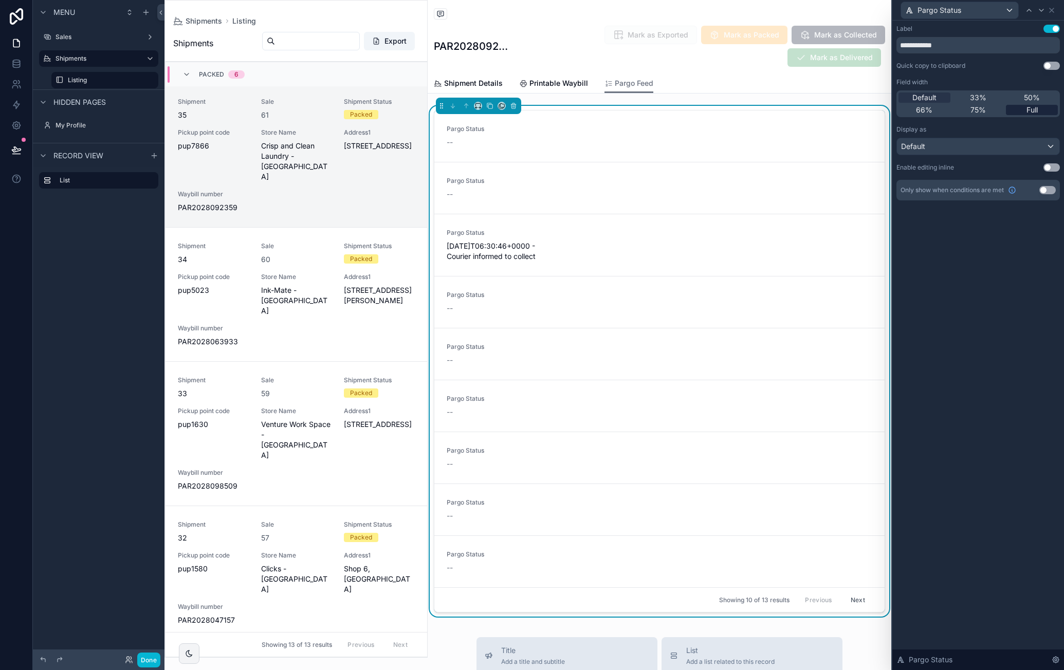
click at [1029, 109] on span "Full" at bounding box center [1031, 110] width 11 height 10
click at [1004, 149] on div "Default" at bounding box center [978, 146] width 162 height 16
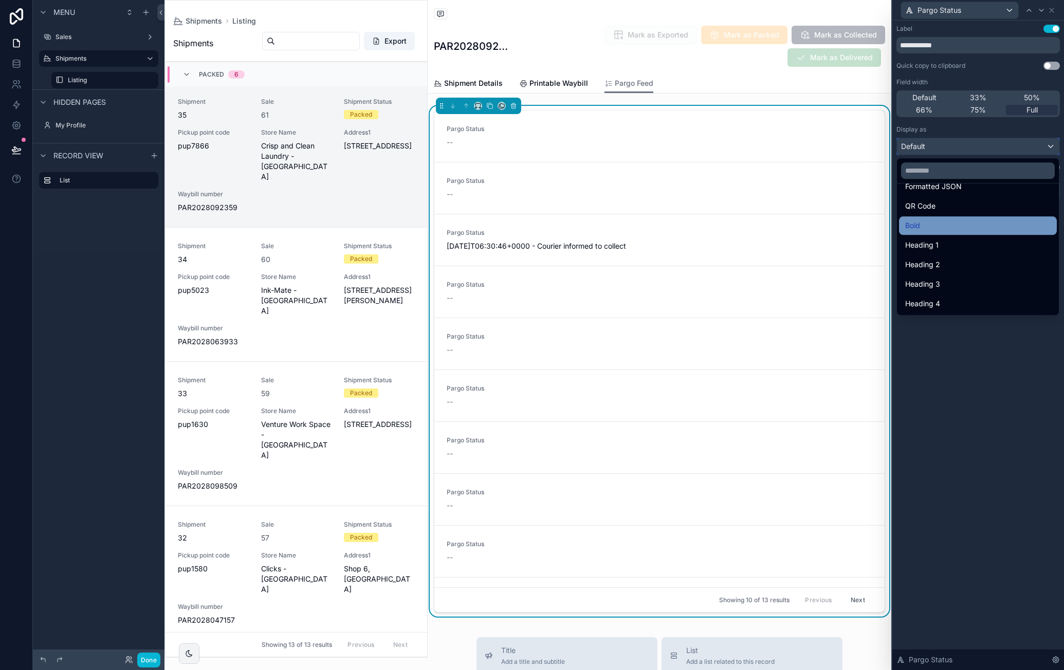
scroll to position [61, 0]
click at [994, 217] on div "Markdown" at bounding box center [977, 218] width 145 height 12
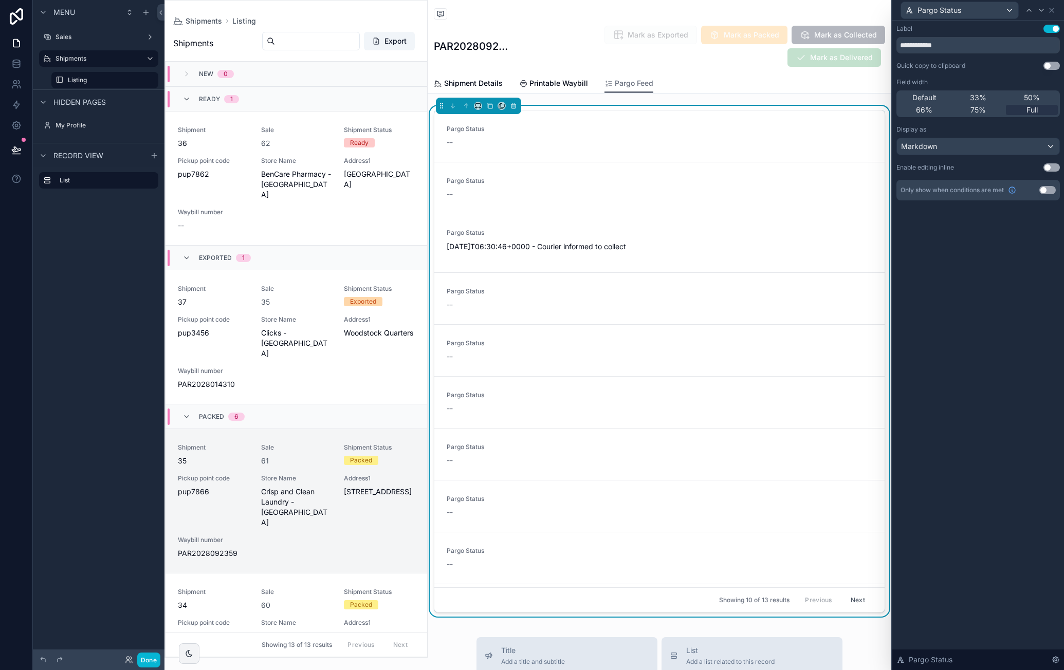
scroll to position [346, 0]
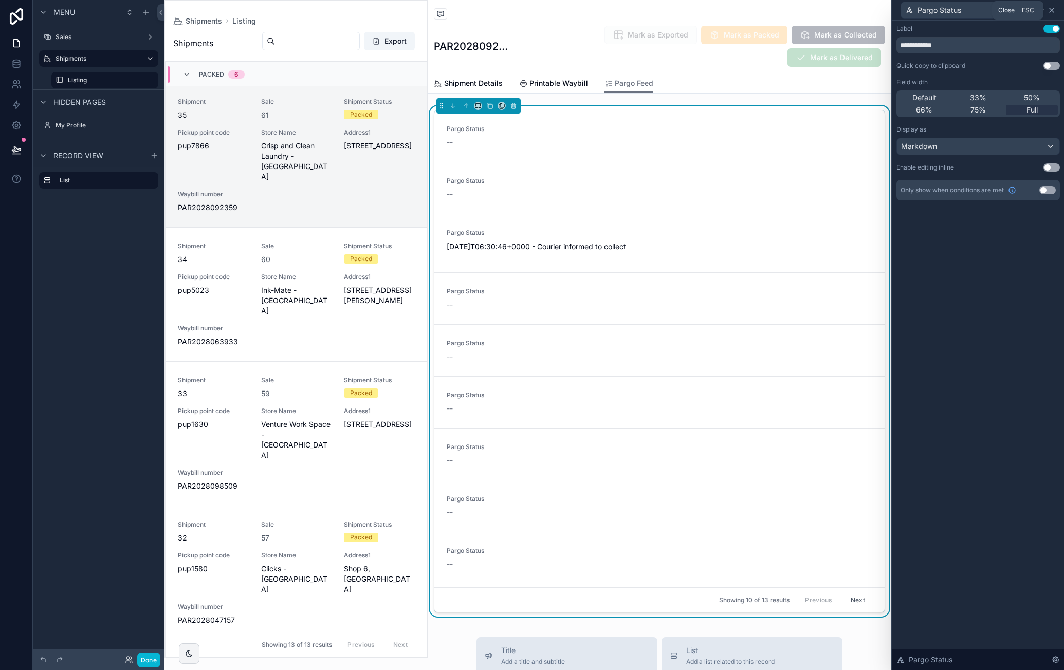
click at [1053, 11] on icon at bounding box center [1052, 10] width 4 height 4
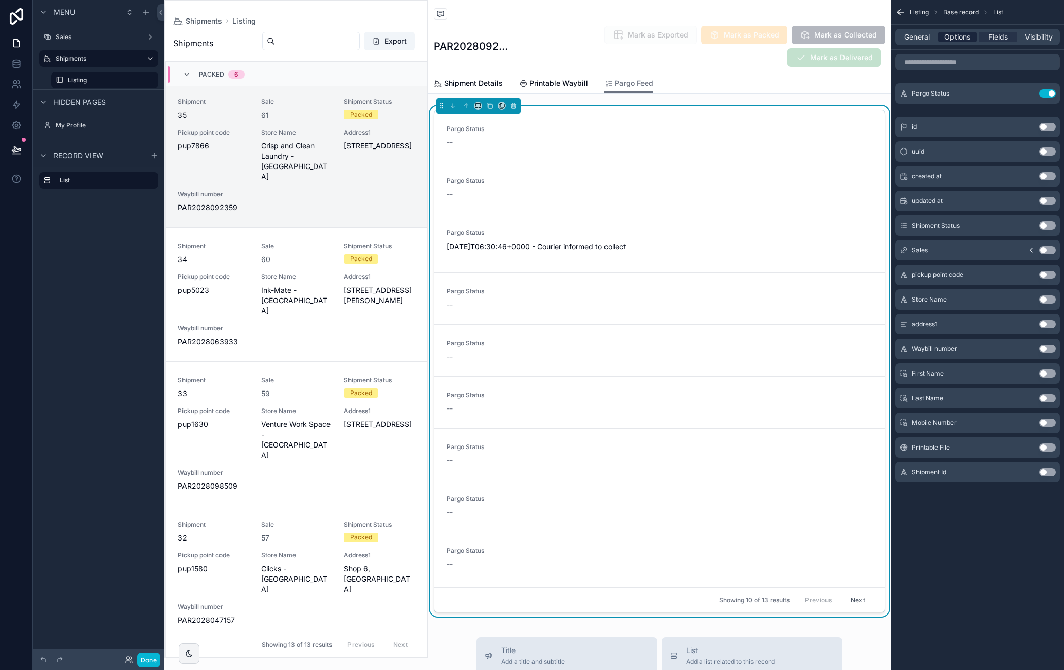
click at [955, 42] on span "Options" at bounding box center [957, 37] width 26 height 10
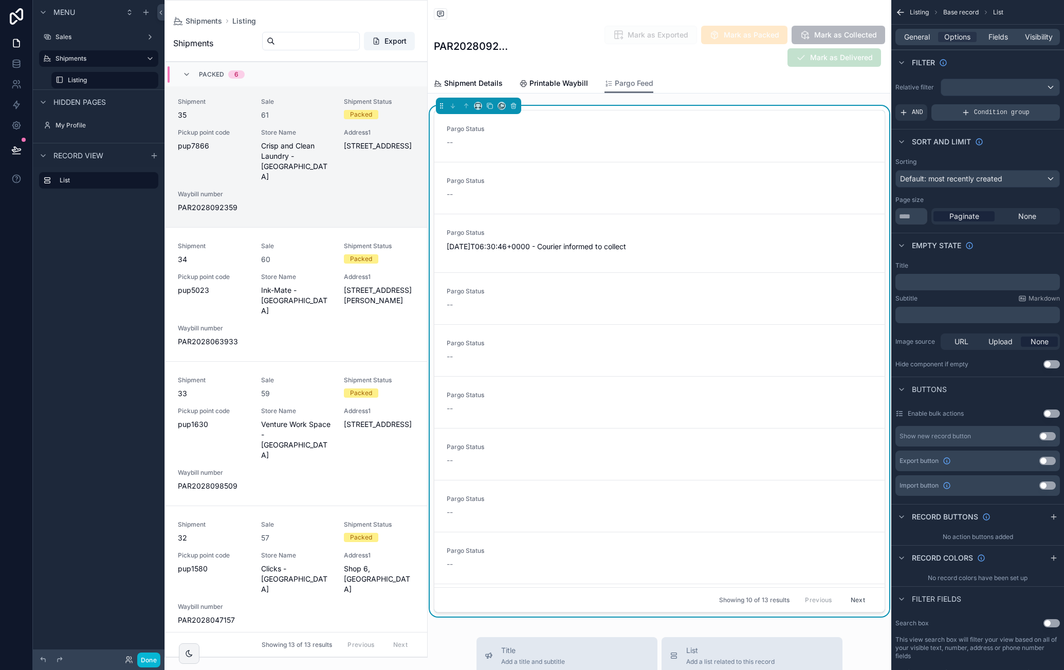
click at [999, 107] on div "Condition group" at bounding box center [995, 112] width 128 height 16
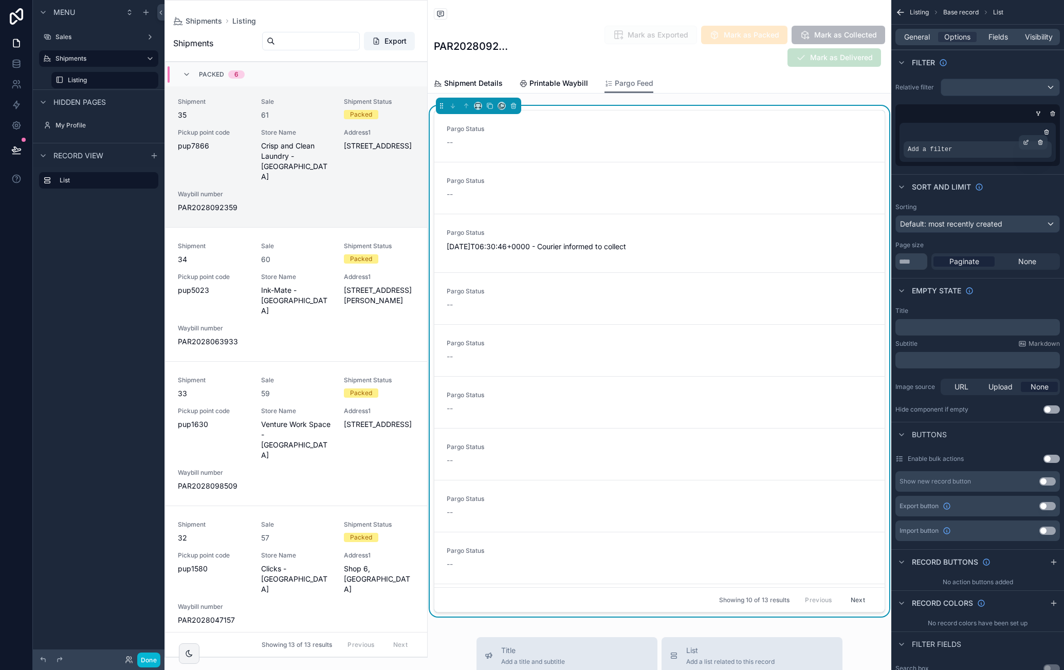
click at [995, 146] on div "Add a filter" at bounding box center [978, 149] width 148 height 16
click at [1022, 142] on div "scrollable content" at bounding box center [1026, 142] width 14 height 14
click at [796, 134] on span "Select a field" at bounding box center [800, 134] width 44 height 9
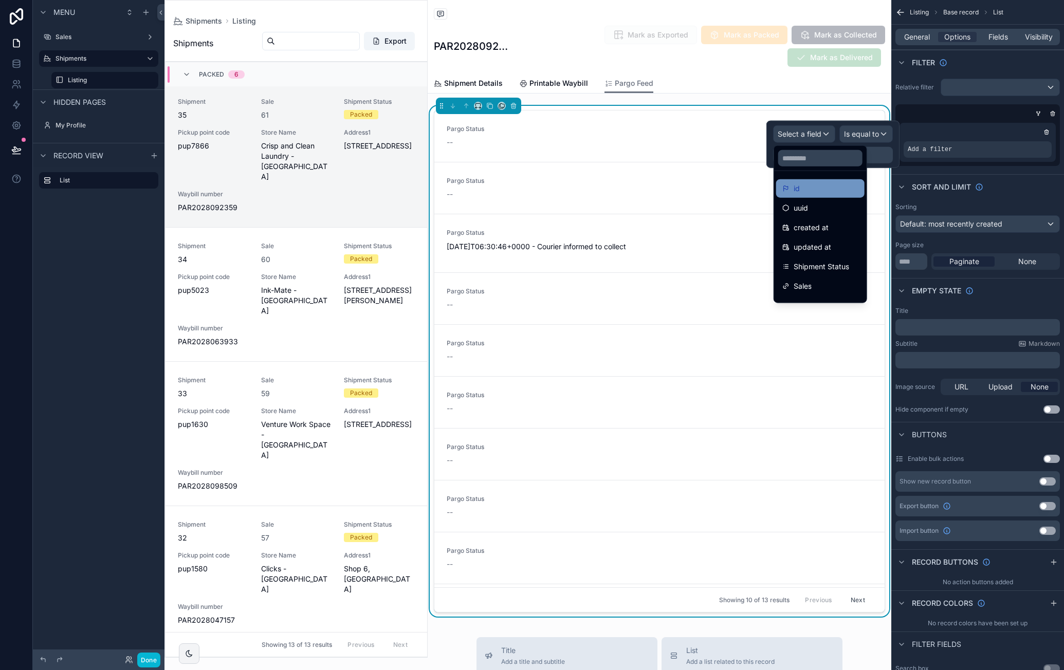
click at [806, 182] on div "id" at bounding box center [820, 188] width 76 height 12
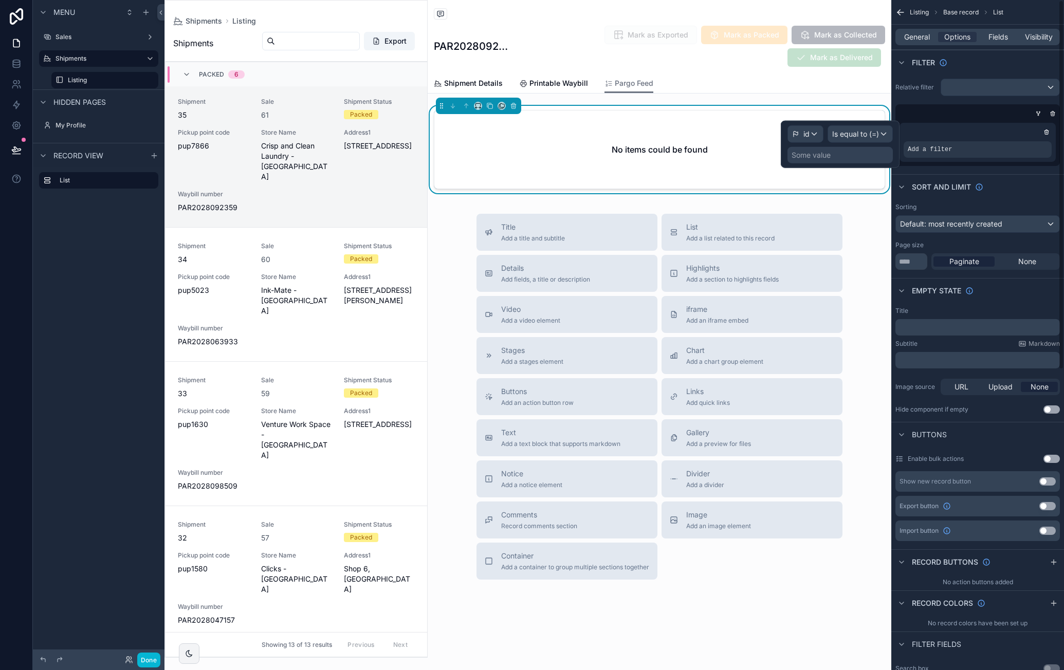
click at [860, 153] on div "Some value" at bounding box center [839, 155] width 105 height 16
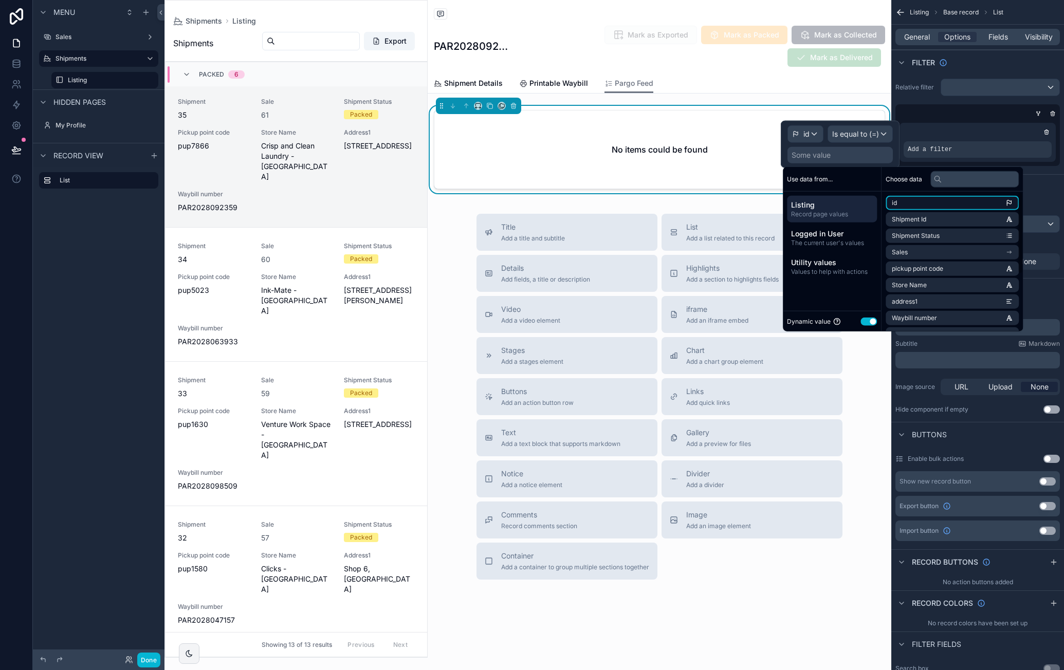
click at [930, 203] on li "id" at bounding box center [952, 203] width 133 height 14
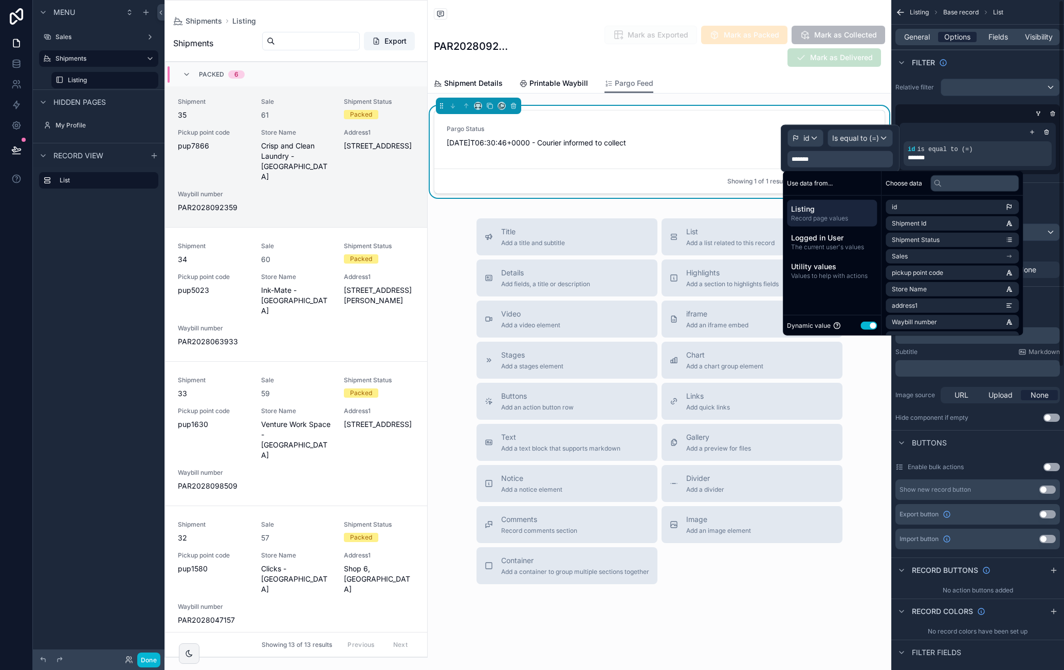
click at [963, 39] on span "Options" at bounding box center [957, 37] width 26 height 10
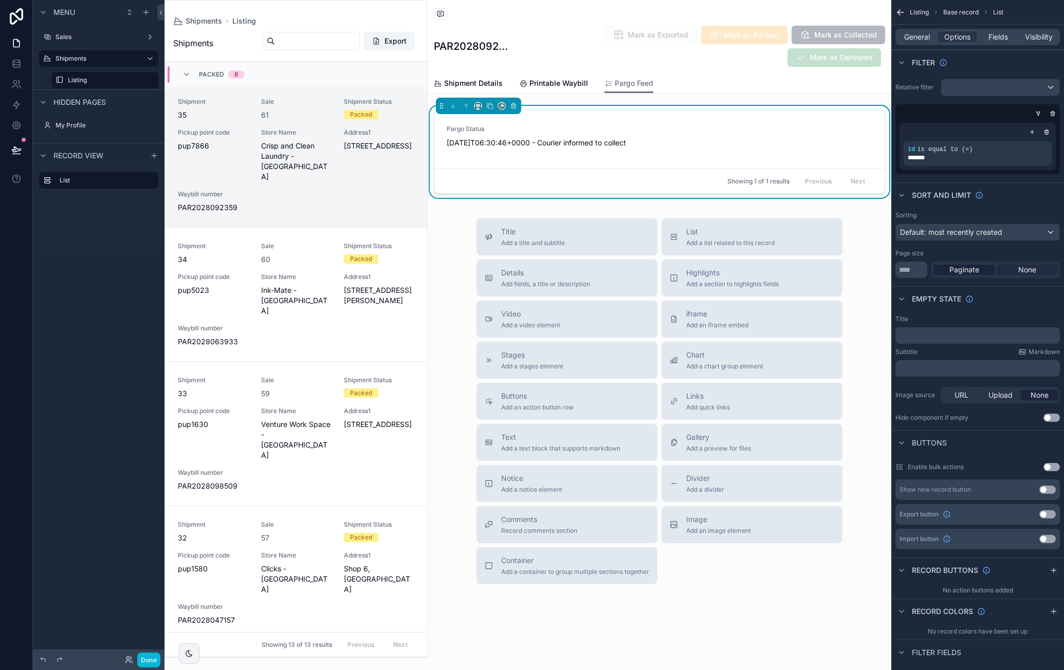
click at [1027, 265] on span "None" at bounding box center [1027, 270] width 18 height 10
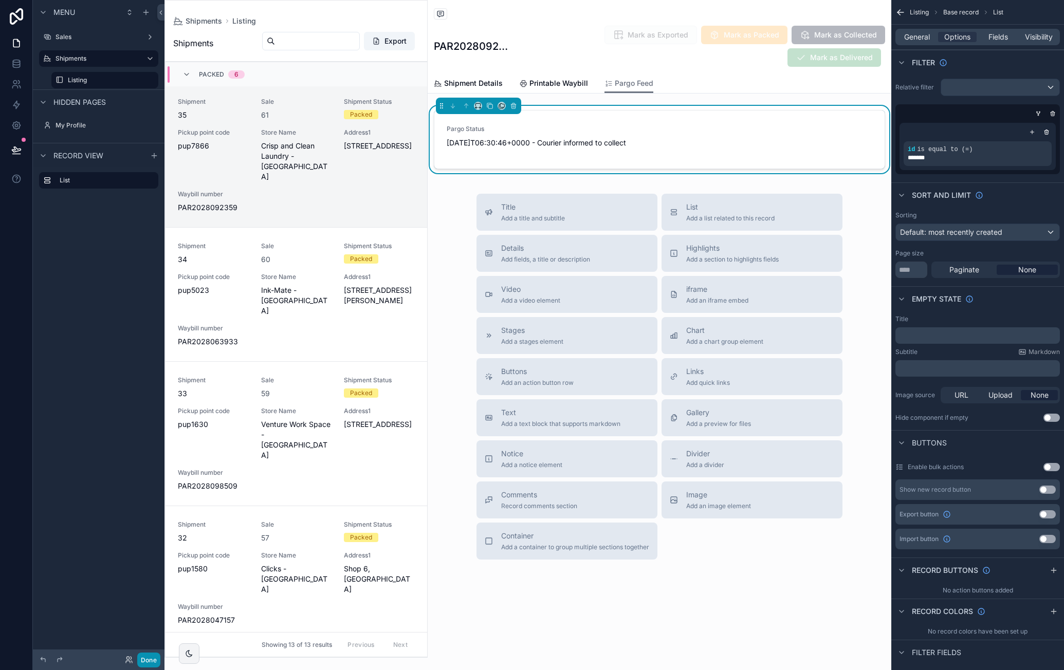
click at [157, 654] on button "Done" at bounding box center [148, 660] width 23 height 15
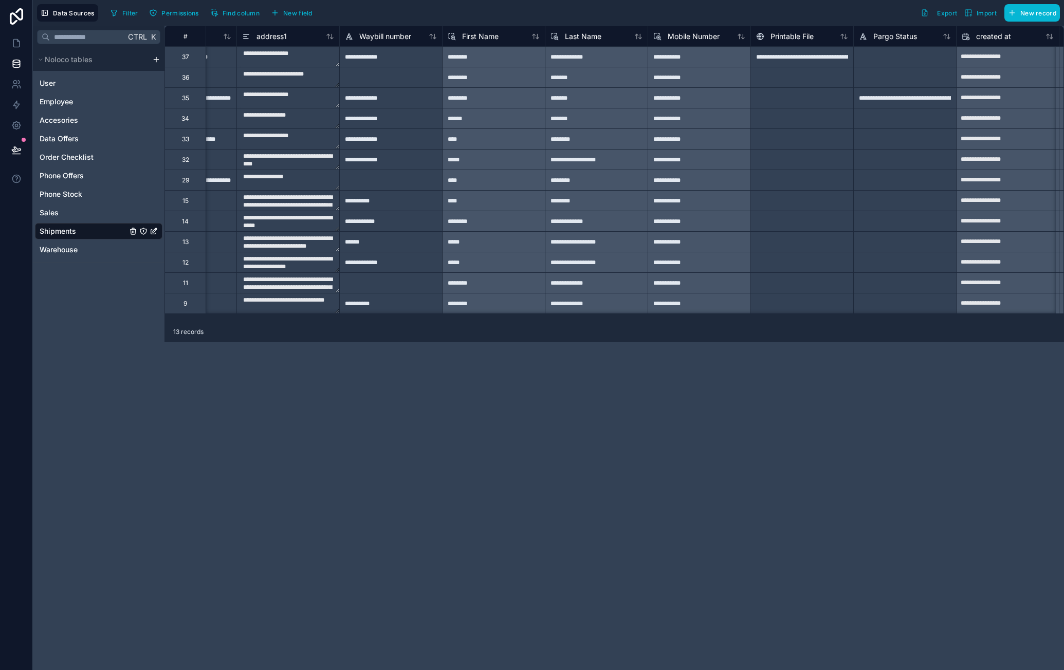
scroll to position [0, 616]
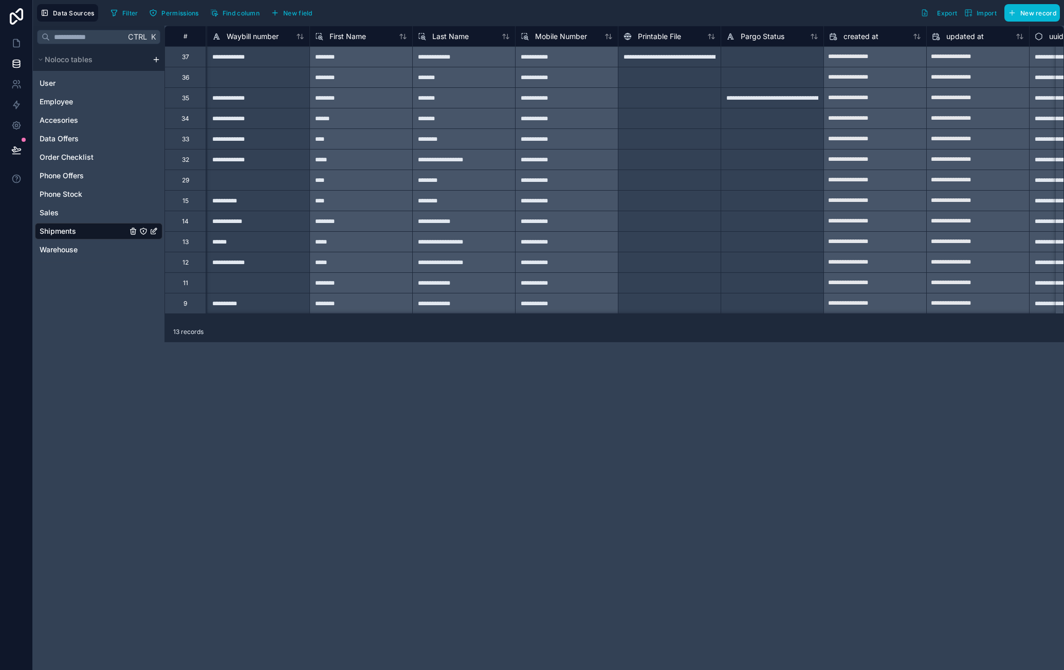
click at [770, 97] on div "**********" at bounding box center [772, 97] width 103 height 21
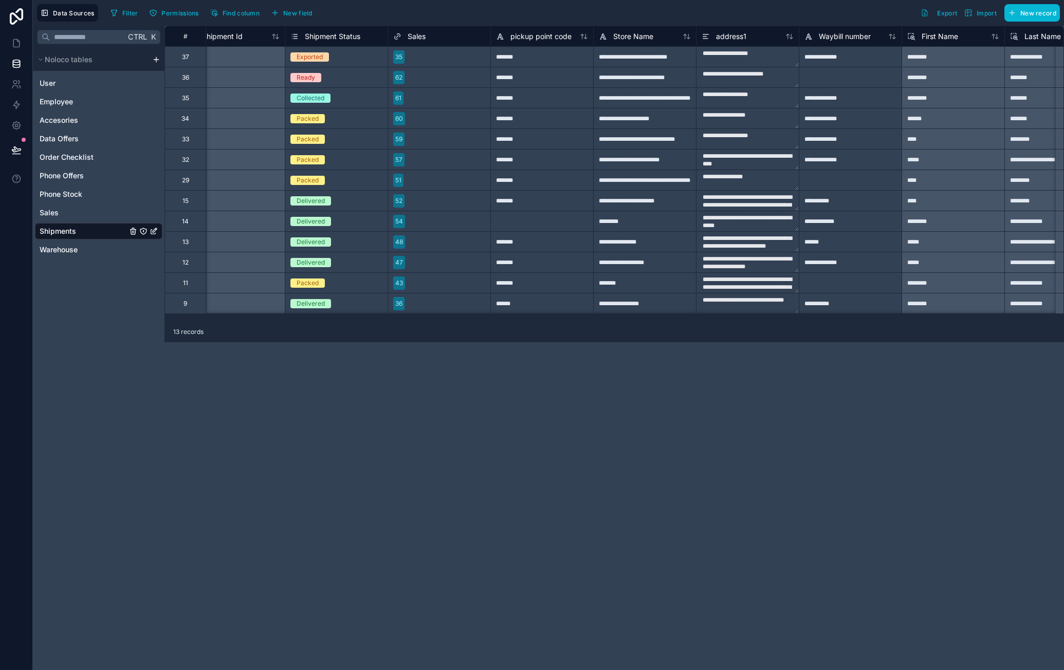
scroll to position [0, 0]
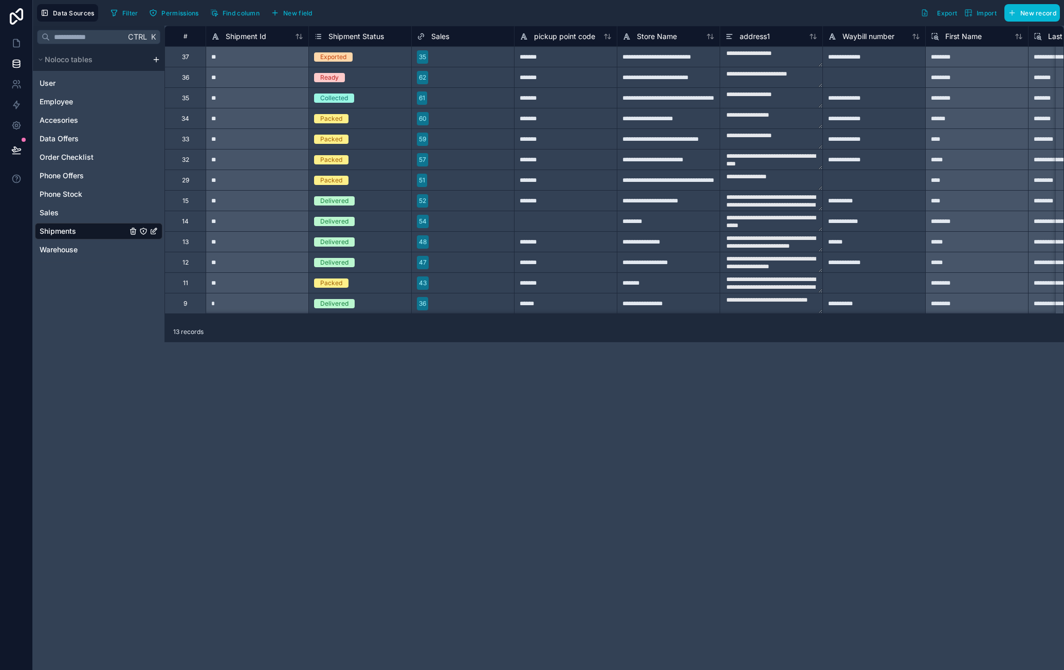
click at [349, 35] on span "Shipment Status" at bounding box center [356, 36] width 56 height 10
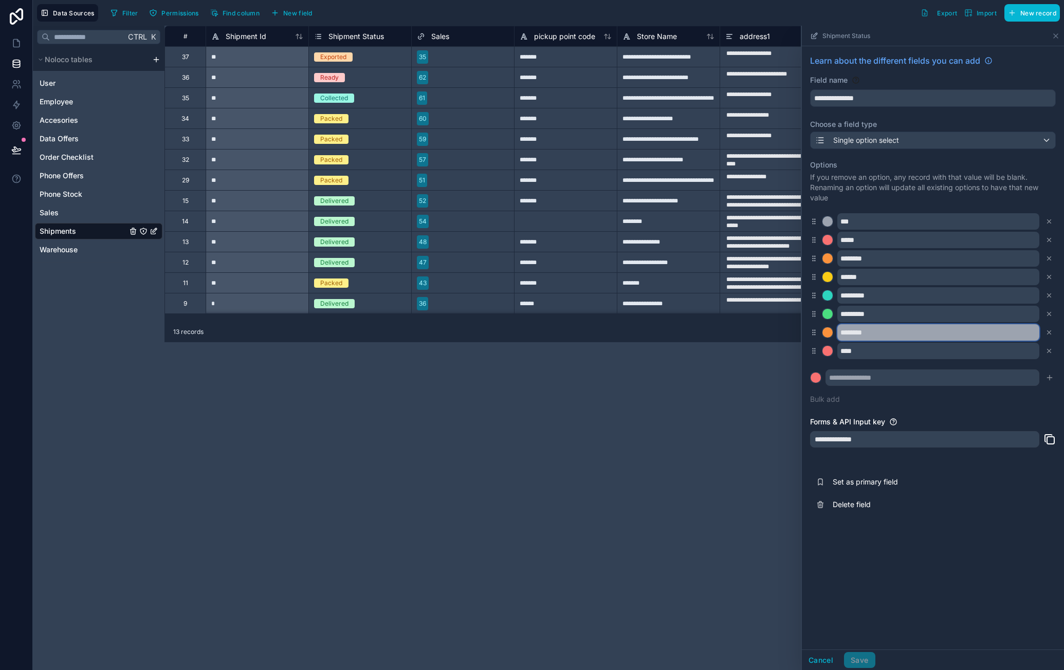
click at [895, 328] on input "********" at bounding box center [938, 332] width 202 height 16
click at [867, 332] on input "********" at bounding box center [938, 332] width 202 height 16
type input "*********"
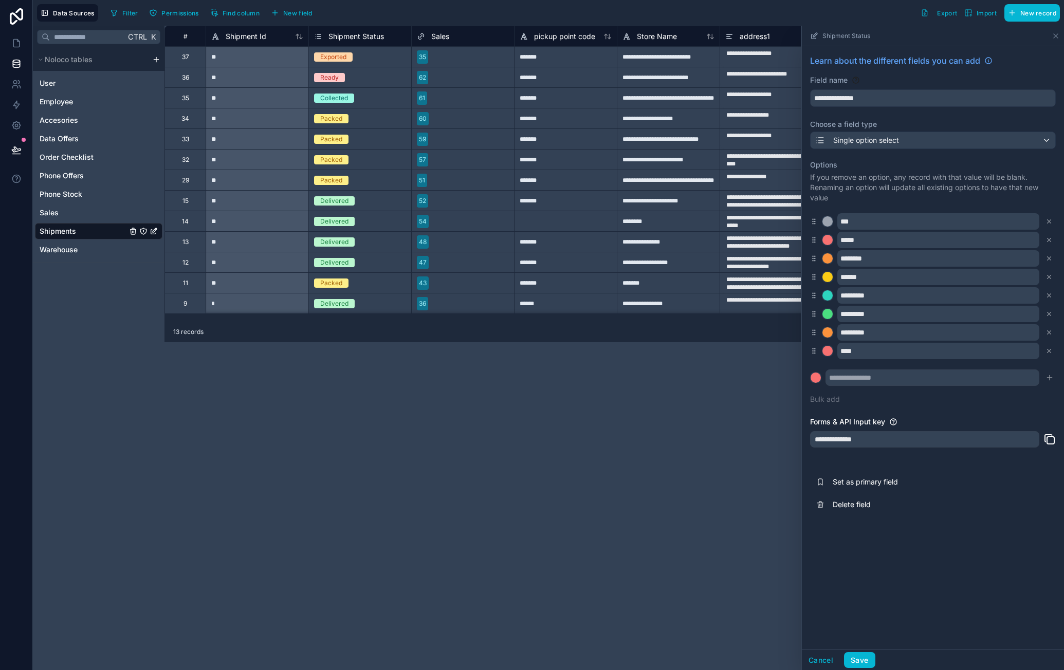
drag, startPoint x: 965, startPoint y: 418, endPoint x: 962, endPoint y: 426, distance: 8.6
click at [965, 418] on div "Forms & API Input key" at bounding box center [933, 422] width 246 height 10
click at [869, 658] on button "Save" at bounding box center [859, 660] width 31 height 16
click at [616, 483] on div "**********" at bounding box center [613, 348] width 899 height 645
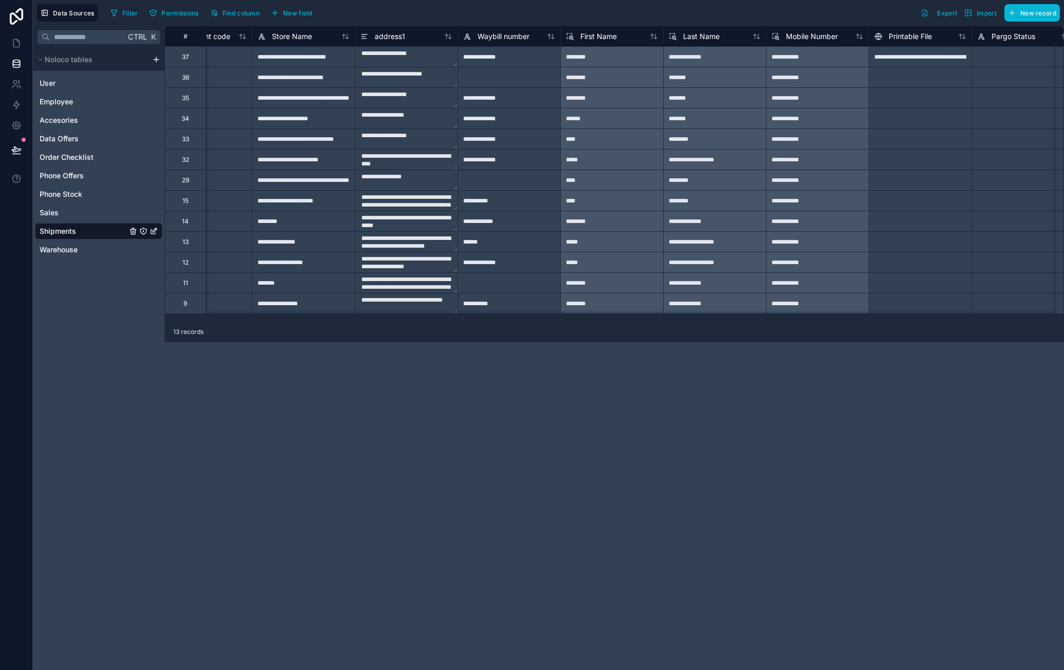
scroll to position [0, 353]
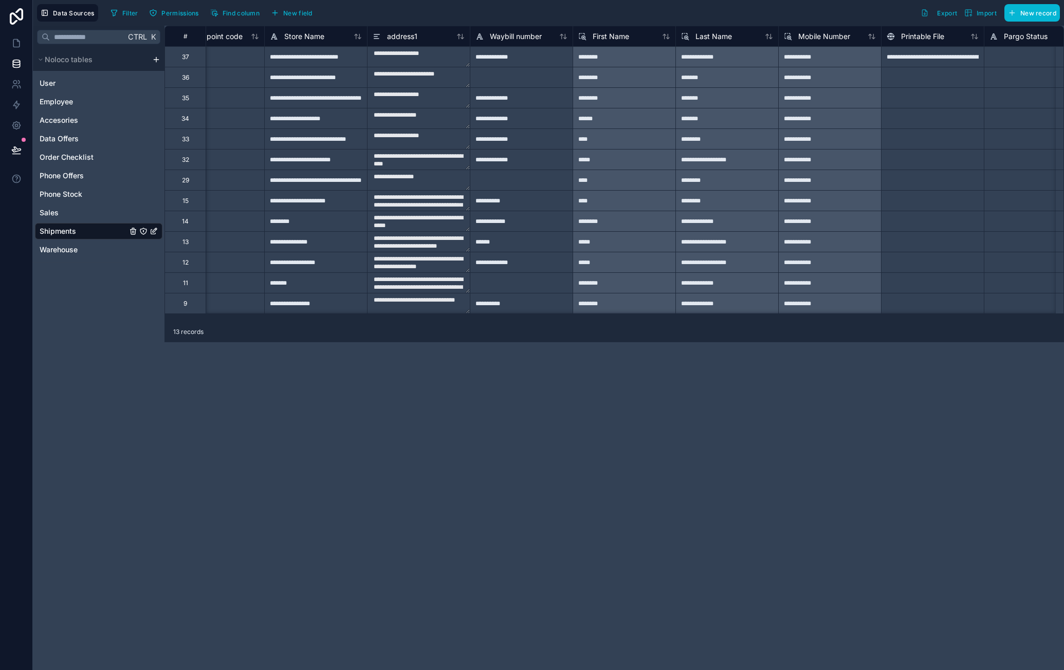
drag, startPoint x: 511, startPoint y: 321, endPoint x: 467, endPoint y: 323, distance: 44.2
click at [463, 322] on div "**********" at bounding box center [613, 348] width 899 height 645
drag, startPoint x: 485, startPoint y: 321, endPoint x: 476, endPoint y: 320, distance: 8.8
click at [476, 320] on div "**********" at bounding box center [613, 174] width 899 height 296
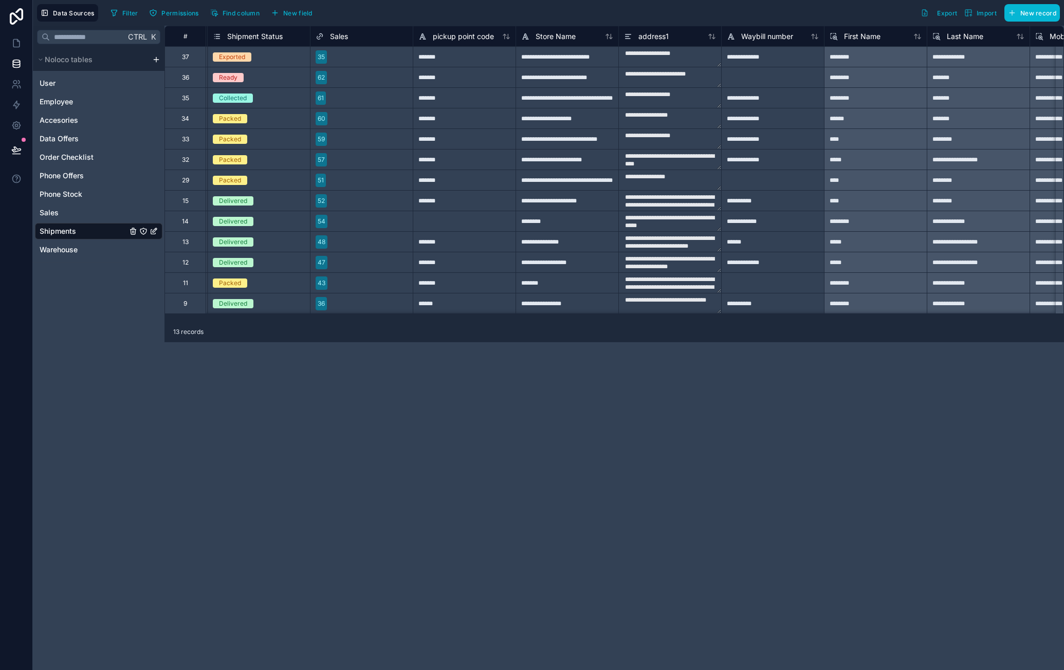
scroll to position [0, 14]
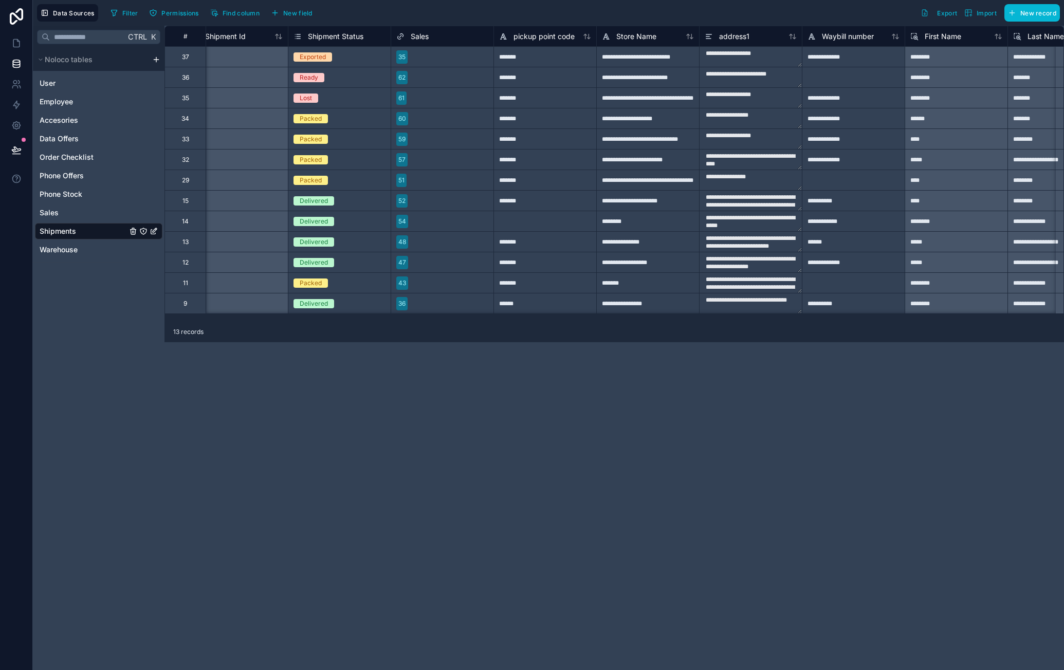
scroll to position [0, 21]
click at [324, 97] on div "Lost" at bounding box center [339, 98] width 102 height 11
click at [309, 99] on div "Lost" at bounding box center [305, 98] width 12 height 9
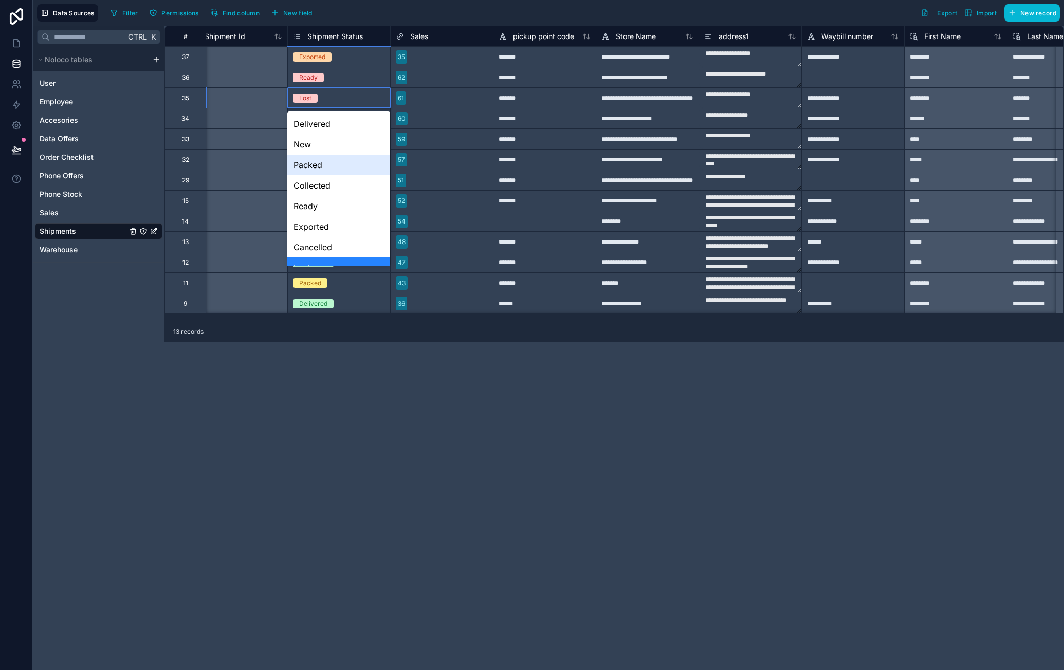
click at [336, 159] on div "Packed" at bounding box center [338, 165] width 102 height 21
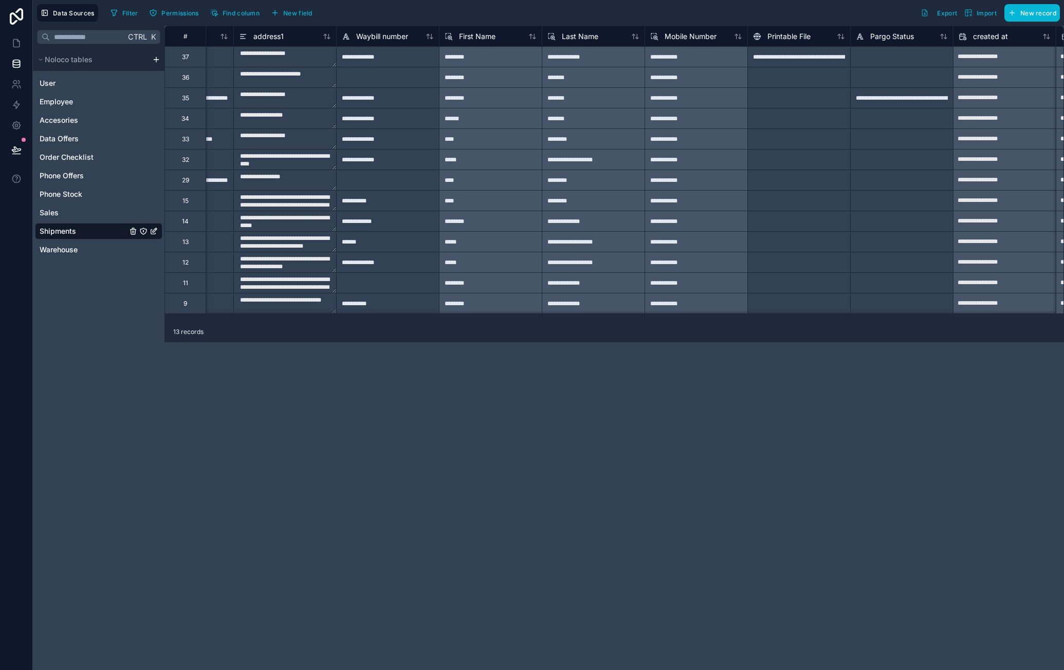
scroll to position [0, 487]
click at [866, 100] on div "**********" at bounding box center [901, 97] width 103 height 21
click at [894, 35] on span "Pargo Status" at bounding box center [892, 36] width 44 height 10
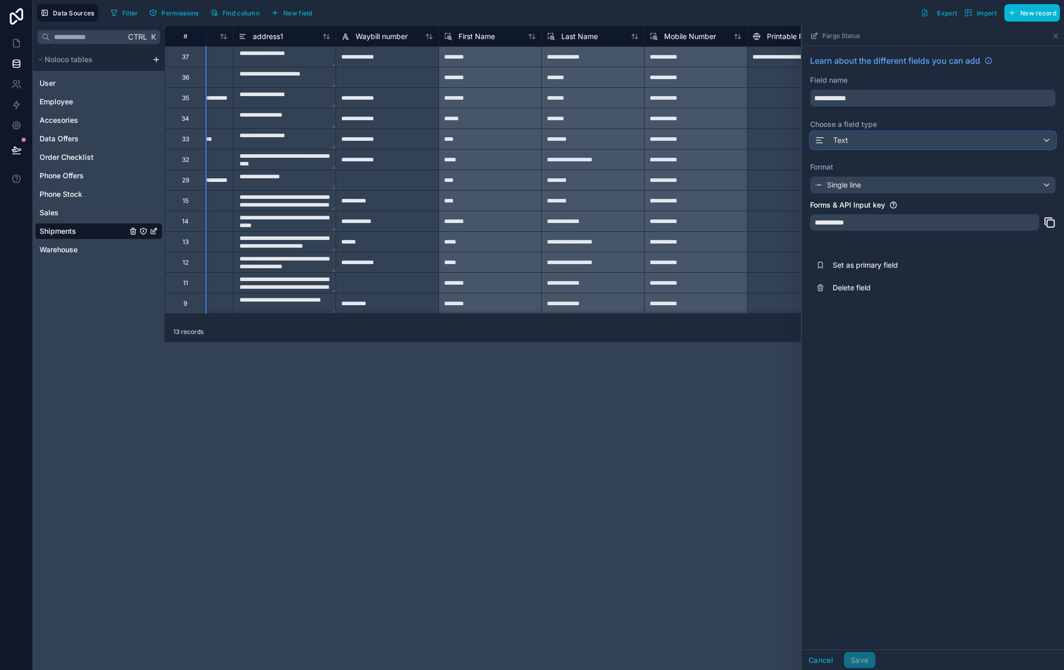
click at [873, 136] on div "Text" at bounding box center [933, 140] width 245 height 16
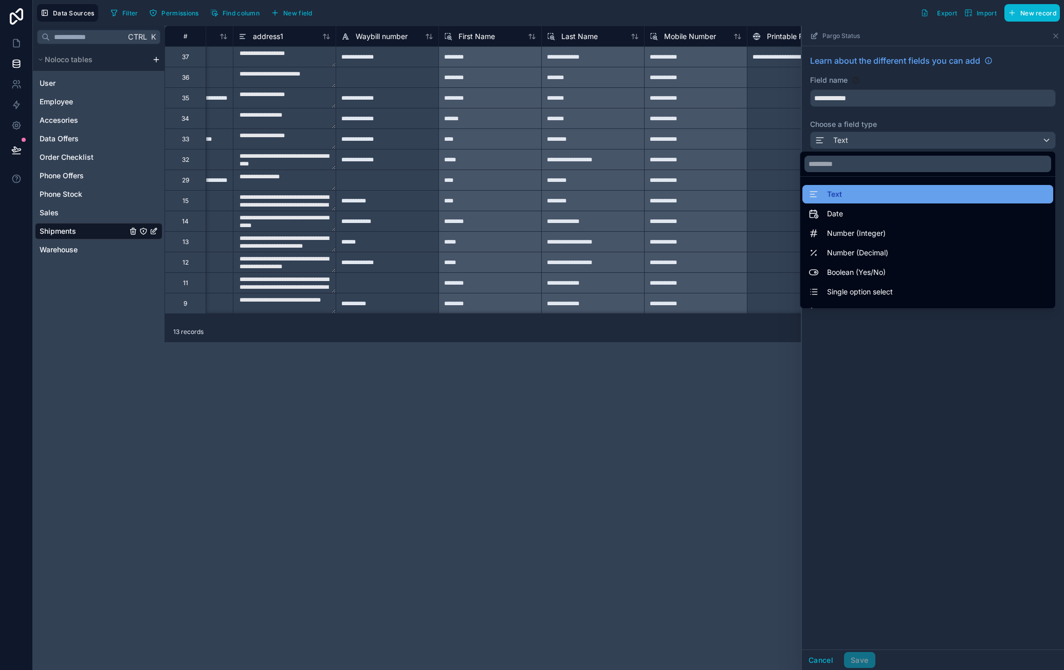
click at [863, 199] on div "Text" at bounding box center [927, 194] width 238 height 12
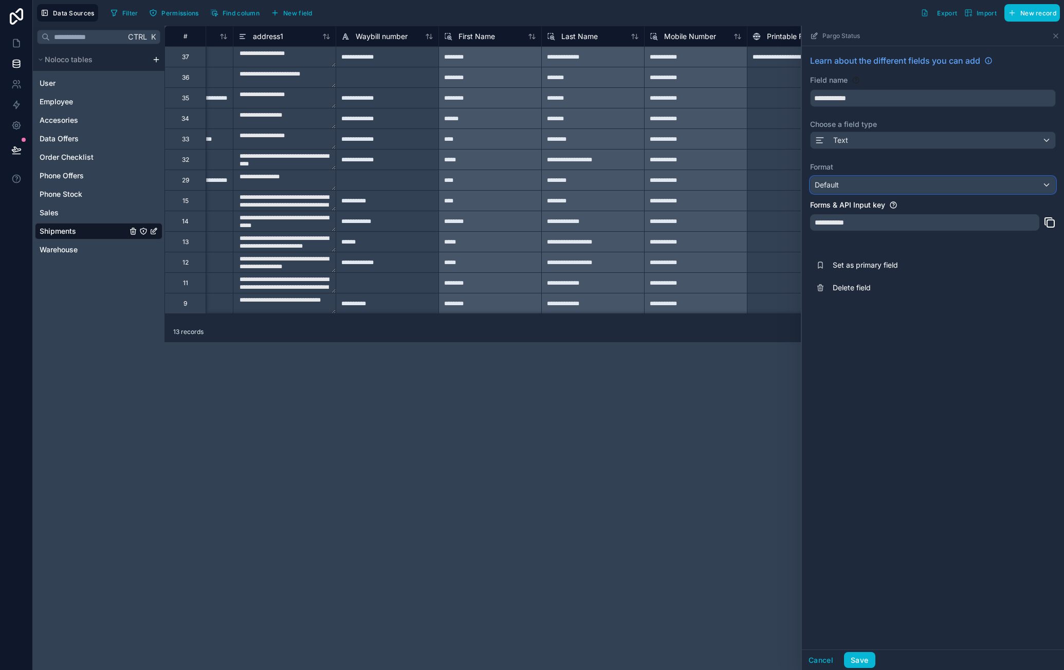
click at [894, 186] on div "Default" at bounding box center [933, 185] width 245 height 16
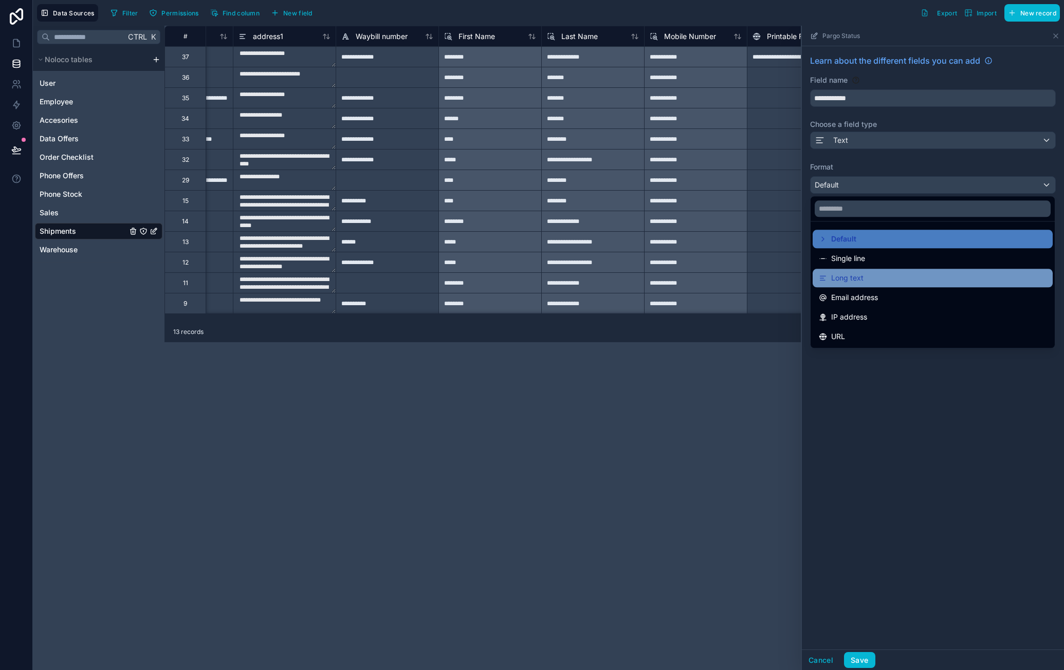
click at [880, 282] on div "Long text" at bounding box center [933, 278] width 228 height 12
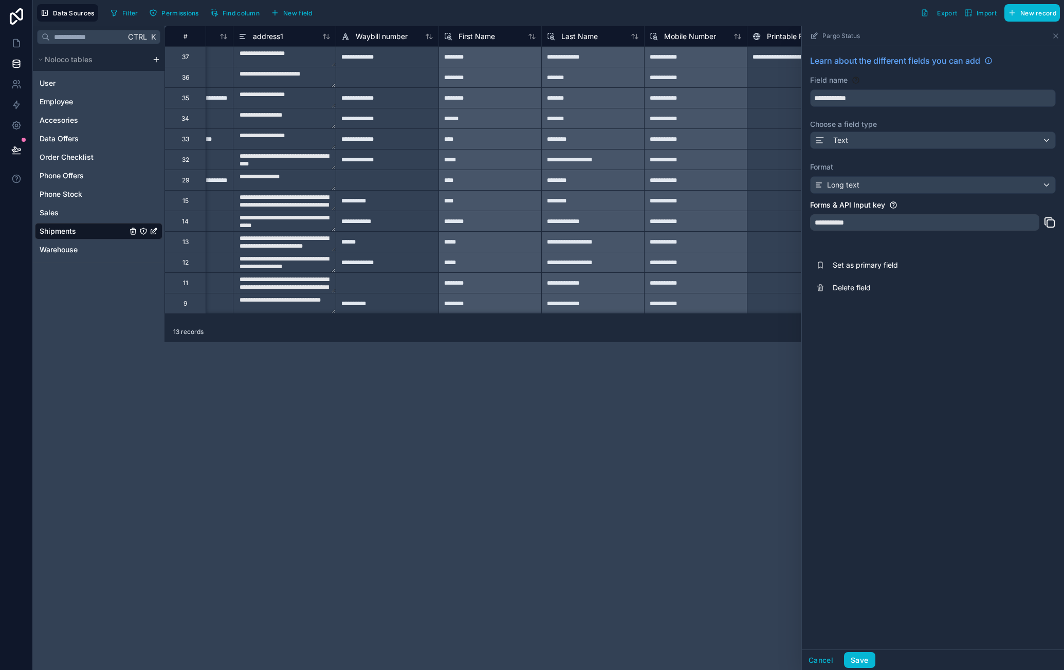
click at [720, 416] on div "**********" at bounding box center [613, 348] width 899 height 645
click at [862, 658] on button "Save" at bounding box center [859, 660] width 31 height 16
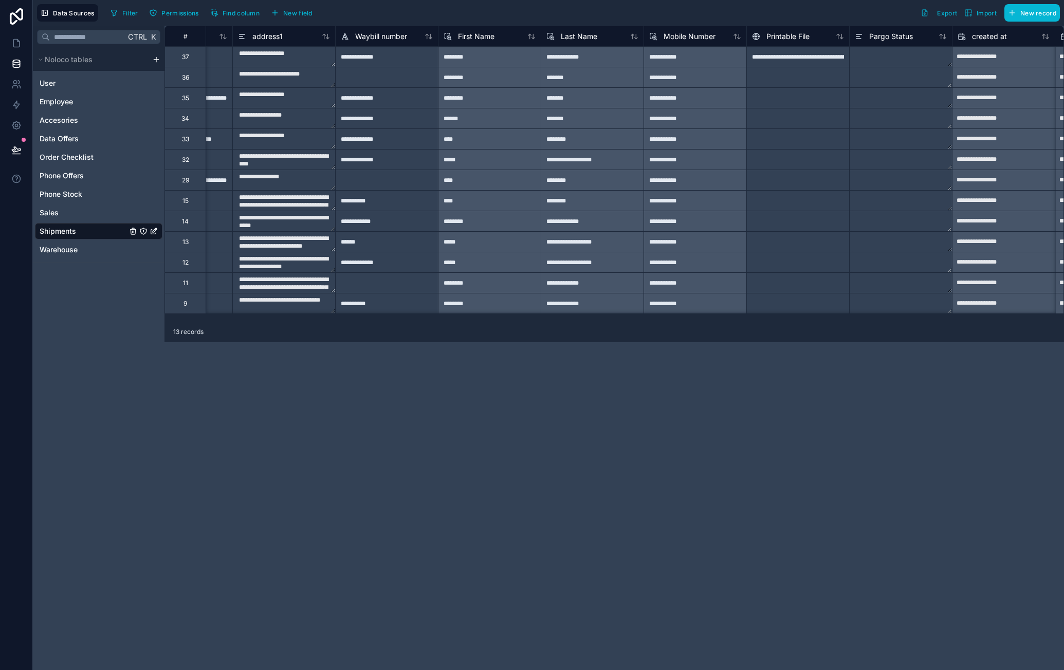
scroll to position [0, 492]
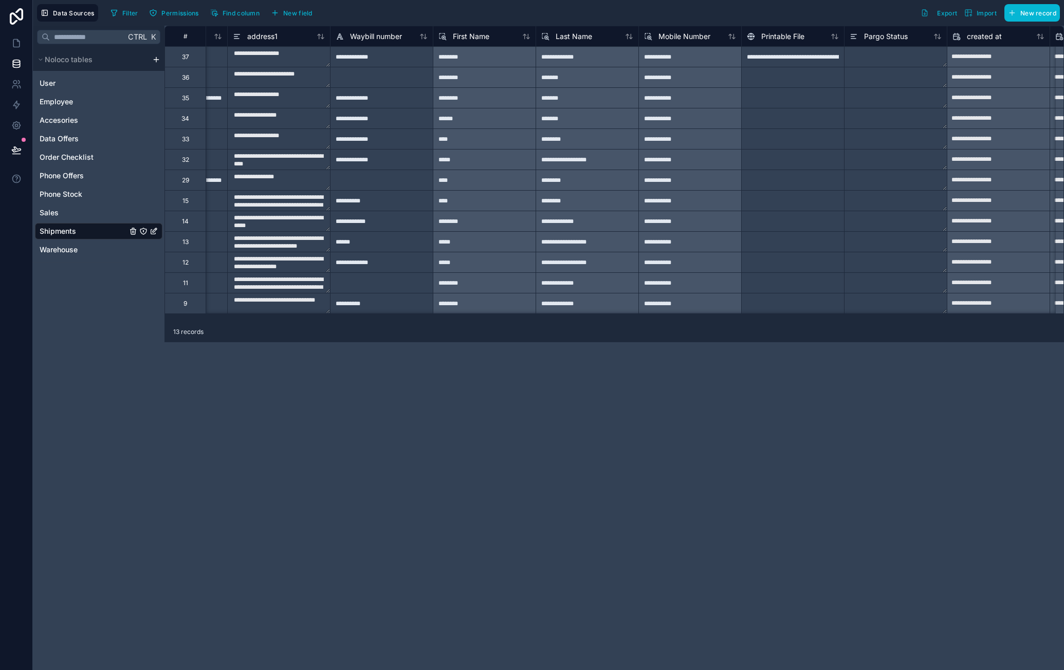
click at [880, 54] on textarea at bounding box center [895, 57] width 102 height 20
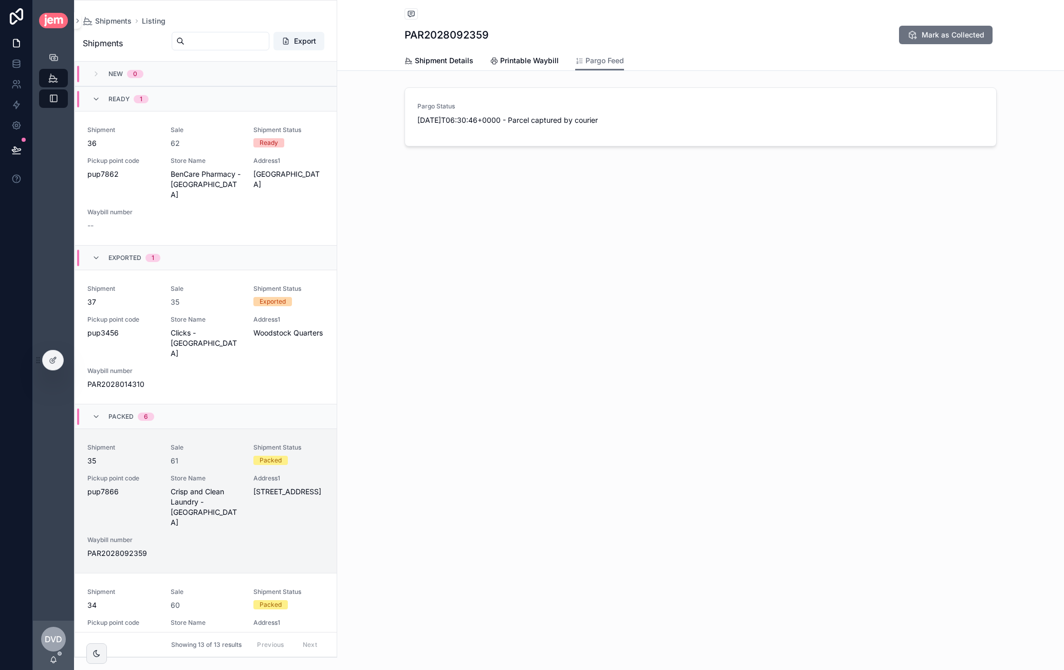
scroll to position [346, 0]
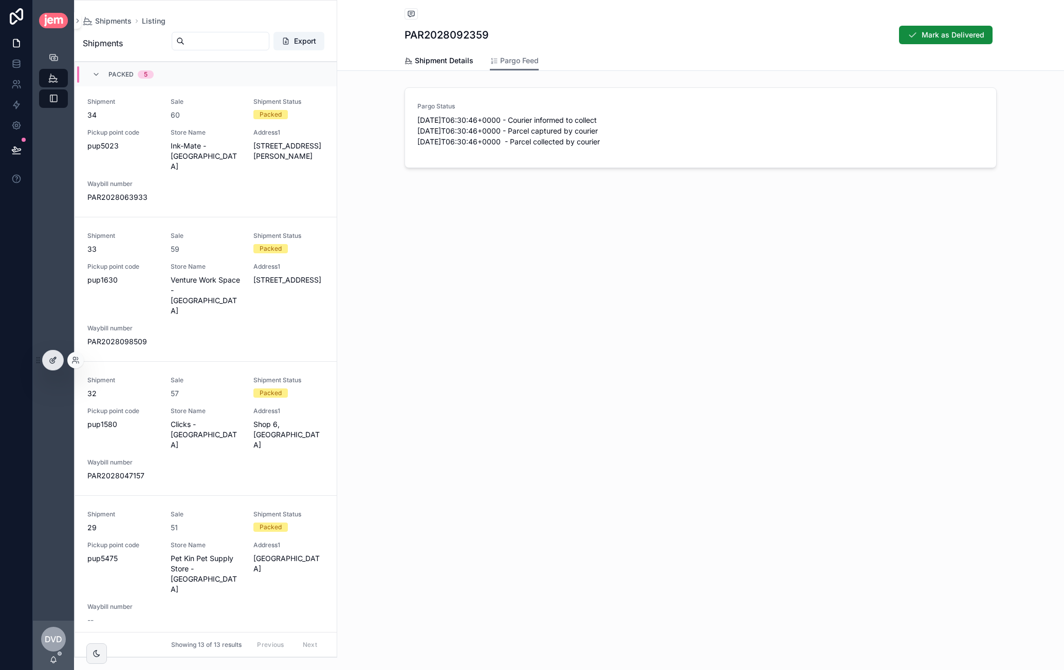
click at [58, 354] on div at bounding box center [53, 361] width 21 height 20
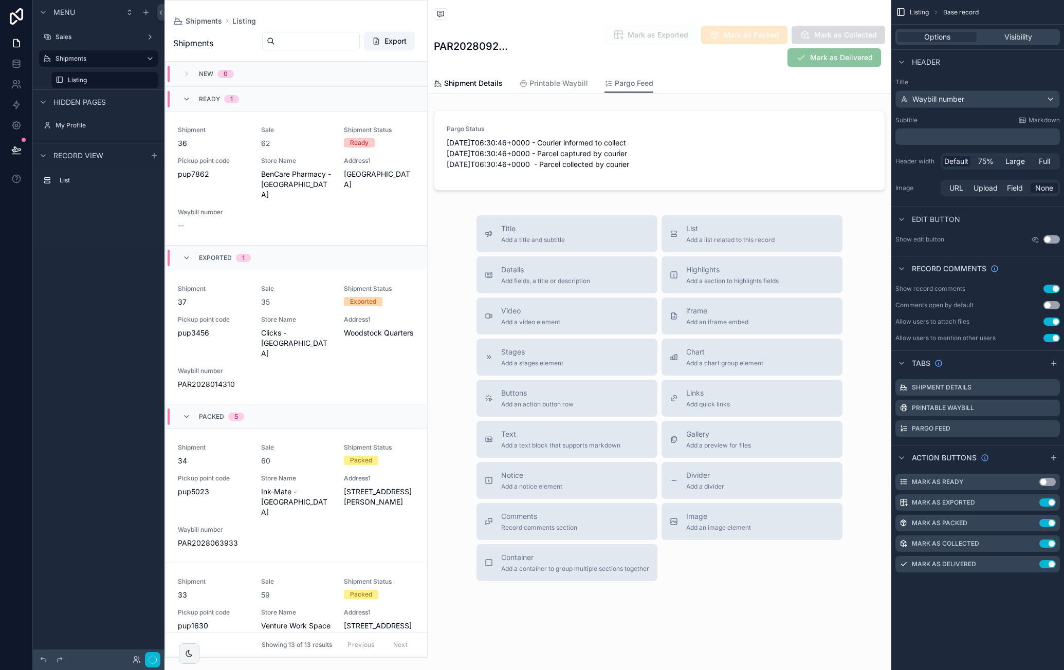
scroll to position [1020, 0]
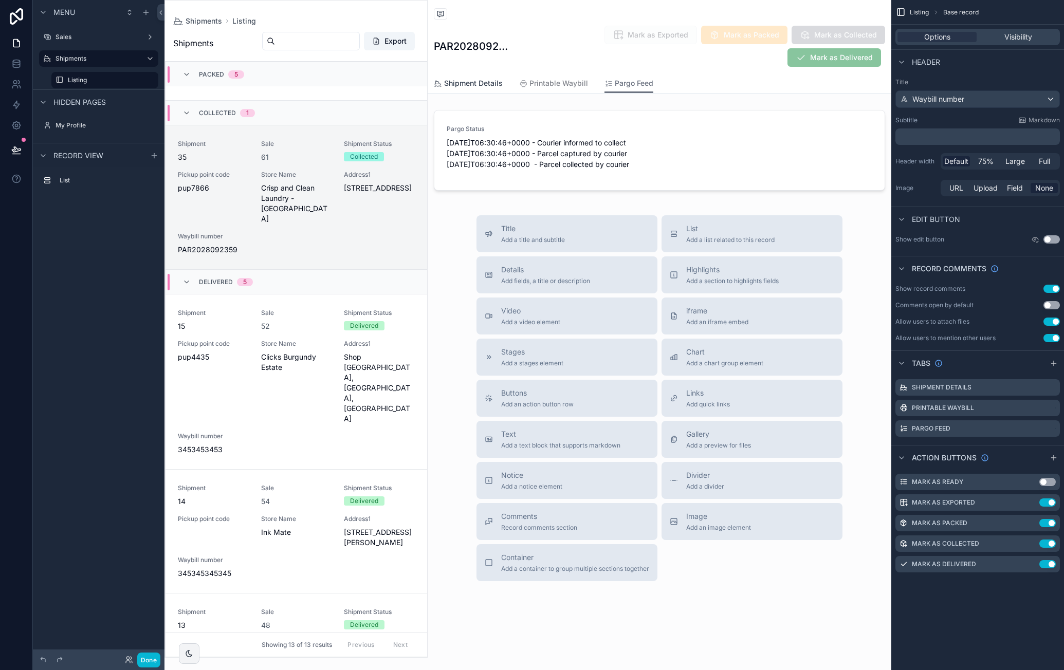
click at [470, 81] on span "Shipment Details" at bounding box center [473, 83] width 59 height 10
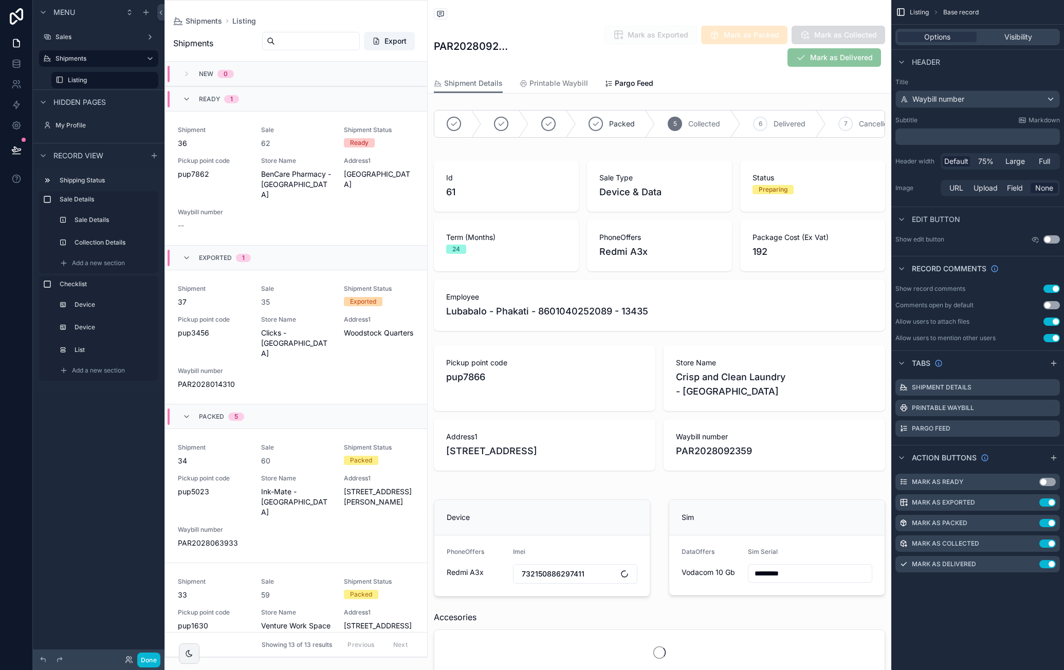
scroll to position [1020, 0]
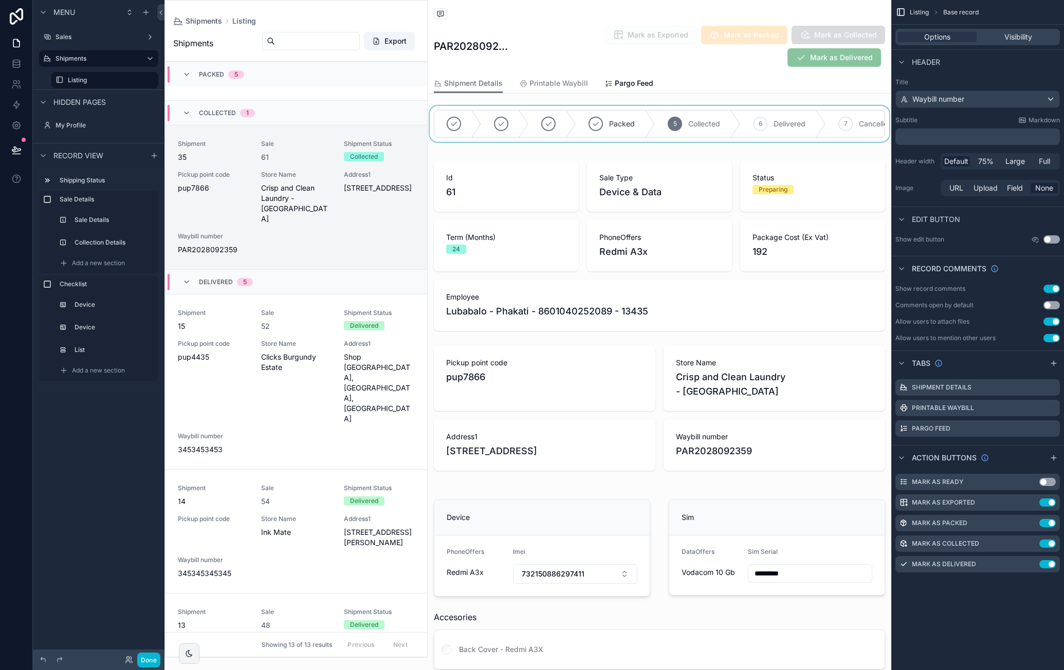
click at [738, 112] on div "scrollable content" at bounding box center [660, 124] width 464 height 36
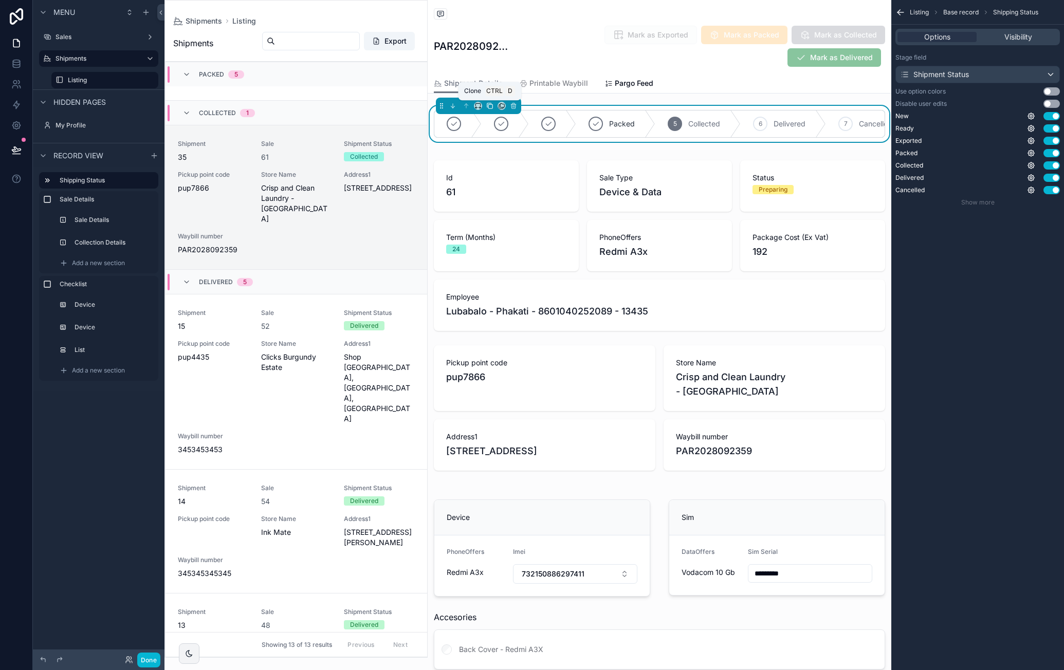
click at [491, 105] on icon "scrollable content" at bounding box center [489, 105] width 7 height 7
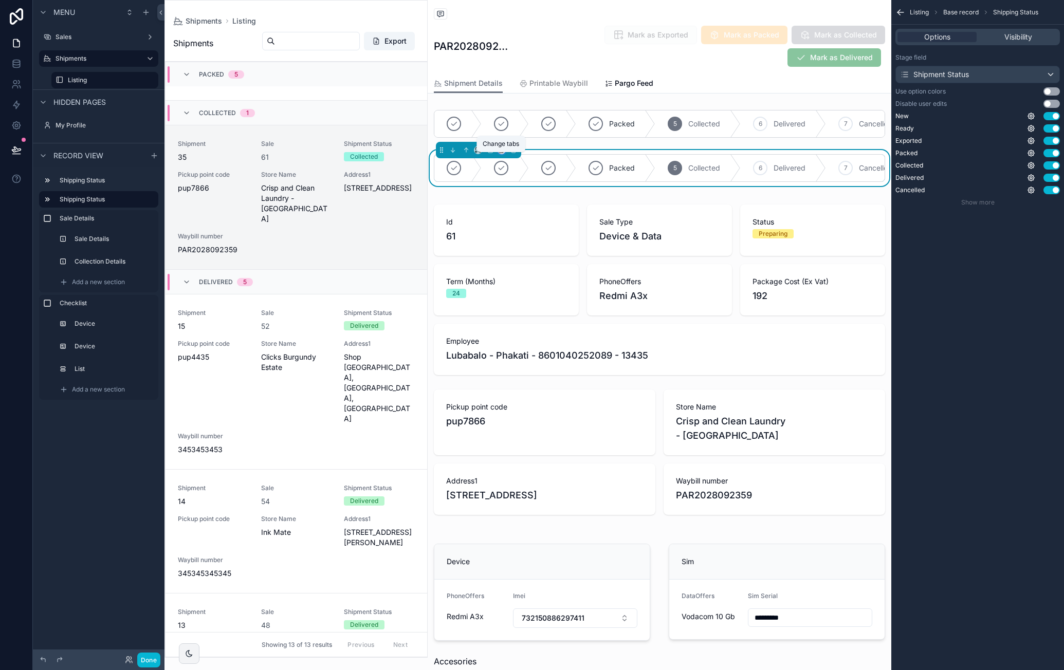
click at [504, 152] on icon "scrollable content" at bounding box center [502, 150] width 4 height 4
click at [541, 244] on span "Pargo Feed" at bounding box center [531, 241] width 39 height 12
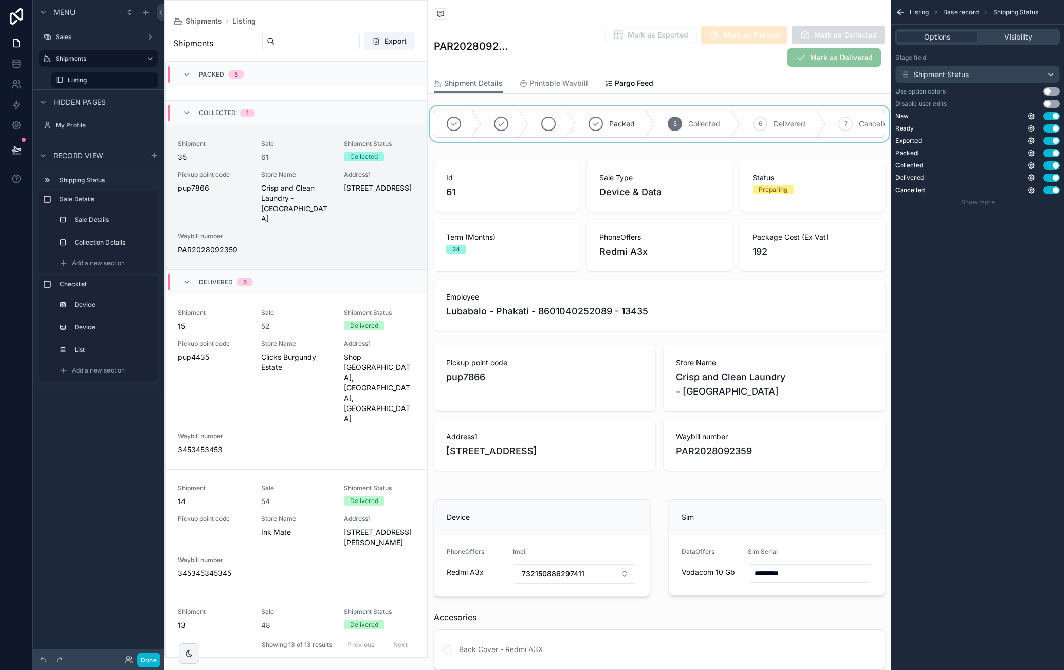
click at [533, 116] on div "scrollable content" at bounding box center [660, 124] width 464 height 36
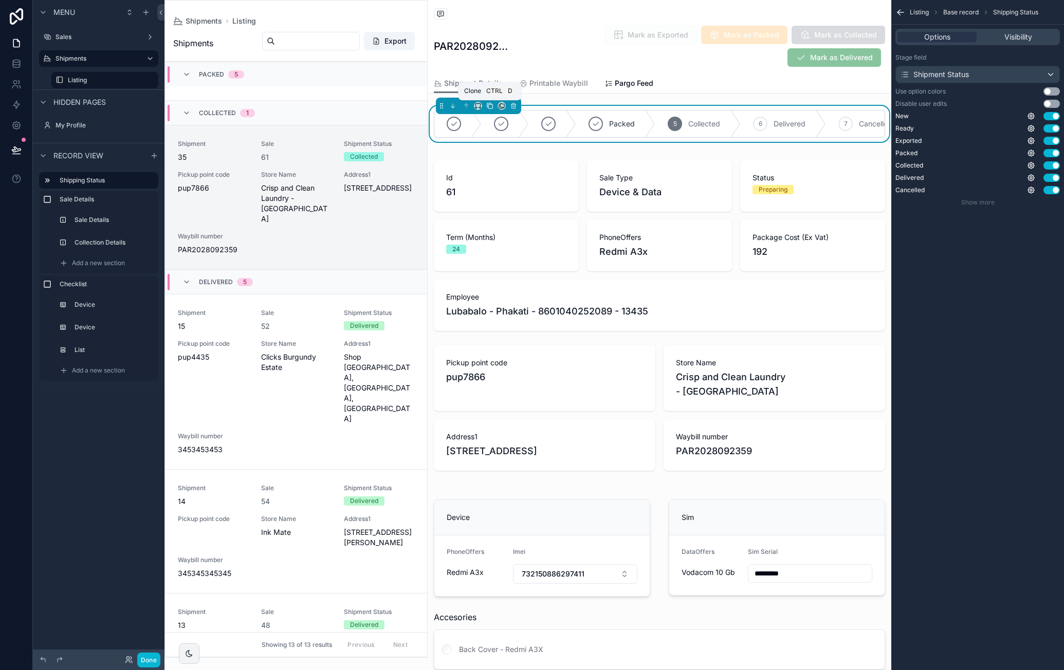
click at [488, 105] on icon "scrollable content" at bounding box center [489, 105] width 7 height 7
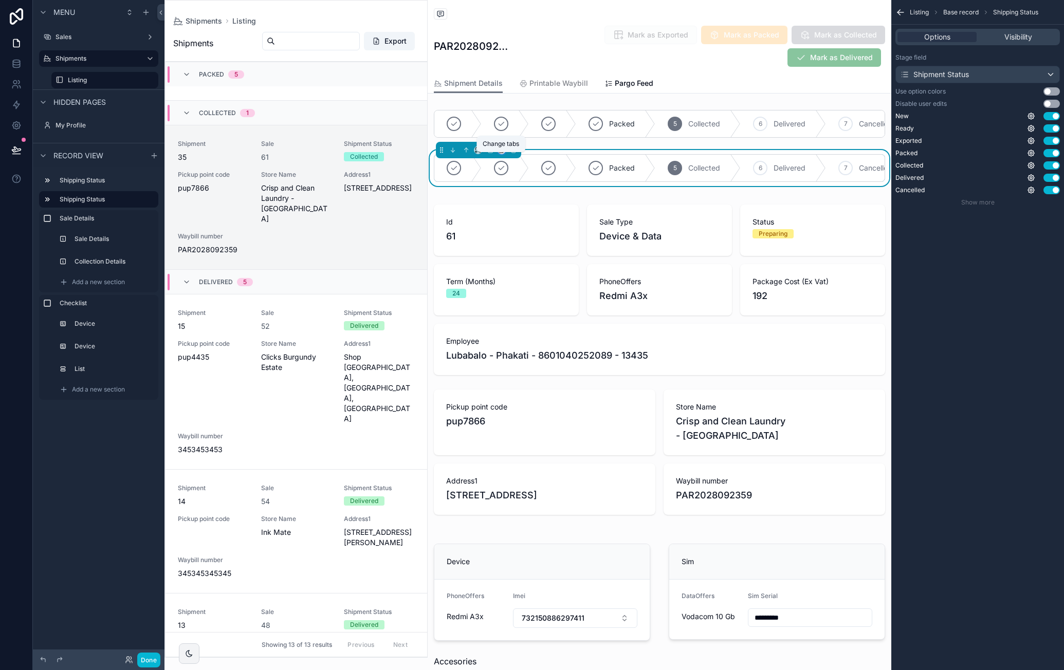
click at [498, 154] on icon "scrollable content" at bounding box center [501, 149] width 7 height 7
click at [531, 210] on span "Printable Waybill" at bounding box center [540, 212] width 56 height 12
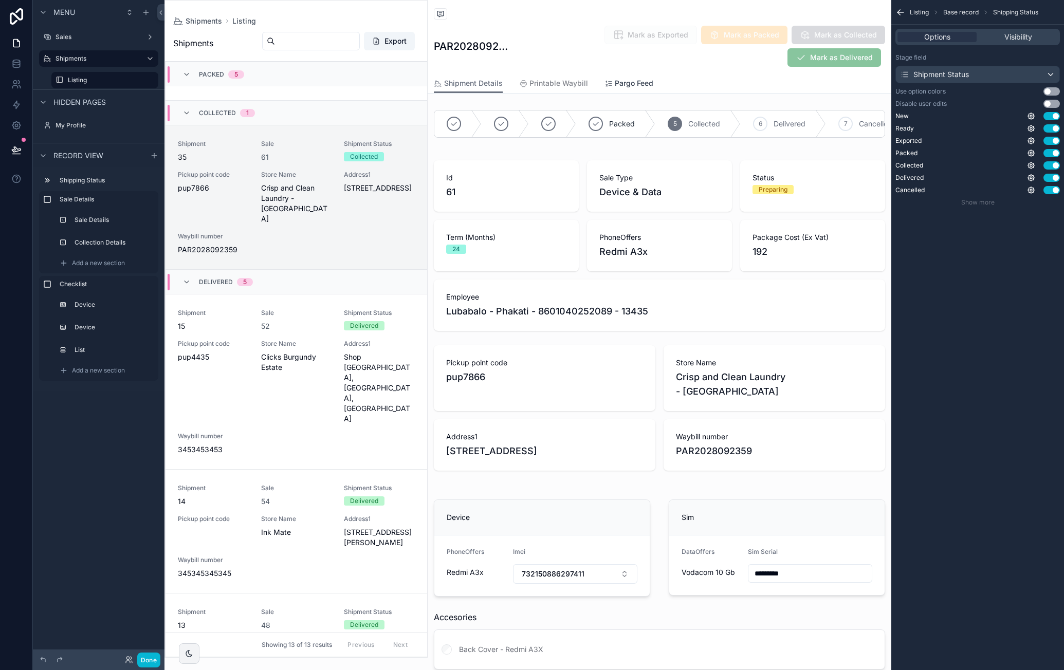
drag, startPoint x: 619, startPoint y: 80, endPoint x: 542, endPoint y: 153, distance: 106.5
click at [619, 80] on span "Pargo Feed" at bounding box center [634, 83] width 39 height 10
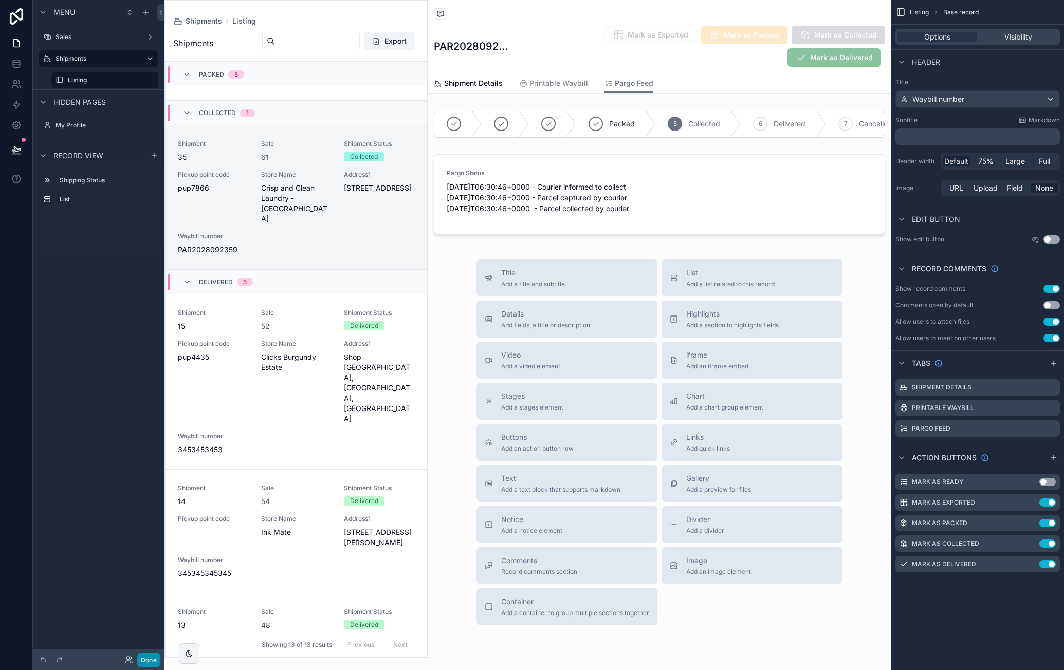
click at [144, 655] on button "Done" at bounding box center [148, 660] width 23 height 15
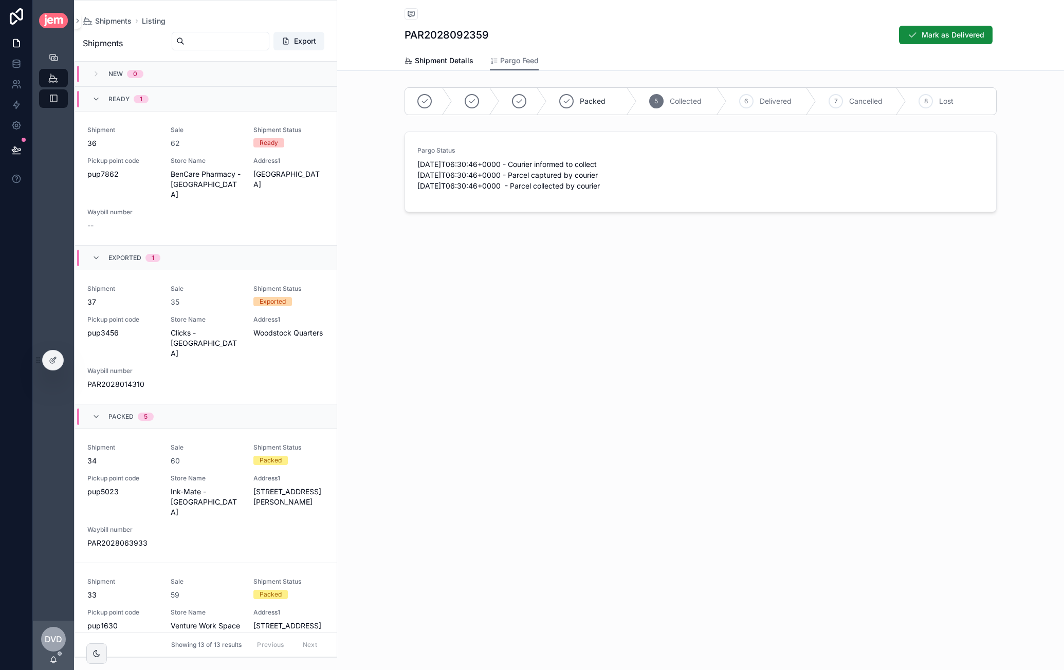
scroll to position [1020, 0]
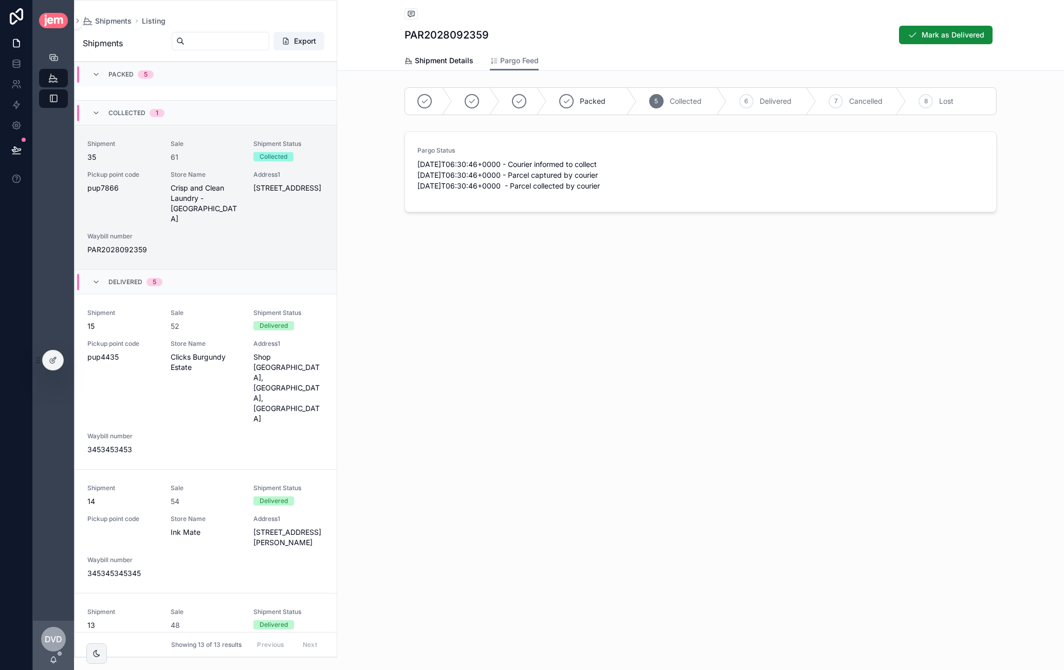
click at [704, 283] on div "Back to Listing Listing PAR2028092359 Mark as Delivered Pargo Feed Shipment Det…" at bounding box center [700, 143] width 727 height 286
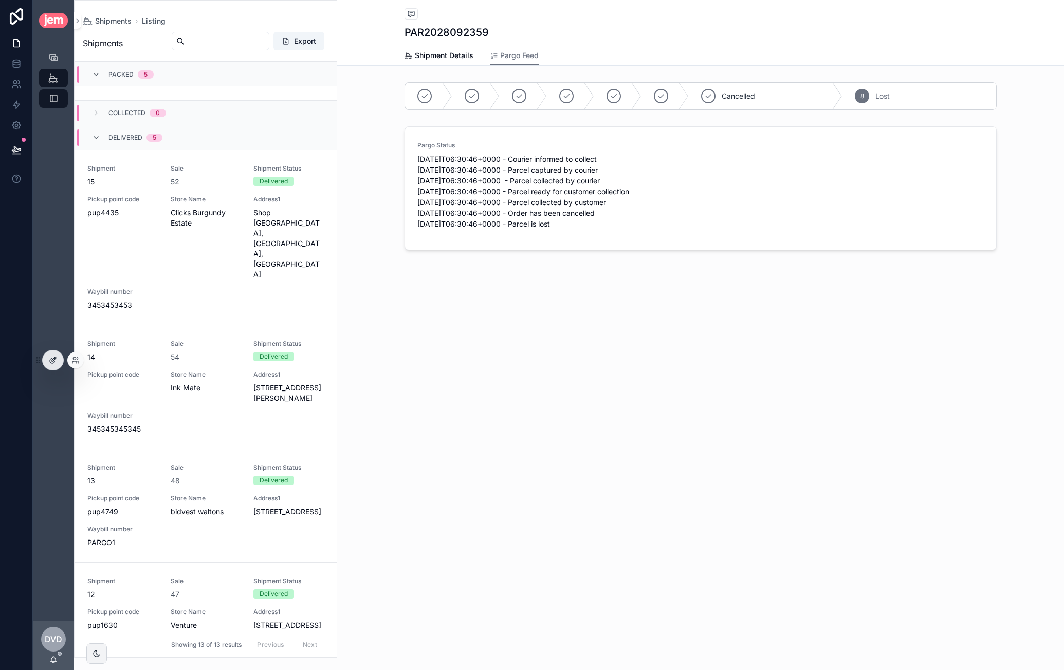
click at [53, 354] on div at bounding box center [53, 361] width 21 height 20
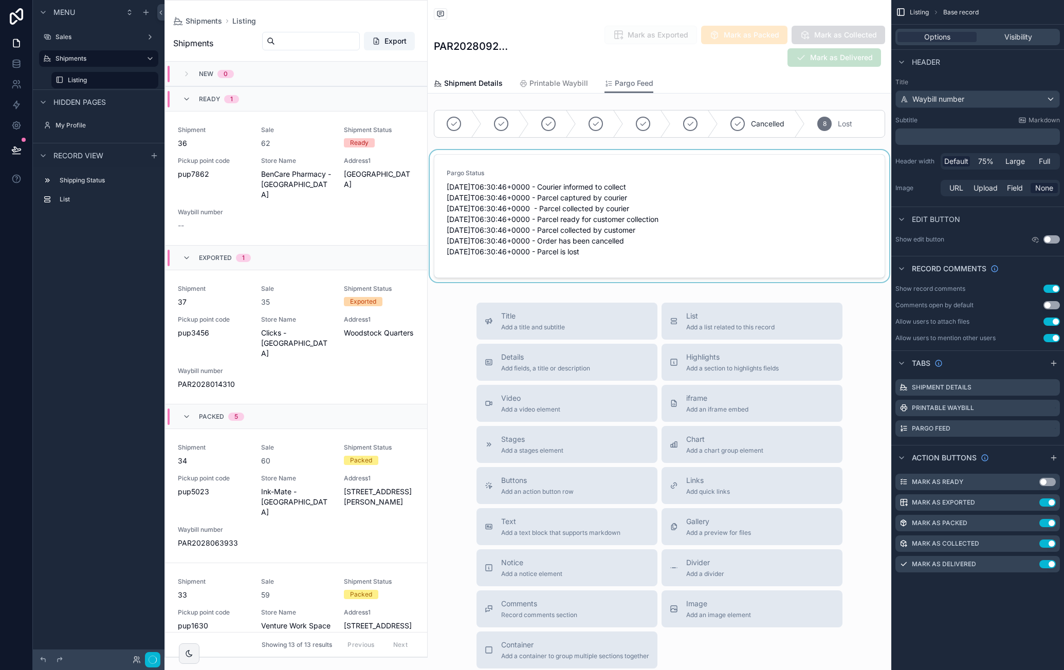
scroll to position [1368, 0]
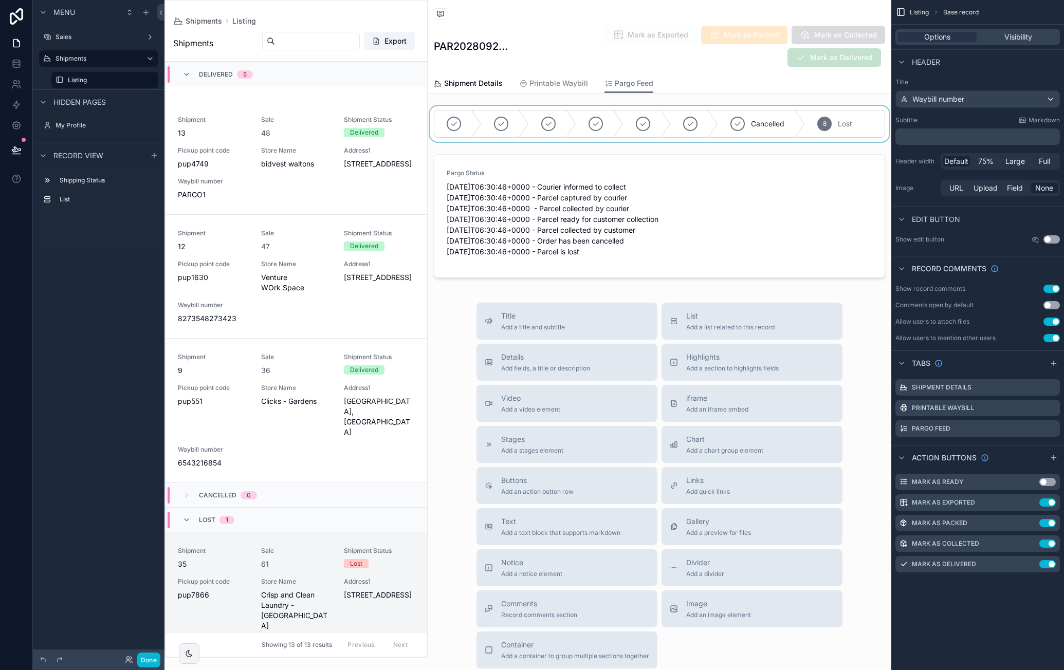
click at [557, 128] on div "scrollable content" at bounding box center [660, 124] width 464 height 36
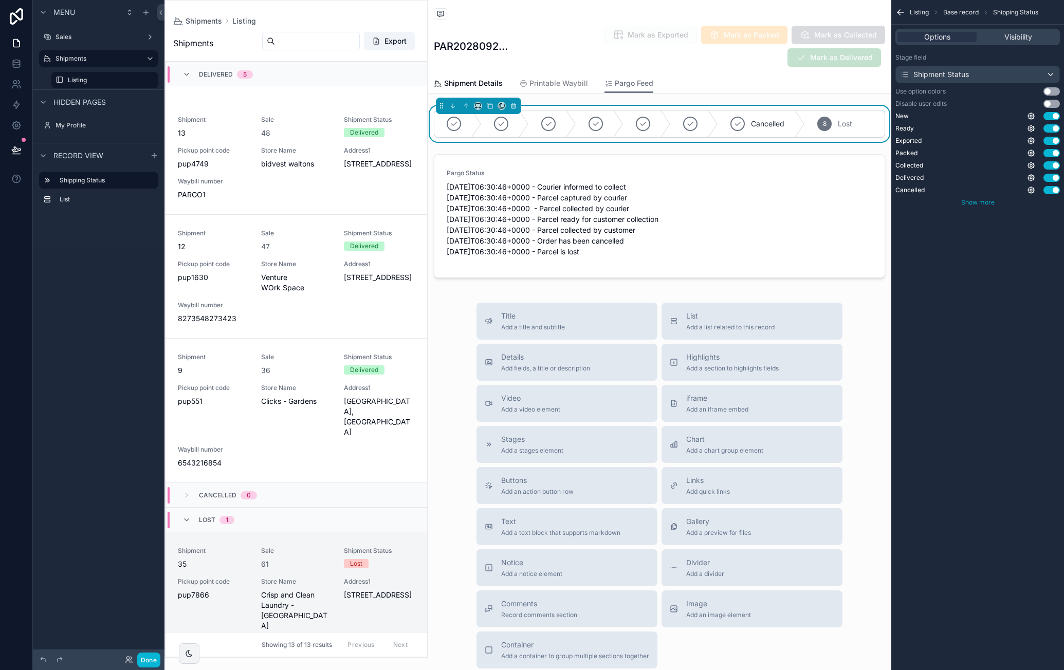
click at [981, 205] on span "Show more" at bounding box center [977, 202] width 33 height 8
click at [1030, 191] on icon "scrollable content" at bounding box center [1031, 190] width 2 height 2
click at [1005, 186] on button "Use setting" at bounding box center [1004, 185] width 16 height 8
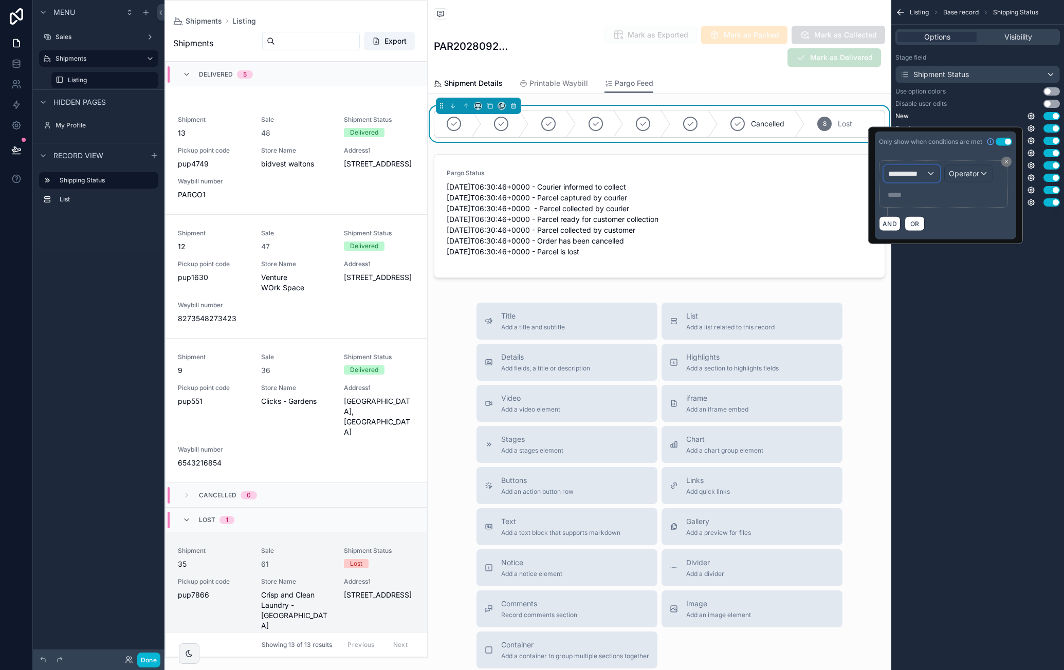
click at [913, 169] on span "**********" at bounding box center [907, 174] width 38 height 10
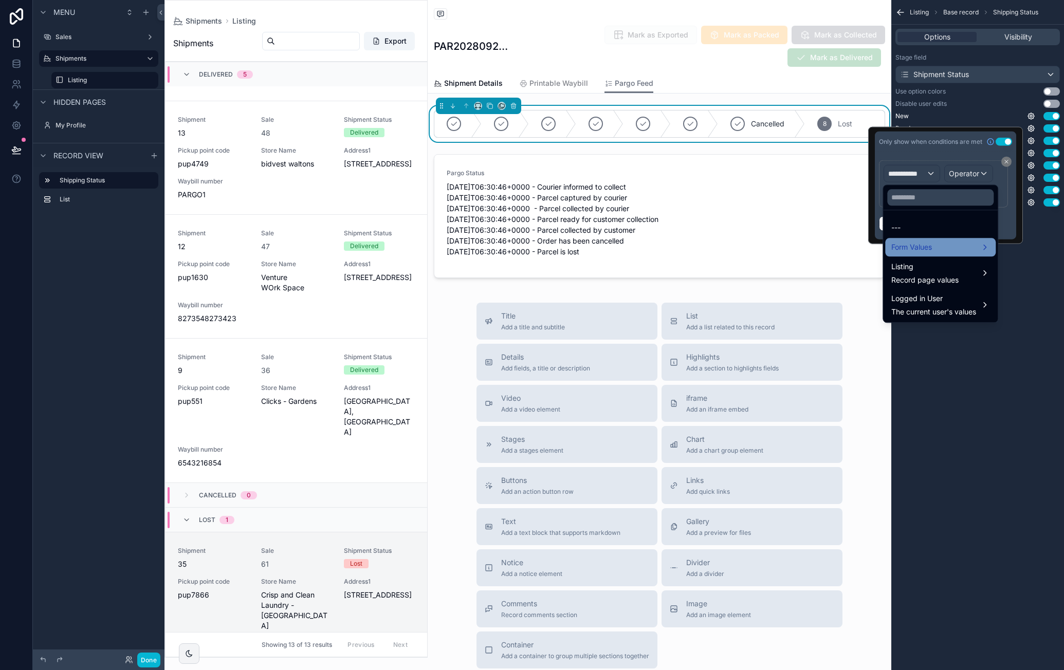
click at [953, 249] on div "Form Values" at bounding box center [940, 247] width 98 height 12
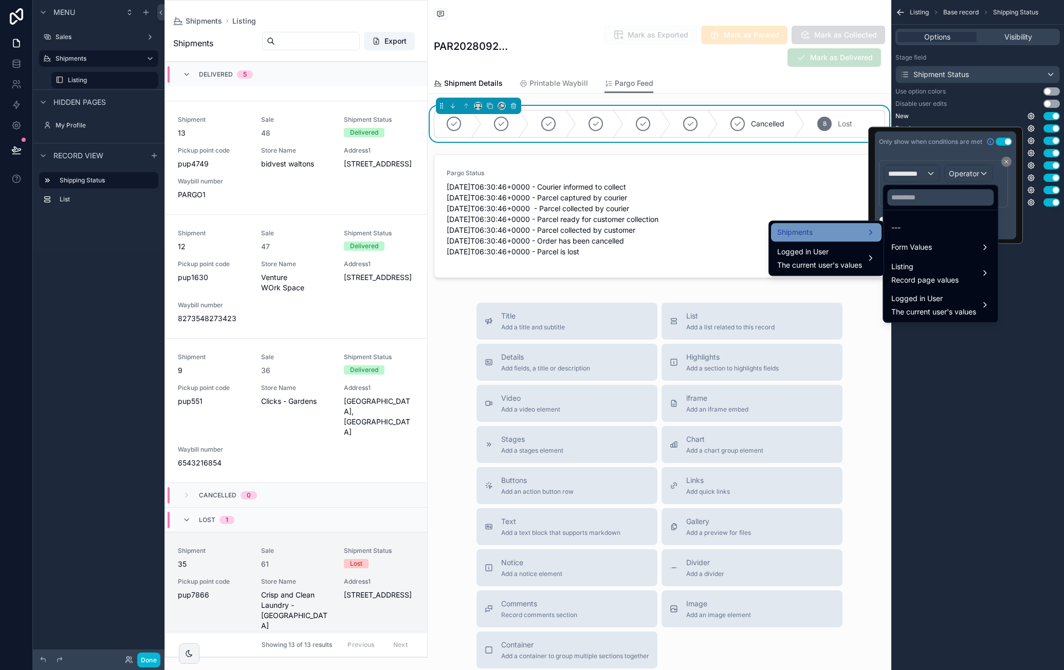
drag, startPoint x: 840, startPoint y: 235, endPoint x: 845, endPoint y: 235, distance: 5.7
click at [839, 235] on div "Shipments" at bounding box center [826, 232] width 98 height 12
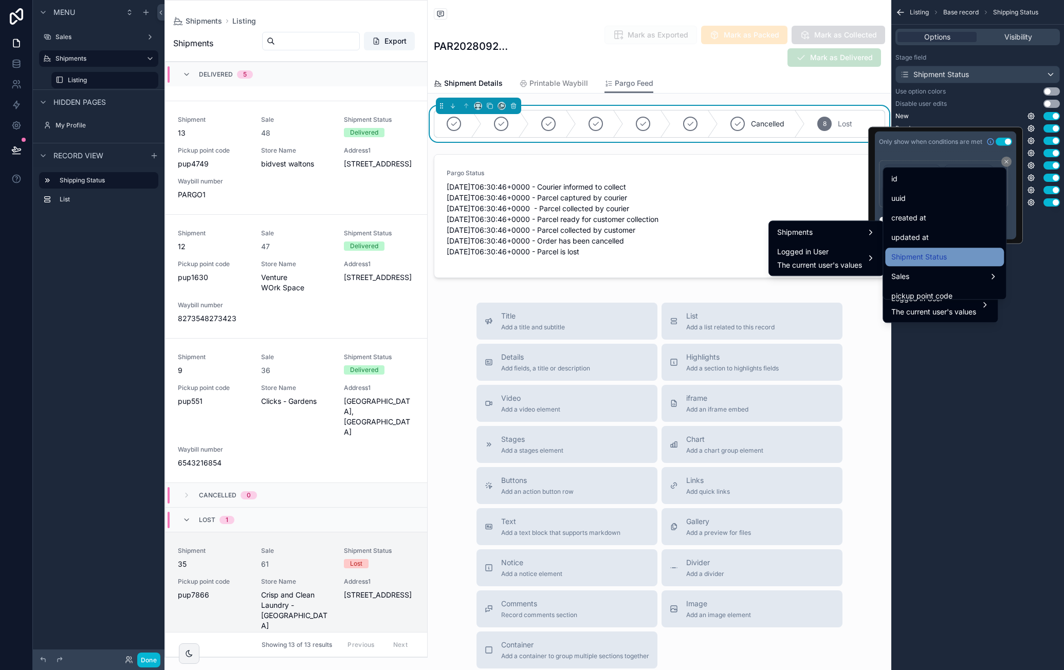
click at [959, 254] on div "Shipment Status" at bounding box center [944, 257] width 106 height 12
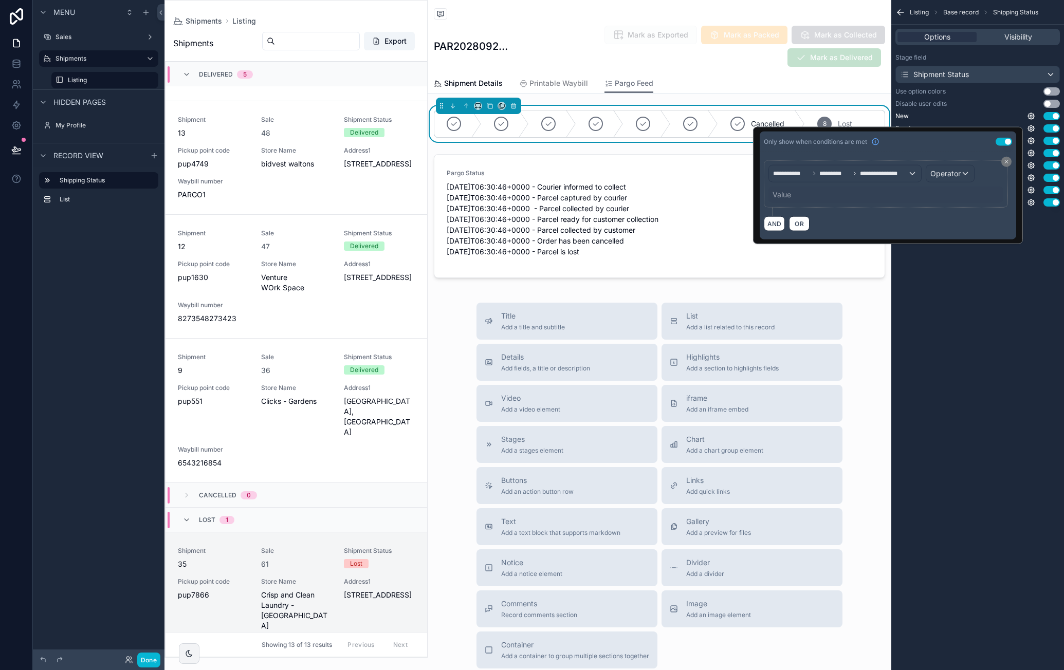
click at [788, 193] on div "Value" at bounding box center [781, 195] width 19 height 10
click at [960, 170] on span "Operator" at bounding box center [945, 173] width 30 height 9
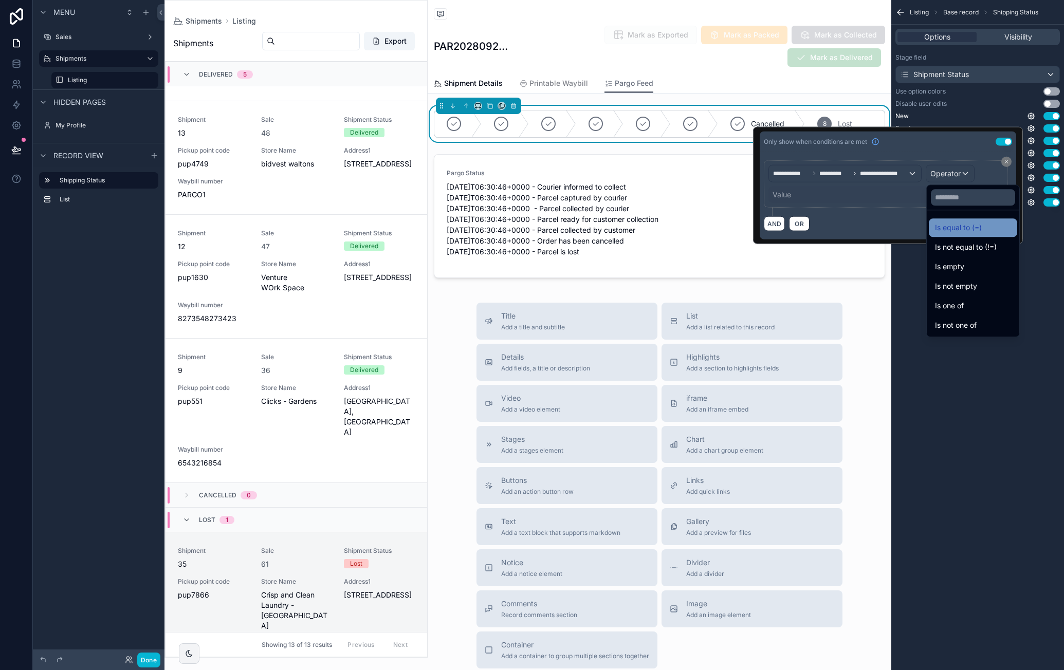
click at [981, 227] on span "Is equal to (=)" at bounding box center [958, 228] width 47 height 12
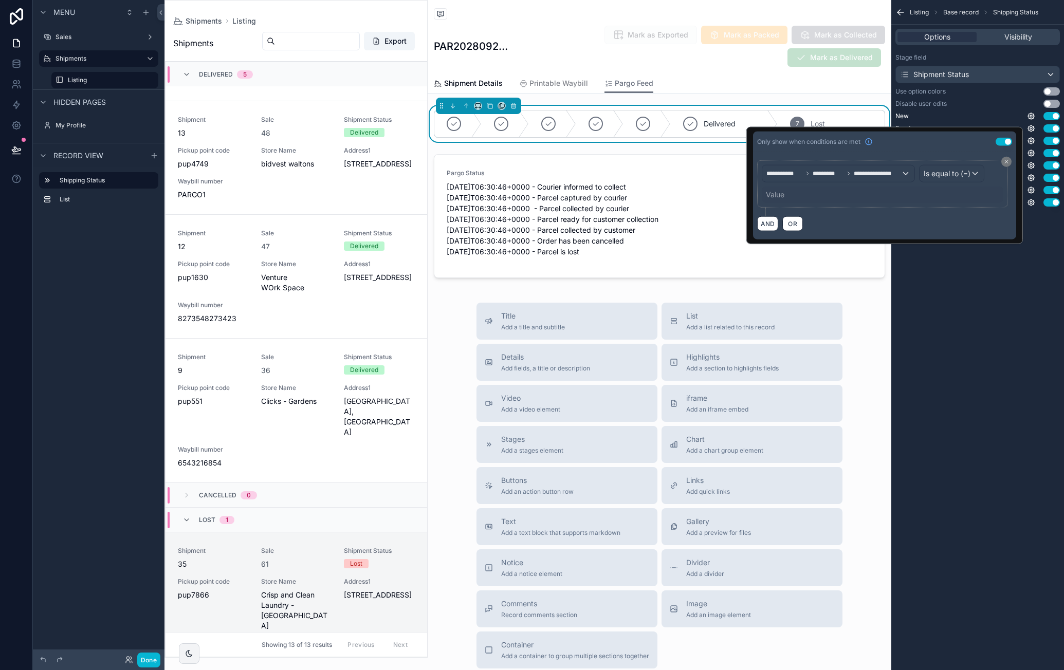
click at [776, 192] on div "Value" at bounding box center [775, 195] width 19 height 10
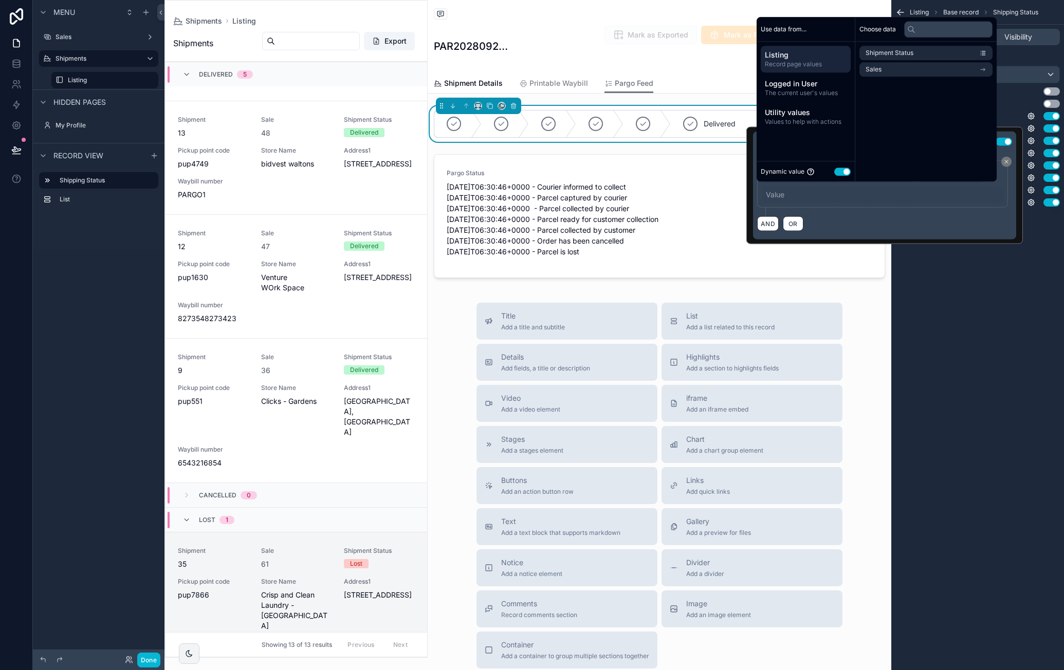
click at [843, 169] on button "Use setting" at bounding box center [842, 172] width 16 height 8
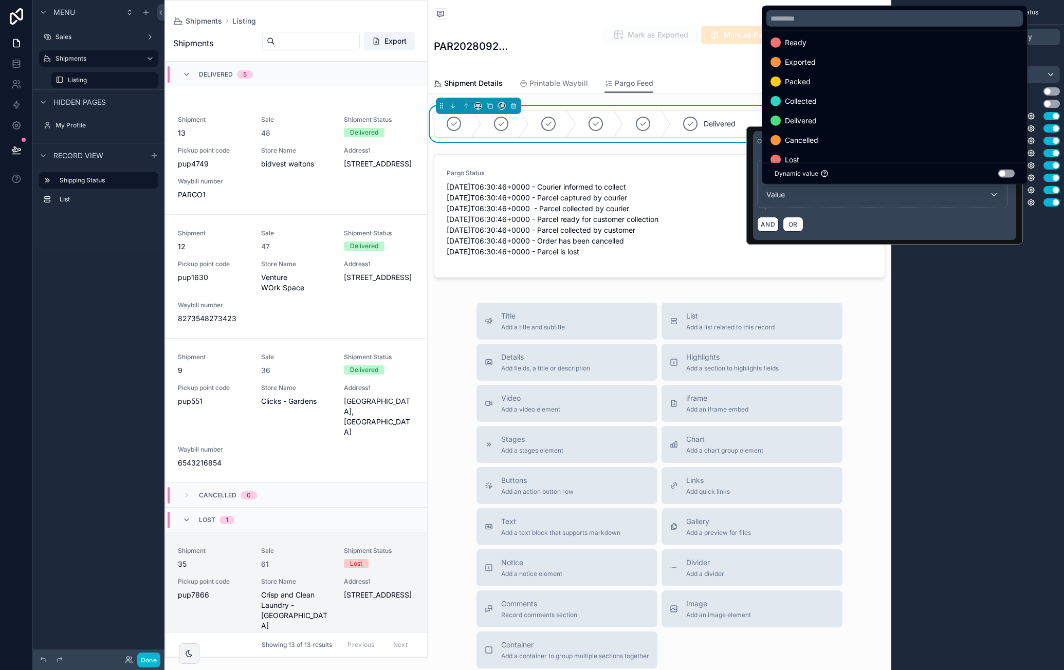
scroll to position [40, 0]
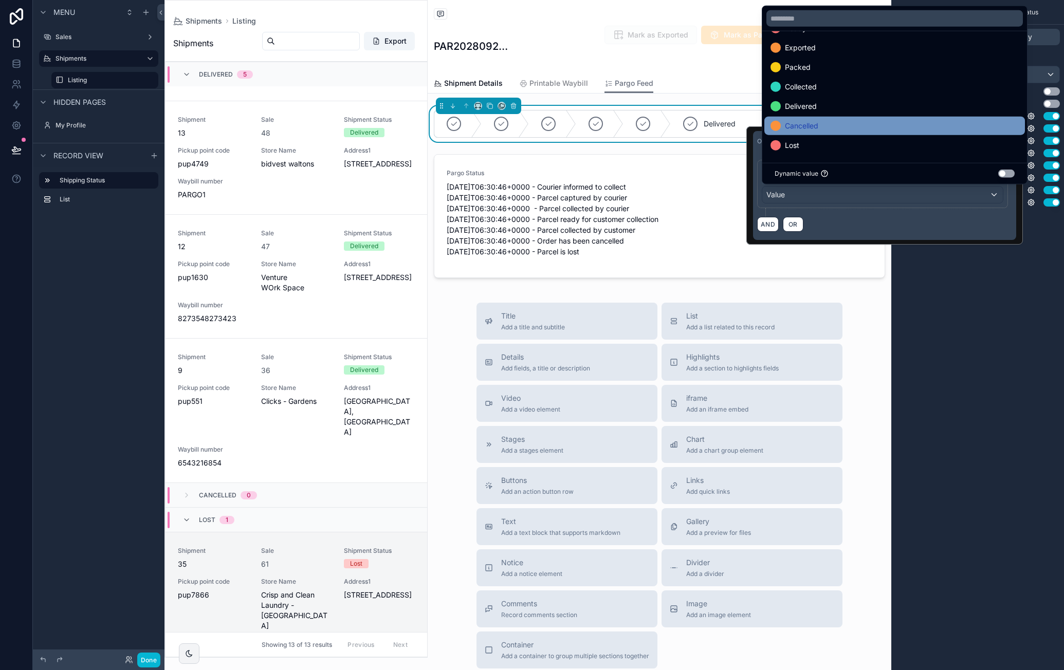
click at [837, 123] on div "Cancelled" at bounding box center [894, 126] width 248 height 12
click at [971, 312] on div "Listing Base record Shipping Status Options Visibility Stage field Shipment Sta…" at bounding box center [977, 335] width 173 height 670
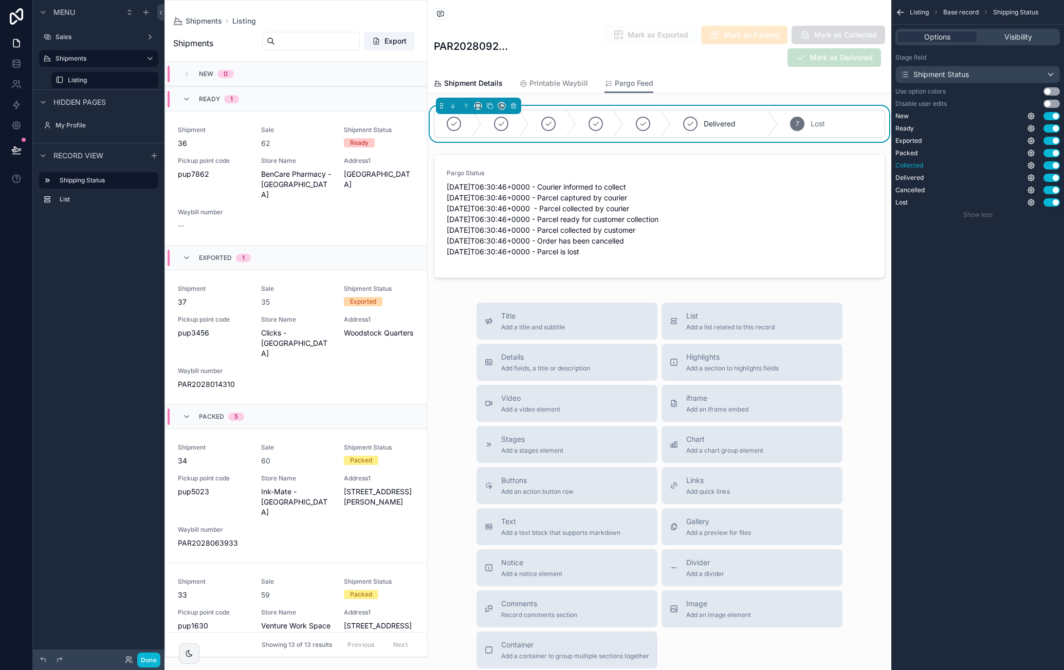
scroll to position [1368, 0]
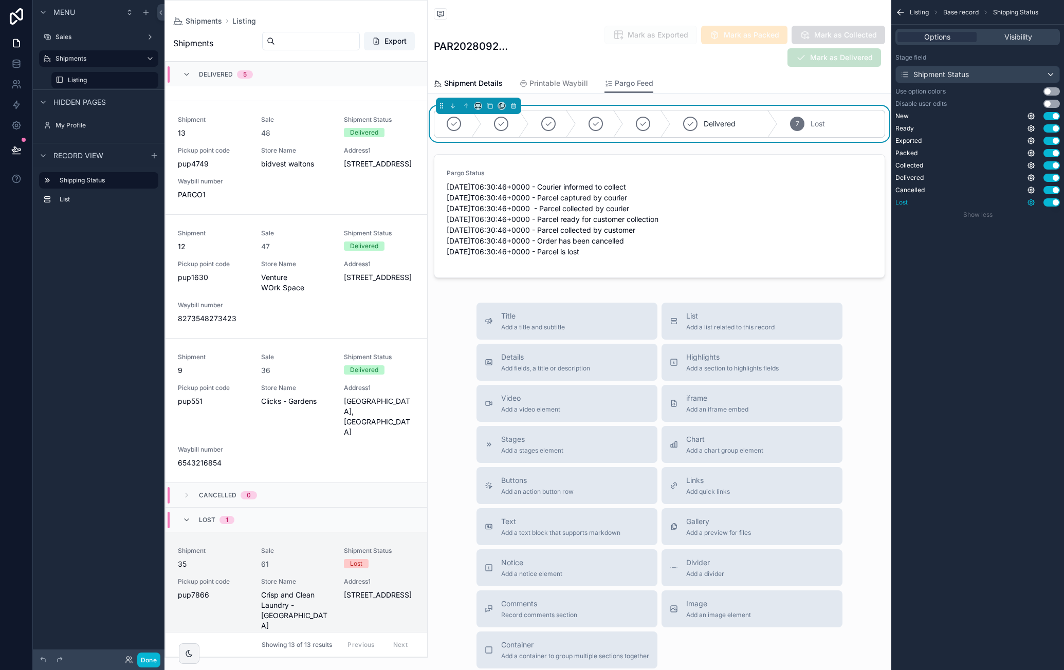
click at [1032, 204] on icon "scrollable content" at bounding box center [1031, 202] width 6 height 6
click at [1009, 196] on button "Use setting" at bounding box center [1004, 197] width 16 height 8
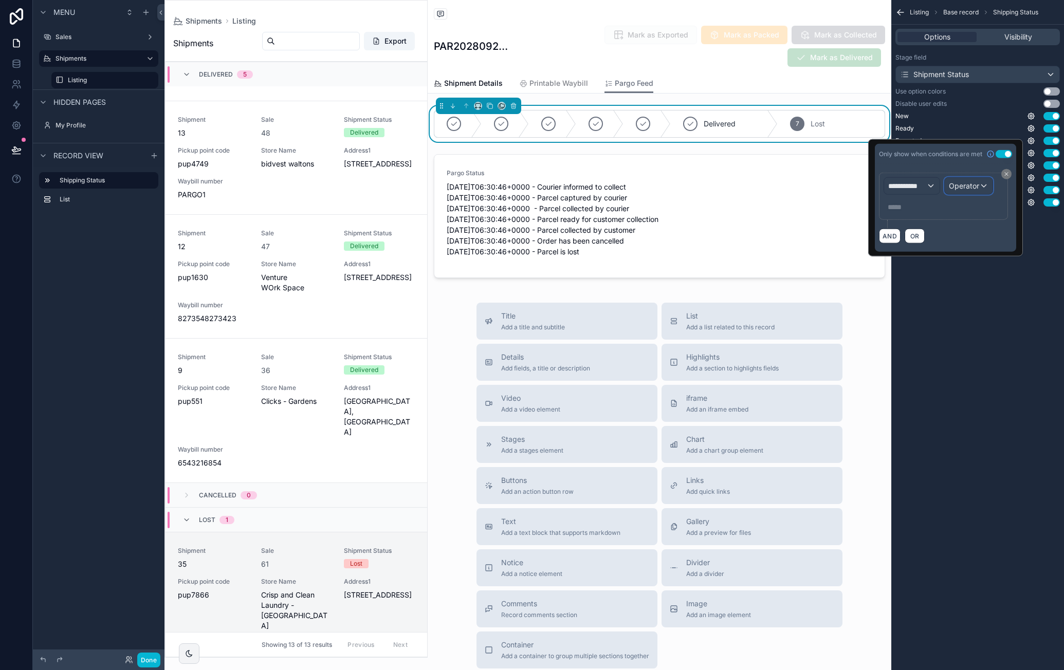
click at [985, 185] on div "Operator" at bounding box center [969, 186] width 48 height 16
click at [906, 174] on div at bounding box center [945, 197] width 155 height 117
click at [908, 181] on span "**********" at bounding box center [907, 186] width 38 height 10
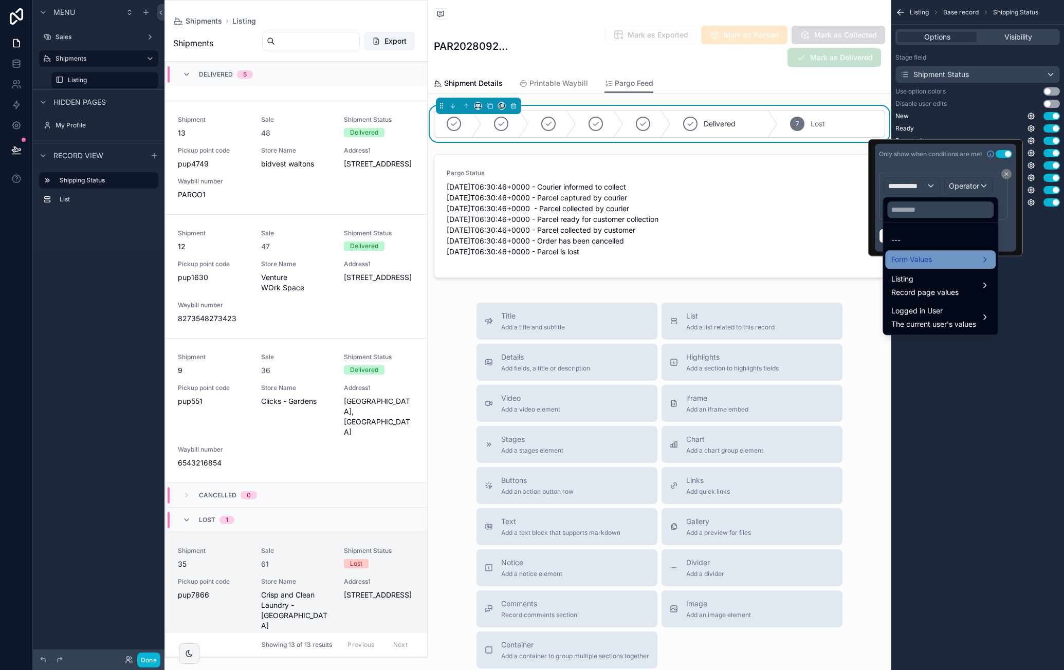
click at [919, 252] on div "Form Values" at bounding box center [940, 259] width 111 height 19
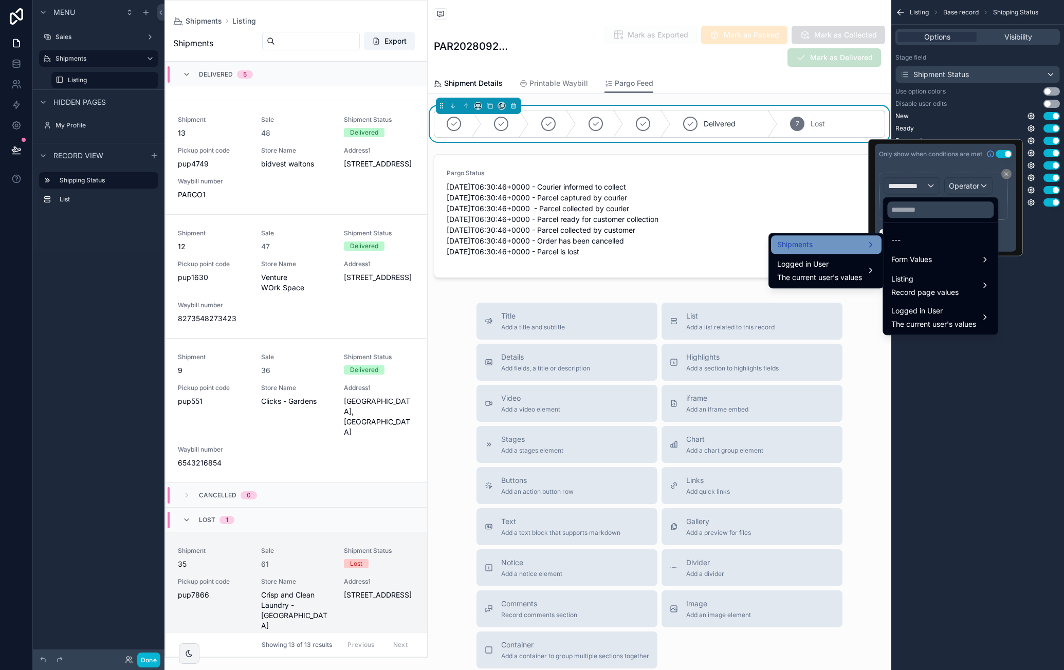
click at [853, 244] on div "Shipments" at bounding box center [826, 244] width 98 height 12
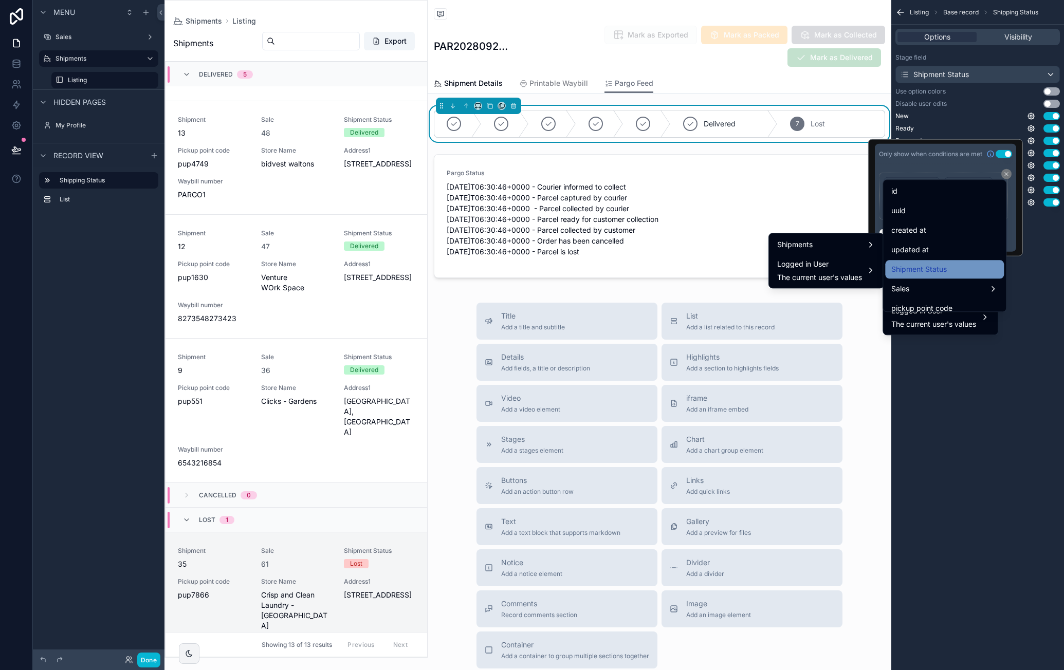
click at [922, 273] on span "Shipment Status" at bounding box center [919, 269] width 56 height 12
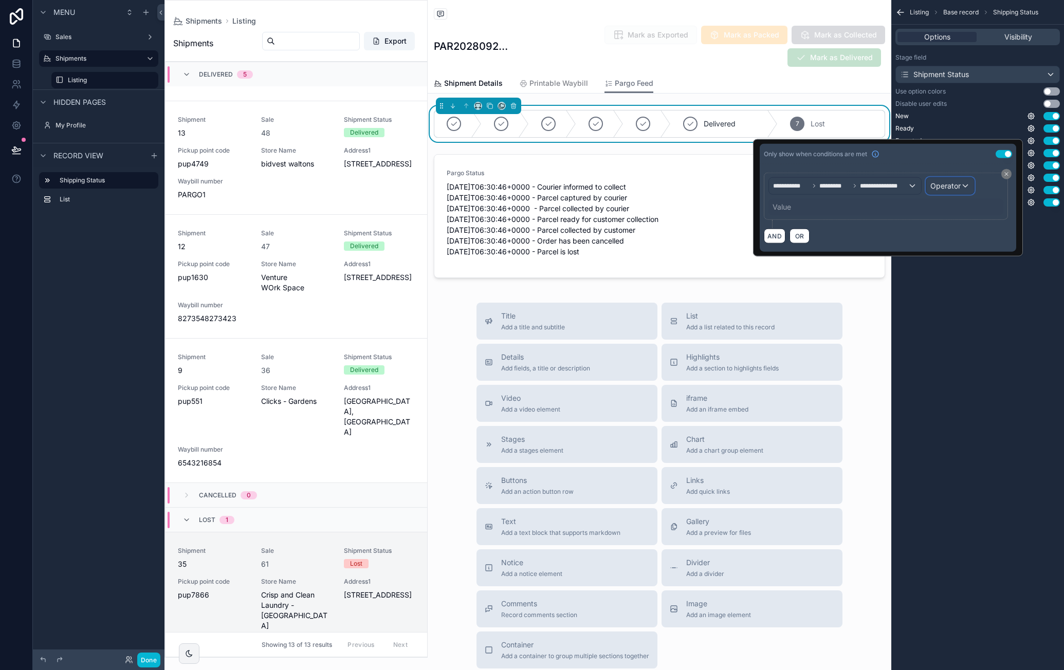
click at [951, 185] on span "Operator" at bounding box center [945, 185] width 30 height 9
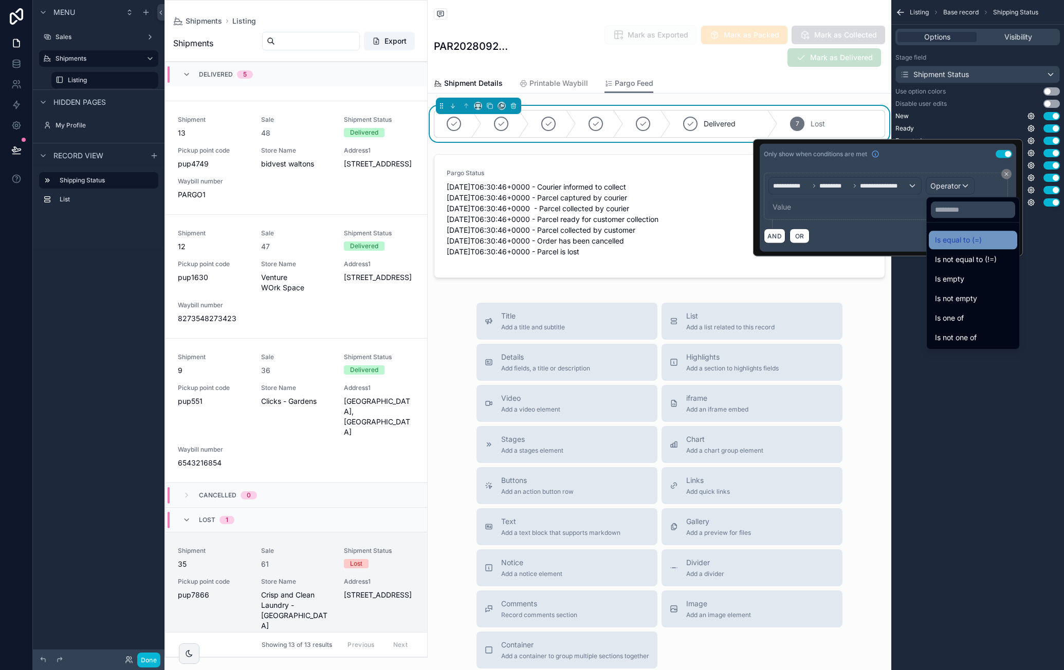
click at [970, 235] on span "Is equal to (=)" at bounding box center [958, 240] width 47 height 12
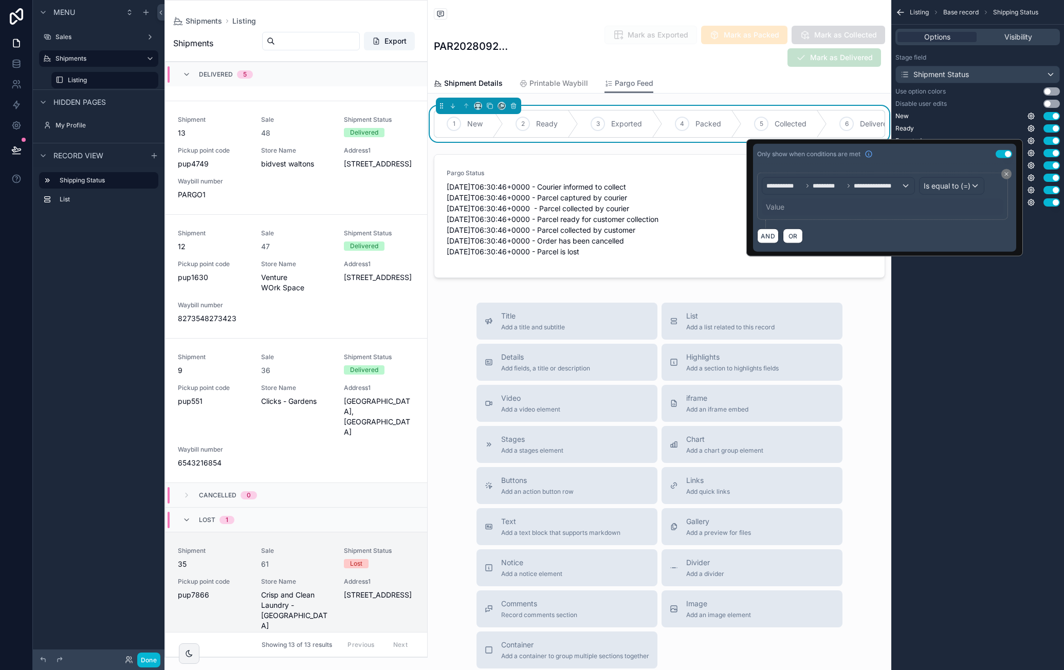
click at [786, 206] on div "Value" at bounding box center [883, 207] width 242 height 16
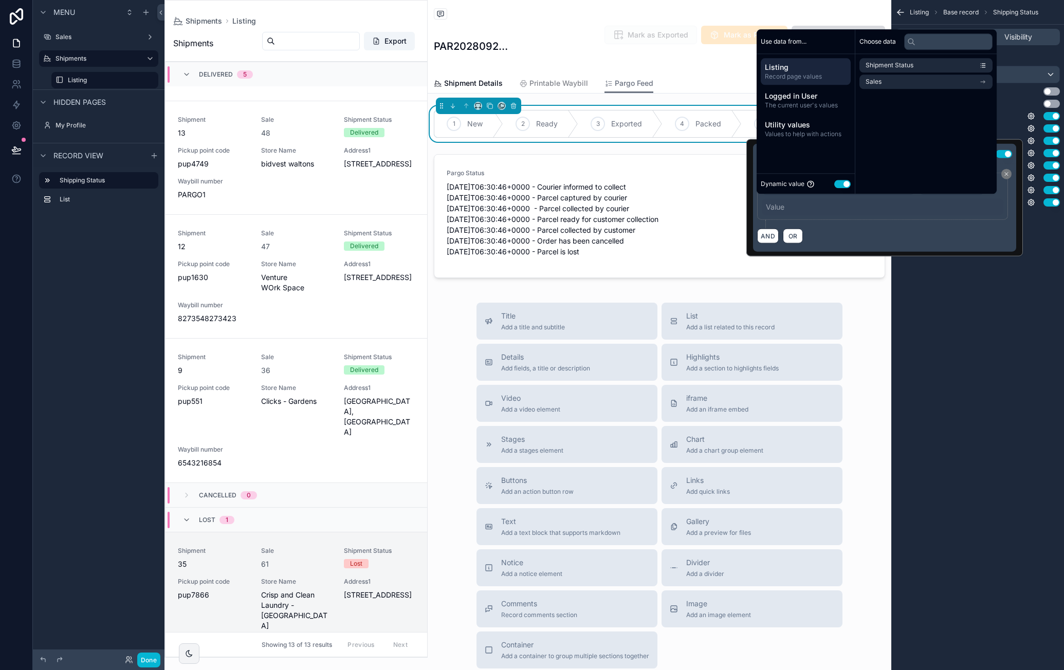
click at [844, 183] on button "Use setting" at bounding box center [842, 184] width 16 height 8
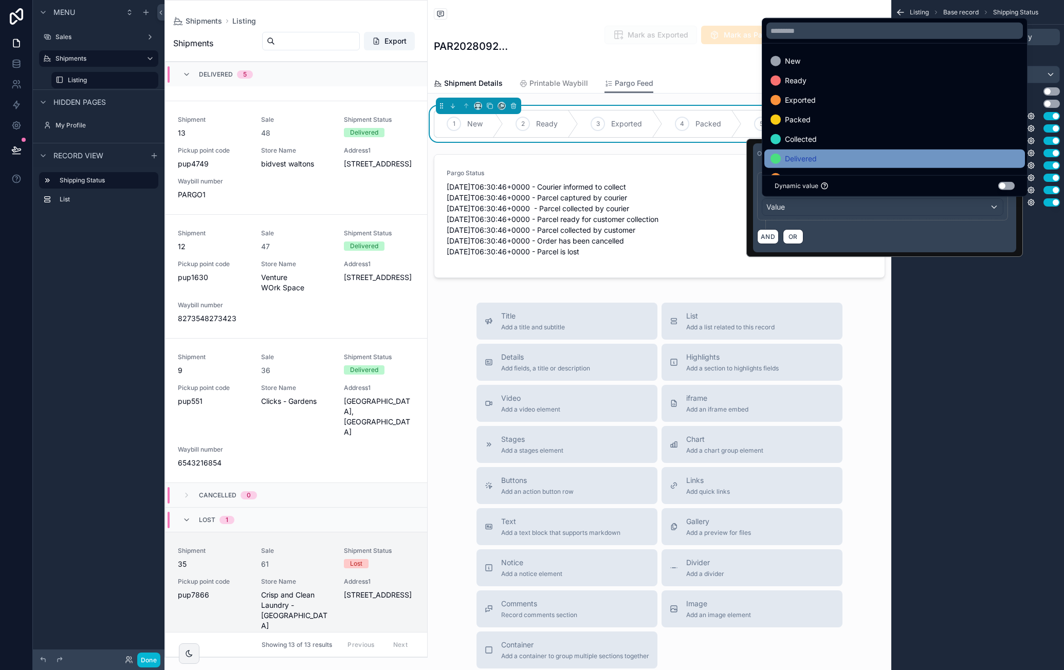
scroll to position [40, 0]
click at [815, 151] on div "Lost" at bounding box center [894, 158] width 261 height 19
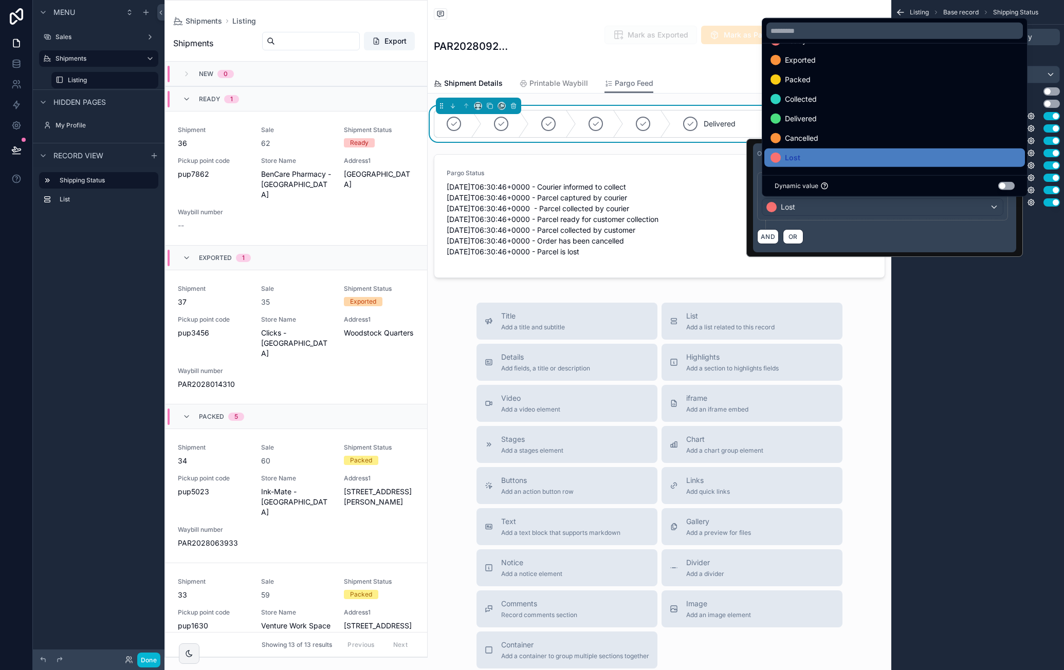
scroll to position [1368, 0]
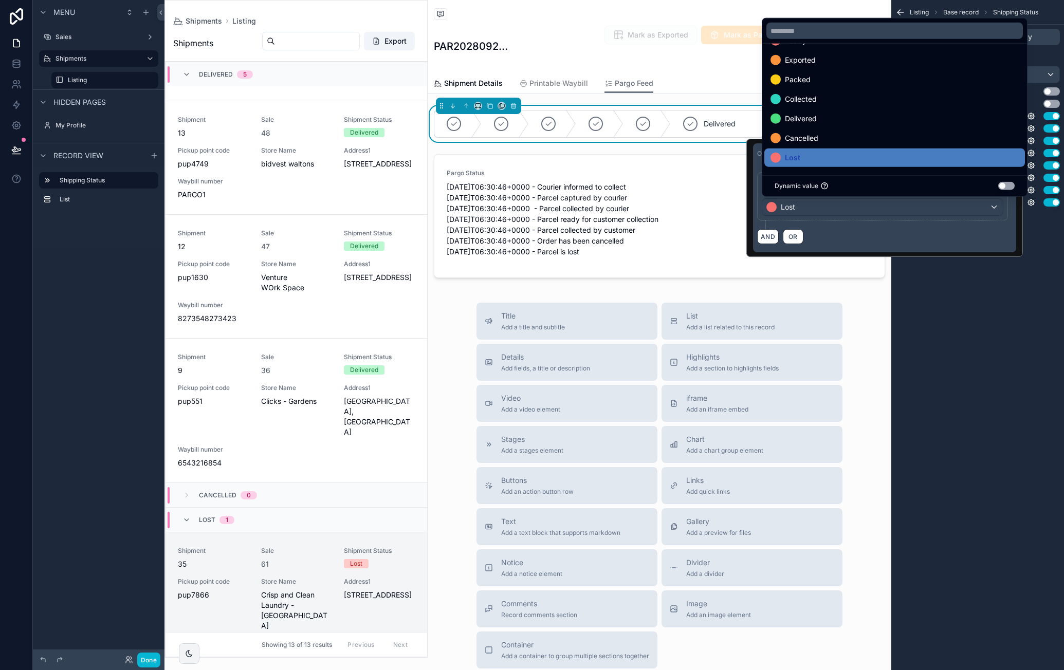
click at [972, 301] on div "Listing Base record Shipping Status Options Visibility Stage field Shipment Sta…" at bounding box center [977, 335] width 173 height 670
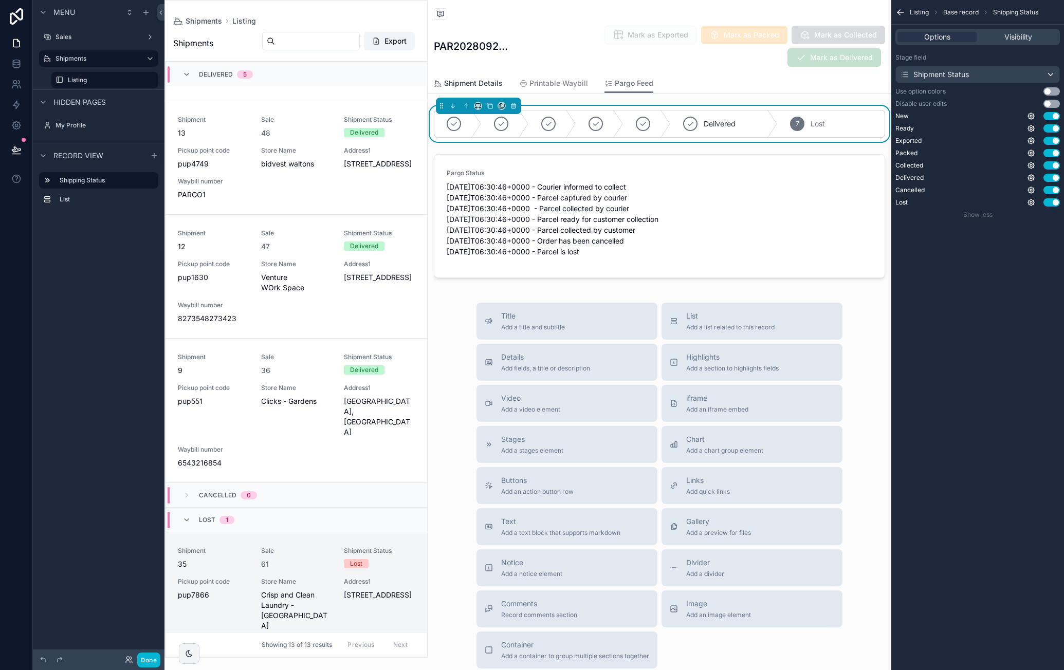
click at [476, 79] on span "Shipment Details" at bounding box center [473, 83] width 59 height 10
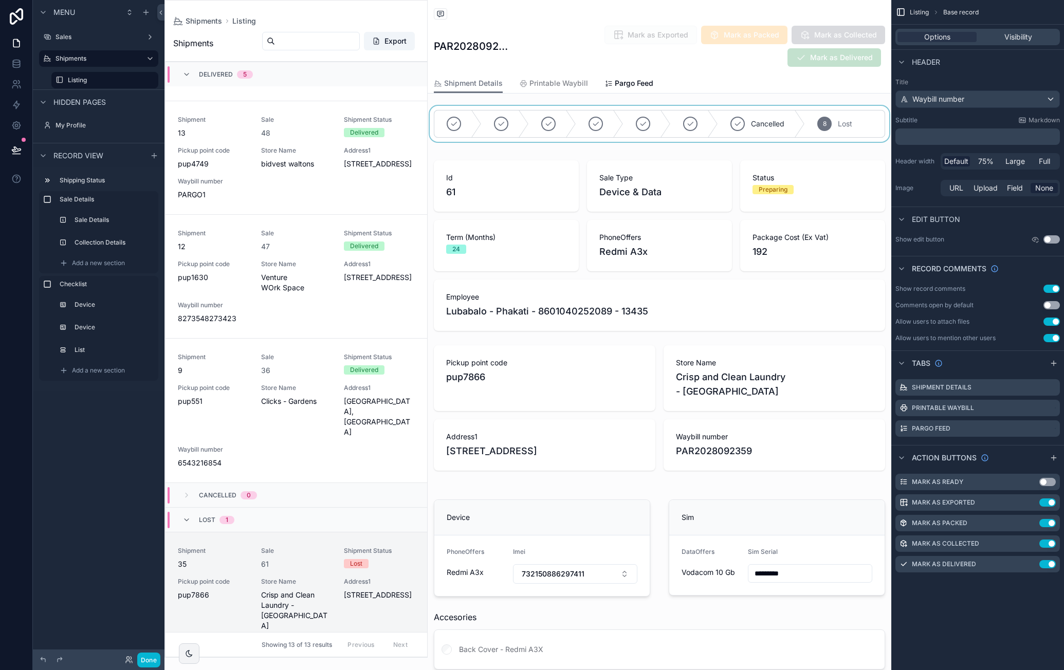
click at [530, 113] on div "scrollable content" at bounding box center [660, 124] width 464 height 36
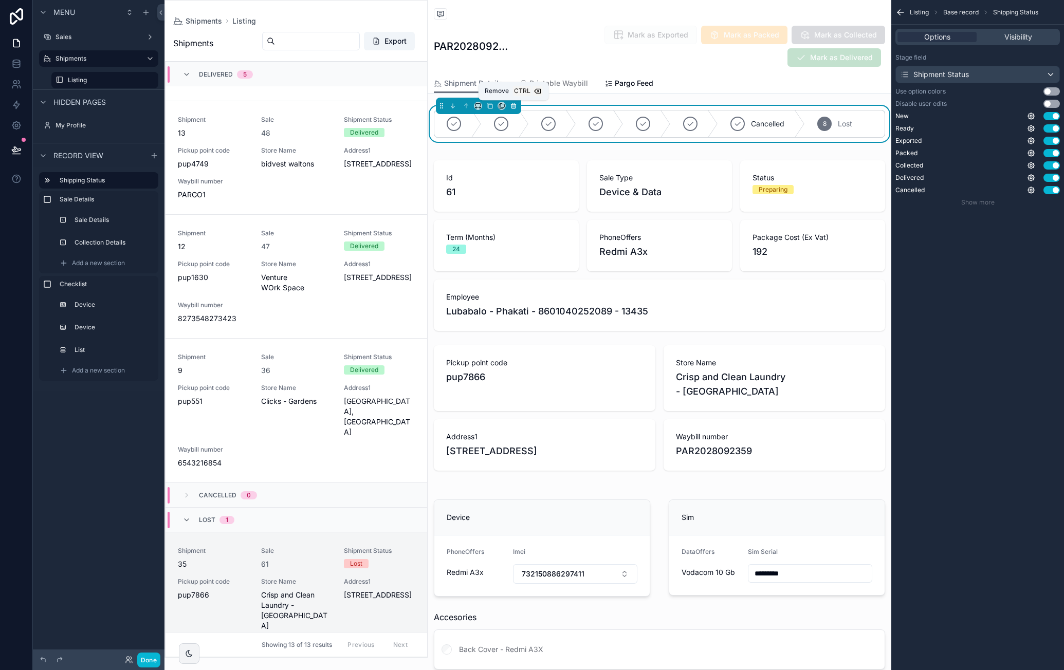
click at [513, 104] on icon "scrollable content" at bounding box center [513, 104] width 5 height 0
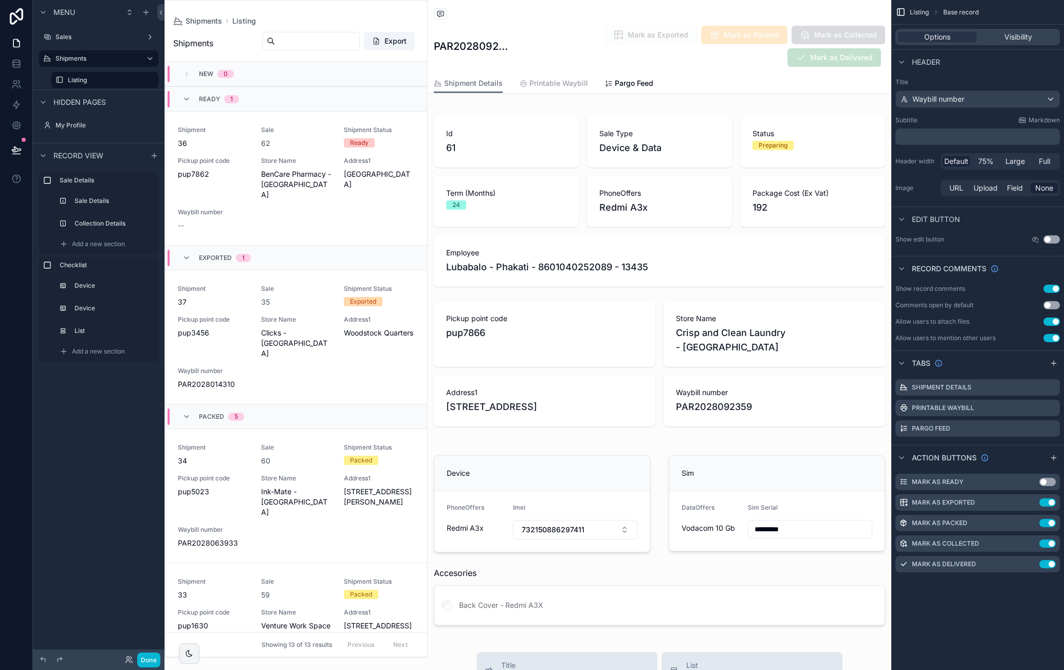
scroll to position [1368, 0]
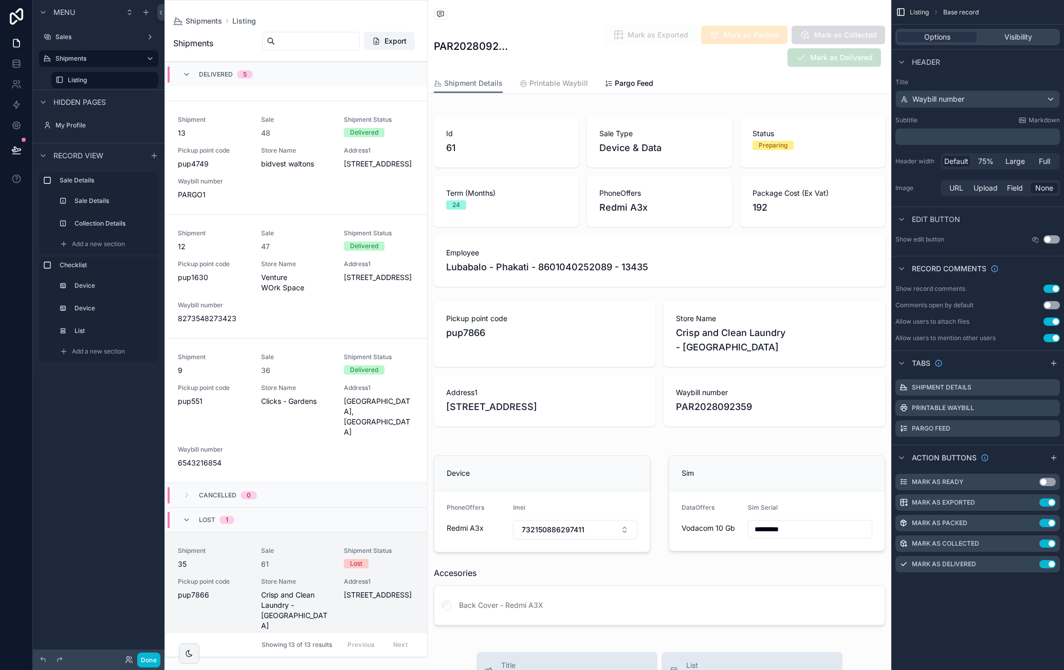
click at [540, 86] on span "Printable Waybill" at bounding box center [558, 83] width 59 height 10
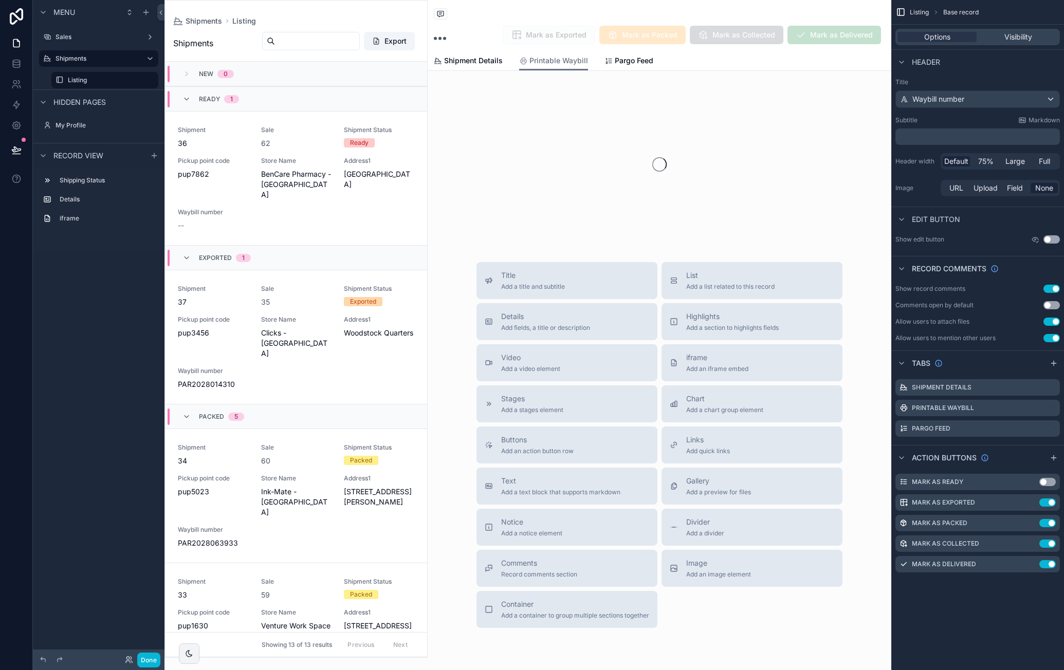
scroll to position [1368, 0]
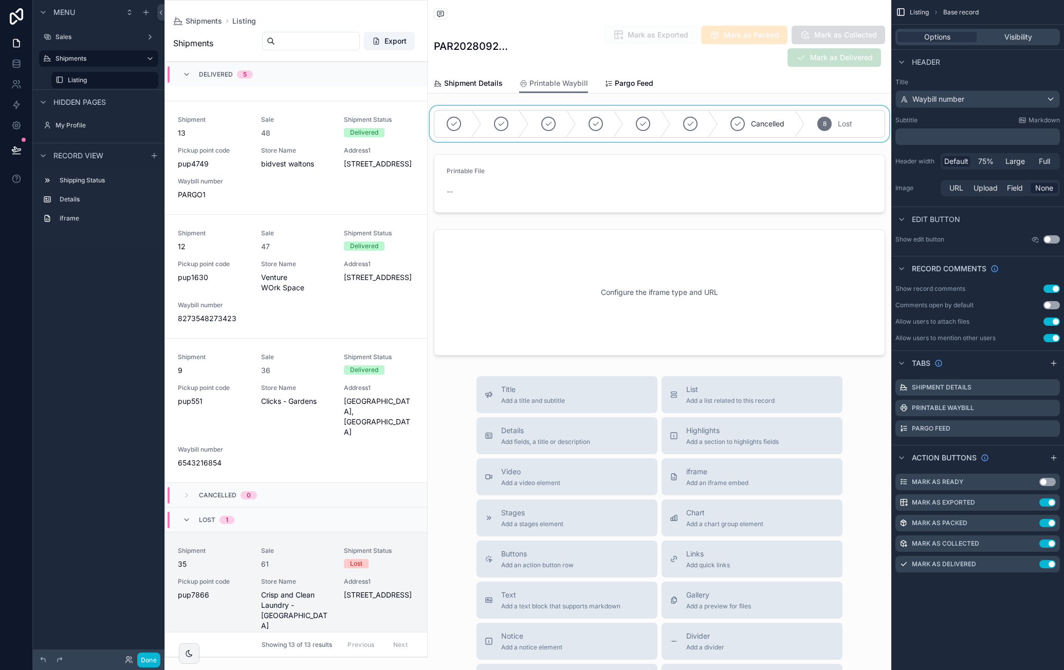
click at [575, 119] on div "scrollable content" at bounding box center [660, 124] width 464 height 36
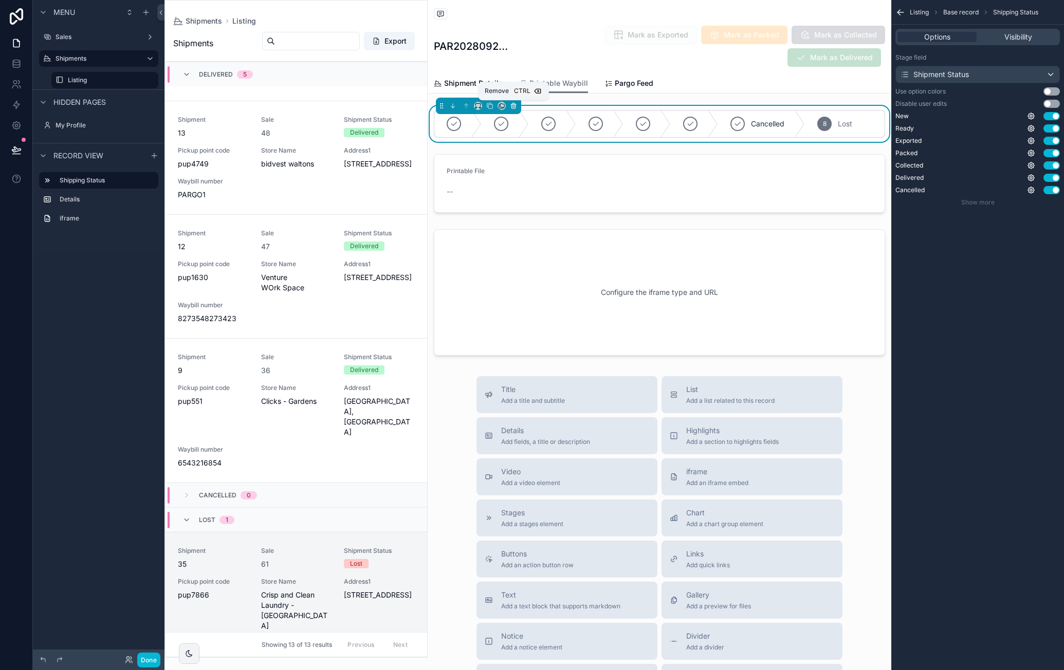
click at [515, 106] on icon "scrollable content" at bounding box center [513, 105] width 7 height 7
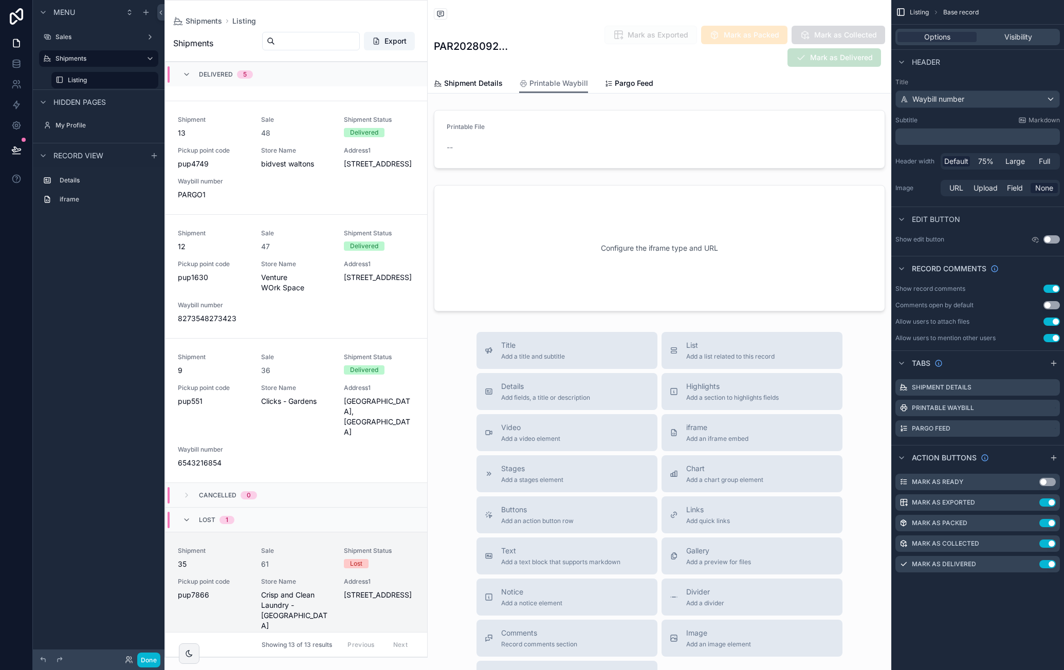
click at [602, 84] on div "Shipment Details Printable Waybill Pargo Feed" at bounding box center [659, 83] width 451 height 20
click at [628, 81] on span "Pargo Feed" at bounding box center [634, 83] width 39 height 10
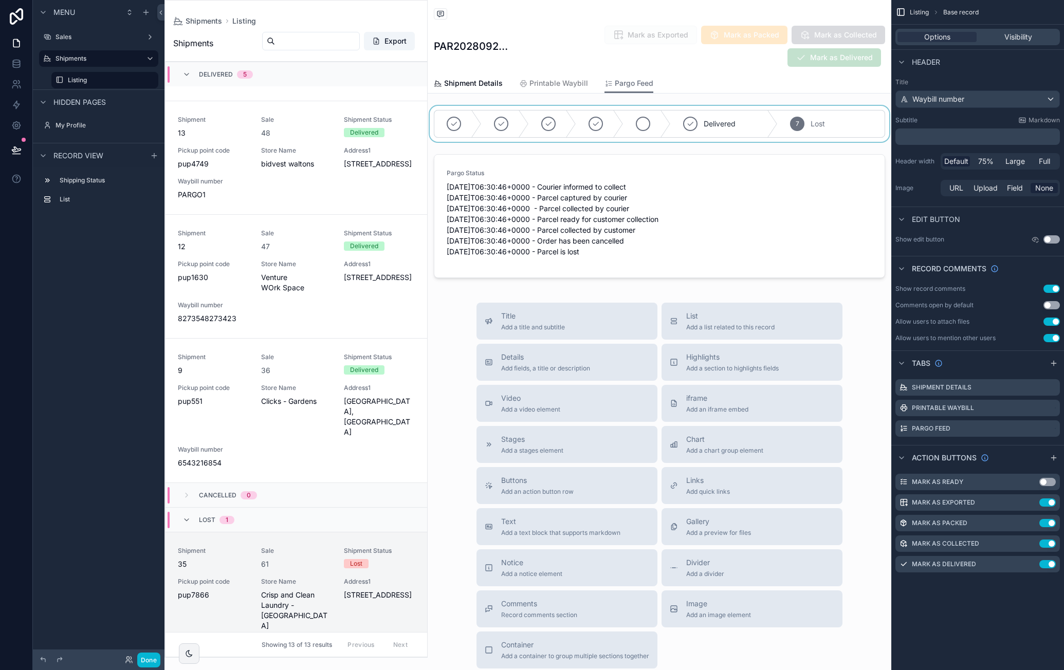
click at [633, 120] on div "scrollable content" at bounding box center [660, 124] width 464 height 36
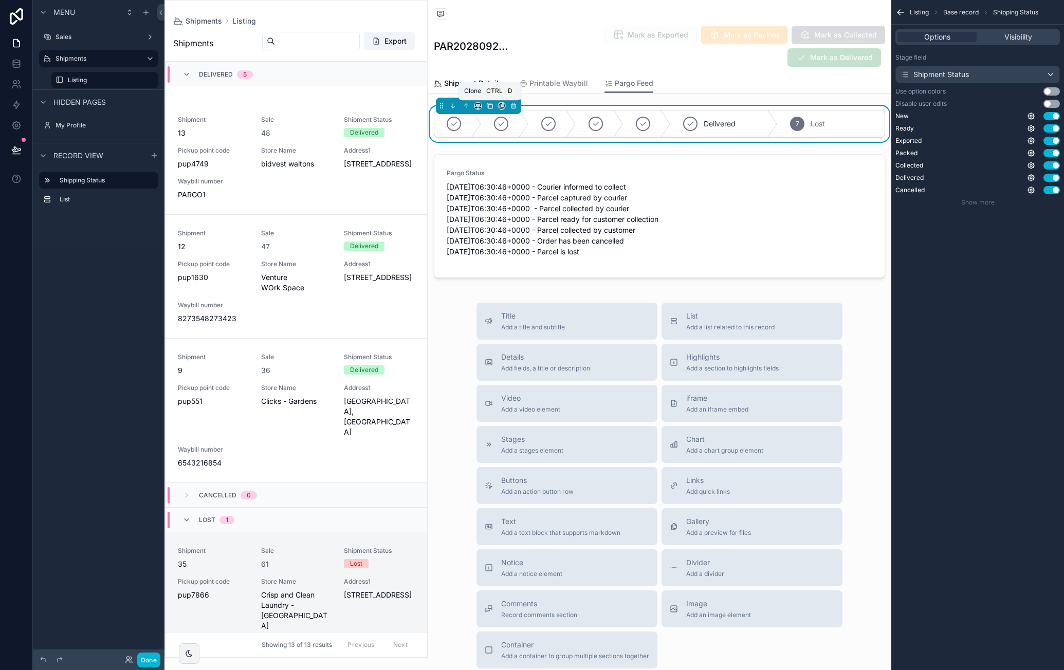
click at [489, 104] on icon "scrollable content" at bounding box center [490, 106] width 4 height 4
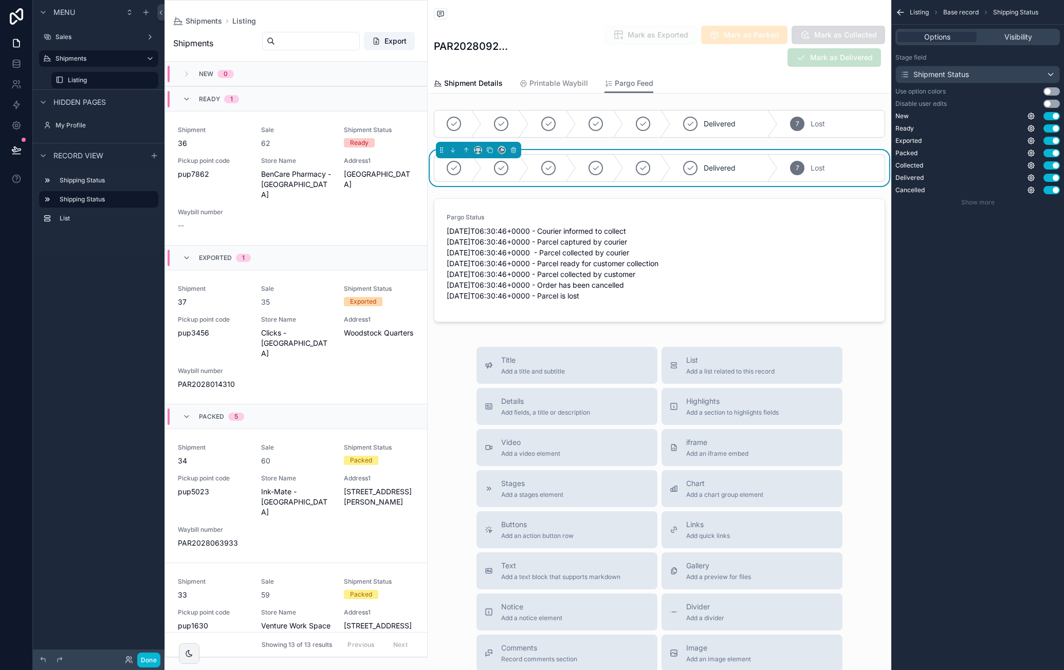
scroll to position [1368, 0]
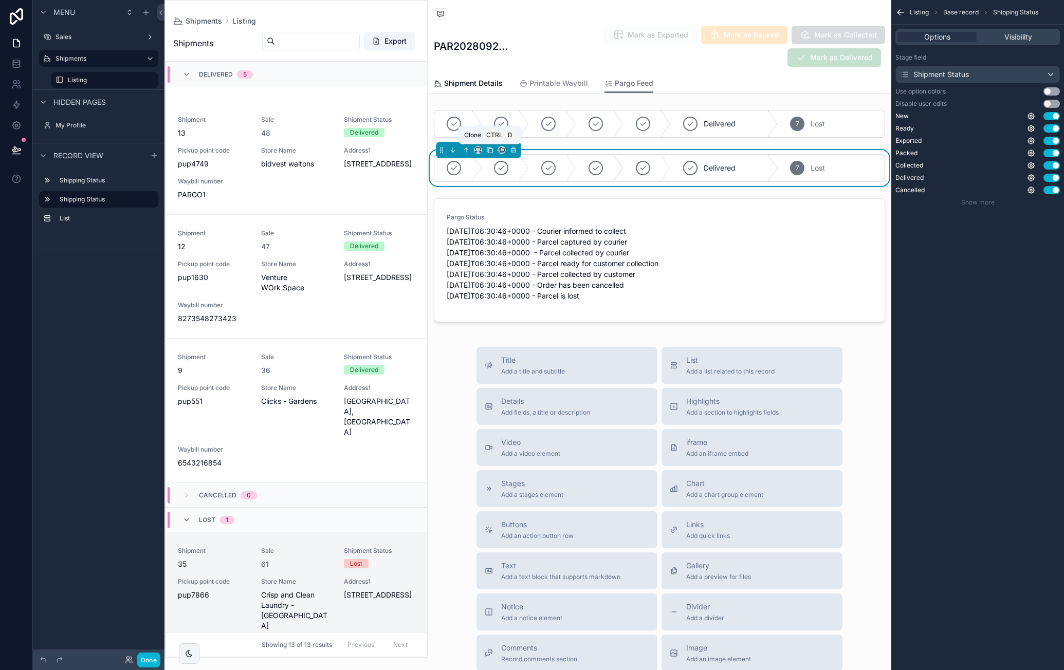
click at [487, 150] on icon "scrollable content" at bounding box center [489, 149] width 7 height 7
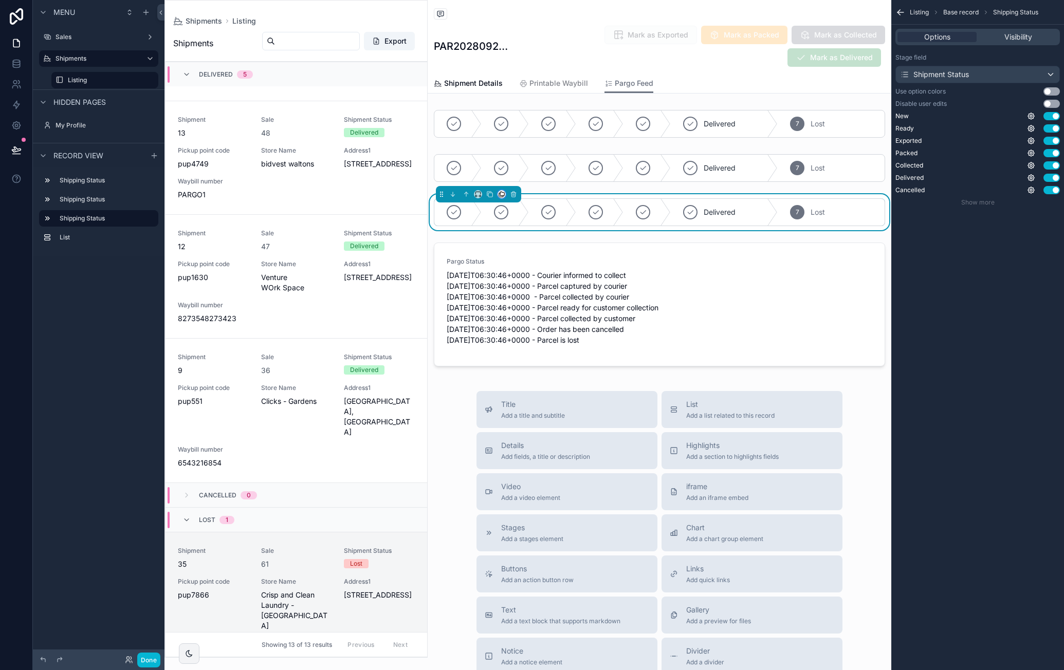
click at [503, 190] on button "scrollable content" at bounding box center [502, 194] width 8 height 8
click at [541, 215] on span "Shipment Details" at bounding box center [540, 218] width 57 height 12
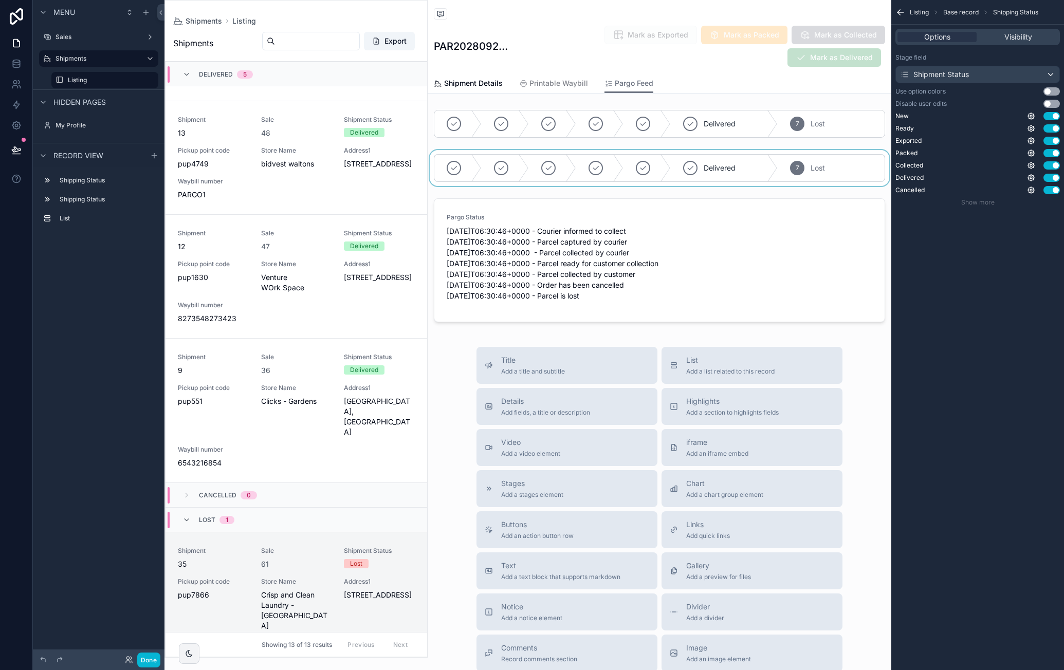
click at [556, 167] on div "scrollable content" at bounding box center [660, 168] width 464 height 36
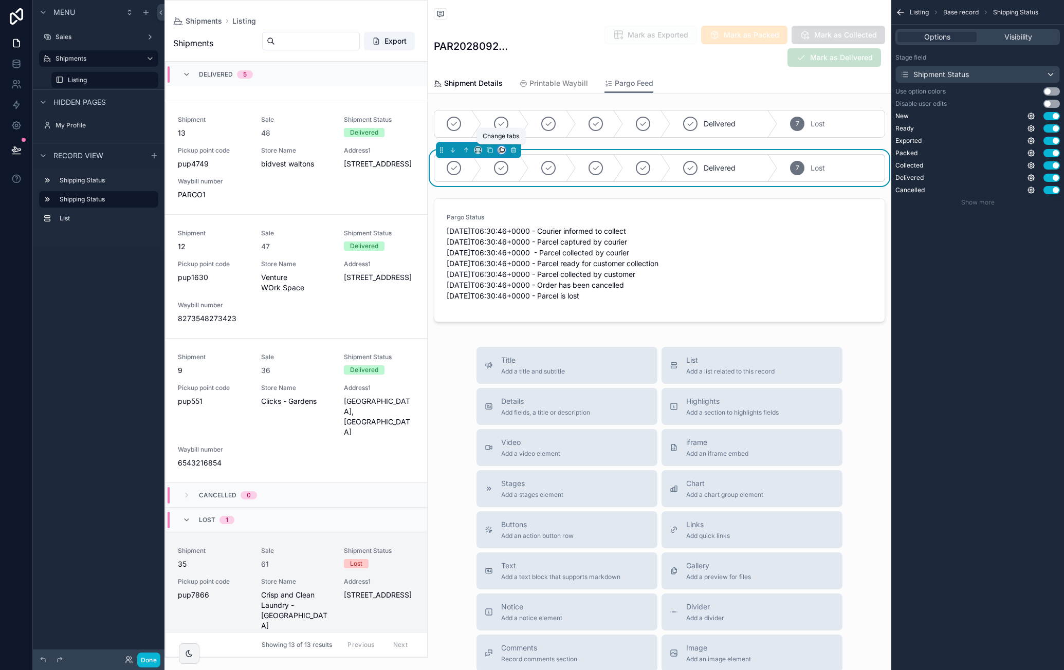
click at [499, 148] on icon "scrollable content" at bounding box center [501, 149] width 7 height 7
click at [549, 205] on span "Printable Waybill" at bounding box center [540, 203] width 56 height 12
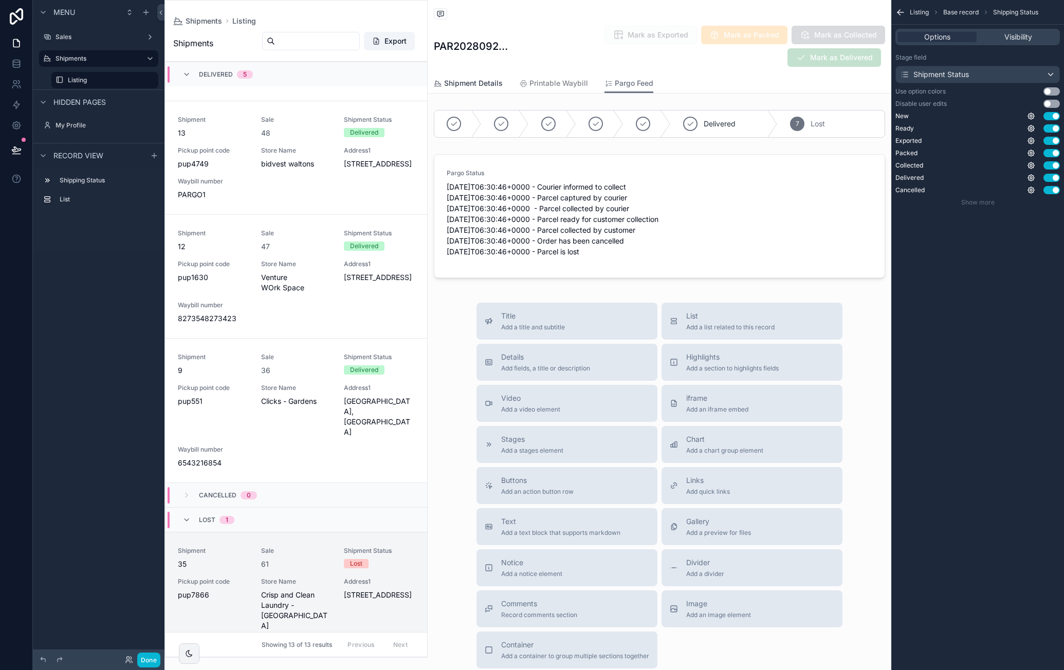
drag, startPoint x: 495, startPoint y: 81, endPoint x: 517, endPoint y: 94, distance: 25.4
click at [495, 81] on span "Shipment Details" at bounding box center [473, 83] width 59 height 10
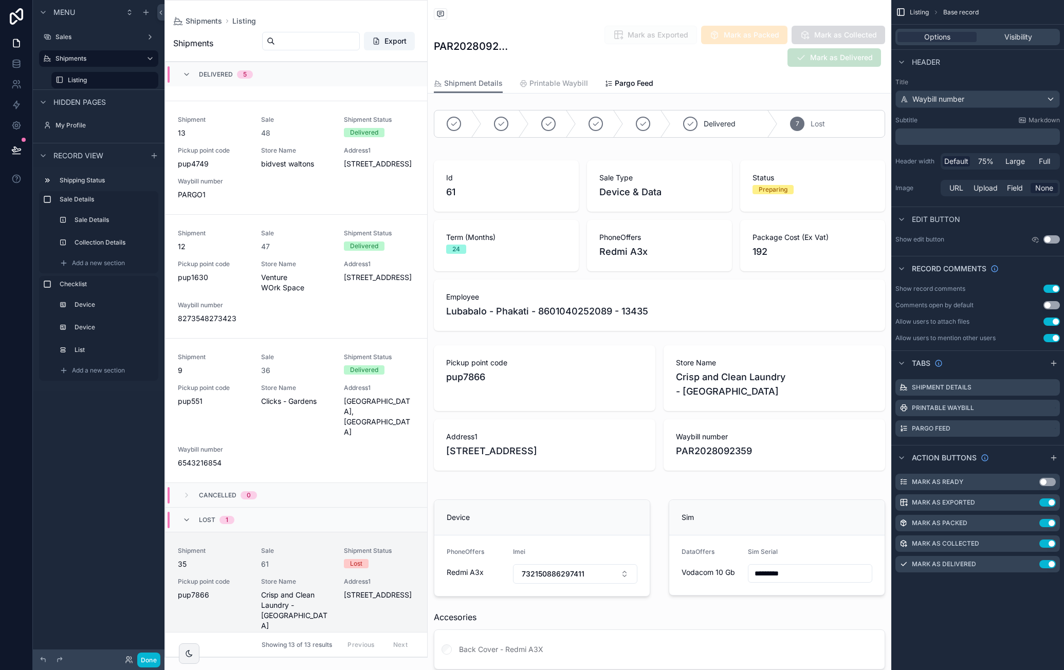
click at [578, 85] on span "Printable Waybill" at bounding box center [558, 83] width 59 height 10
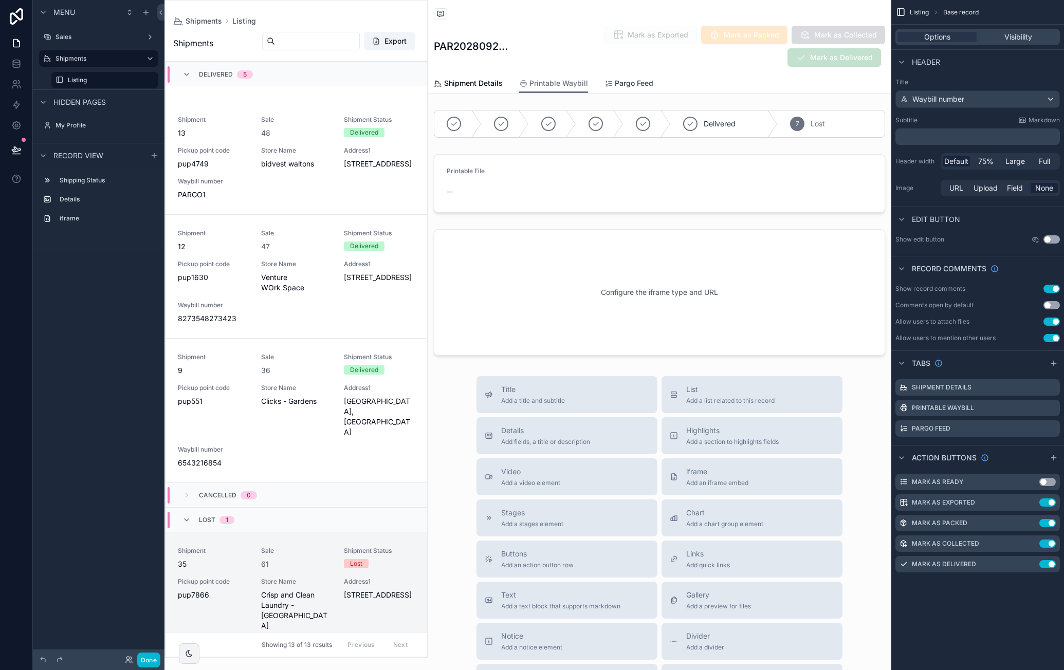
click at [632, 84] on span "Pargo Feed" at bounding box center [634, 83] width 39 height 10
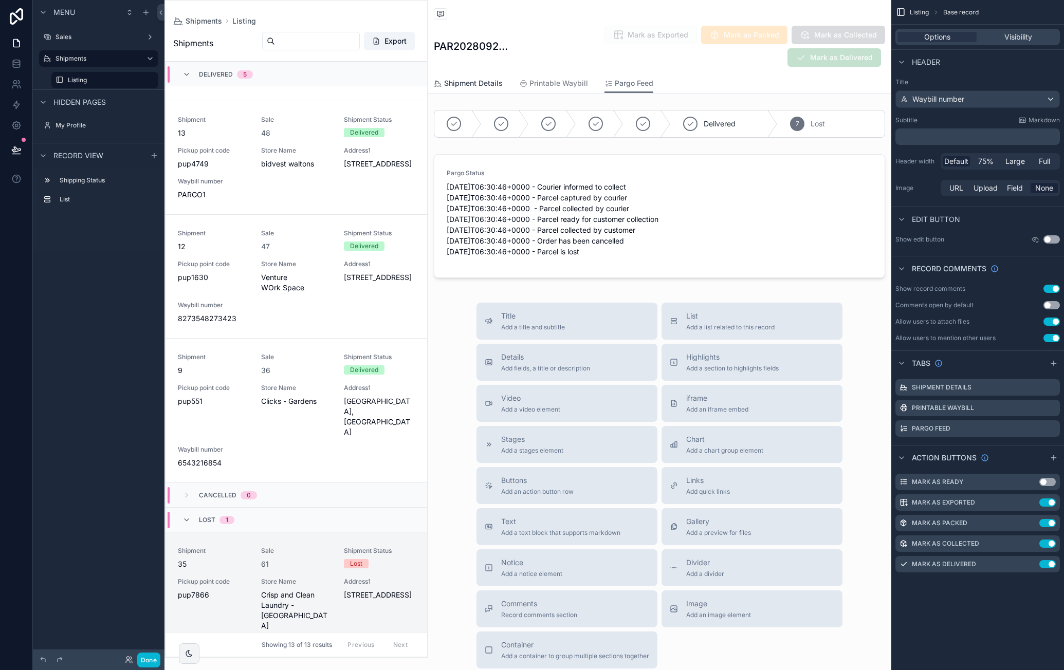
click at [495, 83] on span "Shipment Details" at bounding box center [473, 83] width 59 height 10
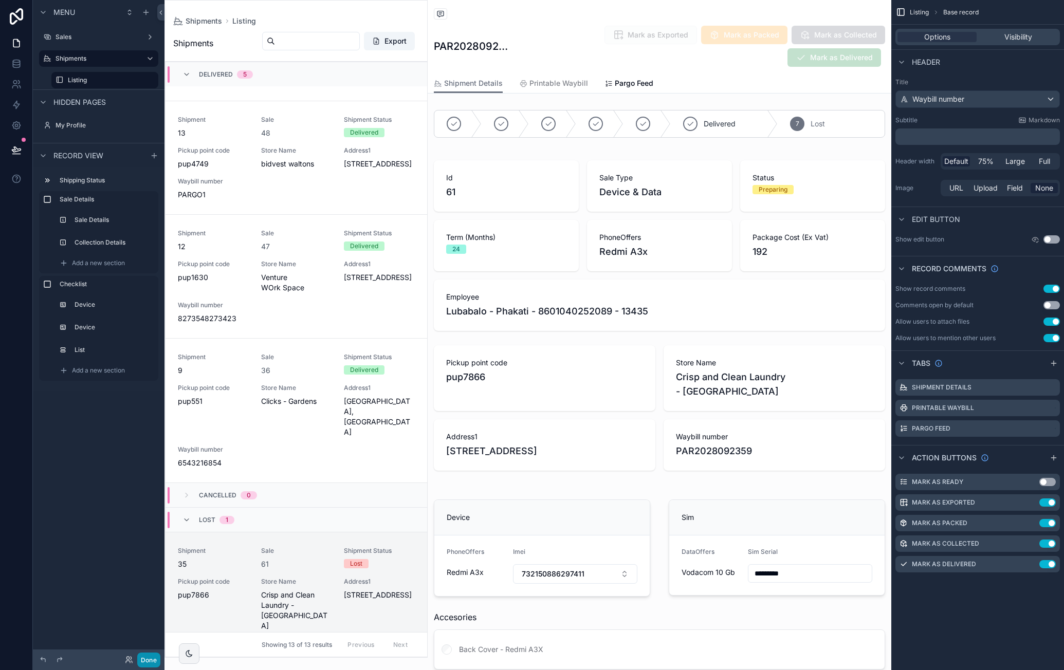
click at [143, 658] on button "Done" at bounding box center [148, 660] width 23 height 15
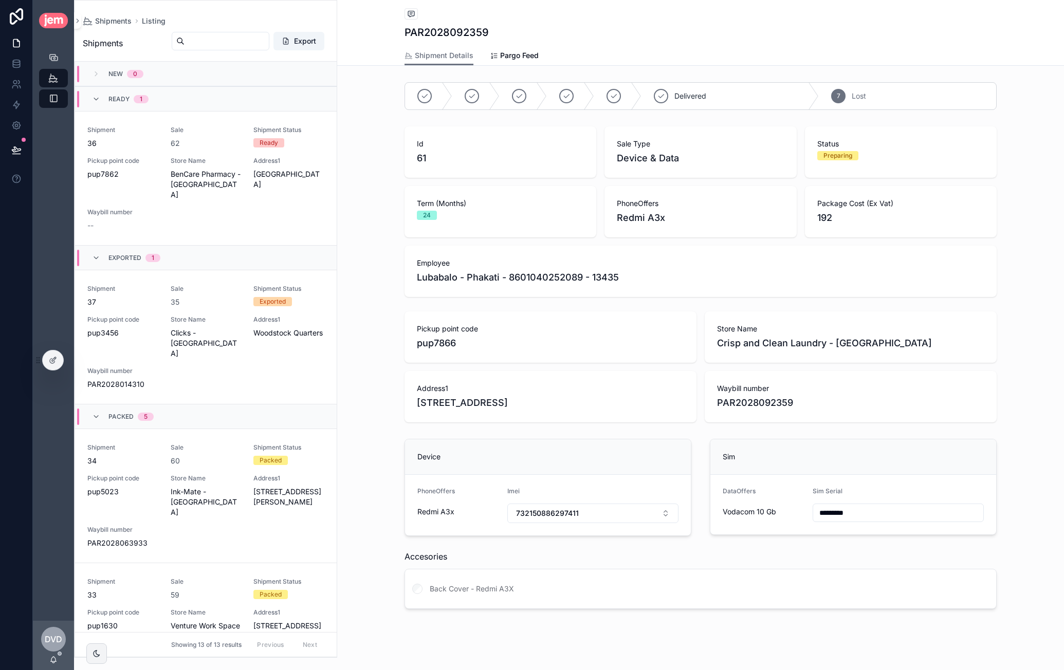
scroll to position [1368, 0]
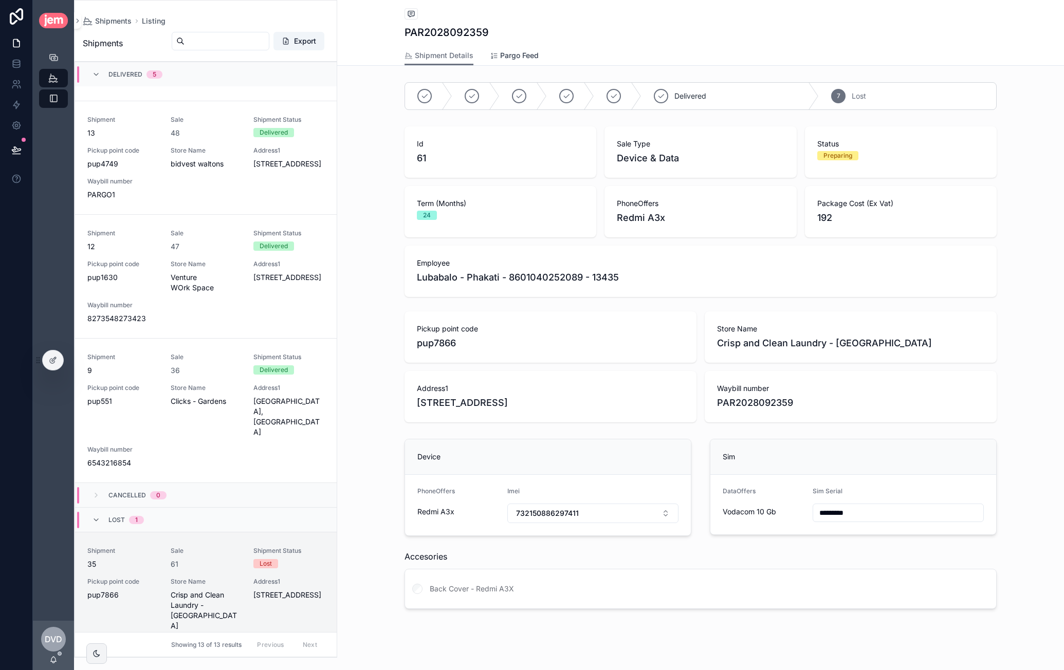
click at [517, 54] on span "Pargo Feed" at bounding box center [519, 55] width 39 height 10
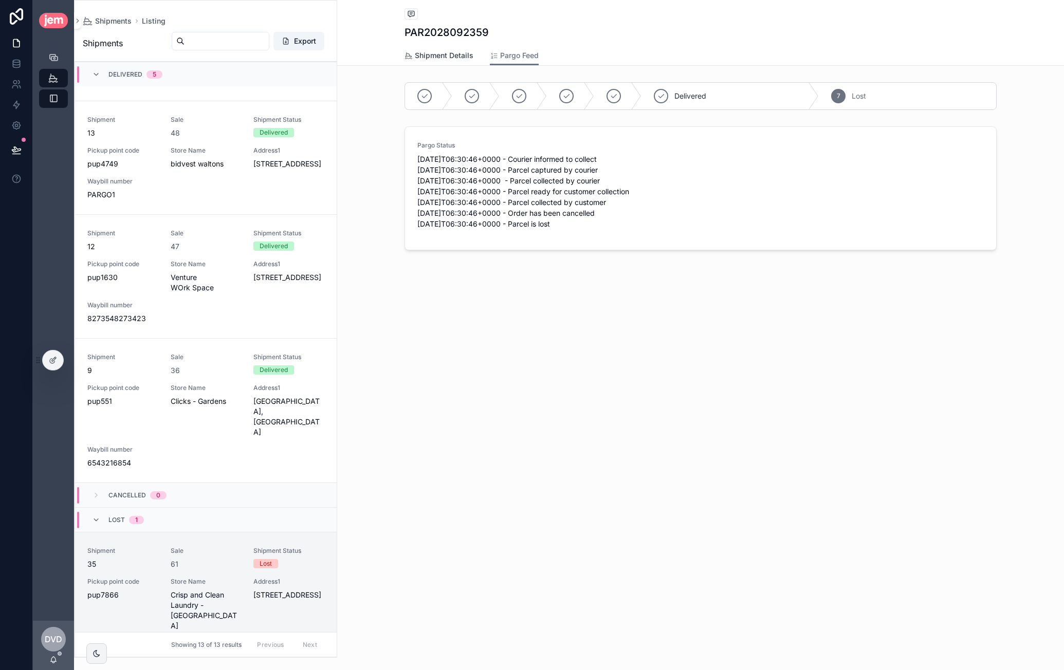
click at [466, 52] on span "Shipment Details" at bounding box center [444, 55] width 59 height 10
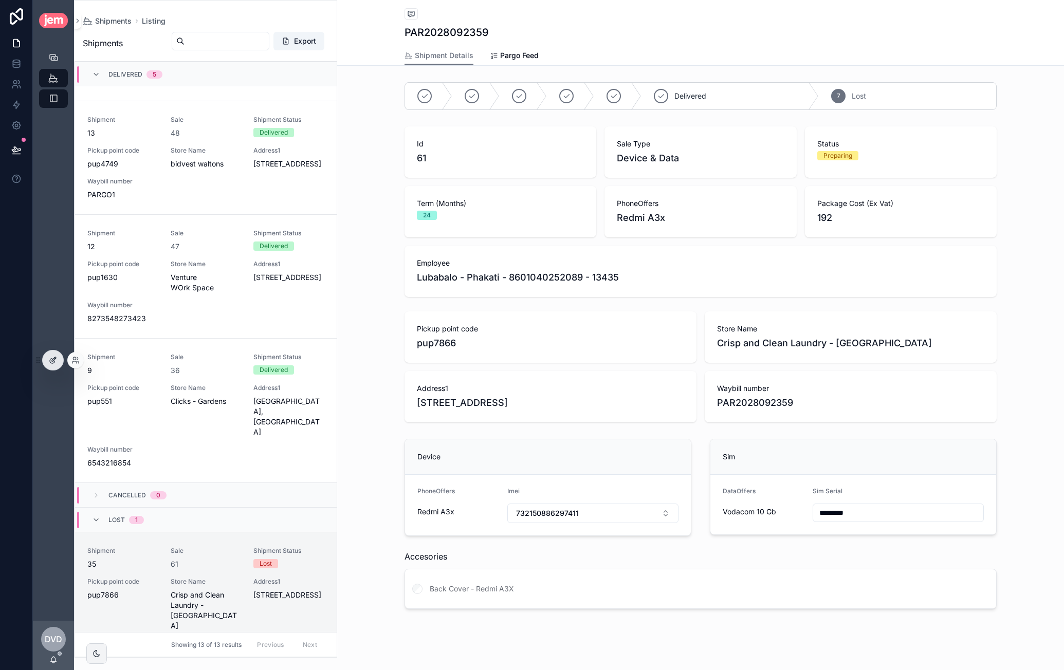
click at [48, 361] on div at bounding box center [53, 361] width 21 height 20
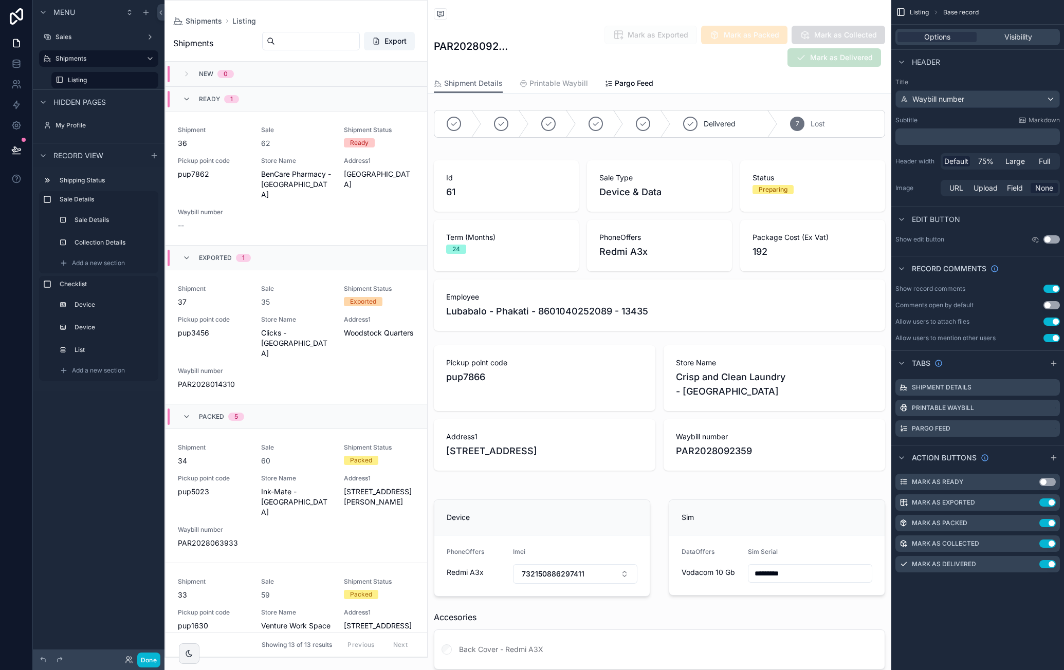
scroll to position [1368, 0]
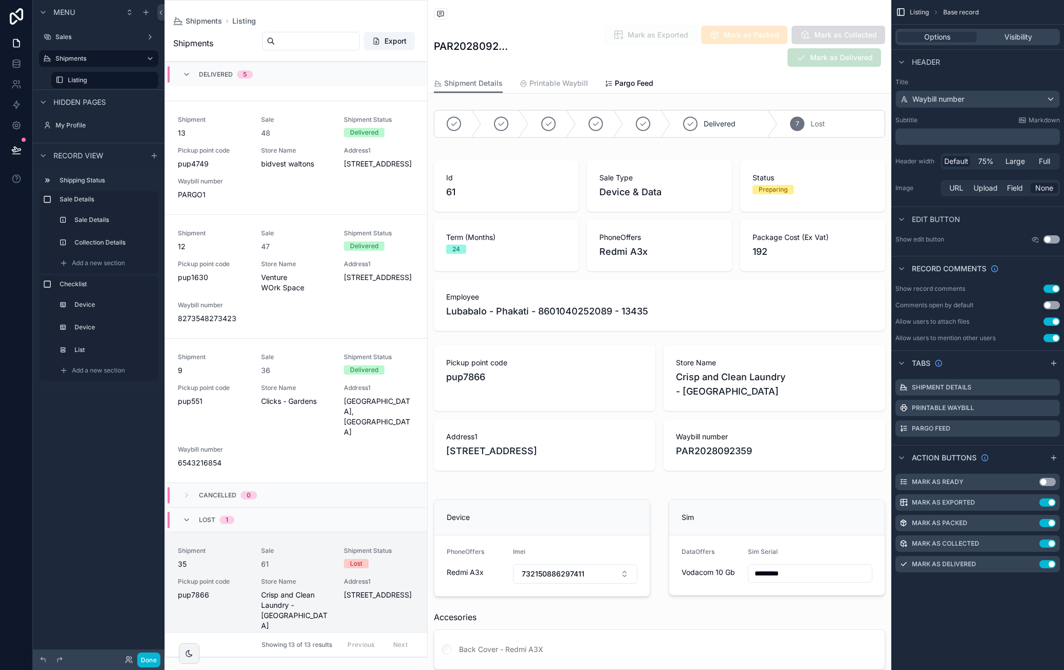
click at [559, 83] on span "Printable Waybill" at bounding box center [558, 83] width 59 height 10
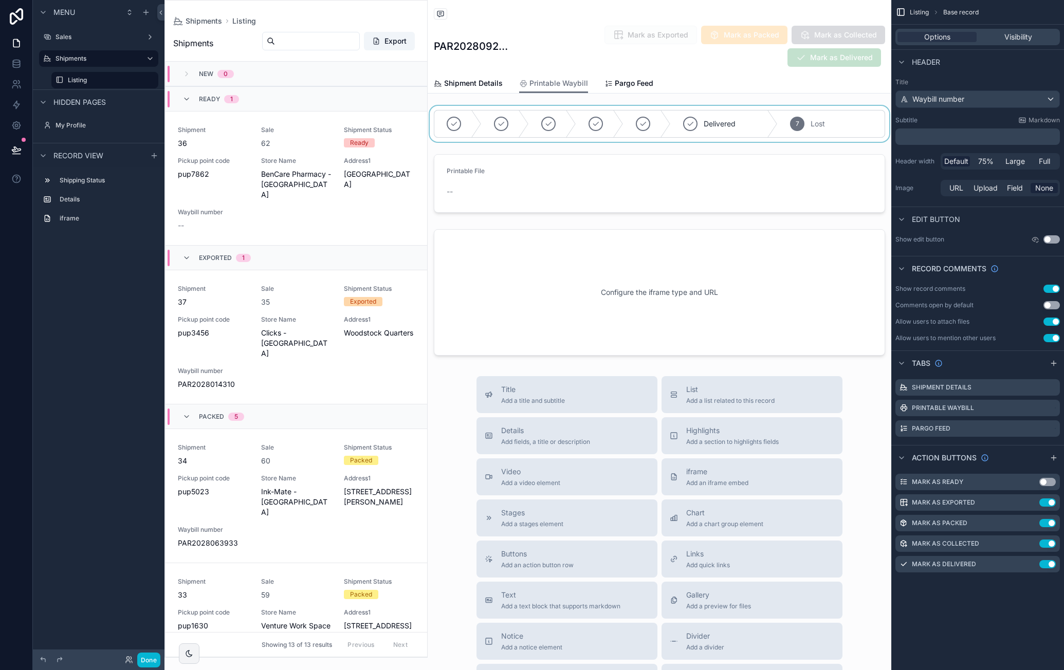
scroll to position [1368, 0]
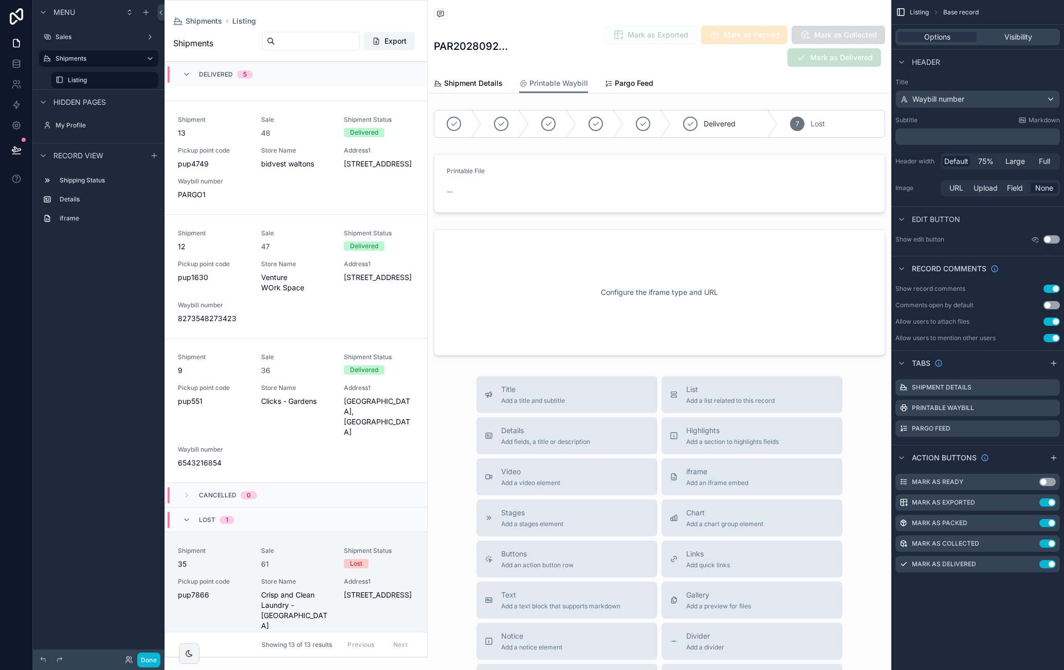
click at [1017, 45] on div "Options Visibility" at bounding box center [977, 37] width 173 height 25
click at [1016, 39] on span "Visibility" at bounding box center [1018, 37] width 28 height 10
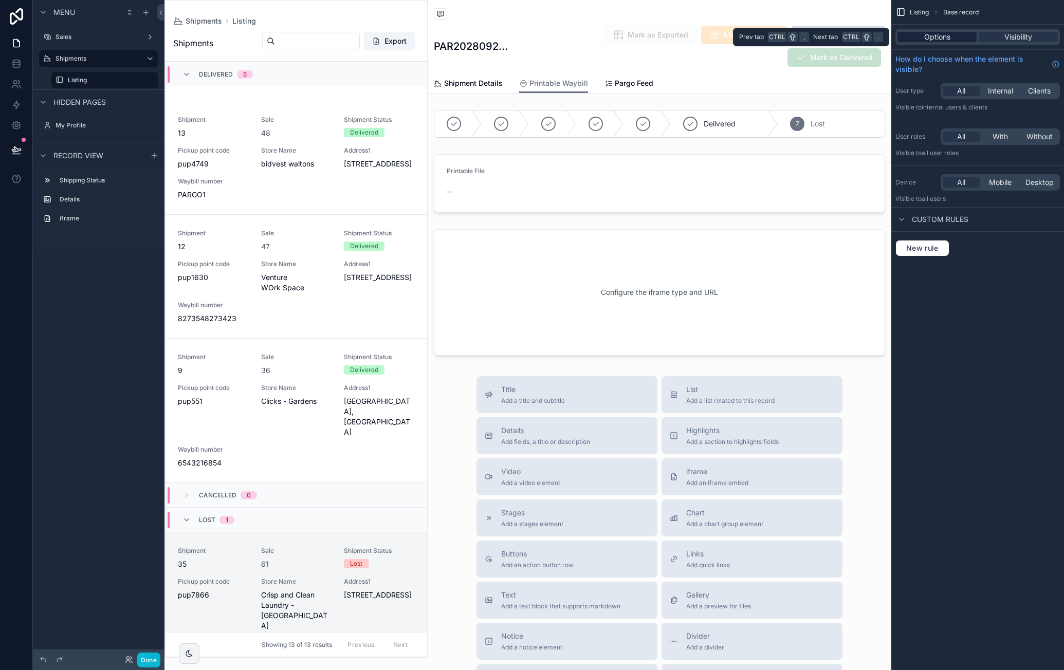
click at [931, 33] on span "Options" at bounding box center [937, 37] width 26 height 10
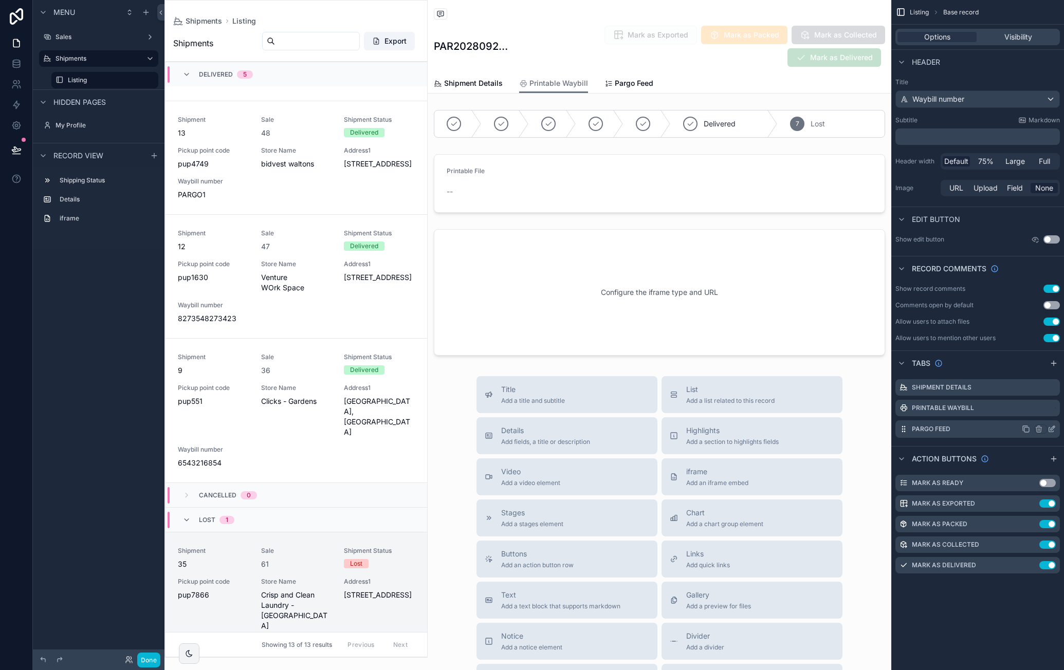
click at [1052, 428] on icon "scrollable content" at bounding box center [1051, 429] width 8 height 8
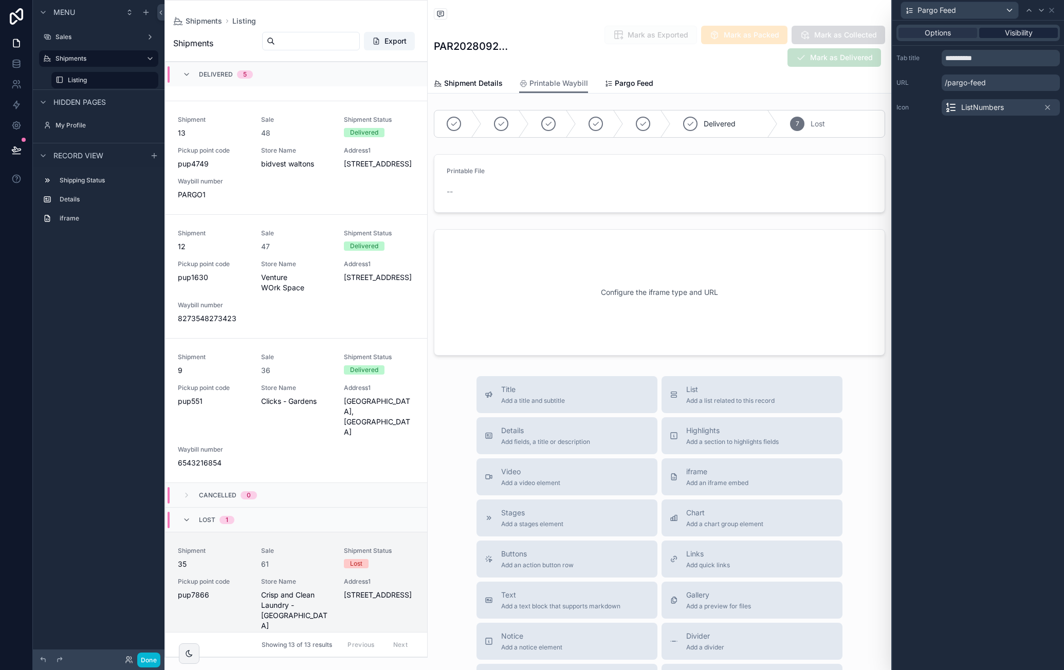
click at [1031, 39] on div "Options Visibility" at bounding box center [977, 33] width 163 height 16
click at [1028, 32] on span "Visibility" at bounding box center [1019, 33] width 28 height 10
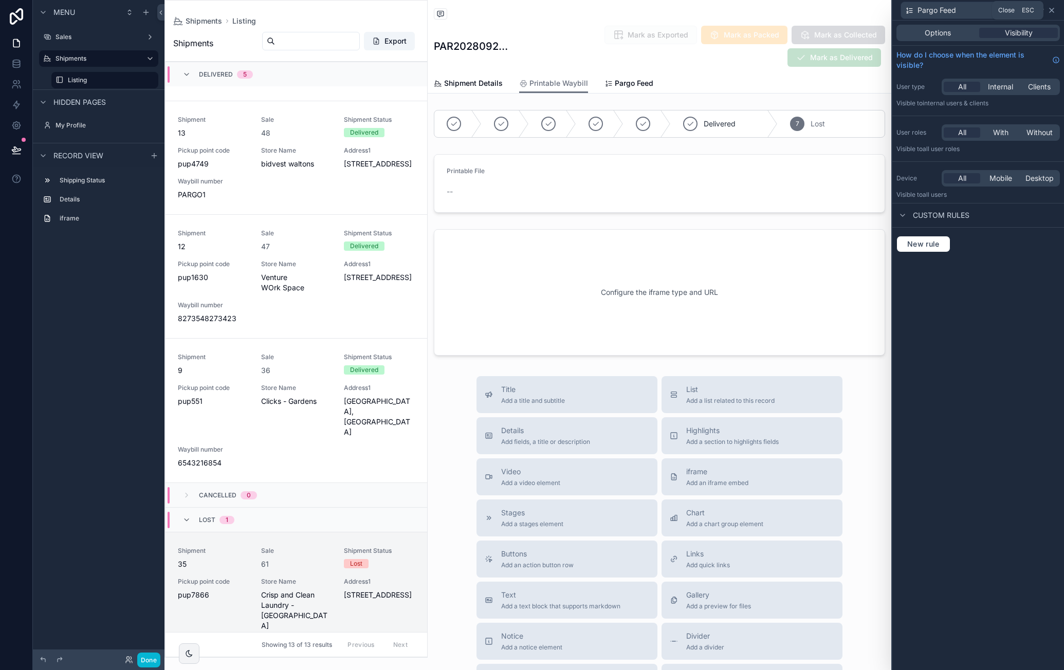
click at [1054, 13] on icon at bounding box center [1051, 10] width 8 height 8
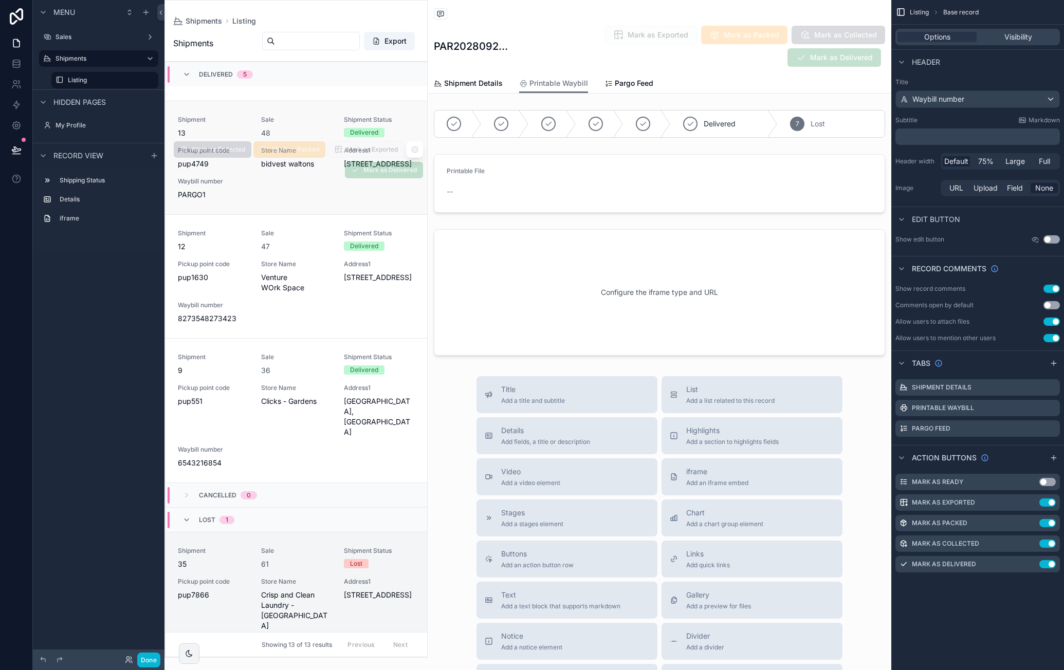
click at [272, 173] on link "Shipment 13 Sale 48 Shipment Status Delivered Pickup point code pup4749 Store N…" at bounding box center [296, 158] width 262 height 114
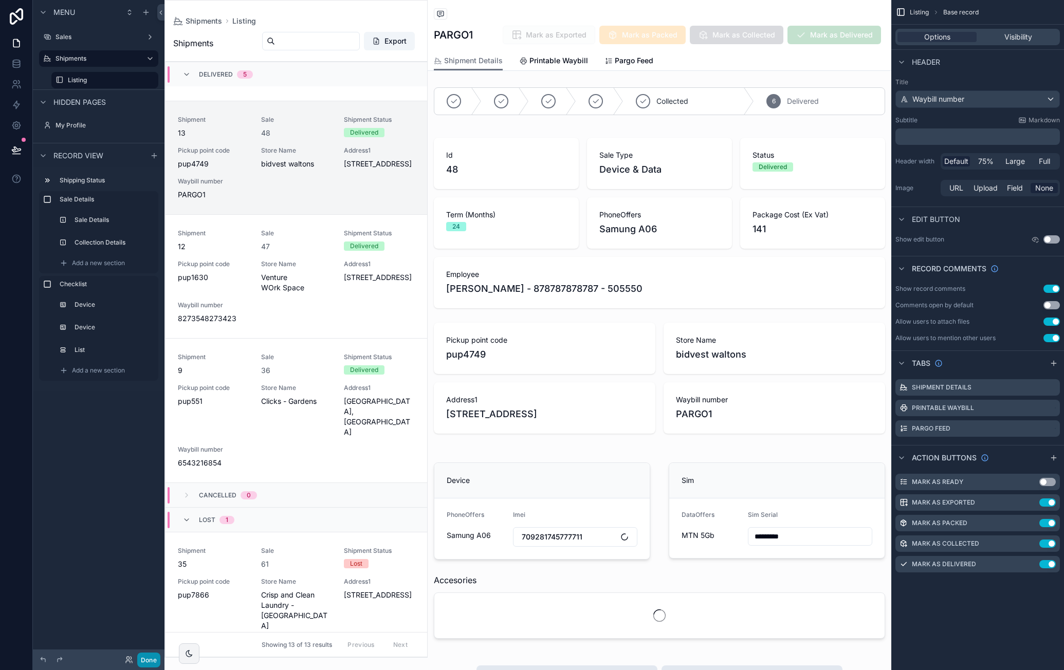
click at [153, 654] on button "Done" at bounding box center [148, 660] width 23 height 15
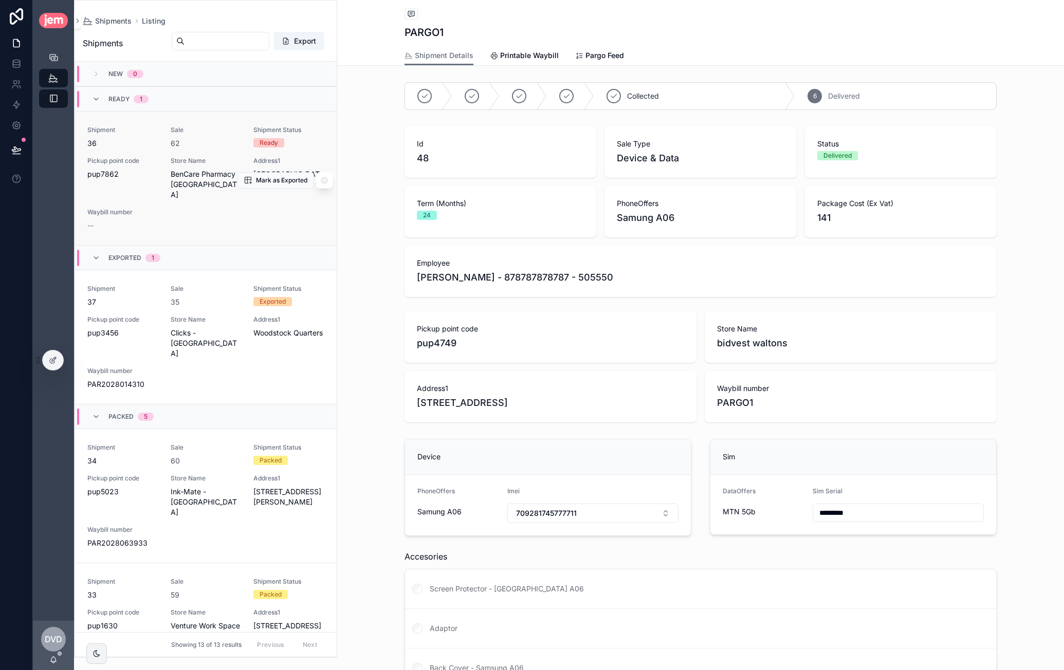
click at [235, 215] on div "Shipment 36 Sale 62 Shipment Status Ready Pickup point code pup7862 Store Name …" at bounding box center [205, 178] width 237 height 105
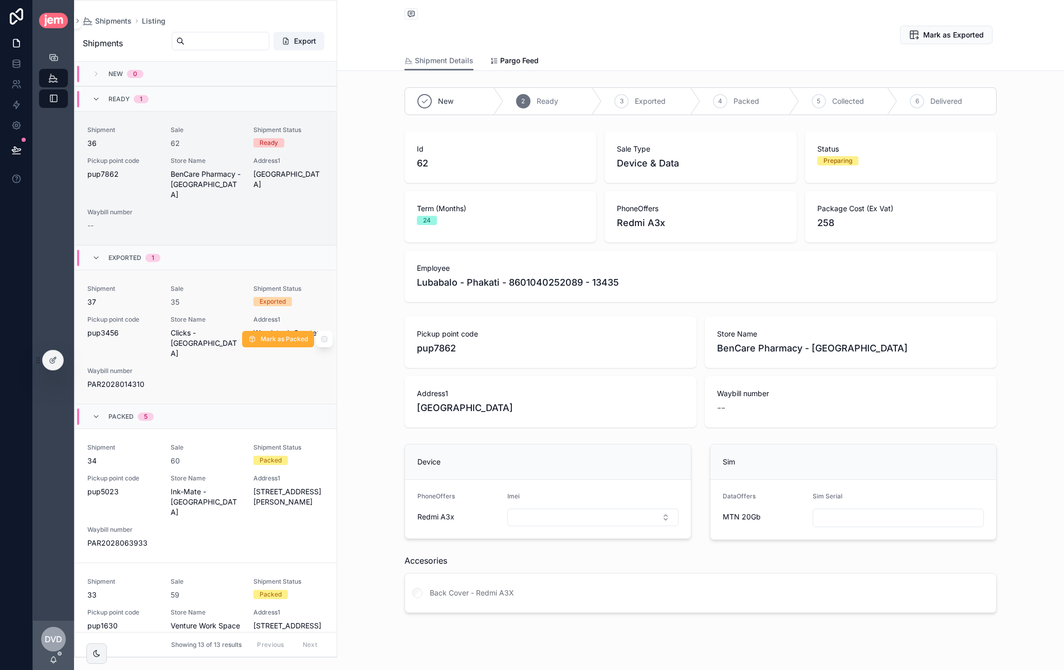
click at [233, 285] on span "Sale" at bounding box center [206, 289] width 71 height 8
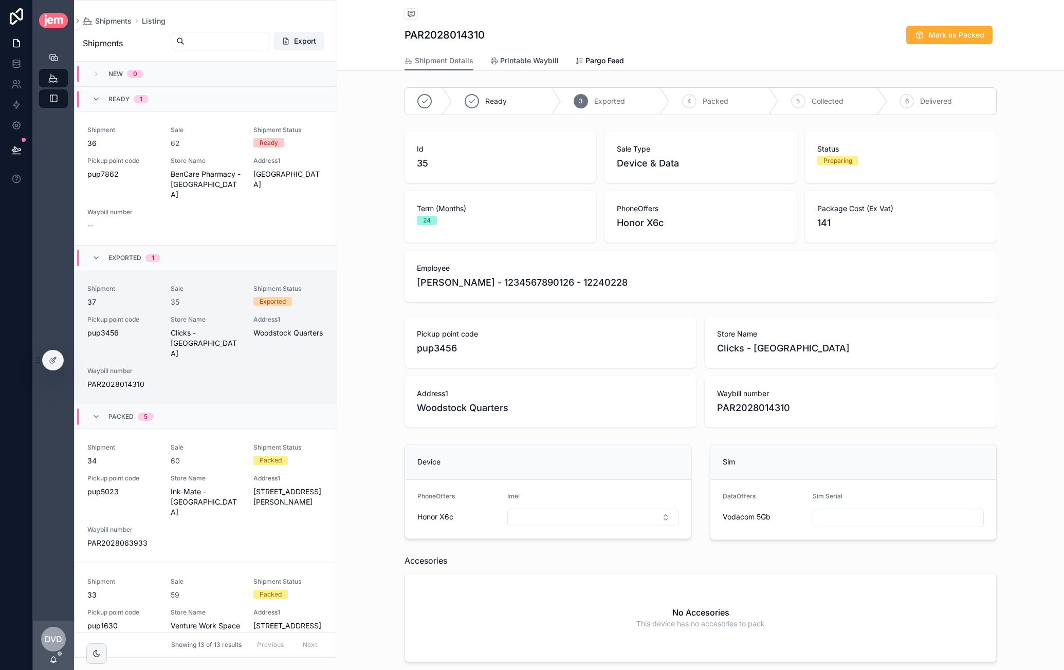
click at [509, 57] on span "Printable Waybill" at bounding box center [529, 61] width 59 height 10
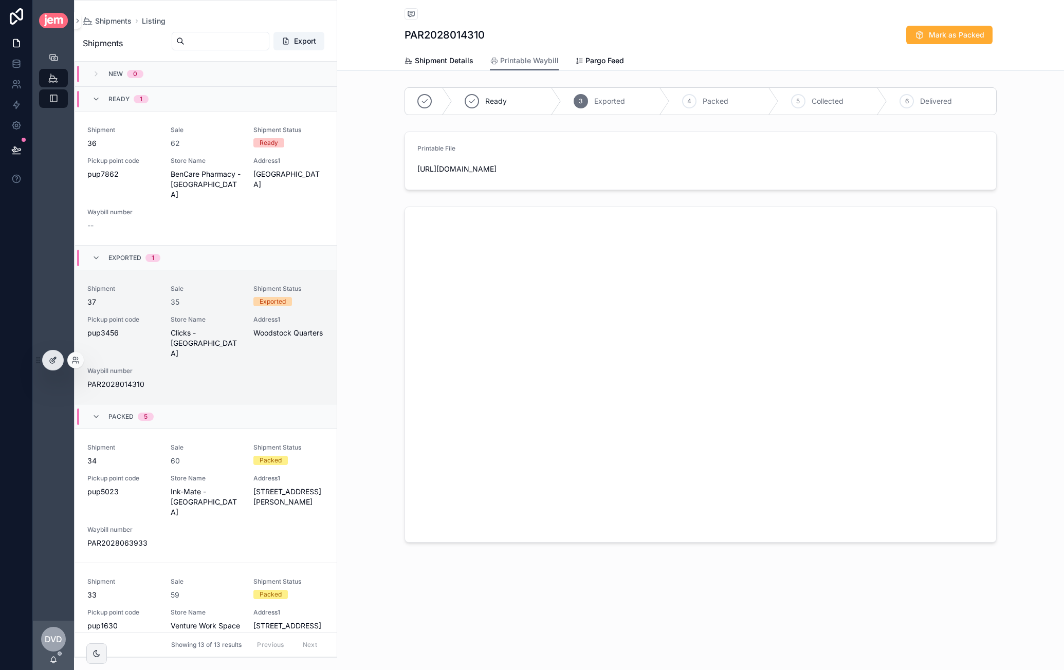
click at [53, 357] on icon at bounding box center [53, 360] width 8 height 8
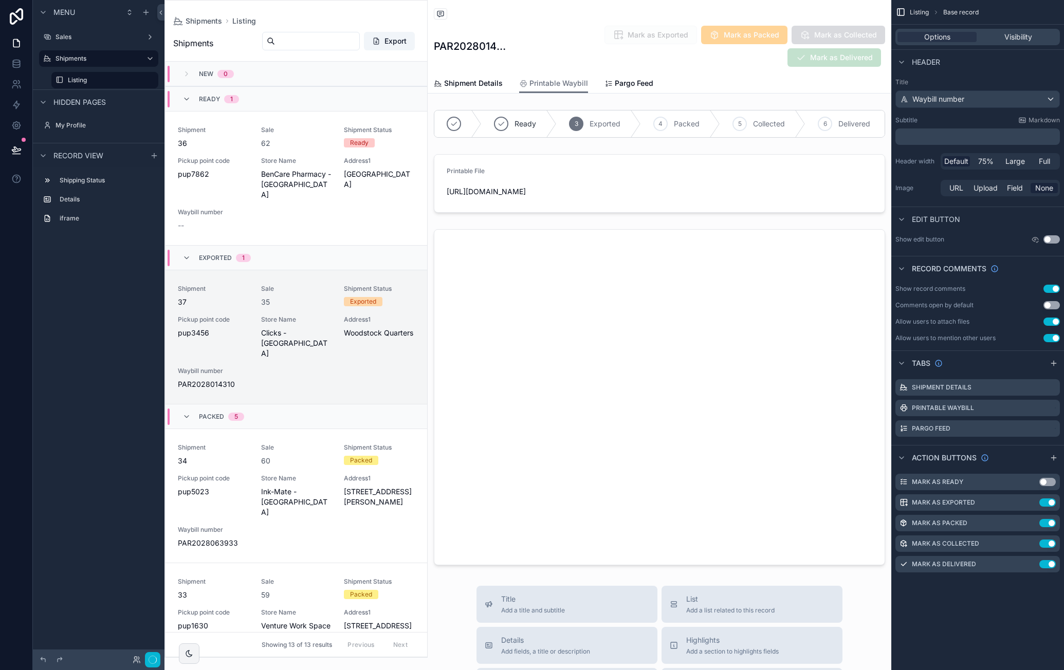
scroll to position [197, 0]
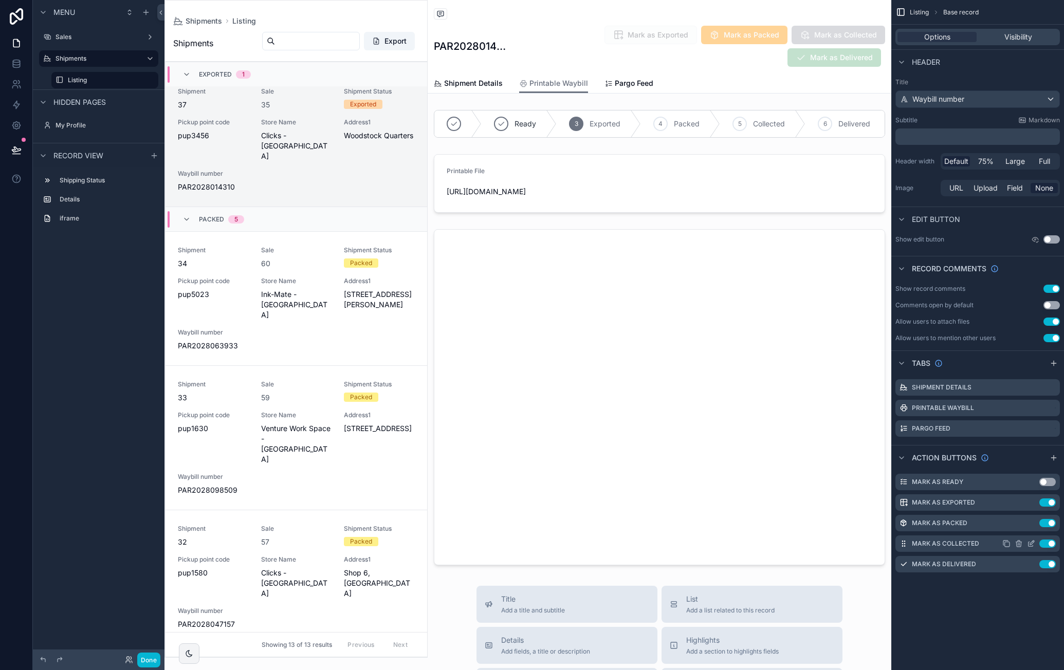
click at [1046, 542] on button "Use setting" at bounding box center [1047, 544] width 16 height 8
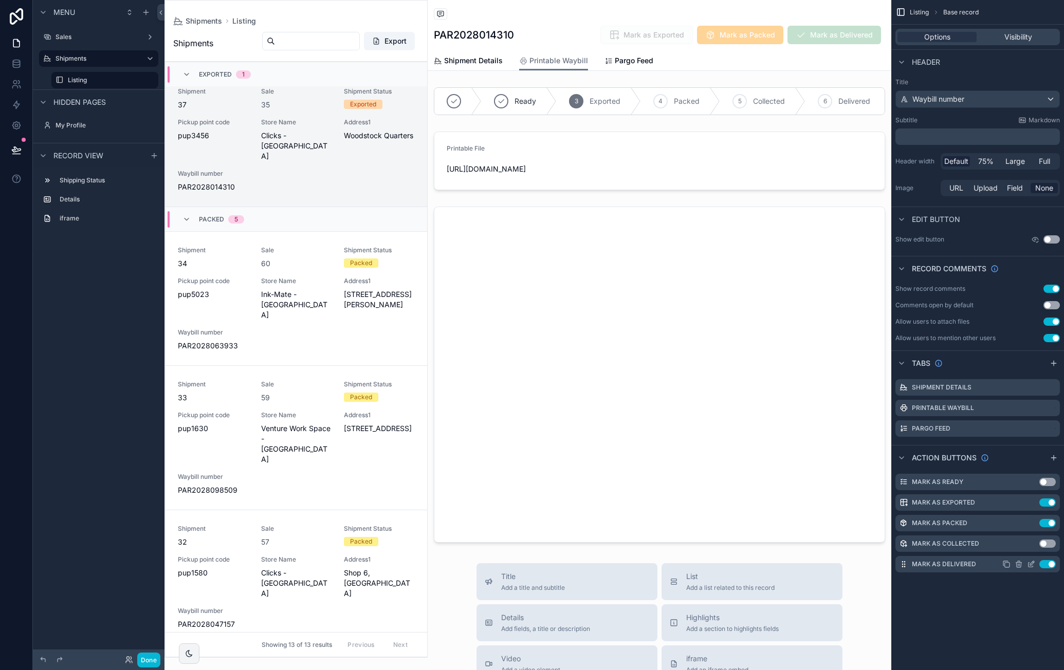
click at [1045, 564] on button "Use setting" at bounding box center [1047, 564] width 16 height 8
click at [147, 660] on button "Done" at bounding box center [148, 660] width 23 height 15
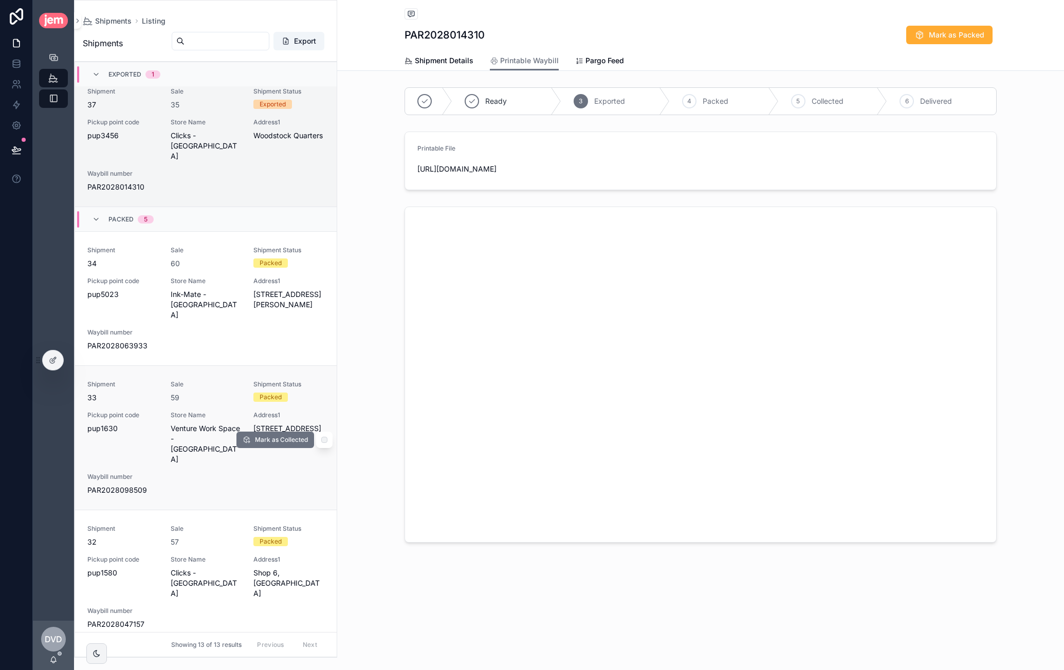
click at [237, 380] on div "Shipment 33 Sale 59 Shipment Status Packed Pickup point code pup1630 Store Name…" at bounding box center [205, 437] width 237 height 115
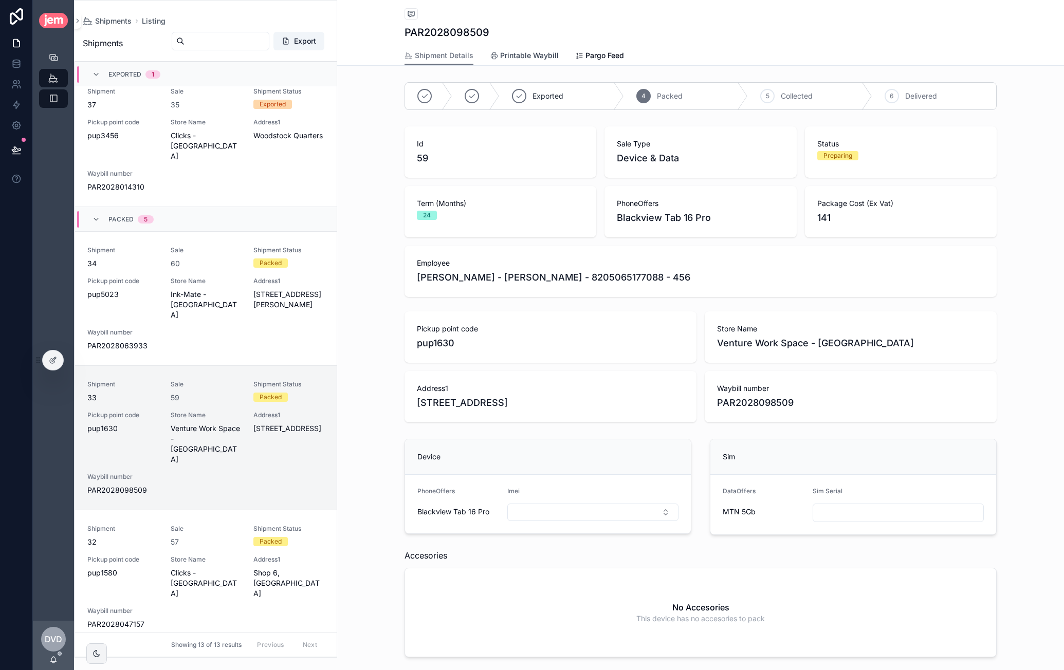
click at [543, 58] on span "Printable Waybill" at bounding box center [529, 55] width 59 height 10
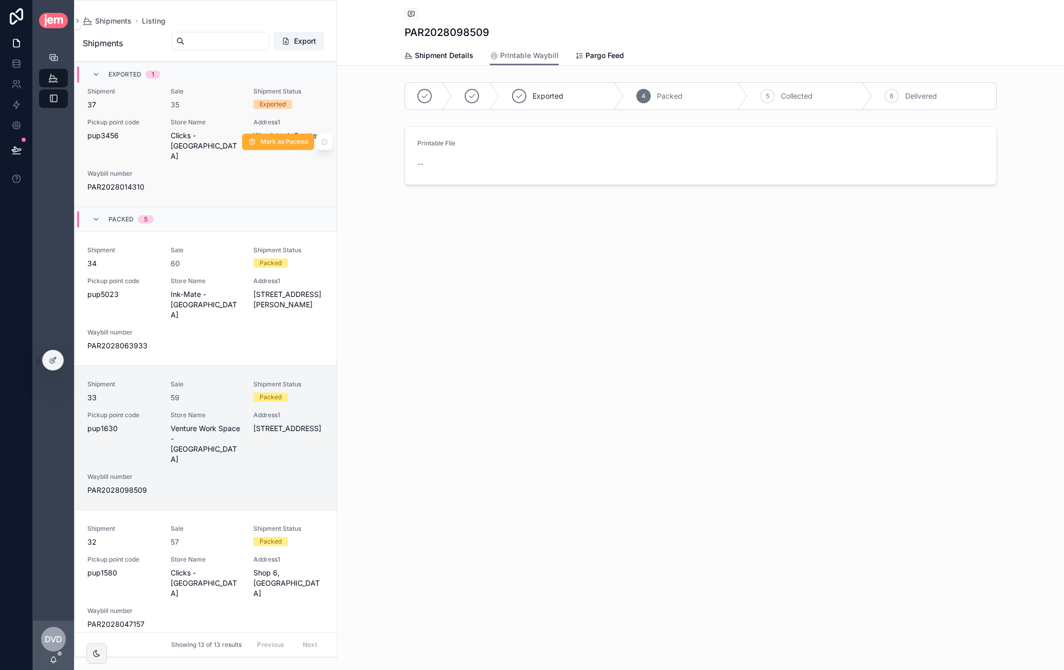
click at [247, 154] on div "Shipment 37 Sale 35 Shipment Status Exported Pickup point code pup3456 Store Na…" at bounding box center [205, 139] width 237 height 105
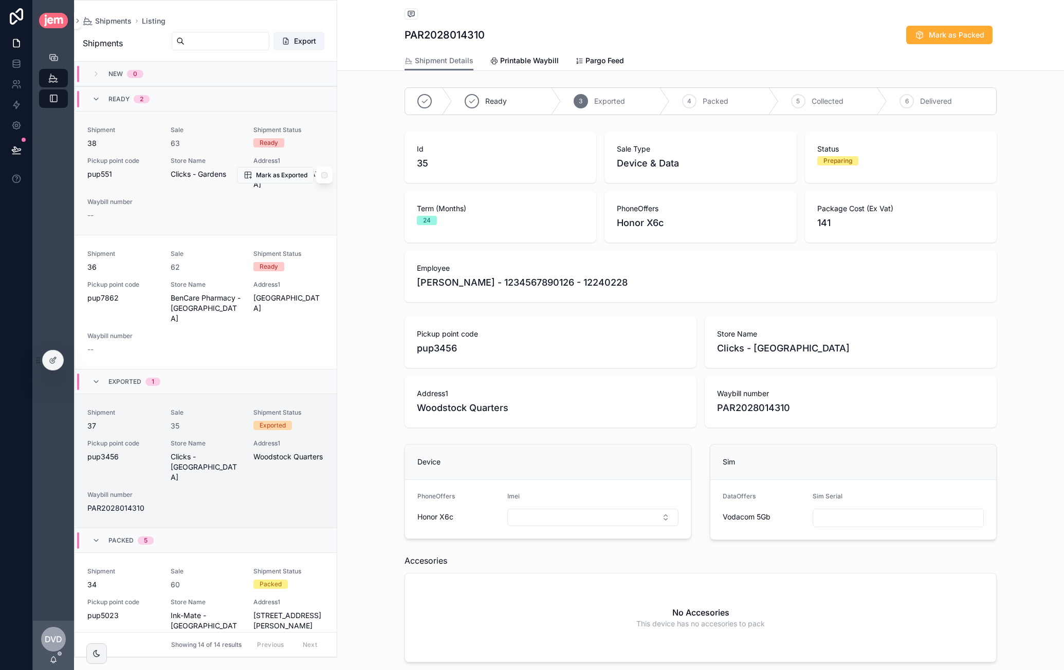
click at [208, 124] on link "Shipment 38 Sale 63 Shipment Status Ready Pickup point code pup551 Store Name C…" at bounding box center [206, 173] width 262 height 124
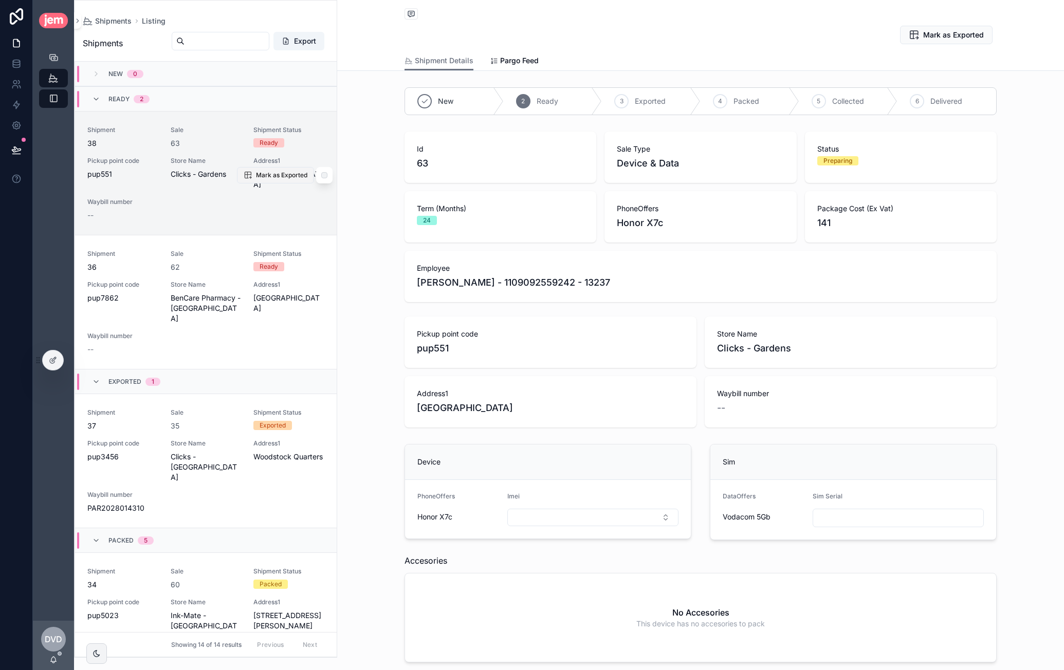
click at [281, 171] on span "Mark as Exported" at bounding box center [281, 175] width 51 height 8
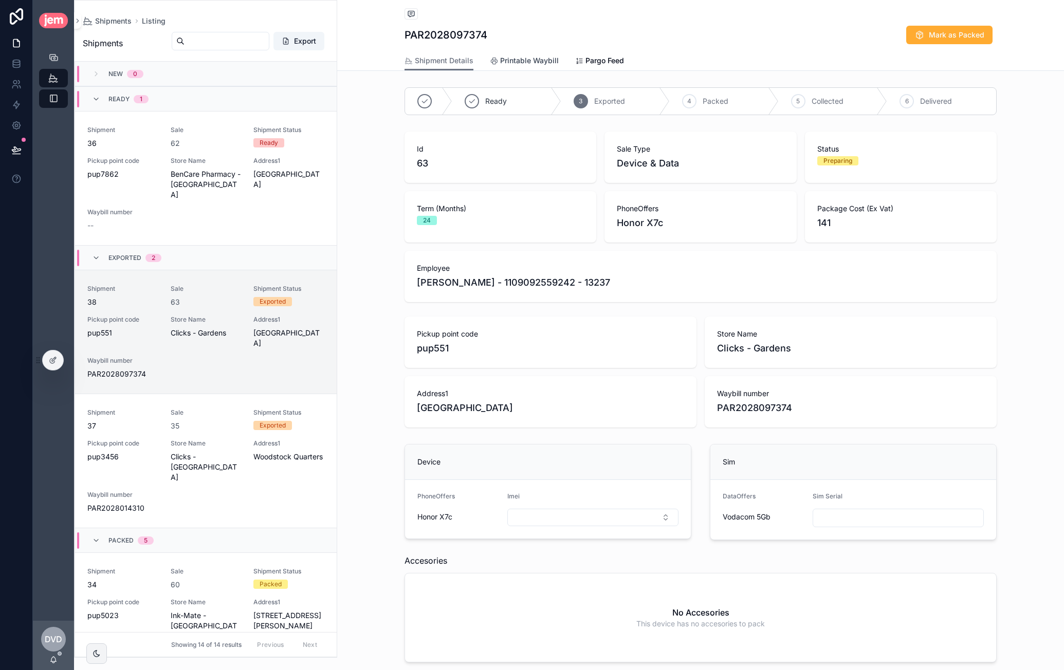
click at [522, 58] on span "Printable Waybill" at bounding box center [529, 61] width 59 height 10
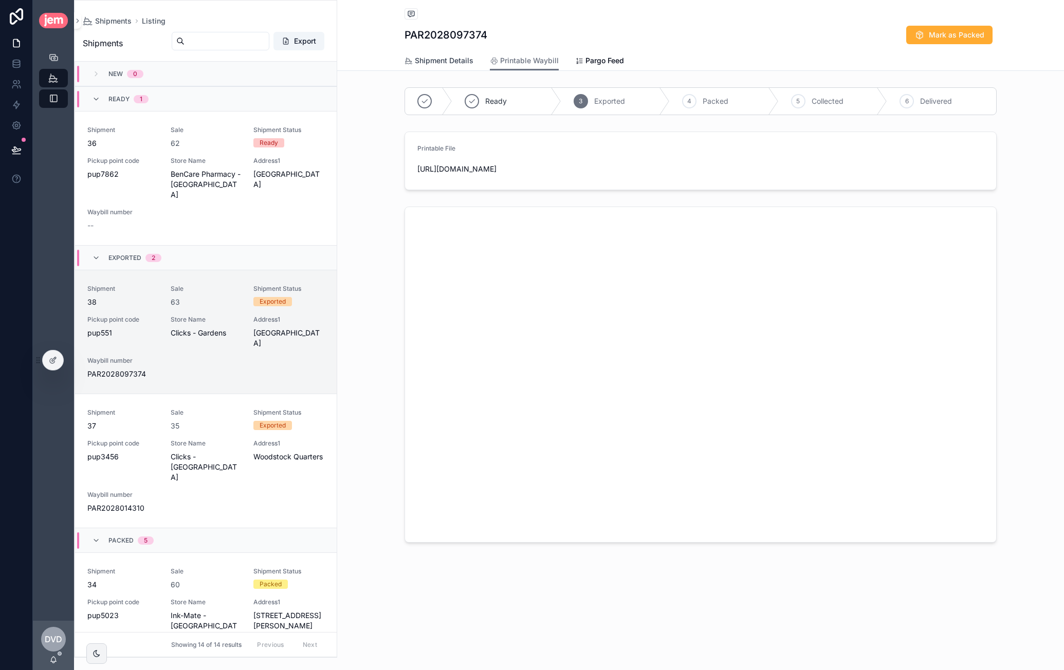
click at [441, 62] on span "Shipment Details" at bounding box center [444, 61] width 59 height 10
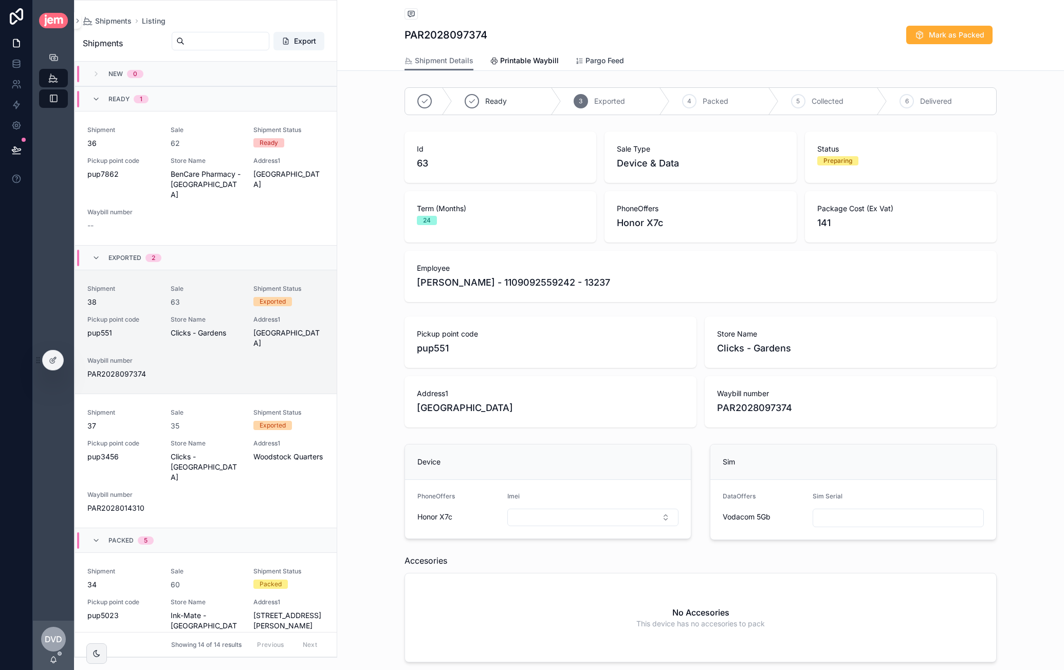
click at [589, 52] on link "Pargo Feed" at bounding box center [599, 61] width 49 height 21
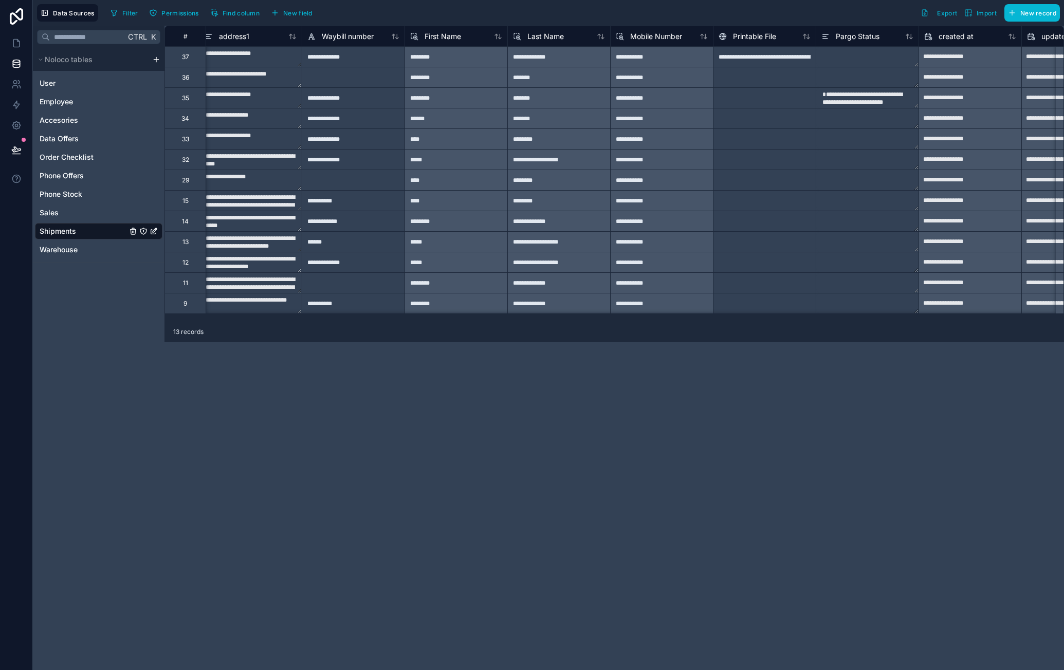
scroll to position [0, 522]
drag, startPoint x: 917, startPoint y: 105, endPoint x: 906, endPoint y: 126, distance: 23.5
click at [914, 139] on div "**********" at bounding box center [434, 170] width 1583 height 288
click at [904, 99] on textarea "**********" at bounding box center [866, 98] width 102 height 20
click at [905, 100] on textarea "**********" at bounding box center [866, 129] width 102 height 82
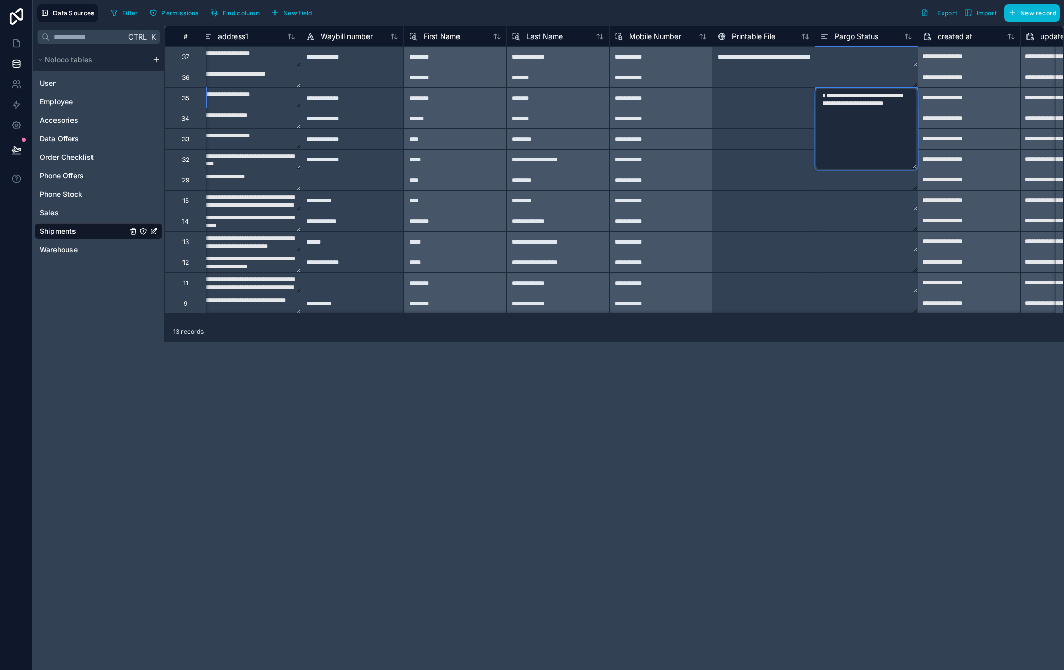
click at [871, 377] on div "**********" at bounding box center [613, 348] width 899 height 645
click at [936, 459] on div "**********" at bounding box center [613, 348] width 899 height 645
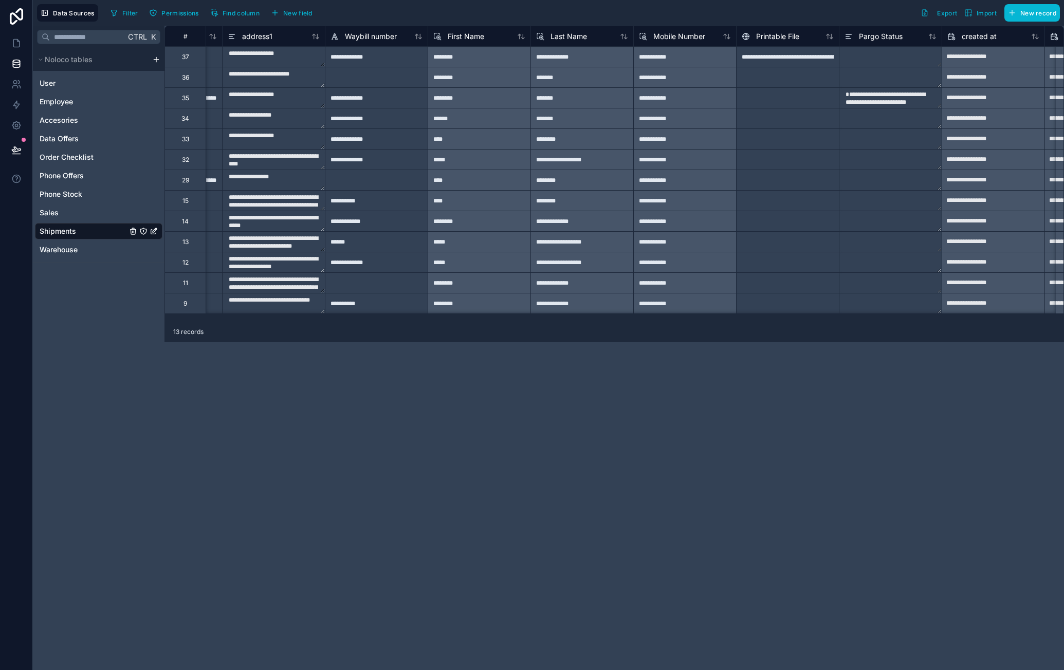
scroll to position [0, 671]
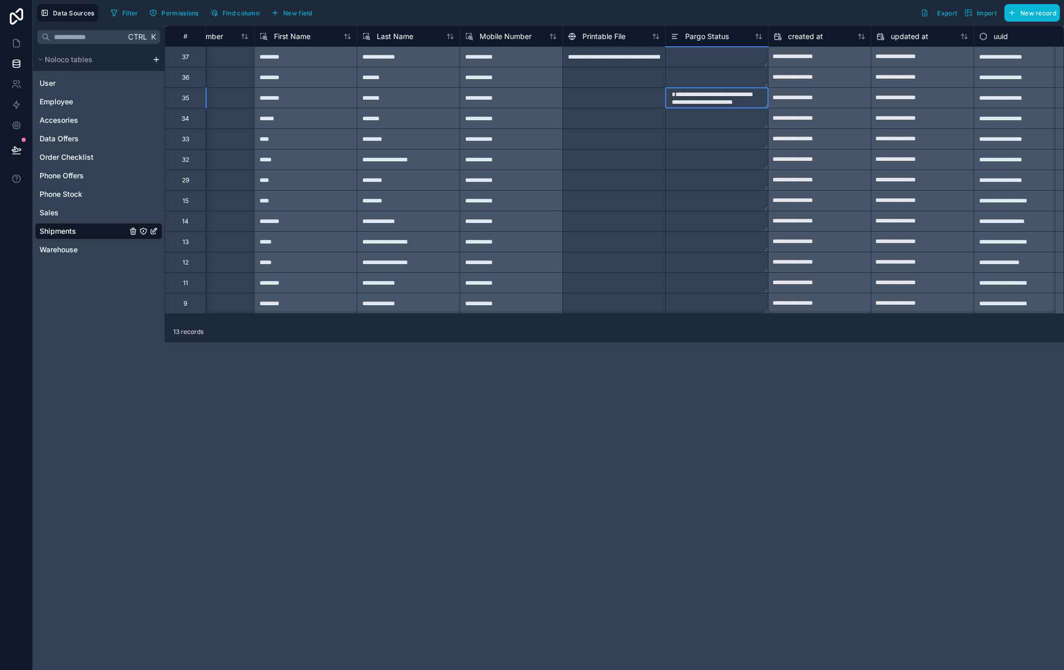
click at [703, 105] on textarea "**********" at bounding box center [717, 98] width 102 height 20
click at [737, 94] on textarea "**********" at bounding box center [717, 98] width 102 height 20
drag, startPoint x: 733, startPoint y: 162, endPoint x: 657, endPoint y: 70, distance: 119.0
click at [657, 70] on div "**********" at bounding box center [284, 170] width 1583 height 288
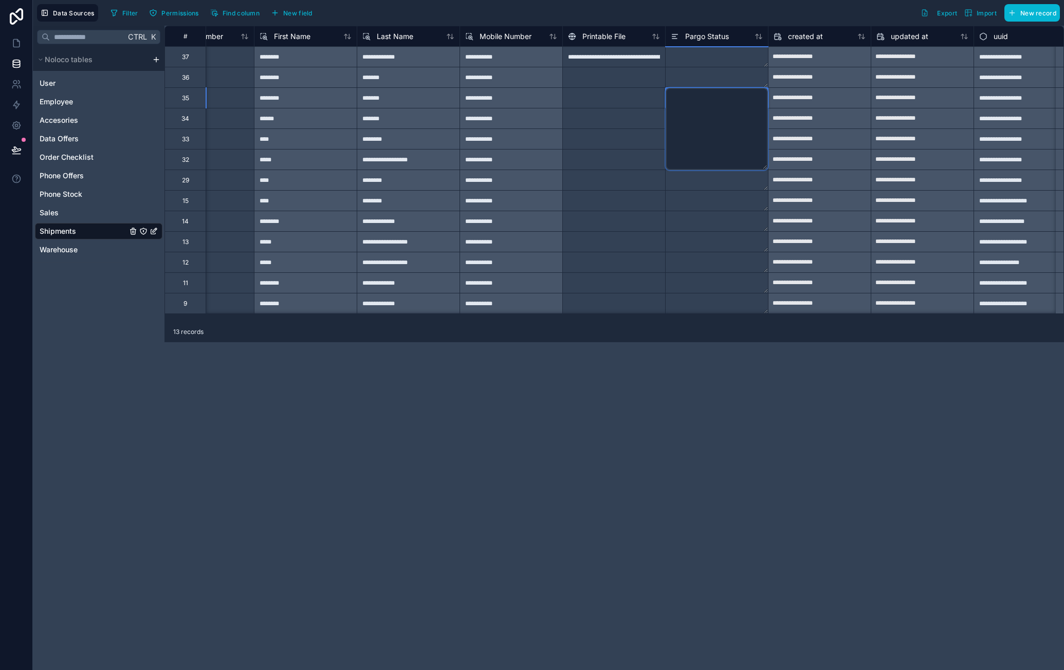
click at [772, 458] on div "**********" at bounding box center [613, 348] width 899 height 645
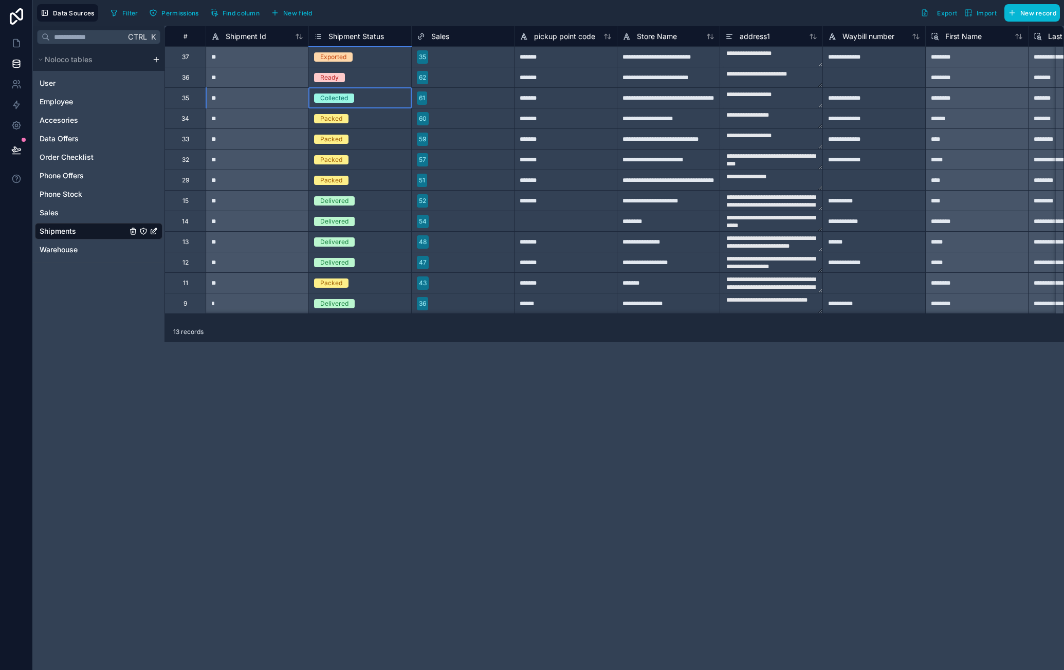
click at [352, 103] on div "Collected" at bounding box center [360, 98] width 102 height 20
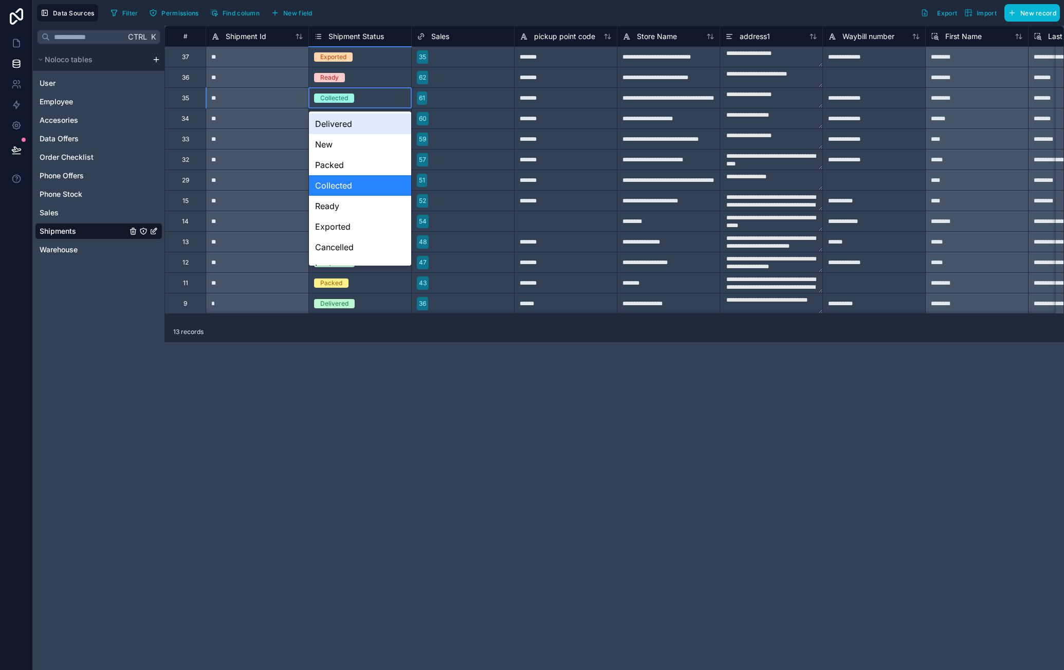
click at [349, 97] on span "Collected" at bounding box center [334, 98] width 40 height 9
click at [347, 164] on div "Packed" at bounding box center [360, 165] width 102 height 21
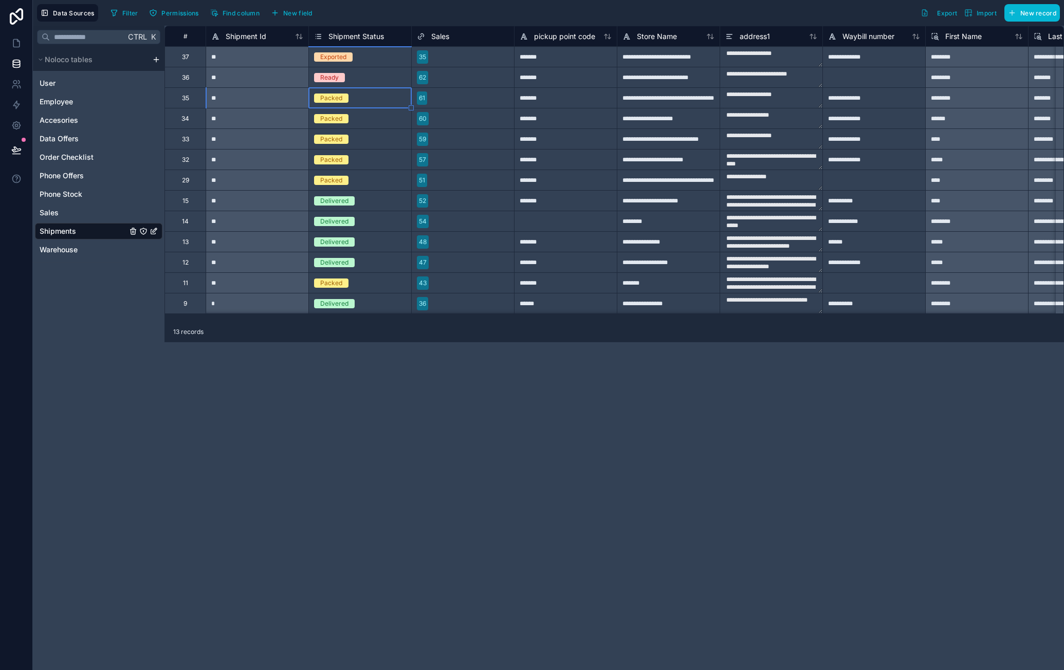
click at [440, 434] on div "**********" at bounding box center [613, 348] width 899 height 645
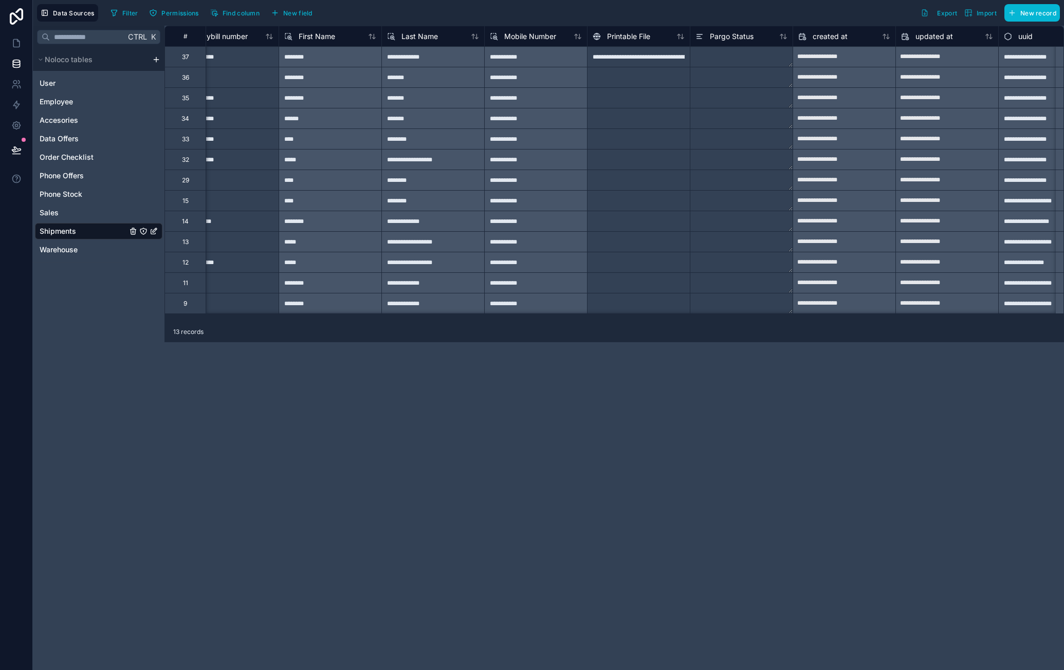
scroll to position [0, 692]
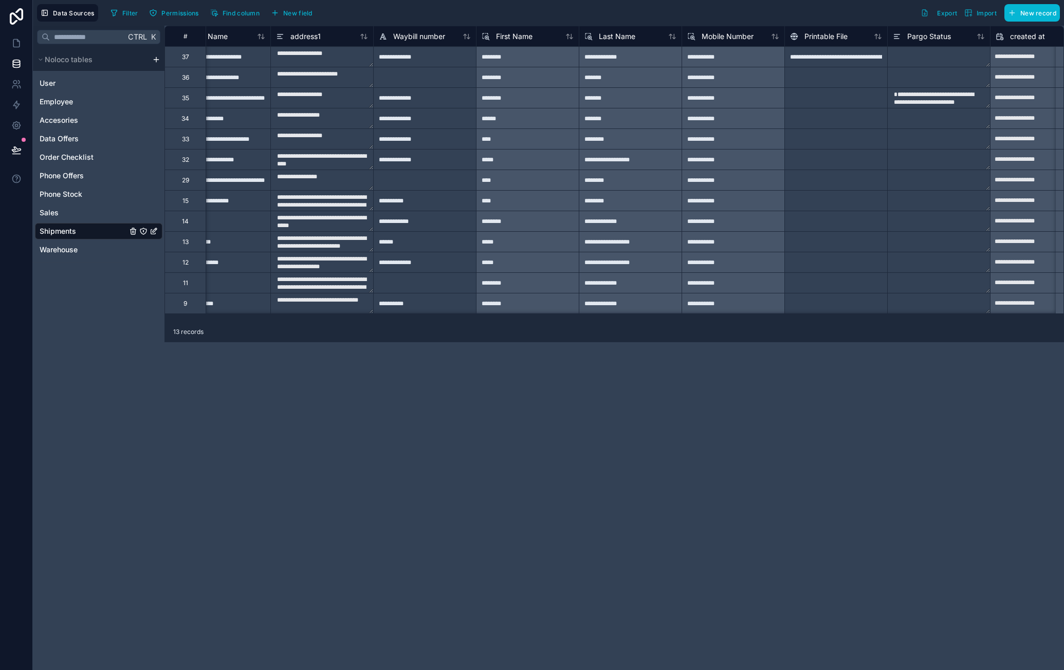
scroll to position [0, 692]
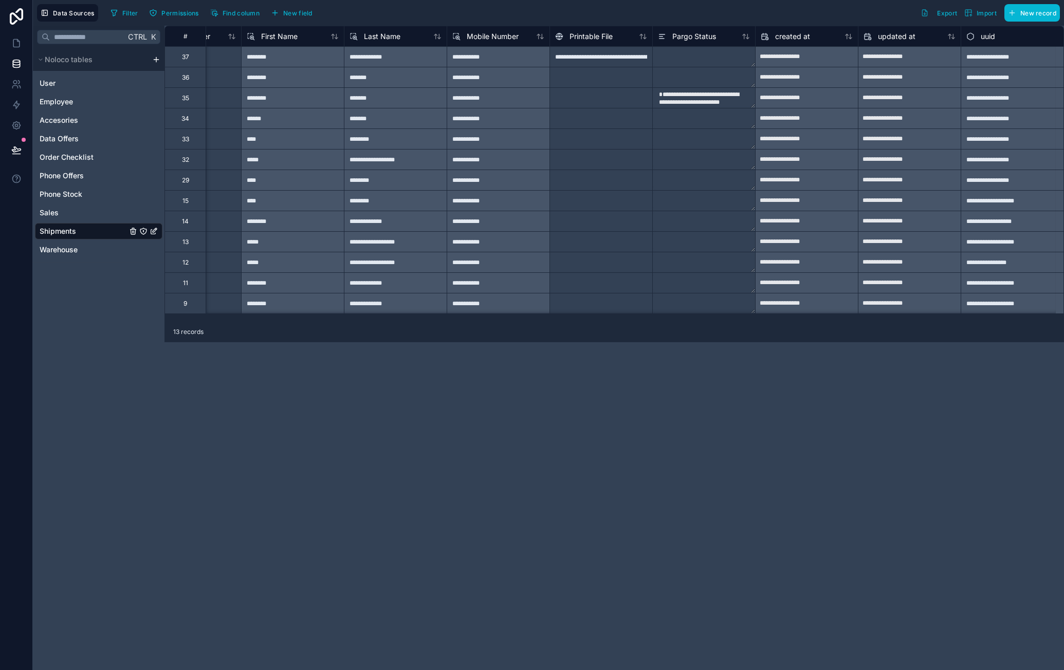
click at [705, 106] on textarea "**********" at bounding box center [704, 98] width 102 height 20
click at [713, 100] on textarea "**********" at bounding box center [704, 98] width 102 height 20
drag, startPoint x: 737, startPoint y: 143, endPoint x: 647, endPoint y: 135, distance: 90.4
click at [653, 135] on textarea "**********" at bounding box center [704, 129] width 102 height 82
type textarea "**********"
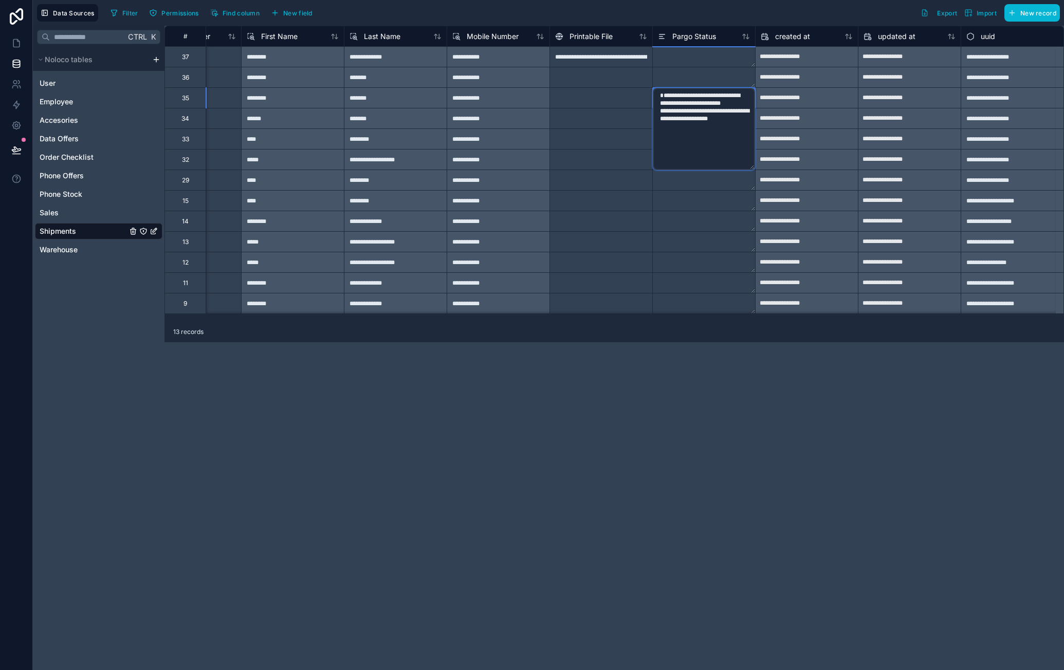
click at [682, 498] on div "**********" at bounding box center [613, 348] width 899 height 645
click at [626, 441] on div "**********" at bounding box center [613, 348] width 899 height 645
click at [655, 375] on div "**********" at bounding box center [613, 348] width 899 height 645
click at [678, 54] on textarea at bounding box center [704, 57] width 102 height 20
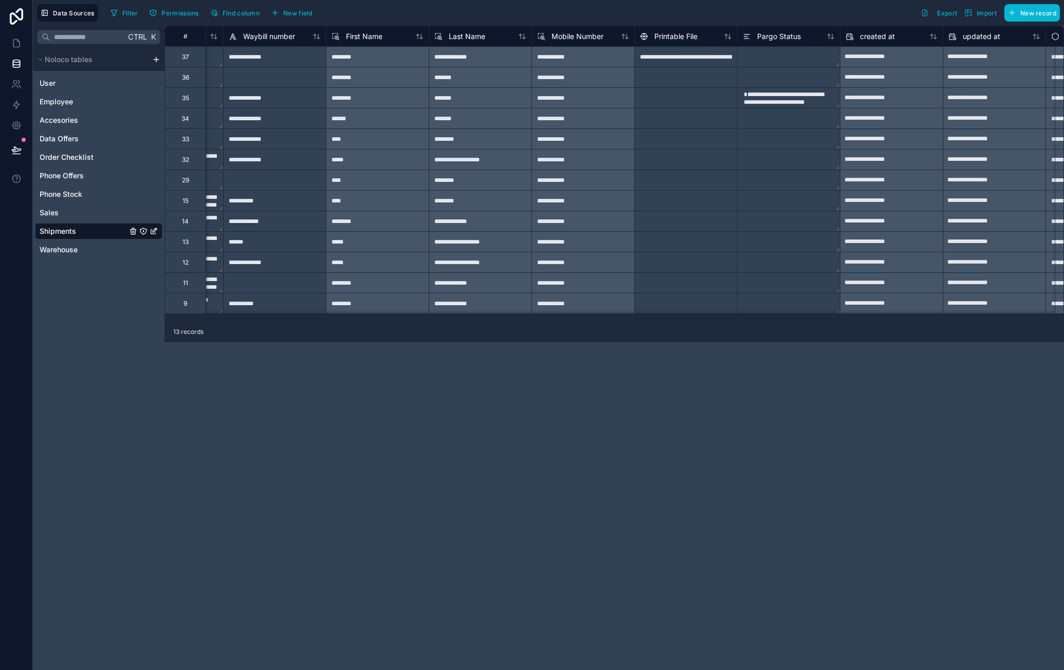
scroll to position [0, 605]
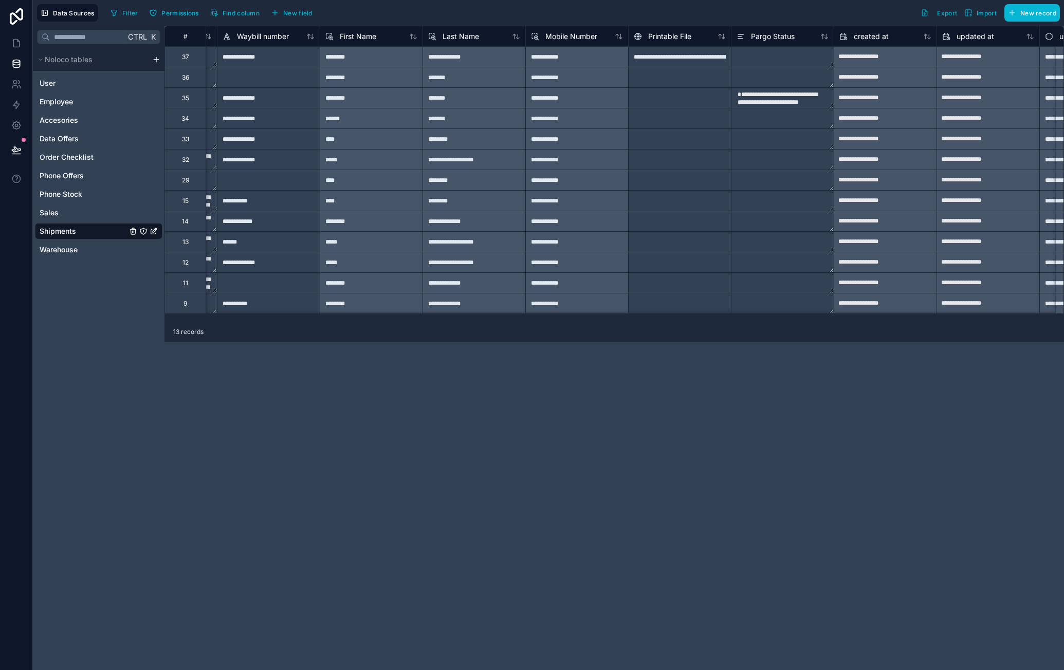
click at [789, 105] on textarea "**********" at bounding box center [782, 98] width 102 height 20
click at [791, 96] on textarea "**********" at bounding box center [782, 98] width 102 height 20
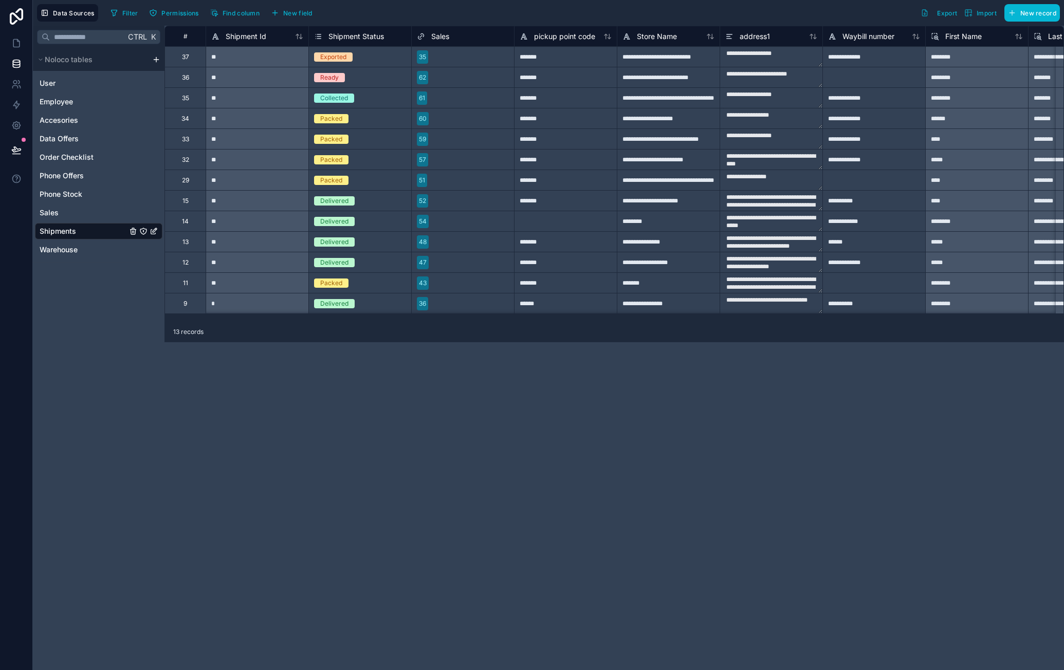
click at [634, 322] on div "13 records" at bounding box center [613, 332] width 899 height 21
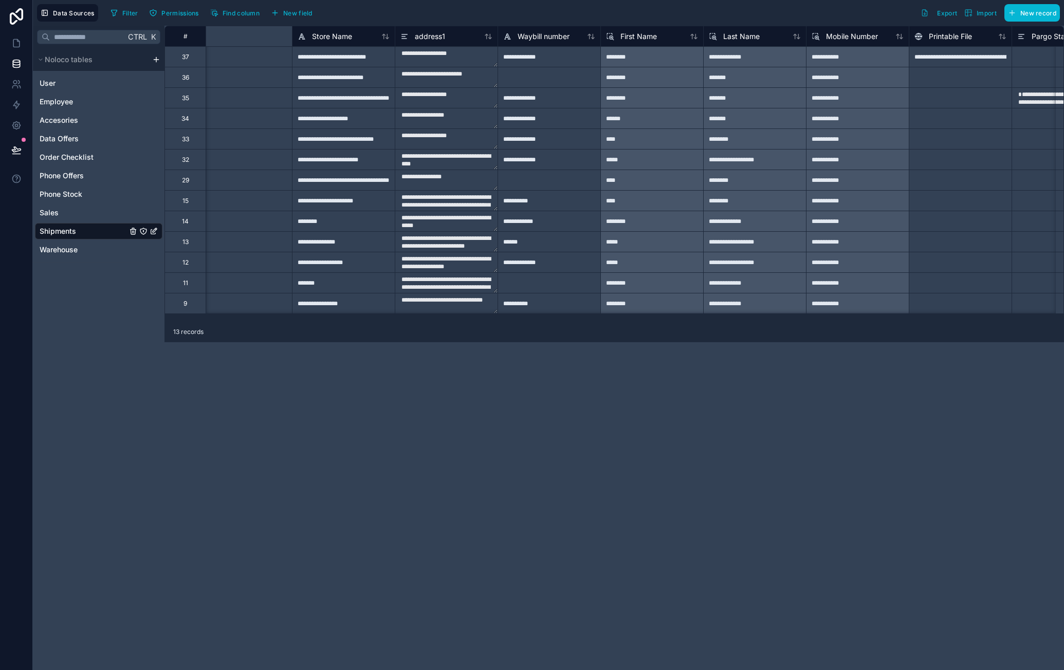
scroll to position [0, 692]
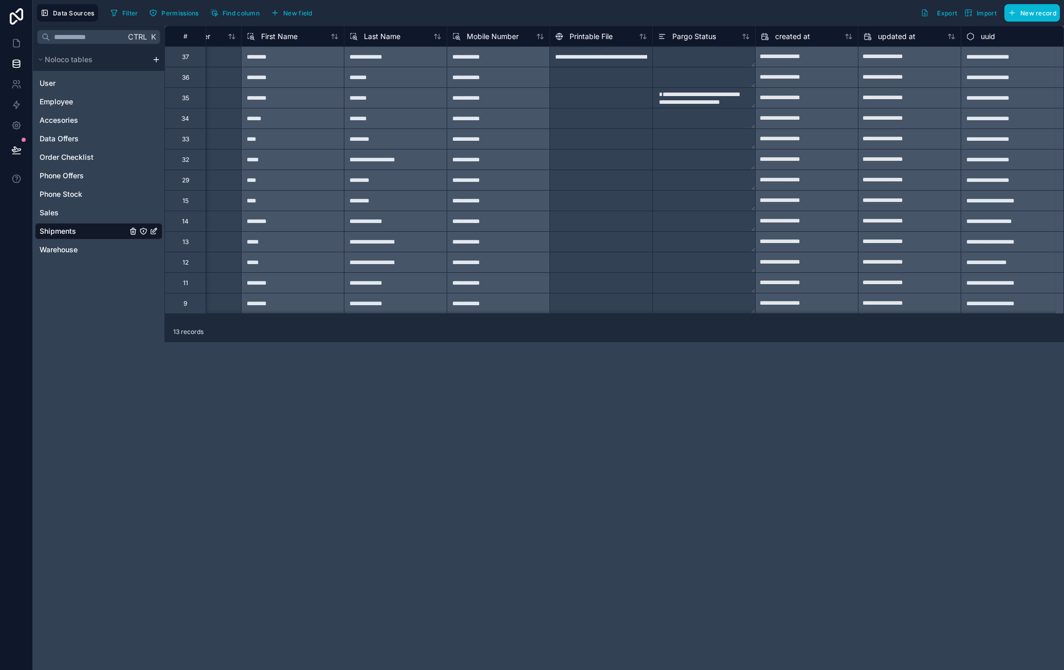
click at [699, 103] on textarea "**********" at bounding box center [704, 98] width 102 height 20
click at [708, 99] on textarea "**********" at bounding box center [704, 98] width 102 height 20
click at [710, 102] on textarea "**********" at bounding box center [704, 98] width 102 height 20
click at [721, 165] on textarea "**********" at bounding box center [704, 129] width 102 height 82
drag, startPoint x: 733, startPoint y: 164, endPoint x: 654, endPoint y: 158, distance: 78.8
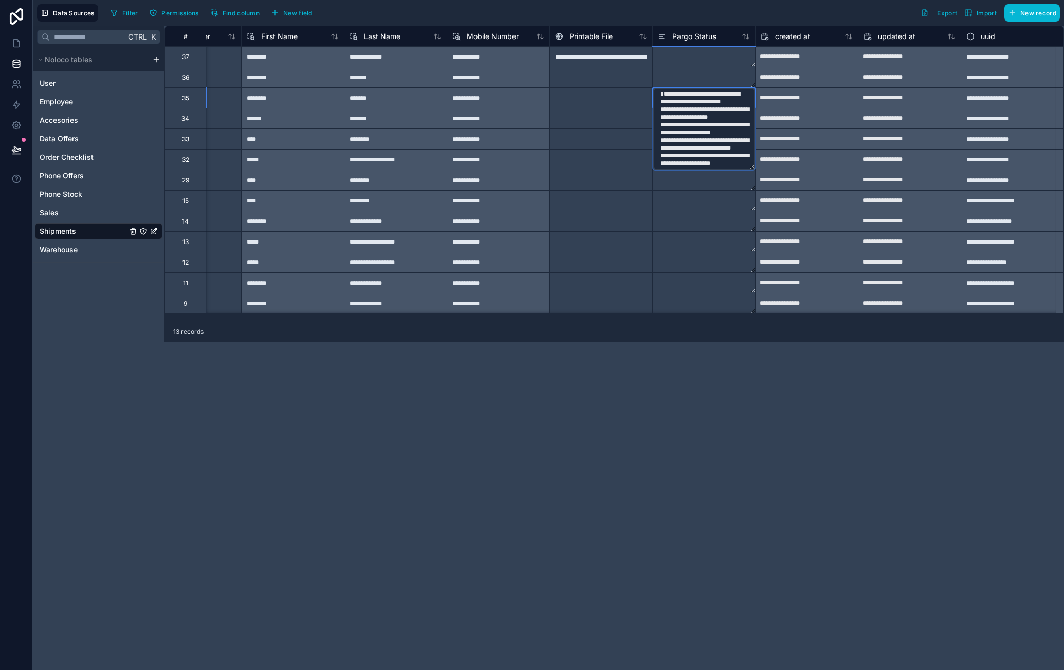
click at [654, 158] on textarea "**********" at bounding box center [704, 129] width 102 height 82
drag, startPoint x: 707, startPoint y: 162, endPoint x: 647, endPoint y: 146, distance: 61.7
click at [653, 146] on textarea "**********" at bounding box center [704, 129] width 102 height 82
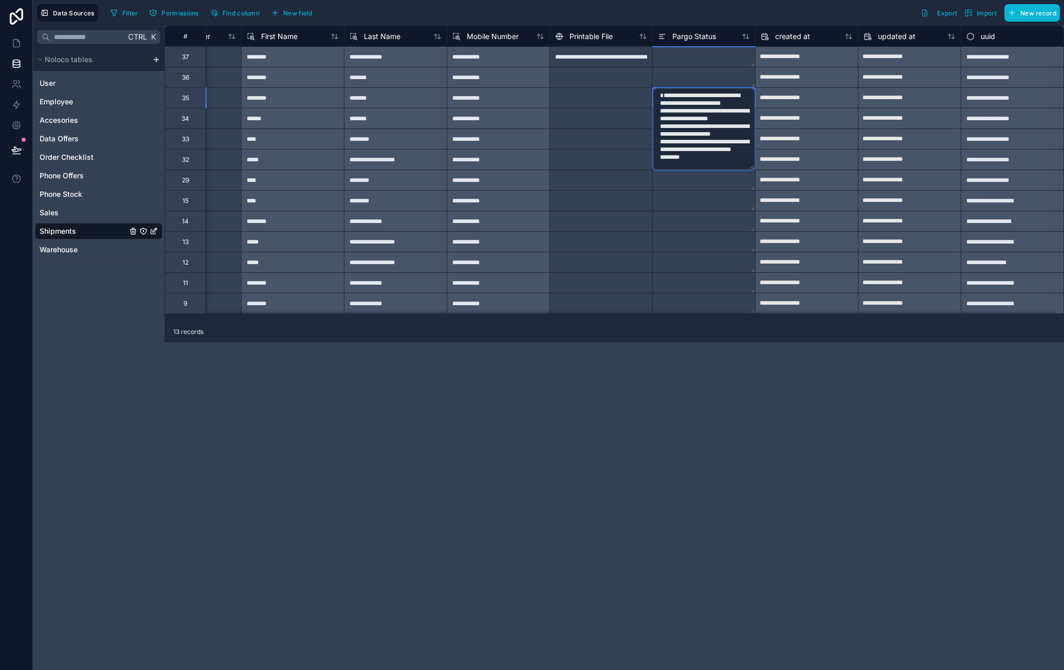
click at [587, 370] on div "**********" at bounding box center [613, 348] width 899 height 645
drag, startPoint x: 691, startPoint y: 161, endPoint x: 640, endPoint y: 160, distance: 50.4
click at [640, 160] on div "**********" at bounding box center [271, 170] width 1583 height 288
type textarea "**********"
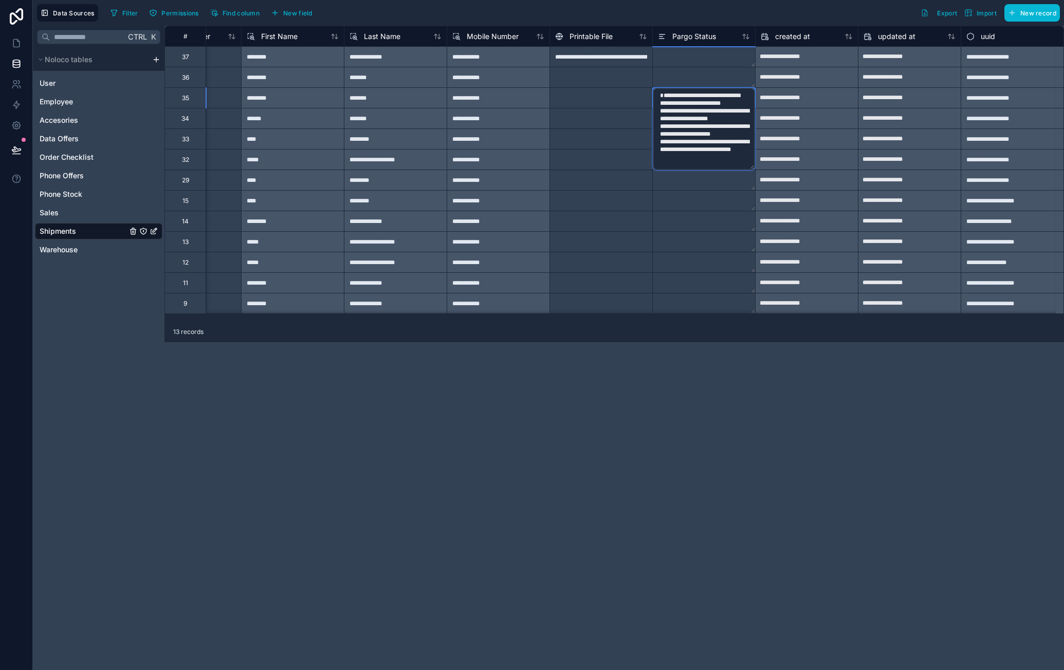
click at [684, 408] on div "**********" at bounding box center [613, 348] width 899 height 645
click at [682, 16] on div "Filter Permissions Find column New field Export Import New record" at bounding box center [582, 12] width 953 height 17
click at [673, 55] on textarea at bounding box center [704, 57] width 102 height 20
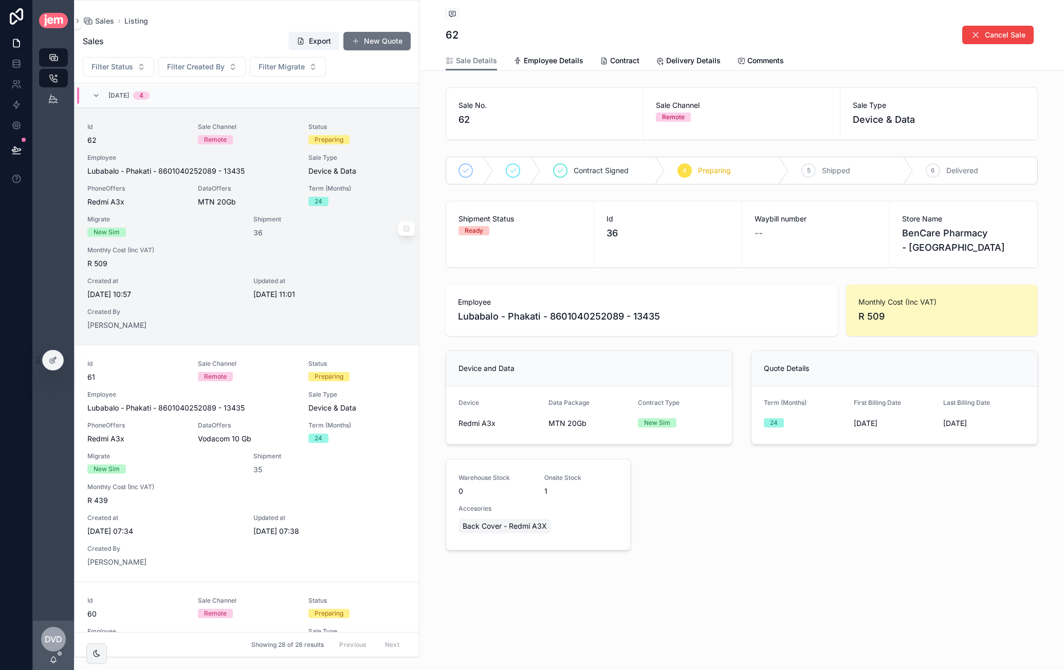
click at [343, 236] on div "36" at bounding box center [302, 233] width 98 height 10
click at [47, 359] on div at bounding box center [53, 361] width 21 height 20
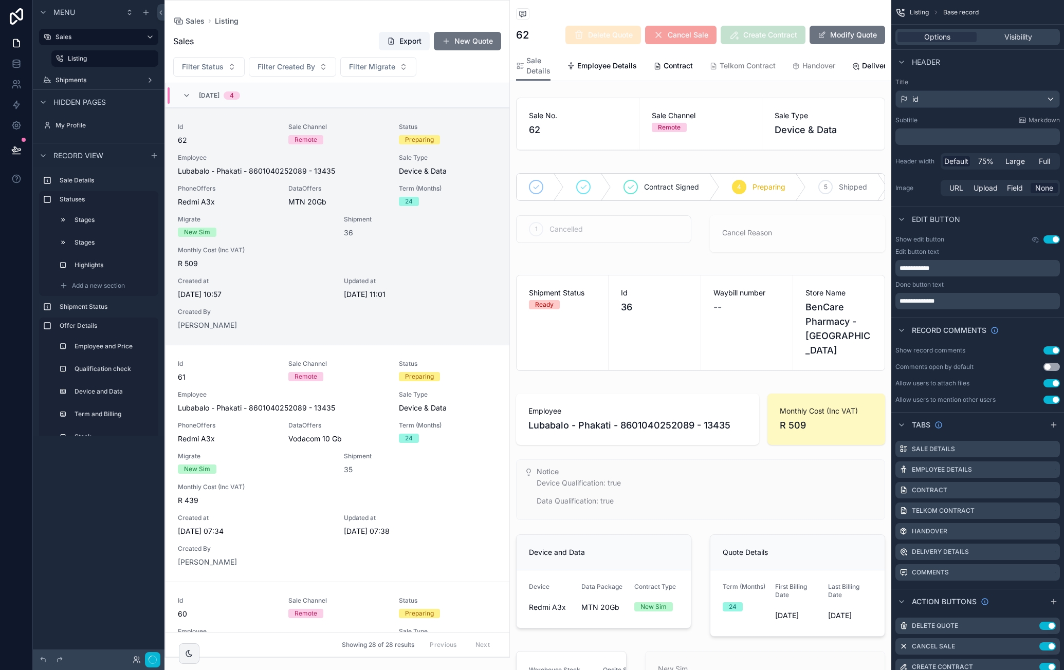
scroll to position [25, 0]
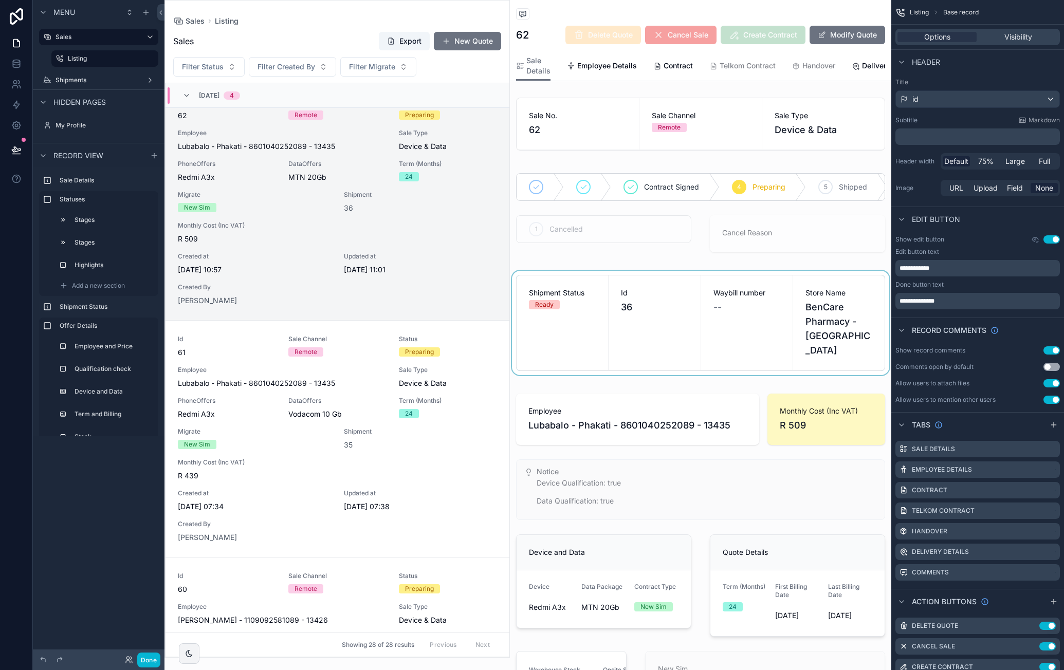
click at [664, 318] on div "scrollable content" at bounding box center [700, 323] width 381 height 104
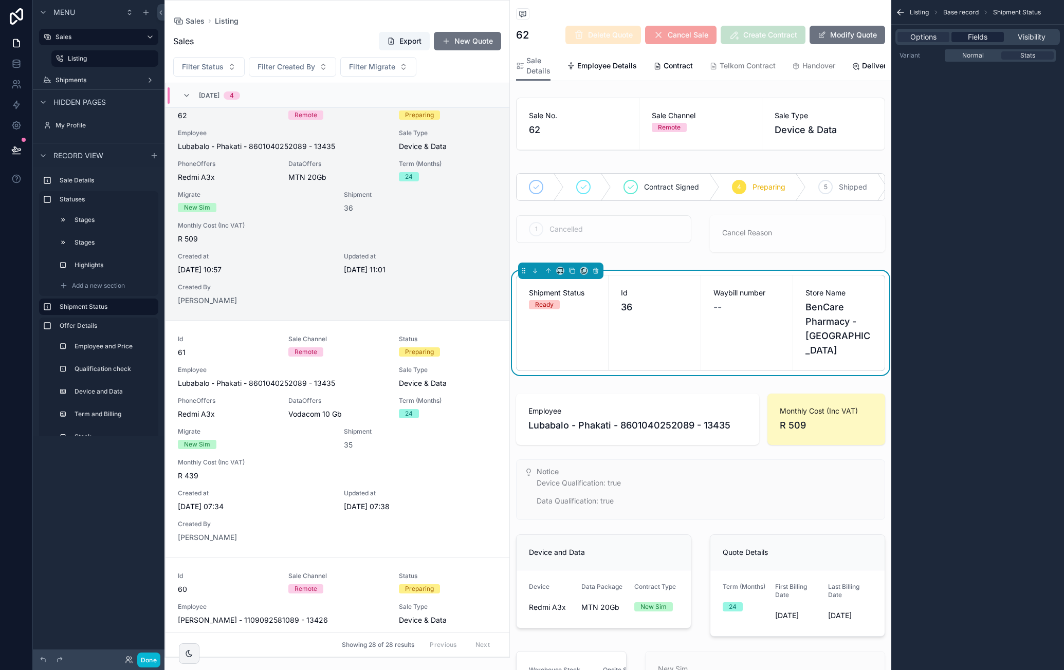
click at [984, 37] on span "Fields" at bounding box center [978, 37] width 20 height 10
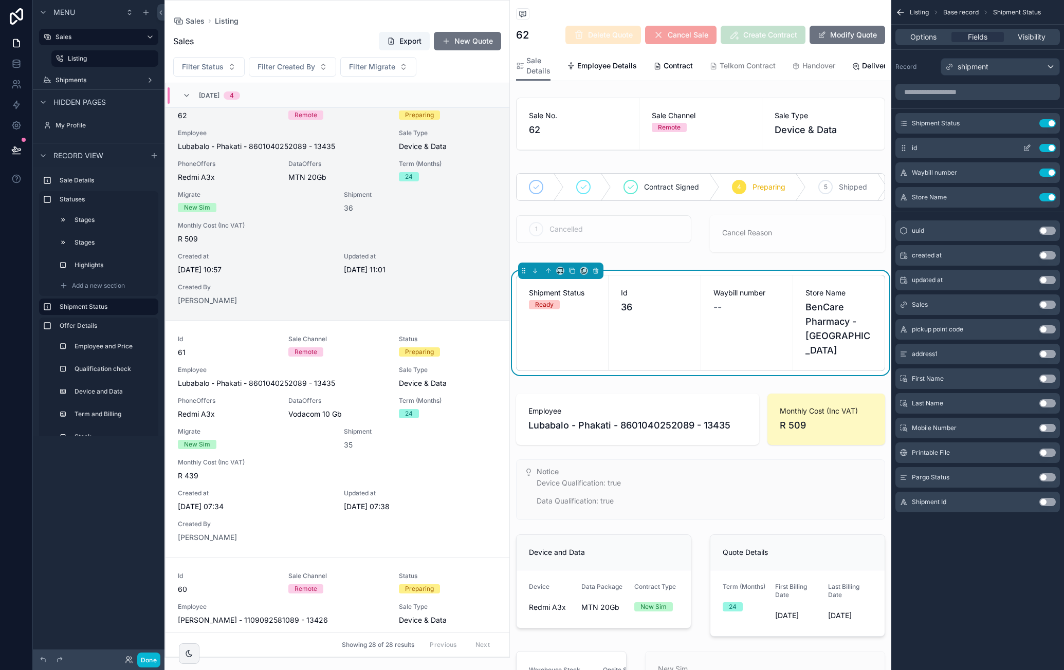
click at [1025, 146] on icon "scrollable content" at bounding box center [1026, 148] width 5 height 5
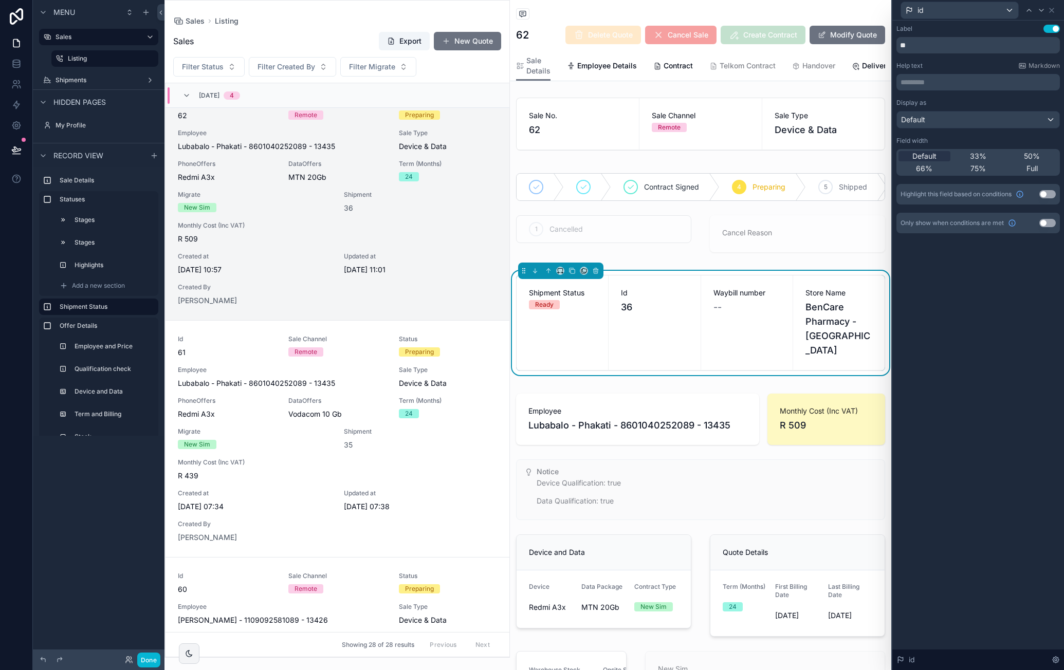
click at [665, 298] on span "Id" at bounding box center [654, 293] width 67 height 10
click at [1054, 11] on icon at bounding box center [1051, 10] width 8 height 8
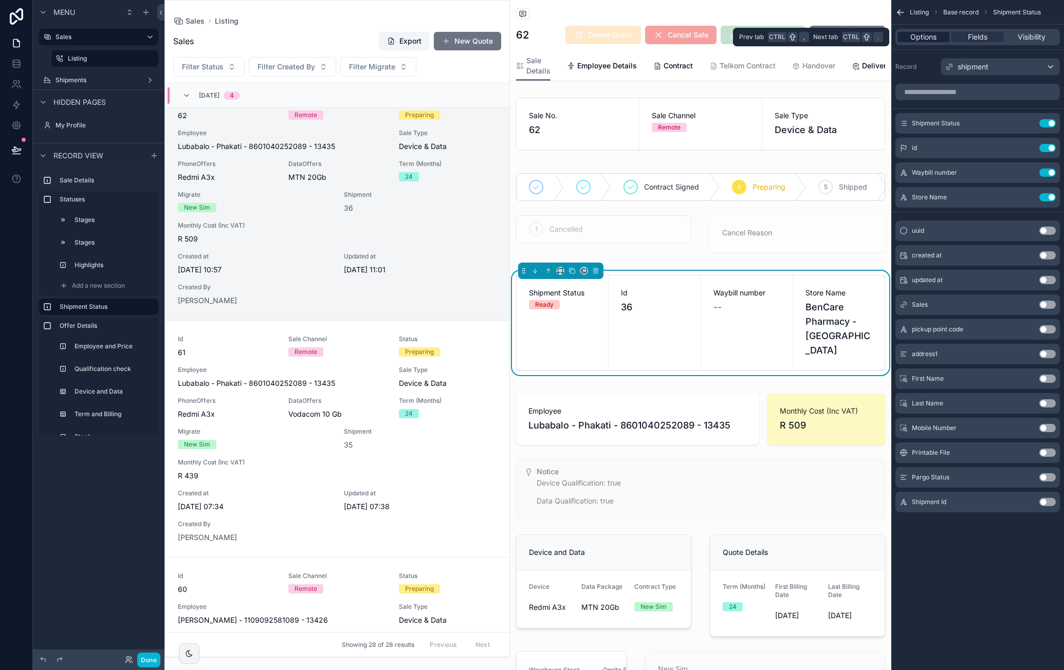
click at [943, 38] on div "Options" at bounding box center [923, 37] width 52 height 10
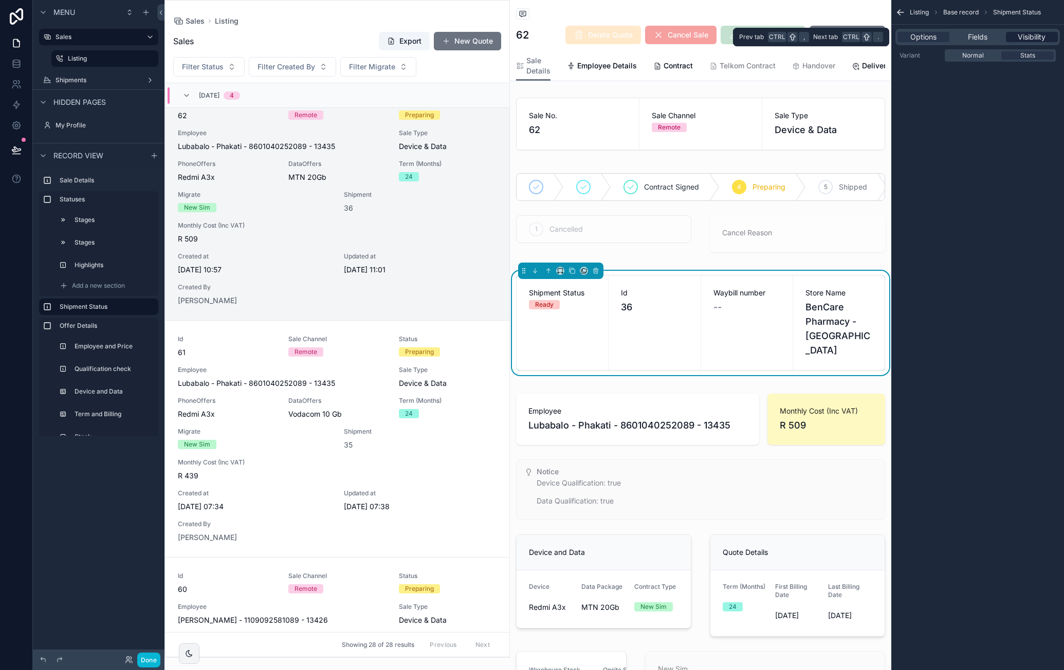
click at [1027, 40] on span "Visibility" at bounding box center [1032, 37] width 28 height 10
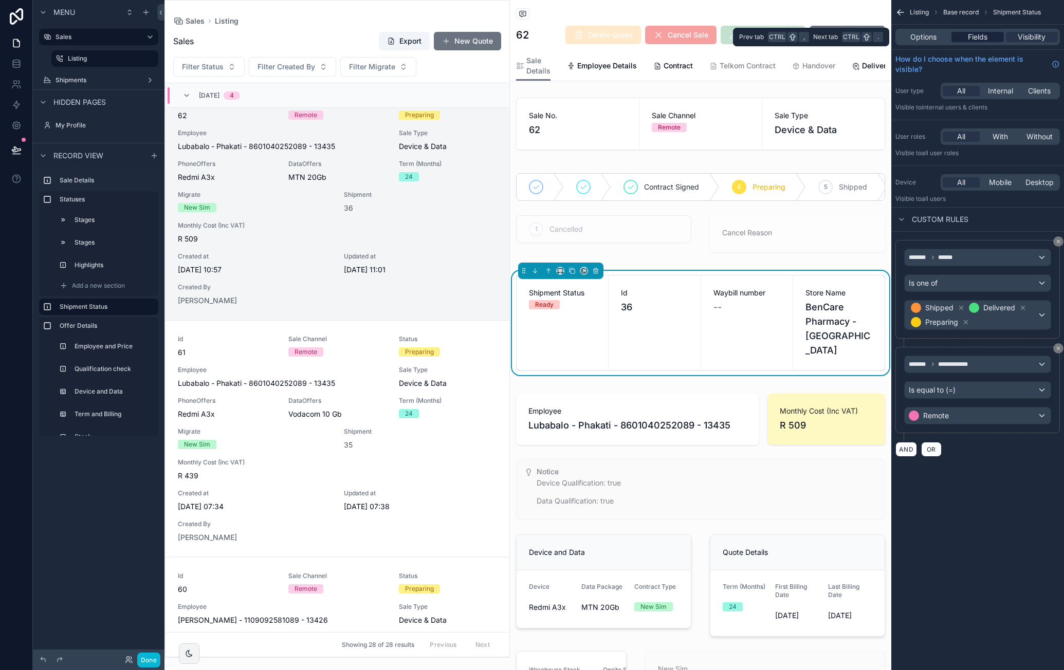
click at [981, 40] on span "Fields" at bounding box center [978, 37] width 20 height 10
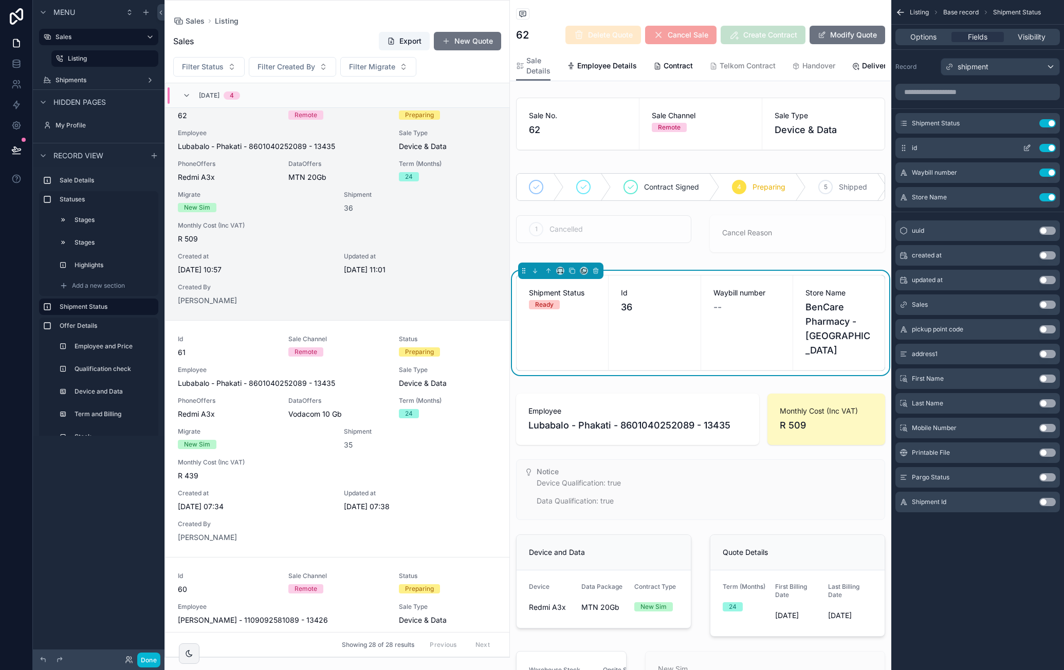
click at [1023, 146] on icon "scrollable content" at bounding box center [1027, 148] width 8 height 8
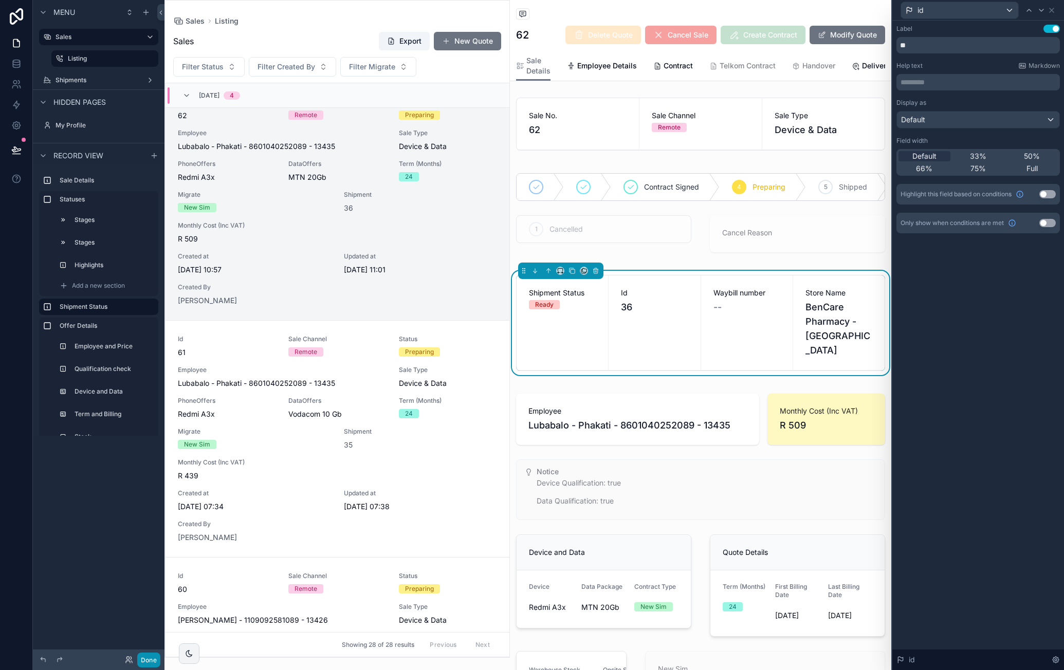
click at [140, 659] on button "Done" at bounding box center [148, 660] width 23 height 15
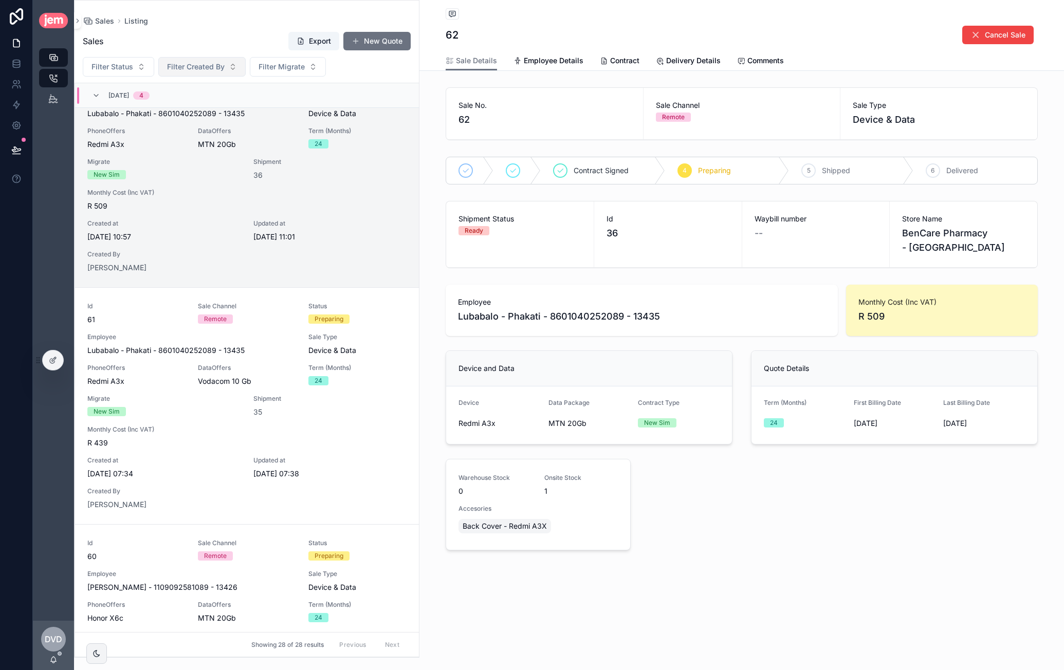
scroll to position [0, 0]
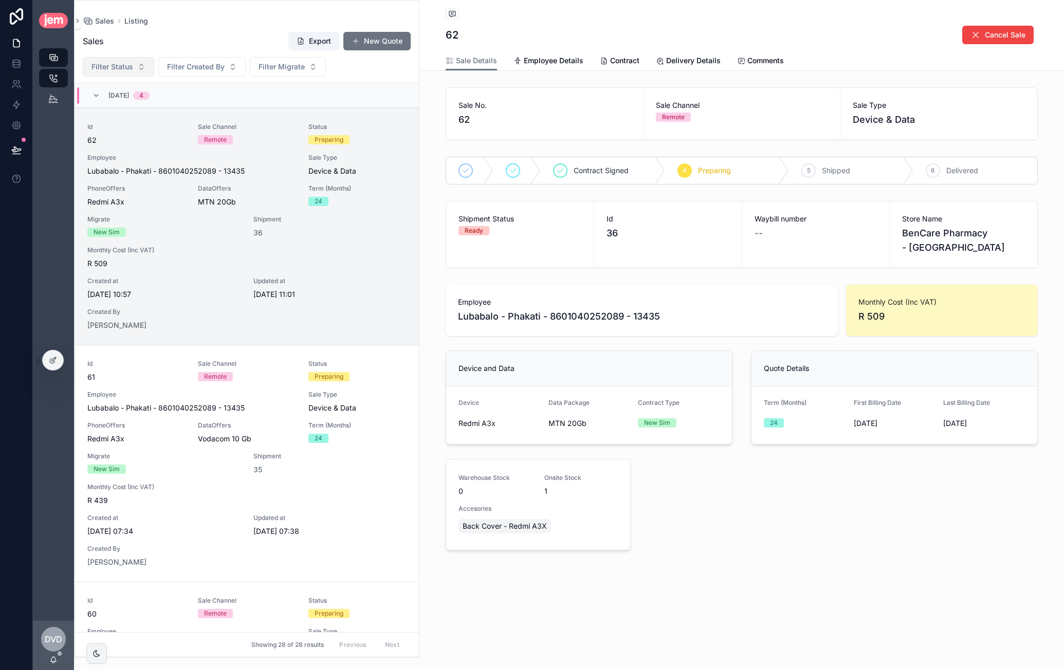
click at [140, 63] on button "Filter Status" at bounding box center [118, 67] width 71 height 20
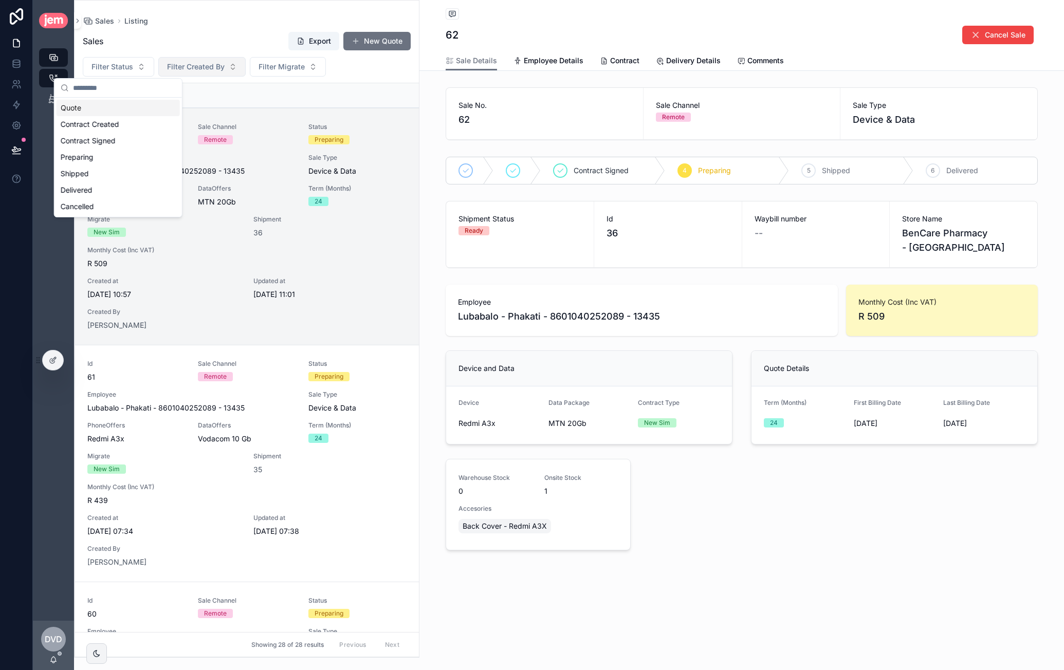
click at [227, 70] on button "Filter Created By" at bounding box center [201, 67] width 87 height 20
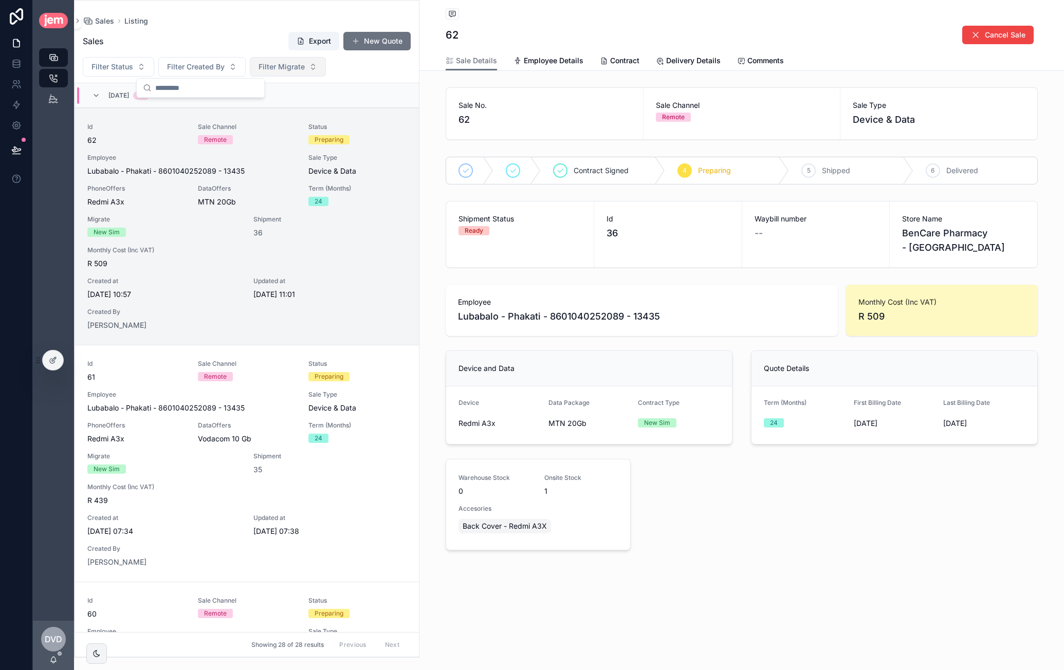
click at [277, 64] on span "Filter Migrate" at bounding box center [282, 67] width 46 height 10
click at [248, 54] on div "Sales Export New Quote Filter Status Filter Created By Filter Migrate 10/09/202…" at bounding box center [247, 341] width 344 height 632
click at [52, 363] on icon at bounding box center [52, 361] width 5 height 5
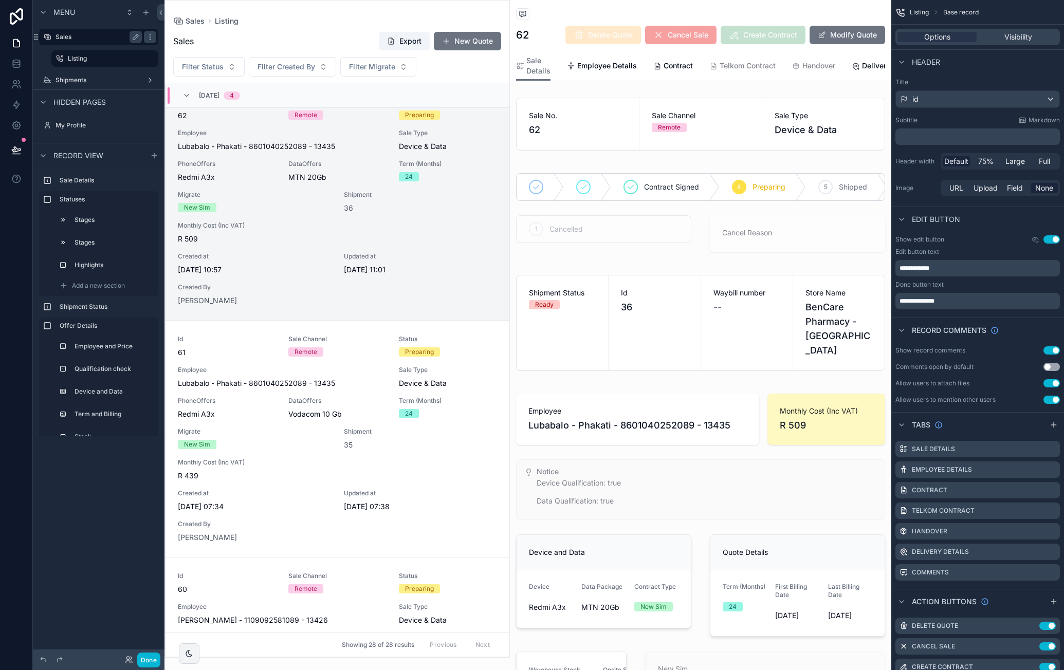
click at [103, 38] on label "Sales" at bounding box center [97, 37] width 82 height 8
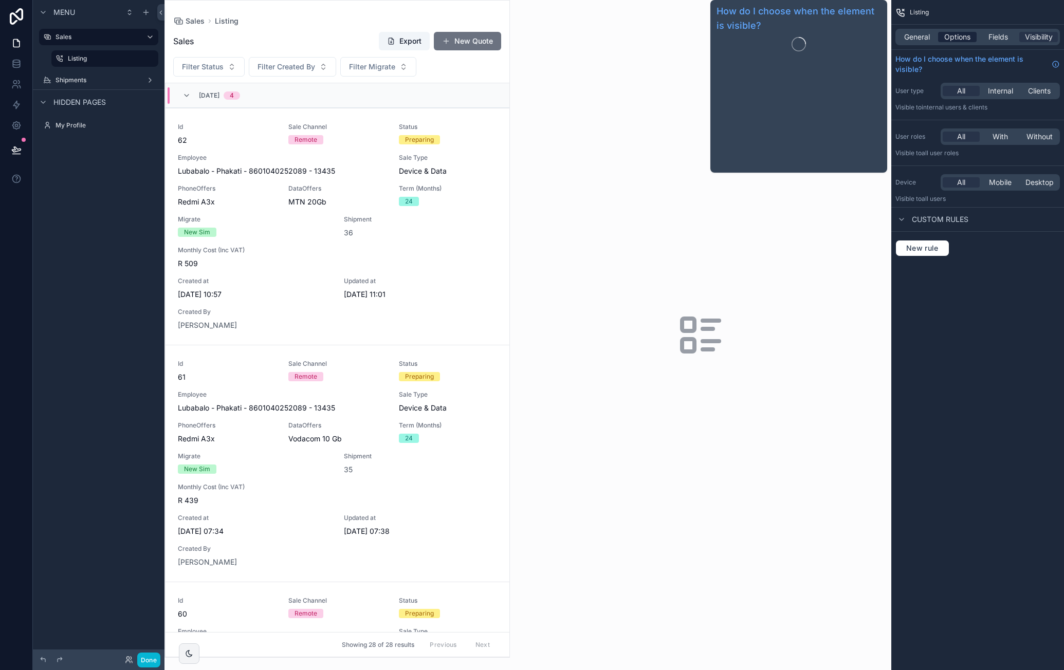
click at [961, 40] on span "Options" at bounding box center [957, 37] width 26 height 10
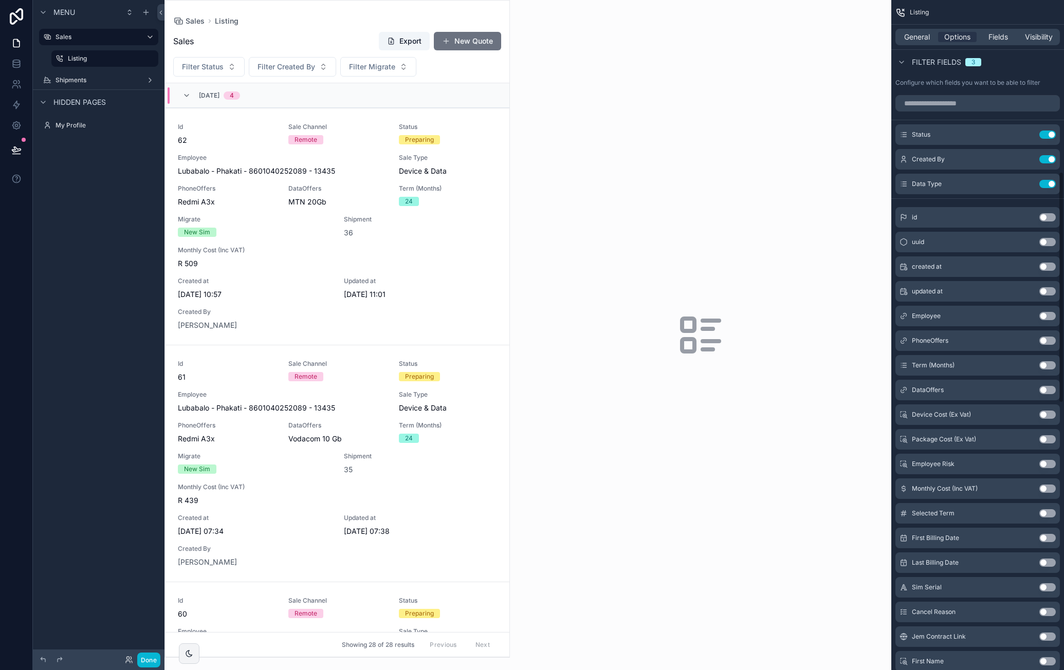
scroll to position [498, 0]
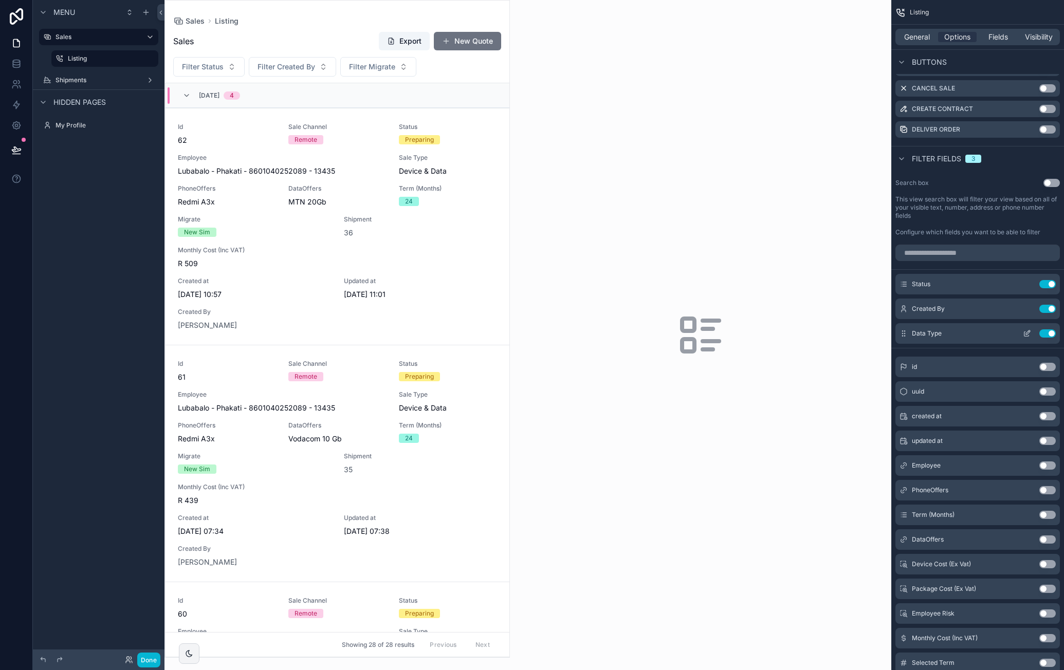
click at [1047, 334] on button "Use setting" at bounding box center [1047, 333] width 16 height 8
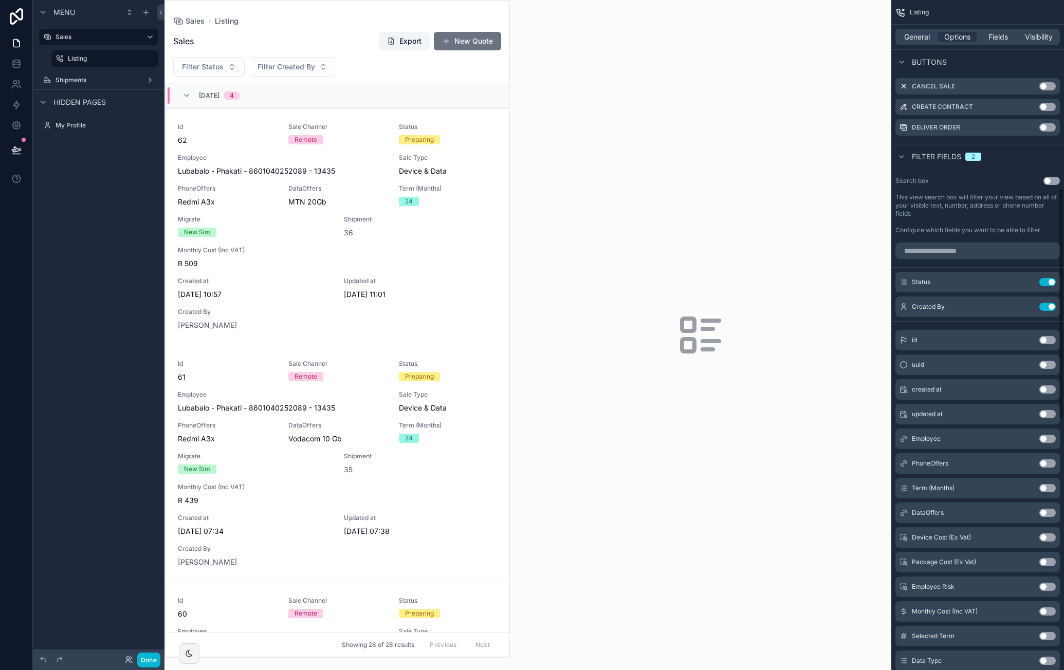
scroll to position [446, 0]
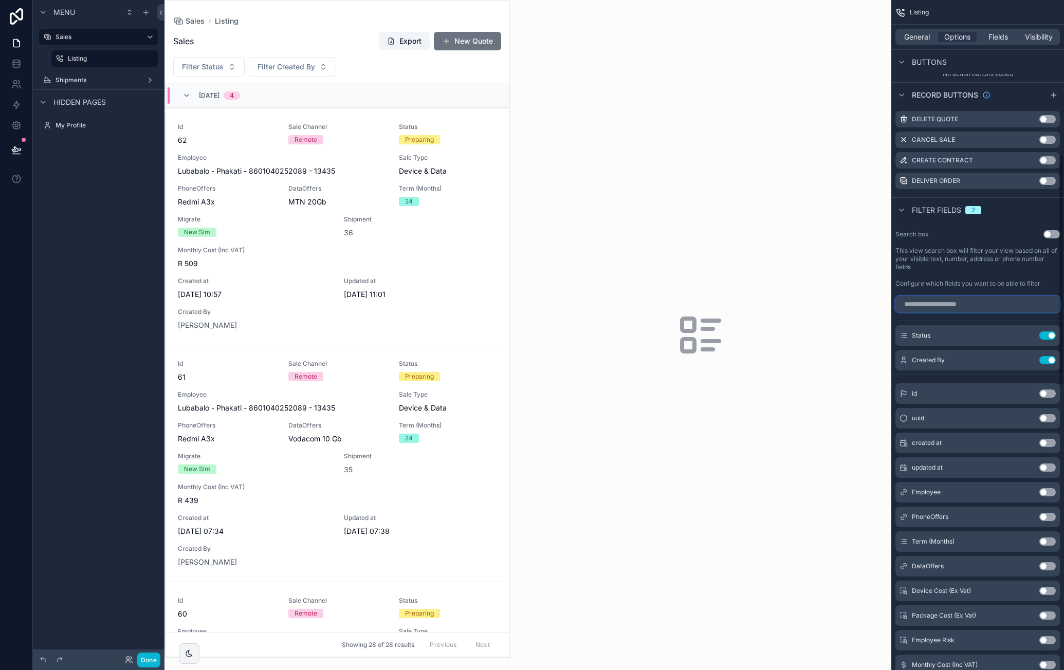
click at [941, 306] on input "scrollable content" at bounding box center [977, 304] width 164 height 16
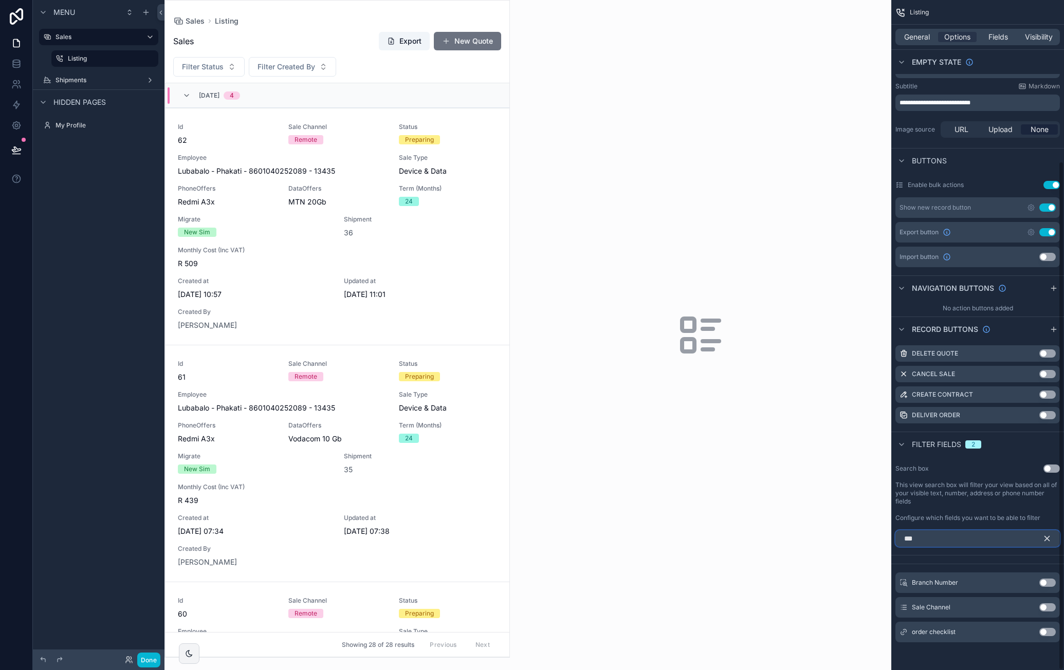
scroll to position [162, 0]
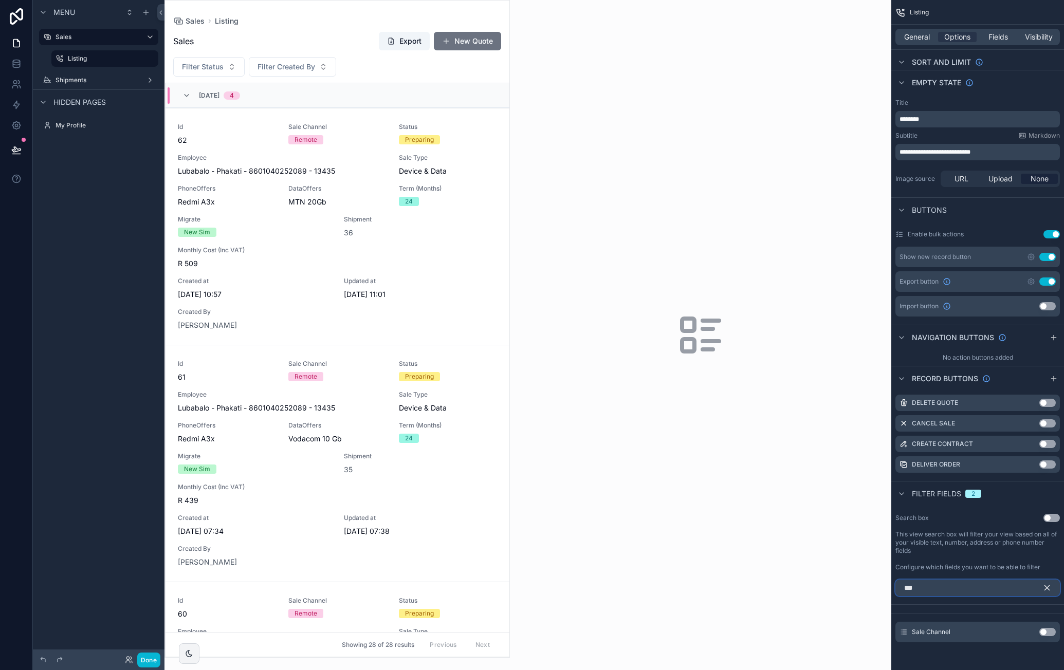
type input "***"
click at [1051, 629] on button "Use setting" at bounding box center [1047, 632] width 16 height 8
click at [1046, 588] on icon "scrollable content" at bounding box center [1047, 588] width 5 height 5
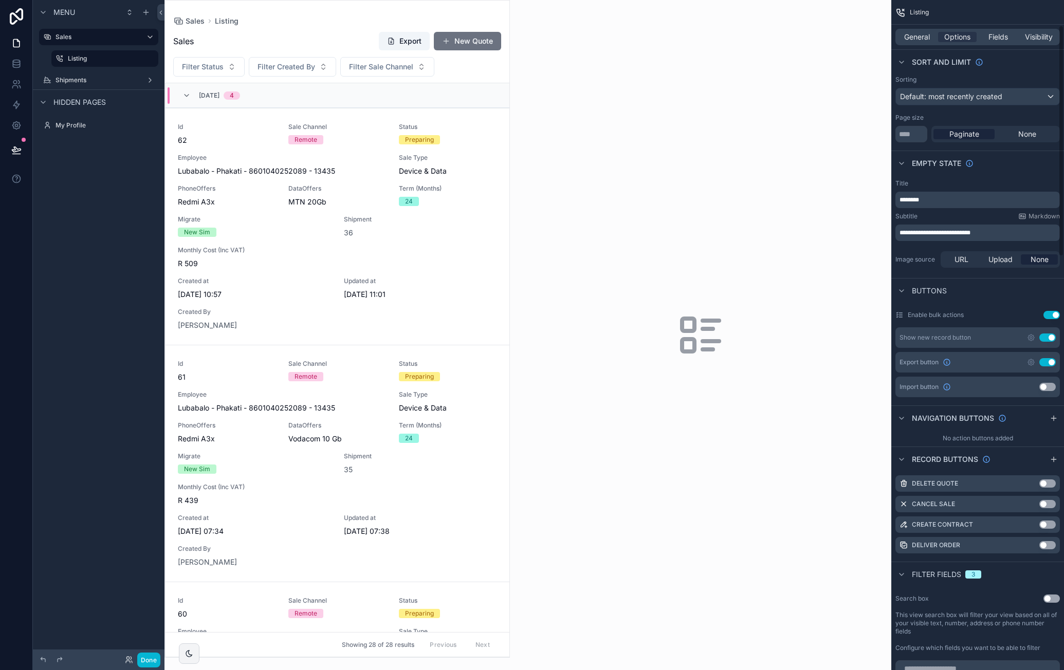
scroll to position [103, 0]
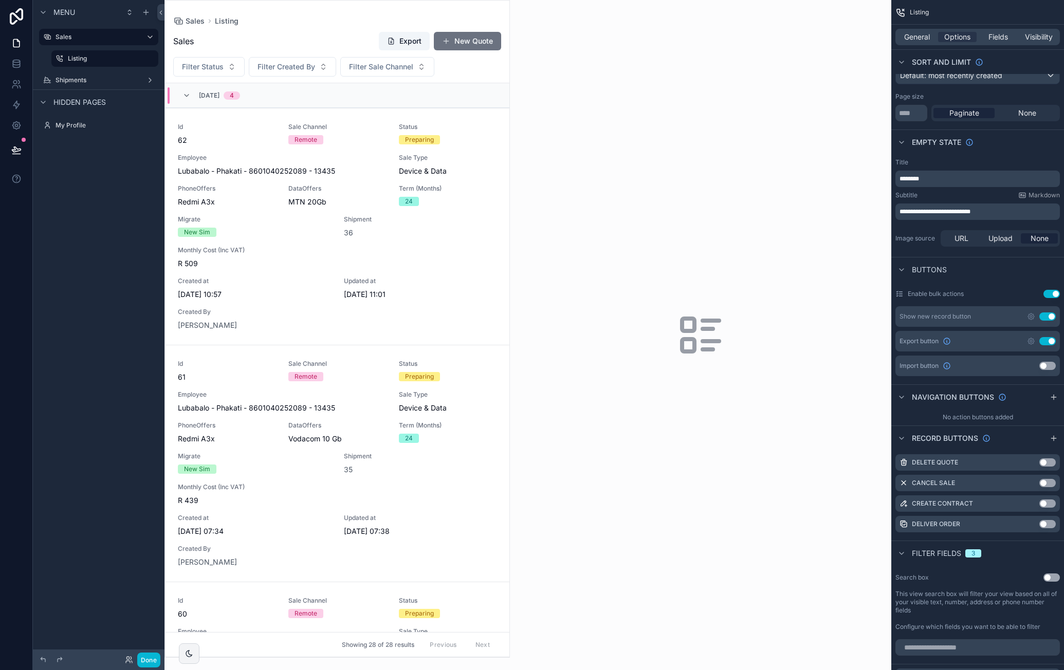
click at [1052, 578] on button "Use setting" at bounding box center [1051, 578] width 16 height 8
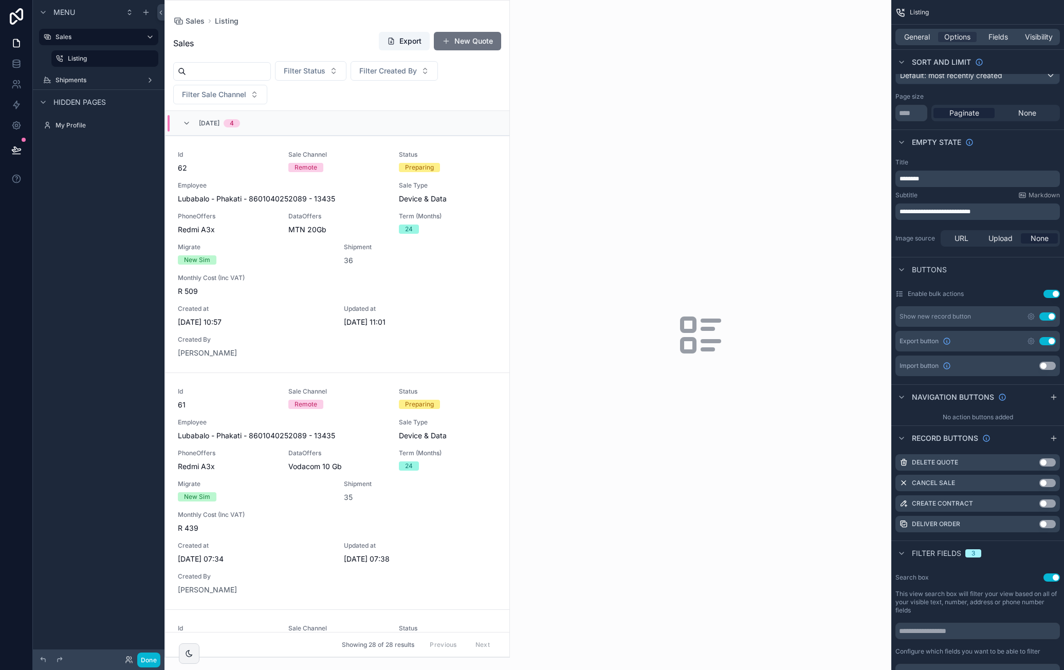
click at [163, 655] on div "Done" at bounding box center [99, 660] width 132 height 21
click at [162, 656] on div "Done" at bounding box center [99, 660] width 132 height 21
click at [152, 655] on button "Done" at bounding box center [148, 660] width 23 height 15
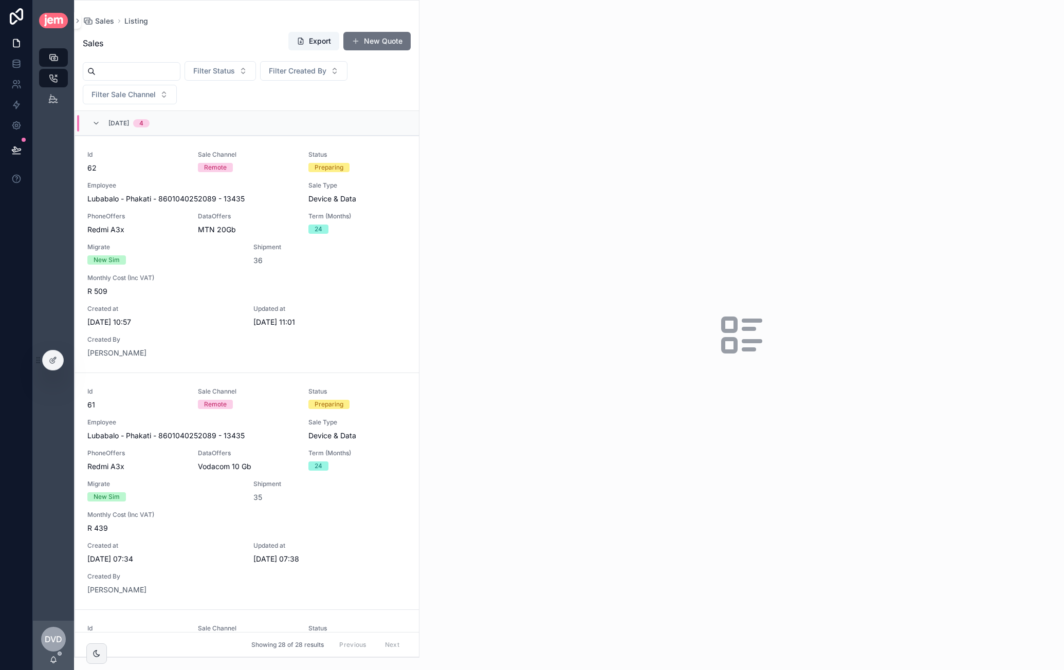
click at [157, 62] on div "scrollable content" at bounding box center [132, 71] width 98 height 19
click at [152, 71] on input "scrollable content" at bounding box center [138, 71] width 84 height 14
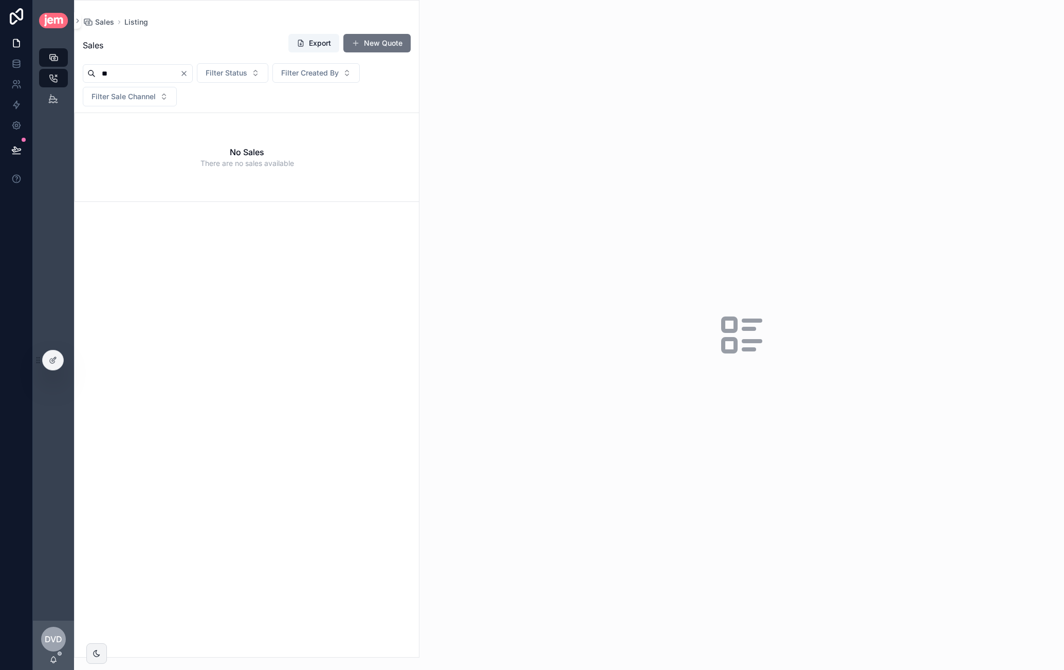
type input "*"
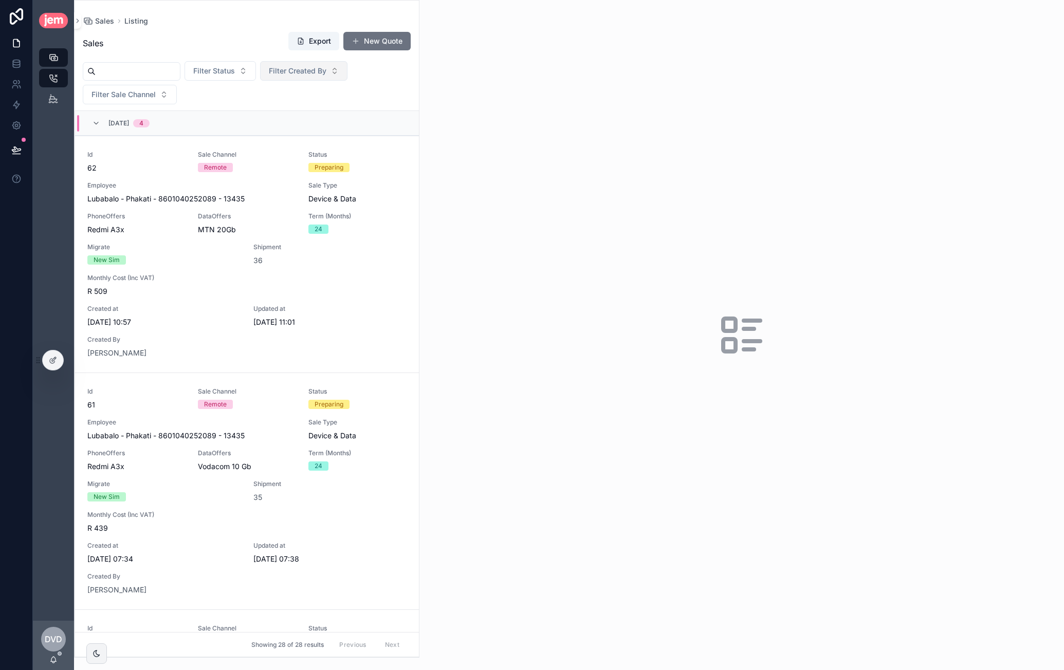
click at [323, 68] on span "Filter Created By" at bounding box center [298, 71] width 58 height 10
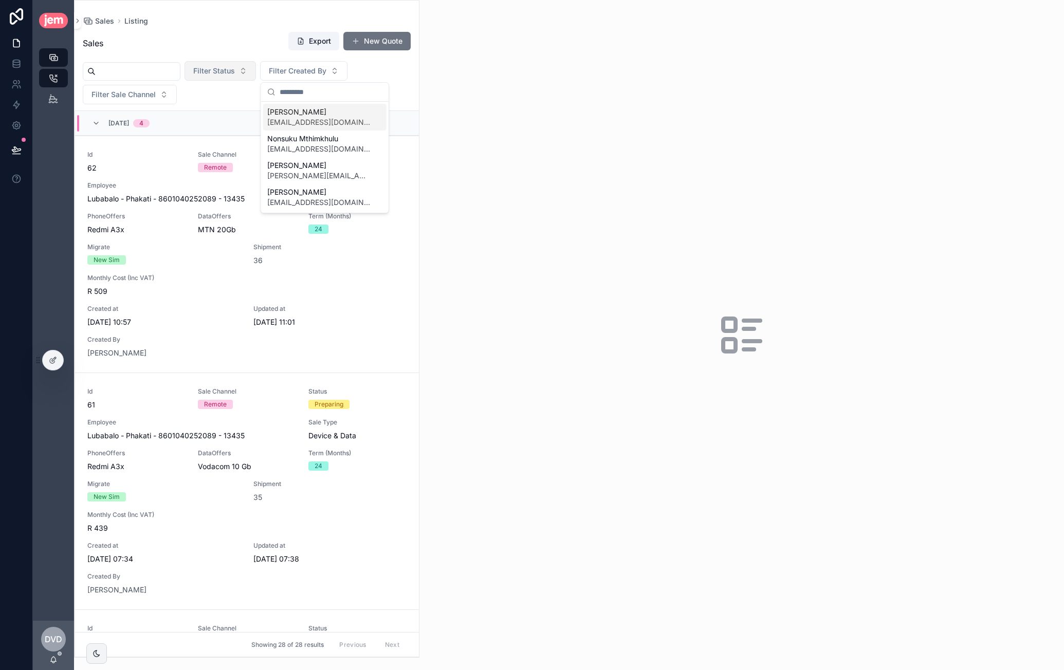
click at [232, 69] on span "Filter Status" at bounding box center [214, 71] width 42 height 10
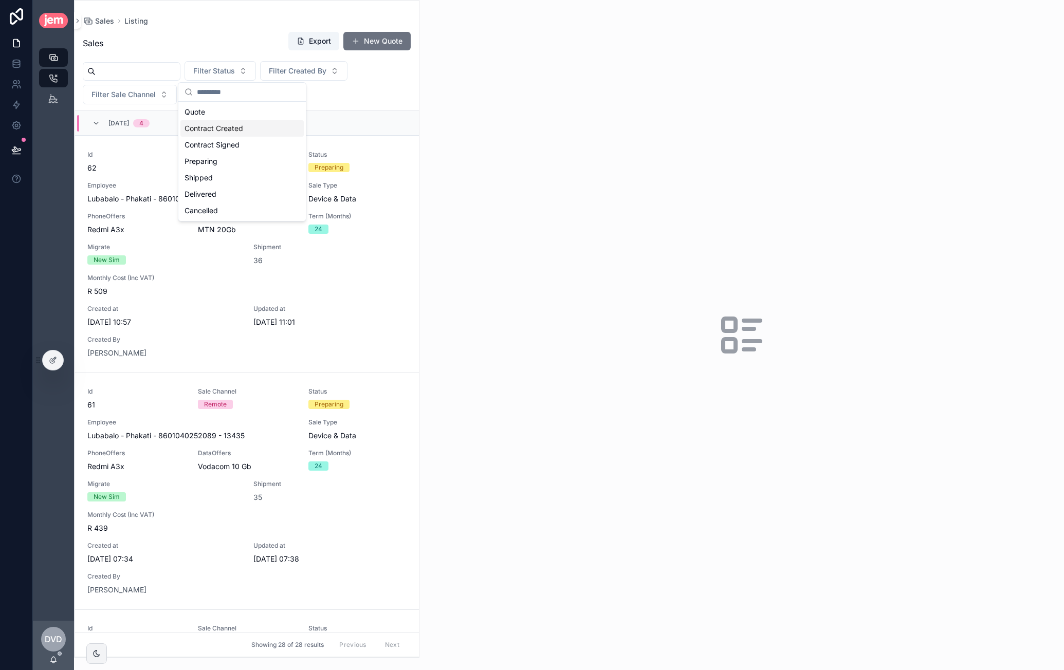
click at [241, 126] on div "Contract Created" at bounding box center [241, 128] width 123 height 16
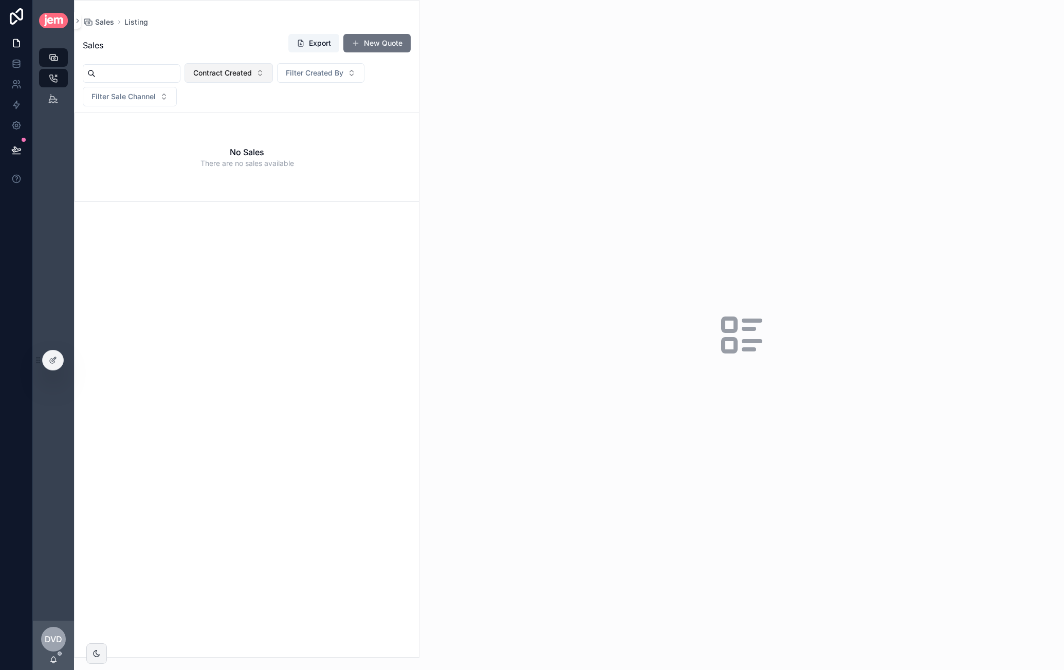
click at [240, 77] on span "Contract Created" at bounding box center [222, 73] width 59 height 10
click at [238, 115] on div "None" at bounding box center [250, 114] width 123 height 16
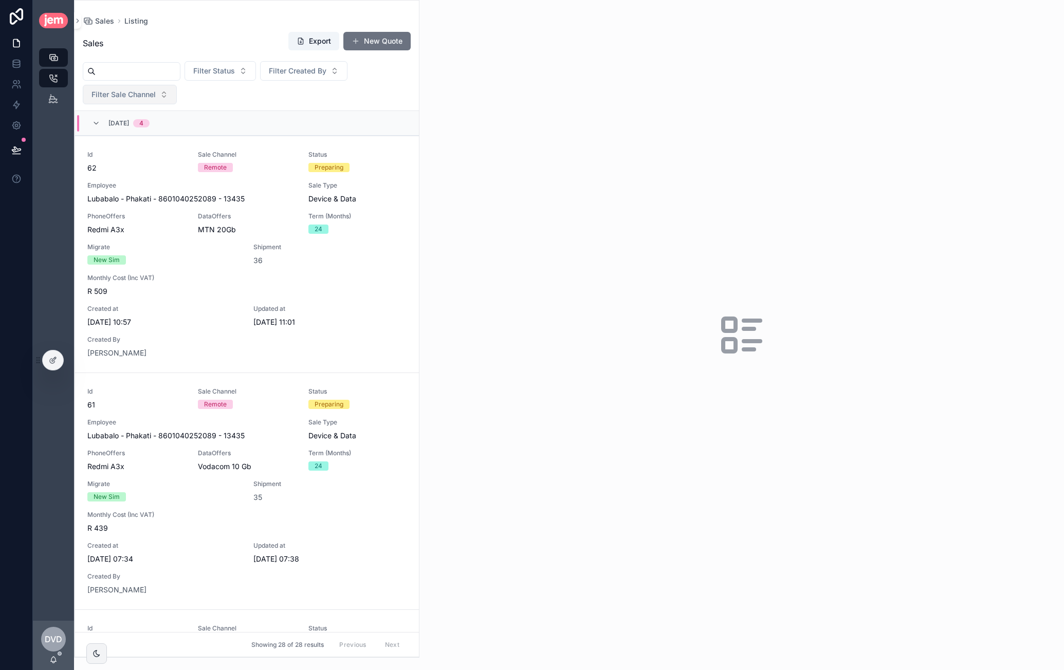
click at [142, 89] on span "Filter Sale Channel" at bounding box center [123, 94] width 64 height 10
click at [113, 138] on div "Remote" at bounding box center [129, 135] width 123 height 16
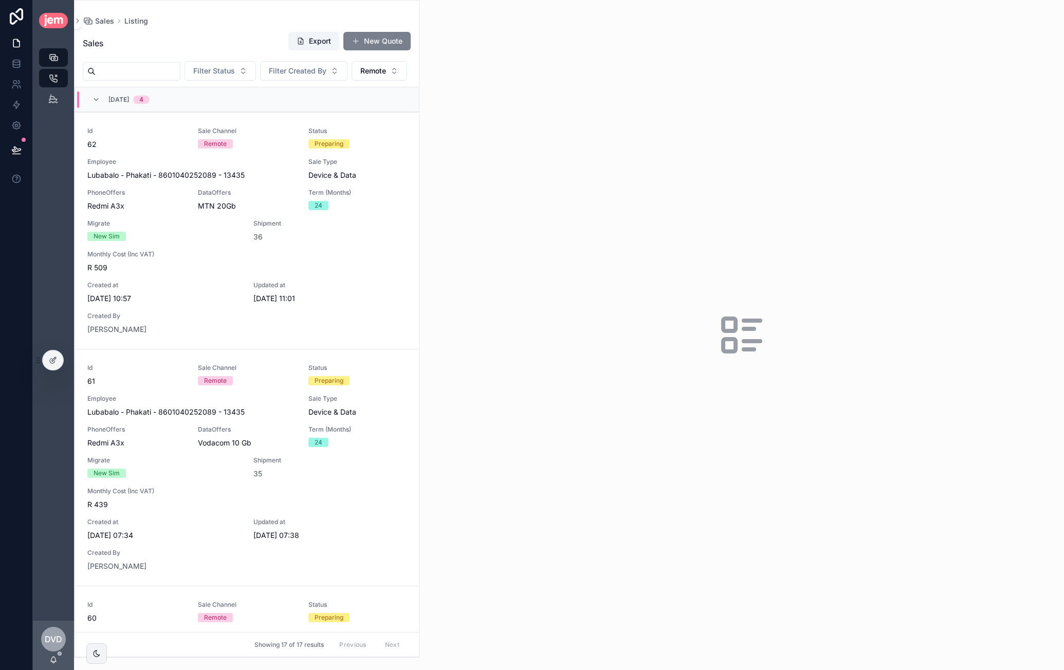
click at [359, 45] on span "scrollable content" at bounding box center [356, 41] width 8 height 8
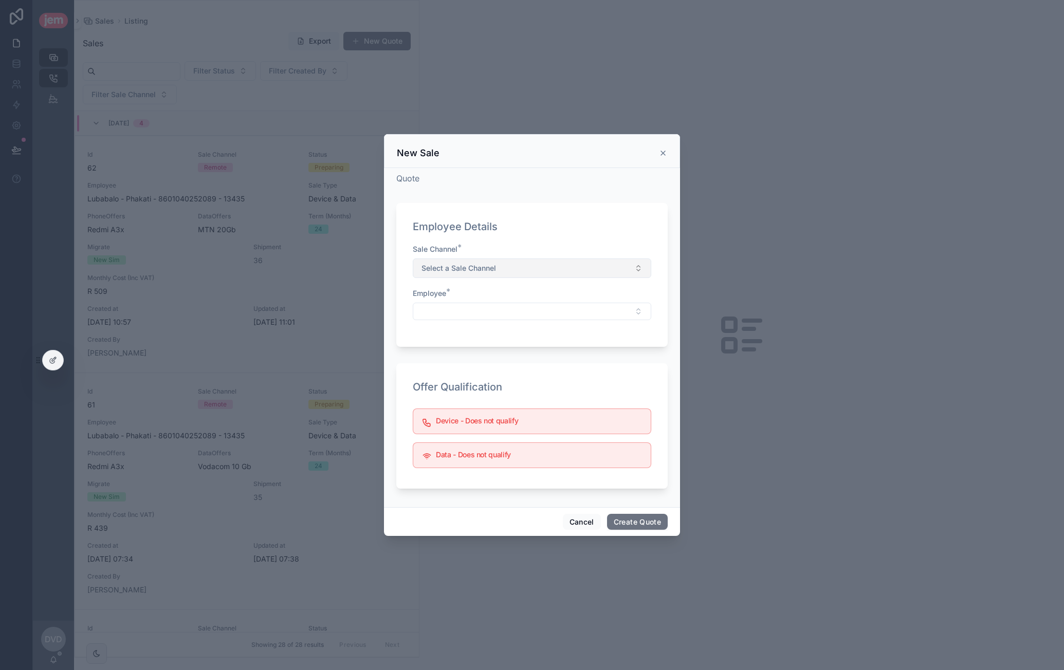
click at [510, 269] on button "Select a Sale Channel" at bounding box center [532, 269] width 238 height 20
click at [465, 308] on div "Remote" at bounding box center [531, 309] width 233 height 15
click at [468, 305] on button "Select Button" at bounding box center [532, 311] width 238 height 17
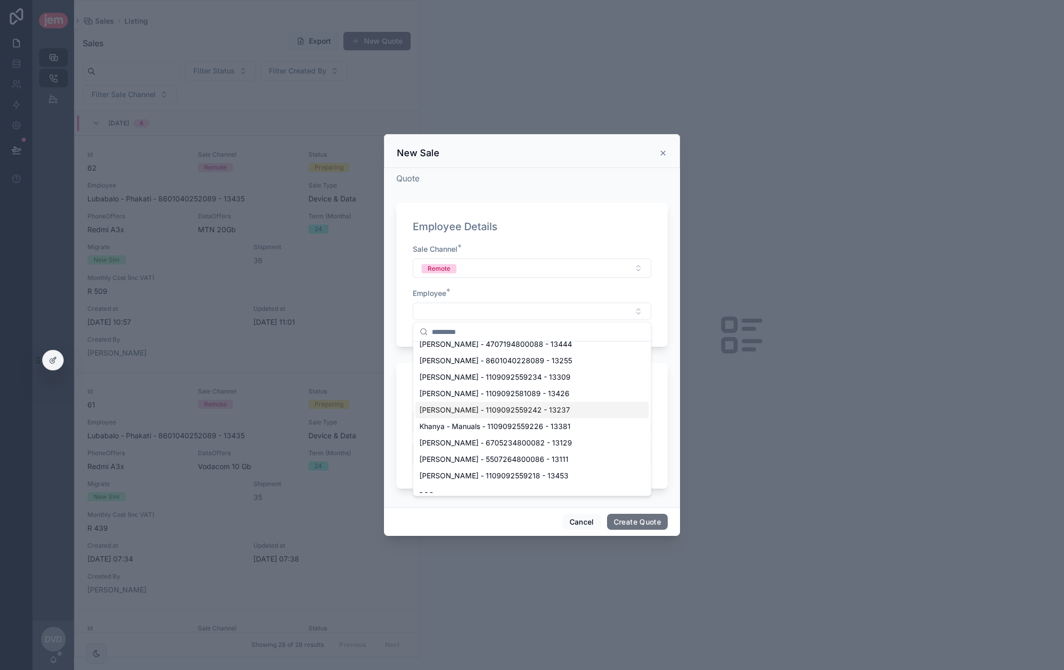
scroll to position [308, 0]
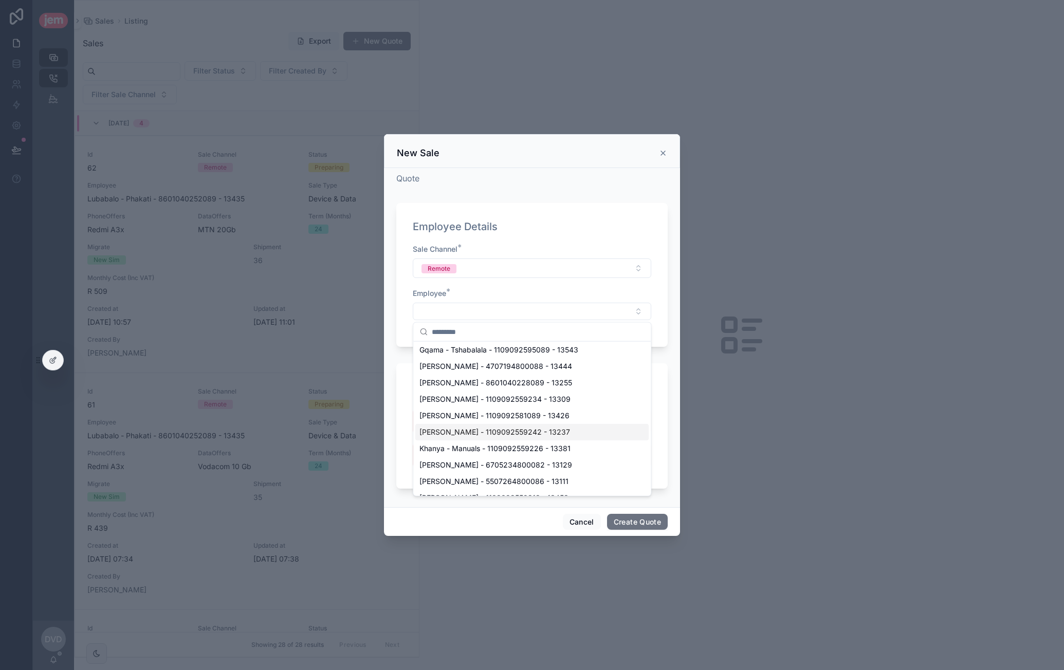
click at [465, 427] on span "Rochelle - Ellis - 1109092559242 - 13237" at bounding box center [494, 432] width 151 height 10
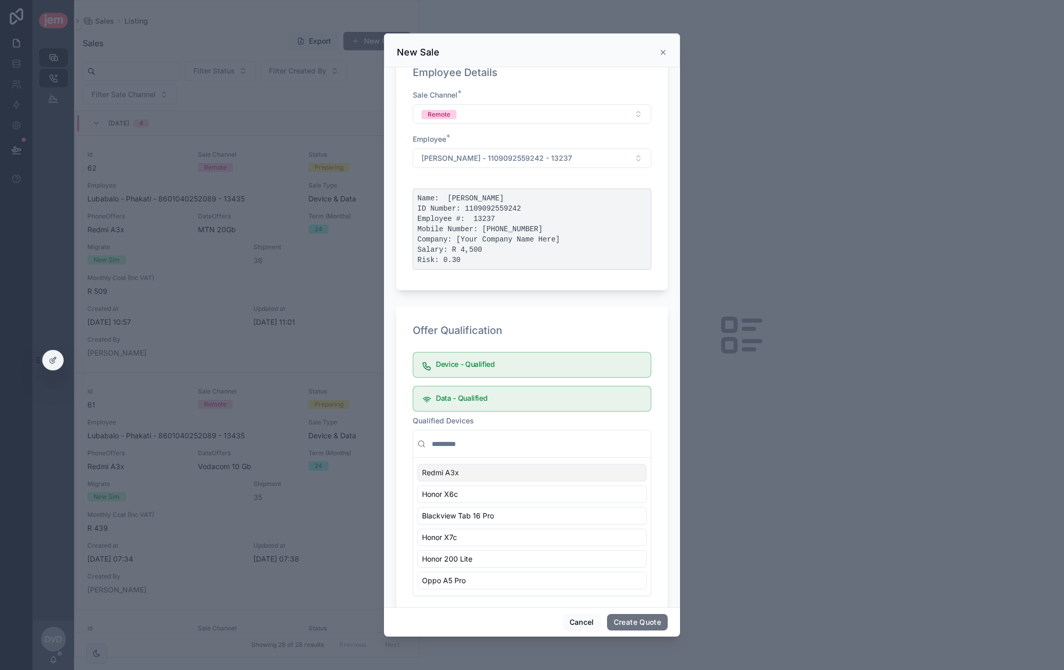
scroll to position [82, 0]
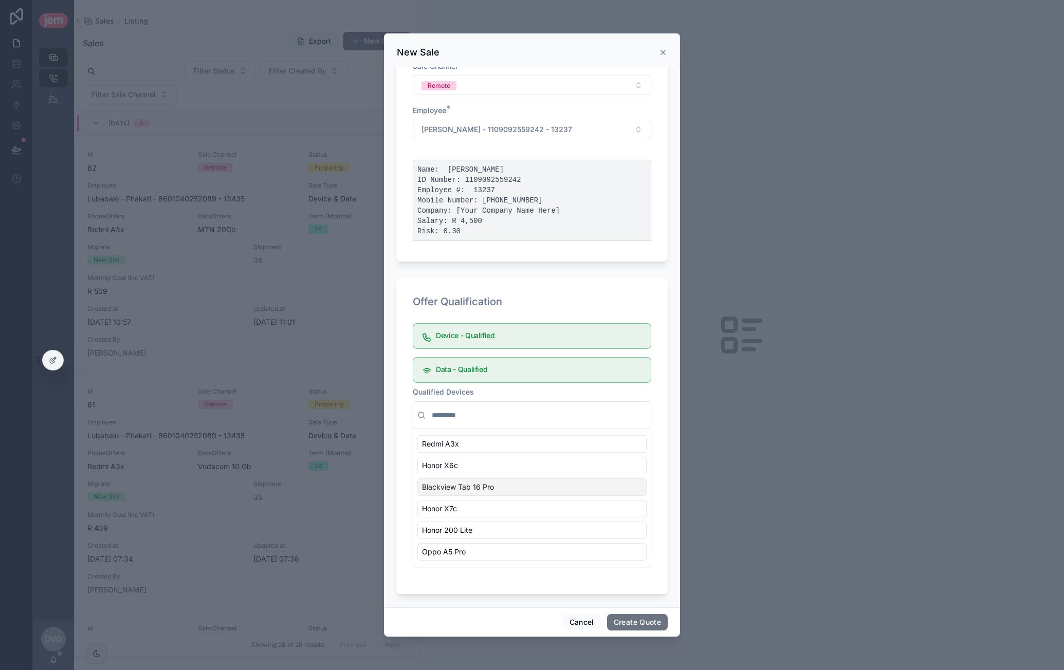
click at [501, 485] on div "Blackview Tab 16 Pro" at bounding box center [531, 486] width 229 height 17
click at [493, 531] on div "Honor X7c" at bounding box center [531, 530] width 229 height 17
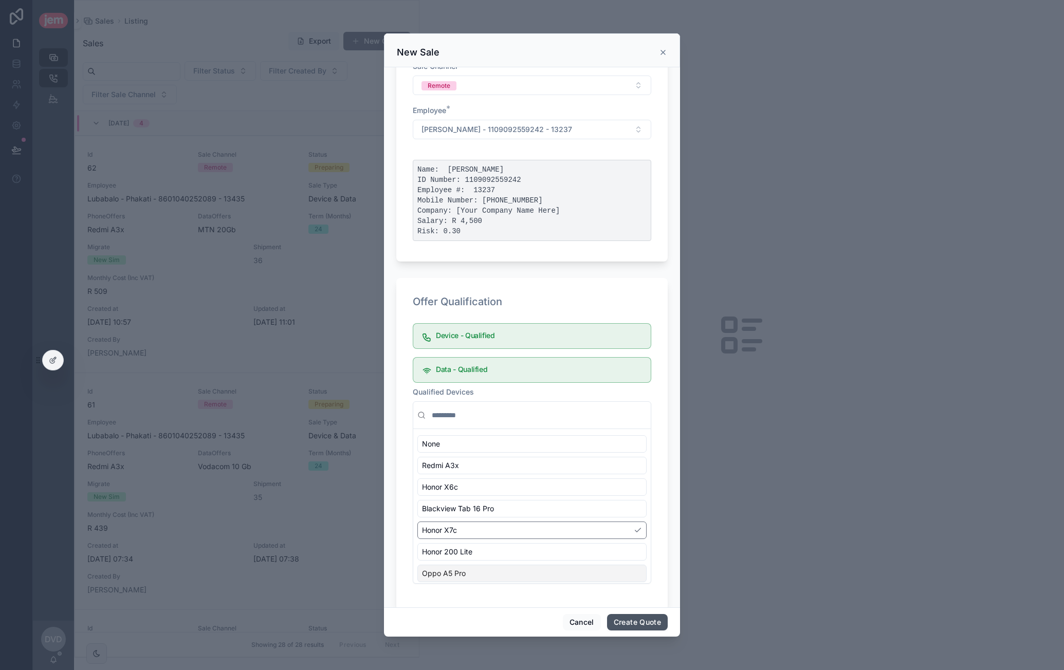
click at [628, 619] on button "Create Quote" at bounding box center [637, 622] width 61 height 16
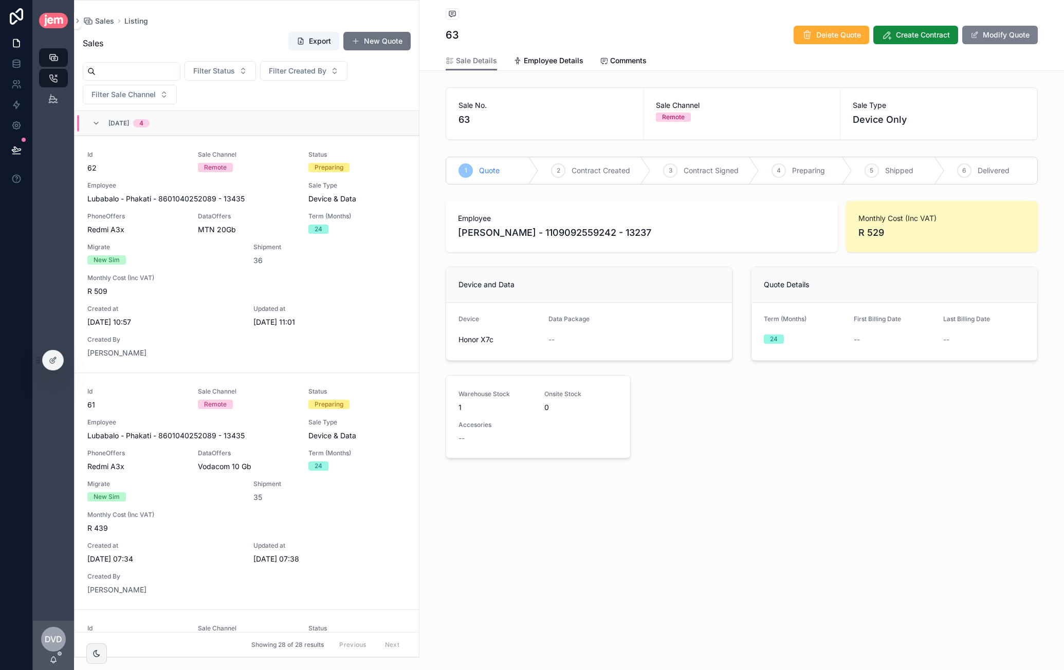
click at [988, 32] on button "Modify Quote" at bounding box center [1000, 35] width 76 height 19
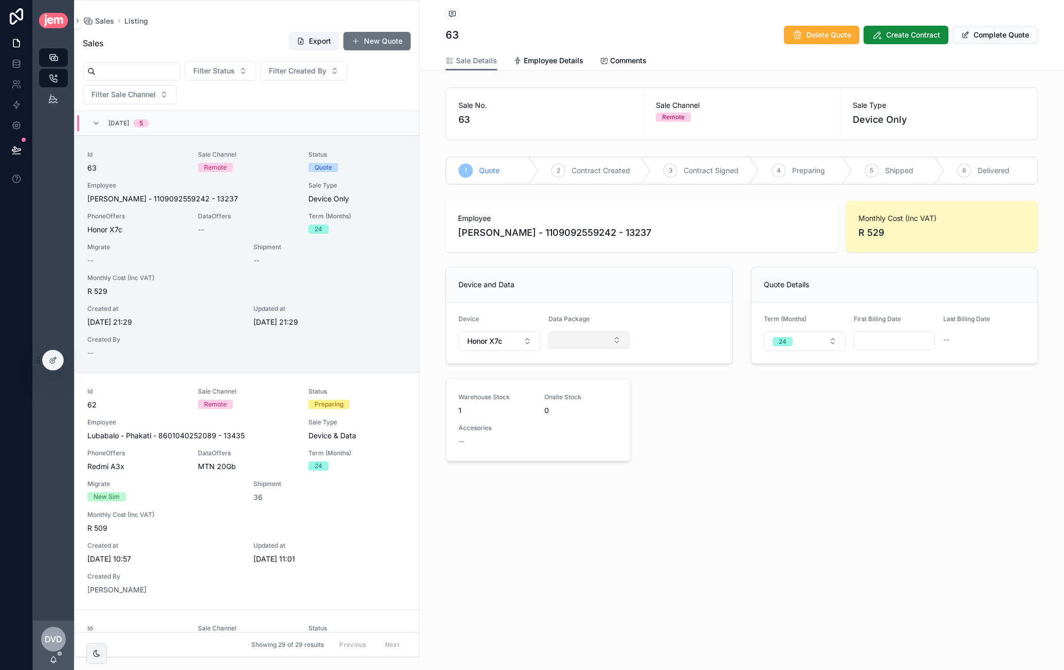
click at [583, 336] on button "Select Button" at bounding box center [589, 340] width 82 height 17
click at [574, 444] on span "Vodacom 5Gb" at bounding box center [555, 448] width 48 height 10
click at [680, 343] on span "Select a Data Type" at bounding box center [673, 341] width 52 height 10
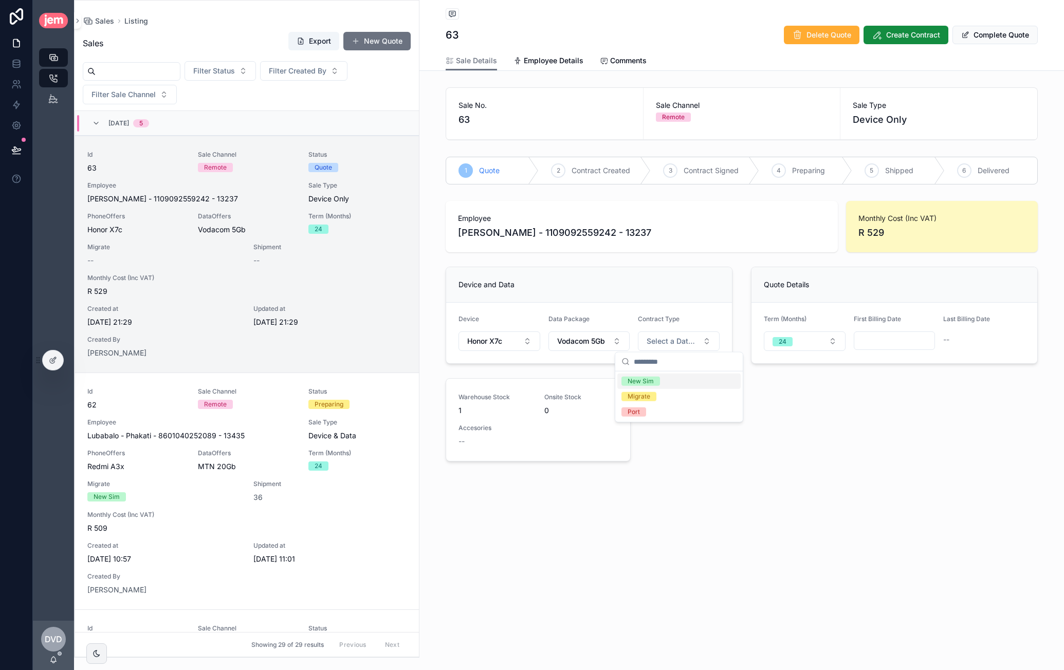
click at [653, 381] on span "New Sim" at bounding box center [640, 381] width 39 height 9
click at [692, 442] on div "Employee Rochelle - Ellis - 1109092559242 - 13237 Monthly Cost (Inc VAT) R 529 …" at bounding box center [741, 333] width 604 height 273
click at [885, 341] on input "scrollable content" at bounding box center [894, 341] width 81 height 14
click at [842, 427] on button "1" at bounding box center [839, 425] width 19 height 19
type input "**********"
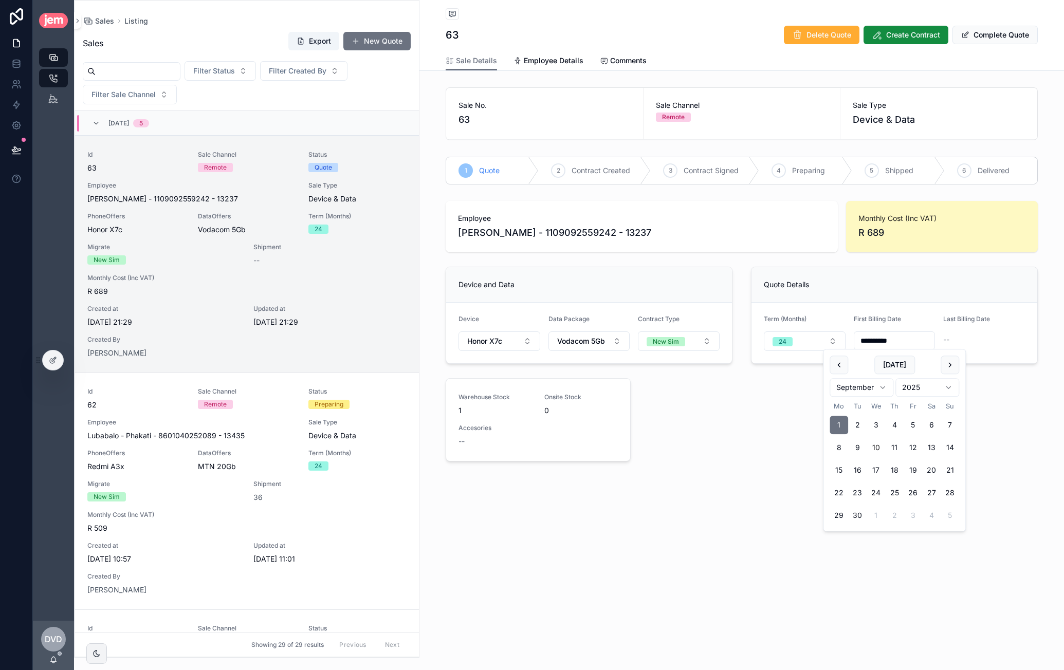
click at [728, 458] on div "**********" at bounding box center [741, 333] width 604 height 273
click at [886, 36] on span "Create Contract" at bounding box center [913, 35] width 54 height 10
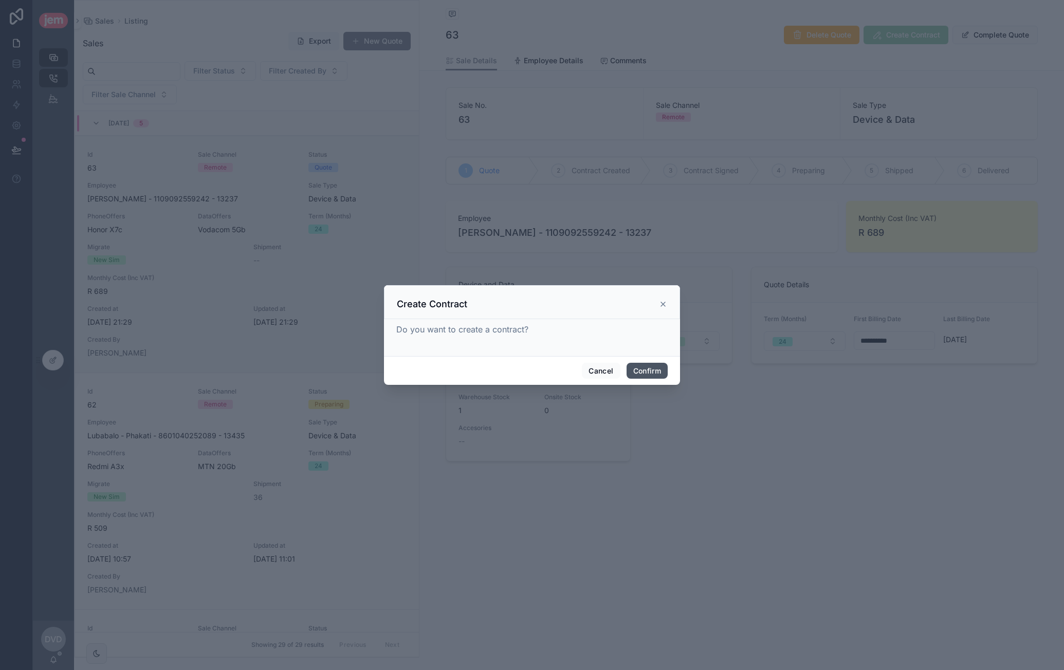
click at [650, 375] on button "Confirm" at bounding box center [647, 371] width 41 height 16
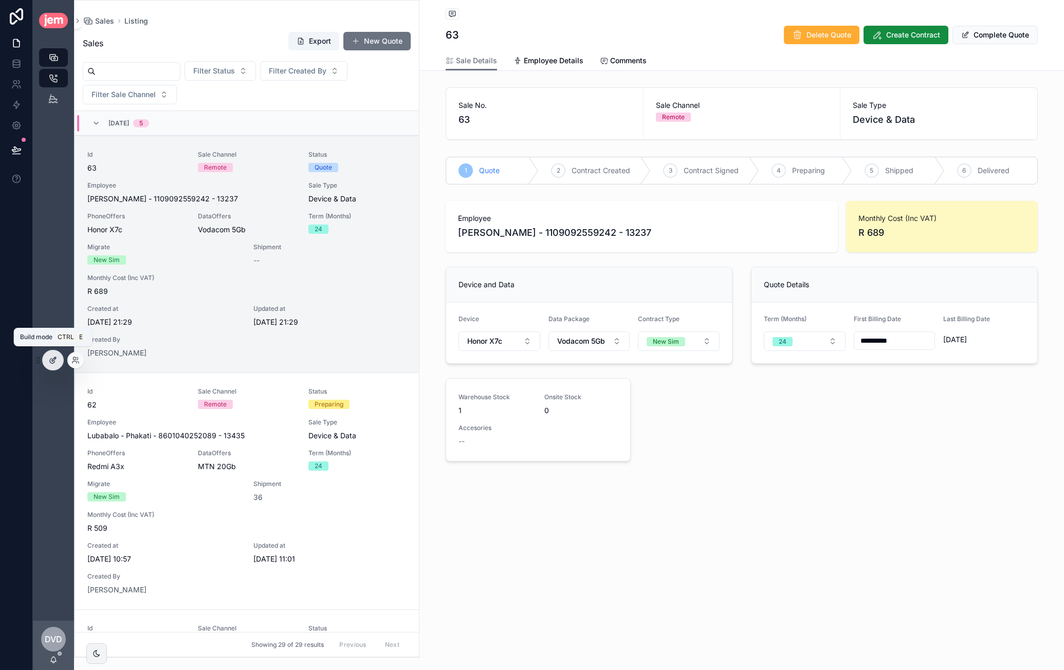
click at [47, 361] on div at bounding box center [53, 361] width 21 height 20
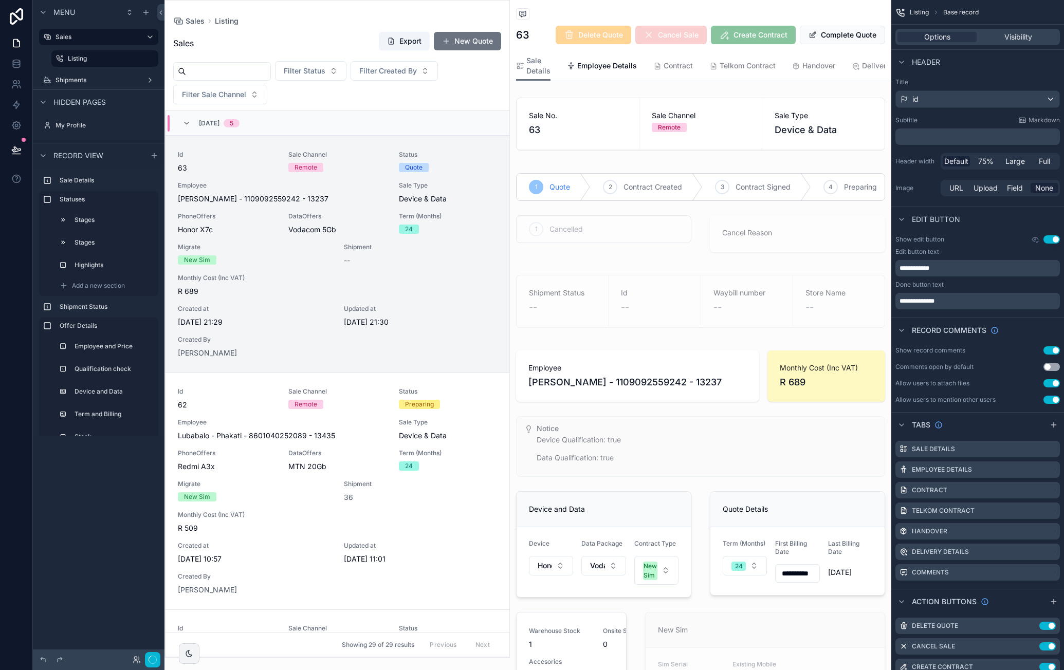
scroll to position [25, 0]
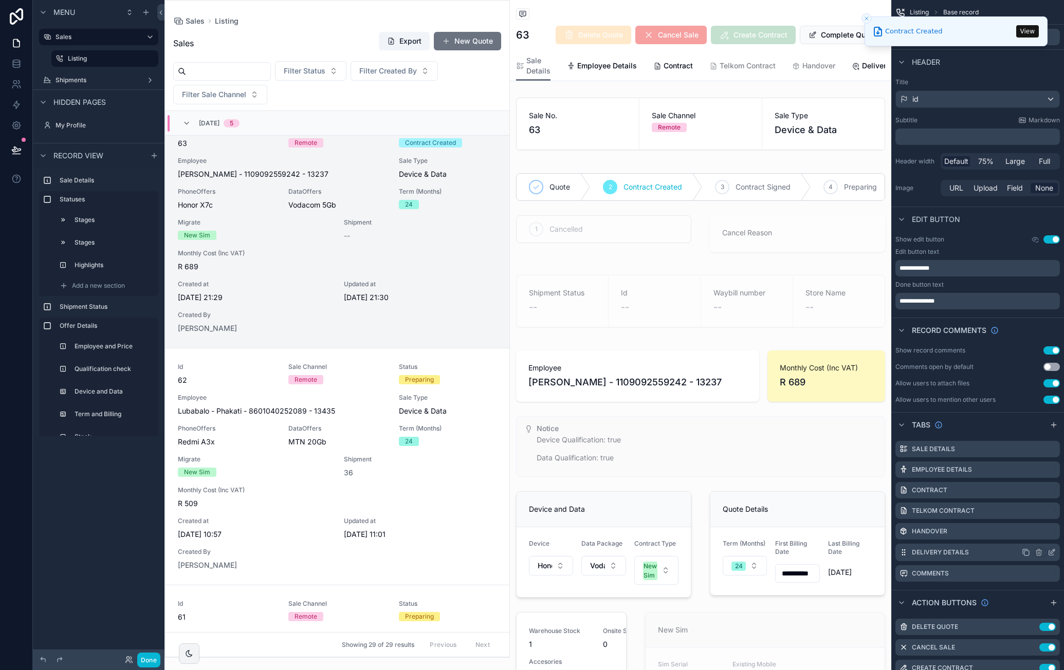
click at [1053, 553] on icon "scrollable content" at bounding box center [1051, 552] width 8 height 8
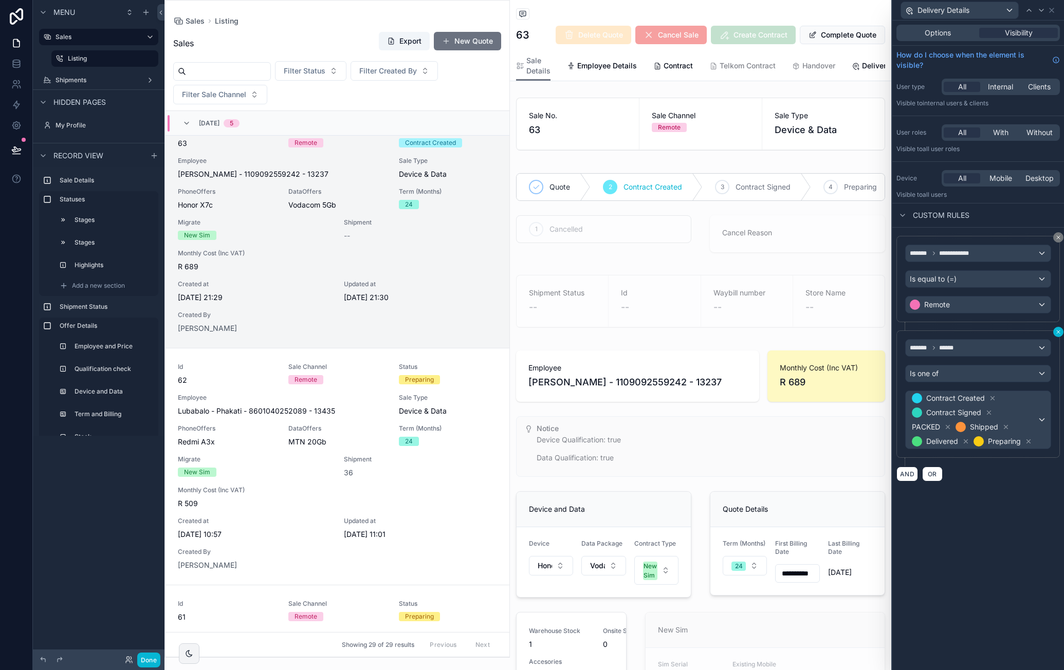
click at [1062, 330] on button at bounding box center [1058, 332] width 10 height 10
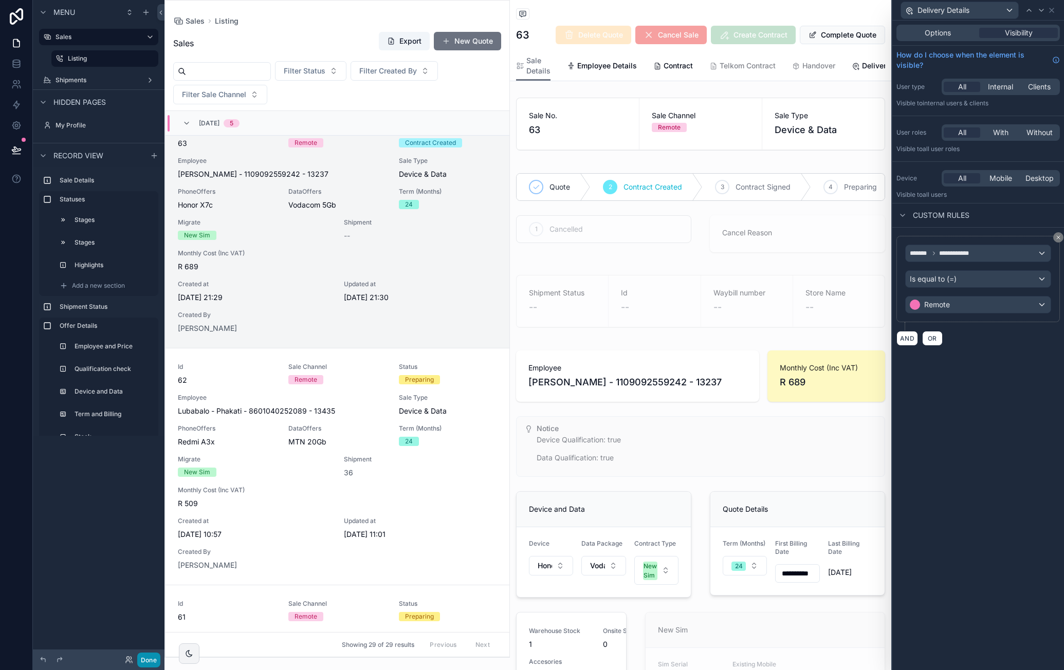
click at [142, 661] on button "Done" at bounding box center [148, 660] width 23 height 15
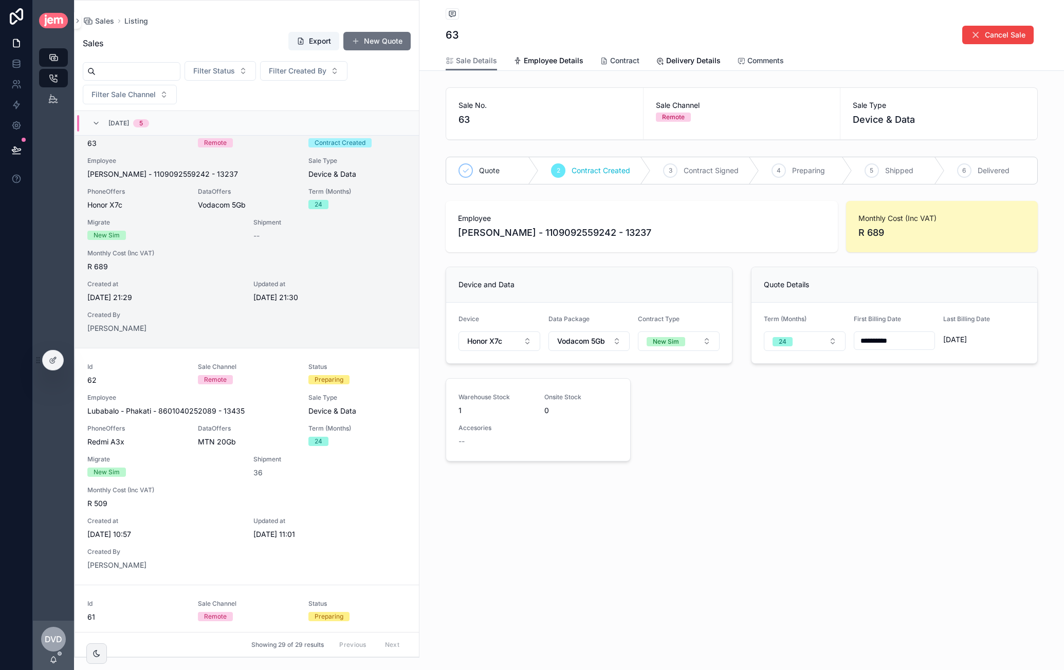
drag, startPoint x: 615, startPoint y: 60, endPoint x: 625, endPoint y: 68, distance: 12.8
click at [615, 60] on span "Contract" at bounding box center [624, 61] width 29 height 10
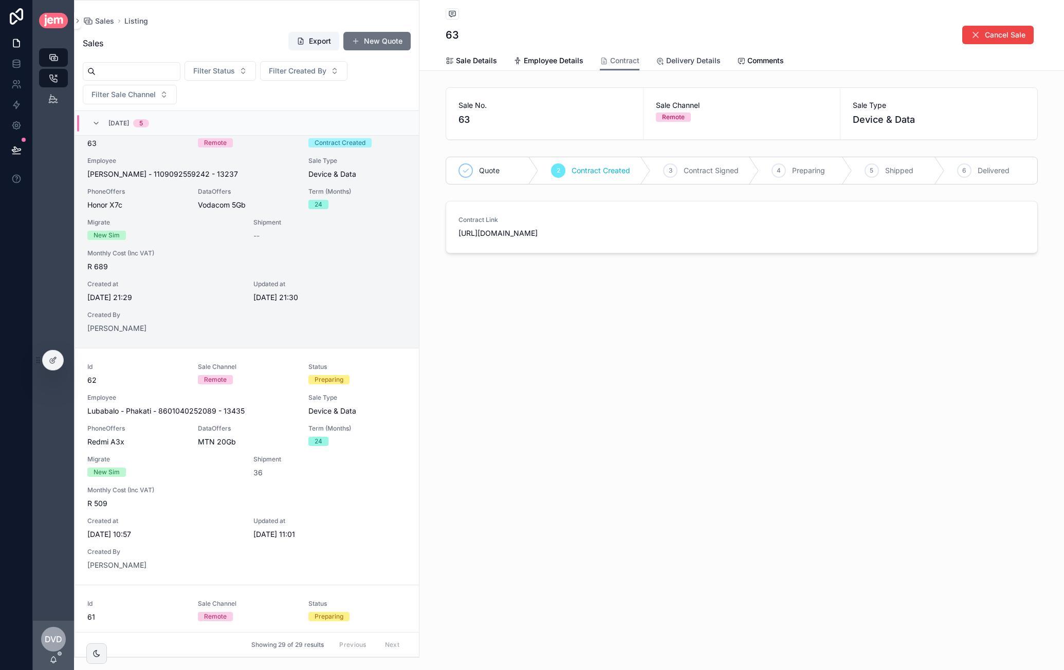
click at [694, 63] on span "Delivery Details" at bounding box center [693, 61] width 54 height 10
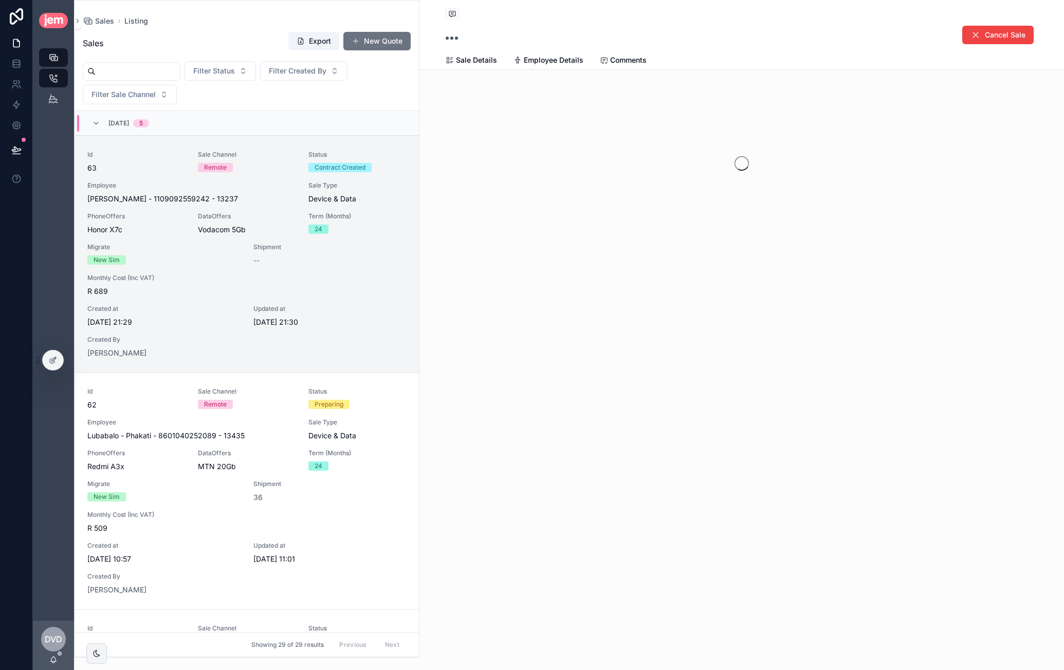
scroll to position [25, 0]
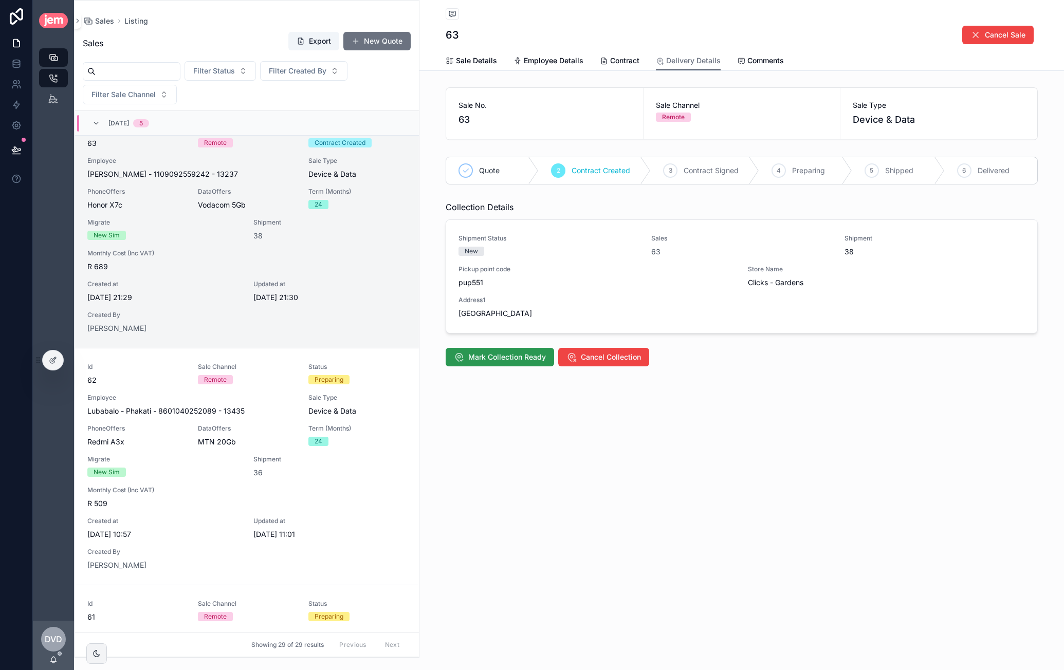
click at [506, 355] on span "Mark Collection Ready" at bounding box center [507, 357] width 78 height 10
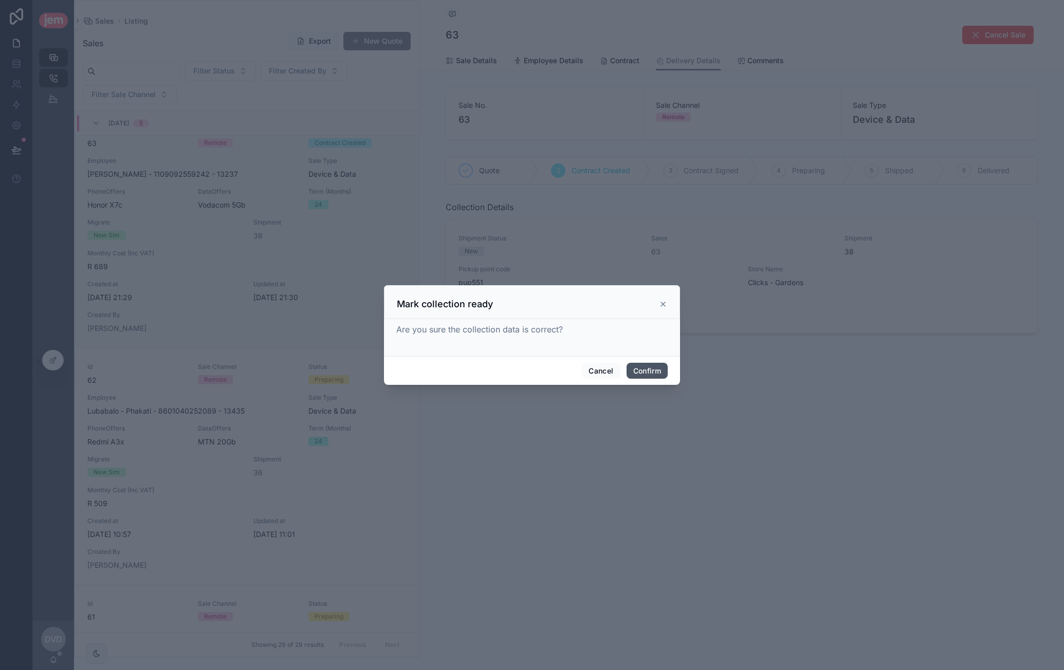
click at [655, 367] on button "Confirm" at bounding box center [647, 371] width 41 height 16
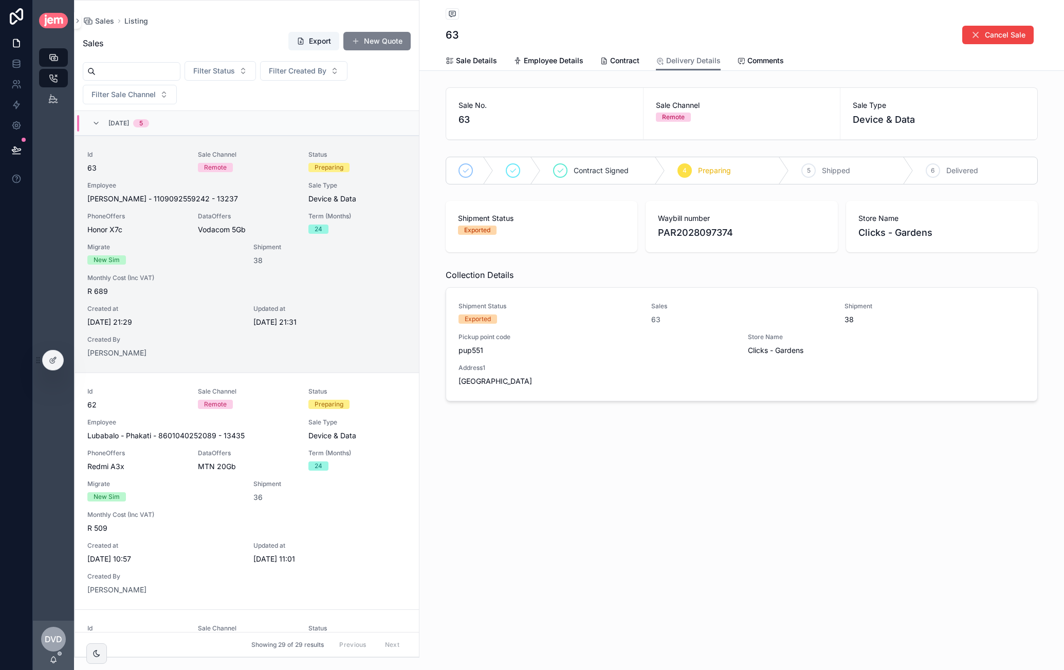
click at [391, 40] on button "New Quote" at bounding box center [376, 41] width 67 height 19
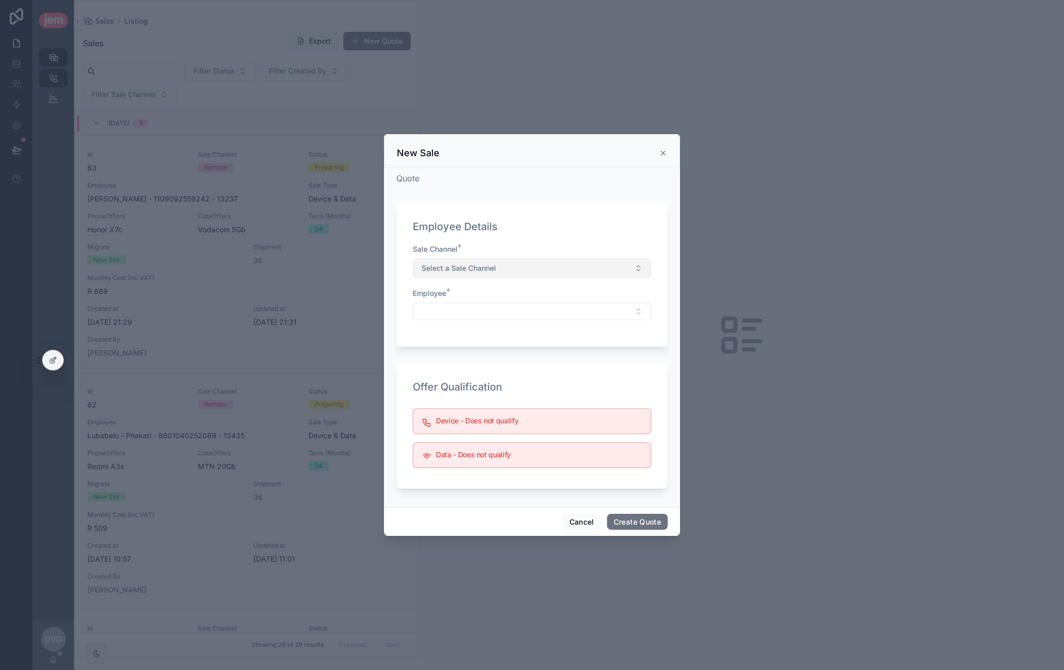
click at [526, 260] on button "Select a Sale Channel" at bounding box center [532, 269] width 238 height 20
click at [509, 308] on div "Remote" at bounding box center [531, 309] width 233 height 15
click at [485, 306] on button "Select Button" at bounding box center [532, 311] width 238 height 17
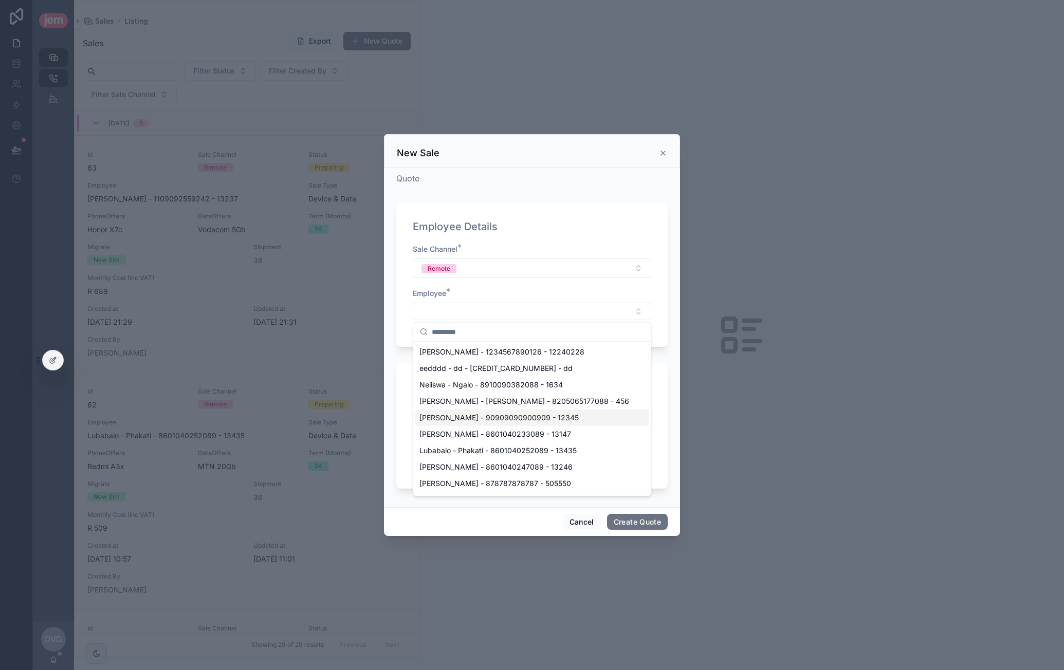
scroll to position [103, 0]
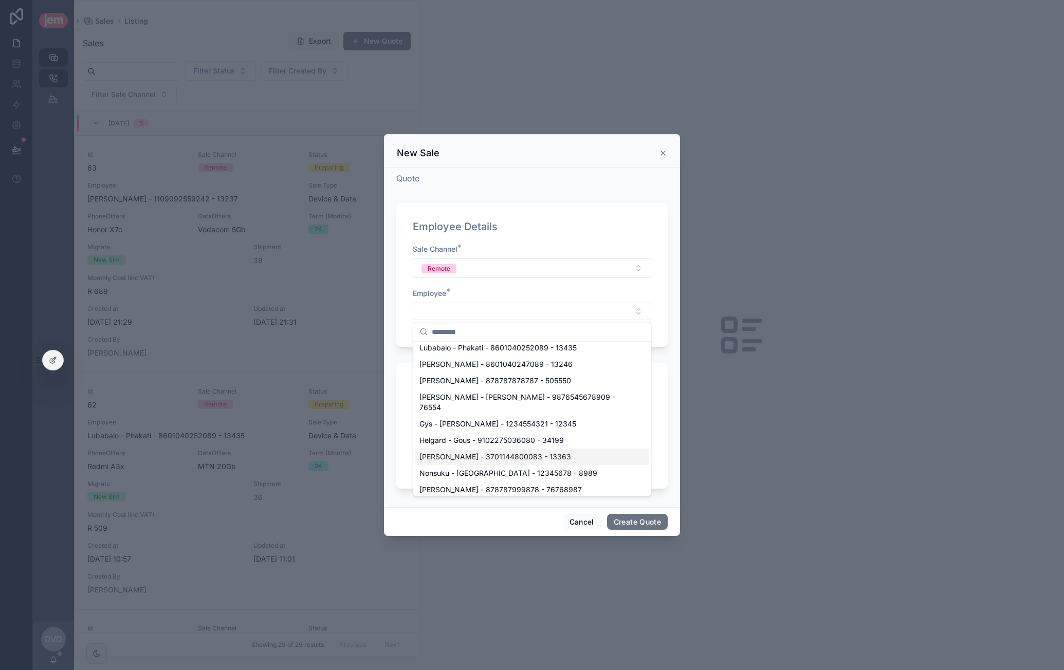
click at [504, 452] on span "[PERSON_NAME] - 3701144800083 - 13363" at bounding box center [495, 457] width 152 height 10
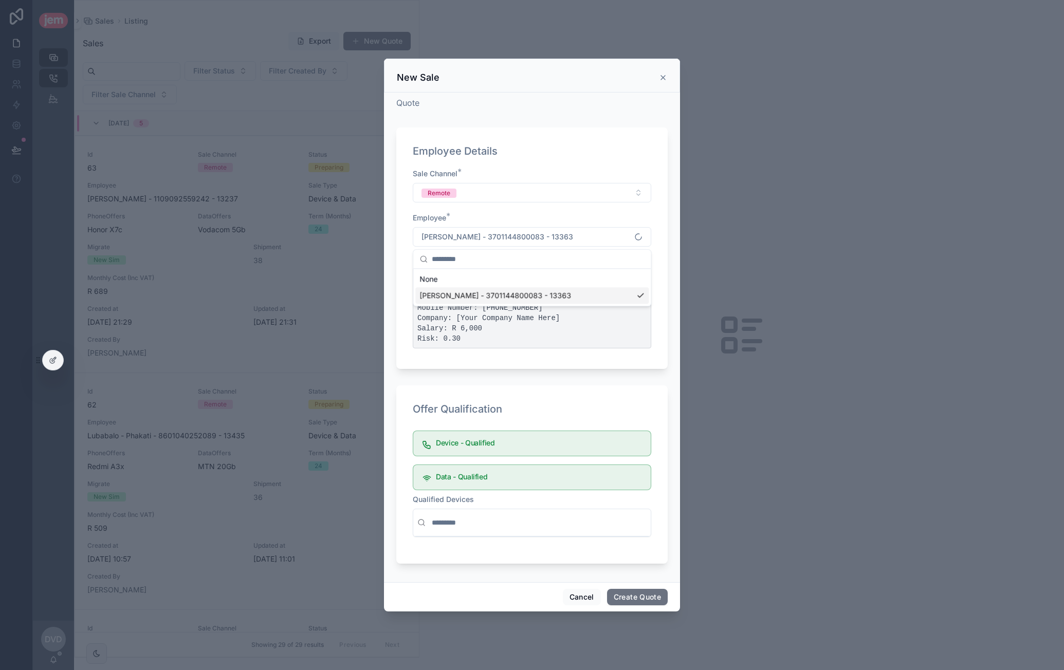
scroll to position [0, 0]
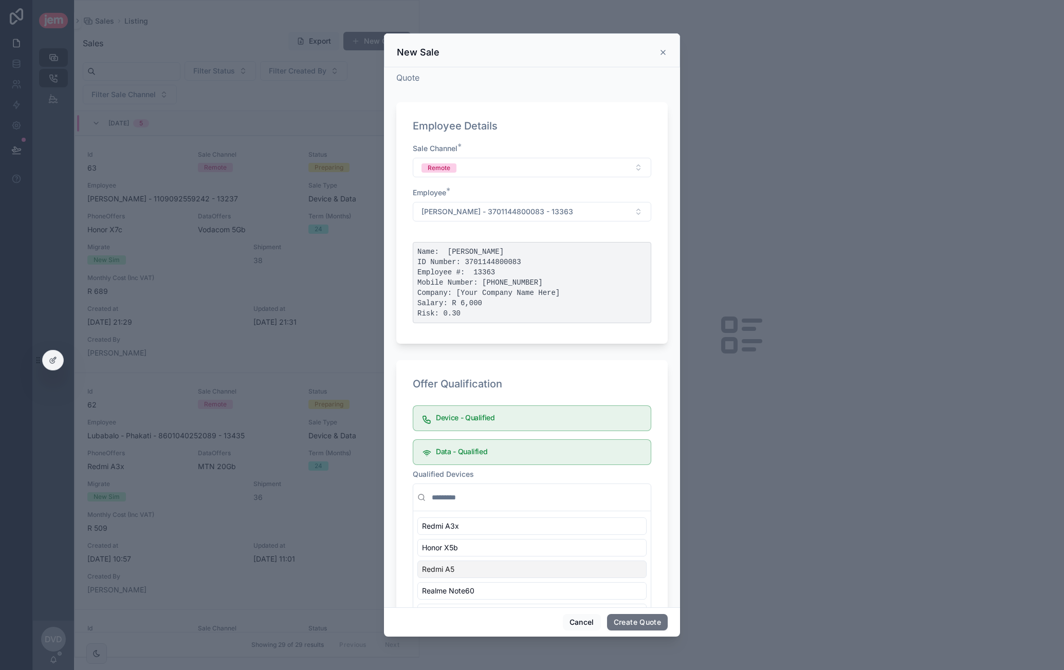
click at [507, 567] on div "Redmi A5" at bounding box center [531, 569] width 229 height 17
click at [637, 621] on button "Create Quote" at bounding box center [637, 622] width 61 height 16
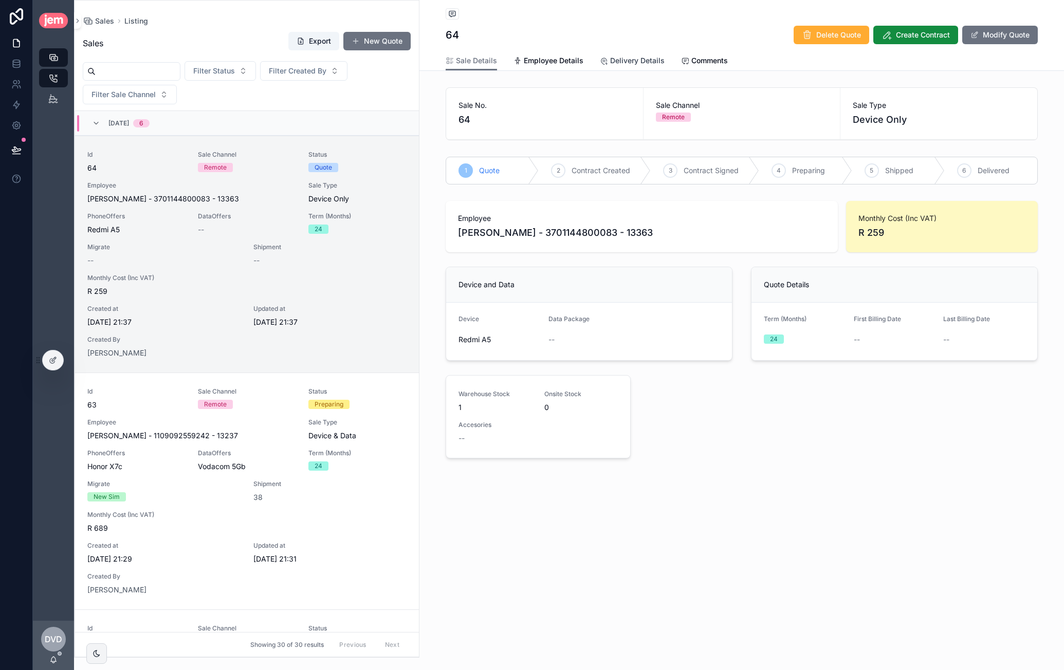
click at [649, 62] on span "Delivery Details" at bounding box center [637, 61] width 54 height 10
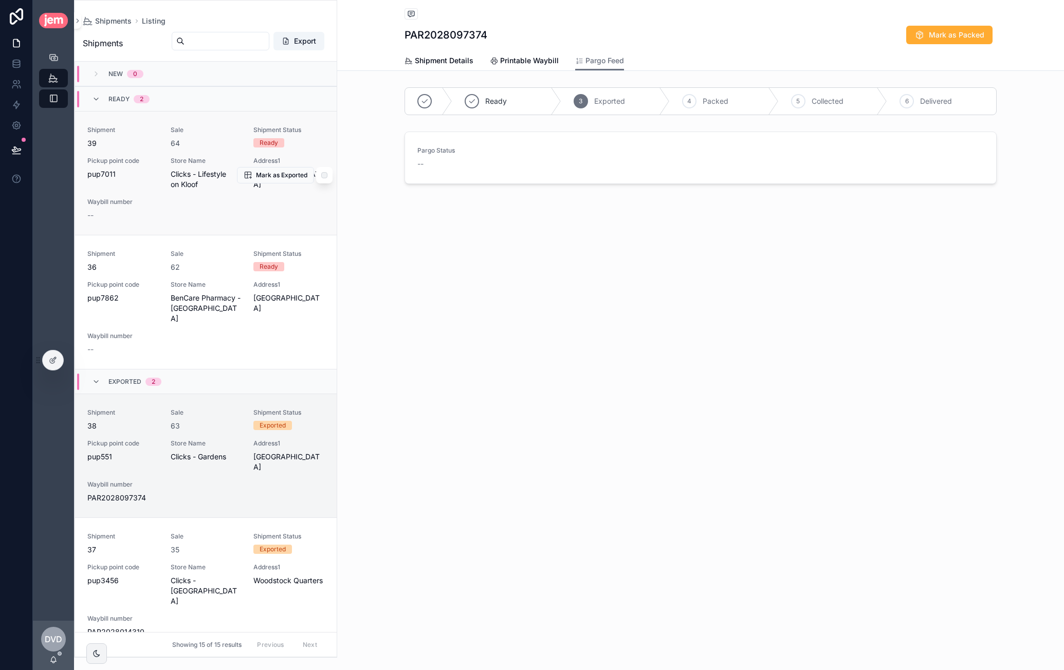
click at [210, 140] on div "64" at bounding box center [206, 143] width 71 height 10
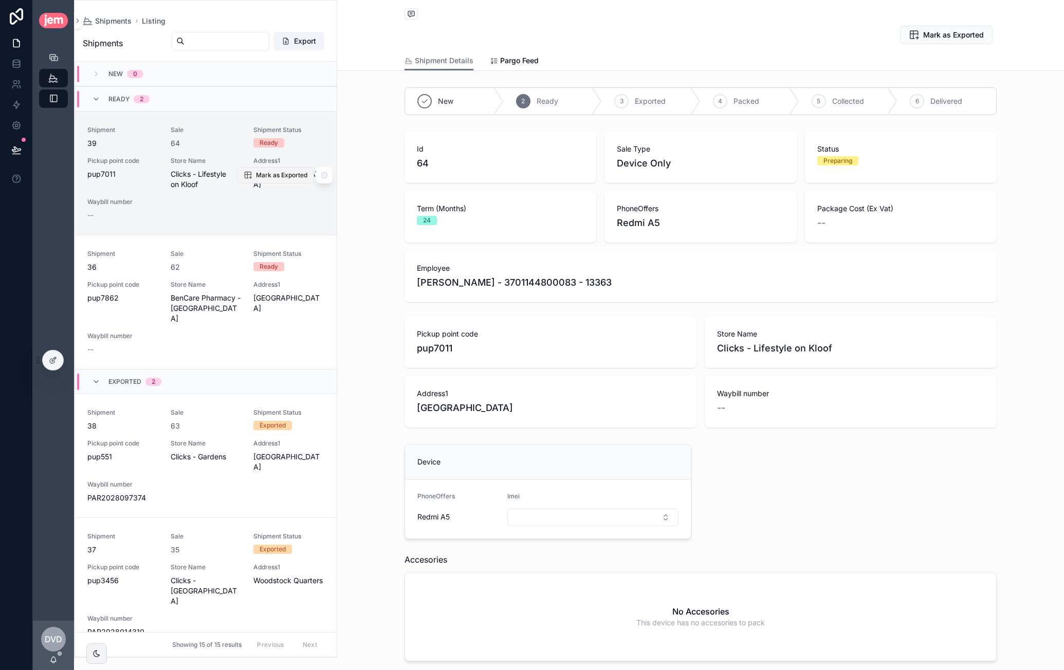
click at [277, 175] on span "Mark as Exported" at bounding box center [281, 175] width 51 height 8
click at [509, 56] on span "Pargo Feed" at bounding box center [519, 61] width 39 height 10
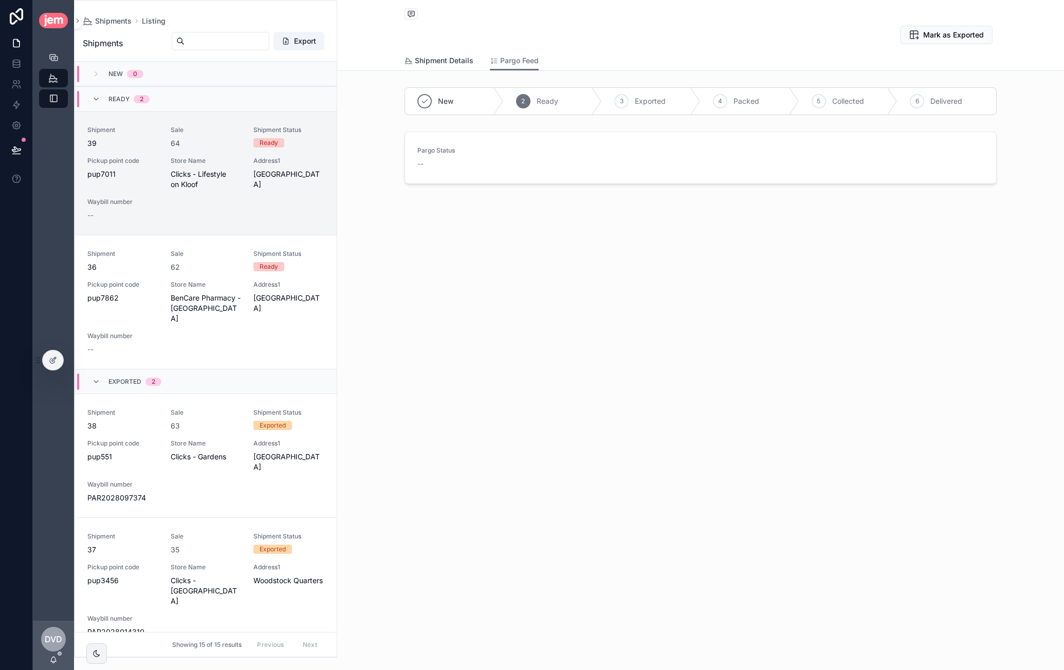
click at [453, 60] on span "Shipment Details" at bounding box center [444, 61] width 59 height 10
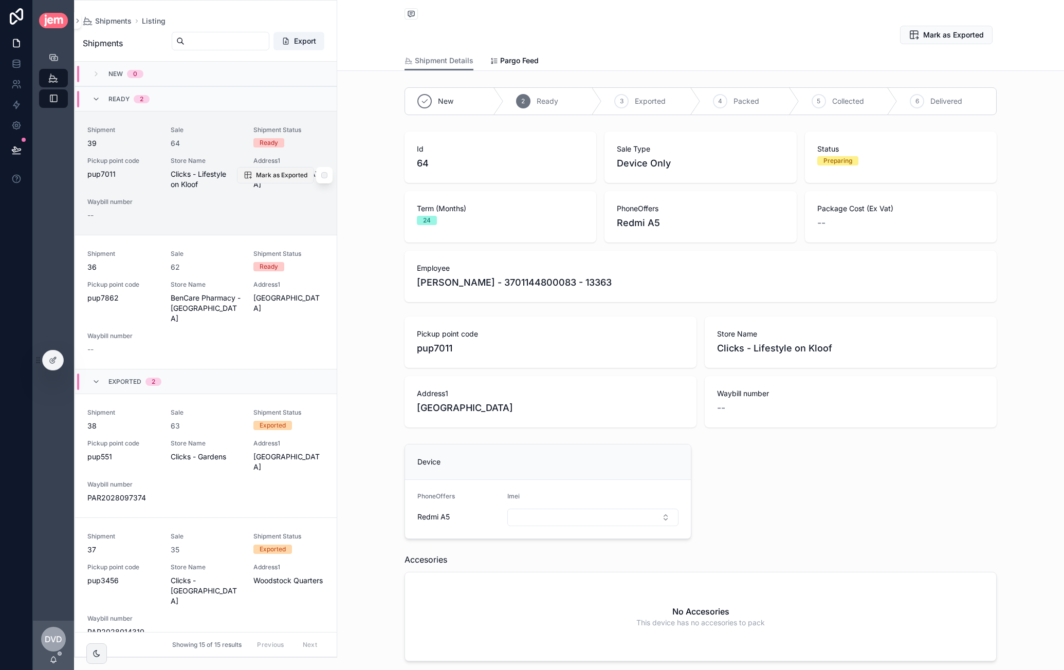
click at [275, 175] on span "Mark as Exported" at bounding box center [281, 175] width 51 height 8
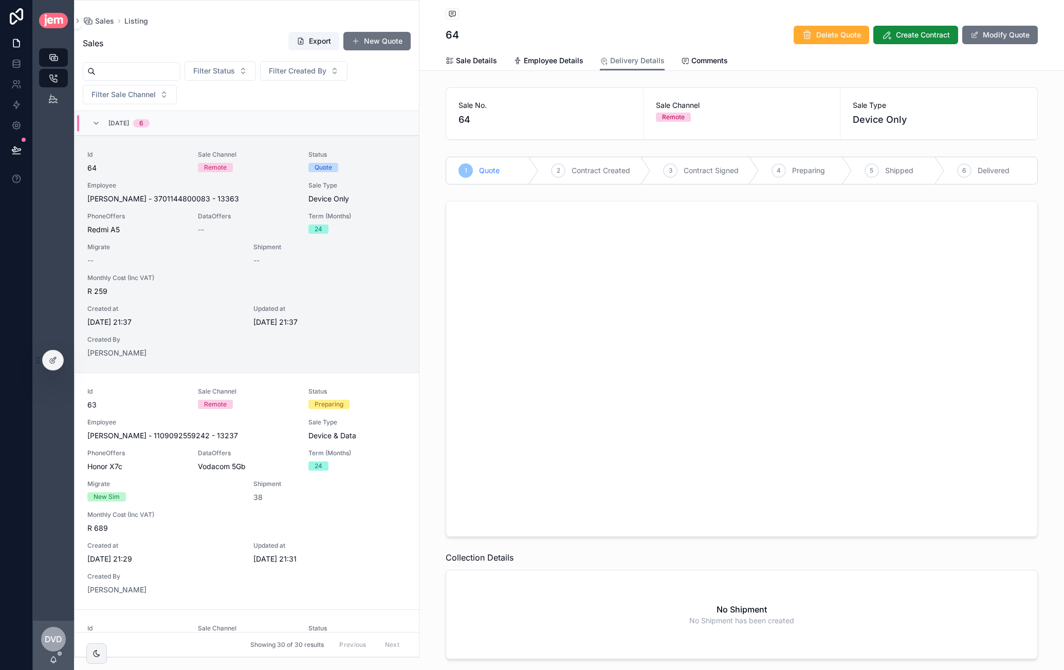
scroll to position [25, 0]
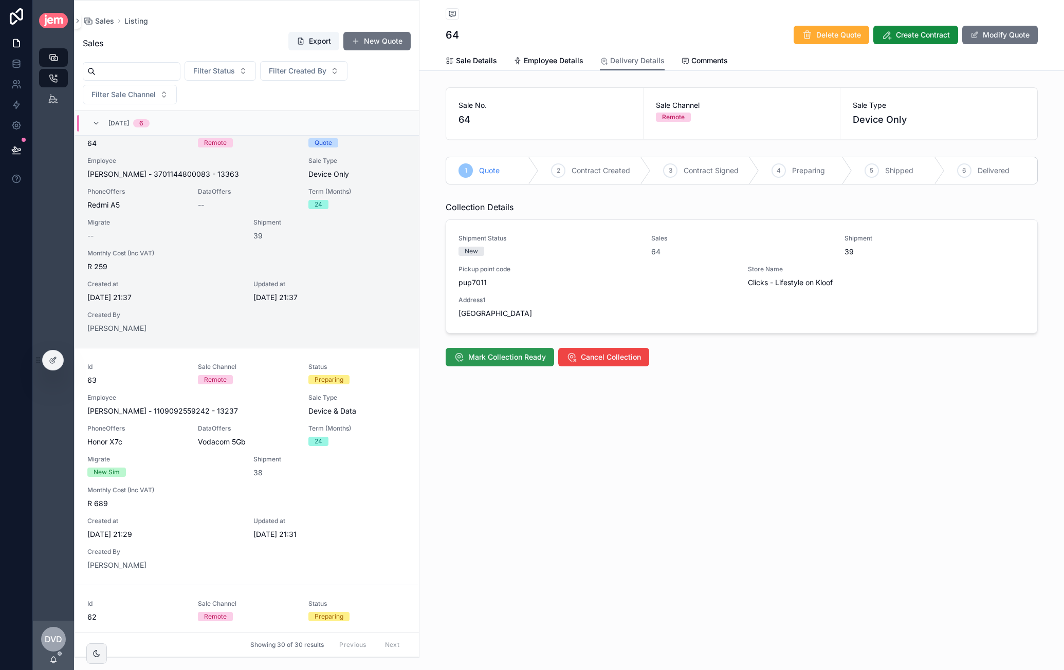
click at [510, 354] on span "Mark Collection Ready" at bounding box center [507, 357] width 78 height 10
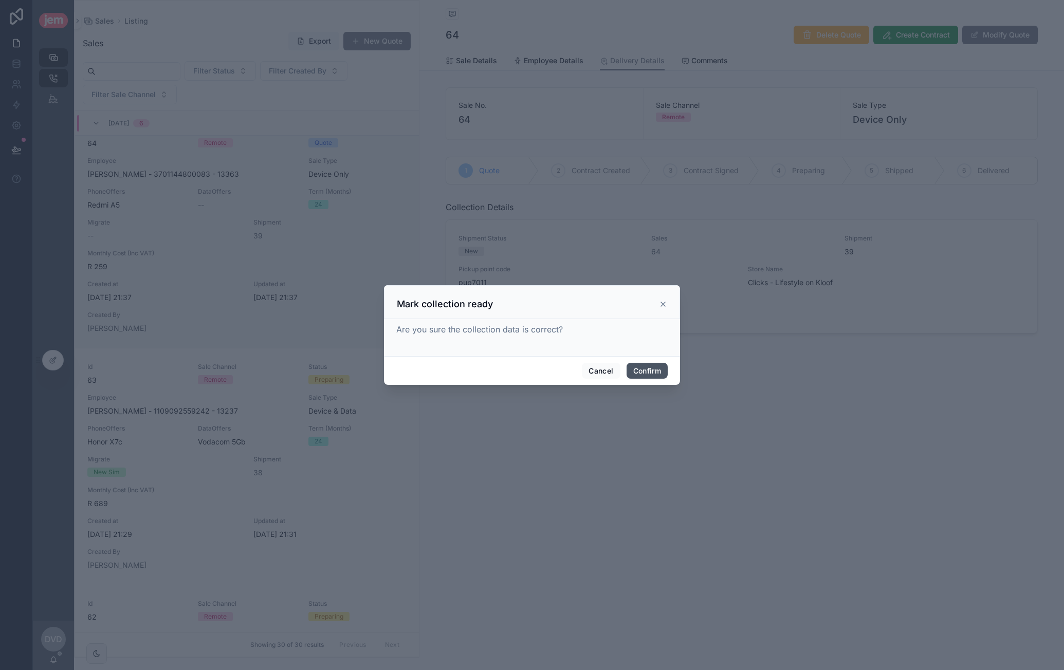
click at [641, 370] on button "Confirm" at bounding box center [647, 371] width 41 height 16
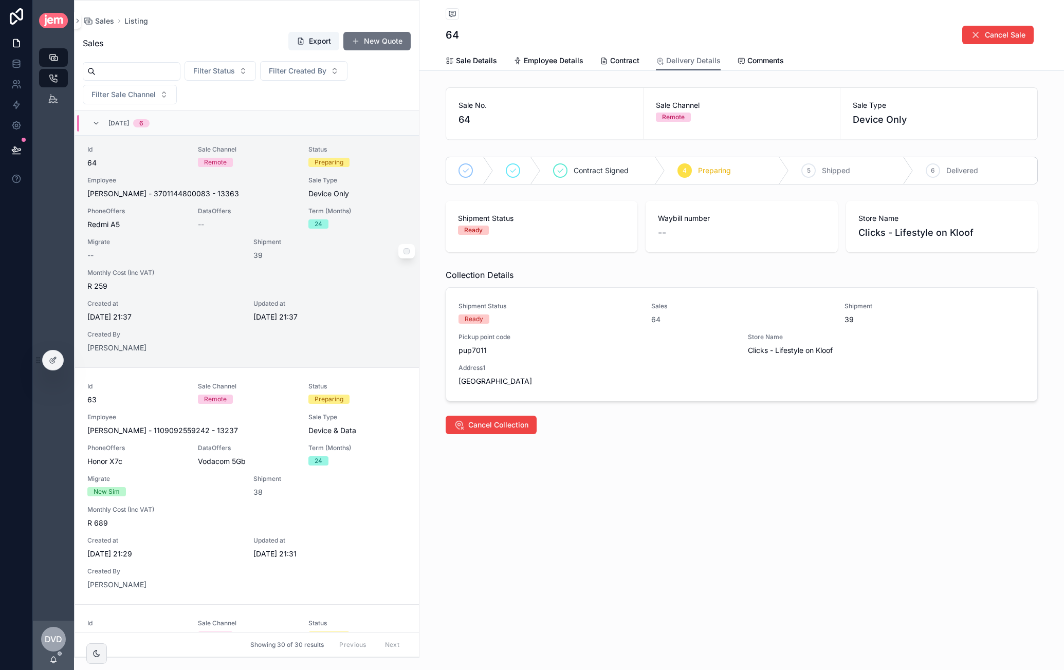
scroll to position [0, 0]
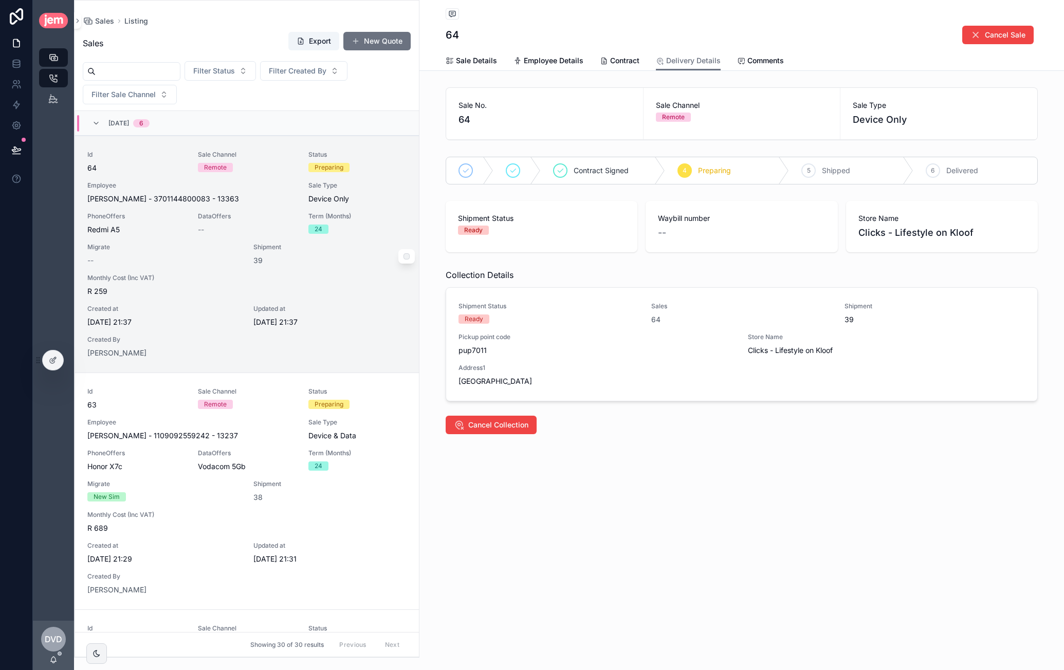
click at [352, 168] on div "Preparing" at bounding box center [357, 167] width 98 height 9
